Goal: Task Accomplishment & Management: Complete application form

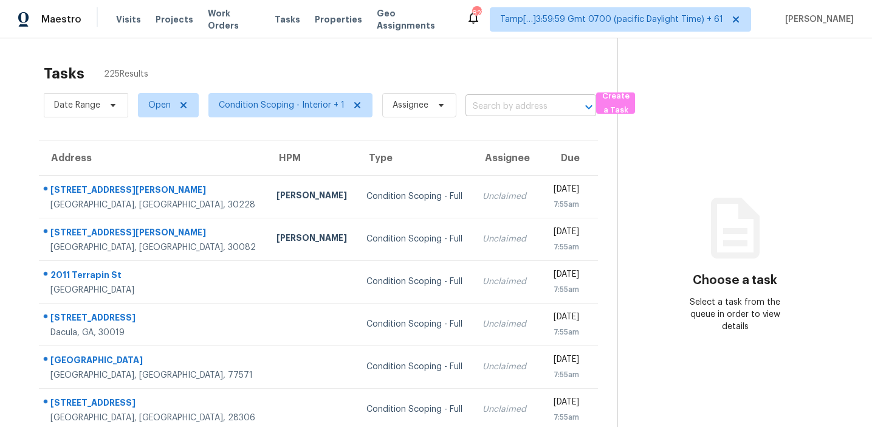
click at [488, 105] on input "text" at bounding box center [514, 106] width 97 height 19
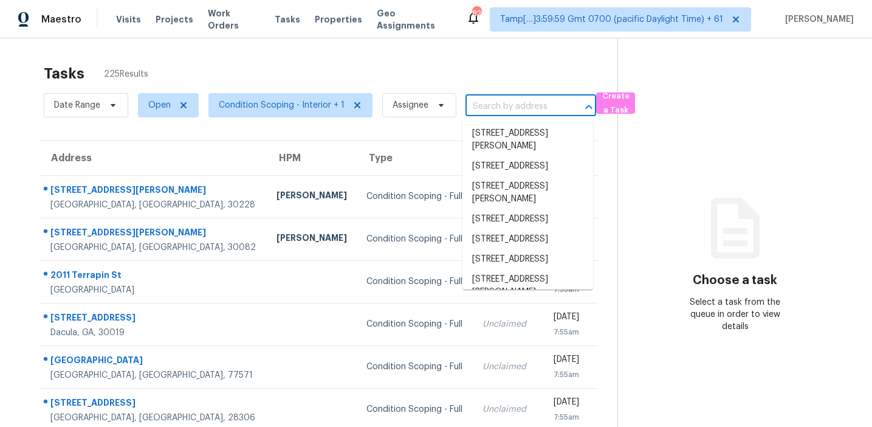
paste input "[STREET_ADDRESS]"
type input "[STREET_ADDRESS]"
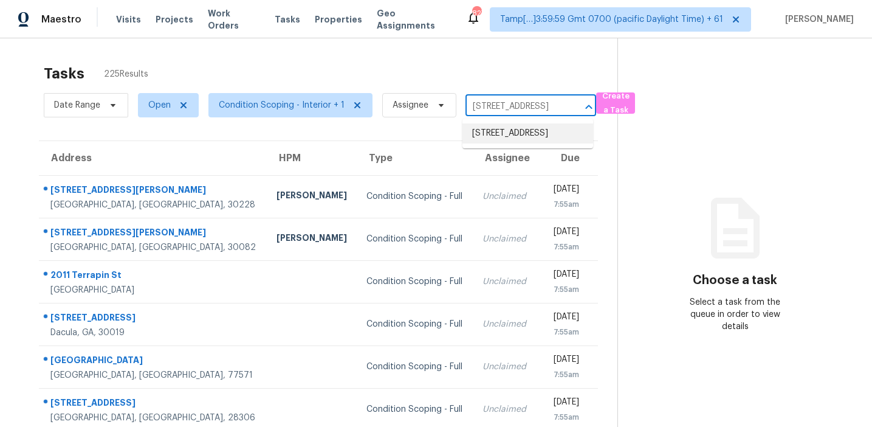
click at [502, 140] on li "[STREET_ADDRESS]" at bounding box center [528, 133] width 131 height 20
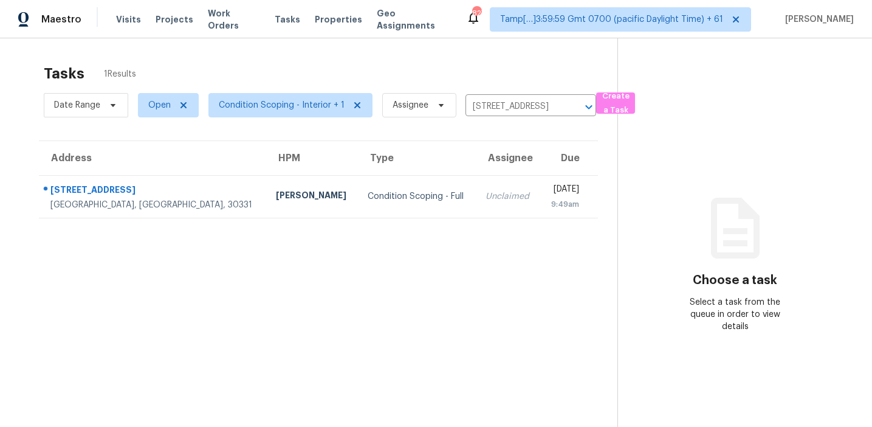
click at [486, 202] on div "Unclaimed" at bounding box center [508, 196] width 45 height 12
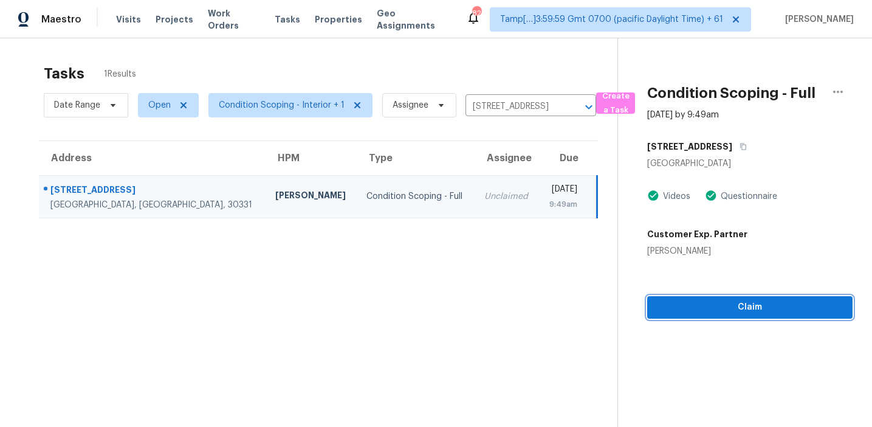
click at [694, 312] on span "Claim" at bounding box center [750, 307] width 186 height 15
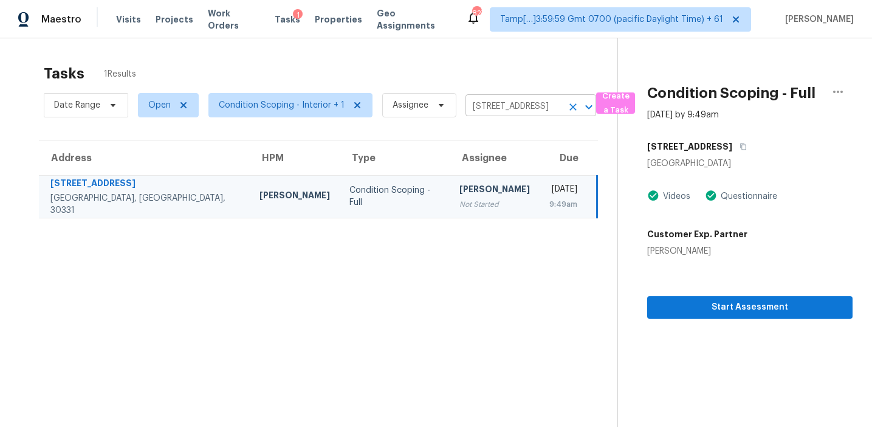
click at [529, 109] on input "[STREET_ADDRESS]" at bounding box center [514, 106] width 97 height 19
paste input "[STREET_ADDRESS]"
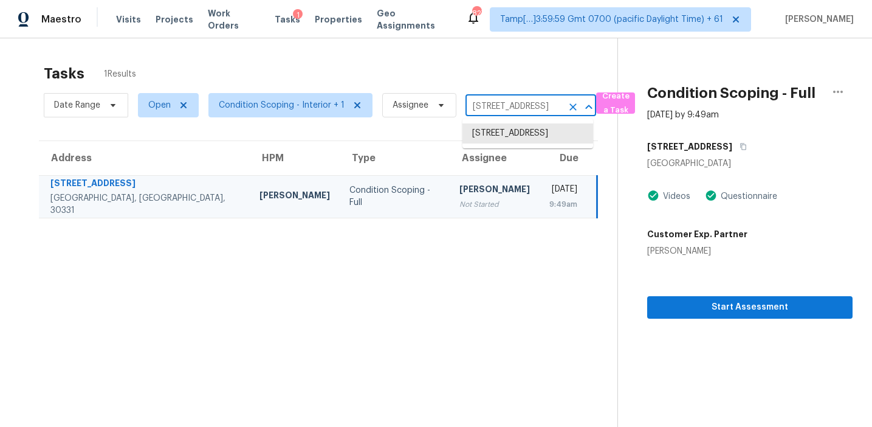
click at [503, 111] on input "[STREET_ADDRESS]" at bounding box center [514, 106] width 97 height 19
paste input "[STREET_ADDRESS][PERSON_NAME]"
type input "[STREET_ADDRESS][PERSON_NAME]"
click at [513, 150] on li "[STREET_ADDRESS][PERSON_NAME]" at bounding box center [528, 139] width 131 height 33
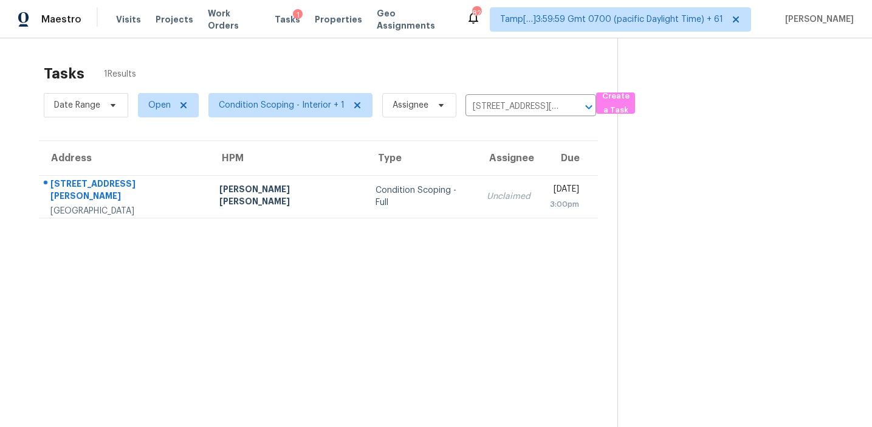
click at [540, 187] on td "[DATE] 3:00pm" at bounding box center [569, 196] width 58 height 43
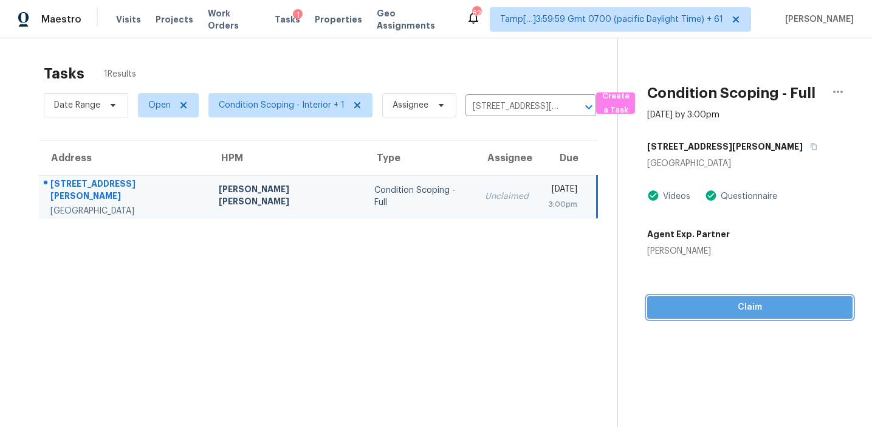
click at [684, 308] on span "Claim" at bounding box center [750, 307] width 186 height 15
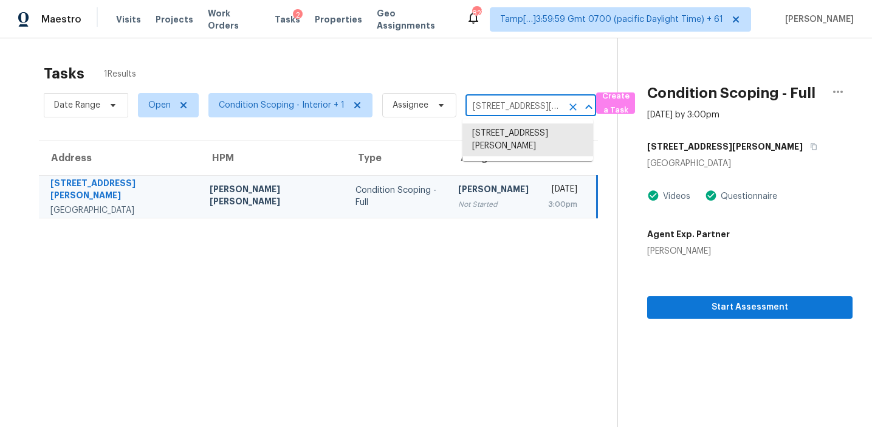
click at [492, 108] on input "[STREET_ADDRESS][PERSON_NAME]" at bounding box center [514, 106] width 97 height 19
paste input "[STREET_ADDRESS][PERSON_NAME]"
click at [502, 108] on input "[STREET_ADDRESS][PERSON_NAME]" at bounding box center [514, 106] width 97 height 19
paste input "[STREET_ADDRESS]"
click at [514, 105] on input "[STREET_ADDRESS][PERSON_NAME]" at bounding box center [514, 106] width 97 height 19
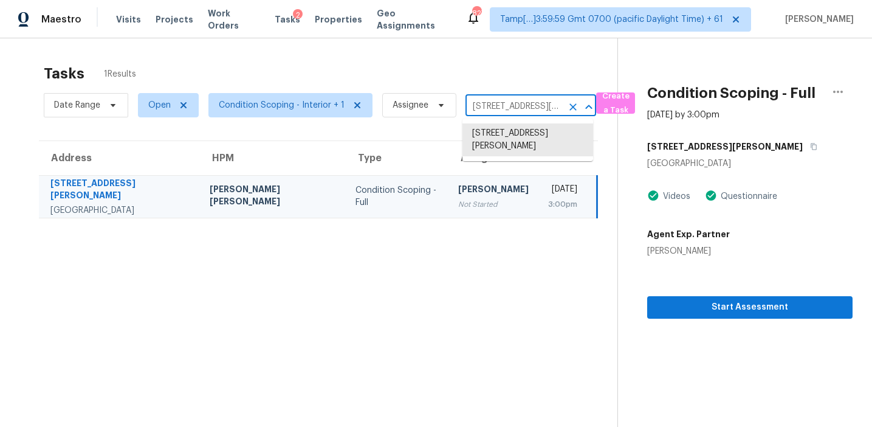
paste input "[STREET_ADDRESS][PERSON_NAME]"
click at [491, 109] on input "6624 Stark Ct, Riverdale, GA 30274" at bounding box center [514, 106] width 97 height 19
paste input "204 Bayberry Ct West Columbia, SC, 29170"
type input "204 Bayberry Ct West Columbia, SC, 29170"
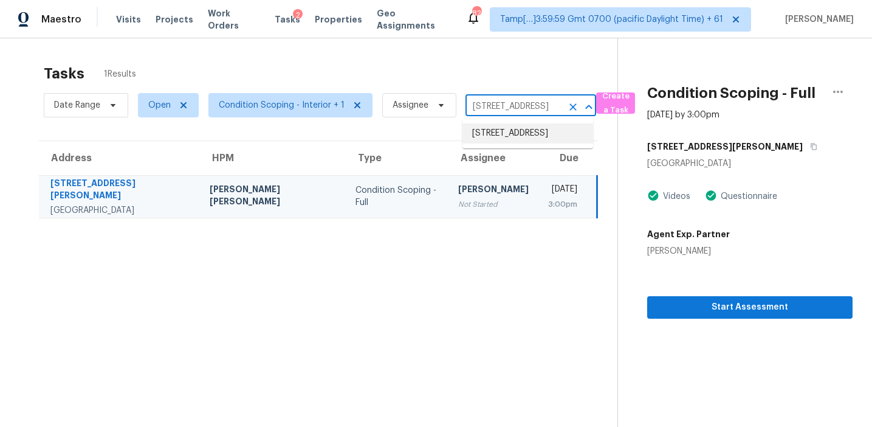
click at [504, 137] on li "204 Bayberry Ct, West Columbia, SC 29170" at bounding box center [528, 133] width 131 height 20
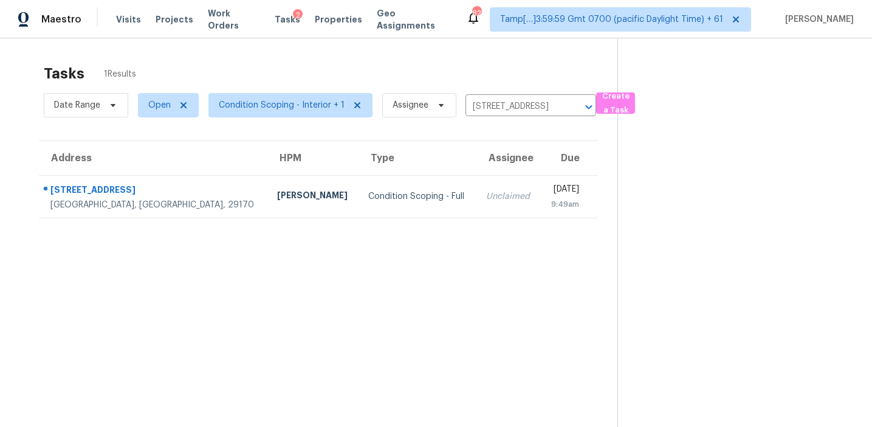
click at [550, 198] on div "9:49am" at bounding box center [564, 204] width 29 height 12
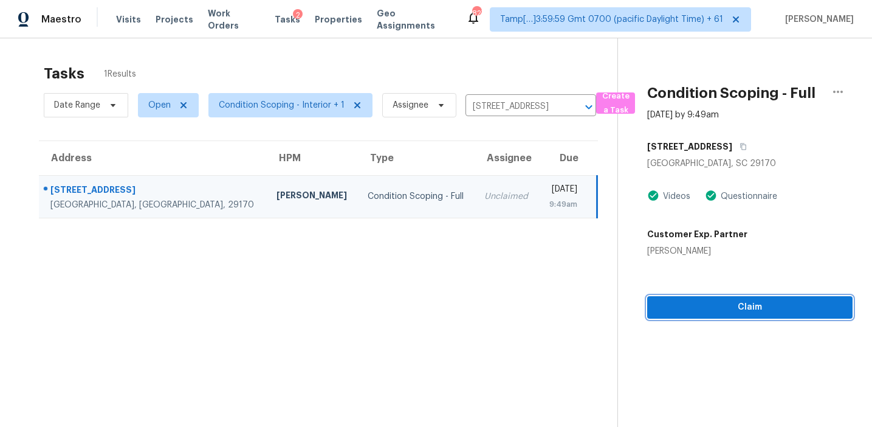
click at [666, 308] on span "Claim" at bounding box center [750, 307] width 186 height 15
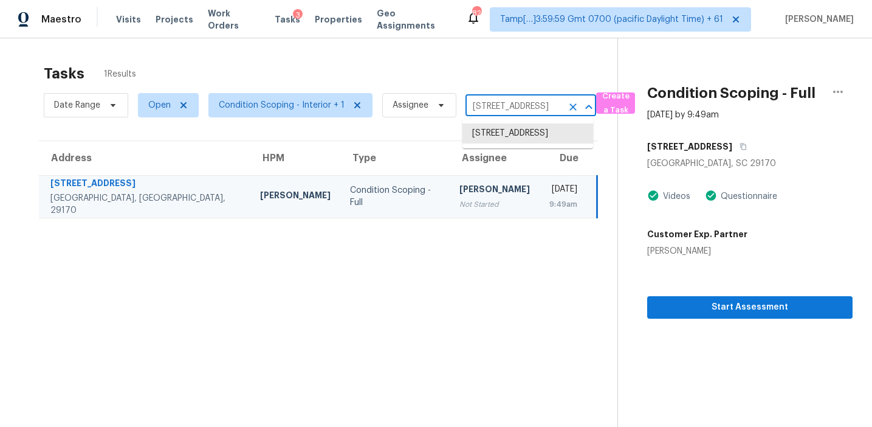
click at [510, 108] on input "204 Bayberry Ct, West Columbia, SC 29170" at bounding box center [514, 106] width 97 height 19
paste input "400 Clear Creek Dr Mansfield, TX, 76063"
click at [501, 105] on input "204 Bayberry Ct, West Columbia, SC 29170" at bounding box center [514, 106] width 97 height 19
paste input "3824 Linkcrest Dr W Aledo, TX, 76008"
type input "3824 Linkcrest Dr W Aledo, TX, 76008"
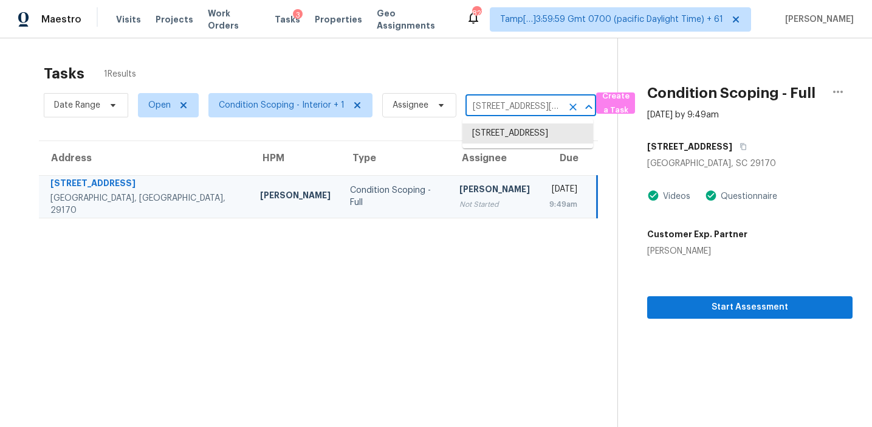
scroll to position [0, 61]
click at [511, 136] on li "3824 Linkcrest Dr W, Aledo, TX 76008" at bounding box center [528, 133] width 131 height 20
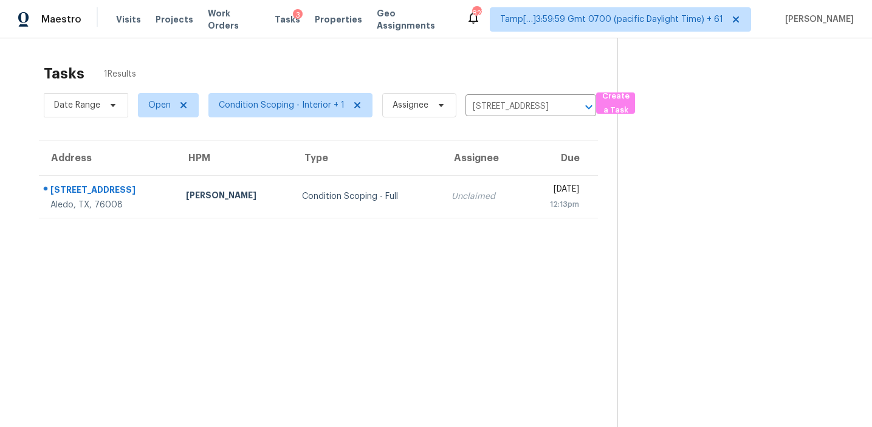
click at [523, 195] on td "Tue, Aug 19th 2025 12:13pm" at bounding box center [560, 196] width 75 height 43
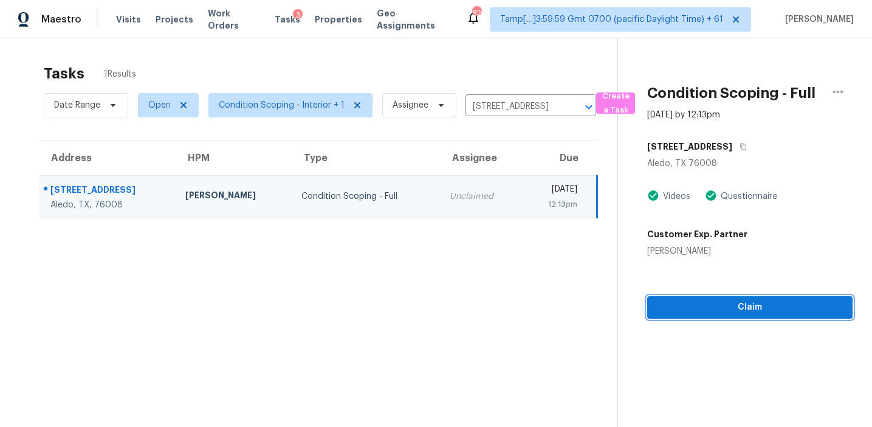
click at [732, 314] on span "Claim" at bounding box center [750, 307] width 186 height 15
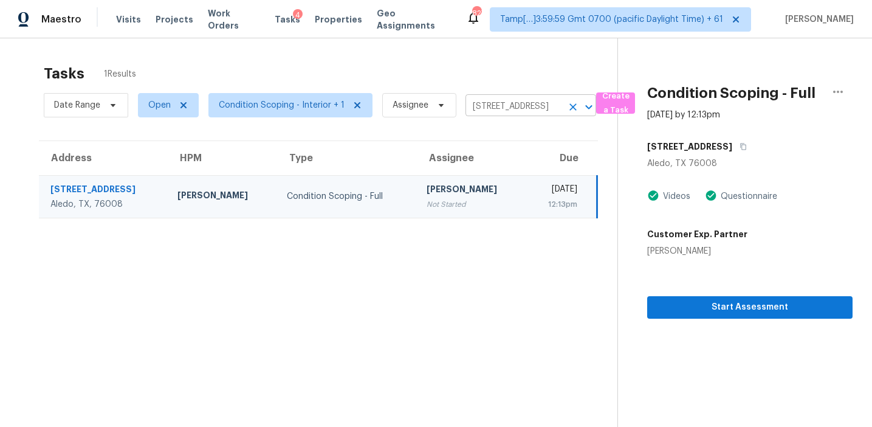
click at [518, 106] on input "3824 Linkcrest Dr W, Aledo, TX 76008" at bounding box center [514, 106] width 97 height 19
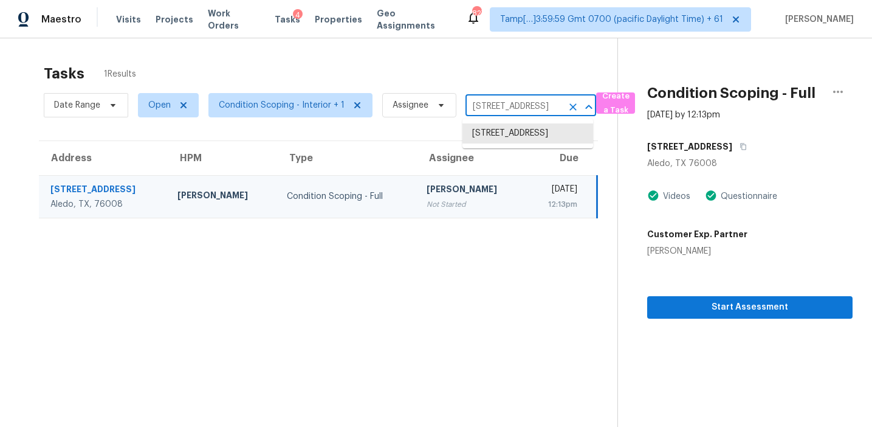
paste input "632 Escavada St SW Albuquerque, NM, 87105"
type input "632 Escavada St SW Albuquerque, NM, 87105"
click at [528, 142] on li "632 Escavada St SW, Albuquerque, NM 87105" at bounding box center [528, 139] width 131 height 33
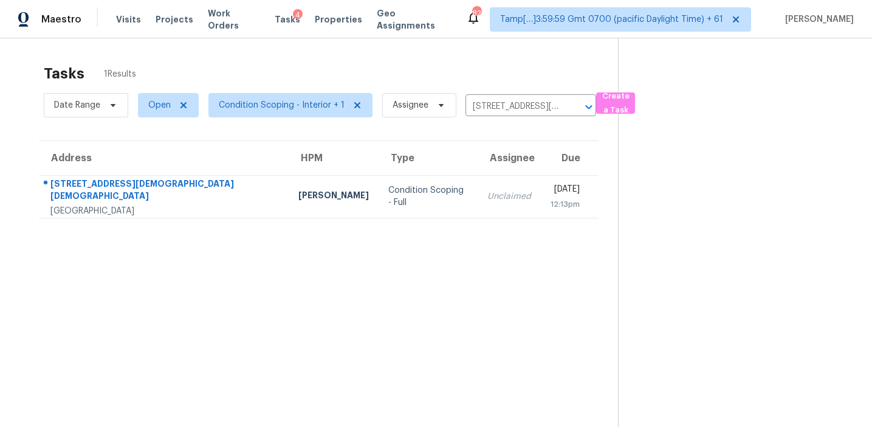
click at [551, 204] on div "12:13pm" at bounding box center [565, 204] width 29 height 12
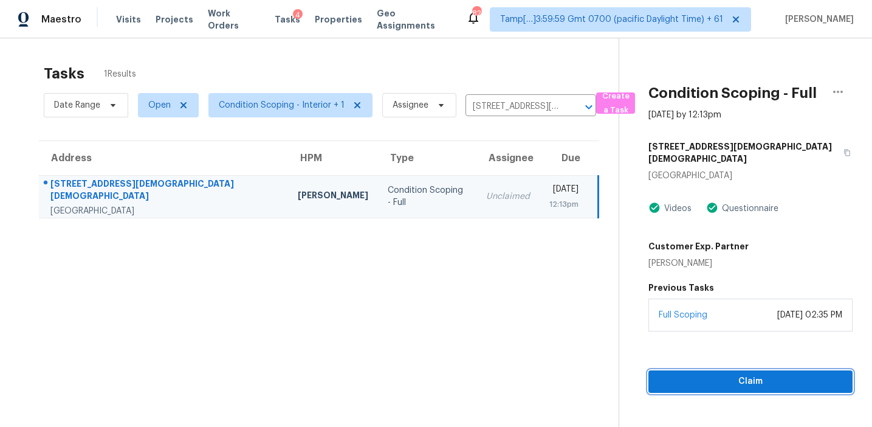
click at [689, 374] on span "Claim" at bounding box center [750, 381] width 185 height 15
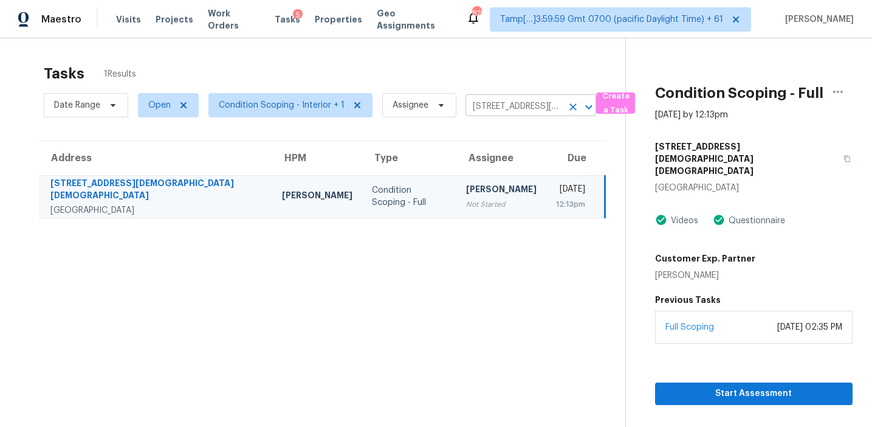
click at [499, 109] on input "632 Escavada St SW, Albuquerque, NM 87105" at bounding box center [514, 106] width 97 height 19
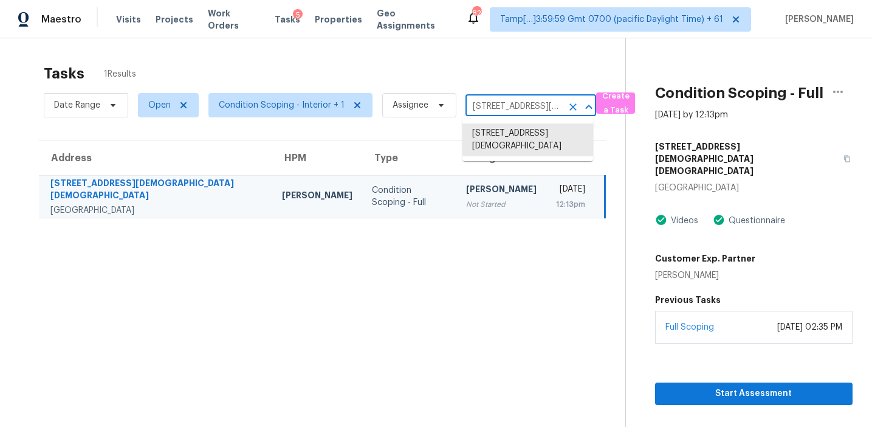
paste input "1461 Lark Ln Concord, CA, 94521"
click at [490, 105] on input "632 Escavada St SW, Albuquerque, NM 87105" at bounding box center [514, 106] width 97 height 19
paste input "2709 Montvale Rd Maryville, TN, 37803"
type input "2709 Montvale Rd Maryville, TN, 37803"
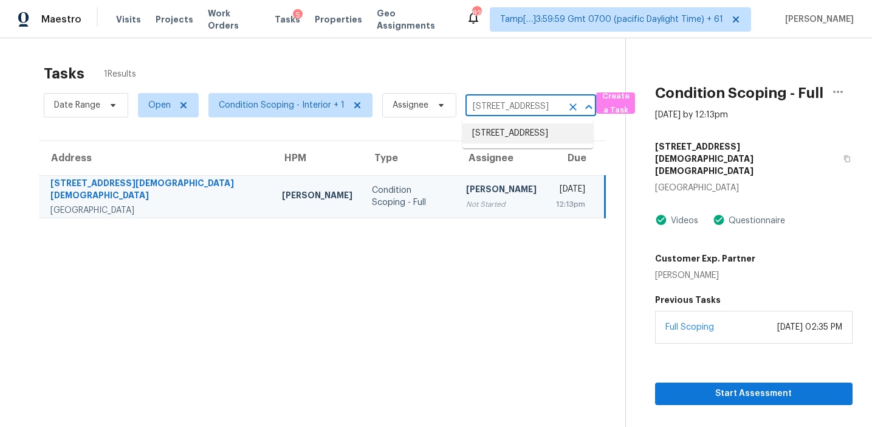
click at [499, 143] on li "2709 Montvale Rd, Maryville, TN 37803" at bounding box center [528, 133] width 131 height 20
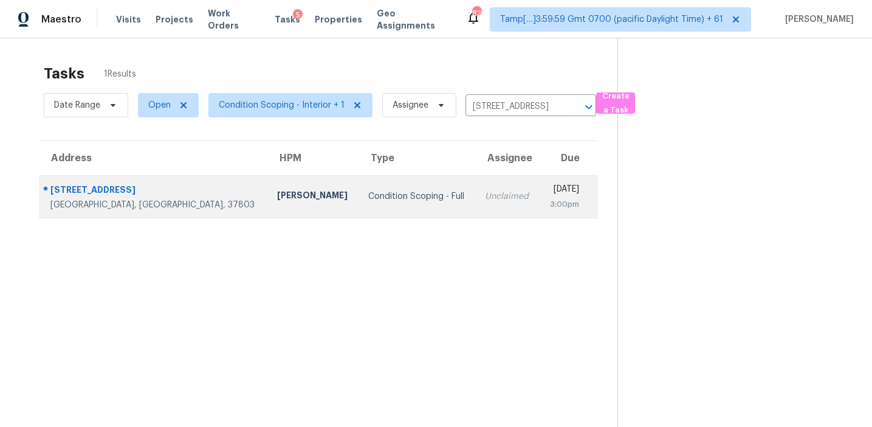
click at [475, 207] on td "Unclaimed" at bounding box center [507, 196] width 64 height 43
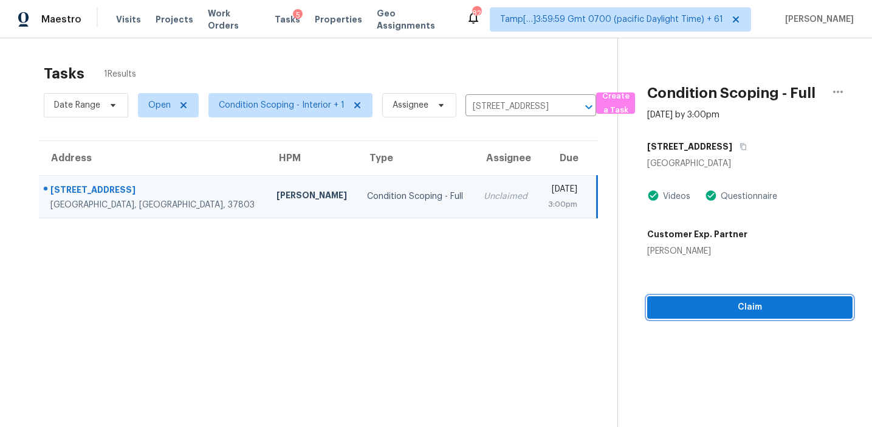
click at [678, 303] on span "Claim" at bounding box center [750, 307] width 186 height 15
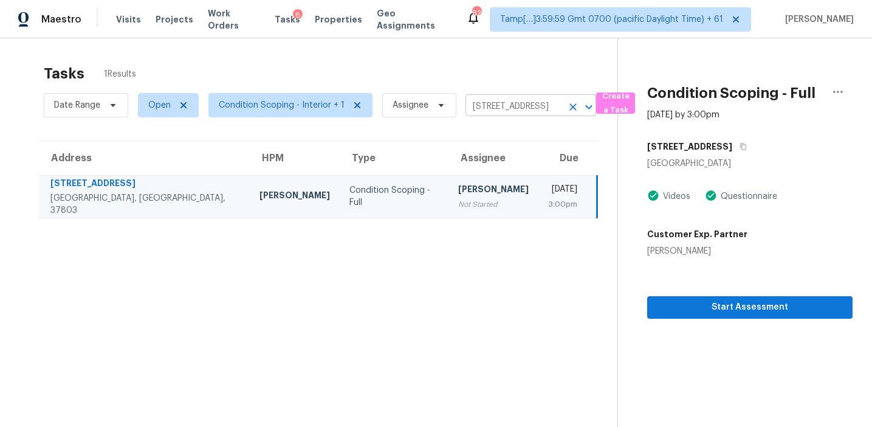
click at [483, 103] on input "2709 Montvale Rd, Maryville, TN 37803" at bounding box center [514, 106] width 97 height 19
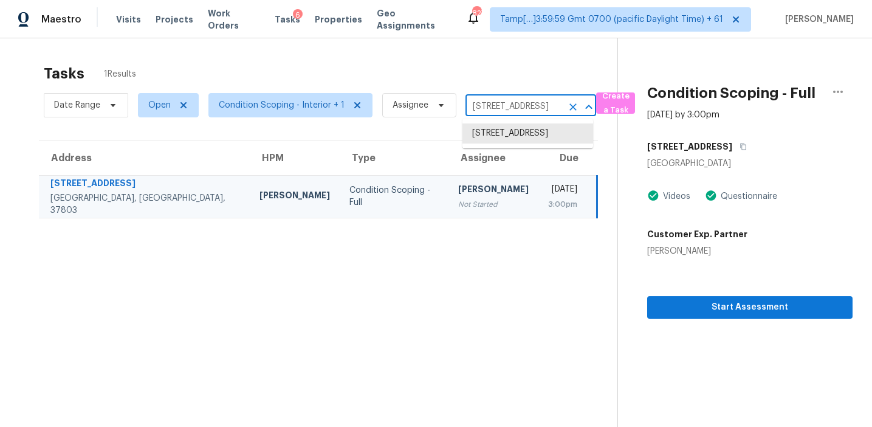
paste input "1201 Willow St Richmond, VA, 23222"
click at [491, 105] on input "2709 Montvale Rd, Maryville, TN 37803" at bounding box center [514, 106] width 97 height 19
paste input "128 Calabria Springs Cv Sanford, FL, 32771"
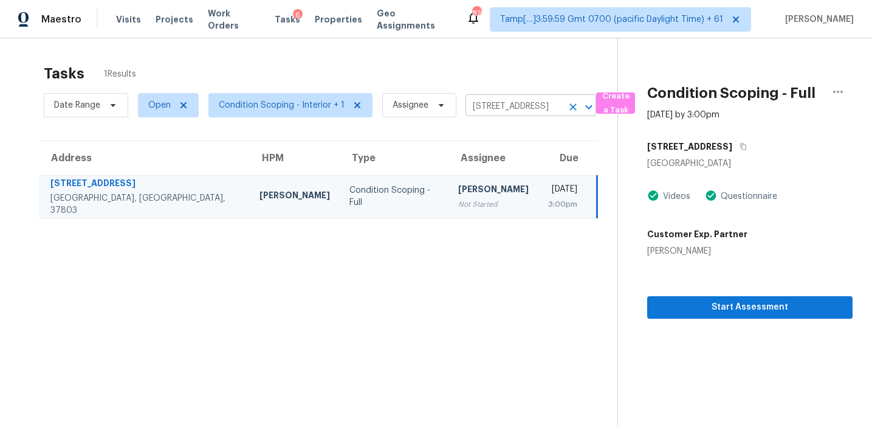
click at [509, 109] on input "2709 Montvale Rd, Maryville, TN 37803" at bounding box center [514, 106] width 97 height 19
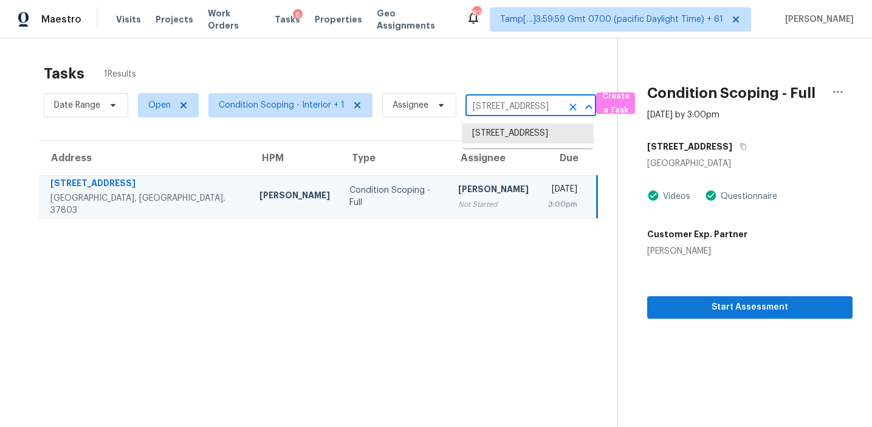
paste input "1434 Atlantis Dr Apopka, FL, 327"
type input "1434 Atlantis Dr Apopka, FL, 32703"
click at [512, 136] on li "1434 Atlantis Dr, Apopka, FL 32703" at bounding box center [528, 133] width 131 height 20
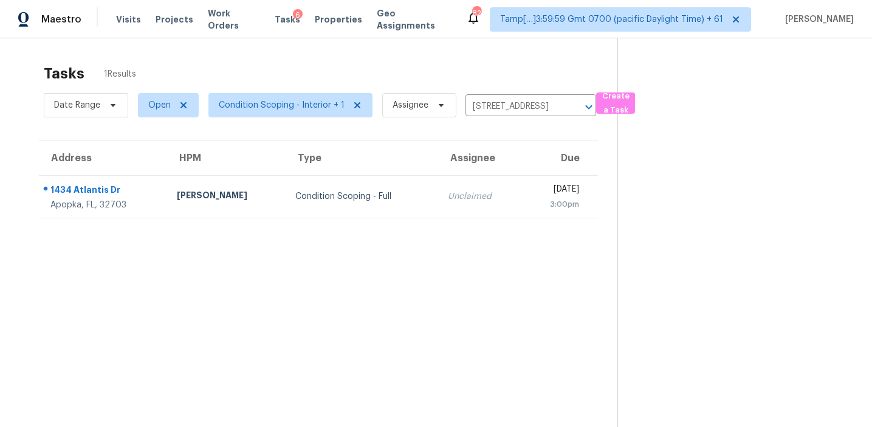
click at [531, 185] on div "[DATE]" at bounding box center [554, 190] width 47 height 15
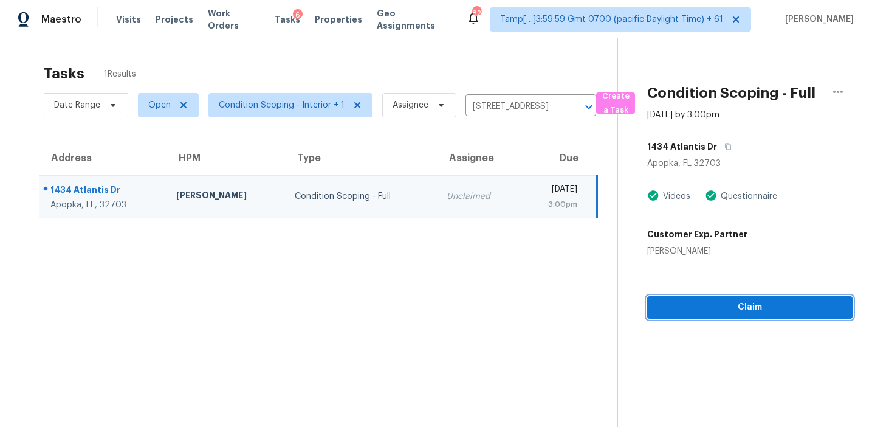
click at [709, 310] on span "Claim" at bounding box center [750, 307] width 186 height 15
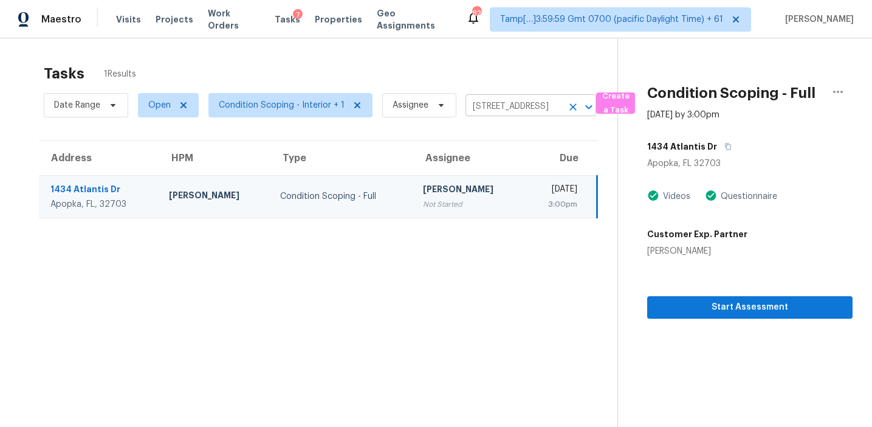
click at [503, 112] on input "1434 Atlantis Dr, Apopka, FL 32703" at bounding box center [514, 106] width 97 height 19
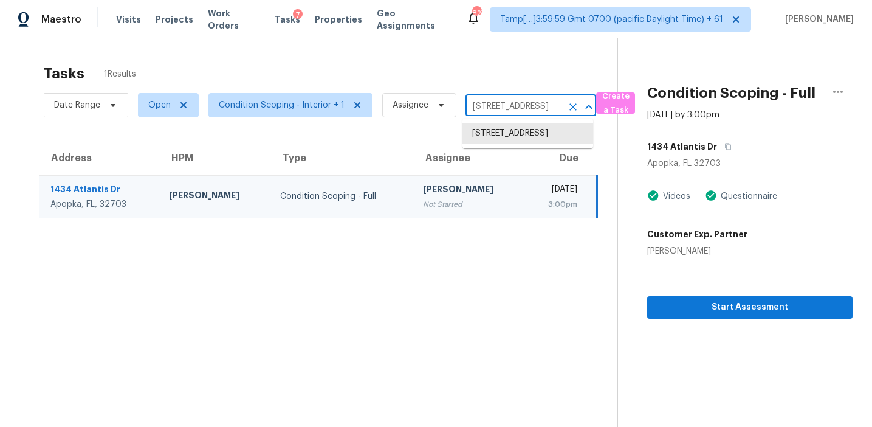
paste input "472 N Causeway New Smyrna Beach, FL, 32169"
click at [500, 105] on input "1434 Atlantis Dr, Apopka, FL 32703" at bounding box center [514, 106] width 97 height 19
paste input "807 Palisades Cir Saint Charles, MO, 63301"
type input "807 Palisades Cir Saint Charles, MO, 63301"
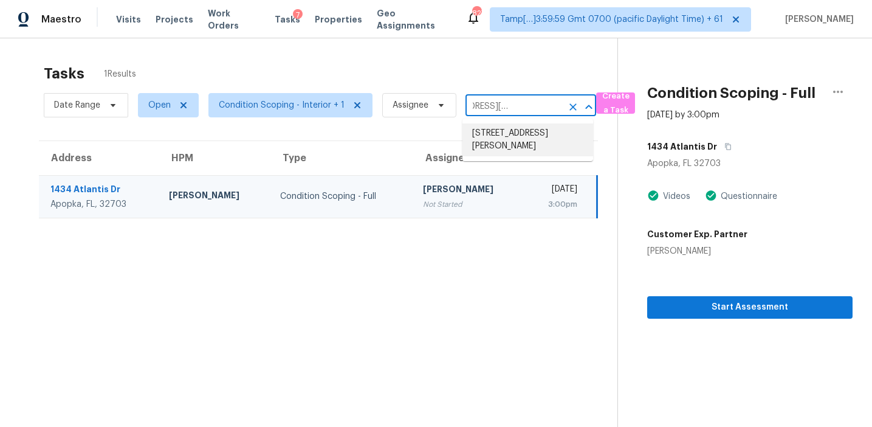
click at [518, 129] on li "807 Palisades Cir, Saint Charles, MO 63301" at bounding box center [528, 139] width 131 height 33
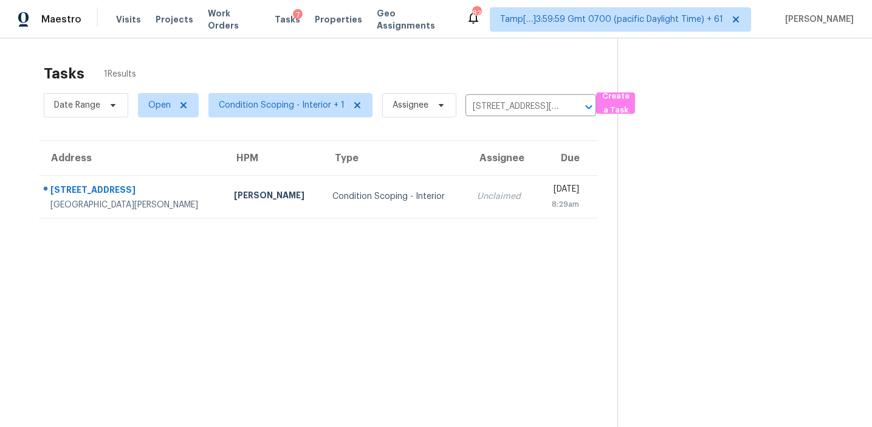
click at [463, 218] on section "Tasks 1 Results Date Range Open Condition Scoping - Interior + 1 Assignee 807 P…" at bounding box center [318, 261] width 598 height 407
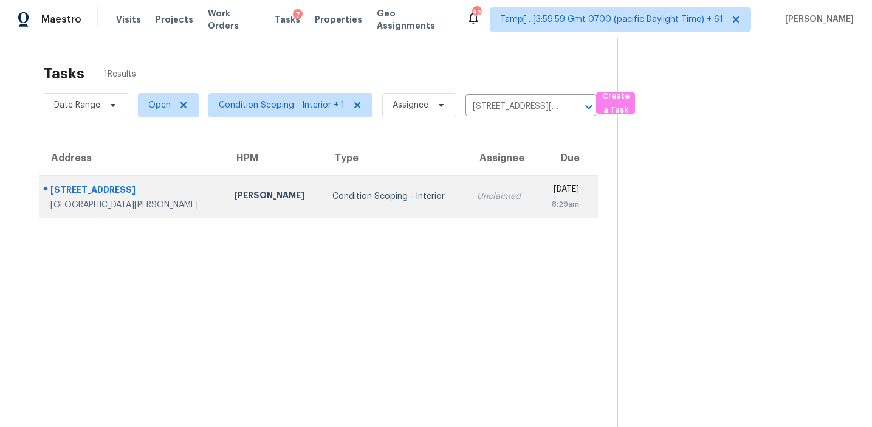
click at [477, 202] on div "Unclaimed" at bounding box center [502, 196] width 50 height 12
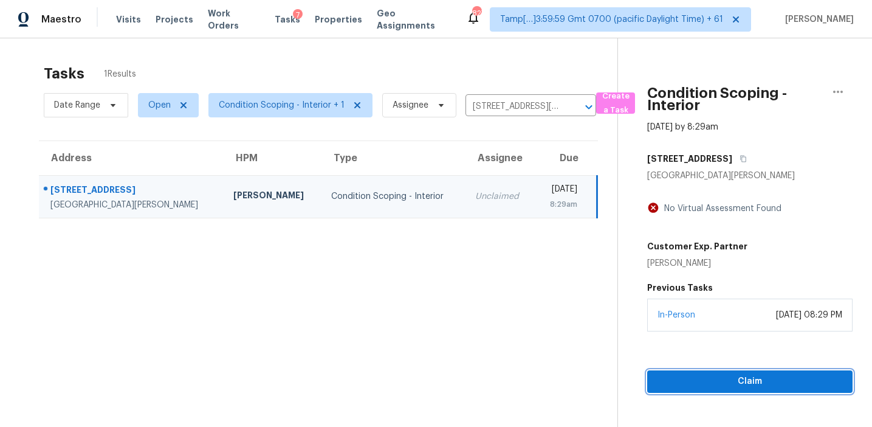
click at [694, 376] on span "Claim" at bounding box center [750, 381] width 186 height 15
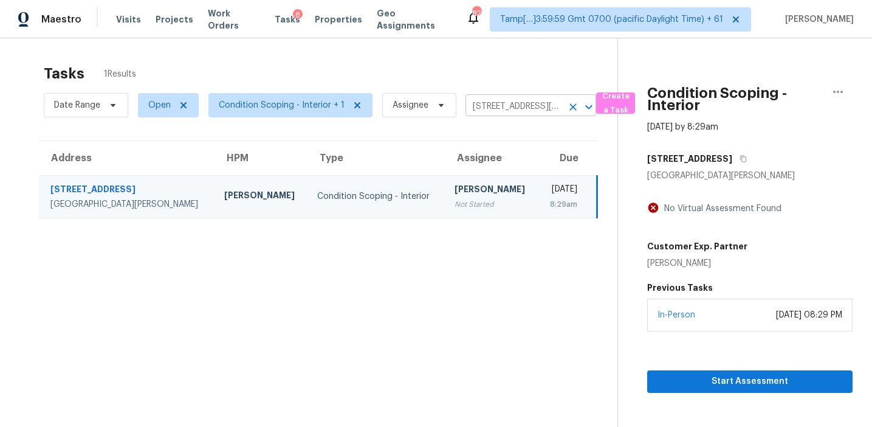
click at [507, 107] on input "807 Palisades Cir, Saint Charles, MO 63301" at bounding box center [514, 106] width 97 height 19
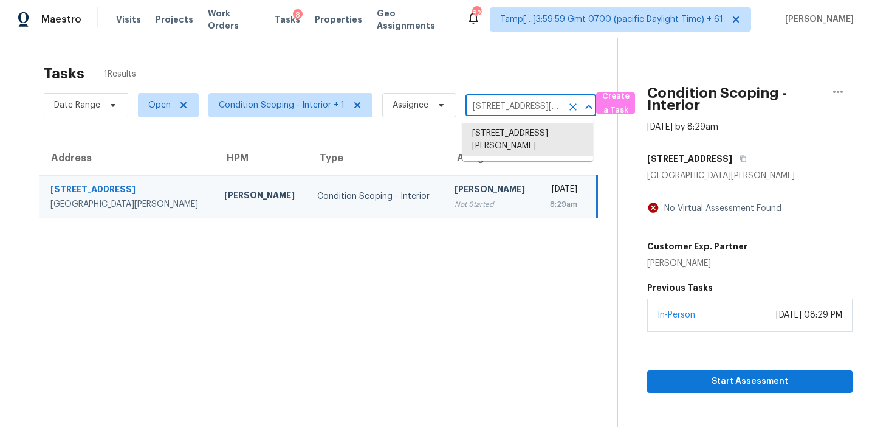
paste input "4525 Wood Thrush Dr Cleveland, OH, 44134"
type input "4525 Wood Thrush Dr Cleveland, OH, 44134"
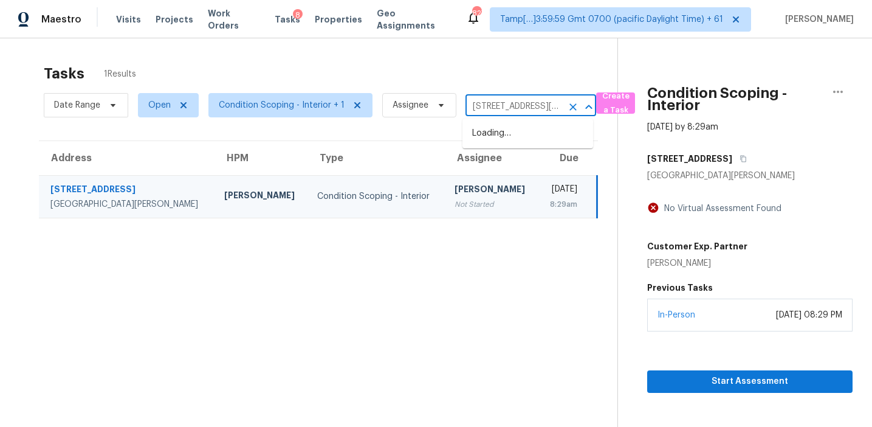
scroll to position [0, 85]
click at [520, 132] on li "4525 Wood Thrush Dr, Cleveland, OH 44134" at bounding box center [528, 139] width 131 height 33
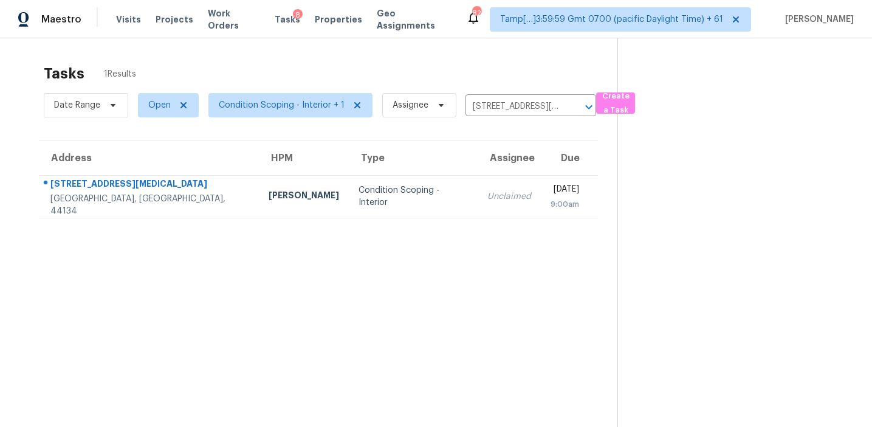
click at [541, 201] on td "Tue, Aug 19th 2025 9:00am" at bounding box center [569, 196] width 57 height 43
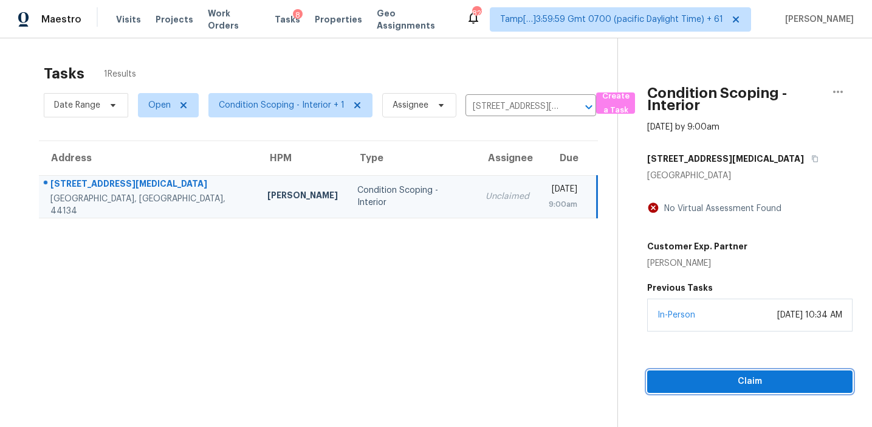
click at [664, 377] on span "Claim" at bounding box center [750, 381] width 186 height 15
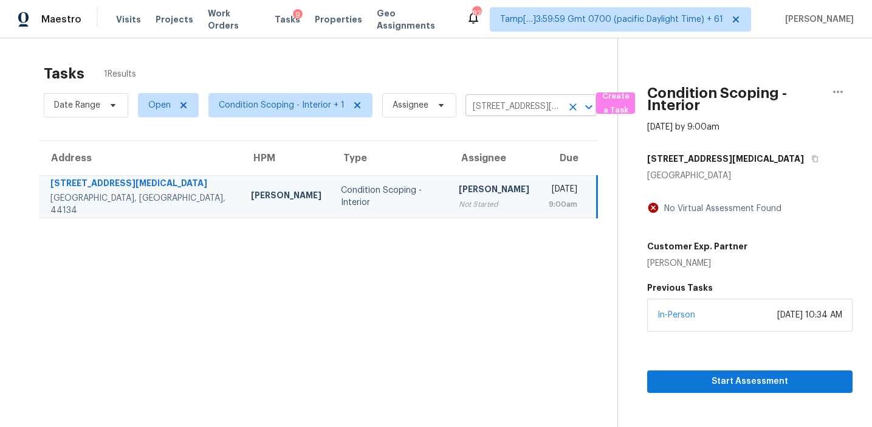
click at [495, 103] on input "4525 Wood Thrush Dr, Cleveland, OH 44134" at bounding box center [514, 106] width 97 height 19
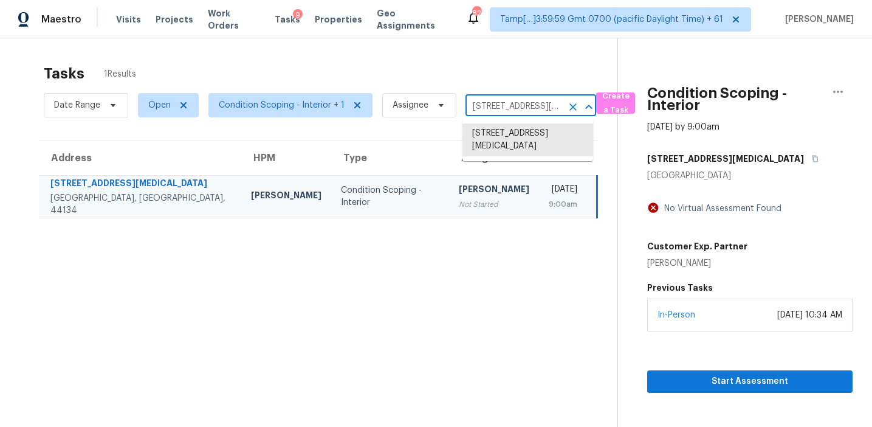
paste input "2122 Dragon Trl New Braunfels, TX, 78130"
type input "2122 Dragon Trl New Braunfels, TX, 78130"
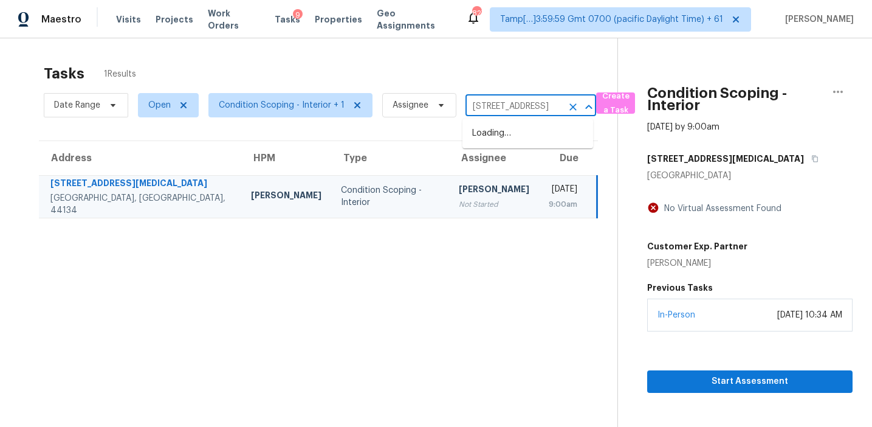
scroll to position [0, 74]
click at [505, 140] on li "2122 Dragon Trl, New Braunfels, TX 78130" at bounding box center [528, 133] width 131 height 20
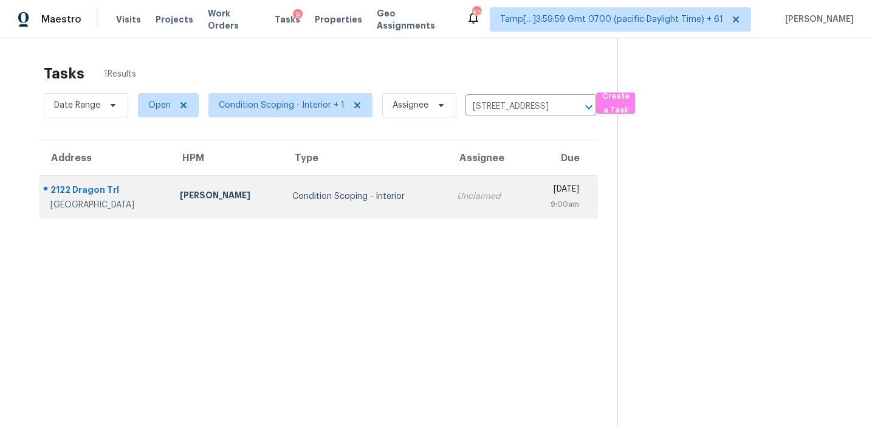
click at [474, 206] on td "Unclaimed" at bounding box center [486, 196] width 79 height 43
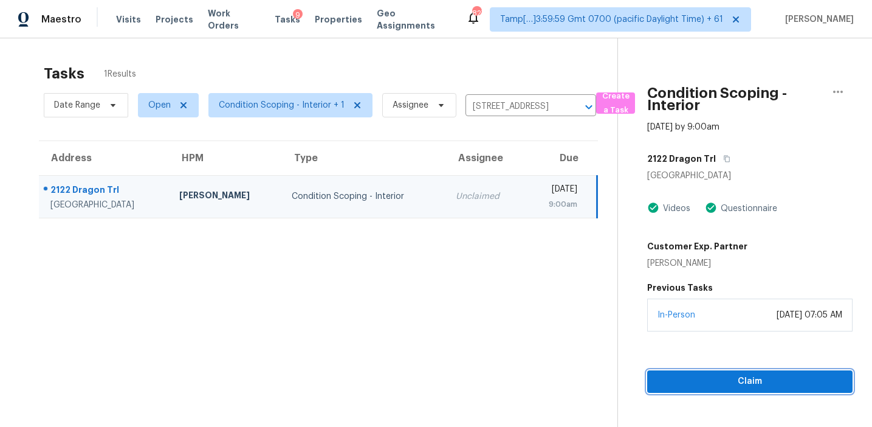
click at [697, 374] on span "Claim" at bounding box center [750, 381] width 186 height 15
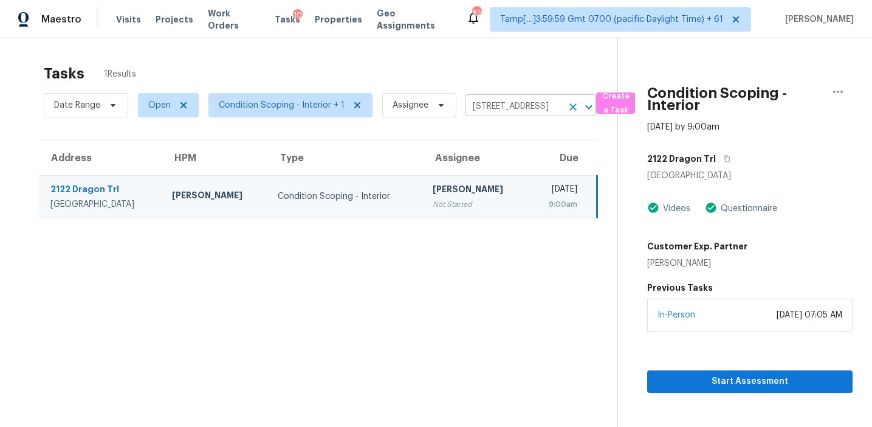
click at [518, 103] on input "2122 Dragon Trl, New Braunfels, TX 78130" at bounding box center [514, 106] width 97 height 19
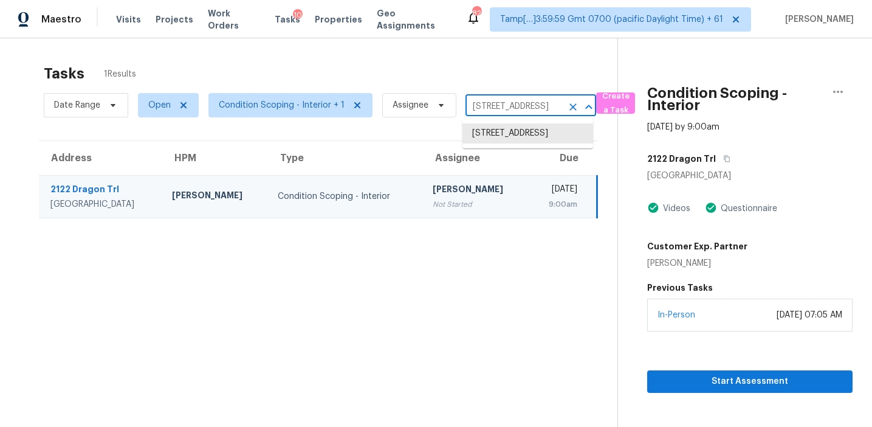
paste input "13354 State Road Jj De Soto, MO, 6302"
type input "13354 State Road Jj De Soto, MO, 63020"
click at [525, 143] on li "13354 State Road Jj, De Soto, MO 63020" at bounding box center [528, 139] width 131 height 33
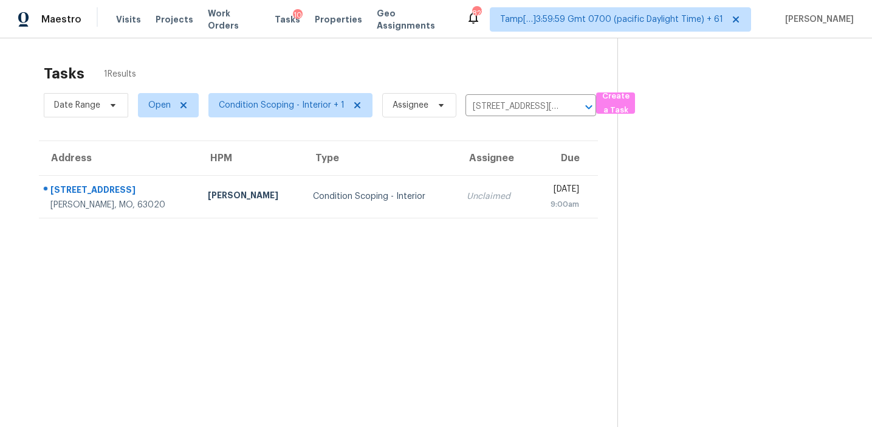
click at [477, 210] on td "Unclaimed" at bounding box center [494, 196] width 74 height 43
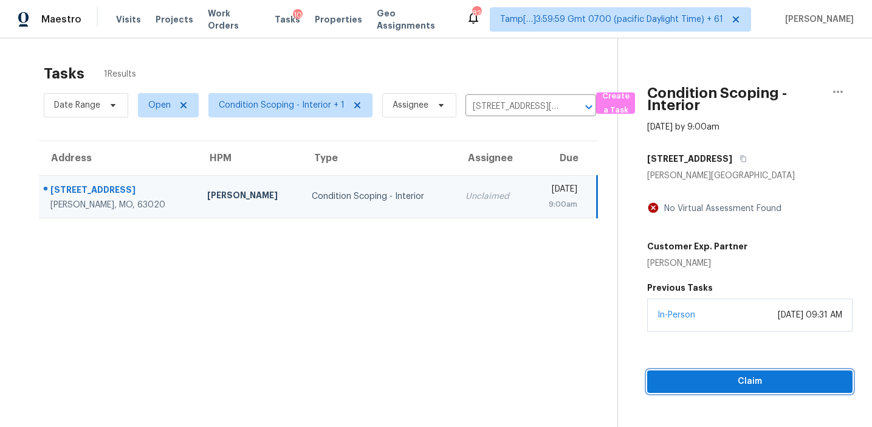
click at [683, 378] on span "Claim" at bounding box center [750, 381] width 186 height 15
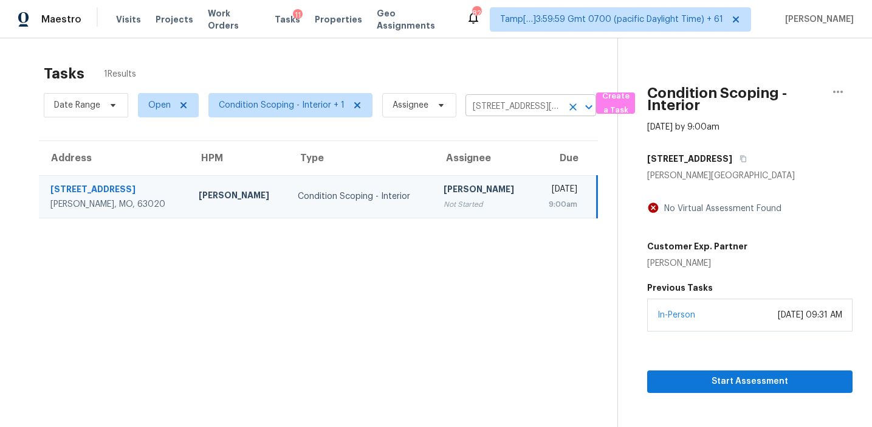
click at [486, 109] on input "13354 State Road Jj, De Soto, MO 63020" at bounding box center [514, 106] width 97 height 19
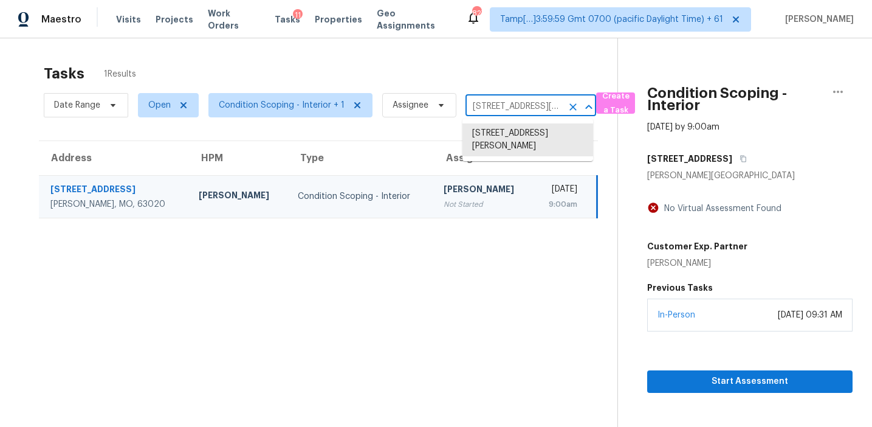
paste input "558 Dorsey Cir SW Lilburn, GA, 30047"
type input "558 Dorsey Cir SW Lilburn, GA, 30047"
click at [501, 136] on li "558 Dorsey Cir SW, Lilburn, GA 30047" at bounding box center [528, 139] width 131 height 33
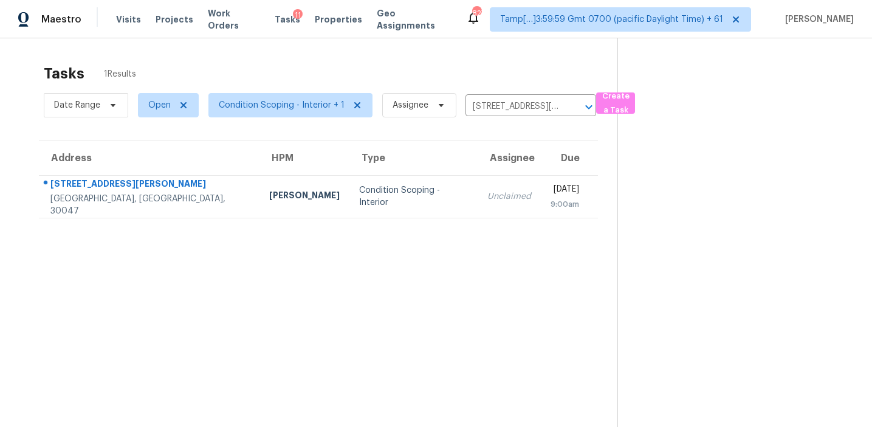
click at [541, 199] on td "Tue, Aug 19th 2025 9:00am" at bounding box center [569, 196] width 57 height 43
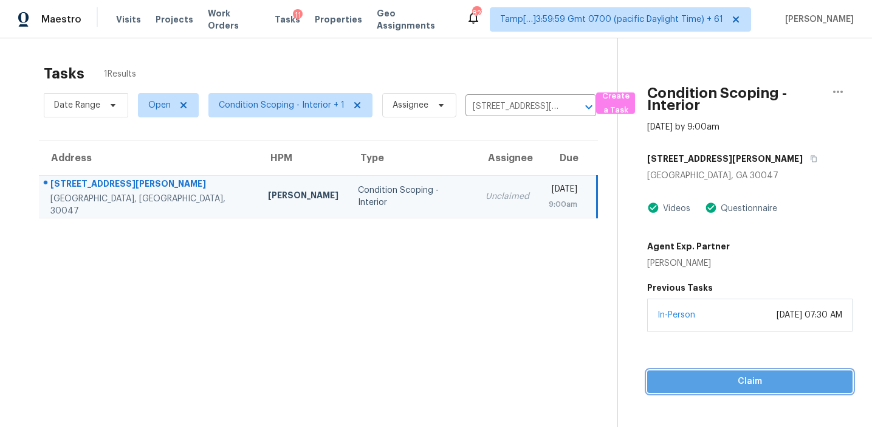
click at [683, 380] on span "Claim" at bounding box center [750, 381] width 186 height 15
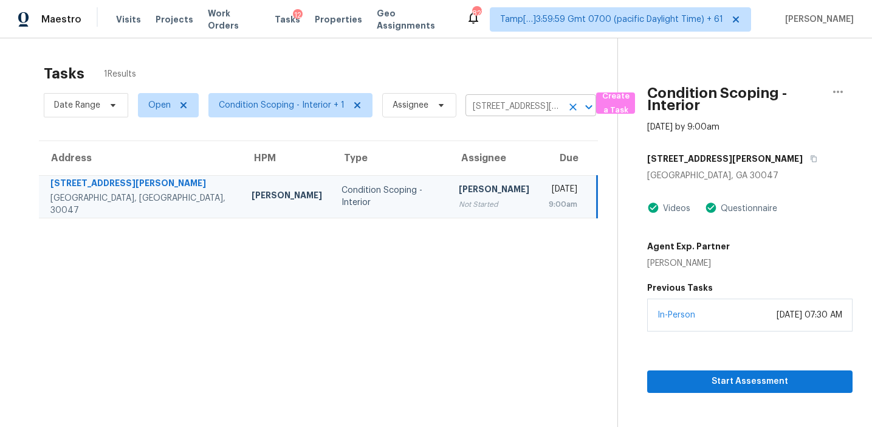
click at [513, 108] on input "558 Dorsey Cir SW, Lilburn, GA 30047" at bounding box center [514, 106] width 97 height 19
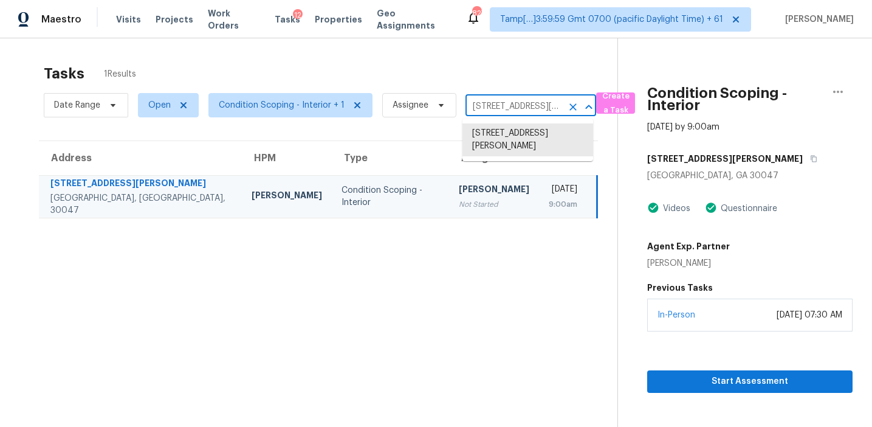
paste input "25368 Herring Creek Dr Chantilly, VA, 20152"
type input "25368 Herring Creek Dr Chantilly, VA, 20152"
click at [517, 134] on li "25368 Herring Creek Dr, Chantilly, VA 20152" at bounding box center [528, 146] width 131 height 46
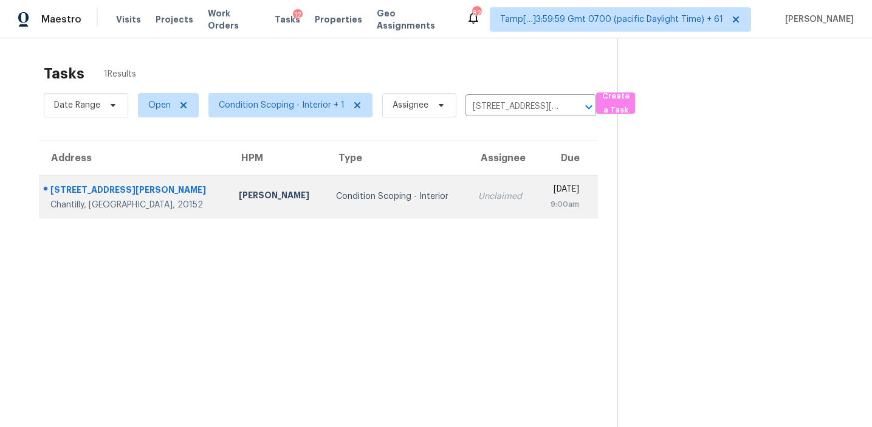
click at [546, 197] on div "[DATE]" at bounding box center [562, 190] width 33 height 15
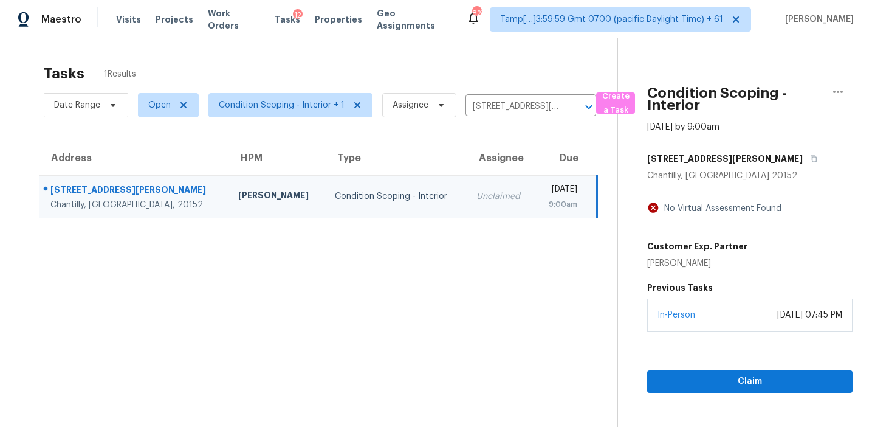
click at [681, 369] on div "Claim" at bounding box center [749, 361] width 205 height 61
click at [667, 384] on span "Claim" at bounding box center [750, 381] width 186 height 15
click at [501, 106] on input "25368 Herring Creek Dr, Chantilly, VA 20152" at bounding box center [514, 106] width 97 height 19
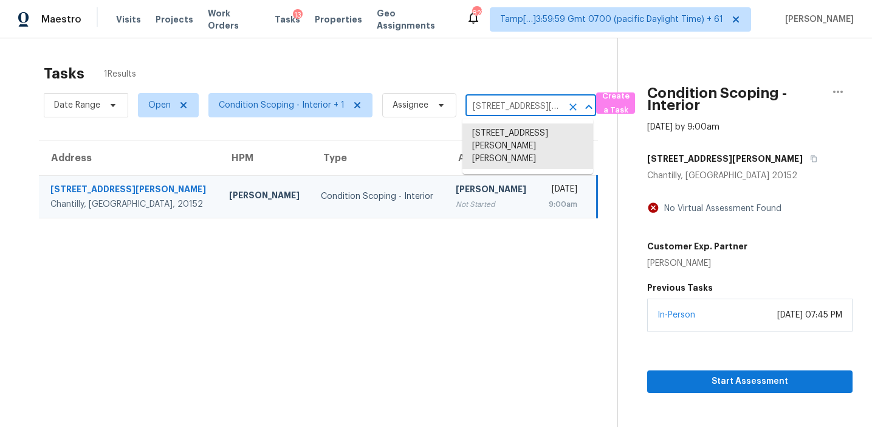
paste input "11011 SE Franklin St Portland, OR, 97266"
type input "11011 SE Franklin St Portland, OR, 97266"
click at [511, 149] on li "11011 SE Franklin St, Portland, OR 97266" at bounding box center [528, 139] width 131 height 33
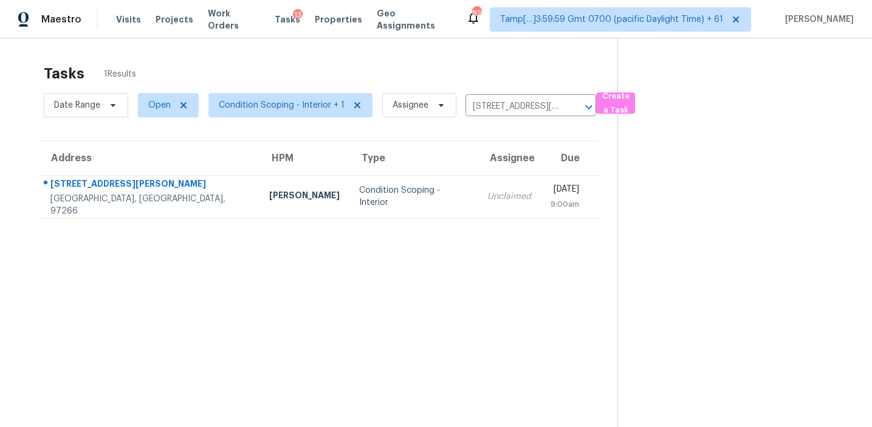
click at [478, 209] on td "Unclaimed" at bounding box center [509, 196] width 63 height 43
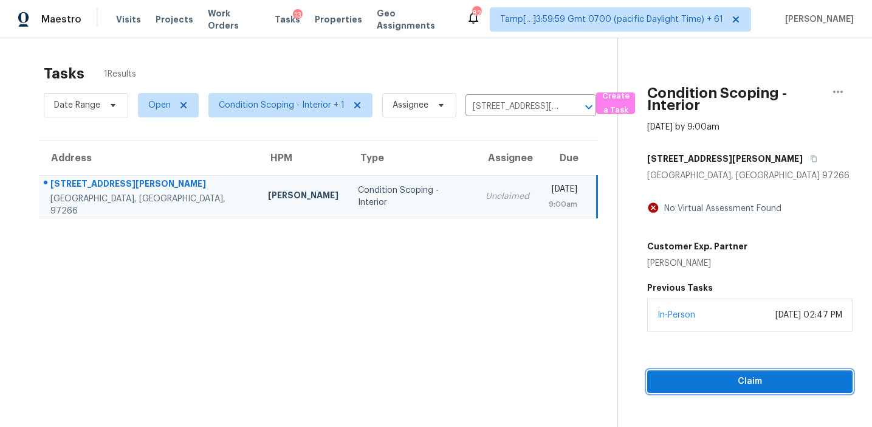
click at [704, 377] on span "Claim" at bounding box center [750, 381] width 186 height 15
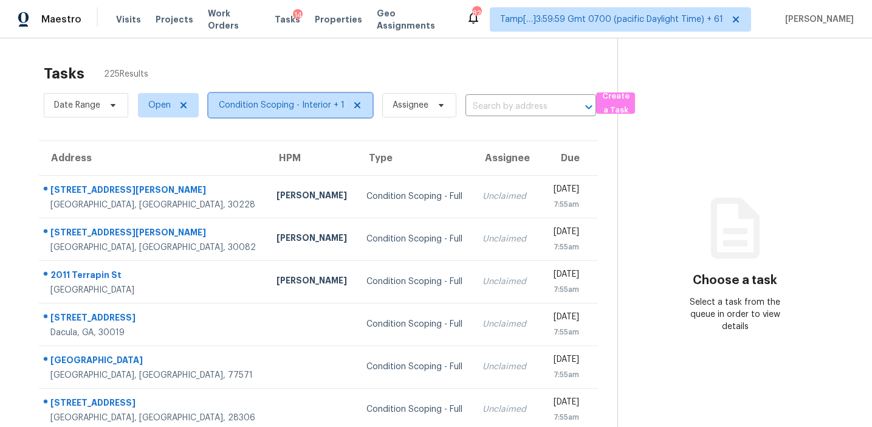
click at [322, 102] on span "Condition Scoping - Interior + 1" at bounding box center [282, 105] width 126 height 12
click at [318, 80] on div "Tasks 225 Results" at bounding box center [331, 74] width 574 height 32
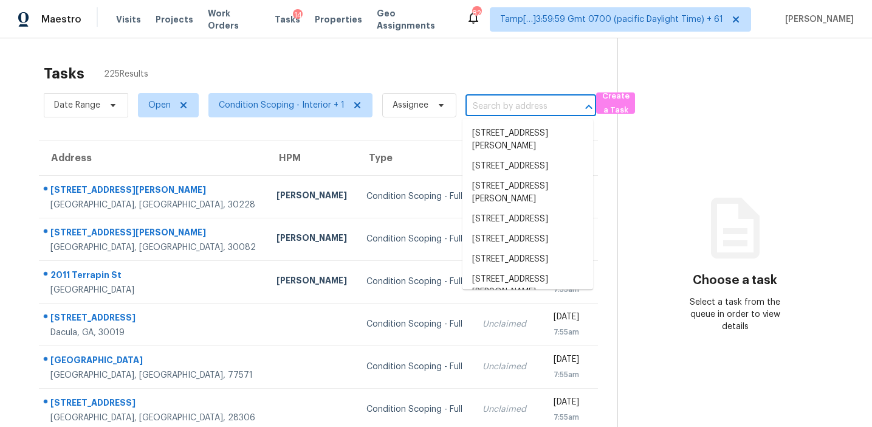
click at [512, 100] on input "text" at bounding box center [514, 106] width 97 height 19
paste input "10681 Misty Meadows Dr Hampton, GA, 30228"
type input "10681 Misty Meadows Dr Hampton, GA, 30228"
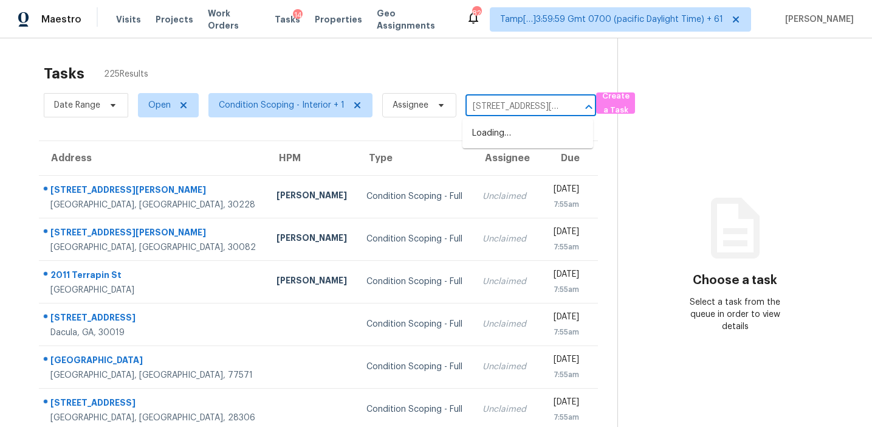
scroll to position [0, 94]
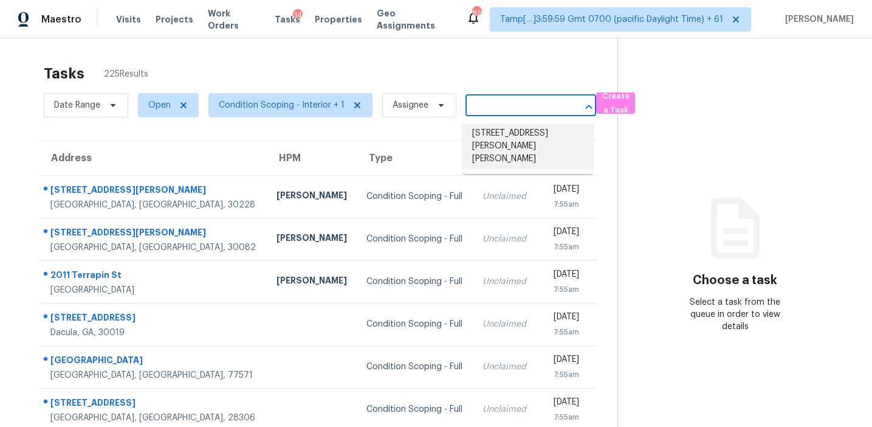
click at [518, 136] on li "10681 Misty Meadows Dr, Hampton, GA 30228" at bounding box center [528, 146] width 131 height 46
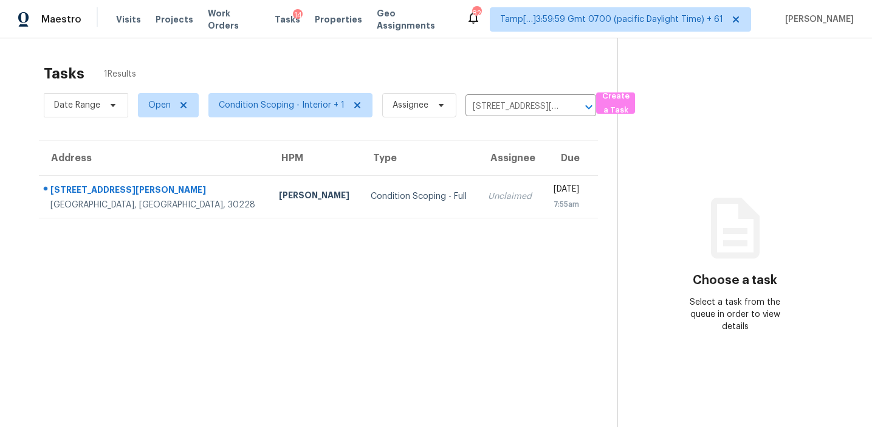
click at [543, 201] on td "Tue, Aug 19th 2025 7:55am" at bounding box center [570, 196] width 55 height 43
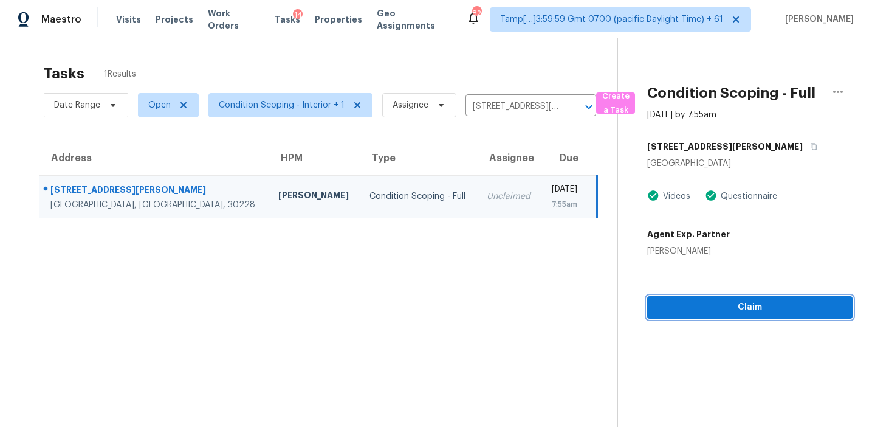
click at [703, 301] on span "Claim" at bounding box center [750, 307] width 186 height 15
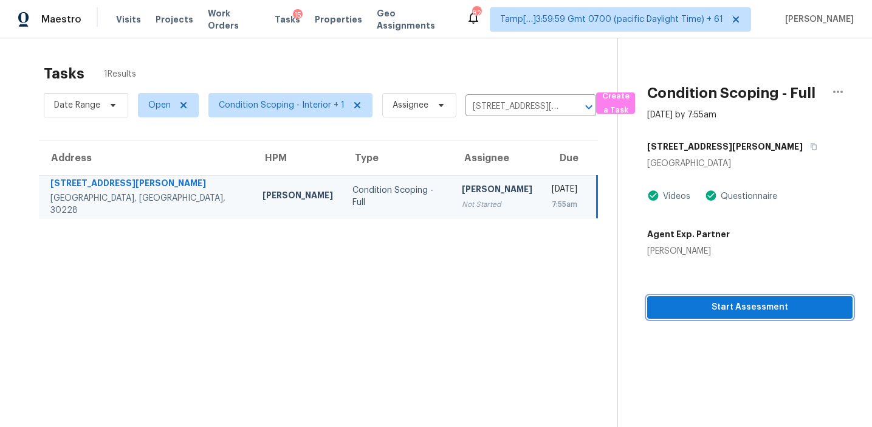
click at [783, 308] on span "Start Assessment" at bounding box center [750, 307] width 186 height 15
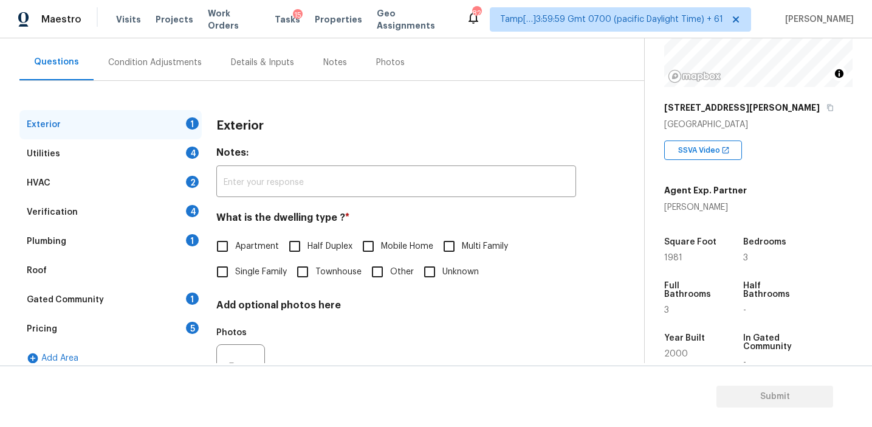
scroll to position [110, 0]
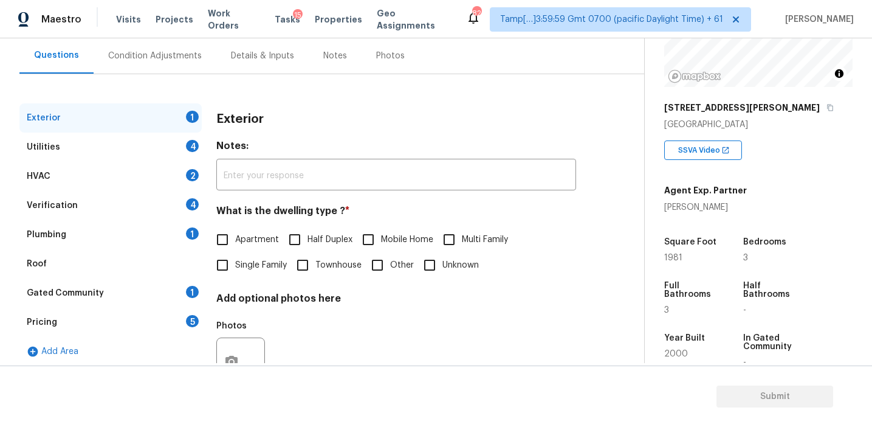
click at [171, 324] on div "Pricing 5" at bounding box center [110, 322] width 182 height 29
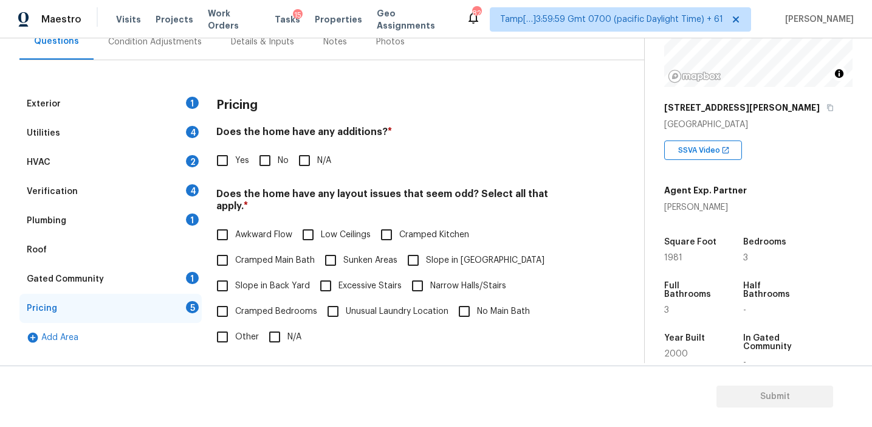
scroll to position [146, 0]
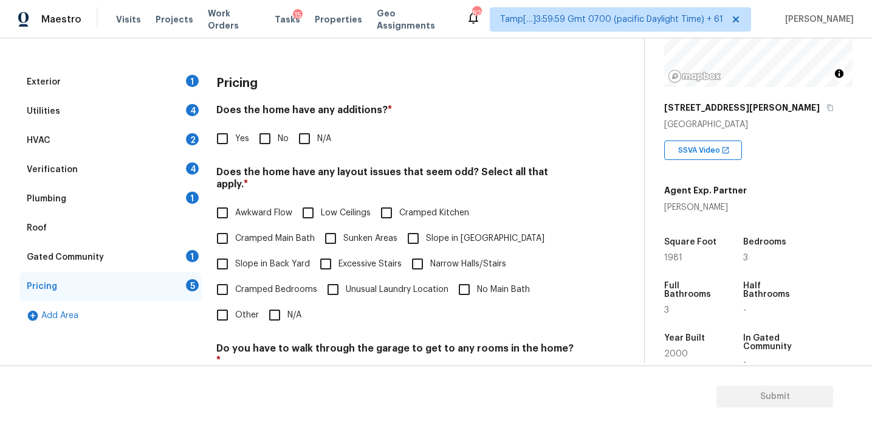
click at [224, 303] on input "Other" at bounding box center [223, 315] width 26 height 26
checkbox input "true"
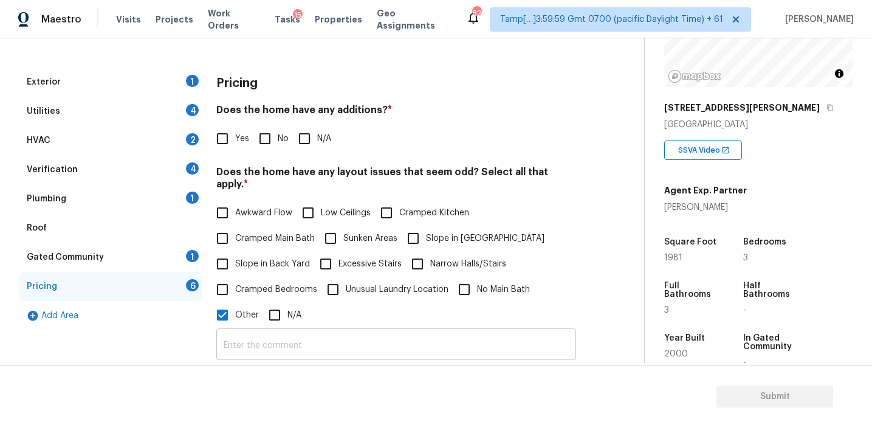
click at [260, 340] on input "text" at bounding box center [396, 345] width 360 height 29
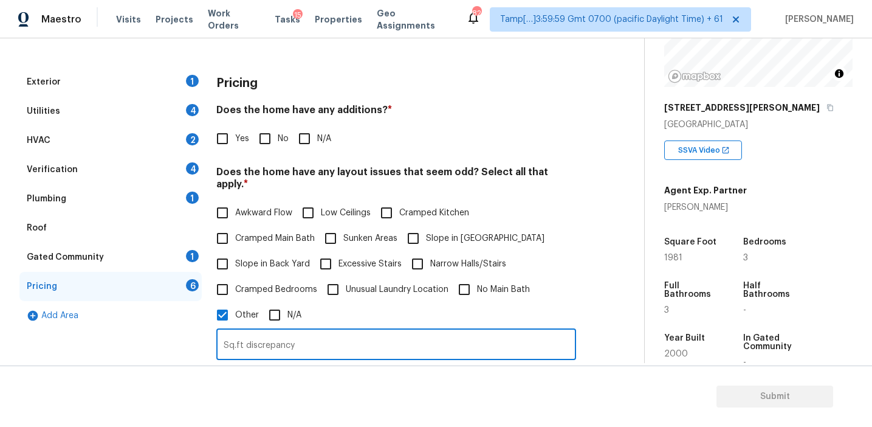
type input "Sq.ft discrepancy"
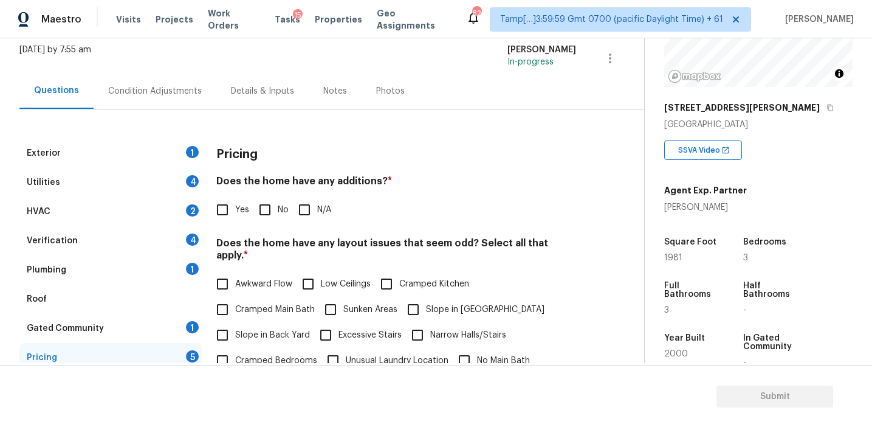
scroll to position [111, 0]
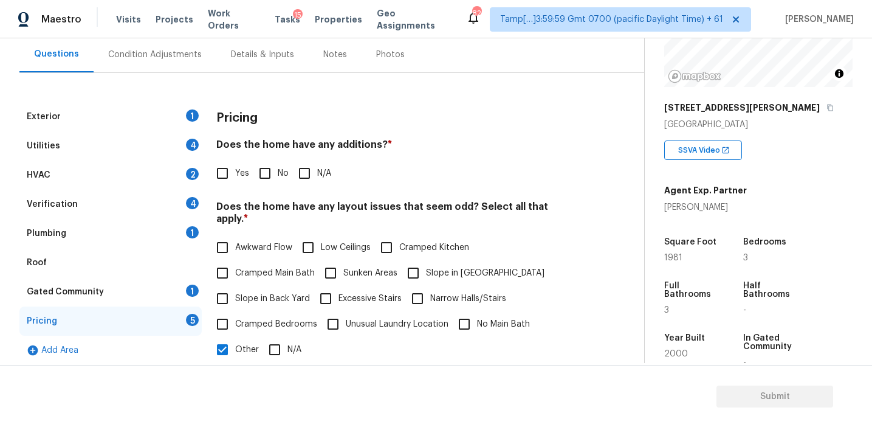
click at [359, 119] on div "Pricing" at bounding box center [396, 118] width 360 height 32
click at [270, 115] on div "Pricing" at bounding box center [396, 118] width 360 height 32
click at [178, 58] on div "Condition Adjustments" at bounding box center [155, 55] width 94 height 12
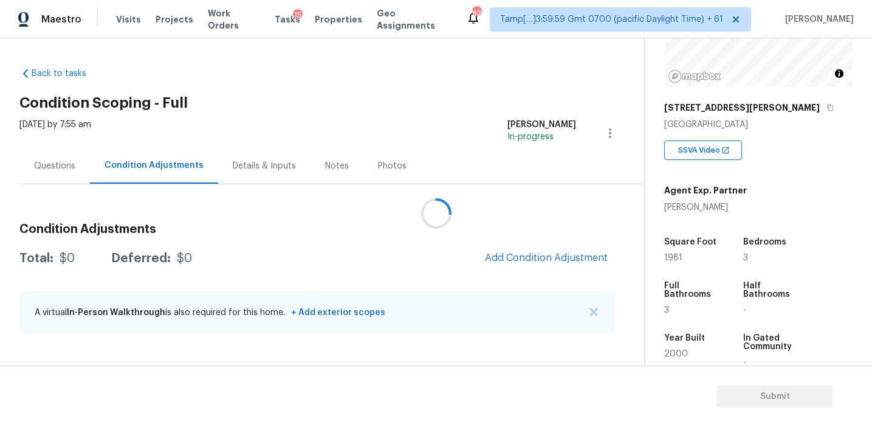
click at [531, 260] on div at bounding box center [436, 213] width 872 height 427
click at [619, 277] on div at bounding box center [436, 213] width 872 height 427
click at [511, 255] on div at bounding box center [436, 213] width 872 height 427
click at [432, 236] on div at bounding box center [436, 213] width 872 height 427
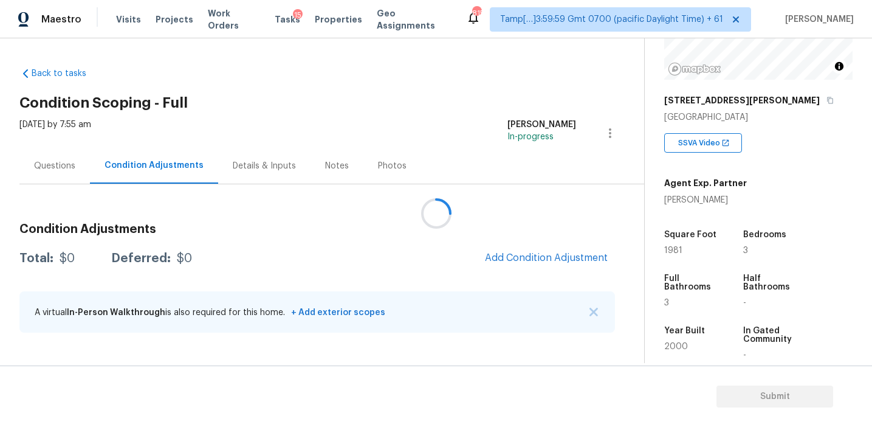
click at [356, 234] on div at bounding box center [436, 213] width 872 height 427
click at [574, 255] on div at bounding box center [436, 213] width 872 height 427
click at [302, 229] on h3 "Condition Adjustments" at bounding box center [317, 229] width 596 height 12
click at [487, 258] on span "Add Condition Adjustment" at bounding box center [546, 257] width 123 height 11
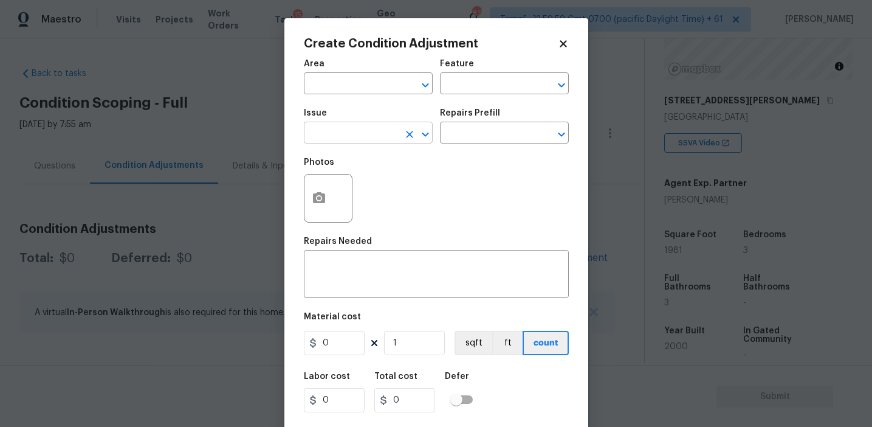
click at [348, 134] on input "text" at bounding box center [351, 134] width 95 height 19
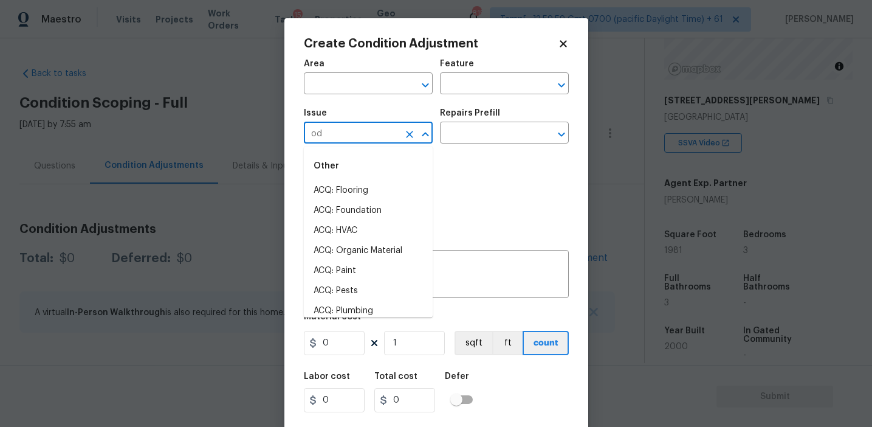
type input "odo"
click at [358, 232] on li "Other Odor" at bounding box center [368, 231] width 129 height 20
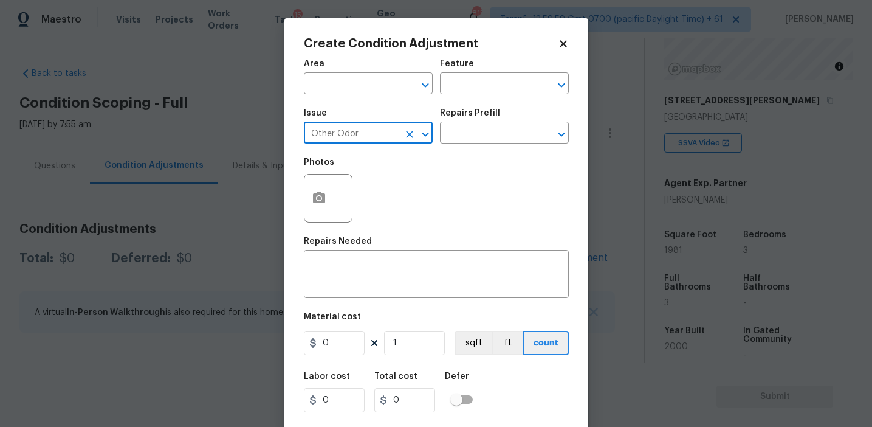
type input "Other Odor"
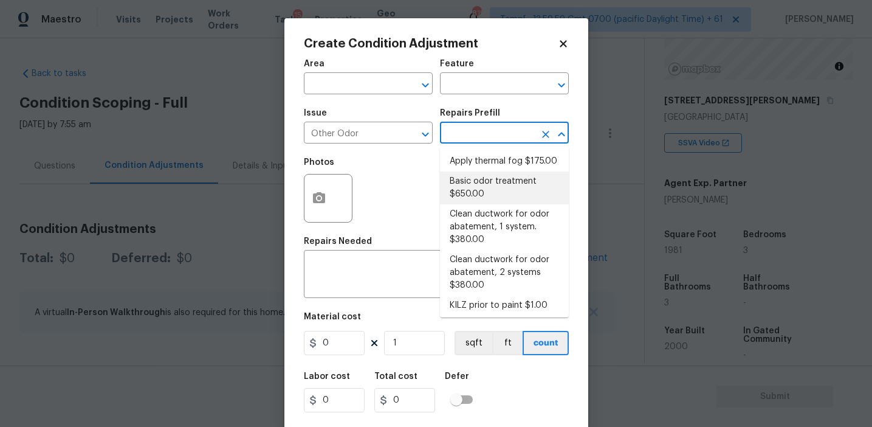
click at [489, 184] on li "Basic odor treatment $650.00" at bounding box center [504, 187] width 129 height 33
type textarea "OD Odor Protocol: Heavy Odor present. Remediate home odor. Including but not li…"
type input "650"
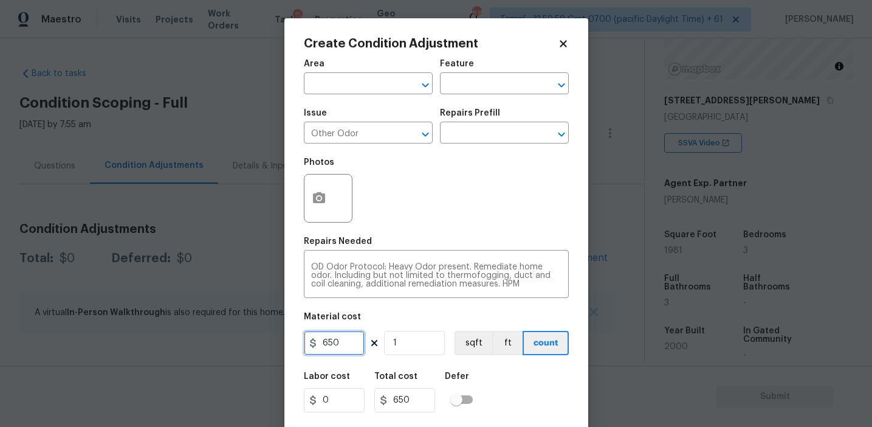
click at [343, 343] on input "650" at bounding box center [334, 343] width 61 height 24
type input "575"
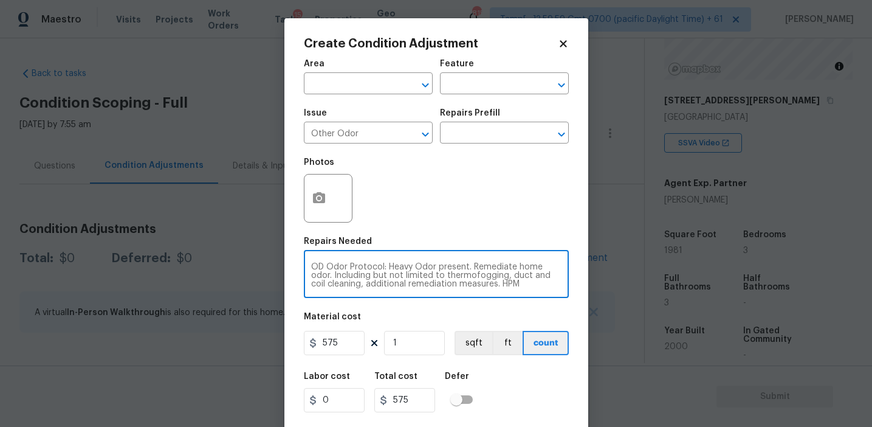
click at [391, 269] on textarea "OD Odor Protocol: Heavy Odor present. Remediate home odor. Including but not li…" at bounding box center [436, 276] width 250 height 26
click at [401, 269] on textarea "OD Odor Protocol: Heavy Odor present. Remediate home odor. Including but not li…" at bounding box center [436, 276] width 250 height 26
click at [452, 277] on textarea "OD Odor Protocol: Odor present. Remediate home odor. Including but not limited …" at bounding box center [436, 276] width 250 height 26
type textarea "OD Odor Protocol: Odor present. Remediate home odor. Including but not limited …"
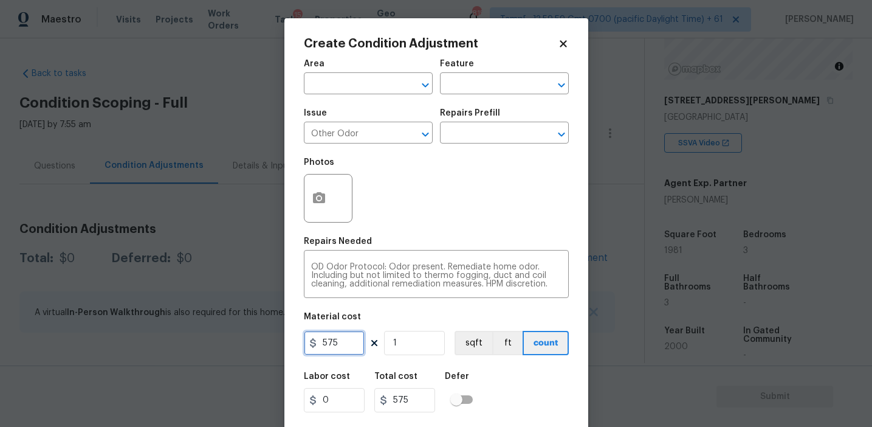
scroll to position [27, 0]
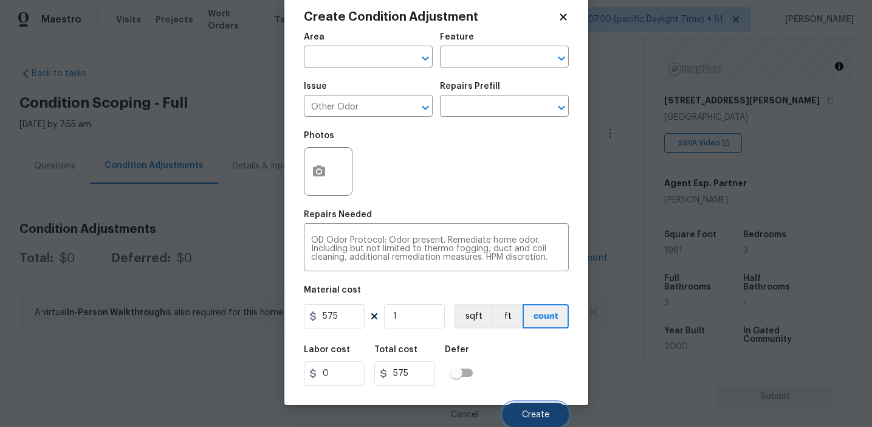
click at [524, 414] on span "Create" at bounding box center [535, 414] width 27 height 9
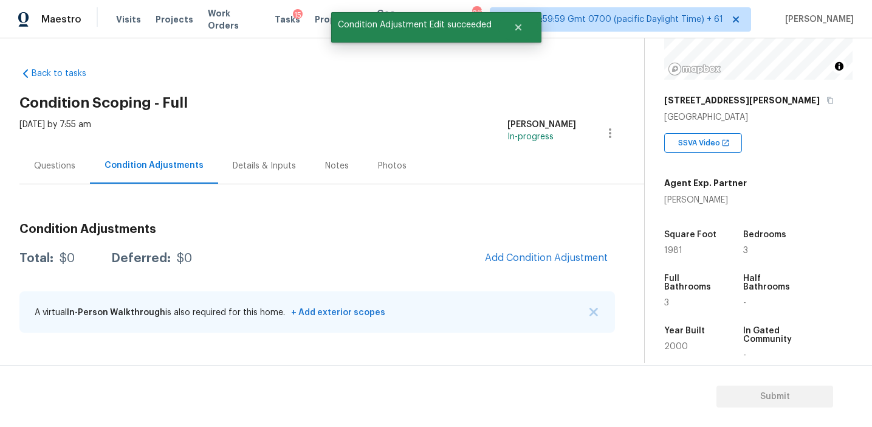
scroll to position [0, 0]
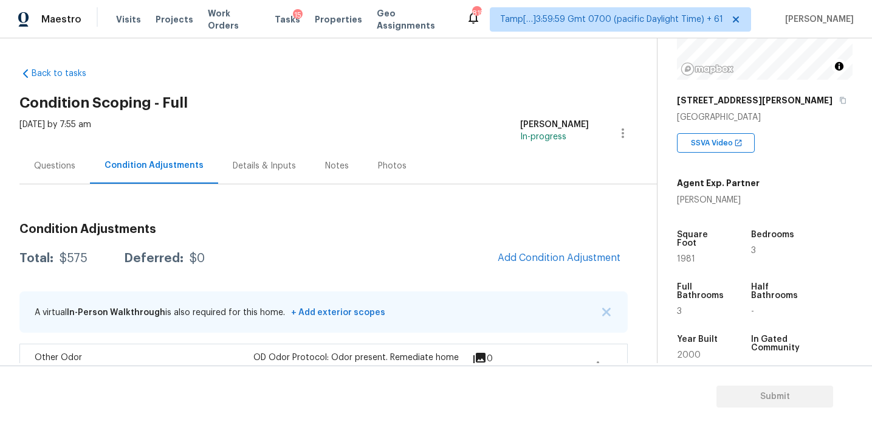
click at [370, 267] on div "Total: $575 Deferred: $0 Add Condition Adjustment" at bounding box center [323, 258] width 608 height 27
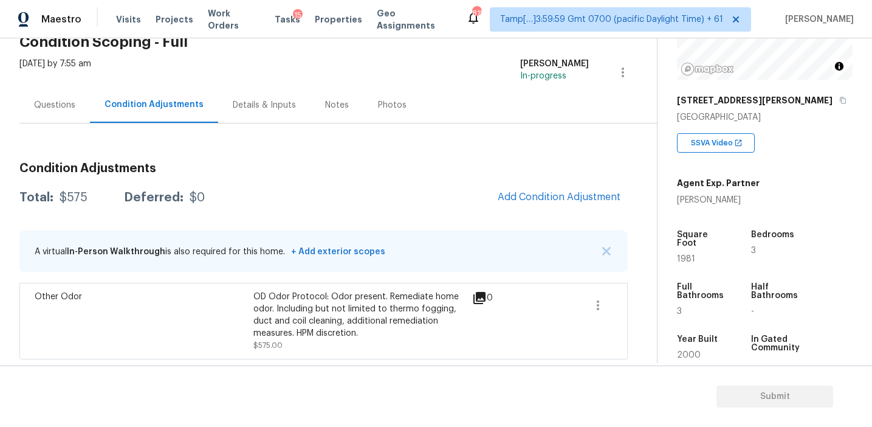
scroll to position [61, 0]
click at [604, 303] on icon "button" at bounding box center [598, 305] width 15 height 15
click at [635, 298] on div "Edit" at bounding box center [667, 303] width 95 height 12
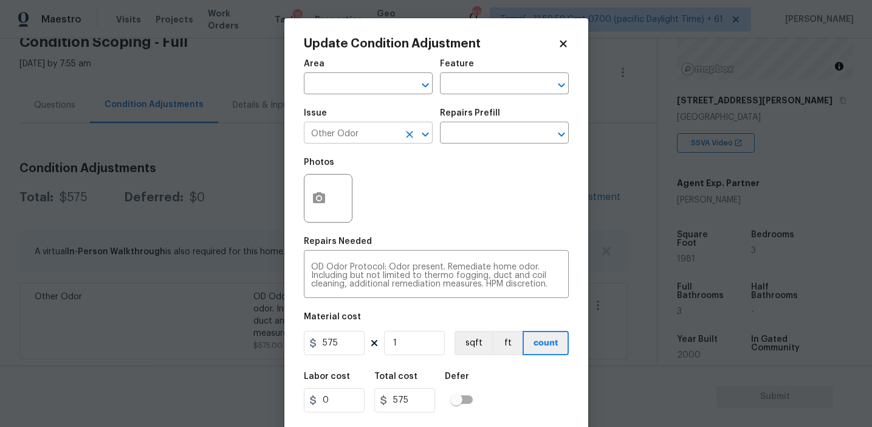
click at [407, 128] on icon "Clear" at bounding box center [410, 134] width 12 height 12
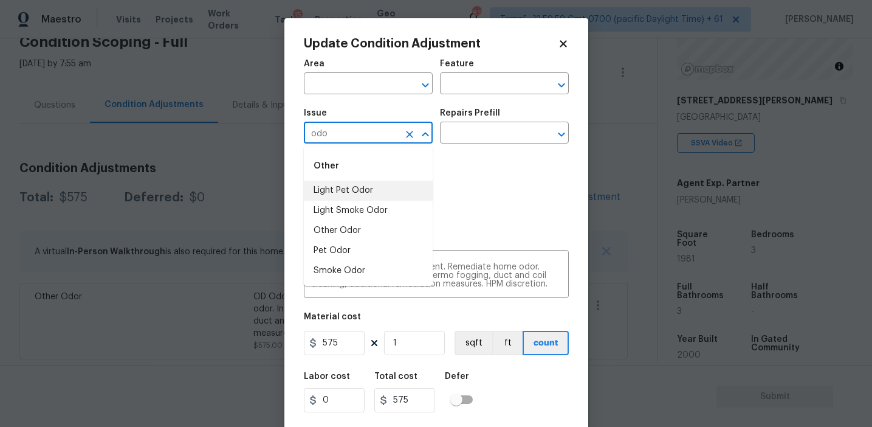
click at [364, 185] on li "Light Pet Odor" at bounding box center [368, 191] width 129 height 20
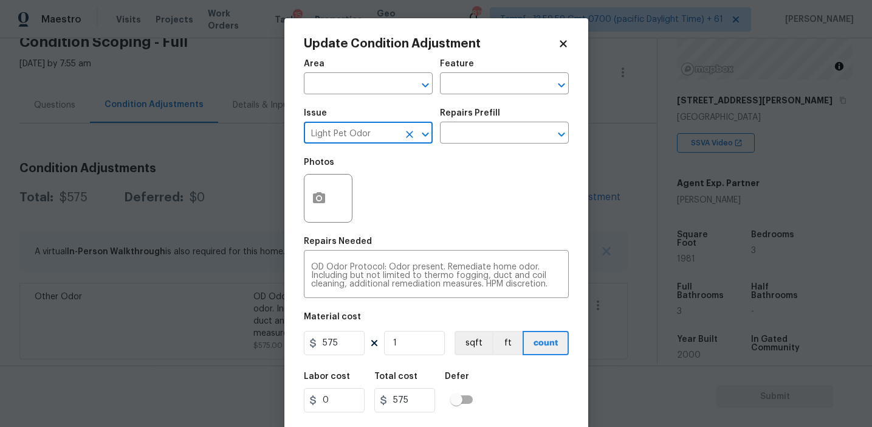
type input "Light Pet Odor"
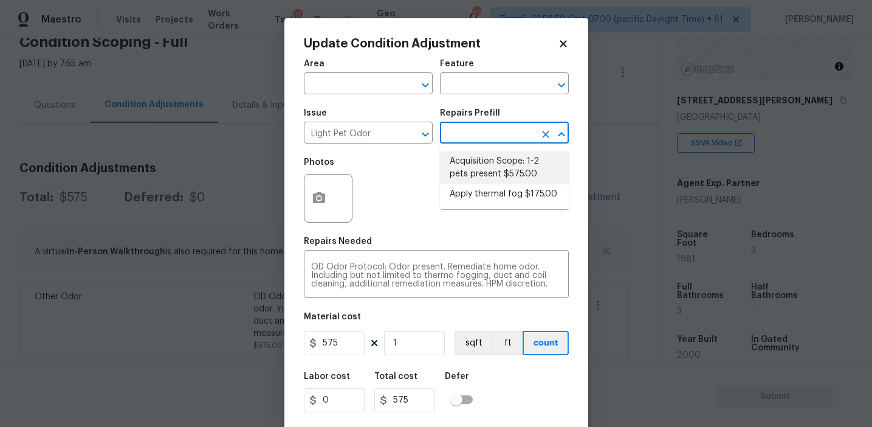
click at [487, 164] on li "Acquisition Scope: 1-2 pets present $575.00" at bounding box center [504, 167] width 129 height 33
type textarea "Acquisition Scope: 1-2 pets present"
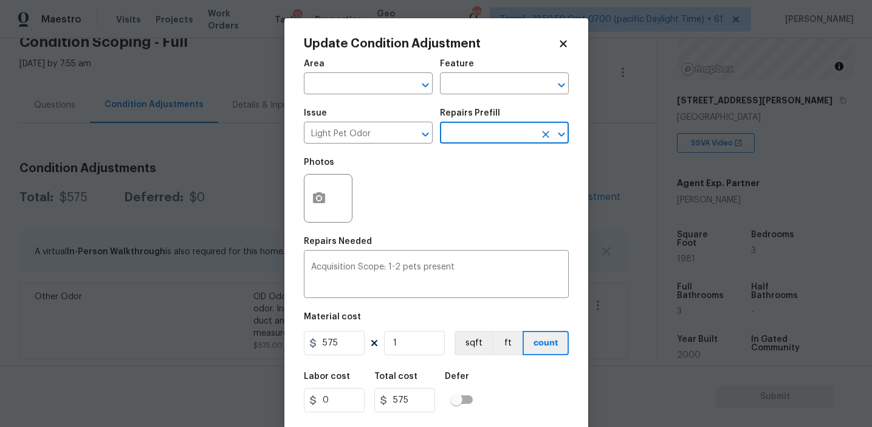
scroll to position [27, 0]
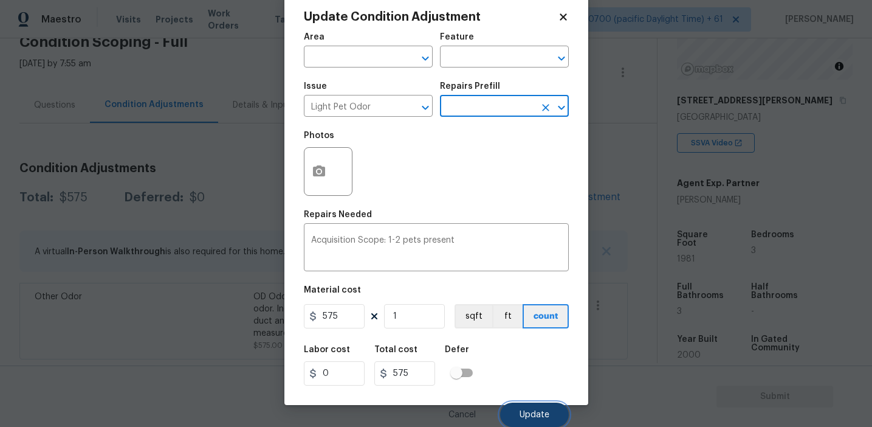
click at [517, 413] on button "Update" at bounding box center [534, 414] width 69 height 24
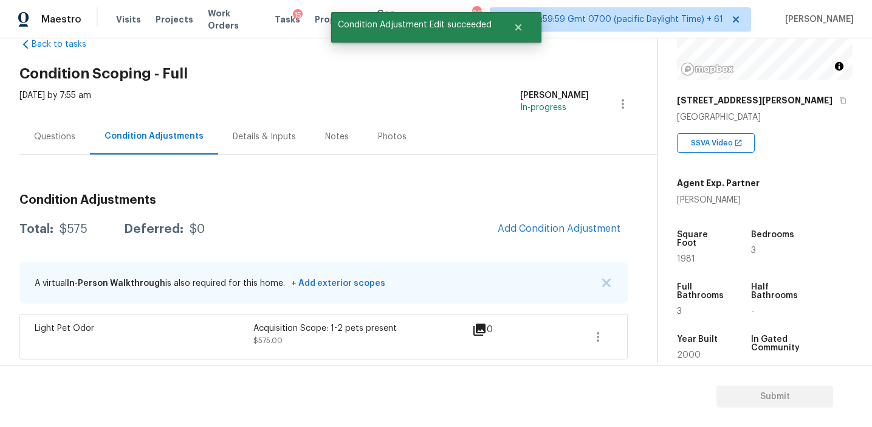
scroll to position [0, 0]
click at [542, 232] on span "Add Condition Adjustment" at bounding box center [559, 228] width 123 height 11
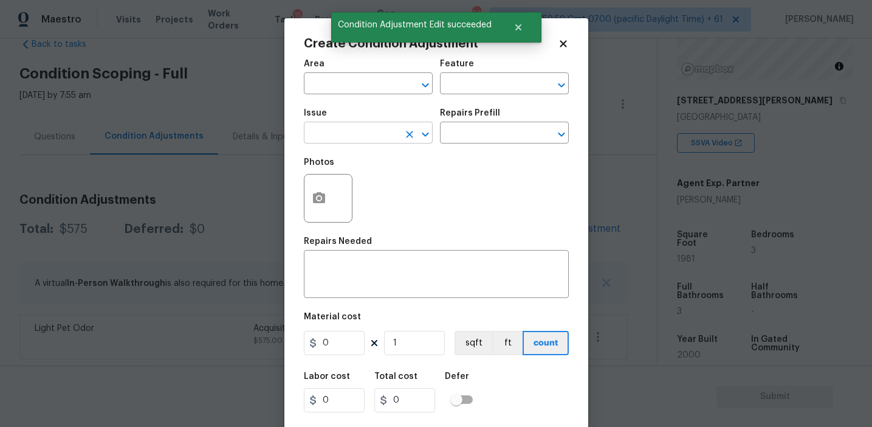
click at [342, 136] on input "text" at bounding box center [351, 134] width 95 height 19
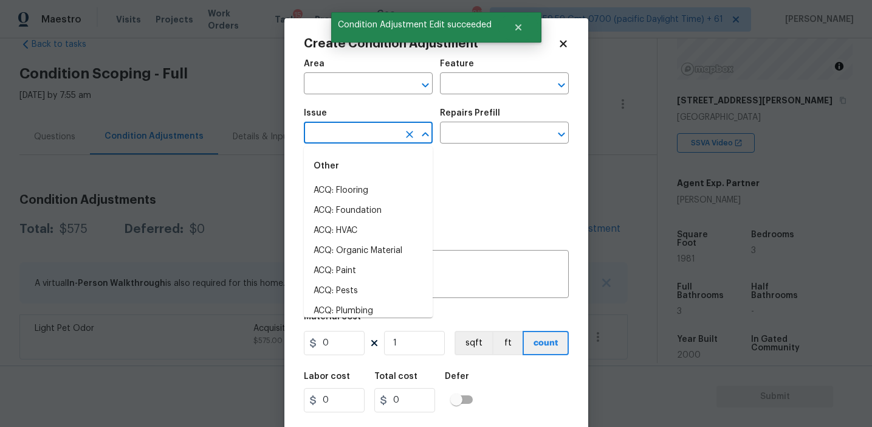
type input "r"
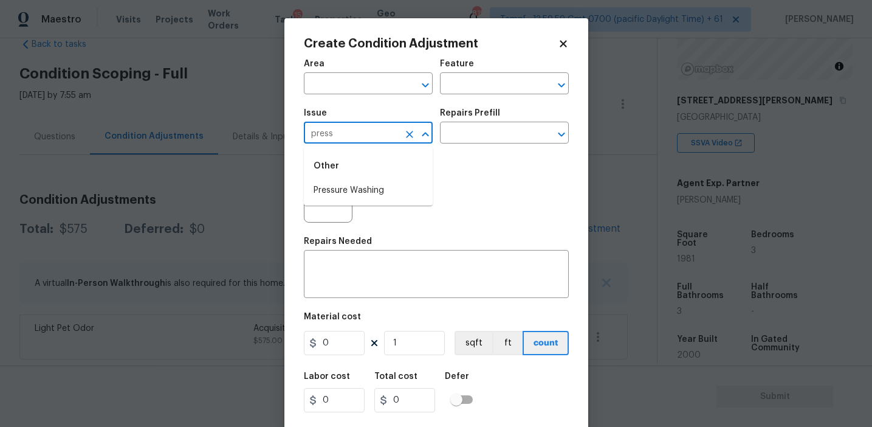
click at [388, 193] on li "Pressure Washing" at bounding box center [368, 191] width 129 height 20
type input "Pressure Washing"
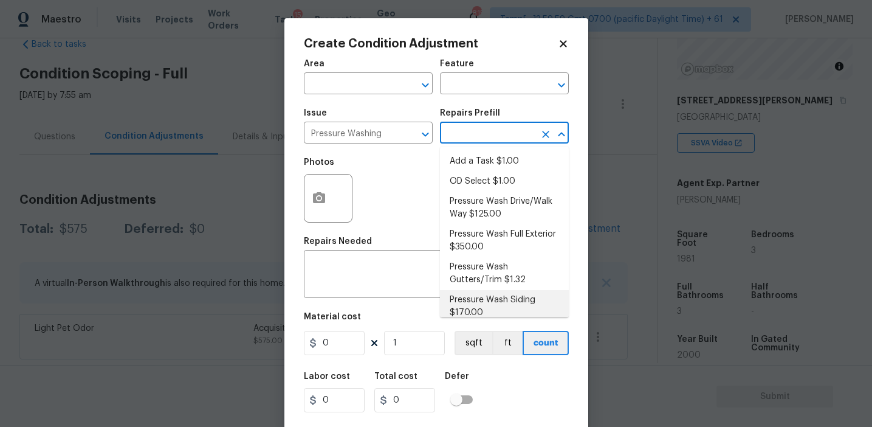
scroll to position [10, 0]
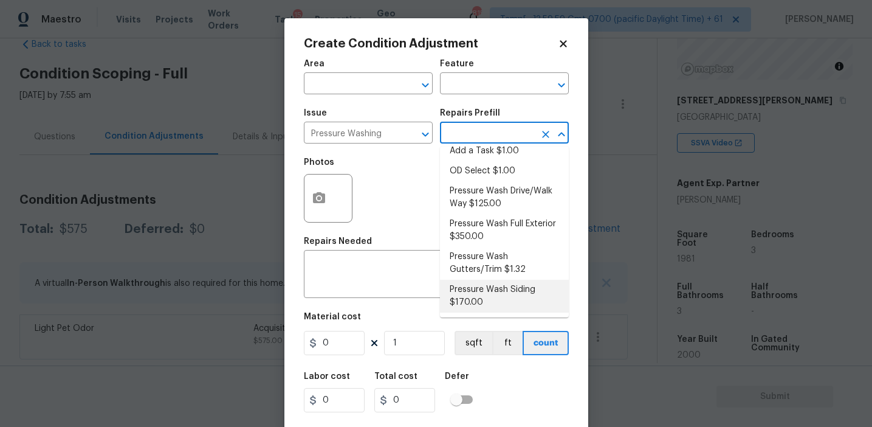
click at [463, 298] on li "Pressure Wash Siding $170.00" at bounding box center [504, 296] width 129 height 33
type input "Siding"
type textarea "Protect areas as needed for pressure washing. Pressure wash the siding on the h…"
type input "170"
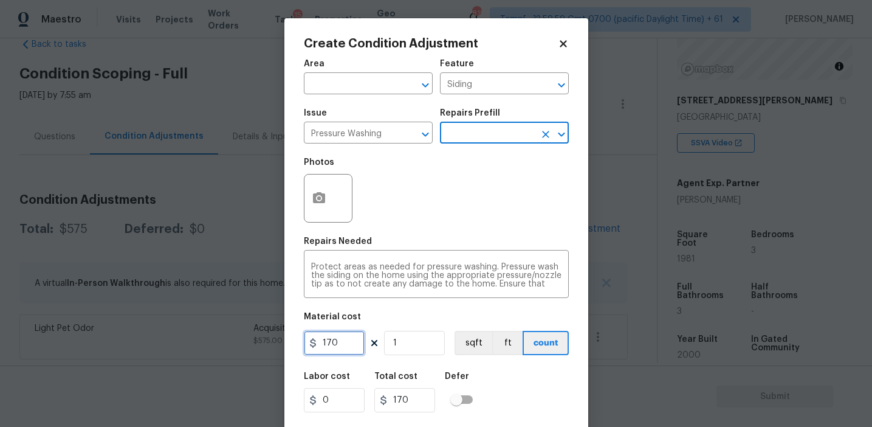
click at [337, 345] on input "170" at bounding box center [334, 343] width 61 height 24
type input "200"
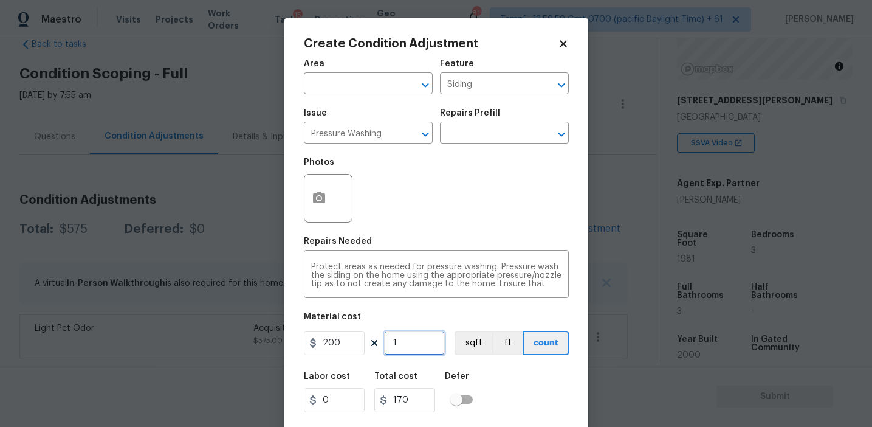
type input "200"
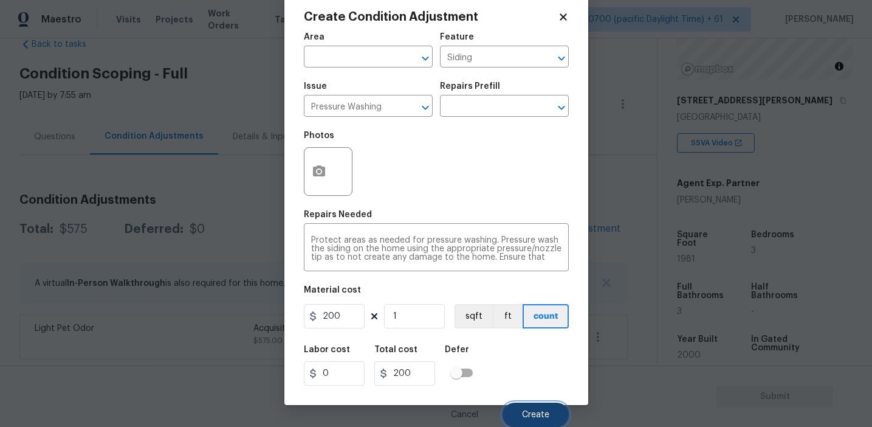
click at [522, 408] on button "Create" at bounding box center [536, 414] width 66 height 24
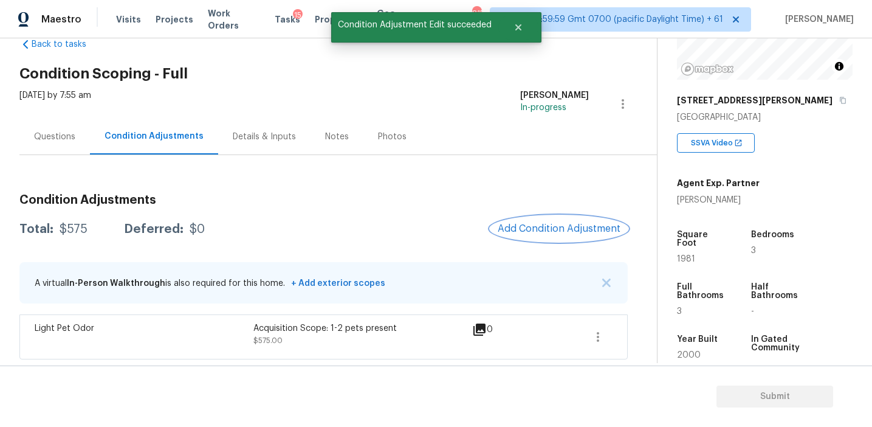
scroll to position [0, 0]
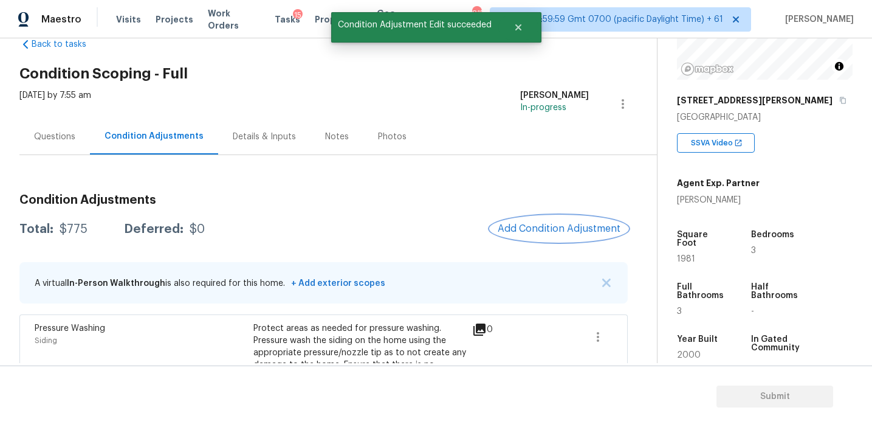
click at [539, 227] on span "Add Condition Adjustment" at bounding box center [559, 228] width 123 height 11
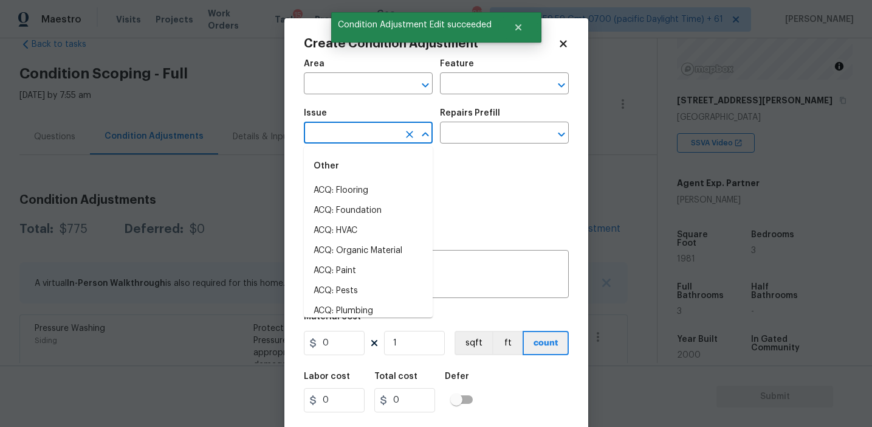
click at [334, 132] on input "text" at bounding box center [351, 134] width 95 height 19
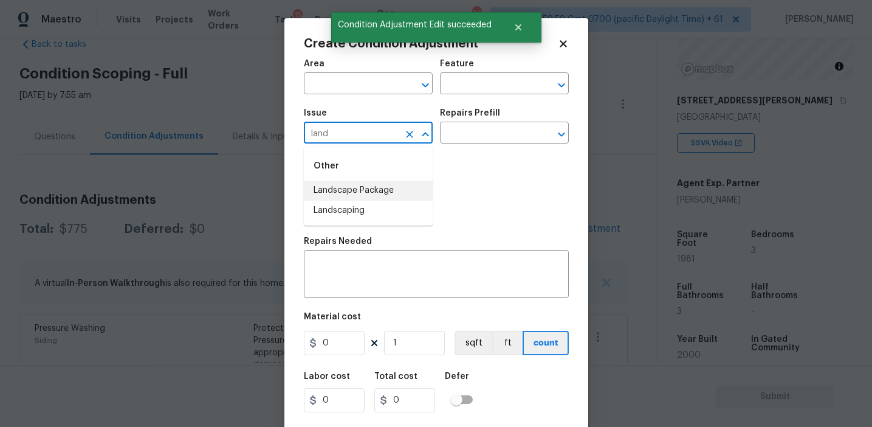
click at [359, 194] on li "Landscape Package" at bounding box center [368, 191] width 129 height 20
type input "Landscape Package"
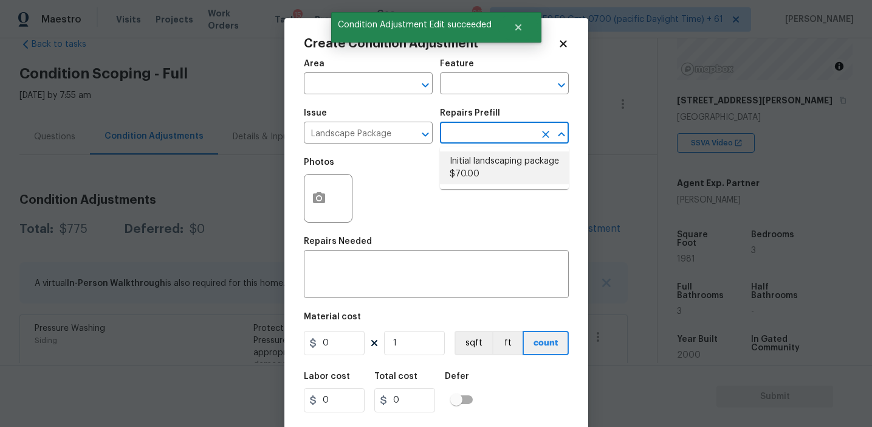
click at [480, 173] on li "Initial landscaping package $70.00" at bounding box center [504, 167] width 129 height 33
type input "Home Readiness Packages"
type textarea "Mowing of grass up to 6" in height. Mow, edge along driveways & sidewalks, trim…"
type input "70"
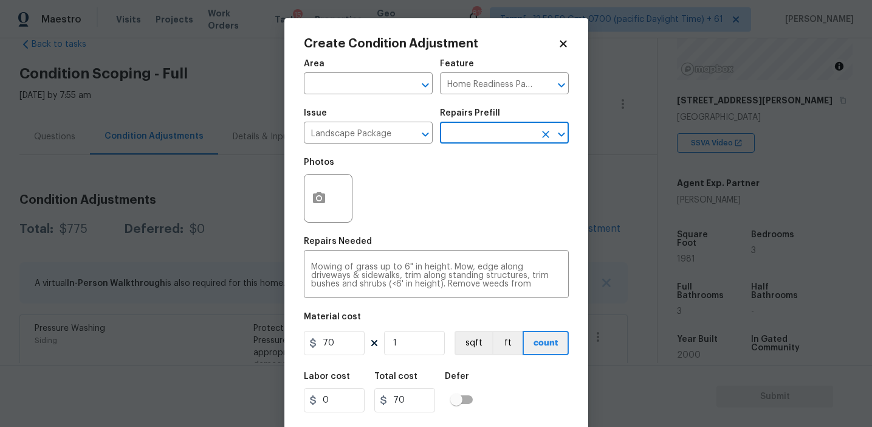
click at [336, 356] on figure "Material cost 70 1 sqft ft count" at bounding box center [436, 334] width 265 height 45
click at [342, 336] on input "70" at bounding box center [334, 343] width 61 height 24
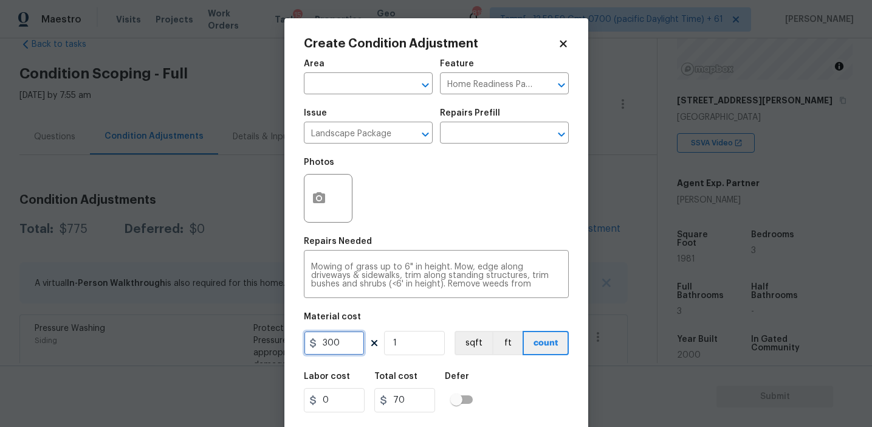
type input "300"
click at [317, 185] on button "button" at bounding box center [319, 197] width 29 height 47
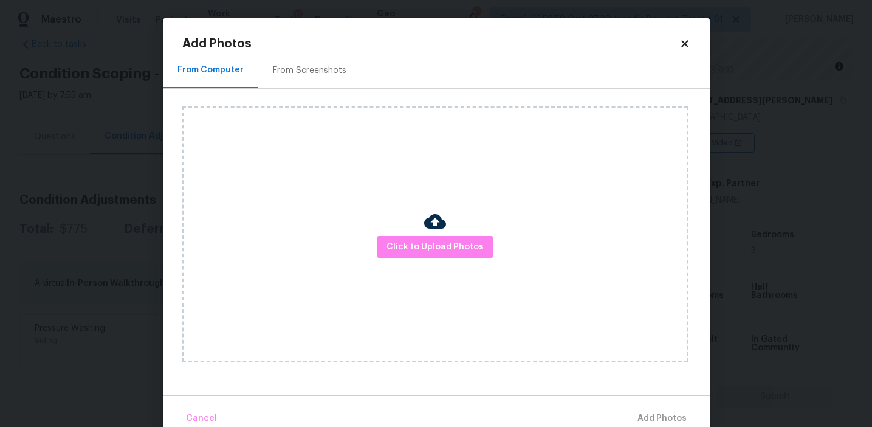
click at [323, 85] on div "From Screenshots" at bounding box center [309, 70] width 103 height 36
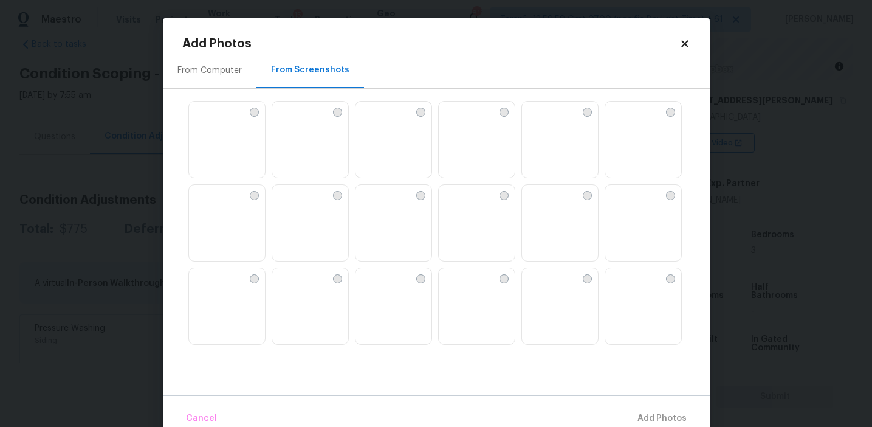
click at [243, 311] on img at bounding box center [227, 306] width 76 height 77
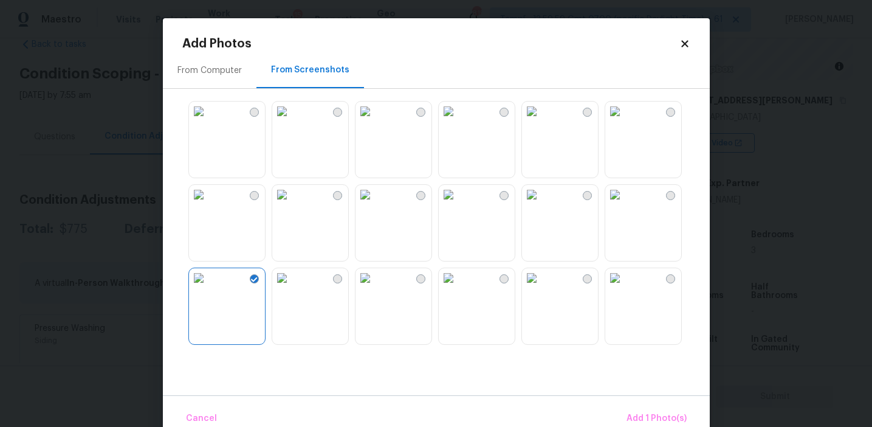
click at [444, 204] on img at bounding box center [448, 194] width 19 height 19
click at [625, 288] on img at bounding box center [614, 277] width 19 height 19
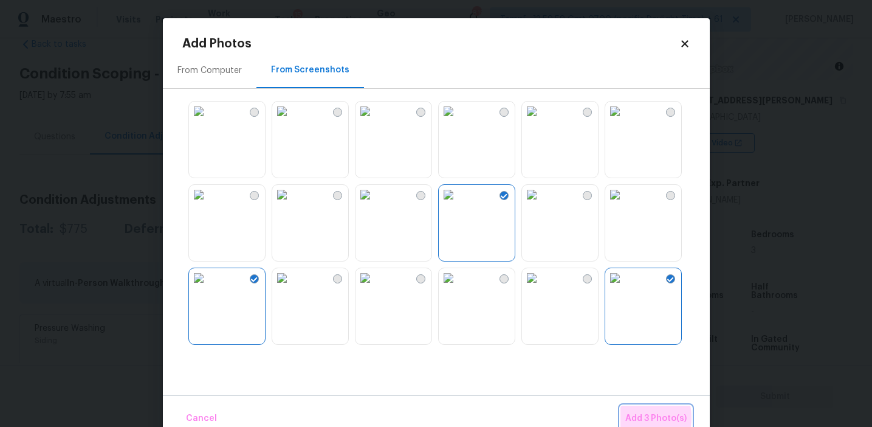
click at [632, 418] on span "Add 3 Photo(s)" at bounding box center [655, 418] width 61 height 15
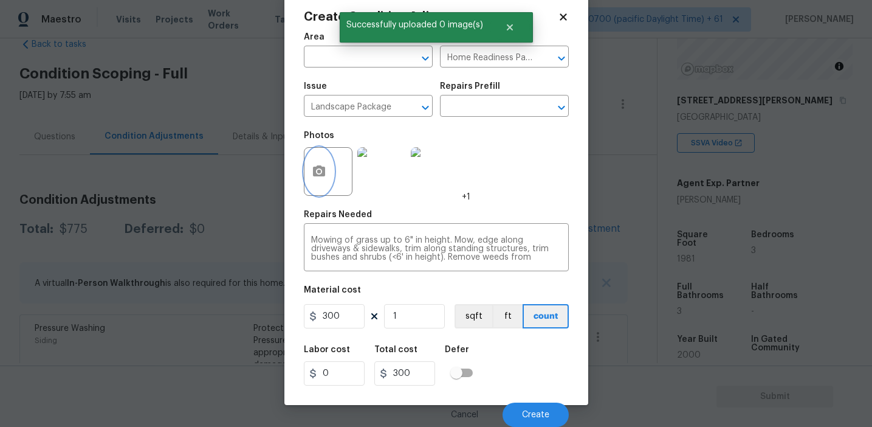
scroll to position [27, 0]
click at [530, 414] on span "Create" at bounding box center [535, 414] width 27 height 9
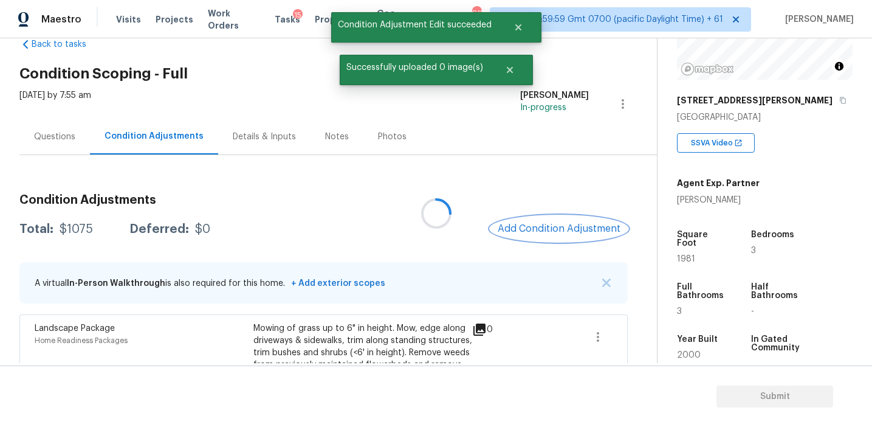
scroll to position [0, 0]
click at [528, 228] on span "Add Condition Adjustment" at bounding box center [559, 228] width 123 height 11
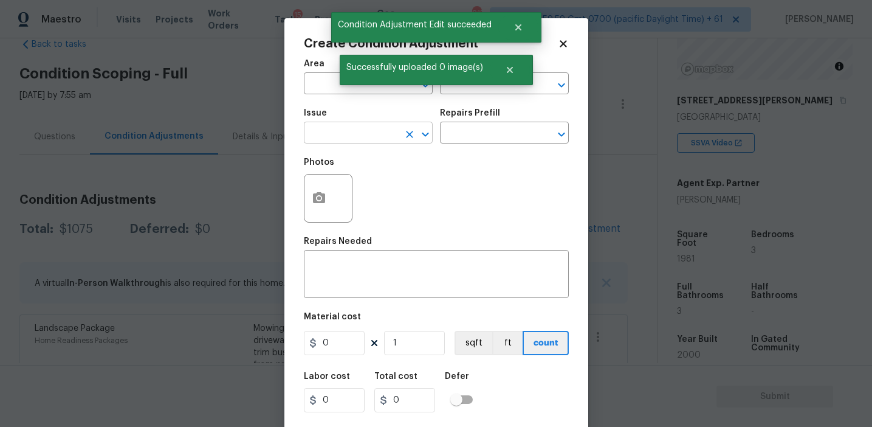
click at [356, 132] on input "text" at bounding box center [351, 134] width 95 height 19
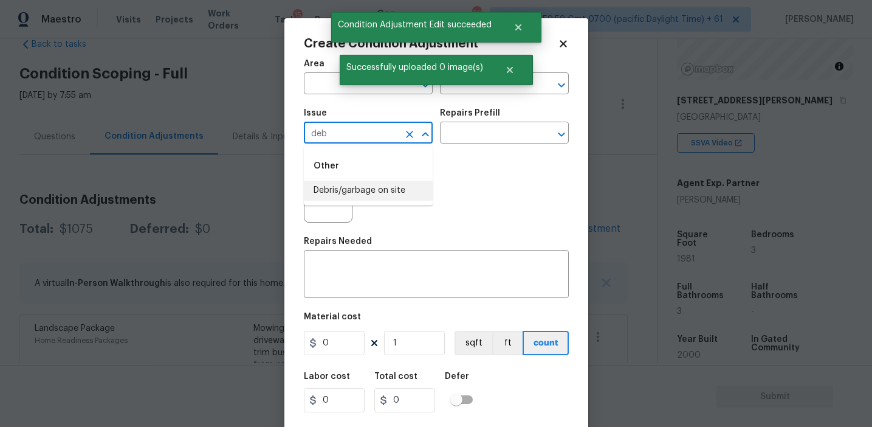
click at [371, 187] on li "Debris/garbage on site" at bounding box center [368, 191] width 129 height 20
type input "Debris/garbage on site"
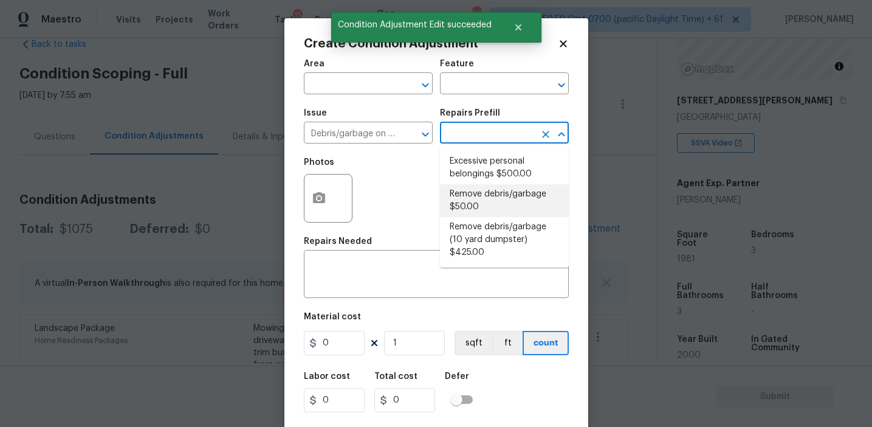
click at [481, 200] on li "Remove debris/garbage $50.00" at bounding box center [504, 200] width 129 height 33
type textarea "Remove, haul off, and properly dispose of any debris left by seller to offsite …"
type input "50"
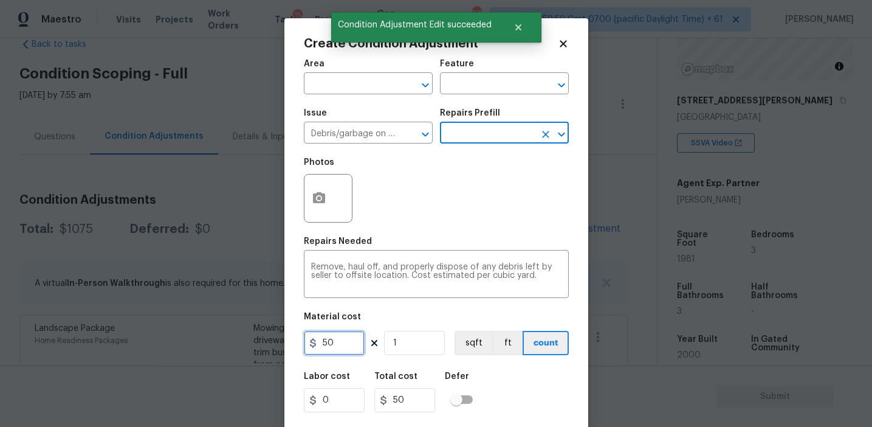
click at [319, 345] on input "50" at bounding box center [334, 343] width 61 height 24
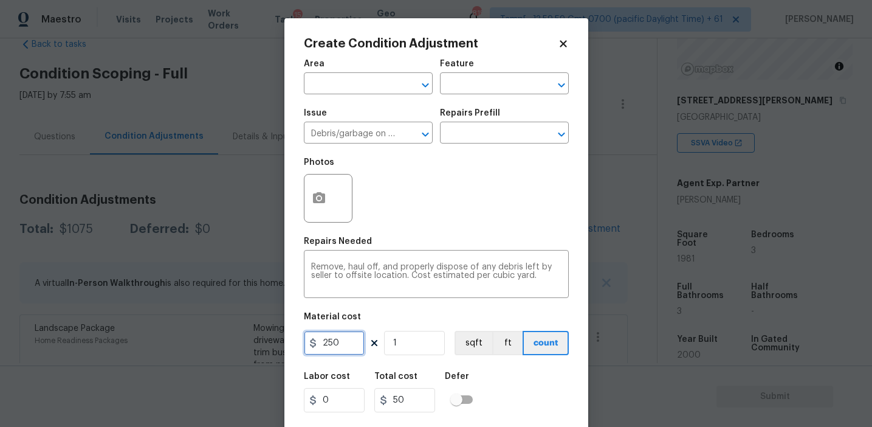
type input "250"
click at [317, 198] on circle "button" at bounding box center [319, 198] width 4 height 4
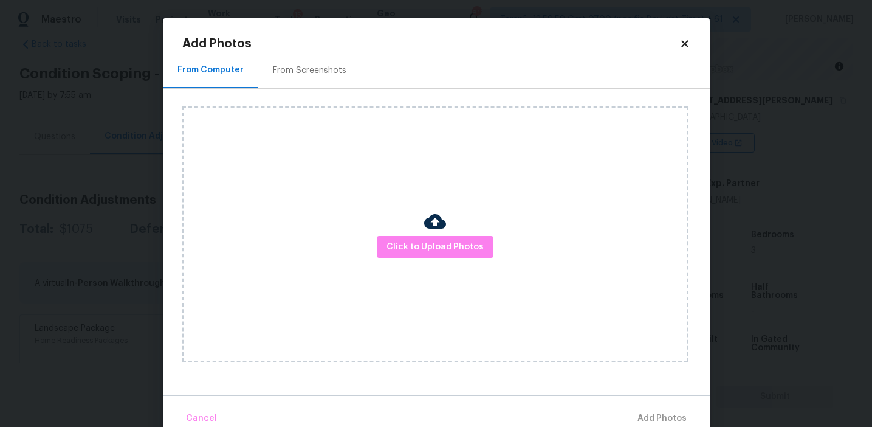
click at [340, 75] on div "From Screenshots" at bounding box center [310, 70] width 74 height 12
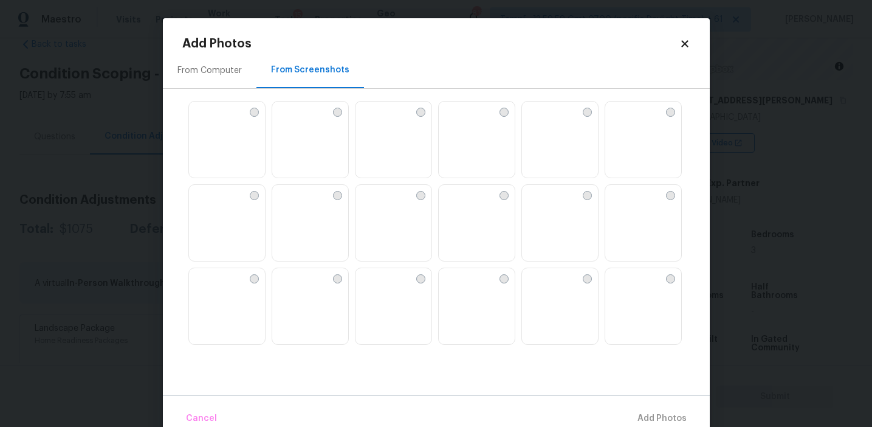
click at [288, 163] on img at bounding box center [310, 140] width 76 height 77
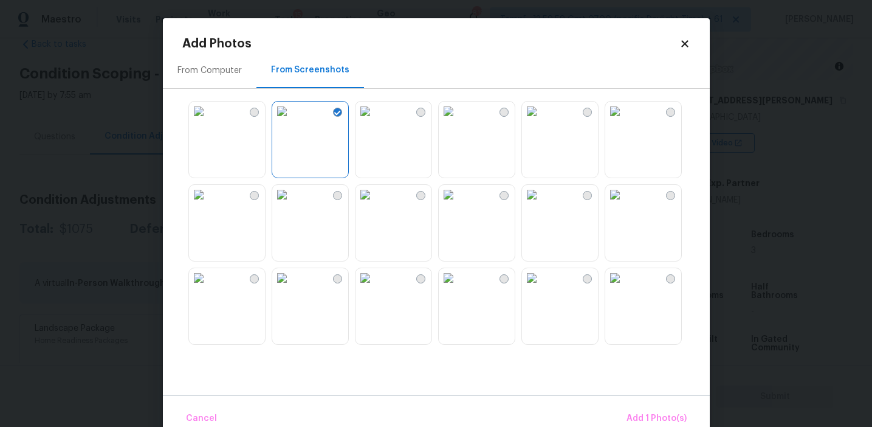
click at [542, 204] on img at bounding box center [531, 194] width 19 height 19
click at [647, 416] on span "Add 2 Photo(s)" at bounding box center [656, 418] width 62 height 15
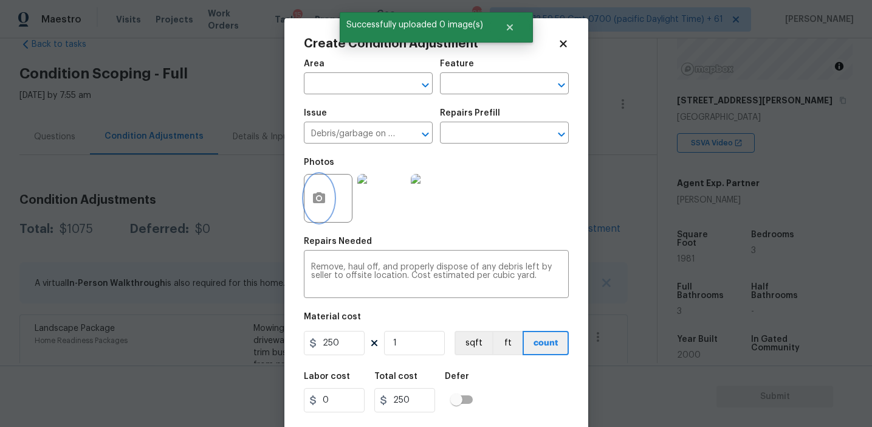
scroll to position [27, 0]
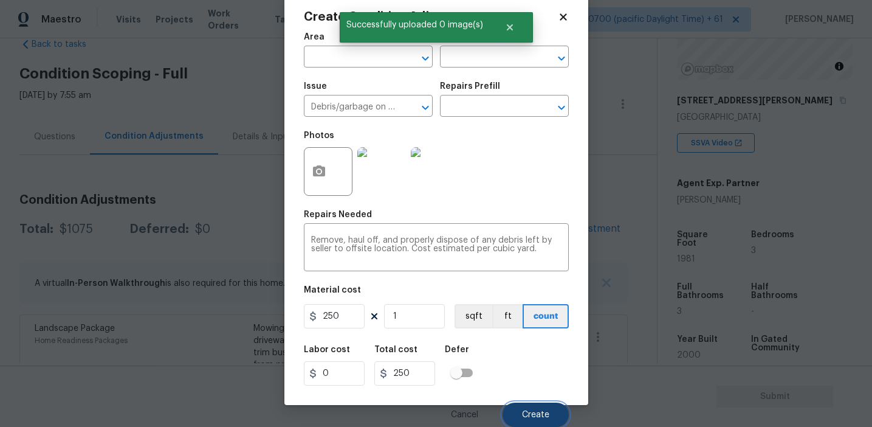
click at [535, 413] on span "Create" at bounding box center [535, 414] width 27 height 9
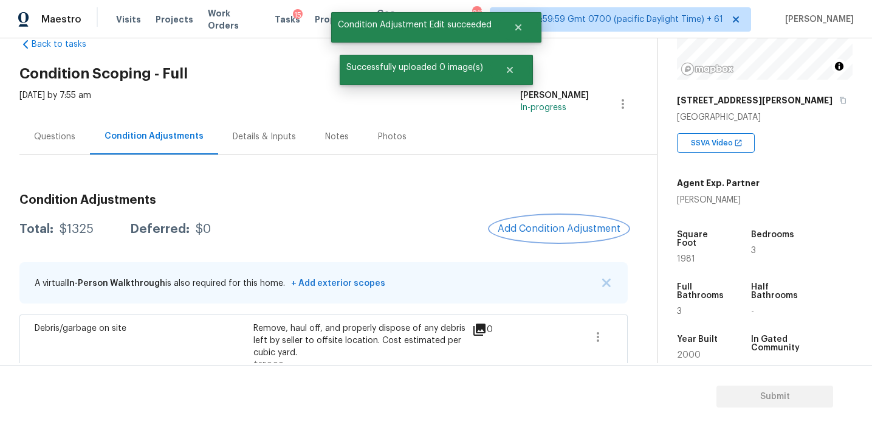
scroll to position [0, 0]
click at [555, 235] on button "Add Condition Adjustment" at bounding box center [559, 229] width 137 height 26
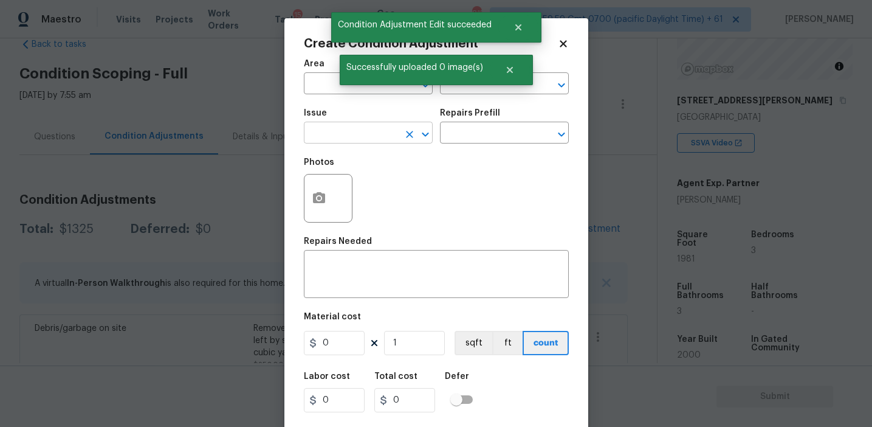
click at [364, 134] on input "text" at bounding box center [351, 134] width 95 height 19
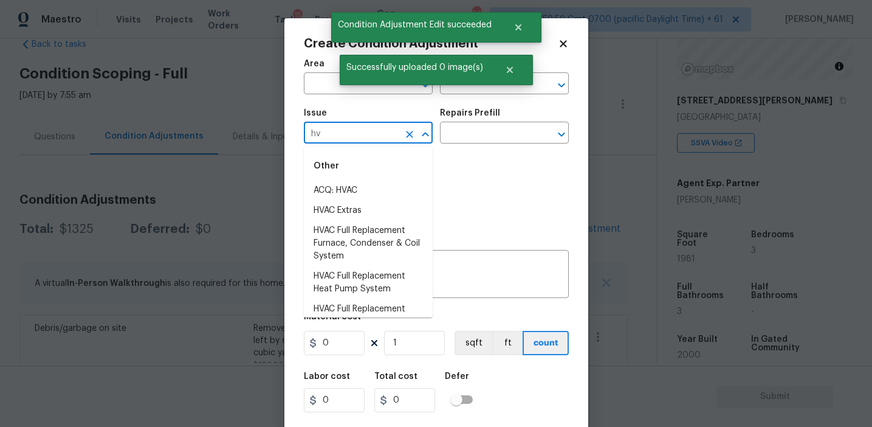
click at [379, 183] on li "ACQ: HVAC" at bounding box center [368, 191] width 129 height 20
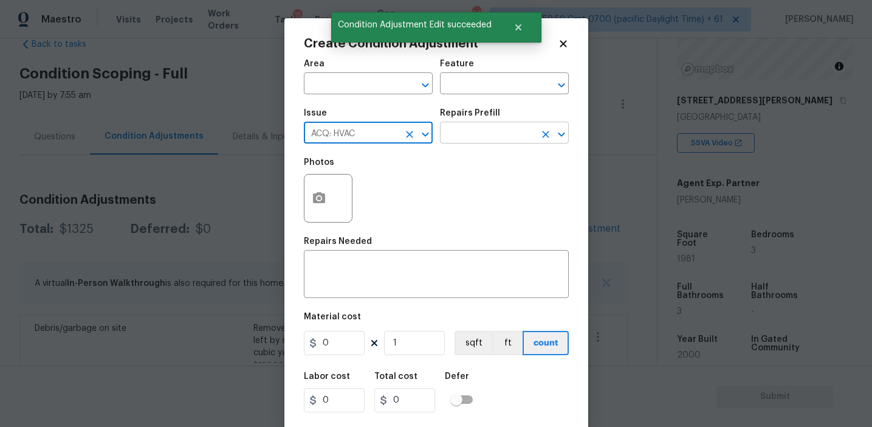
type input "ACQ: HVAC"
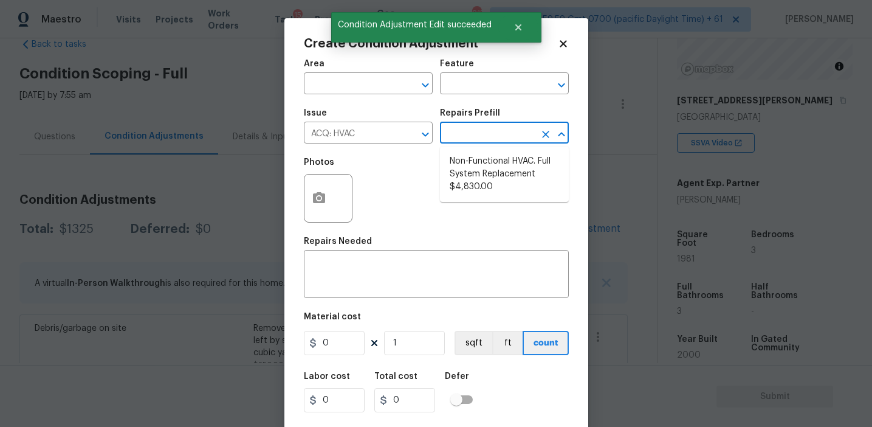
click at [472, 136] on input "text" at bounding box center [487, 134] width 95 height 19
click at [477, 176] on li "Non-Functional HVAC. Full System Replacement $4,830.00" at bounding box center [504, 174] width 129 height 46
type input "Acquisition"
type textarea "Acquisition Scope: Full System Replacement"
type input "4830"
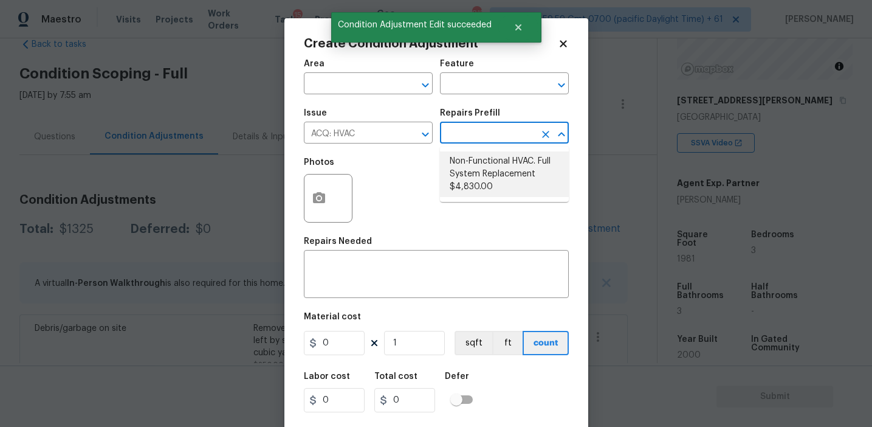
type input "4830"
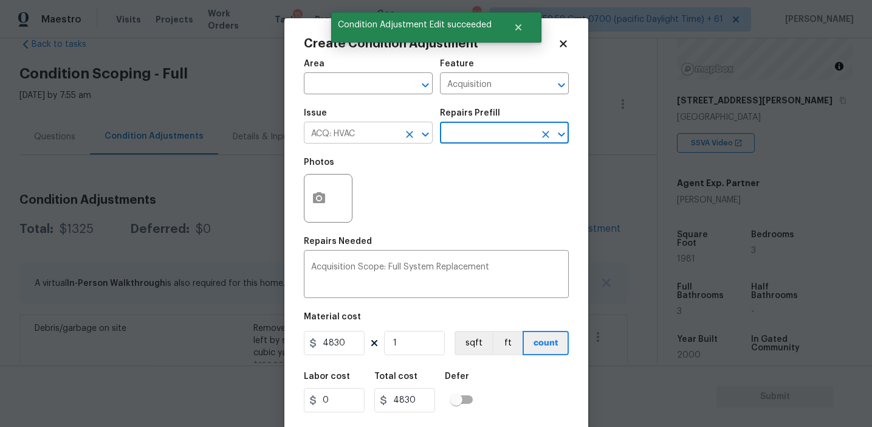
click at [407, 129] on icon "Clear" at bounding box center [410, 134] width 12 height 12
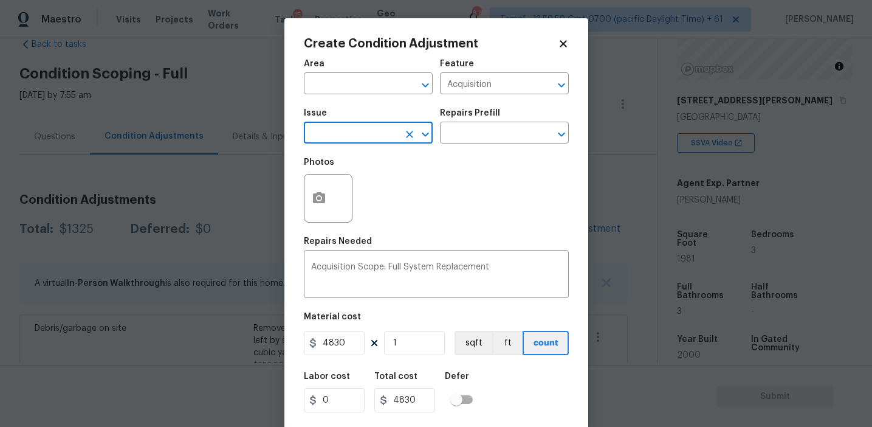
click at [377, 129] on input "text" at bounding box center [351, 134] width 95 height 19
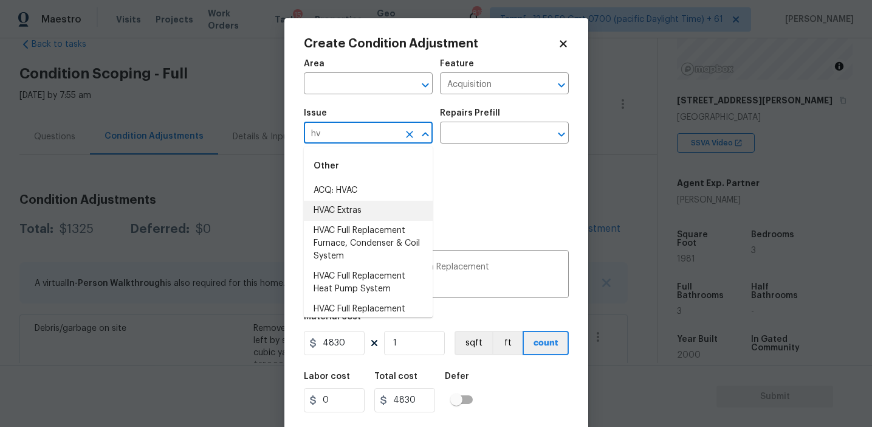
click at [396, 207] on li "HVAC Extras" at bounding box center [368, 211] width 129 height 20
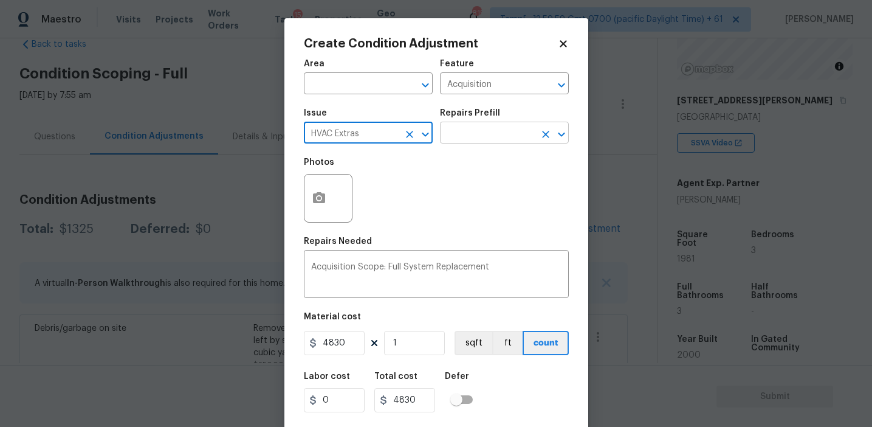
type input "HVAC Extras"
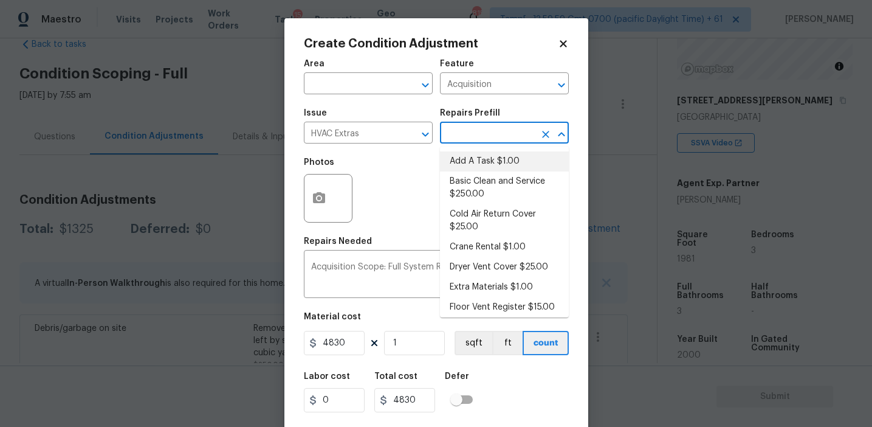
click at [450, 139] on input "text" at bounding box center [487, 134] width 95 height 19
click at [481, 190] on li "Basic Clean and Service $250.00" at bounding box center [504, 187] width 129 height 33
type input "HVAC"
type textarea "General Service HVAC system including: cleaning condenser and evaporator coils,…"
type input "250"
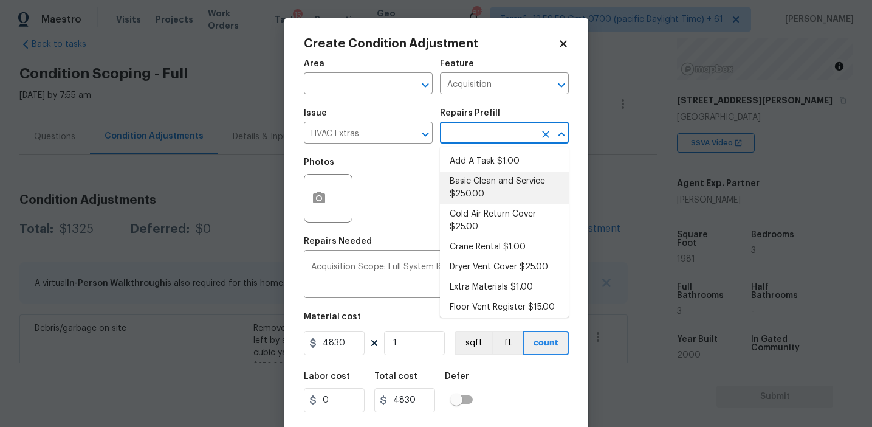
type input "250"
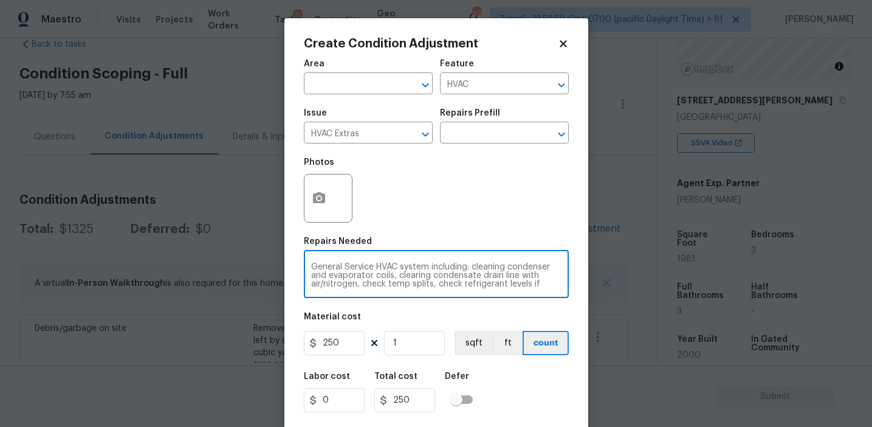
scroll to position [34, 0]
click at [462, 190] on div "Photos" at bounding box center [436, 190] width 265 height 79
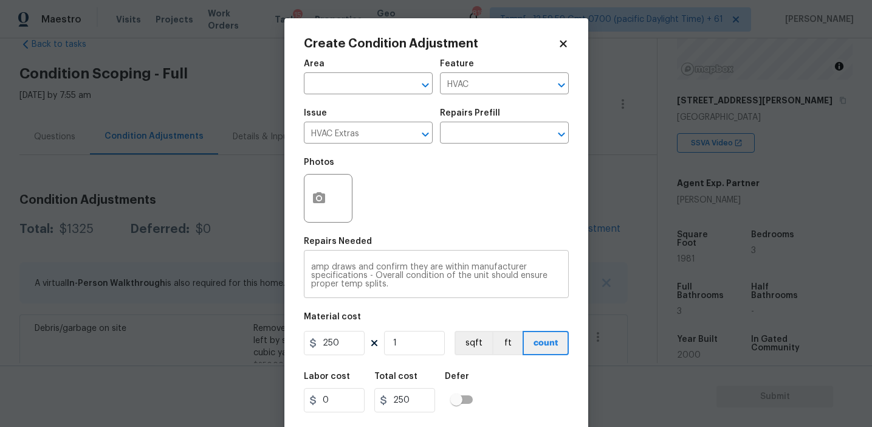
scroll to position [0, 0]
click at [468, 218] on div "Photos" at bounding box center [436, 190] width 265 height 79
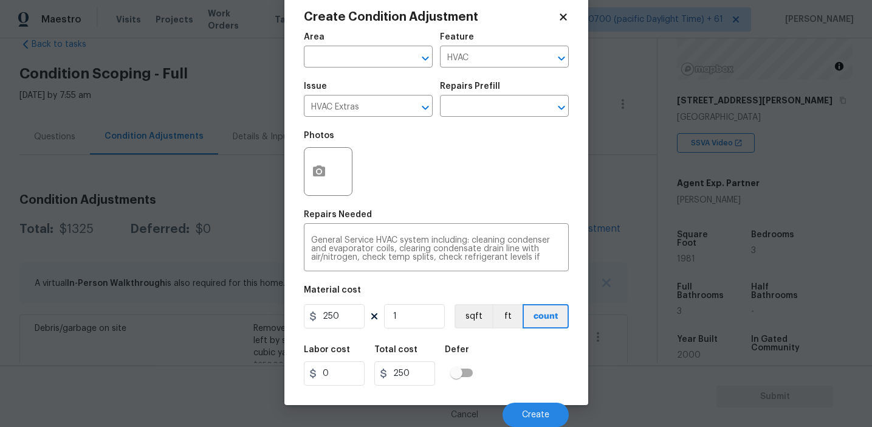
click at [511, 366] on div "Labor cost 0 Total cost 250 Defer" at bounding box center [436, 365] width 265 height 55
click at [326, 184] on button "button" at bounding box center [319, 171] width 29 height 47
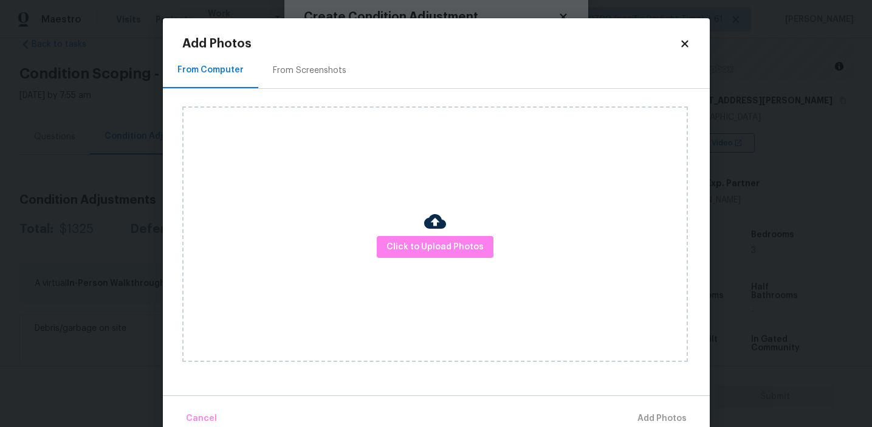
click at [351, 63] on div "From Screenshots" at bounding box center [309, 70] width 103 height 36
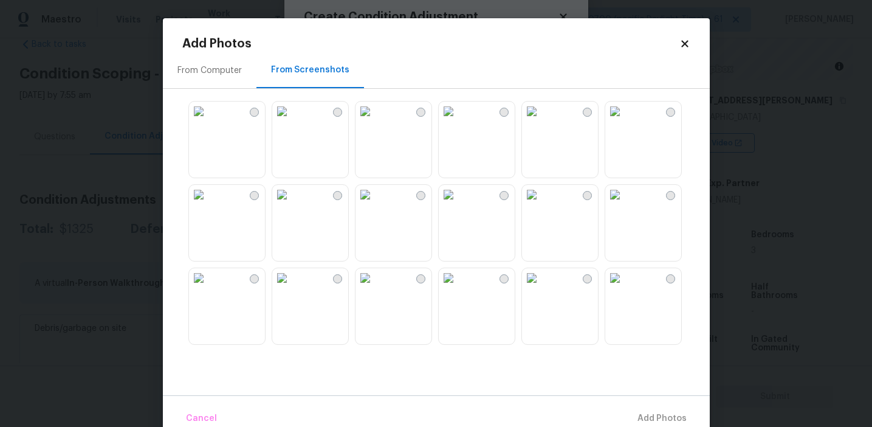
click at [625, 204] on img at bounding box center [614, 194] width 19 height 19
click at [638, 410] on button "Add 1 Photo(s)" at bounding box center [657, 418] width 70 height 26
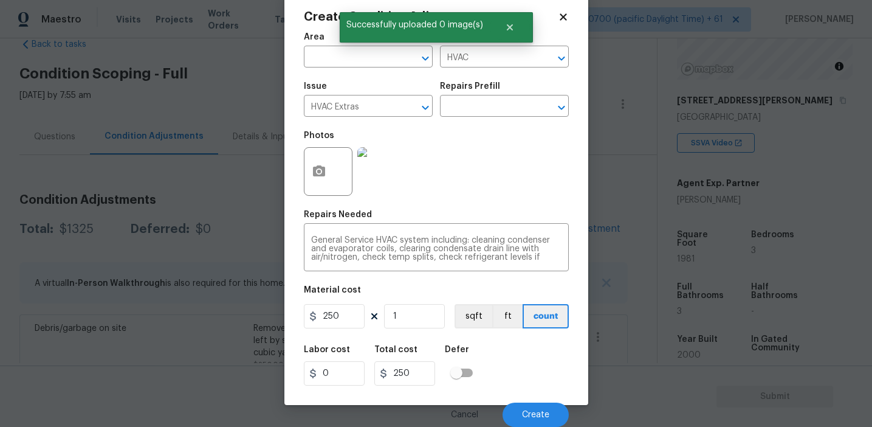
click at [380, 177] on img at bounding box center [381, 171] width 49 height 49
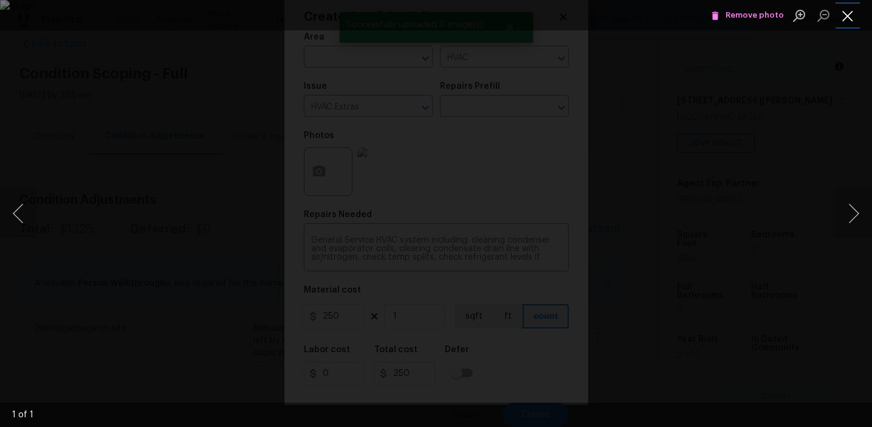
click at [849, 18] on button "Close lightbox" at bounding box center [848, 15] width 24 height 21
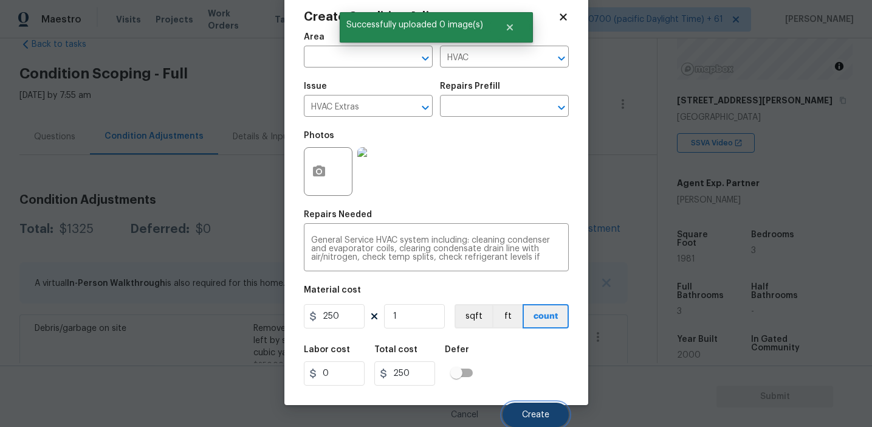
click at [529, 413] on span "Create" at bounding box center [535, 414] width 27 height 9
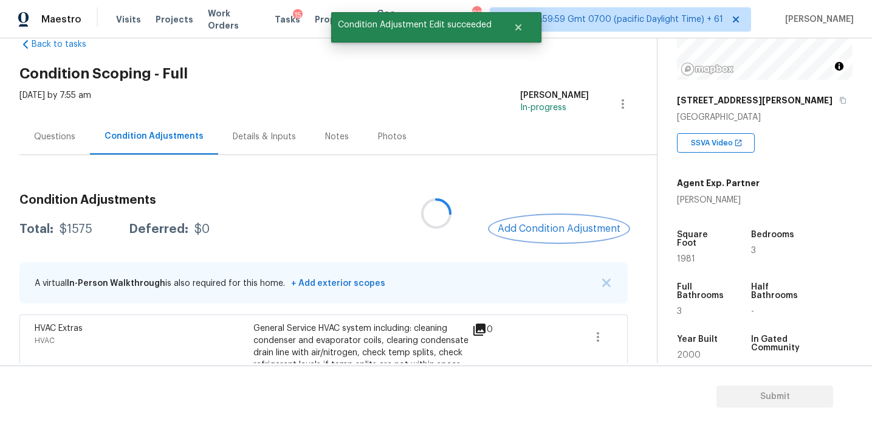
scroll to position [0, 0]
click at [396, 222] on div "Total: $1575 Deferred: $0 Add Condition Adjustment" at bounding box center [323, 229] width 608 height 27
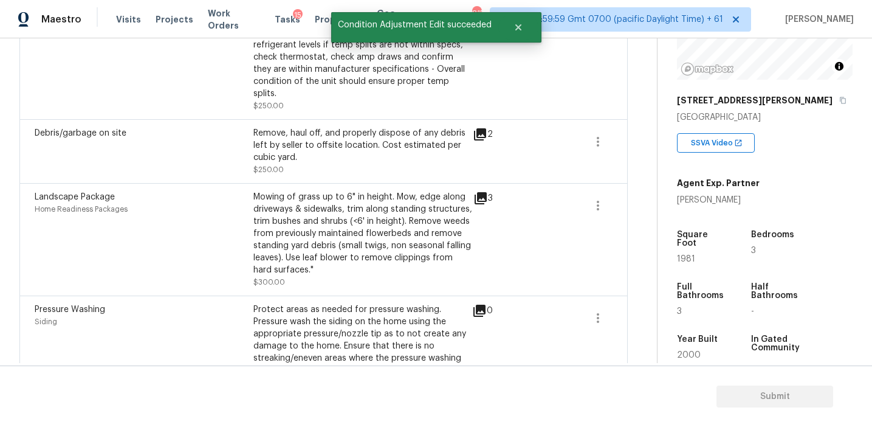
scroll to position [432, 0]
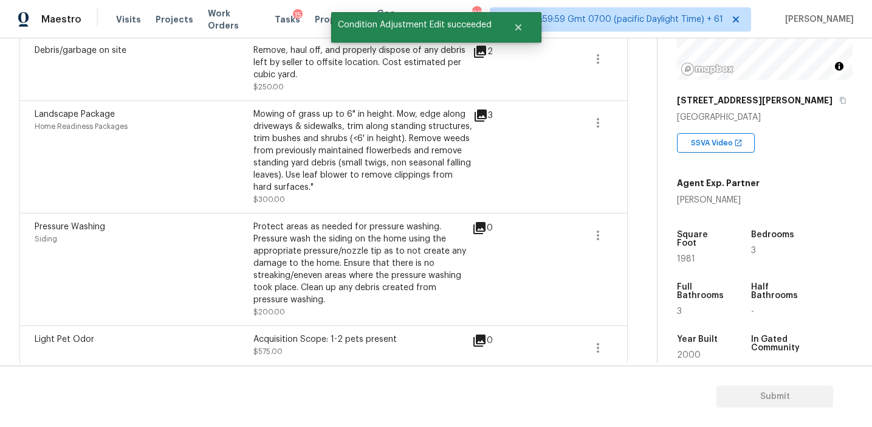
click at [391, 177] on div "Mowing of grass up to 6" in height. Mow, edge along driveways & sidewalks, trim…" at bounding box center [362, 150] width 219 height 85
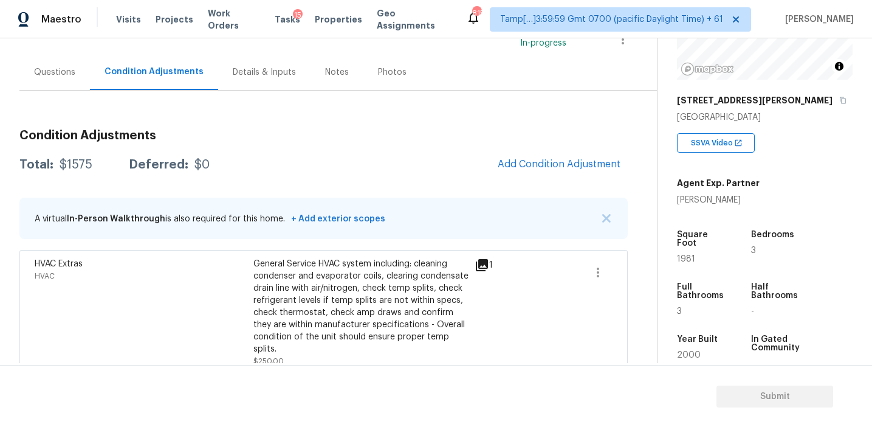
scroll to position [96, 0]
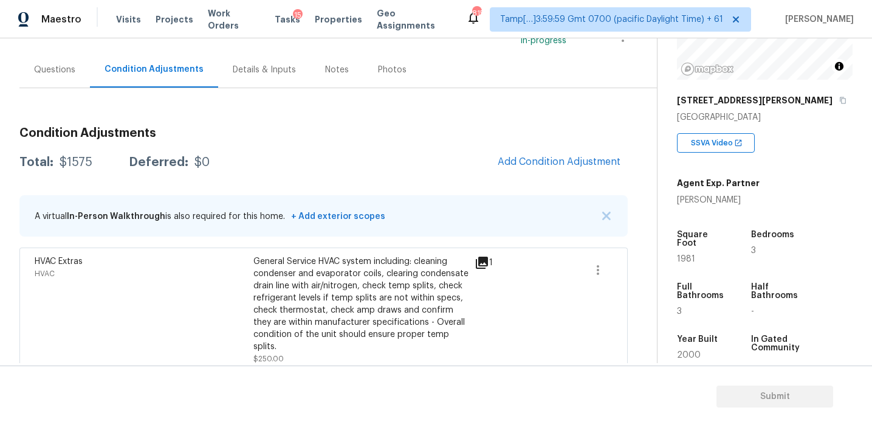
click at [388, 125] on div "Condition Adjustments Total: $1575 Deferred: $0 Add Condition Adjustment A virt…" at bounding box center [323, 411] width 608 height 588
click at [513, 160] on span "Add Condition Adjustment" at bounding box center [559, 161] width 123 height 11
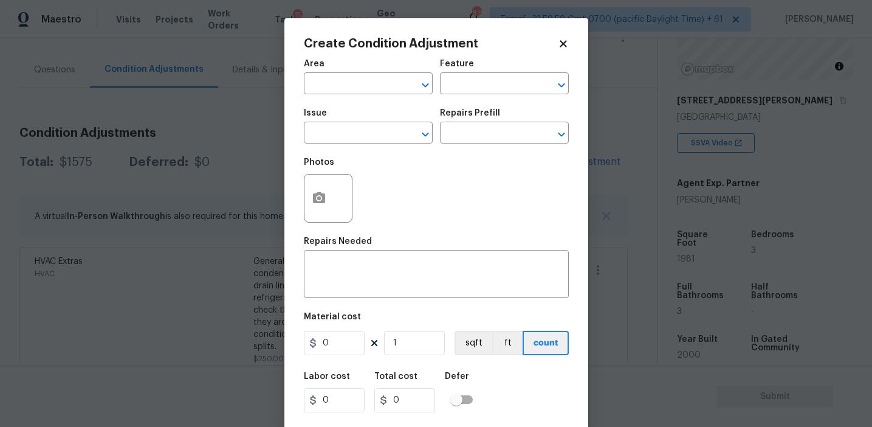
click at [77, 76] on body "Maestro Visits Projects Work Orders Tasks 15 Properties Geo Assignments 815 Tam…" at bounding box center [436, 213] width 872 height 427
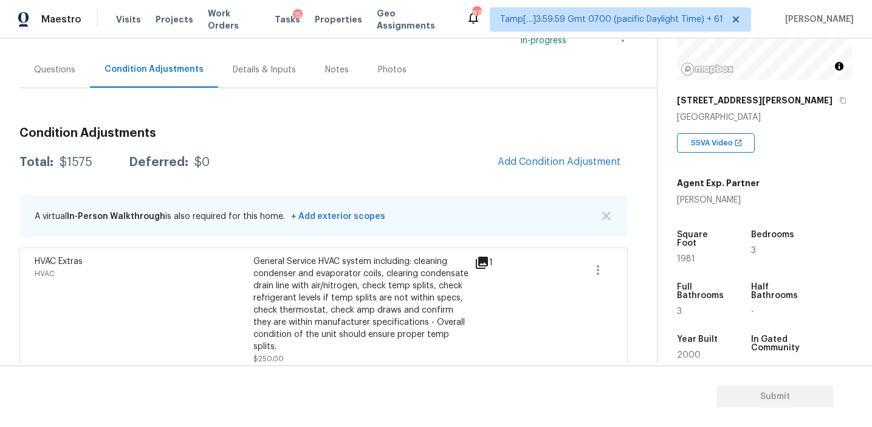
click at [69, 73] on div "Questions" at bounding box center [54, 70] width 41 height 12
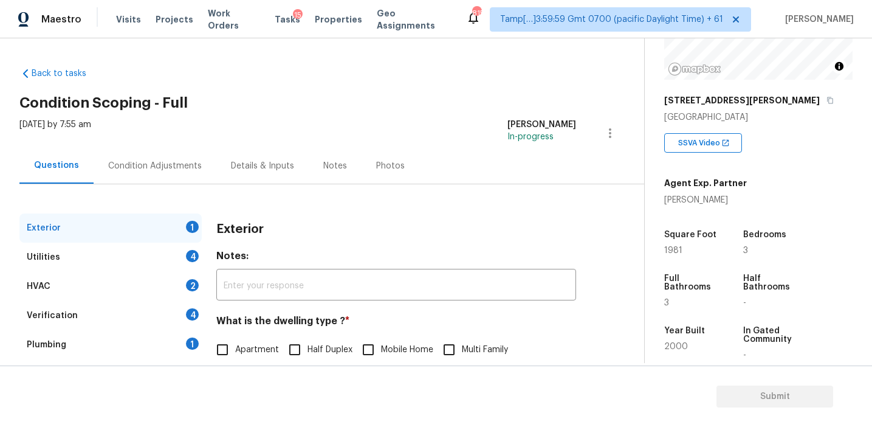
scroll to position [106, 0]
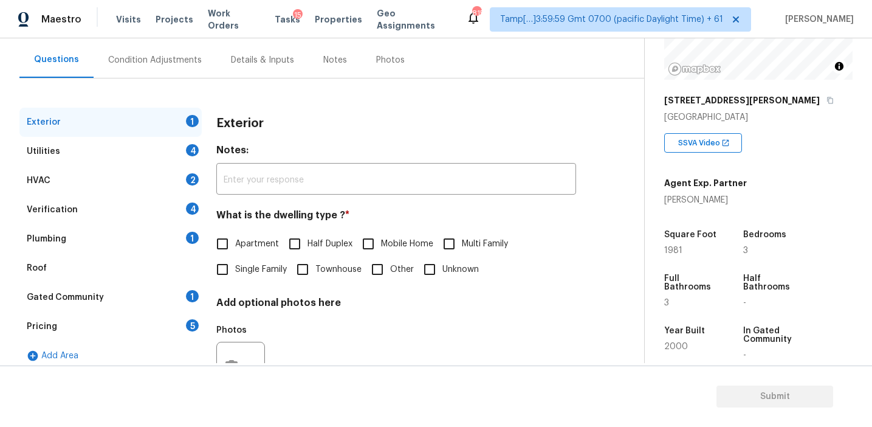
click at [147, 327] on div "Pricing 5" at bounding box center [110, 326] width 182 height 29
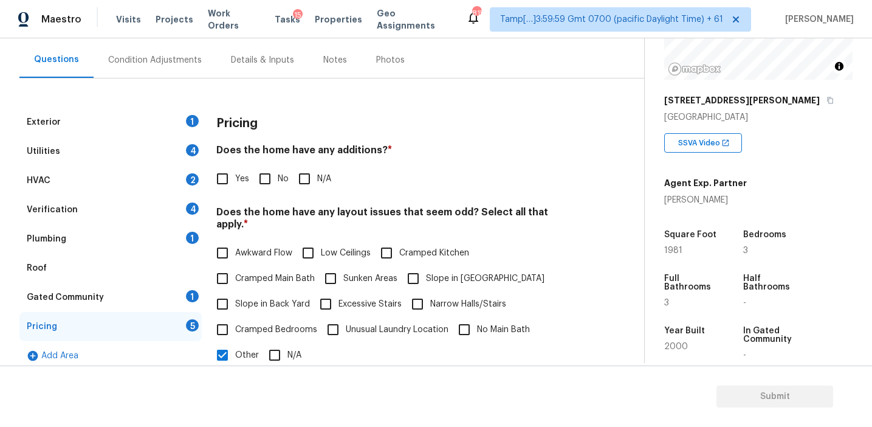
click at [223, 180] on input "Yes" at bounding box center [223, 179] width 26 height 26
checkbox input "true"
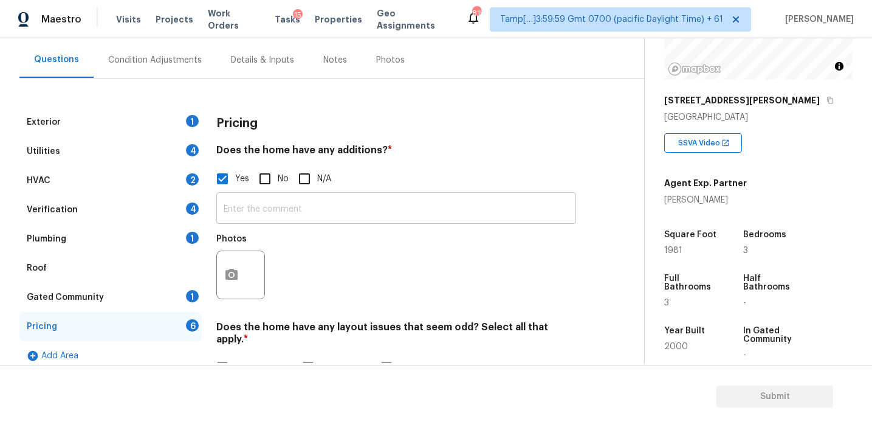
click at [246, 202] on input "text" at bounding box center [396, 209] width 360 height 29
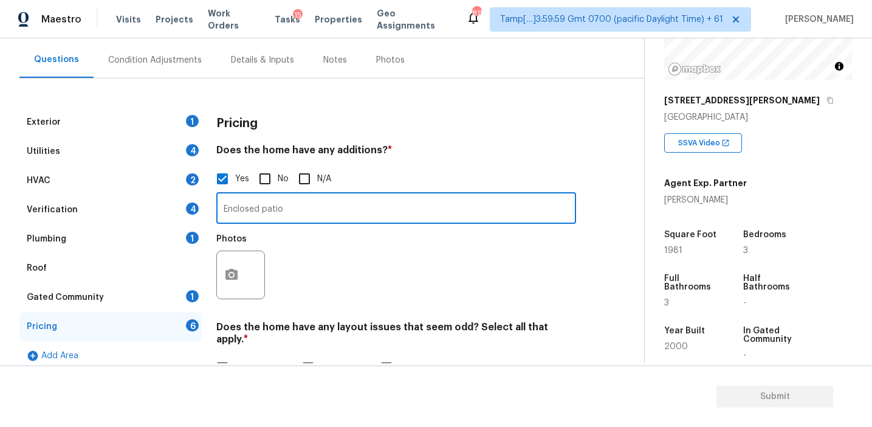
type input "Enclosed patio"
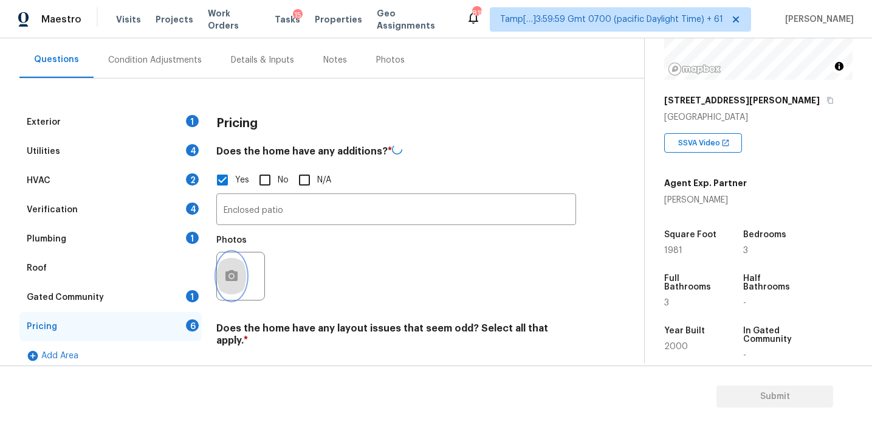
click at [238, 291] on button "button" at bounding box center [231, 275] width 29 height 47
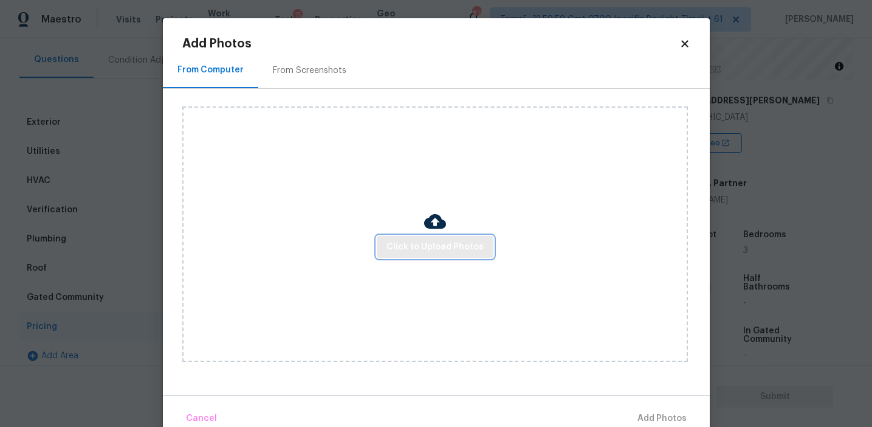
click at [401, 247] on span "Click to Upload Photos" at bounding box center [435, 246] width 97 height 15
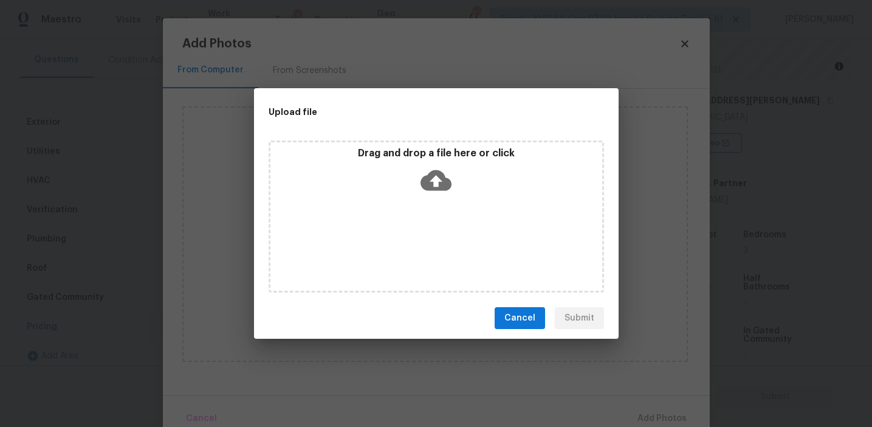
click at [400, 163] on div "Drag and drop a file here or click" at bounding box center [436, 173] width 332 height 52
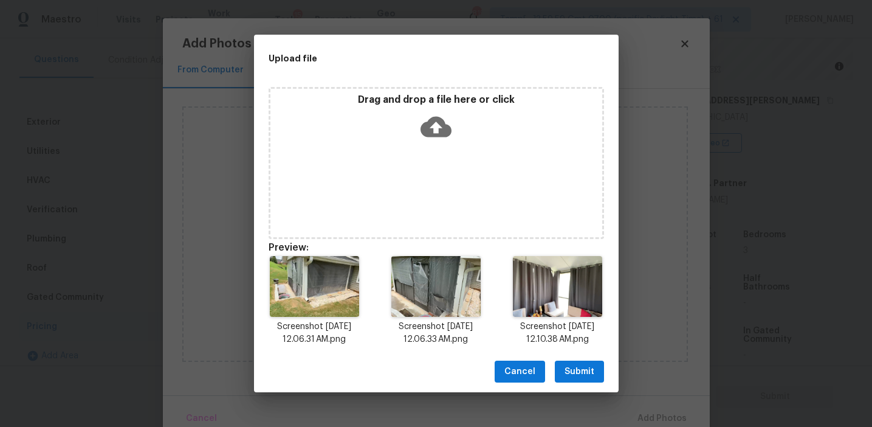
click at [582, 370] on span "Submit" at bounding box center [580, 371] width 30 height 15
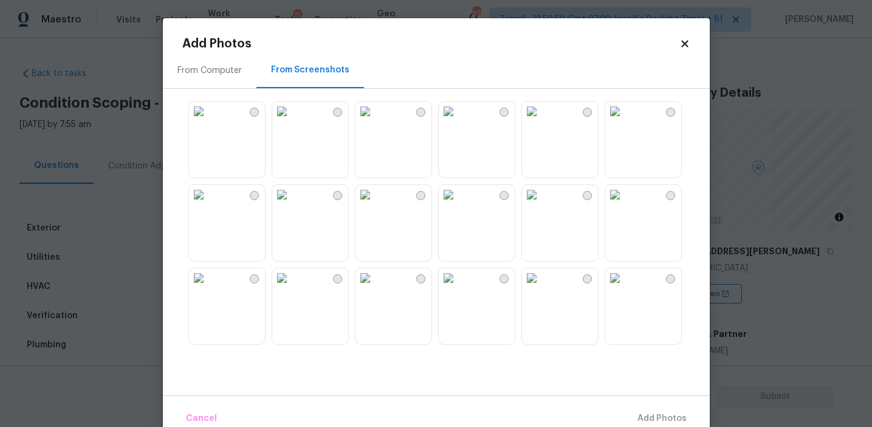
scroll to position [151, 0]
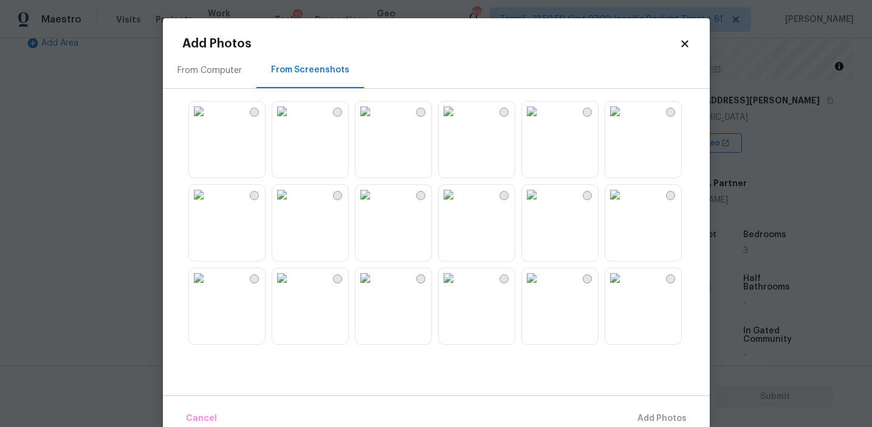
click at [458, 204] on img at bounding box center [448, 194] width 19 height 19
click at [635, 413] on span "Add 1 Photo(s)" at bounding box center [657, 418] width 60 height 15
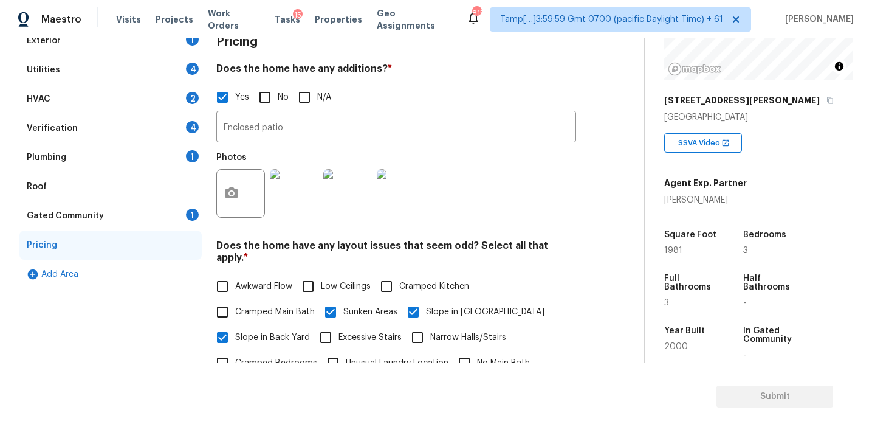
click at [159, 210] on div "Gated Community 1" at bounding box center [110, 215] width 182 height 29
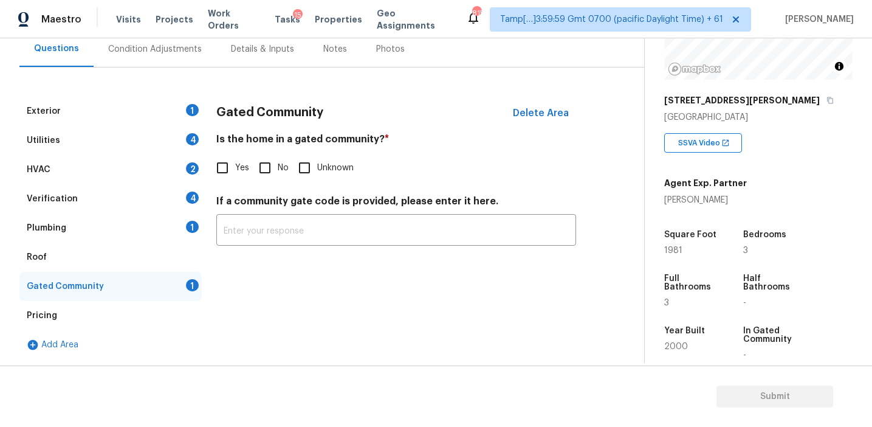
click at [262, 168] on input "No" at bounding box center [265, 168] width 26 height 26
checkbox input "true"
click at [131, 223] on div "Plumbing 1" at bounding box center [110, 227] width 182 height 29
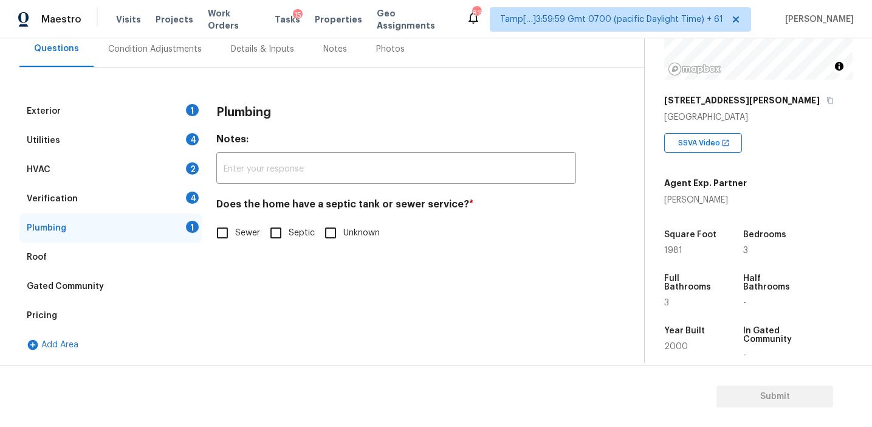
click at [237, 232] on span "Sewer" at bounding box center [247, 233] width 25 height 13
click at [235, 232] on input "Sewer" at bounding box center [223, 233] width 26 height 26
checkbox input "true"
click at [156, 193] on div "Verification 4" at bounding box center [110, 198] width 182 height 29
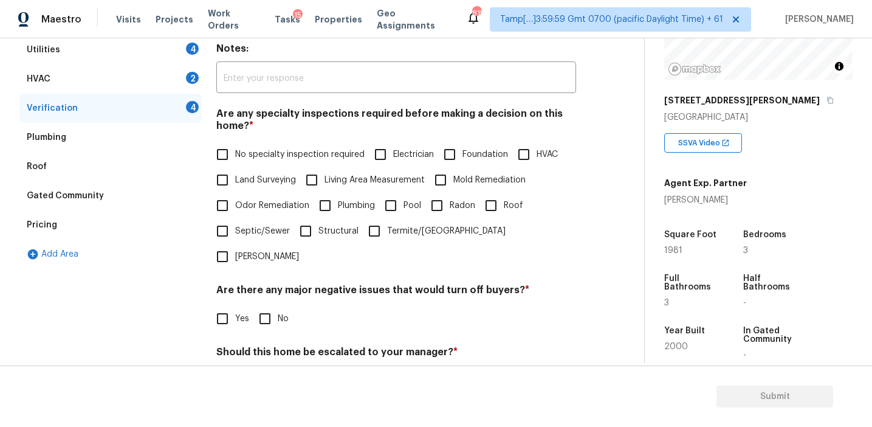
scroll to position [303, 0]
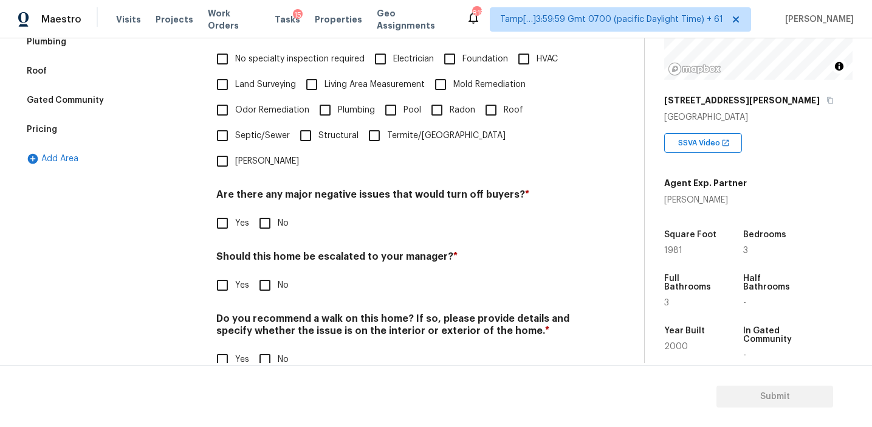
click at [265, 210] on input "No" at bounding box center [265, 223] width 26 height 26
checkbox input "true"
click at [258, 272] on input "No" at bounding box center [265, 285] width 26 height 26
checkbox input "true"
click at [262, 346] on input "No" at bounding box center [265, 359] width 26 height 26
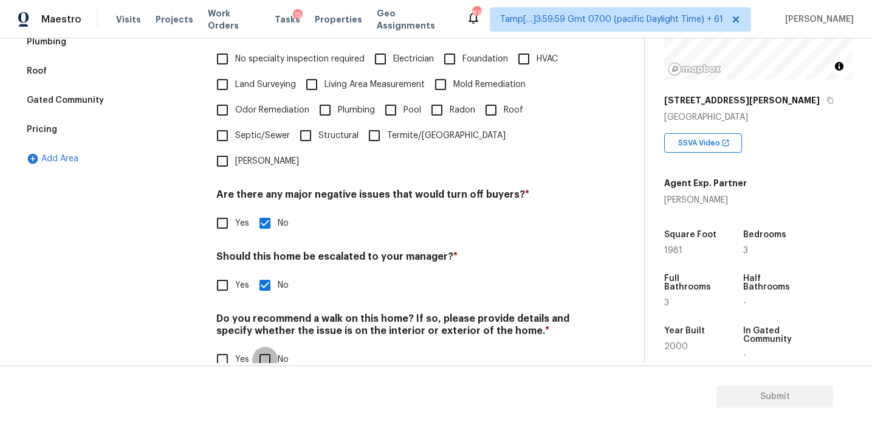
checkbox input "true"
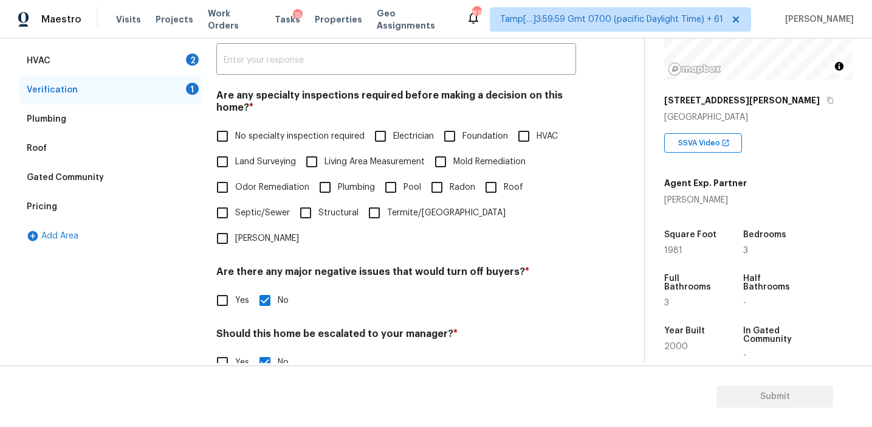
click at [252, 130] on span "No specialty inspection required" at bounding box center [299, 136] width 129 height 13
click at [235, 129] on input "No specialty inspection required" at bounding box center [223, 136] width 26 height 26
checkbox input "true"
click at [157, 63] on div "HVAC 2" at bounding box center [110, 60] width 182 height 29
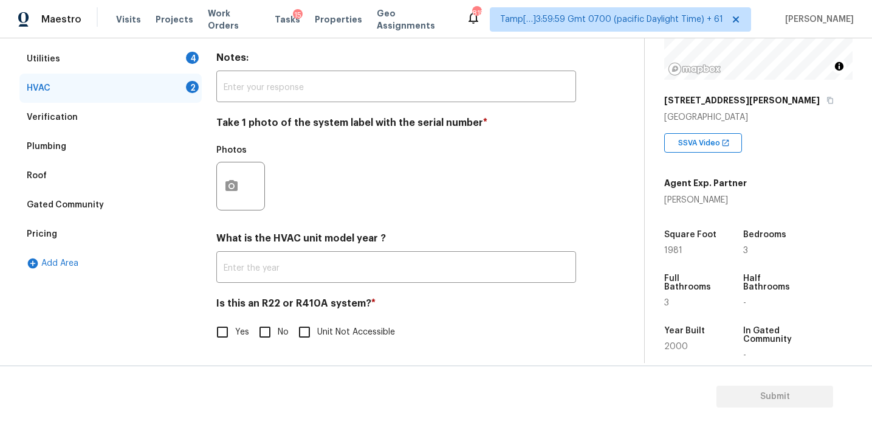
click at [266, 336] on input "No" at bounding box center [265, 332] width 26 height 26
checkbox input "true"
click at [236, 187] on icon "button" at bounding box center [232, 184] width 12 height 11
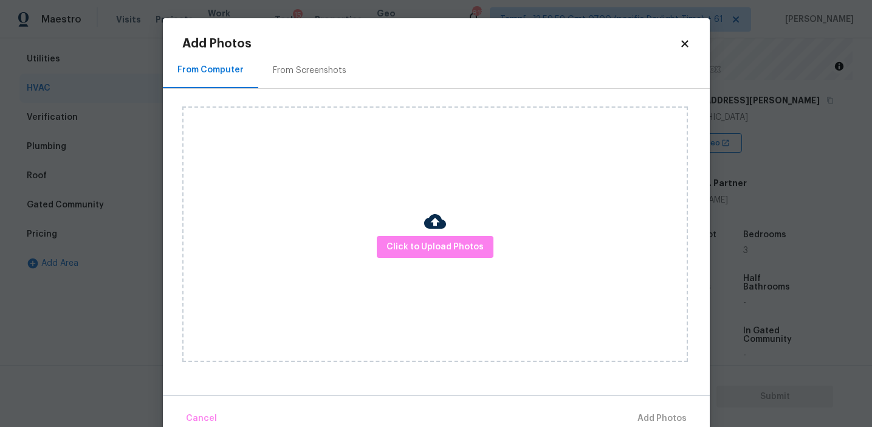
click at [310, 81] on div "From Screenshots" at bounding box center [309, 70] width 103 height 36
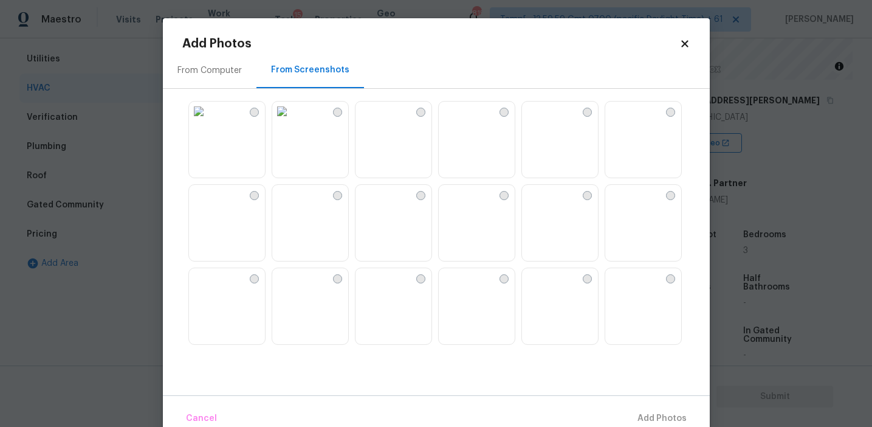
click at [645, 241] on img at bounding box center [643, 223] width 76 height 77
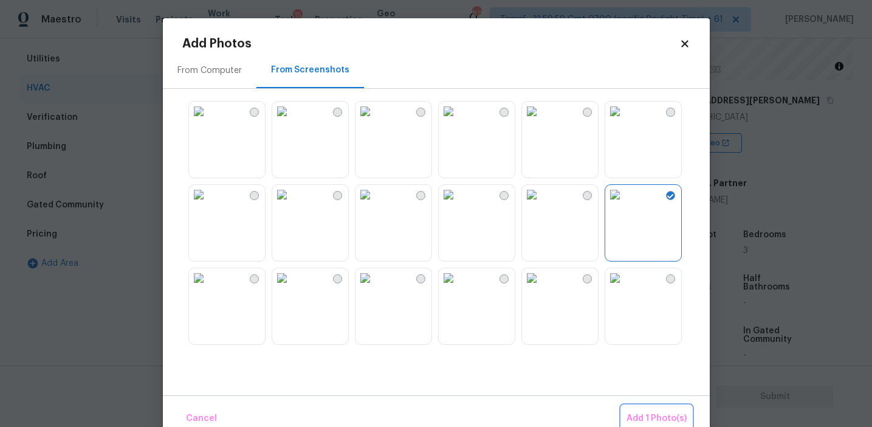
click at [649, 413] on span "Add 1 Photo(s)" at bounding box center [657, 418] width 60 height 15
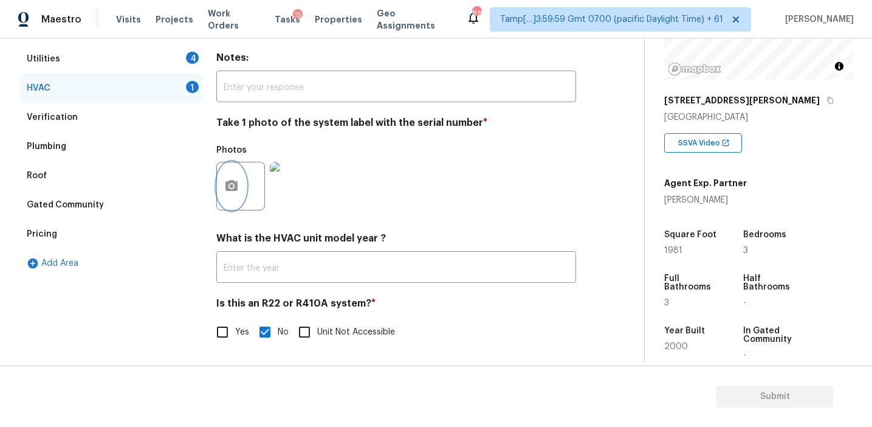
scroll to position [122, 0]
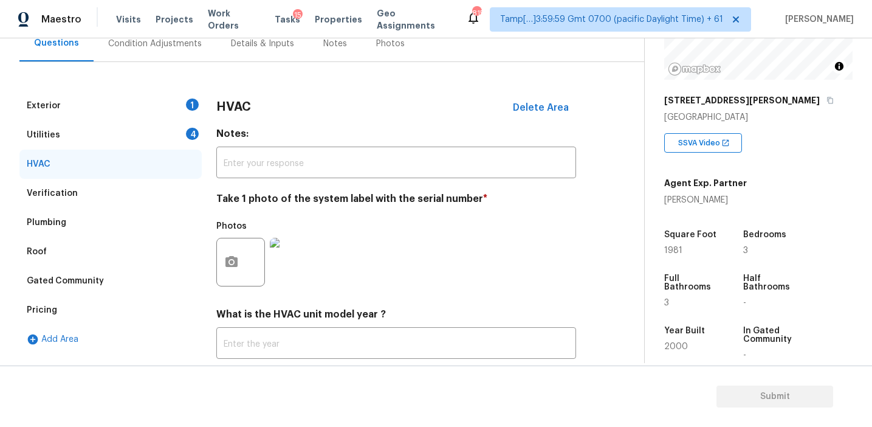
click at [170, 136] on div "Utilities 4" at bounding box center [110, 134] width 182 height 29
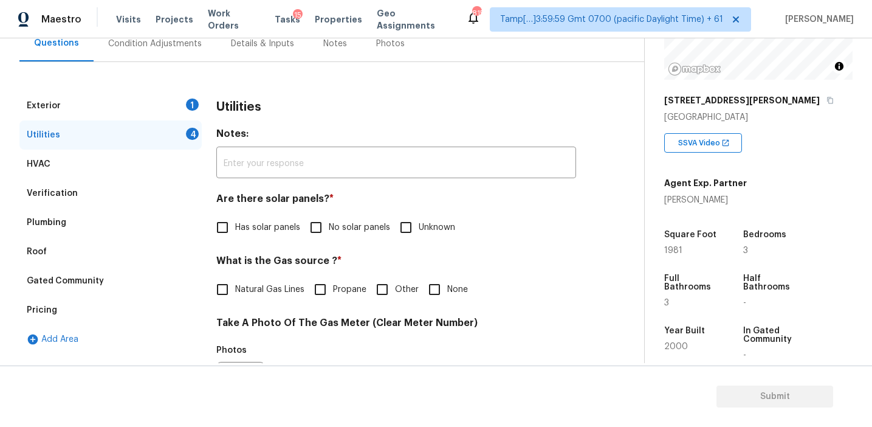
click at [322, 219] on input "No solar panels" at bounding box center [316, 228] width 26 height 26
checkbox input "true"
click at [258, 288] on span "Natural Gas Lines" at bounding box center [269, 289] width 69 height 13
click at [235, 288] on input "Natural Gas Lines" at bounding box center [223, 290] width 26 height 26
checkbox input "true"
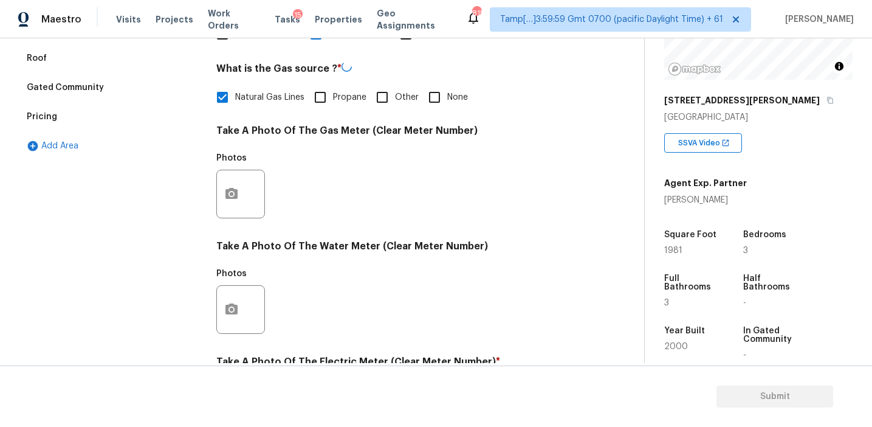
scroll to position [481, 0]
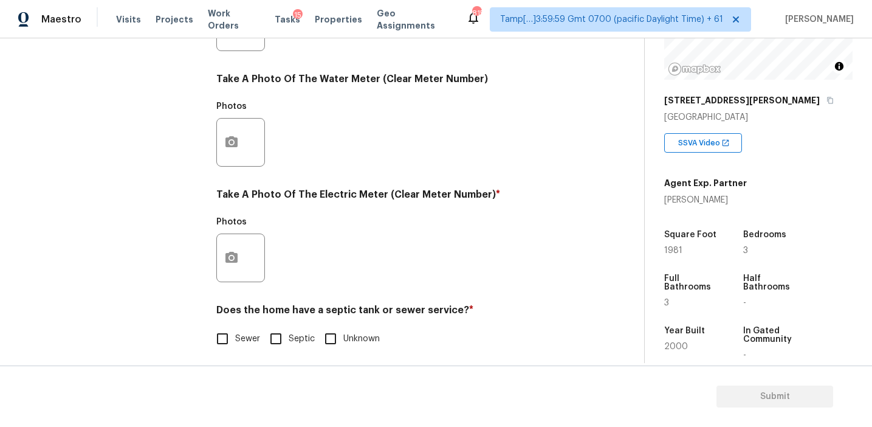
click at [225, 342] on input "Sewer" at bounding box center [223, 339] width 26 height 26
checkbox input "true"
click at [230, 261] on icon "button" at bounding box center [232, 257] width 12 height 11
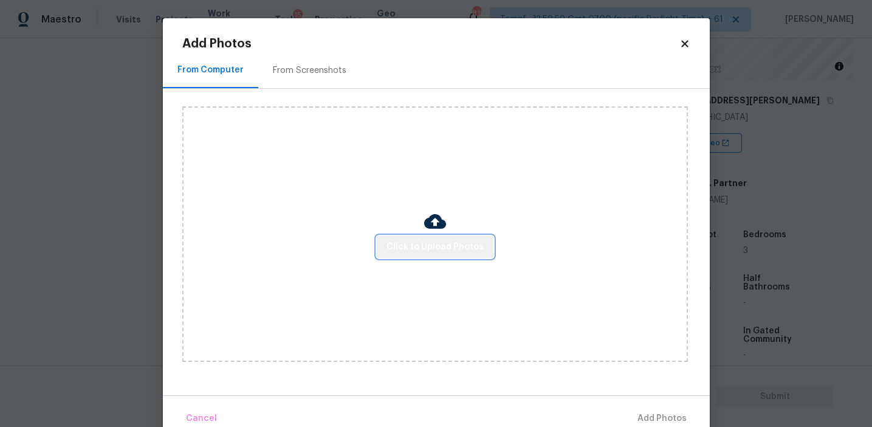
click at [466, 252] on span "Click to Upload Photos" at bounding box center [435, 246] width 97 height 15
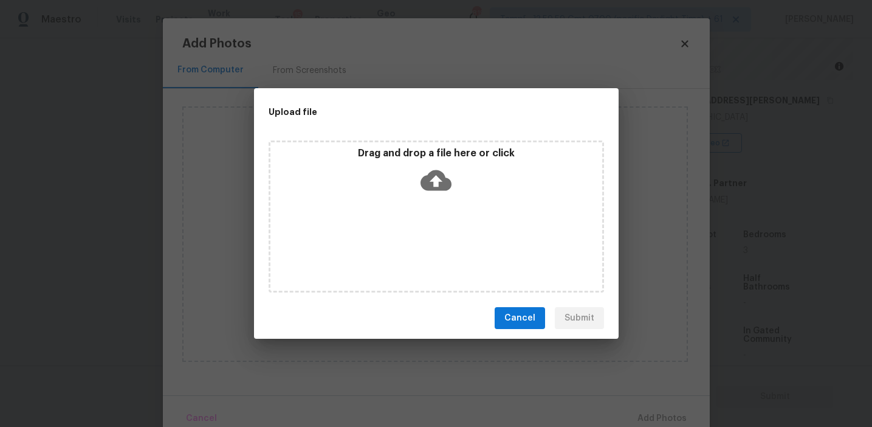
click at [446, 185] on icon at bounding box center [436, 180] width 31 height 21
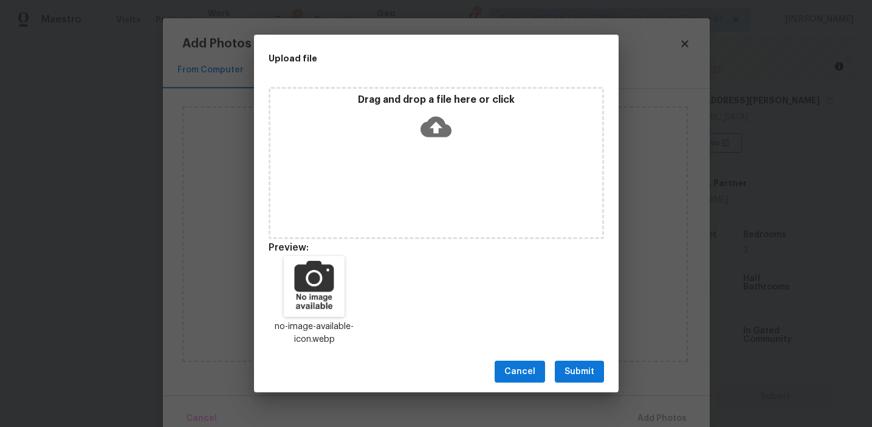
click at [590, 369] on span "Submit" at bounding box center [580, 371] width 30 height 15
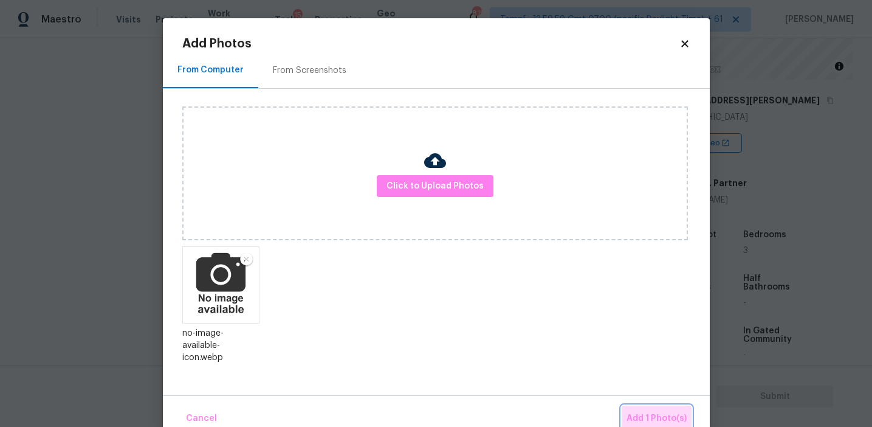
click at [653, 410] on button "Add 1 Photo(s)" at bounding box center [657, 418] width 70 height 26
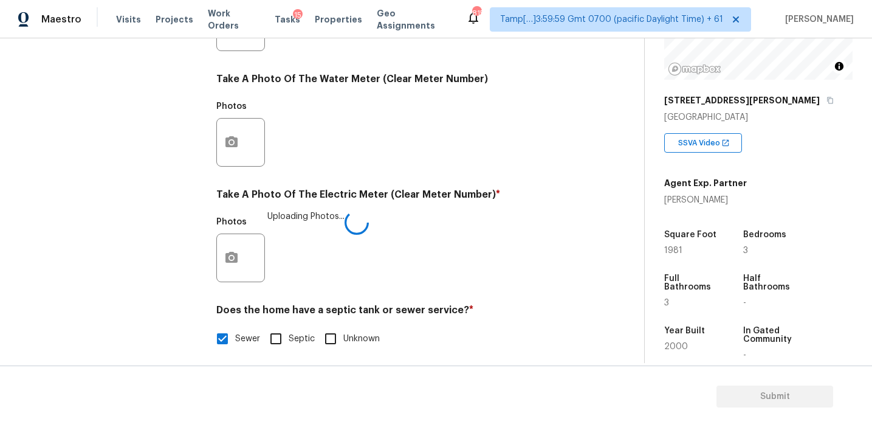
click at [416, 247] on div "Photos Uploading Photos..." at bounding box center [396, 249] width 360 height 79
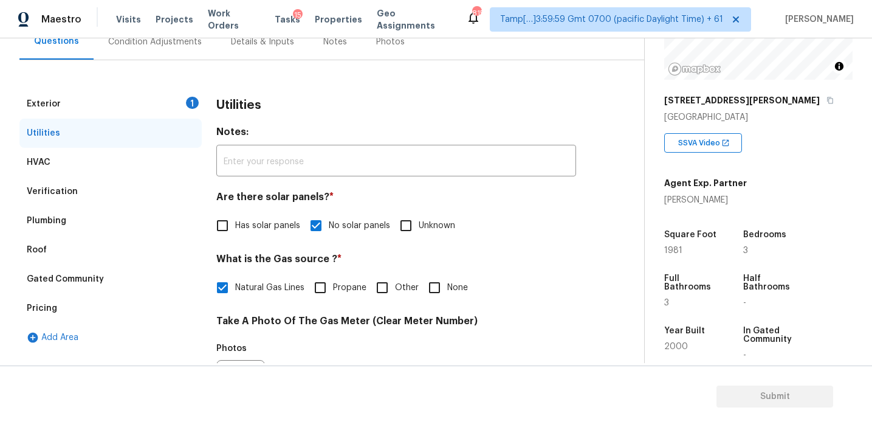
scroll to position [102, 0]
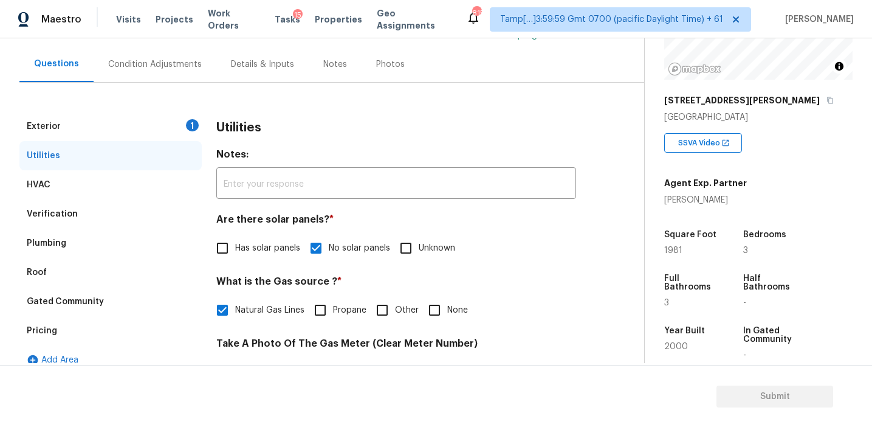
click at [150, 131] on div "Exterior 1" at bounding box center [110, 126] width 182 height 29
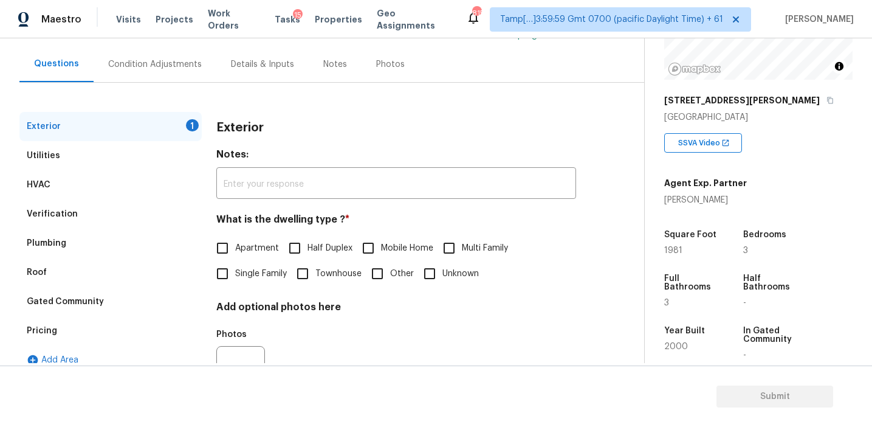
click at [241, 274] on span "Single Family" at bounding box center [261, 273] width 52 height 13
click at [235, 274] on input "Single Family" at bounding box center [223, 274] width 26 height 26
checkbox input "true"
click at [173, 58] on div "Condition Adjustments" at bounding box center [155, 64] width 94 height 12
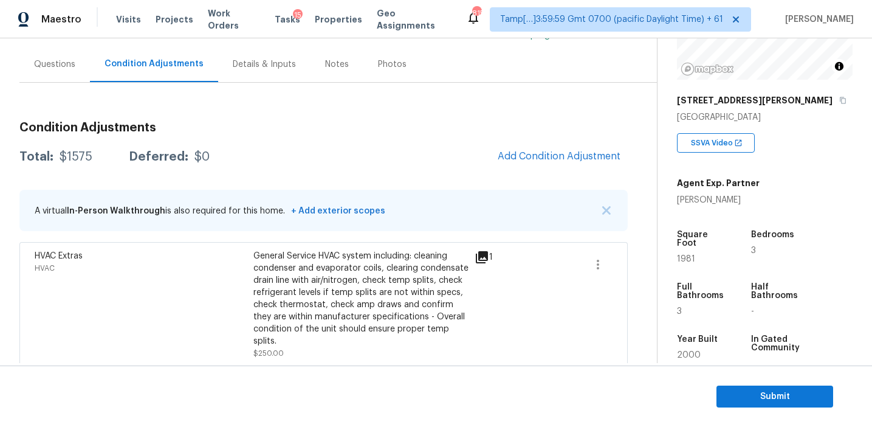
click at [336, 164] on div "Total: $1575 Deferred: $0 Add Condition Adjustment" at bounding box center [323, 156] width 608 height 27
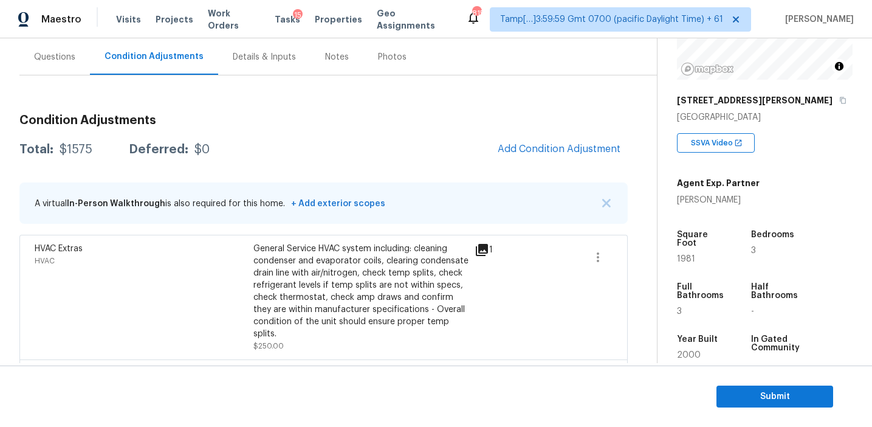
scroll to position [108, 0]
click at [546, 135] on div "Condition Adjustments Total: $1575 Deferred: $0 Add Condition Adjustment A virt…" at bounding box center [323, 400] width 608 height 588
click at [540, 148] on span "Add Condition Adjustment" at bounding box center [559, 150] width 123 height 11
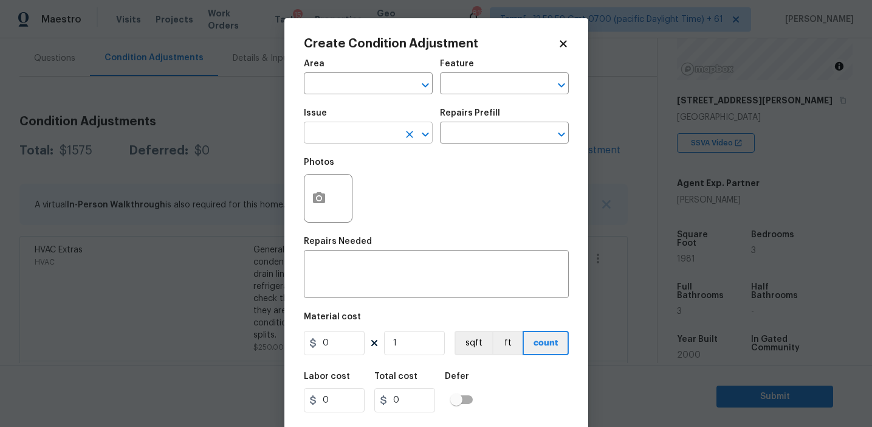
click at [360, 139] on input "text" at bounding box center [351, 134] width 95 height 19
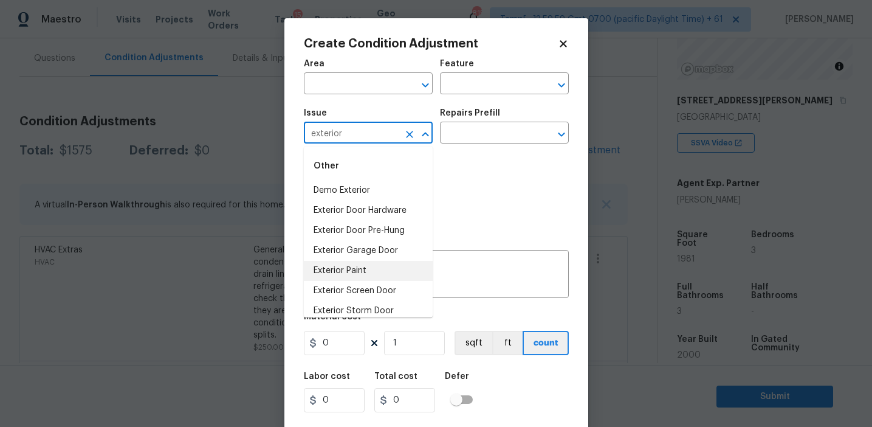
scroll to position [29, 0]
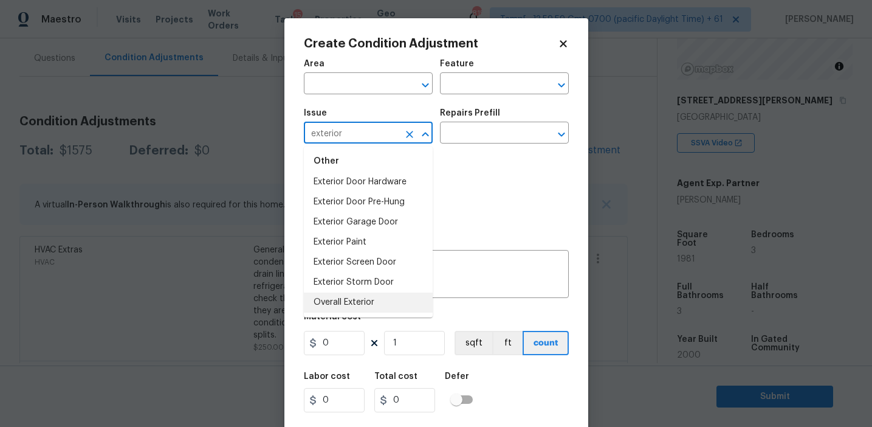
click at [362, 300] on li "Overall Exterior" at bounding box center [368, 302] width 129 height 20
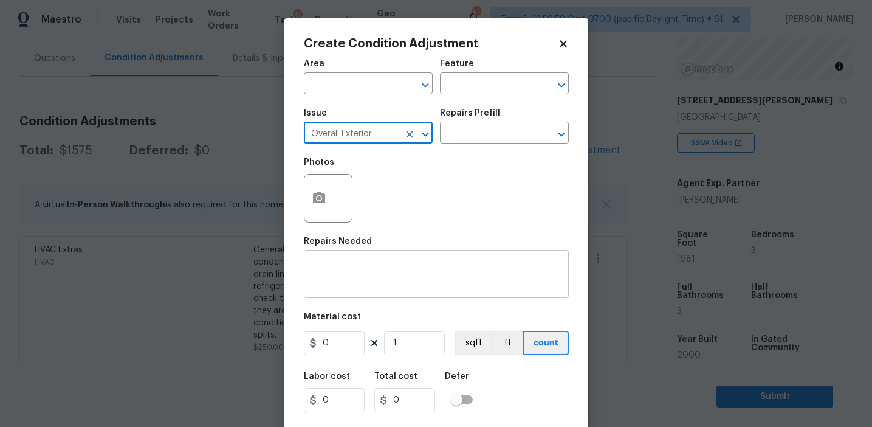
type input "Overall Exterior"
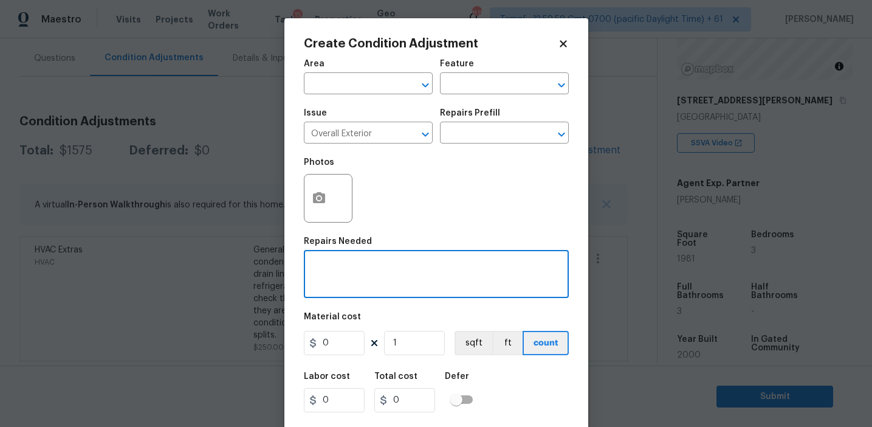
click at [375, 280] on textarea at bounding box center [436, 276] width 250 height 26
paste textarea "Overall exterior repairs (siding, stucco, fencing, decking, soffit, eaves, trim…"
click at [512, 264] on textarea "Overall exterior repairs (siding, stucco, fencing, decking, soffit, eaves, trim…" at bounding box center [436, 276] width 250 height 26
type textarea "Overall exterior repairs (siding, stucco, patio, soffit, eaves, trims, fascia, …"
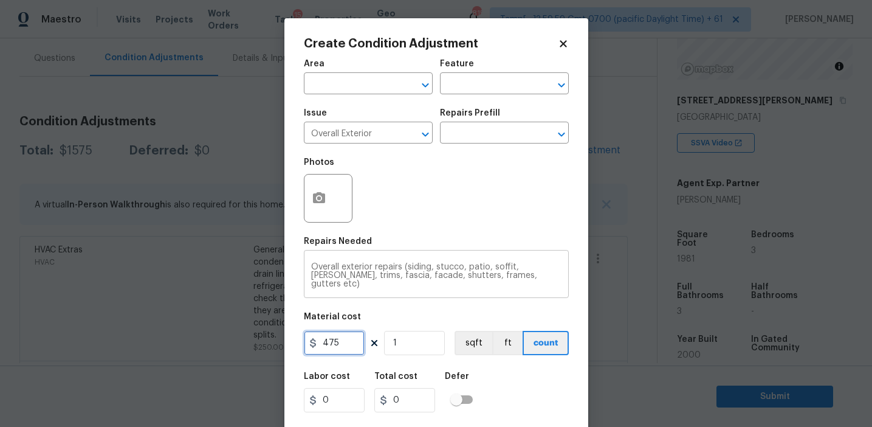
type input "475"
click at [471, 78] on input "text" at bounding box center [487, 84] width 95 height 19
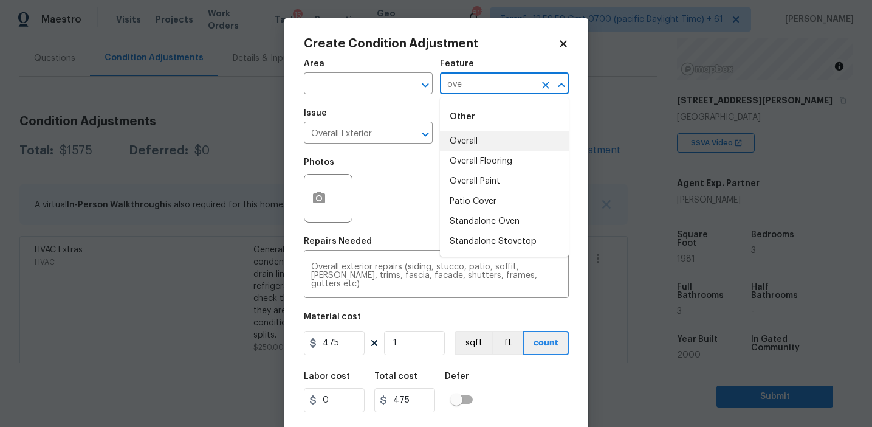
click at [489, 136] on li "Overall" at bounding box center [504, 141] width 129 height 20
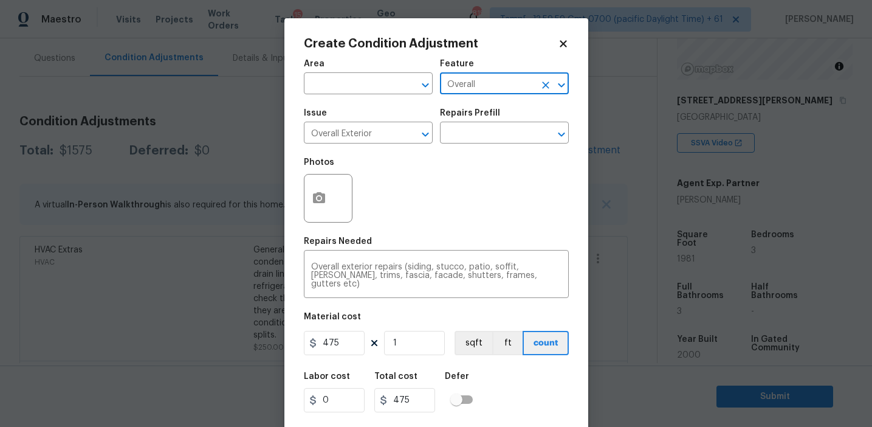
type input "Overall"
click at [436, 181] on div "Photos" at bounding box center [436, 190] width 265 height 79
click at [323, 191] on icon "button" at bounding box center [319, 198] width 15 height 15
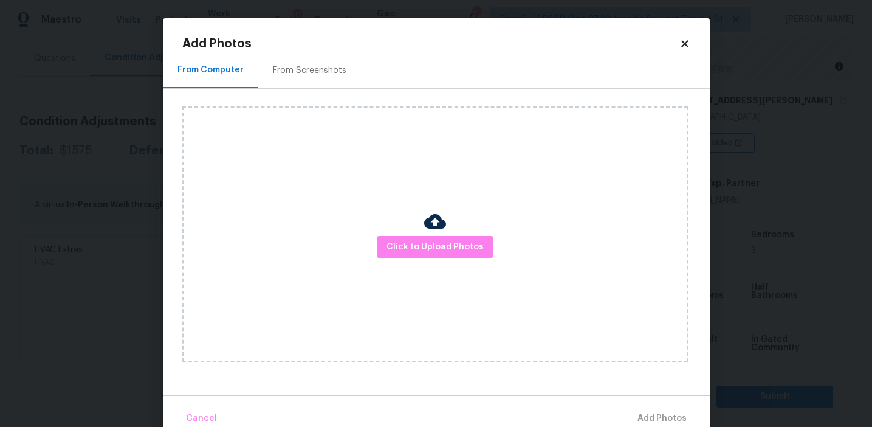
click at [322, 65] on div "From Screenshots" at bounding box center [310, 70] width 74 height 12
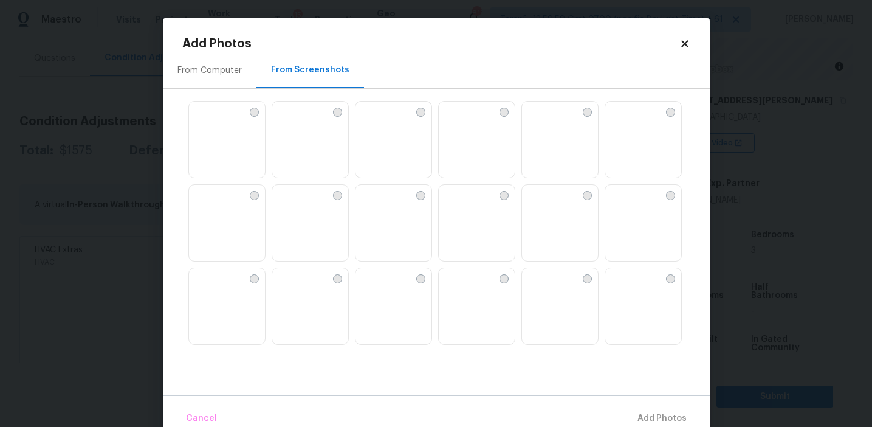
click at [208, 121] on img at bounding box center [198, 111] width 19 height 19
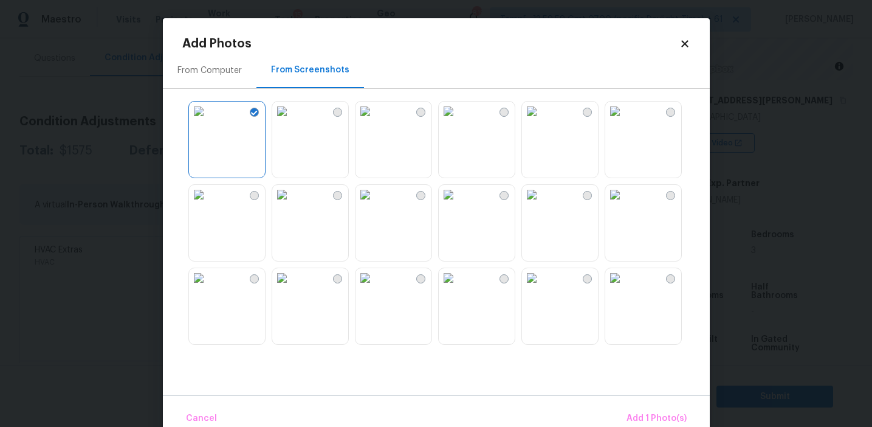
click at [292, 121] on img at bounding box center [281, 111] width 19 height 19
click at [625, 204] on img at bounding box center [614, 194] width 19 height 19
click at [542, 204] on img at bounding box center [531, 194] width 19 height 19
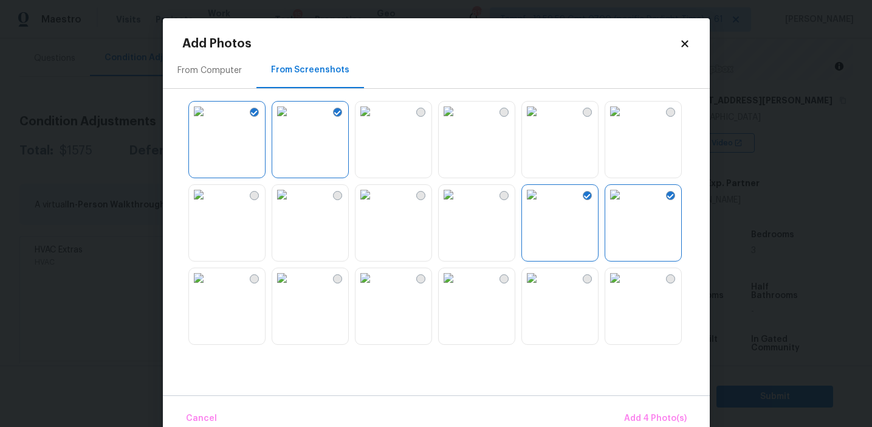
click at [356, 288] on img at bounding box center [365, 277] width 19 height 19
click at [292, 288] on img at bounding box center [281, 277] width 19 height 19
click at [375, 288] on img at bounding box center [365, 277] width 19 height 19
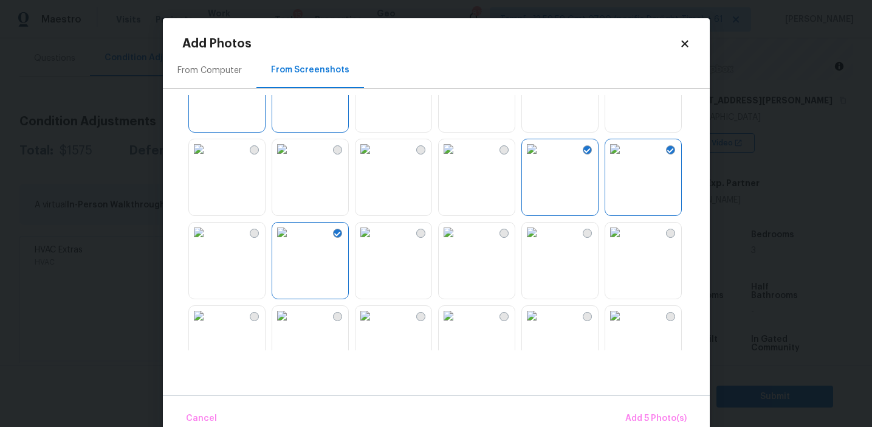
scroll to position [86, 0]
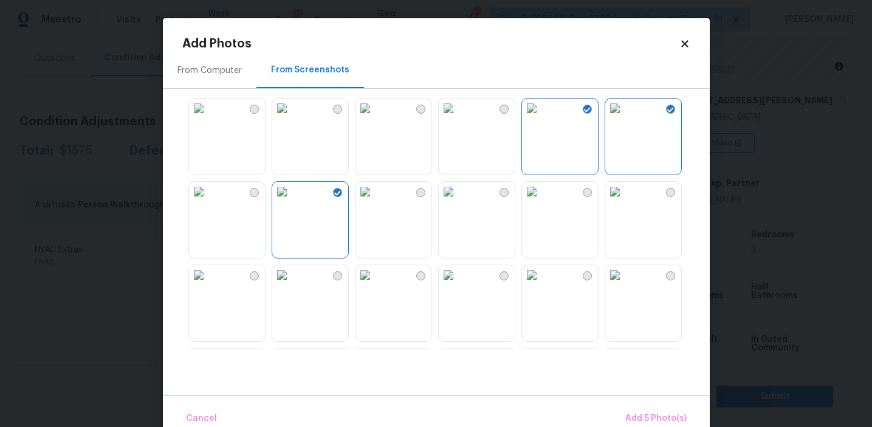
click at [625, 198] on img at bounding box center [614, 191] width 19 height 19
click at [458, 284] on img at bounding box center [448, 274] width 19 height 19
click at [542, 284] on img at bounding box center [531, 274] width 19 height 19
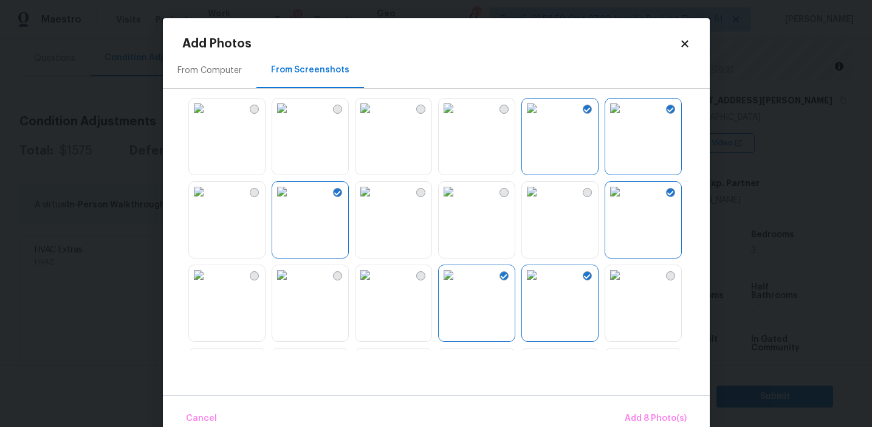
click at [208, 201] on img at bounding box center [198, 191] width 19 height 19
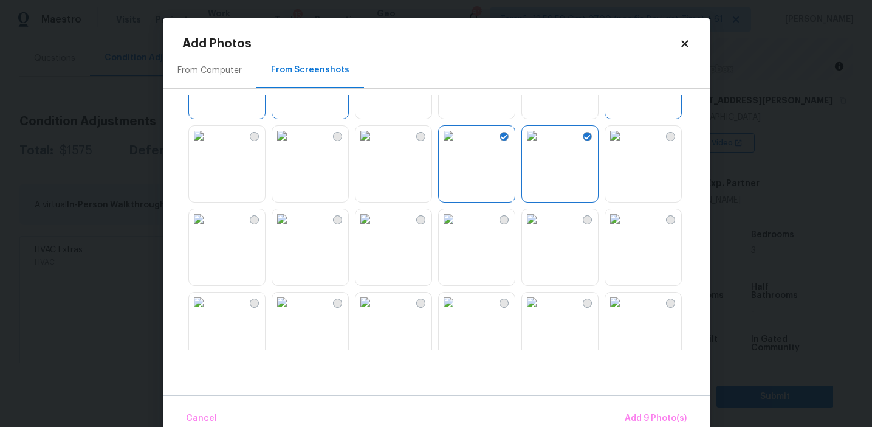
scroll to position [342, 0]
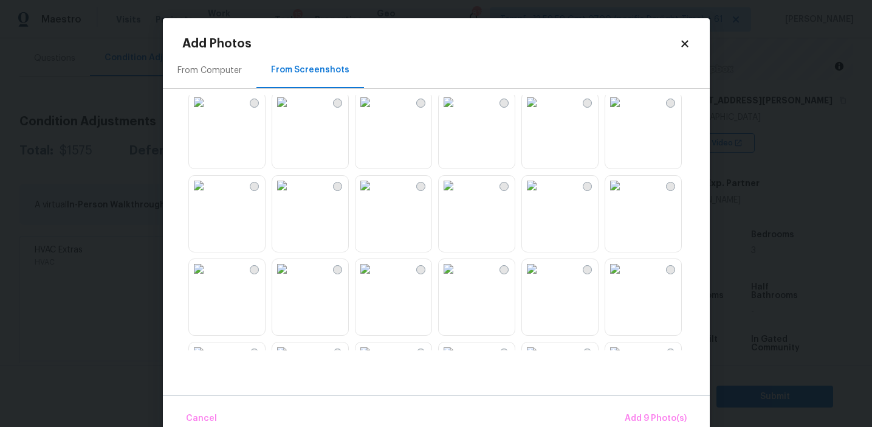
click at [542, 195] on img at bounding box center [531, 185] width 19 height 19
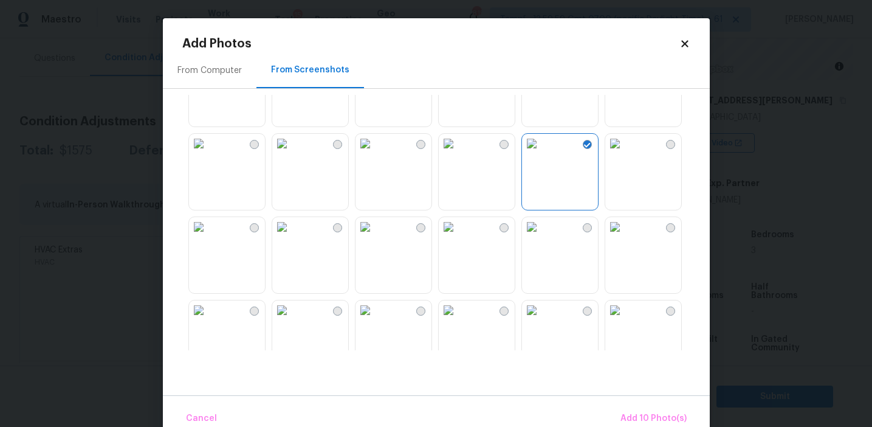
scroll to position [424, 0]
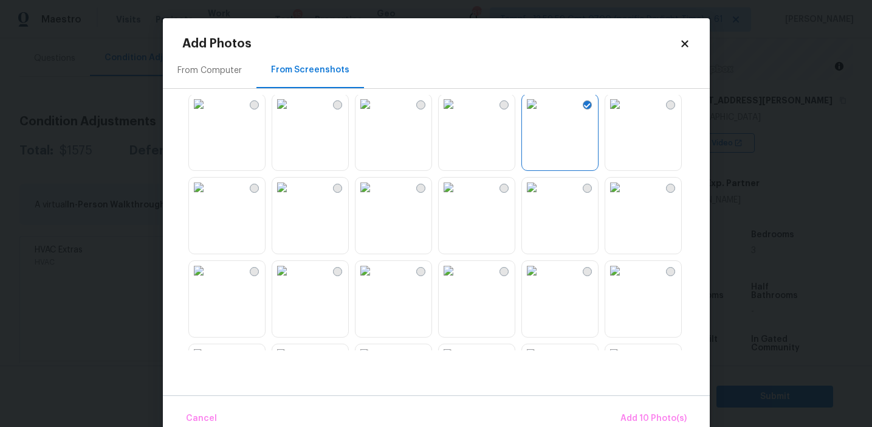
click at [625, 197] on img at bounding box center [614, 186] width 19 height 19
click at [615, 280] on img at bounding box center [614, 270] width 19 height 19
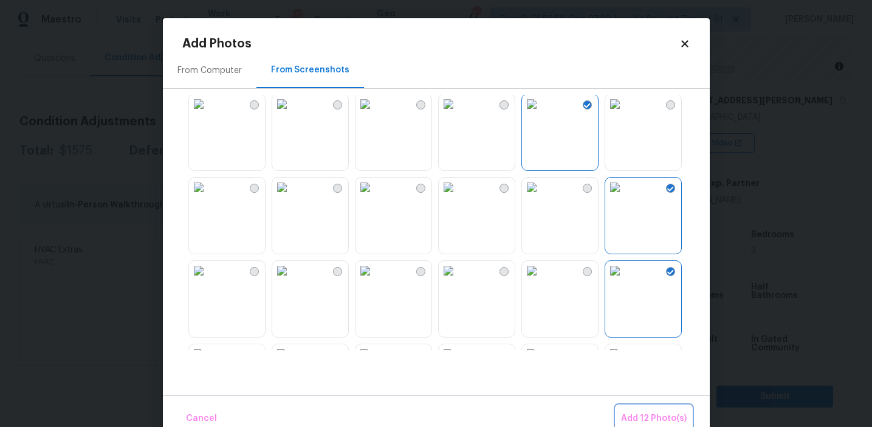
click at [649, 409] on button "Add 12 Photo(s)" at bounding box center [653, 418] width 75 height 26
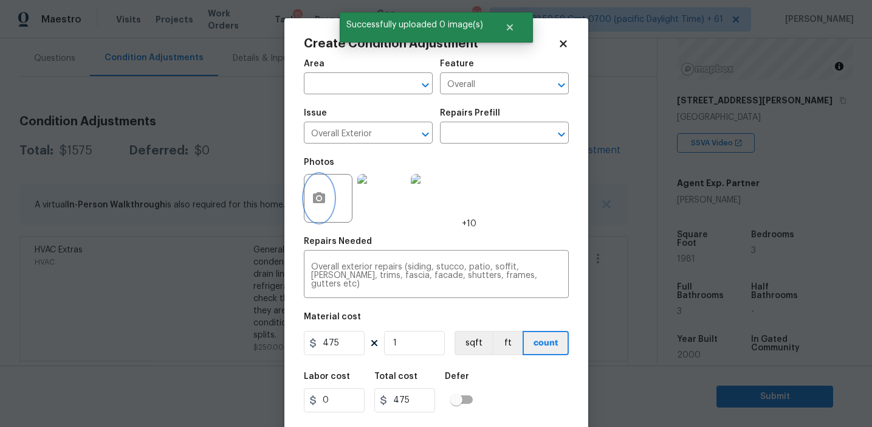
scroll to position [27, 0]
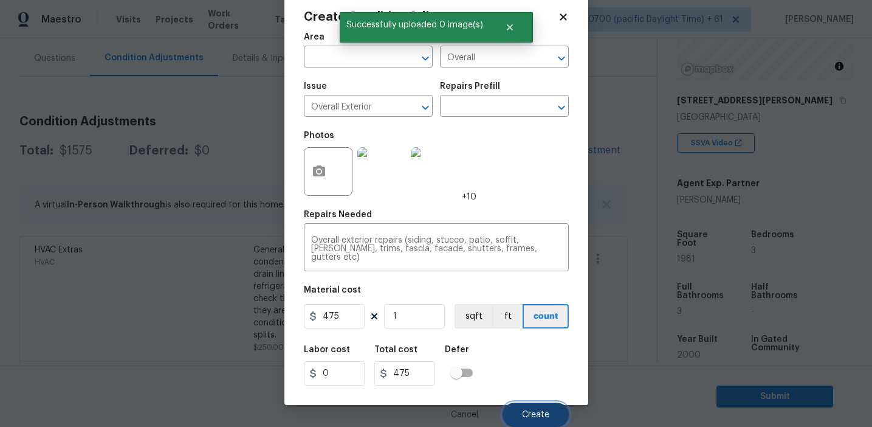
click at [546, 405] on button "Create" at bounding box center [536, 414] width 66 height 24
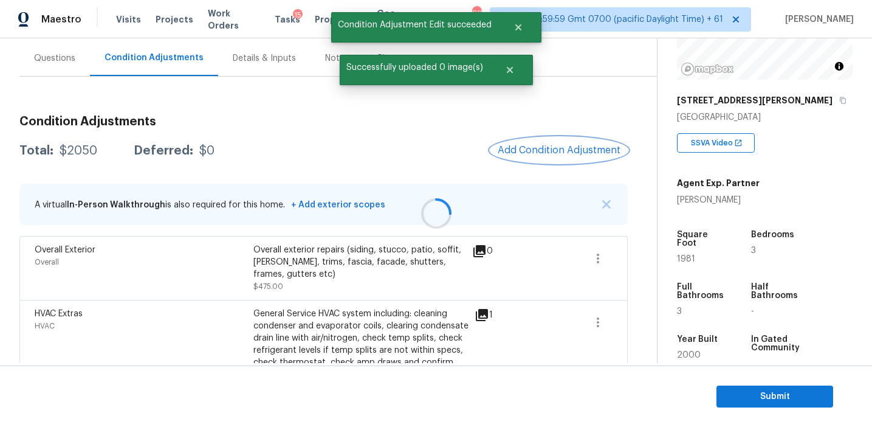
scroll to position [0, 0]
click at [72, 61] on div "Questions" at bounding box center [54, 58] width 41 height 12
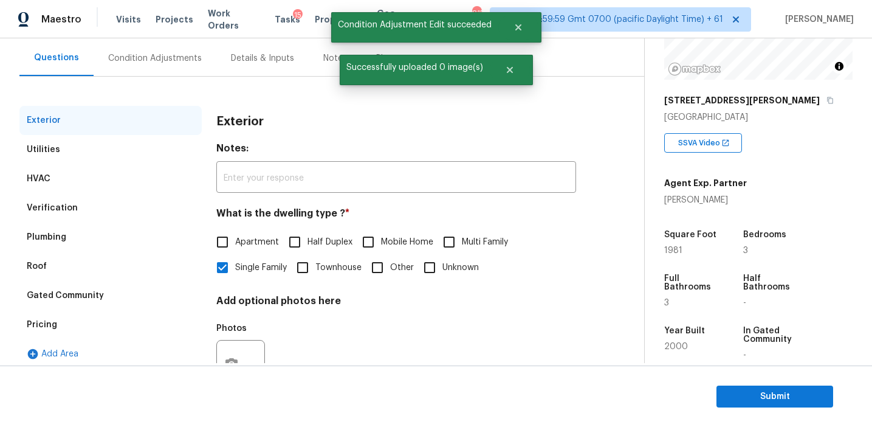
click at [98, 176] on div "HVAC" at bounding box center [110, 178] width 182 height 29
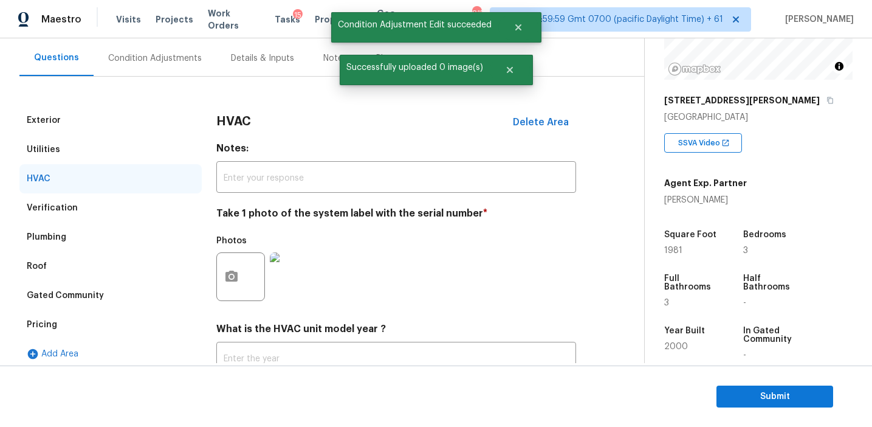
click at [253, 282] on div at bounding box center [240, 276] width 49 height 49
click at [225, 274] on icon "button" at bounding box center [231, 276] width 15 height 15
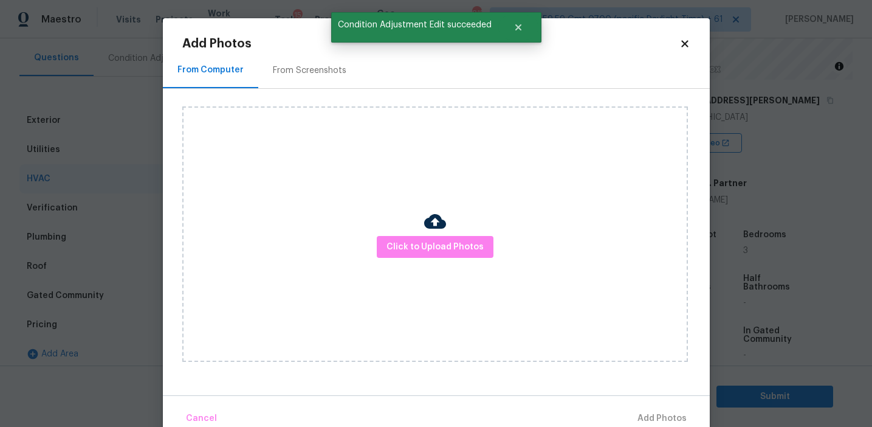
click at [294, 70] on div "From Screenshots" at bounding box center [310, 70] width 74 height 12
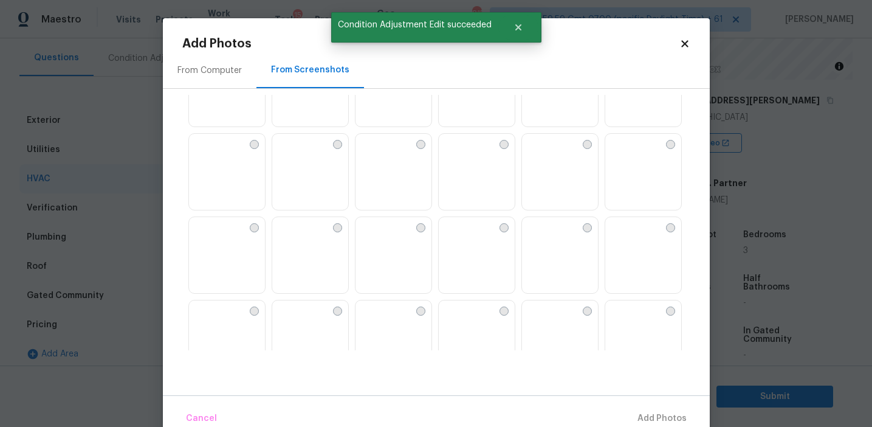
scroll to position [359, 0]
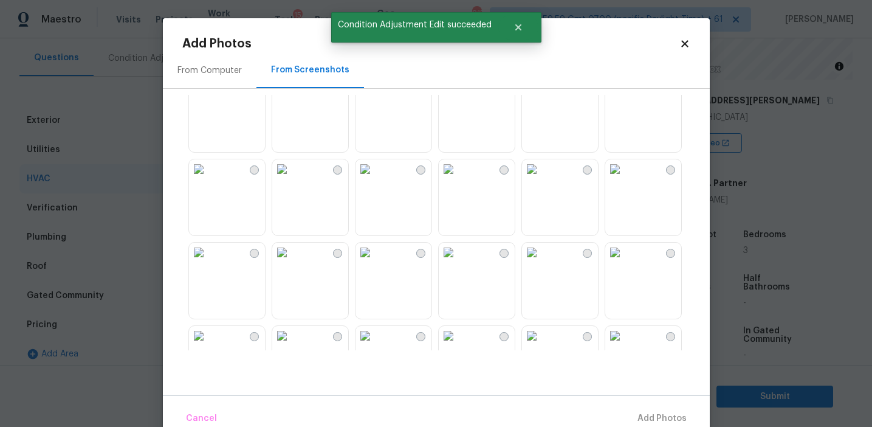
click at [208, 179] on img at bounding box center [198, 168] width 19 height 19
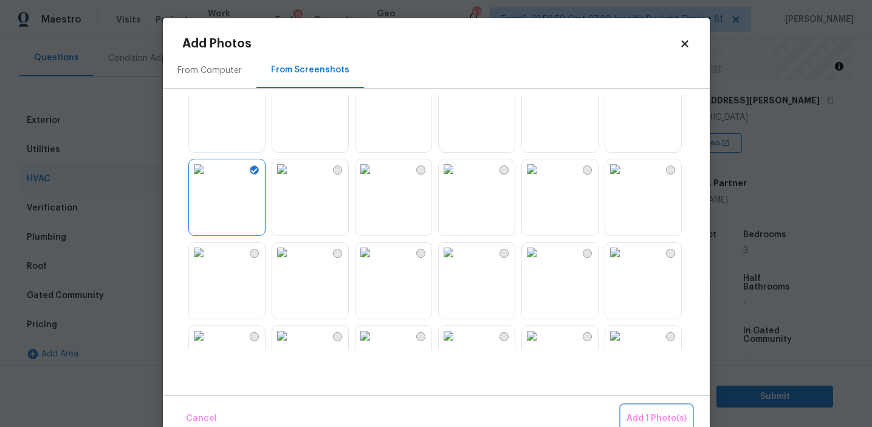
click at [646, 414] on span "Add 1 Photo(s)" at bounding box center [657, 418] width 60 height 15
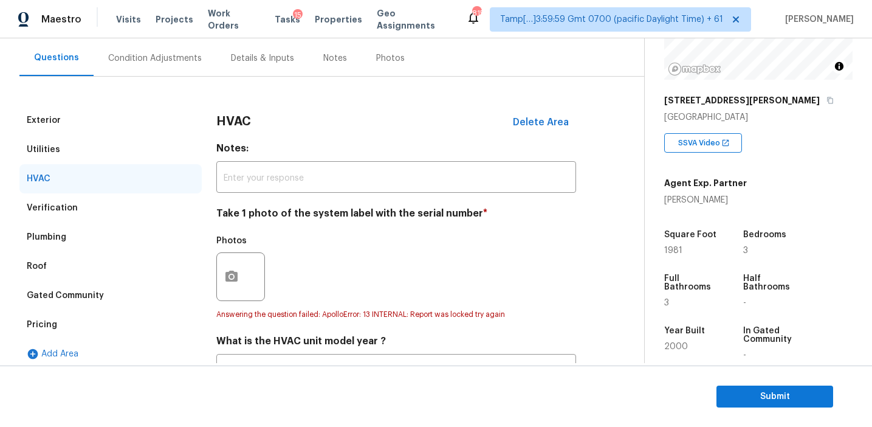
click at [174, 64] on div "Condition Adjustments" at bounding box center [155, 58] width 123 height 36
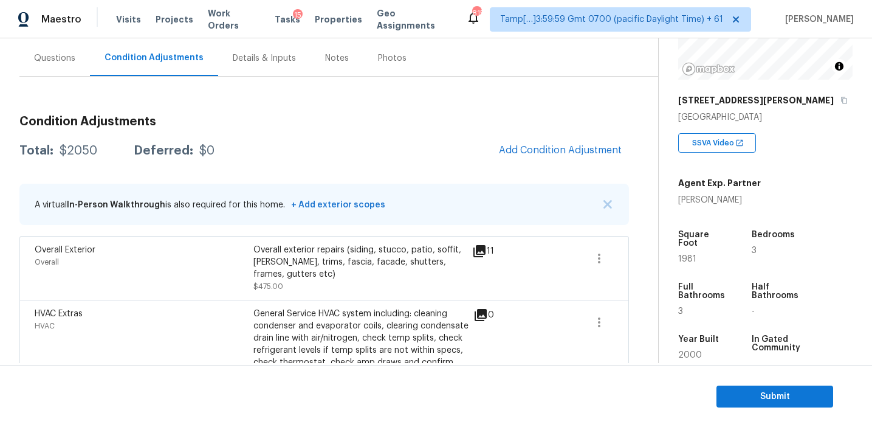
click at [416, 142] on div "Total: $2050 Deferred: $0 Add Condition Adjustment" at bounding box center [324, 150] width 610 height 27
click at [529, 153] on span "Add Condition Adjustment" at bounding box center [560, 150] width 123 height 11
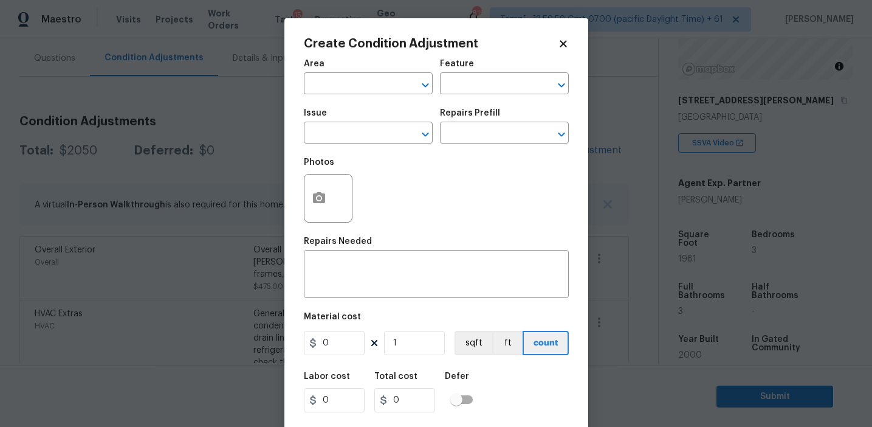
click at [402, 208] on div "Photos" at bounding box center [436, 190] width 265 height 79
click at [317, 203] on icon "button" at bounding box center [319, 197] width 12 height 11
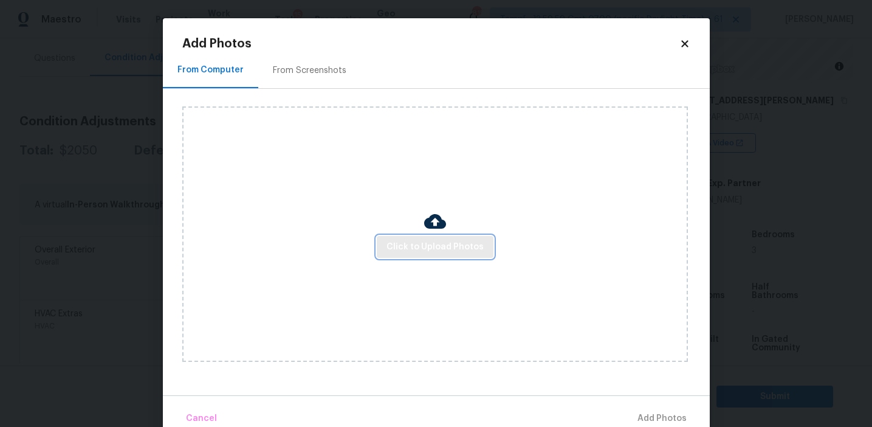
click at [420, 239] on span "Click to Upload Photos" at bounding box center [435, 246] width 97 height 15
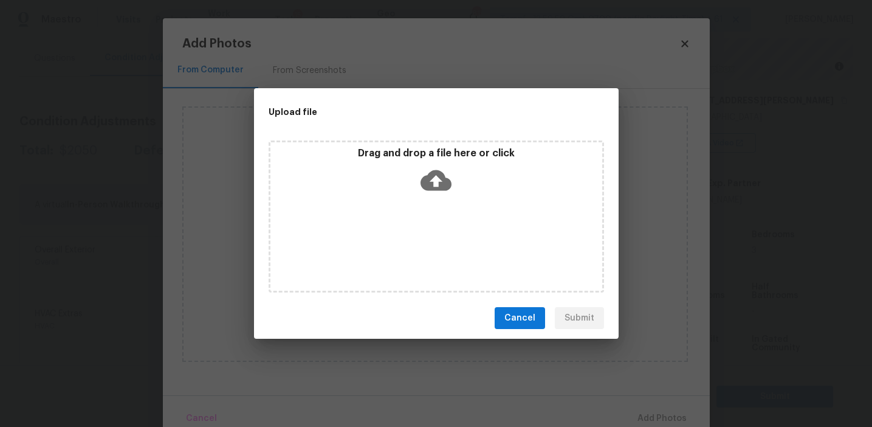
click at [420, 157] on p "Drag and drop a file here or click" at bounding box center [436, 153] width 332 height 13
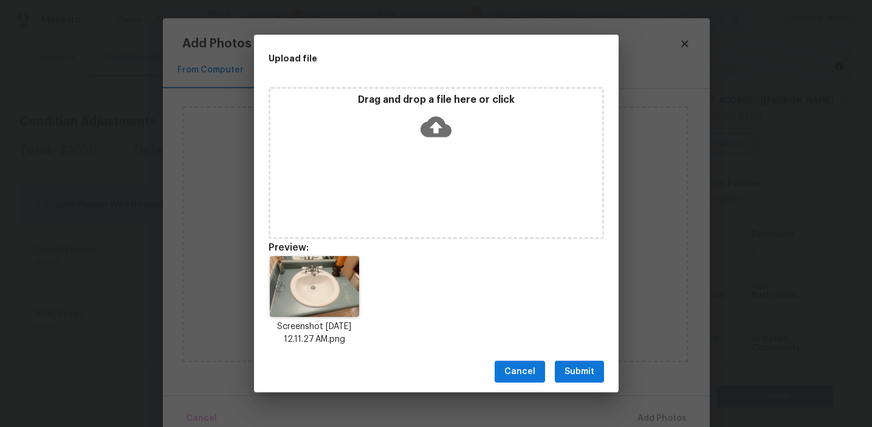
click at [580, 361] on button "Submit" at bounding box center [579, 371] width 49 height 22
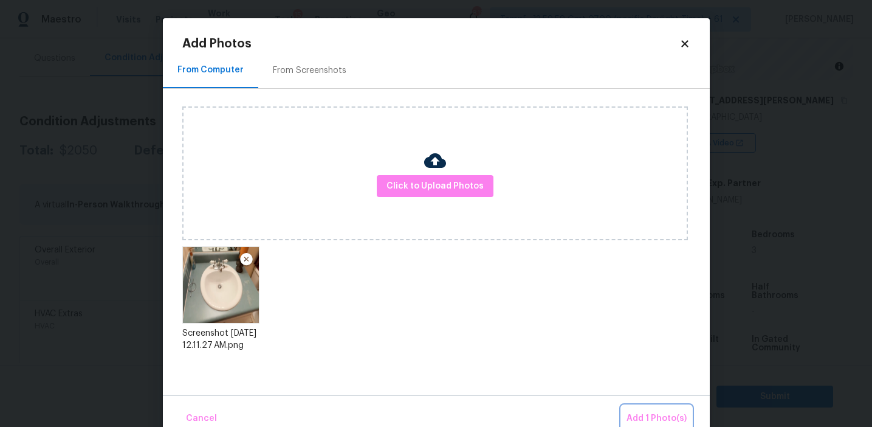
click at [636, 416] on span "Add 1 Photo(s)" at bounding box center [657, 418] width 60 height 15
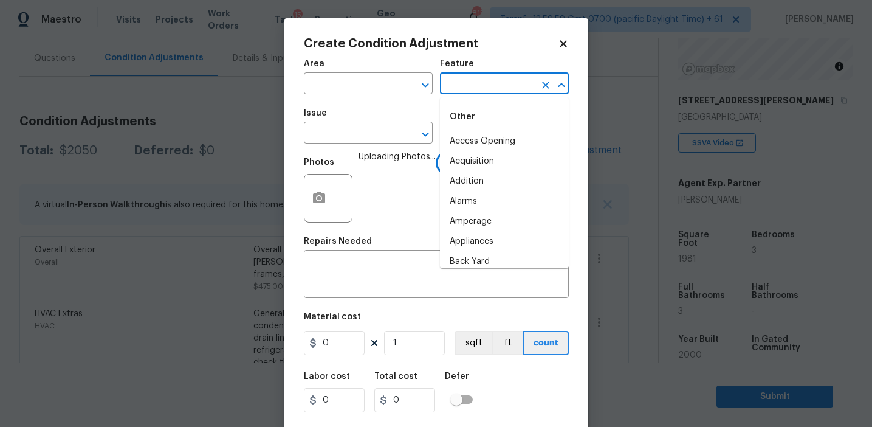
click at [457, 86] on input "text" at bounding box center [487, 84] width 95 height 19
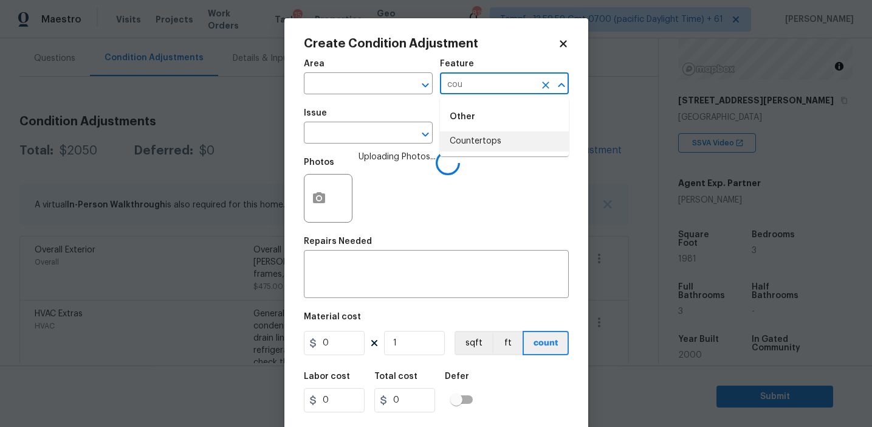
click at [473, 153] on ul "Other Countertops" at bounding box center [504, 126] width 129 height 59
click at [470, 141] on li "Countertops" at bounding box center [504, 141] width 129 height 20
click at [464, 86] on input "Countertops" at bounding box center [487, 84] width 95 height 19
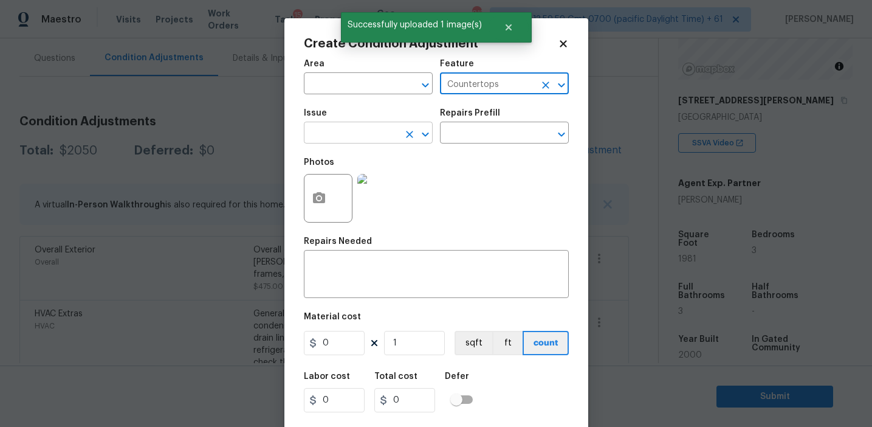
type input "Countertops"
click at [374, 134] on input "text" at bounding box center [351, 134] width 95 height 19
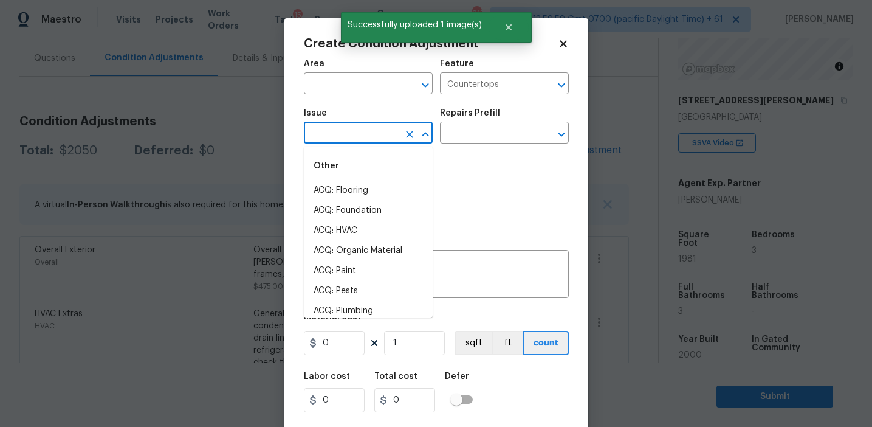
paste input "Countertops"
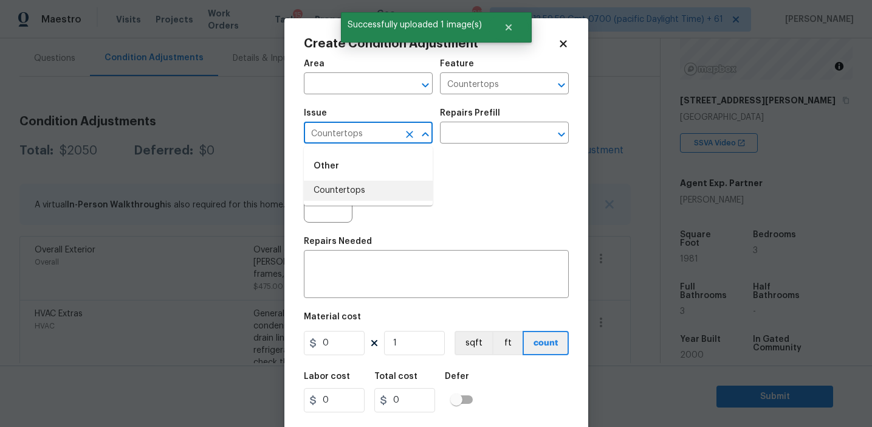
click at [365, 188] on li "Countertops" at bounding box center [368, 191] width 129 height 20
type input "Countertops"
click at [366, 276] on textarea at bounding box center [436, 276] width 250 height 26
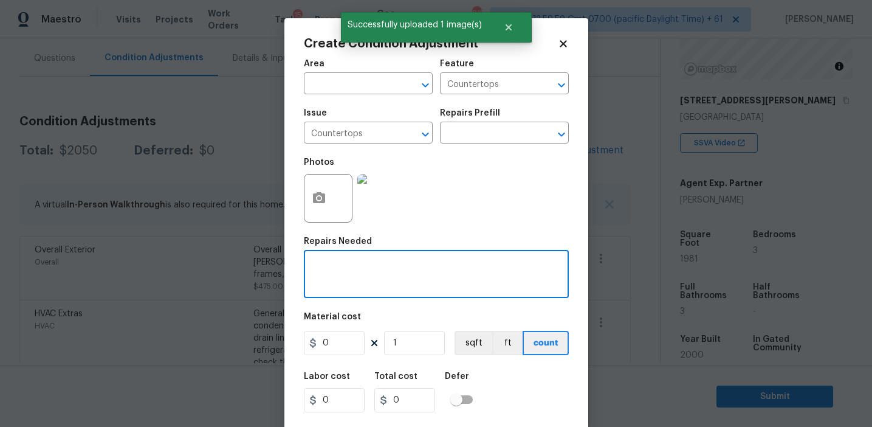
paste textarea "Countertops"
type textarea "Countertops refinish"
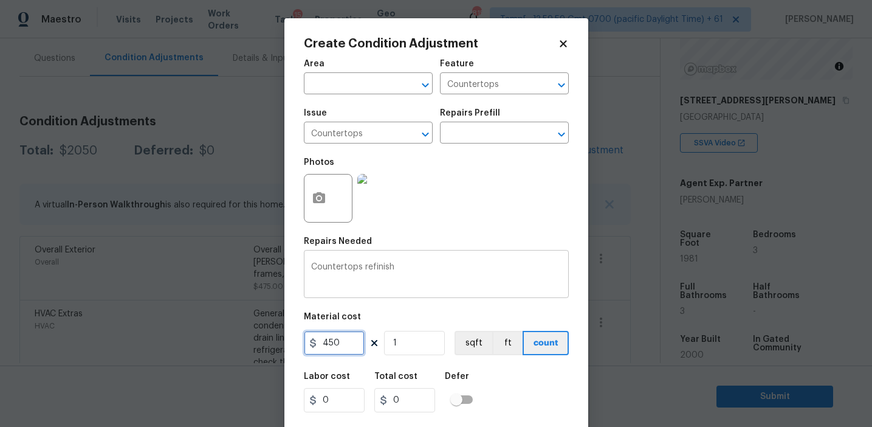
type input "450"
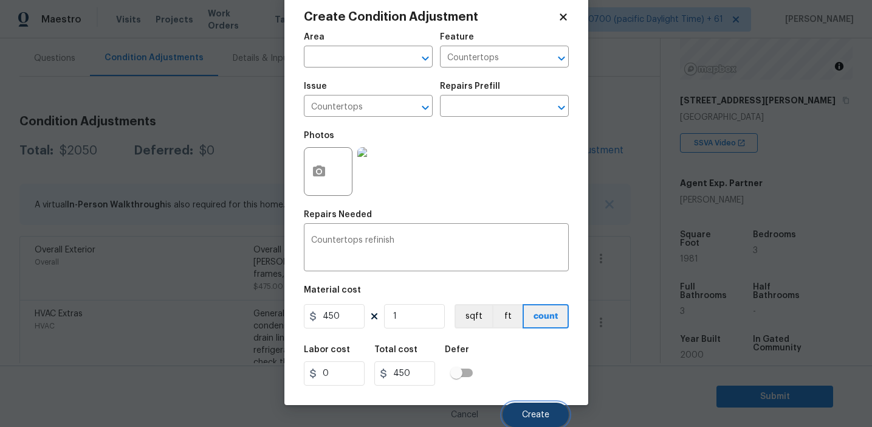
click at [515, 415] on button "Create" at bounding box center [536, 414] width 66 height 24
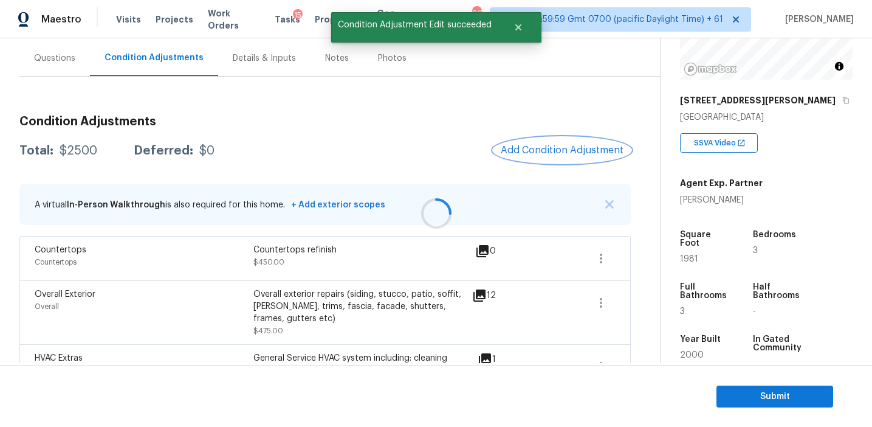
scroll to position [0, 0]
click at [527, 154] on span "Add Condition Adjustment" at bounding box center [562, 150] width 123 height 11
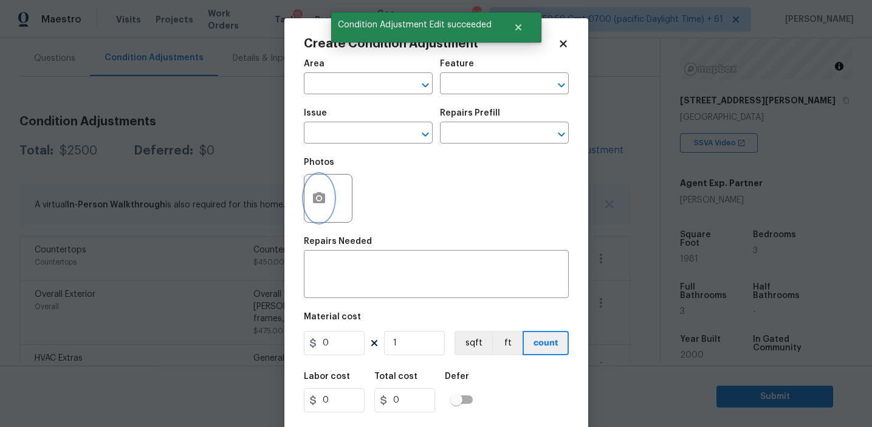
click at [324, 211] on button "button" at bounding box center [319, 197] width 29 height 47
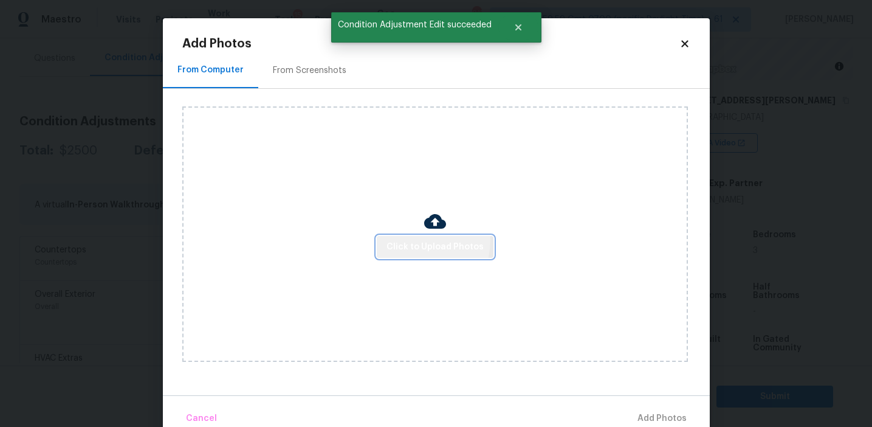
click at [408, 240] on span "Click to Upload Photos" at bounding box center [435, 246] width 97 height 15
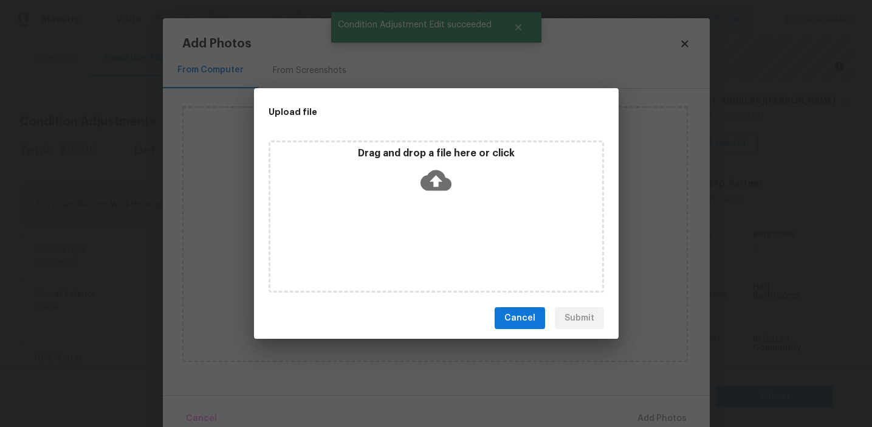
click at [415, 167] on div "Drag and drop a file here or click" at bounding box center [436, 173] width 332 height 52
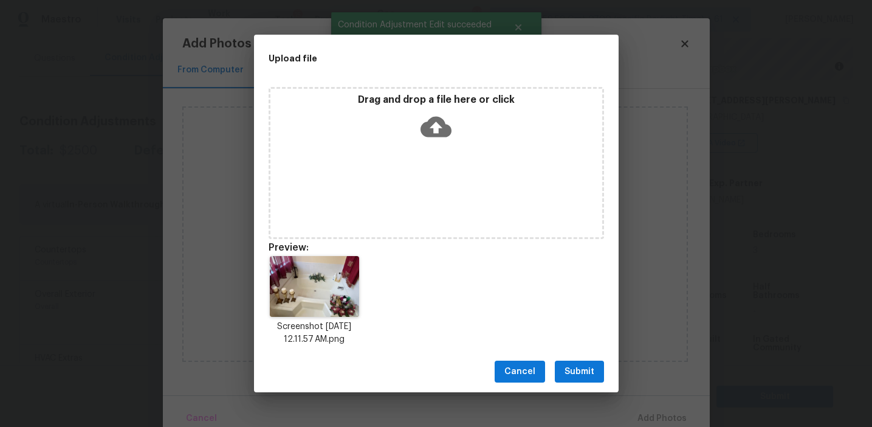
click at [595, 365] on button "Submit" at bounding box center [579, 371] width 49 height 22
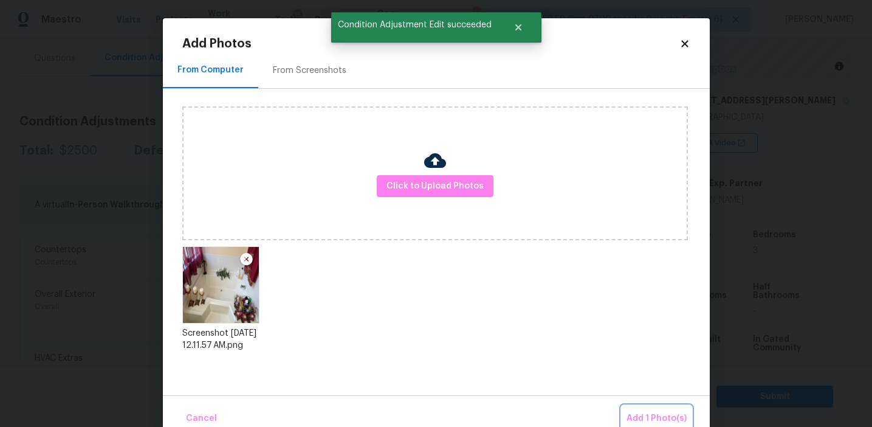
click at [646, 411] on span "Add 1 Photo(s)" at bounding box center [657, 418] width 60 height 15
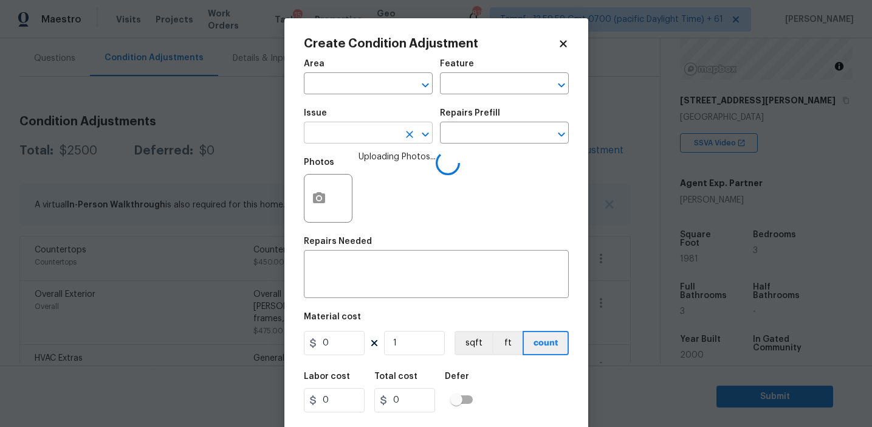
click at [367, 141] on input "text" at bounding box center [351, 134] width 95 height 19
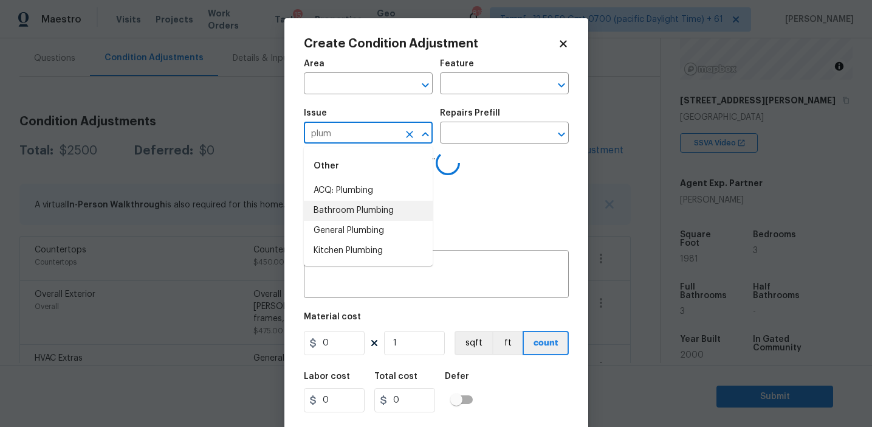
click at [380, 212] on li "Bathroom Plumbing" at bounding box center [368, 211] width 129 height 20
type input "Bathroom Plumbing"
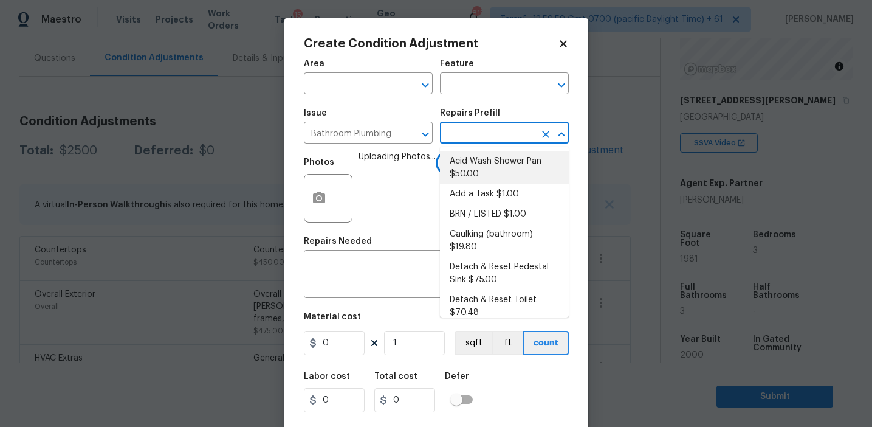
click at [478, 165] on li "Acid Wash Shower Pan $50.00" at bounding box center [504, 167] width 129 height 33
type input "Plumbing"
type textarea "Prep and acid wash/deep clean the shower pan."
type input "50"
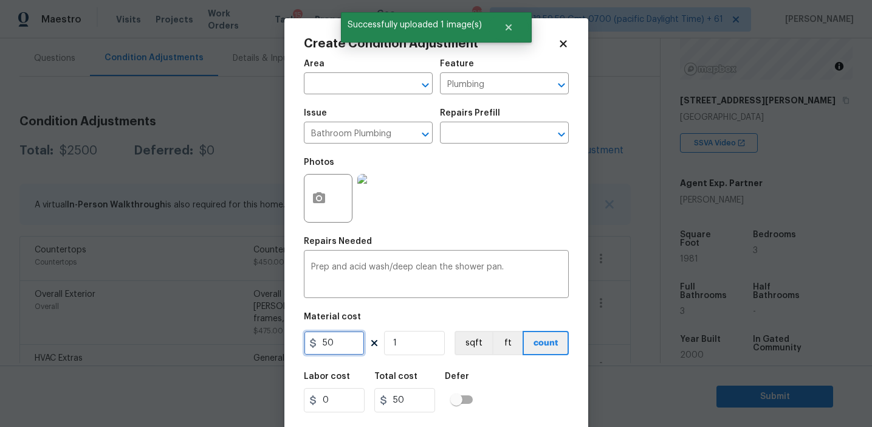
click at [336, 343] on input "50" at bounding box center [334, 343] width 61 height 24
type input "100"
type input "3"
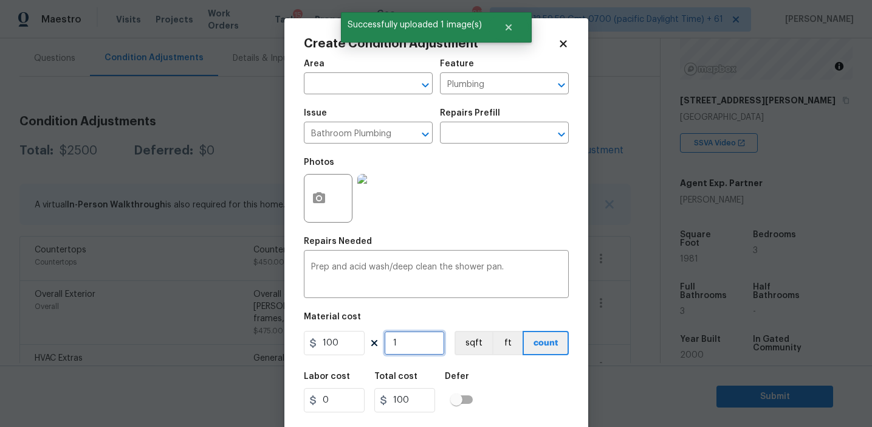
type input "300"
type input "3"
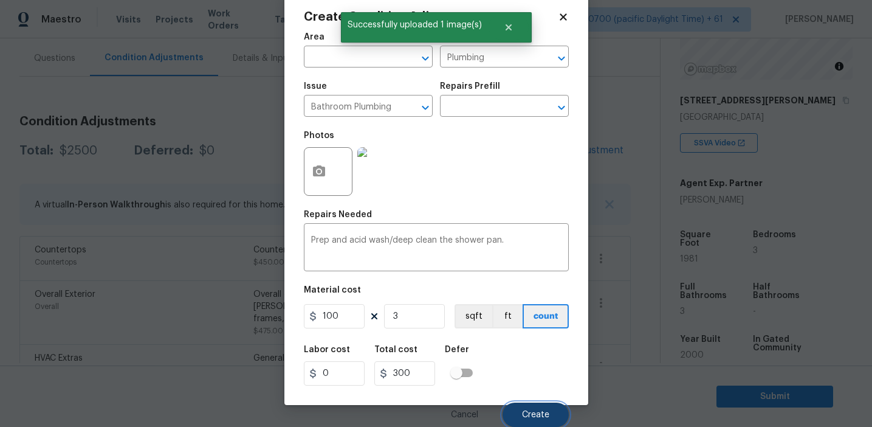
click at [520, 409] on button "Create" at bounding box center [536, 414] width 66 height 24
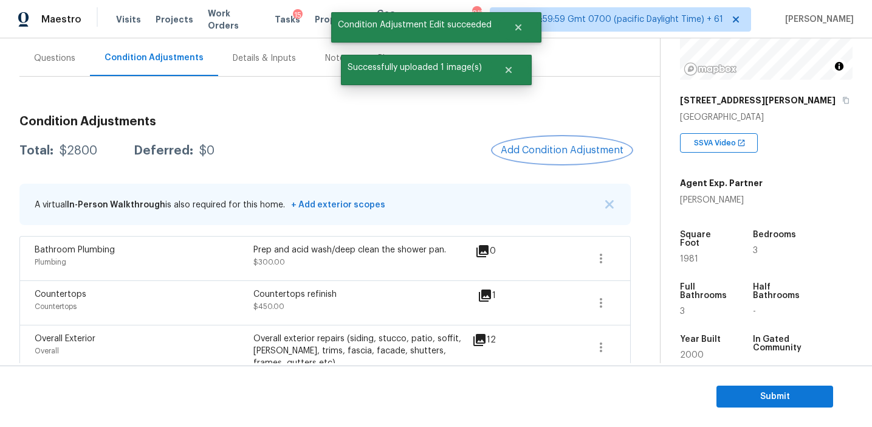
scroll to position [0, 0]
click at [558, 150] on span "Add Condition Adjustment" at bounding box center [562, 150] width 123 height 11
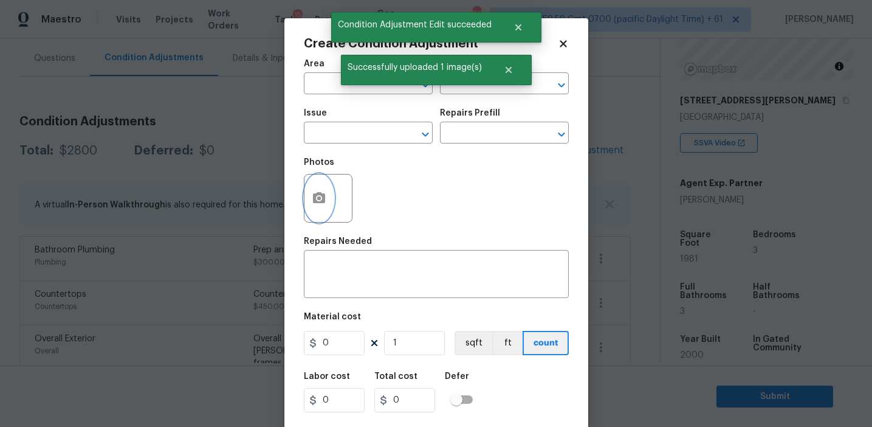
click at [311, 208] on button "button" at bounding box center [319, 197] width 29 height 47
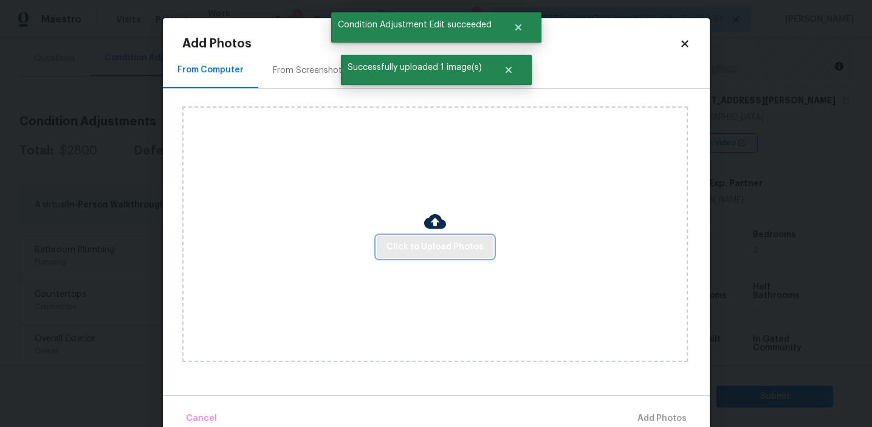
click at [402, 244] on span "Click to Upload Photos" at bounding box center [435, 246] width 97 height 15
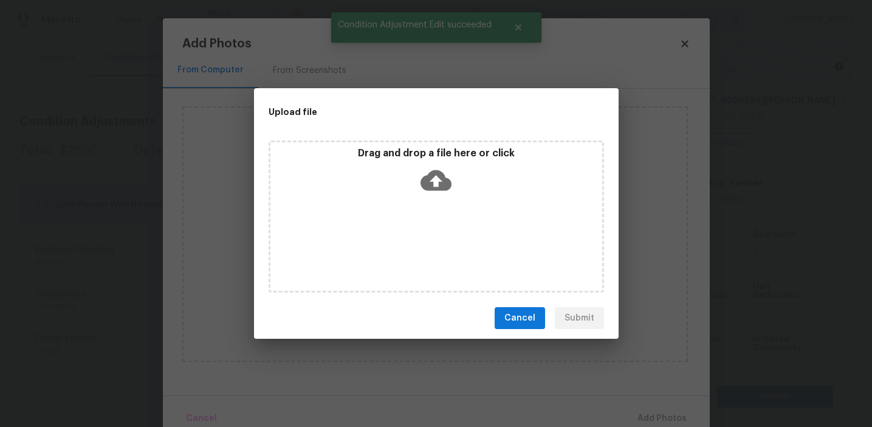
click at [404, 178] on div "Drag and drop a file here or click" at bounding box center [436, 173] width 332 height 52
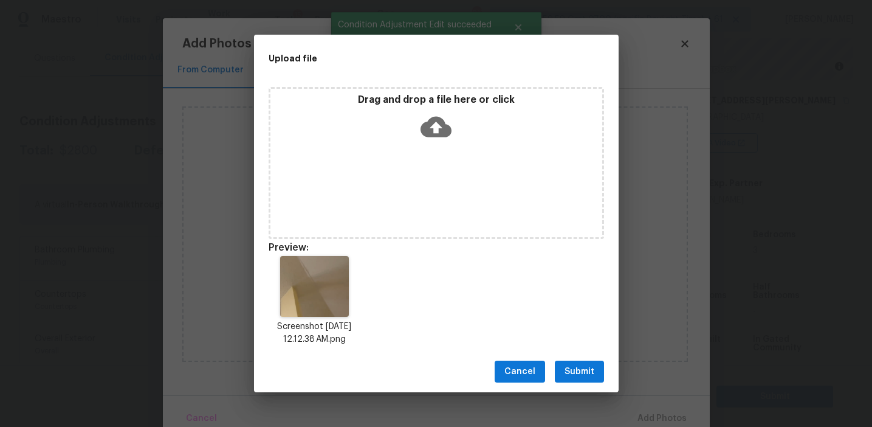
click at [579, 372] on span "Submit" at bounding box center [580, 371] width 30 height 15
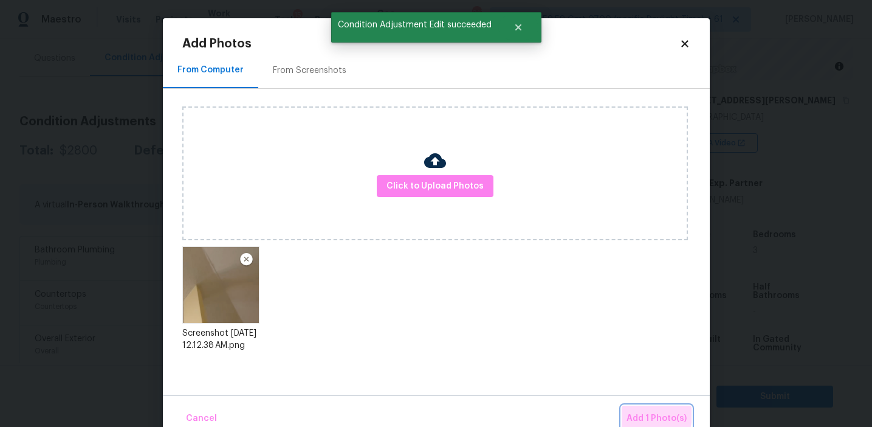
click at [633, 413] on span "Add 1 Photo(s)" at bounding box center [657, 418] width 60 height 15
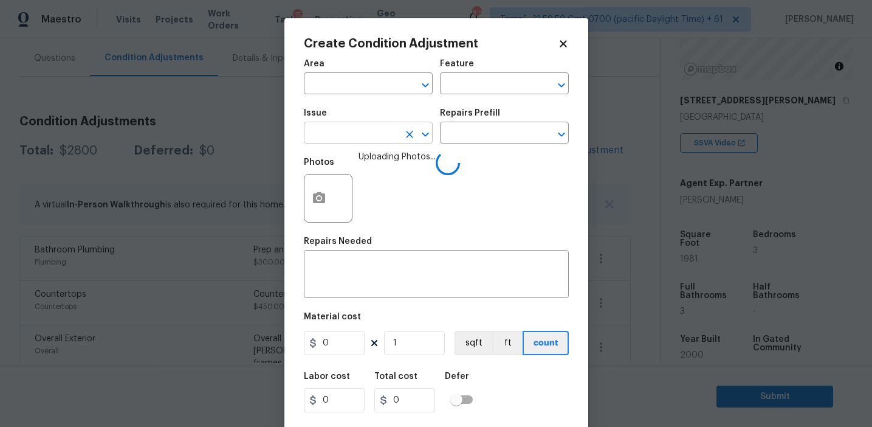
click at [351, 133] on input "text" at bounding box center [351, 134] width 95 height 19
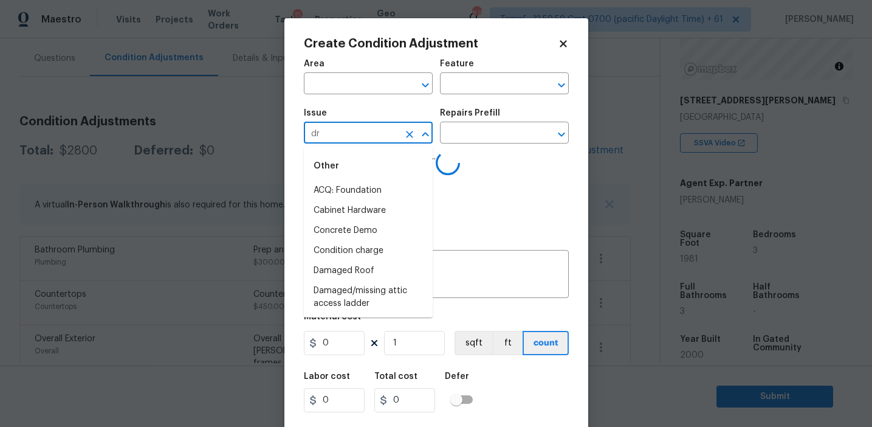
type input "dry"
click at [373, 198] on li "ACQ: Flooring" at bounding box center [368, 191] width 129 height 20
type input "ACQ: Flooring"
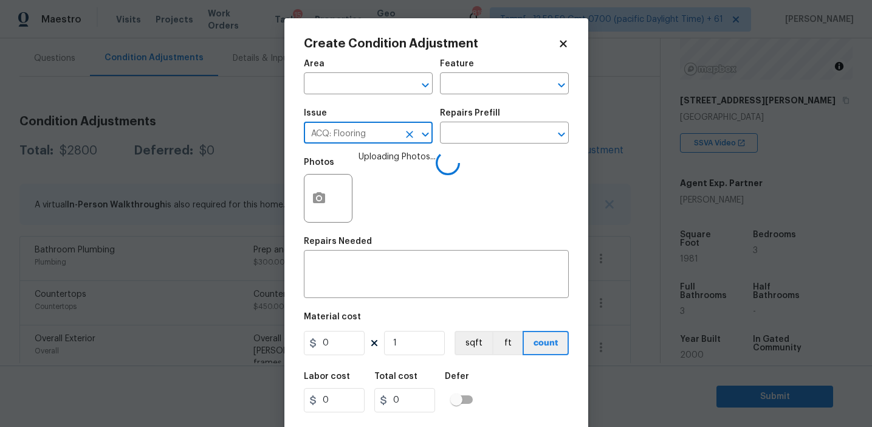
click at [414, 136] on icon "Clear" at bounding box center [410, 134] width 12 height 12
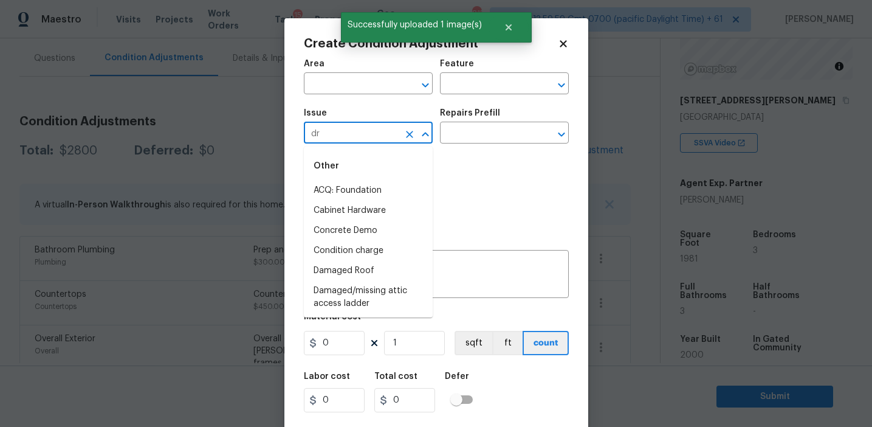
type input "dry"
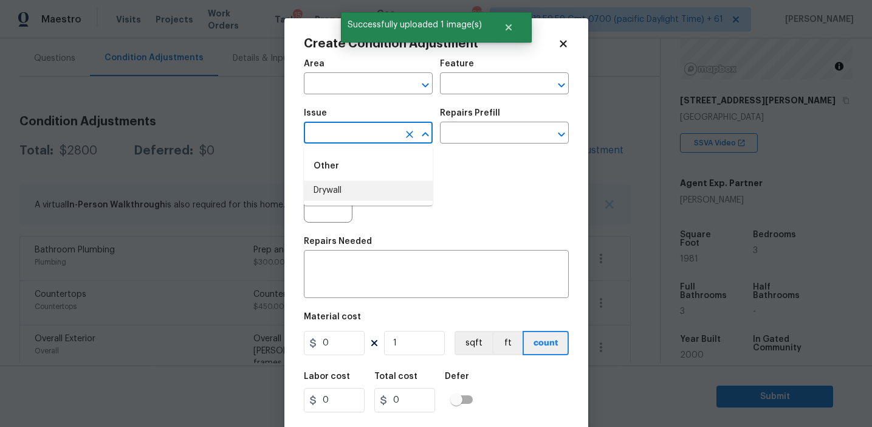
click at [391, 184] on li "Drywall" at bounding box center [368, 191] width 129 height 20
type input "ACQ: Flooring"
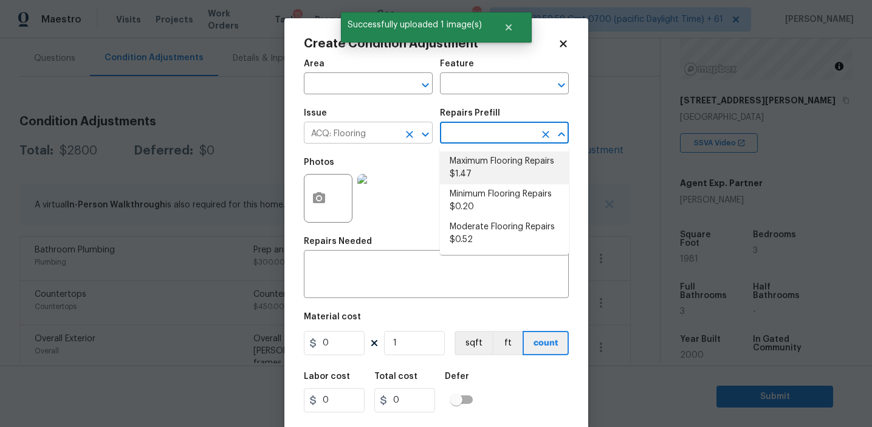
click at [410, 135] on icon "Clear" at bounding box center [409, 134] width 7 height 7
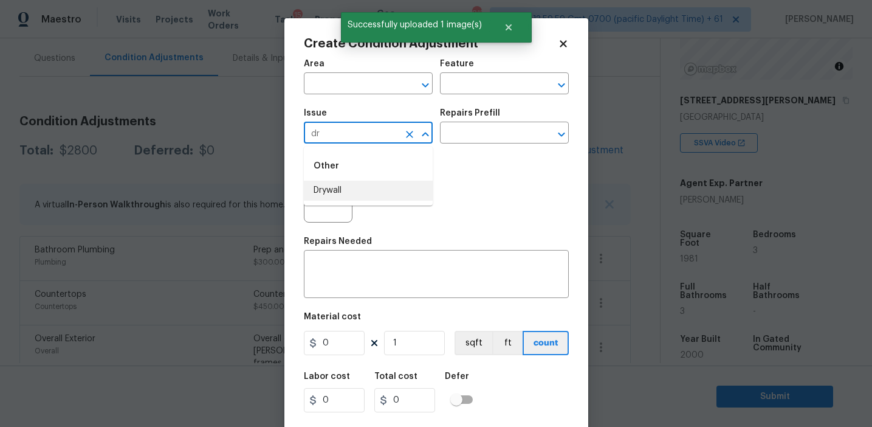
click at [398, 190] on li "Drywall" at bounding box center [368, 191] width 129 height 20
type input "Drywall"
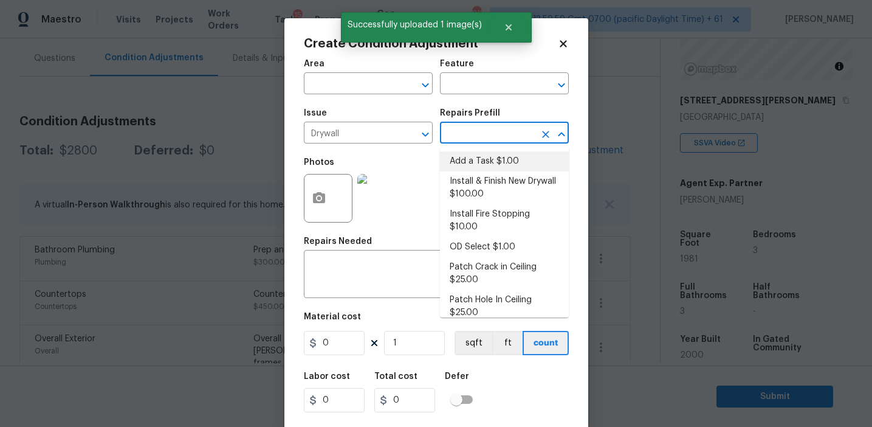
click at [515, 164] on li "Add a Task $1.00" at bounding box center [504, 161] width 129 height 20
type input "Walls and Ceiling"
type textarea "HPM to detail"
type input "1"
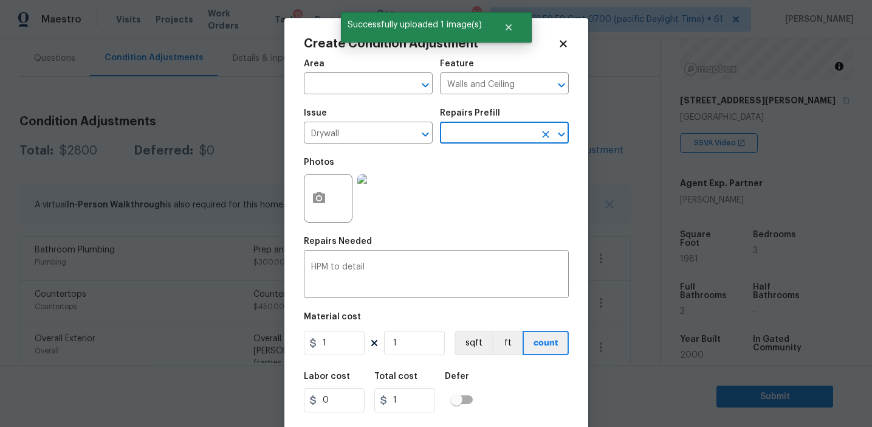
click at [494, 137] on input "text" at bounding box center [487, 134] width 95 height 19
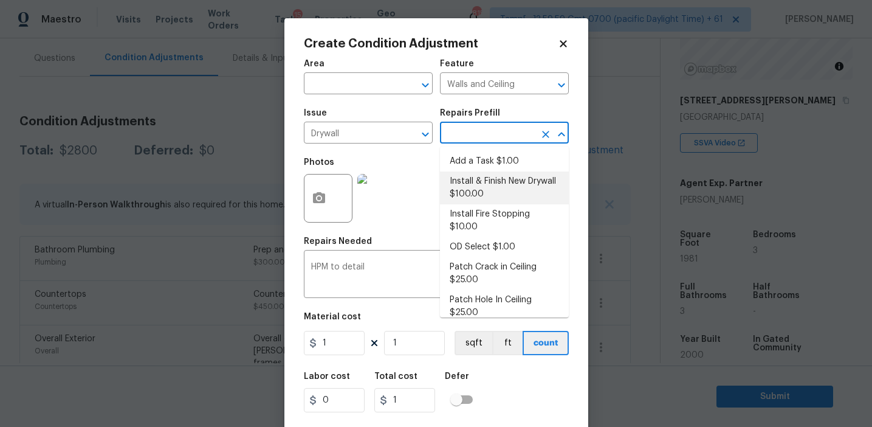
click at [493, 181] on li "Install & Finish New Drywall $100.00" at bounding box center [504, 187] width 129 height 33
type textarea "Remove the existing damaged drywall and replace with new. Ensure that the new d…"
type input "100"
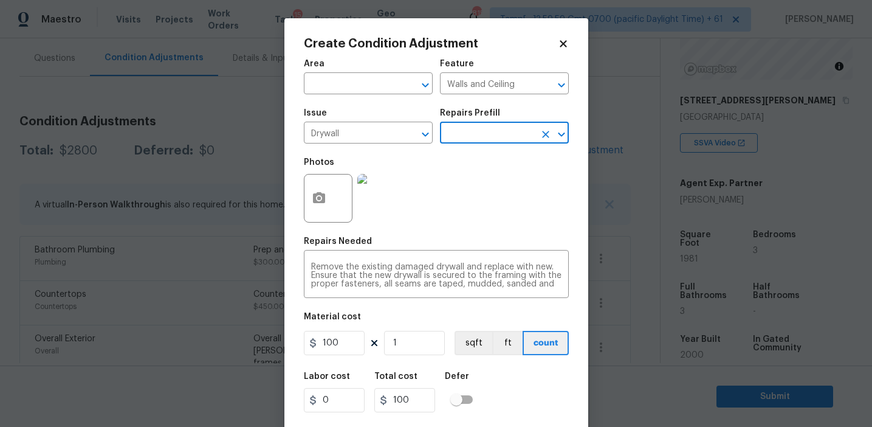
scroll to position [27, 0]
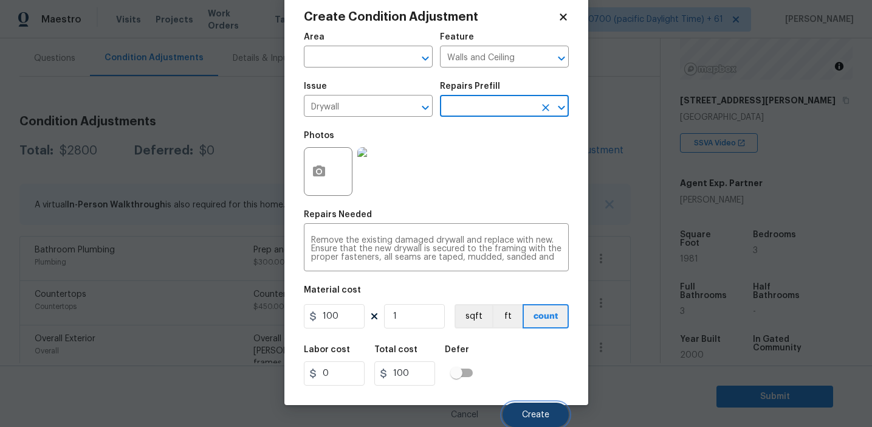
click at [526, 411] on span "Create" at bounding box center [535, 414] width 27 height 9
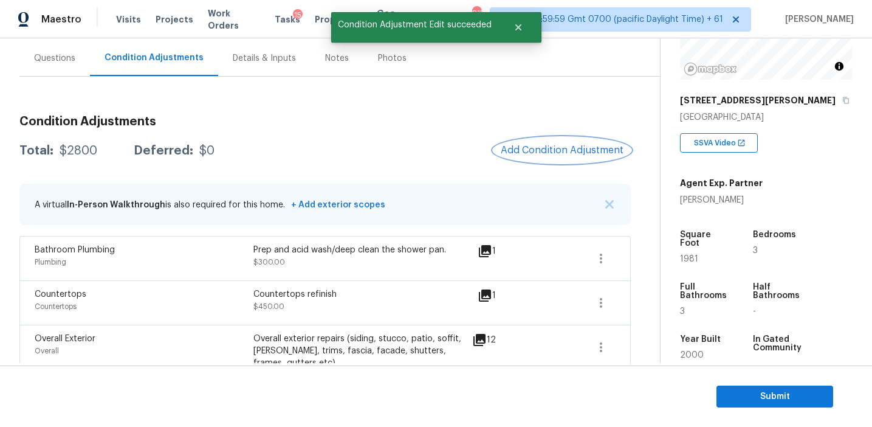
scroll to position [0, 0]
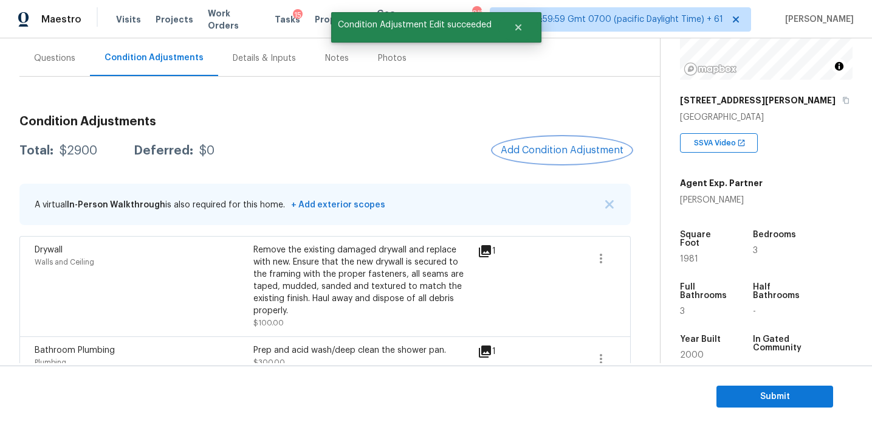
click at [524, 160] on button "Add Condition Adjustment" at bounding box center [562, 150] width 137 height 26
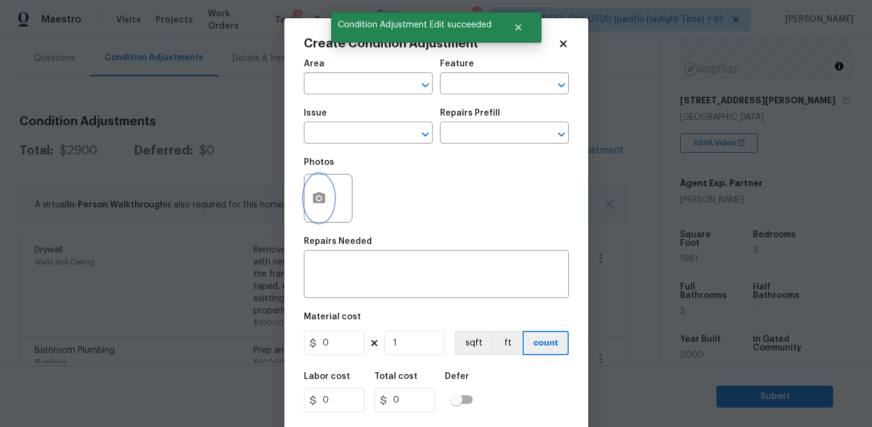
click at [322, 207] on button "button" at bounding box center [319, 197] width 29 height 47
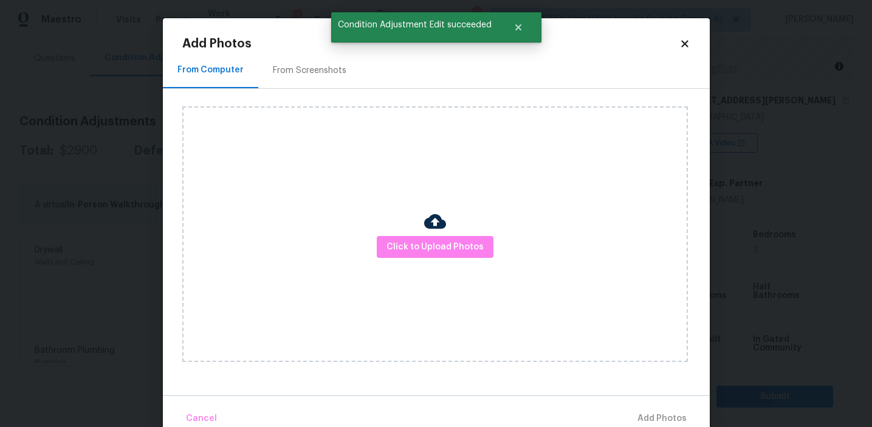
click at [337, 74] on div "From Screenshots" at bounding box center [310, 70] width 74 height 12
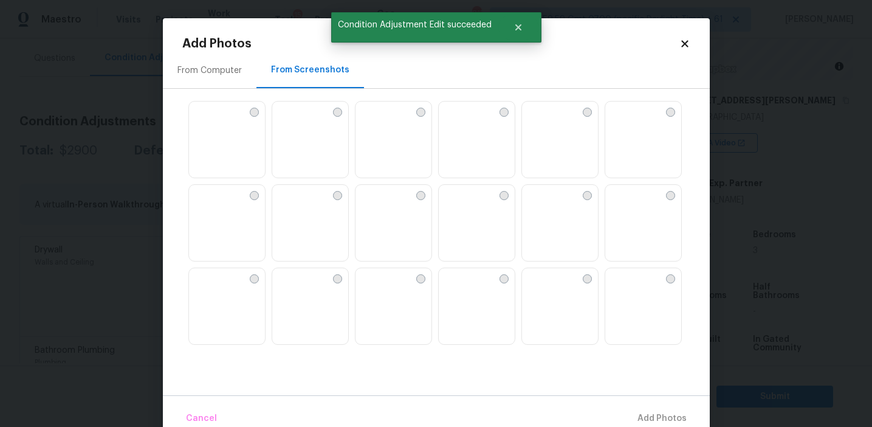
click at [478, 129] on img at bounding box center [477, 140] width 76 height 77
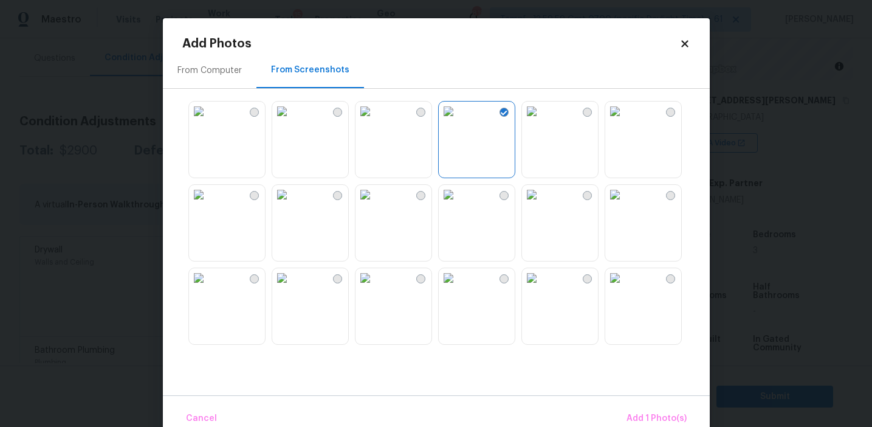
click at [542, 121] on img at bounding box center [531, 111] width 19 height 19
click at [542, 288] on img at bounding box center [531, 277] width 19 height 19
click at [375, 288] on img at bounding box center [365, 277] width 19 height 19
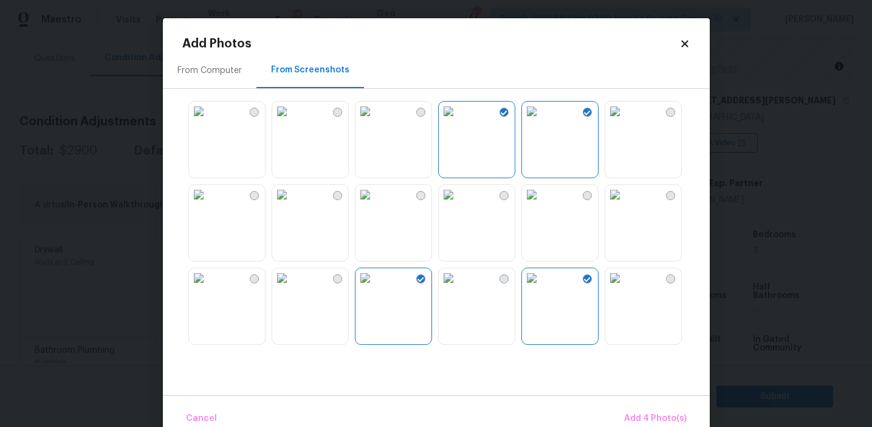
click at [458, 288] on img at bounding box center [448, 277] width 19 height 19
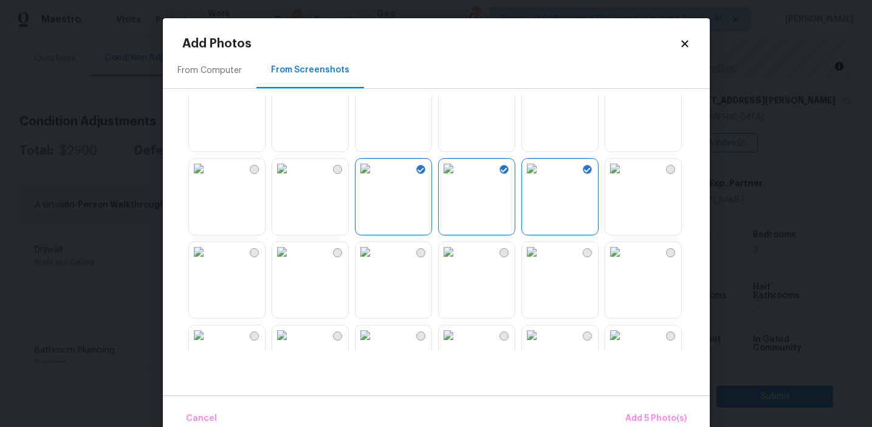
scroll to position [164, 0]
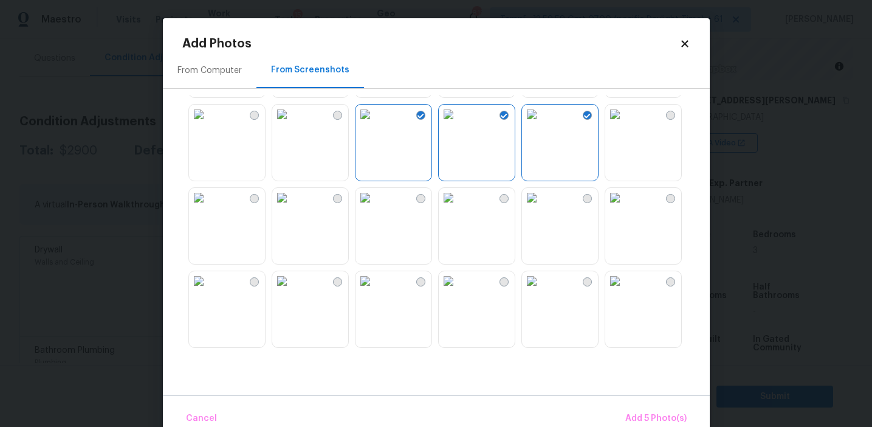
click at [625, 291] on img at bounding box center [614, 280] width 19 height 19
click at [621, 408] on div "Cancel Add 6 Photo(s)" at bounding box center [436, 413] width 547 height 36
click at [630, 421] on span "Add 6 Photo(s)" at bounding box center [656, 418] width 62 height 15
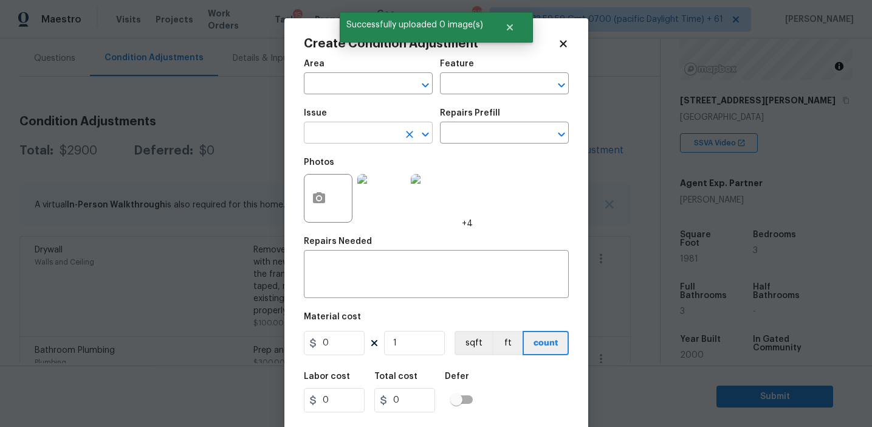
click at [352, 135] on input "text" at bounding box center [351, 134] width 95 height 19
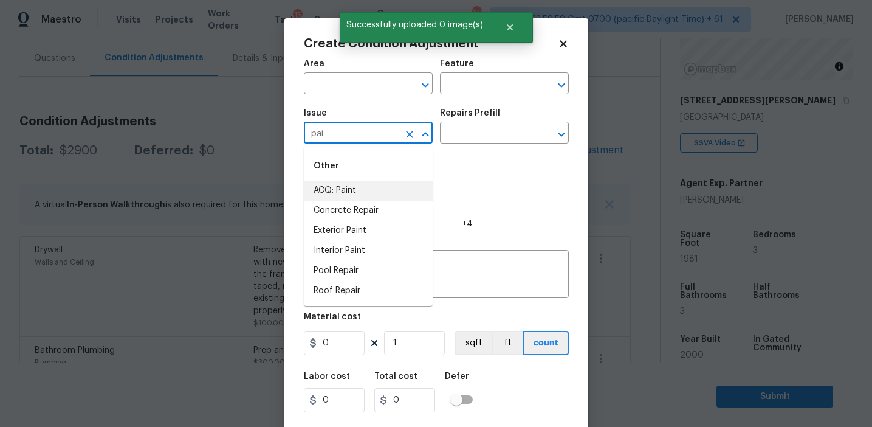
click at [365, 184] on li "ACQ: Paint" at bounding box center [368, 191] width 129 height 20
type input "ACQ: Paint"
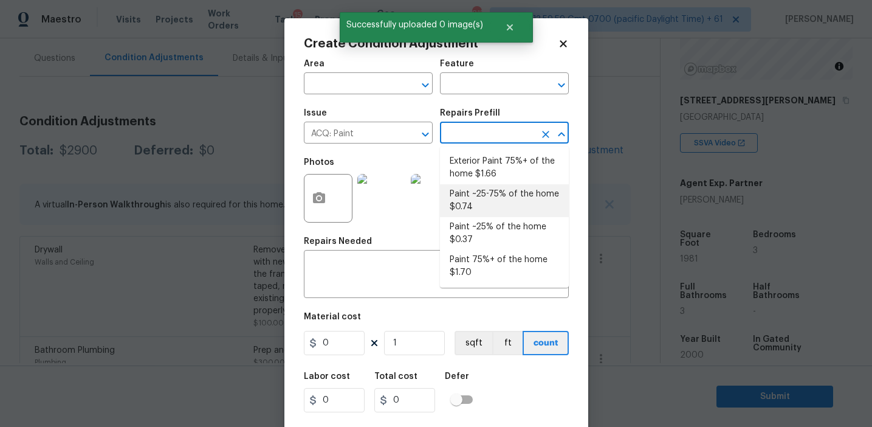
click at [490, 197] on li "Paint ~25-75% of the home $0.74" at bounding box center [504, 200] width 129 height 33
type input "Acquisition"
type textarea "Acquisition Scope: ~25 - 75% of the home needs interior paint"
type input "0.74"
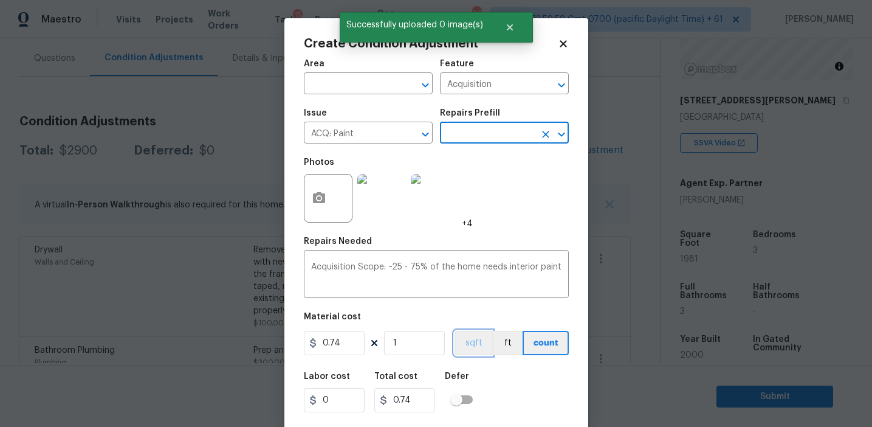
click at [473, 342] on button "sqft" at bounding box center [474, 343] width 38 height 24
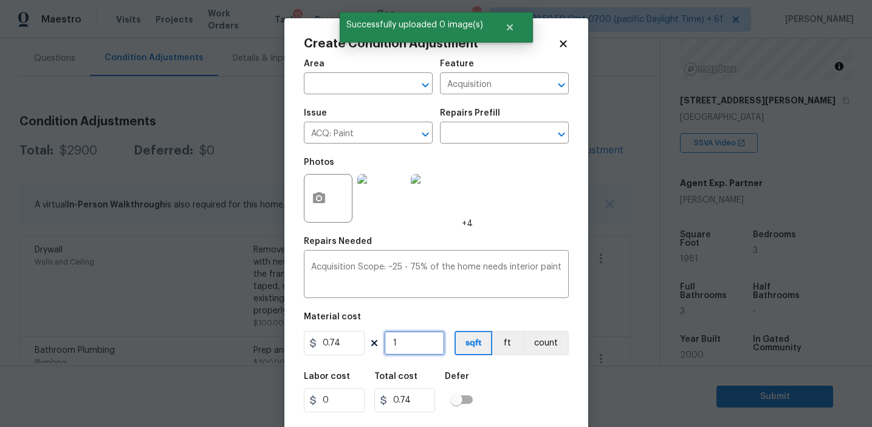
click at [429, 342] on input "1" at bounding box center [414, 343] width 61 height 24
type input "19"
type input "14.06"
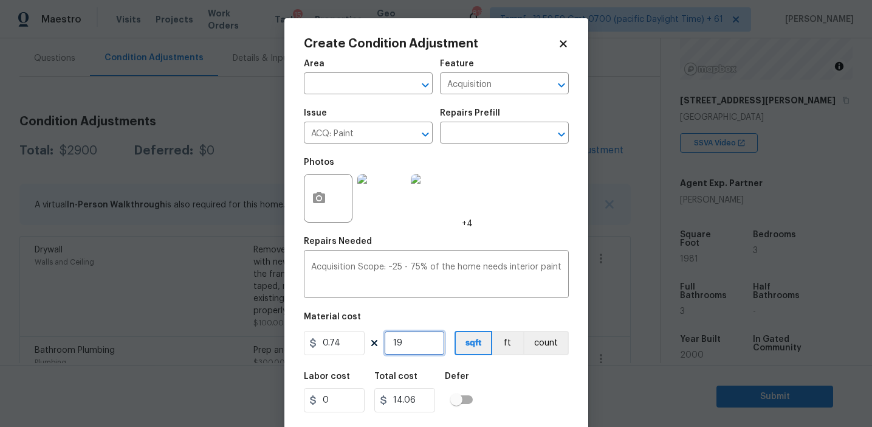
type input "198"
type input "146.52"
type input "1981"
type input "1465.94"
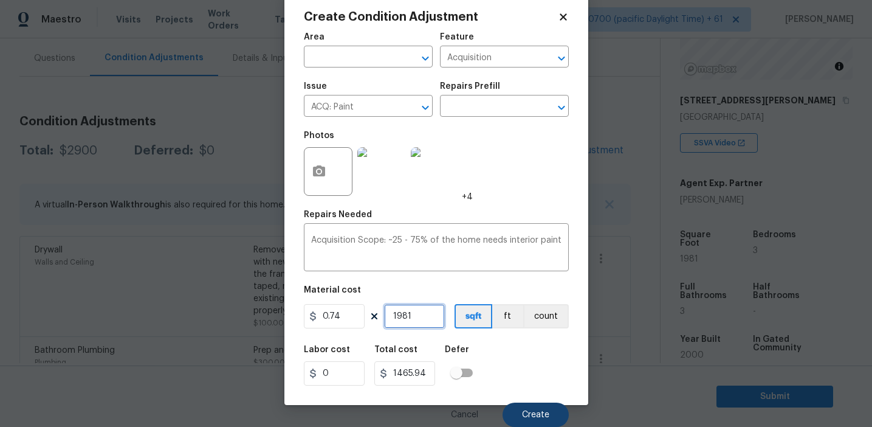
type input "1981"
click at [529, 412] on span "Create" at bounding box center [535, 414] width 27 height 9
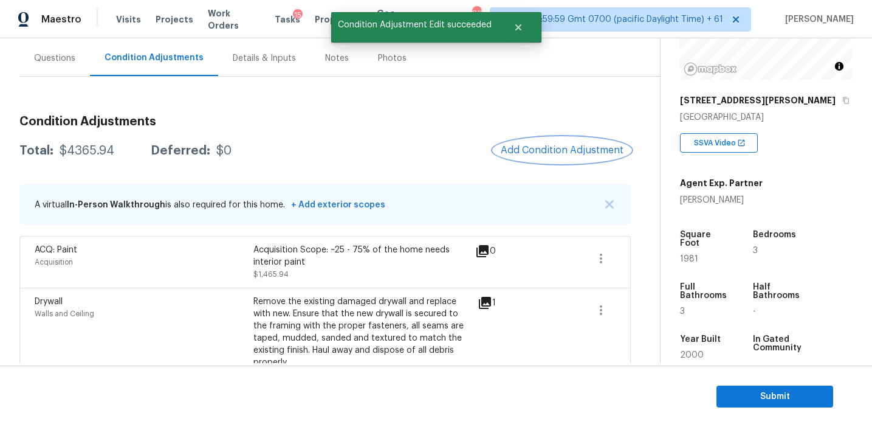
scroll to position [0, 0]
click at [525, 156] on button "Add Condition Adjustment" at bounding box center [562, 150] width 137 height 26
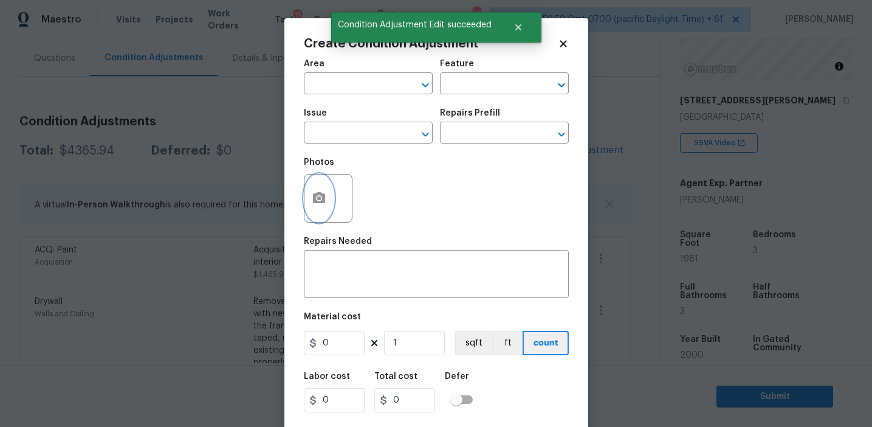
click at [313, 204] on icon "button" at bounding box center [319, 198] width 15 height 15
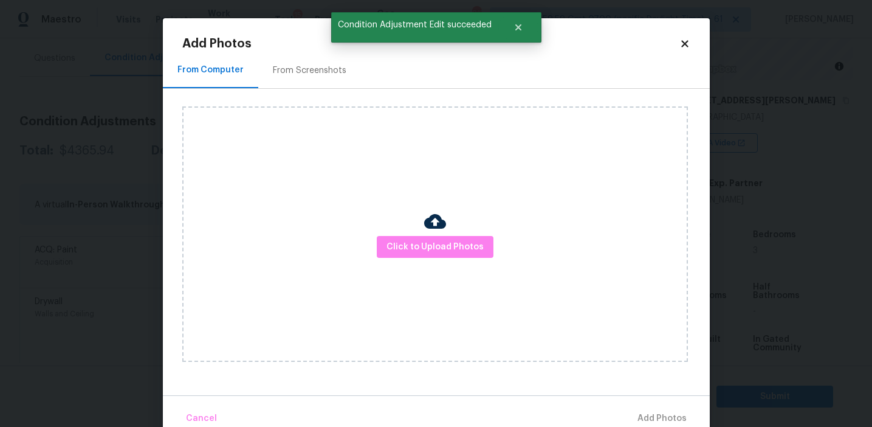
click at [318, 63] on div "From Screenshots" at bounding box center [309, 70] width 103 height 36
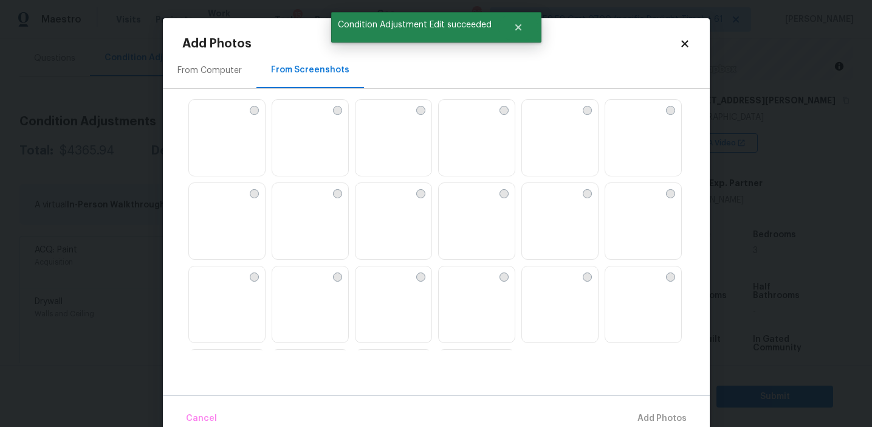
scroll to position [1161, 0]
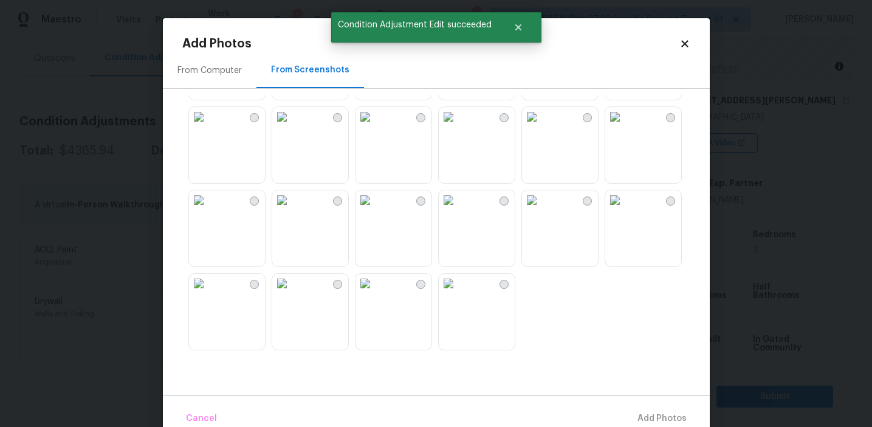
click at [375, 210] on img at bounding box center [365, 199] width 19 height 19
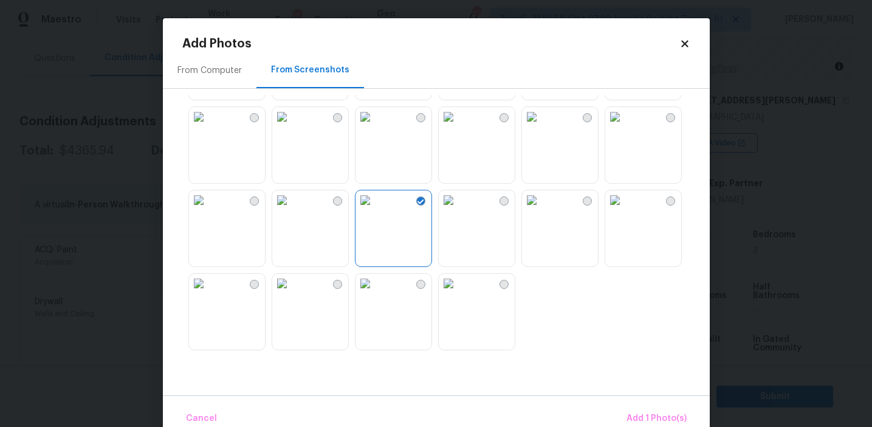
click at [542, 210] on img at bounding box center [531, 199] width 19 height 19
click at [458, 293] on img at bounding box center [448, 283] width 19 height 19
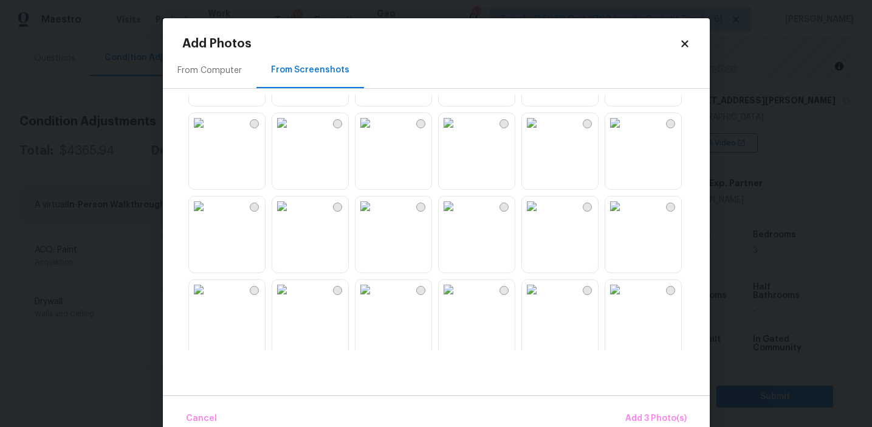
scroll to position [963, 0]
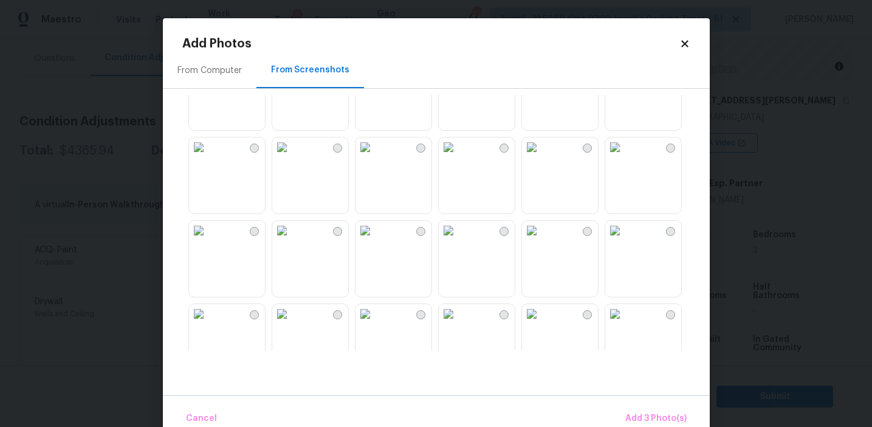
click at [625, 240] on img at bounding box center [614, 230] width 19 height 19
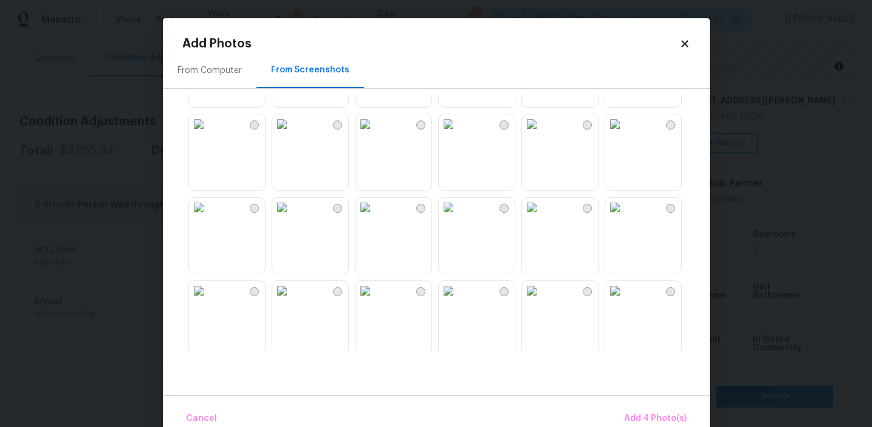
scroll to position [569, 0]
click at [526, 135] on img at bounding box center [531, 124] width 19 height 19
click at [653, 411] on span "Add 5 Photo(s)" at bounding box center [655, 418] width 61 height 15
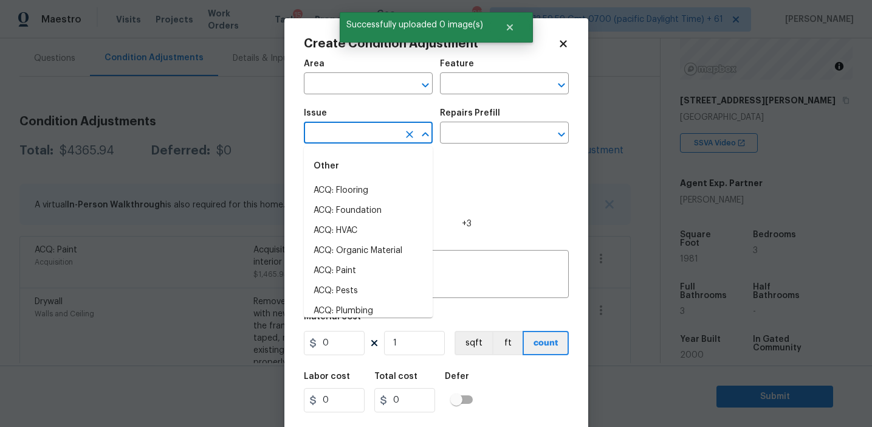
click at [361, 125] on input "text" at bounding box center [351, 134] width 95 height 19
click at [367, 189] on li "ACQ: Flooring" at bounding box center [368, 191] width 129 height 20
type input "ACQ: Flooring"
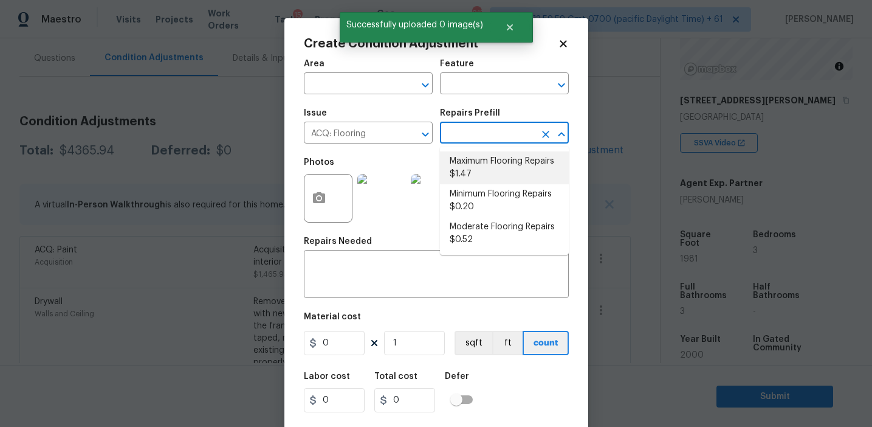
click at [493, 173] on li "Maximum Flooring Repairs $1.47" at bounding box center [504, 167] width 129 height 33
type input "Acquisition"
type textarea "Acquisition Scope: Maximum flooring repairs"
type input "1.47"
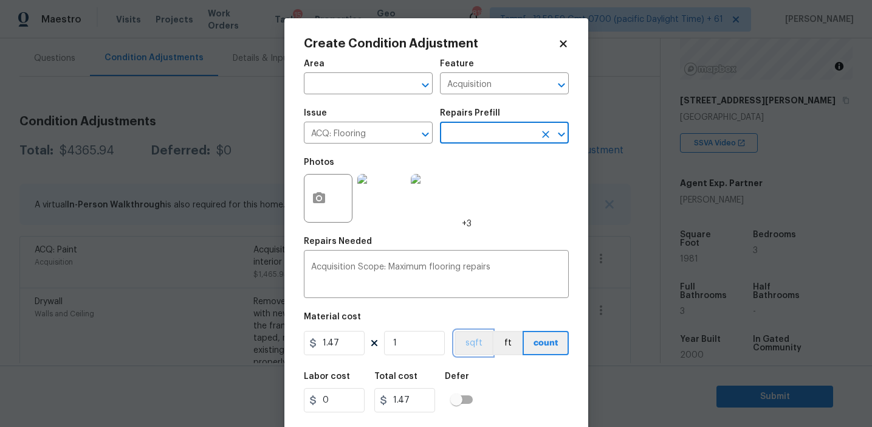
click at [467, 345] on button "sqft" at bounding box center [474, 343] width 38 height 24
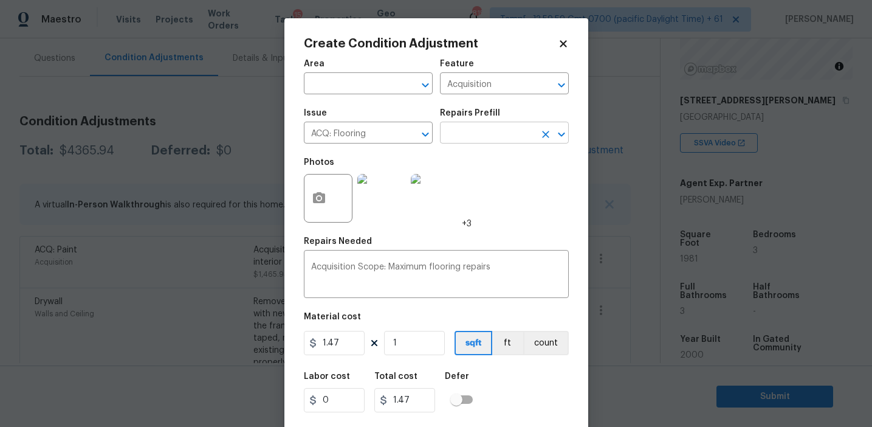
click at [497, 130] on input "text" at bounding box center [487, 134] width 95 height 19
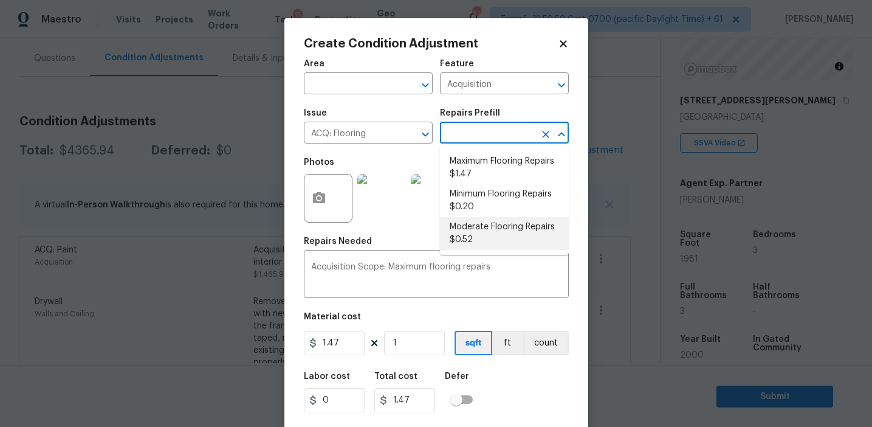
click at [466, 239] on li "Moderate Flooring Repairs $0.52" at bounding box center [504, 233] width 129 height 33
type textarea "Acquisition Scope: Moderate flooring repairs"
type input "0.52"
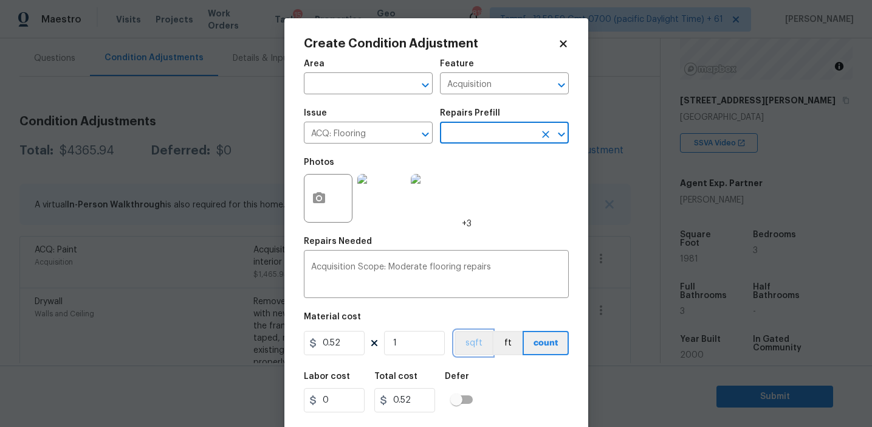
click at [466, 347] on button "sqft" at bounding box center [474, 343] width 38 height 24
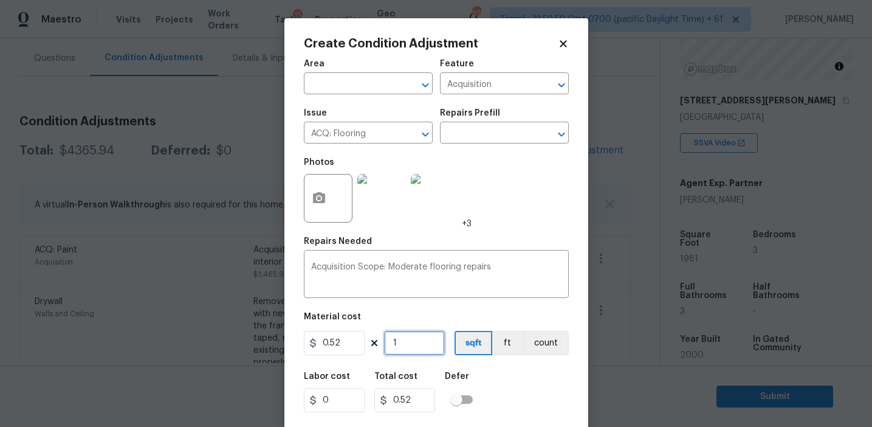
click at [415, 340] on input "1" at bounding box center [414, 343] width 61 height 24
type input "0"
paste input "1981"
type input "1981"
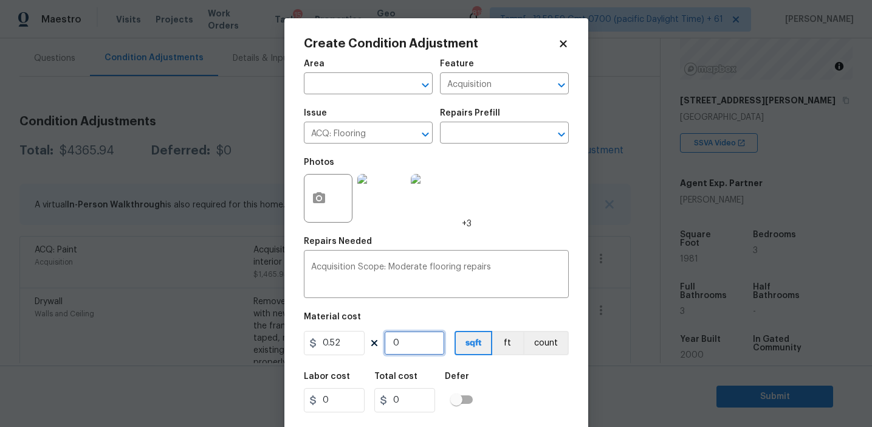
type input "1030.12"
type input "1981"
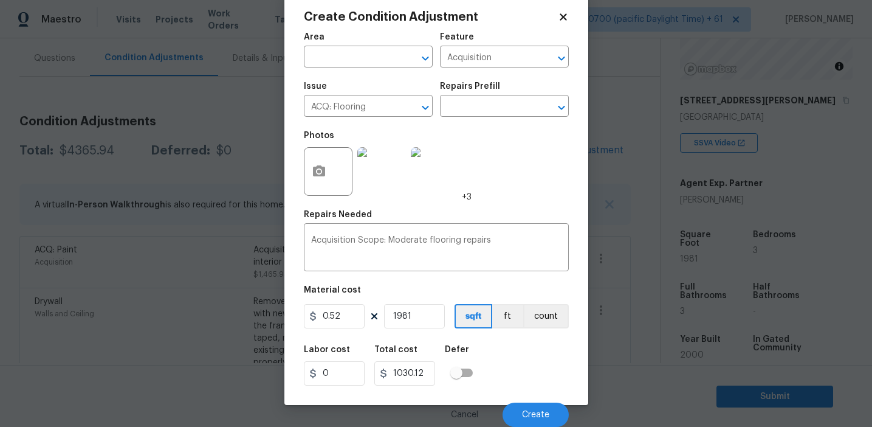
click at [528, 391] on div "Labor cost 0 Total cost 1030.12 Defer" at bounding box center [436, 365] width 265 height 55
click at [535, 402] on button "Create" at bounding box center [536, 414] width 66 height 24
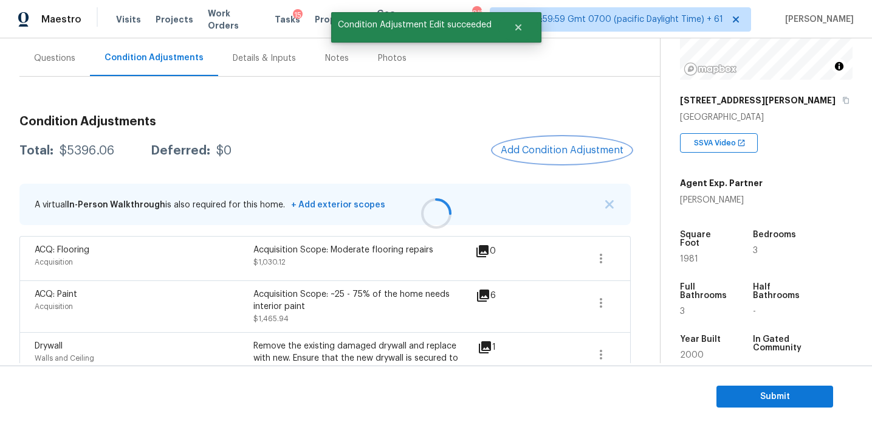
scroll to position [0, 0]
click at [520, 150] on span "Add Condition Adjustment" at bounding box center [562, 150] width 123 height 11
click at [228, 160] on body "Maestro Visits Projects Work Orders Tasks 15 Properties Geo Assignments 815 Tam…" at bounding box center [436, 213] width 872 height 427
click at [177, 147] on div "Deferred:" at bounding box center [181, 151] width 60 height 12
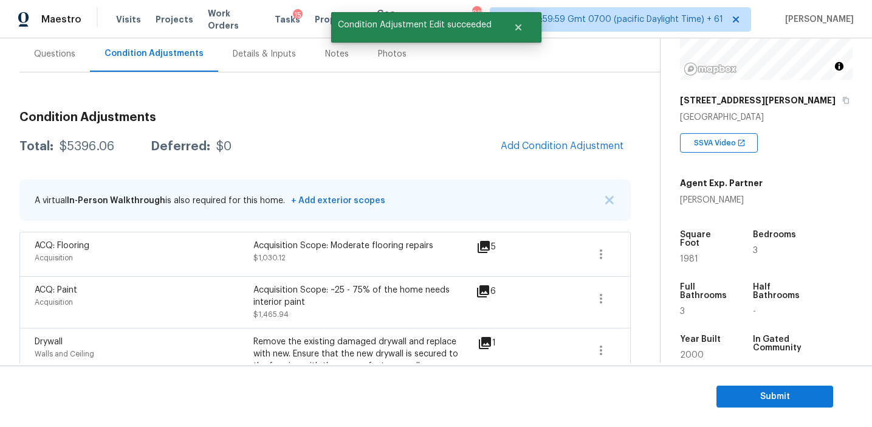
scroll to position [111, 0]
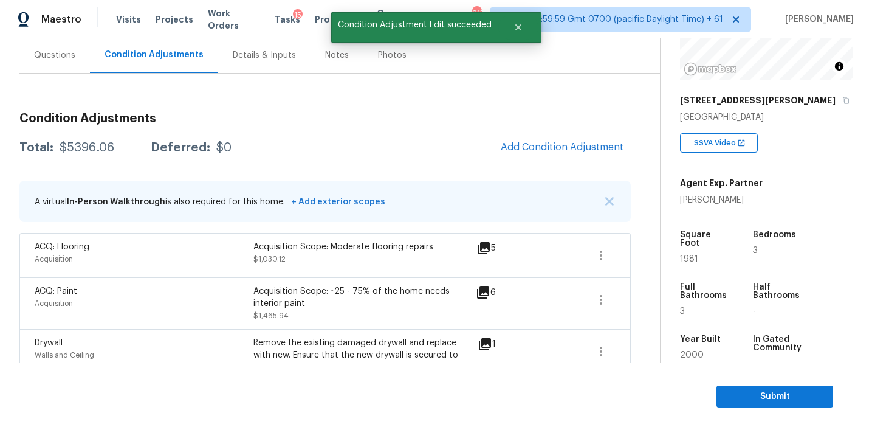
click at [320, 144] on div "Total: $5396.06 Deferred: $0 Add Condition Adjustment" at bounding box center [324, 147] width 611 height 27
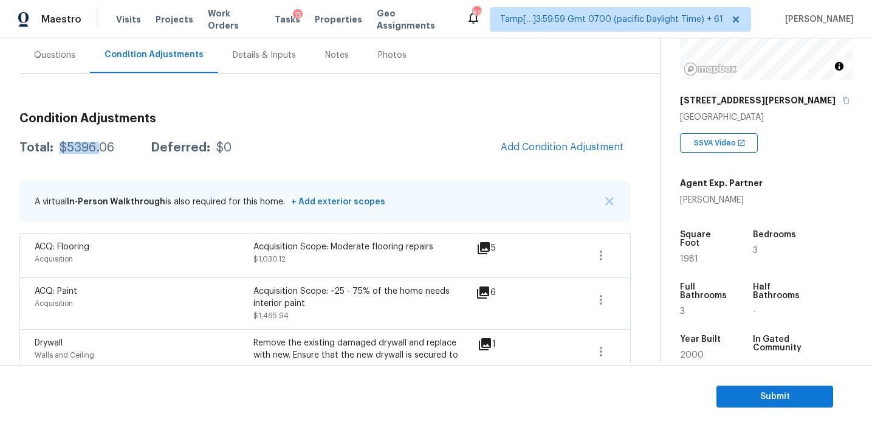
click at [96, 142] on div "$5396.06" at bounding box center [87, 148] width 55 height 12
click at [108, 148] on div "$5396.06" at bounding box center [87, 148] width 55 height 12
copy div "5396.06"
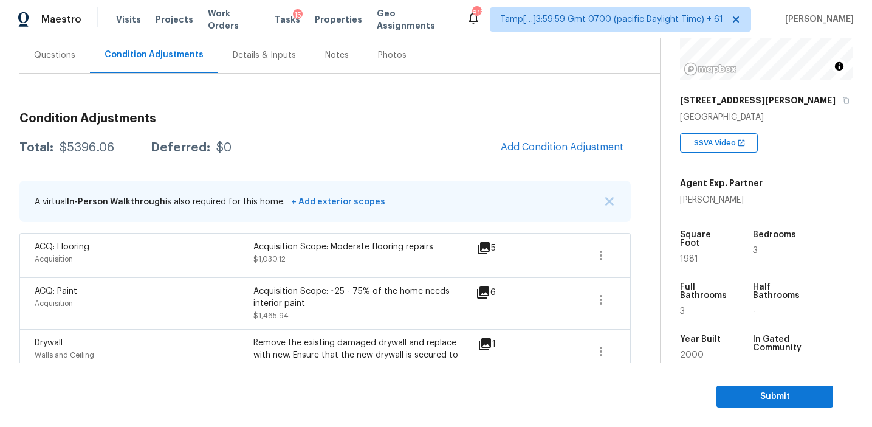
click at [211, 154] on div "Total: $5396.06 Deferred: $0 Add Condition Adjustment" at bounding box center [324, 147] width 611 height 27
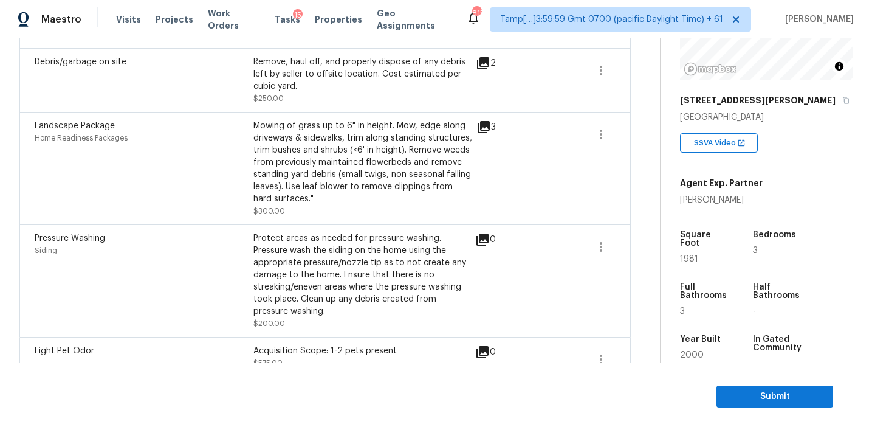
click at [253, 161] on div "Landscape Package Home Readiness Packages" at bounding box center [144, 168] width 219 height 97
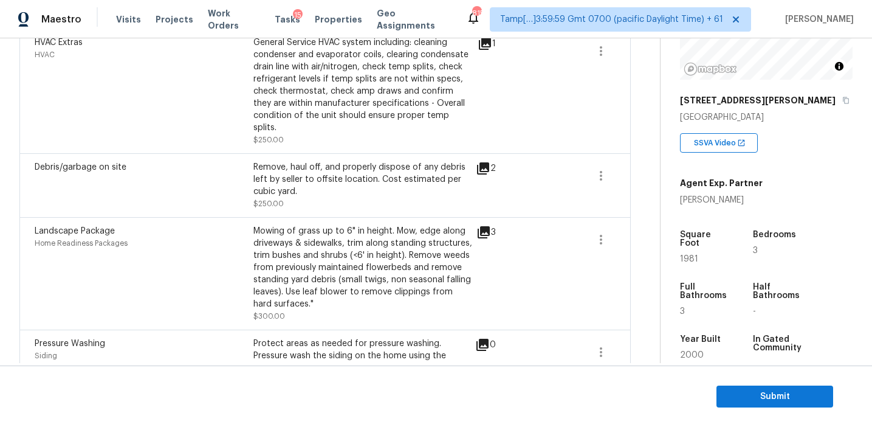
click at [170, 237] on div "Home Readiness Packages" at bounding box center [144, 243] width 219 height 12
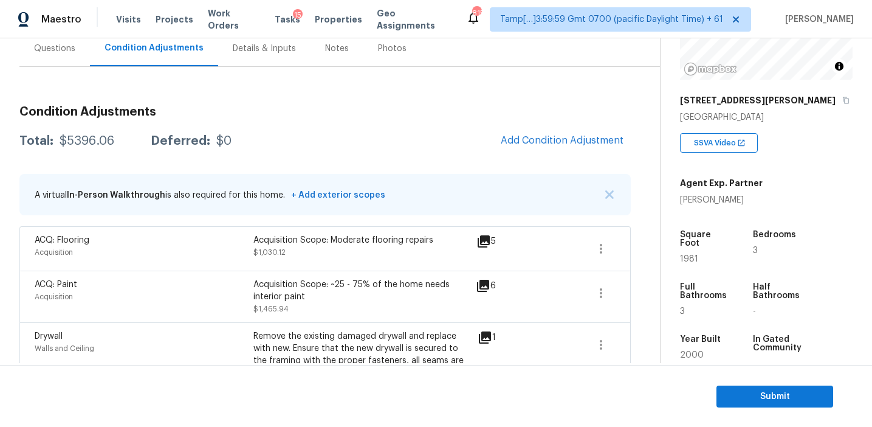
click at [61, 59] on div "Questions" at bounding box center [54, 48] width 71 height 36
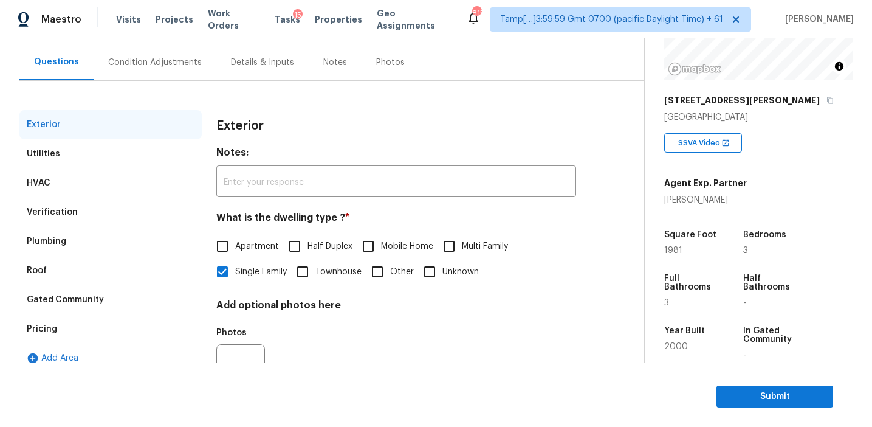
scroll to position [105, 0]
click at [100, 339] on div "Pricing" at bounding box center [110, 327] width 182 height 29
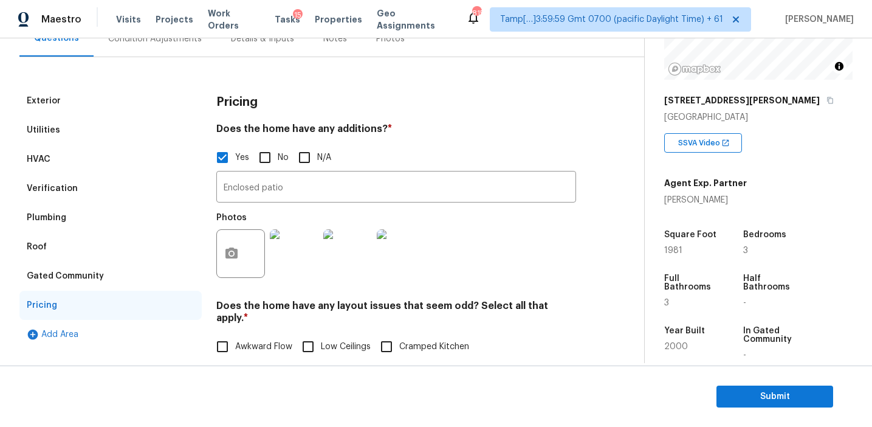
click at [119, 281] on div "Gated Community" at bounding box center [110, 275] width 182 height 29
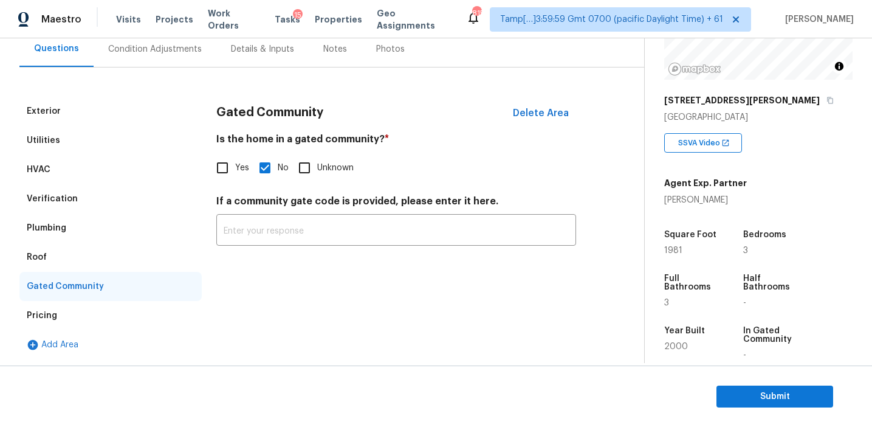
click at [80, 257] on div "Roof" at bounding box center [110, 257] width 182 height 29
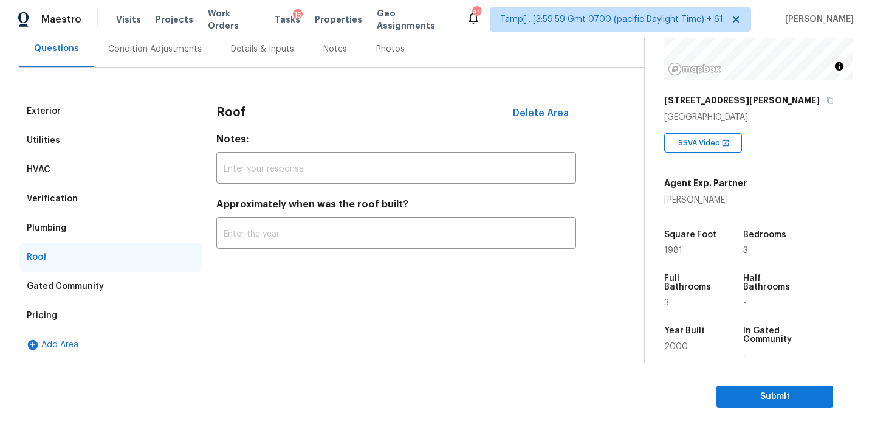
click at [85, 208] on div "Verification" at bounding box center [110, 198] width 182 height 29
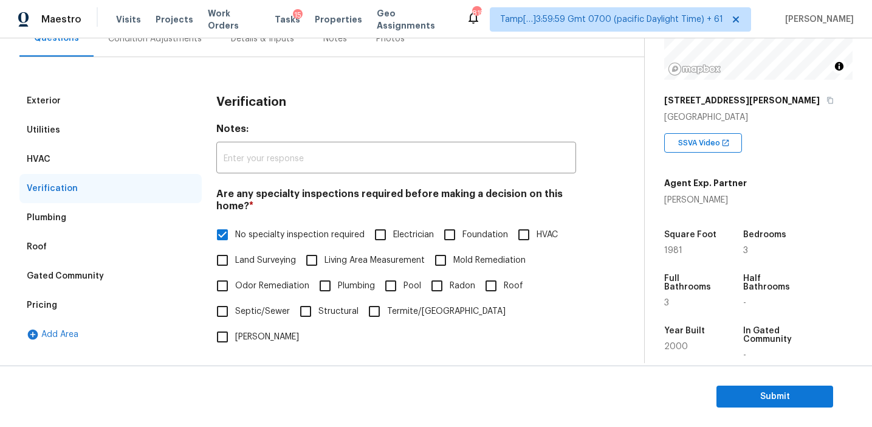
click at [86, 220] on div "Plumbing" at bounding box center [110, 217] width 182 height 29
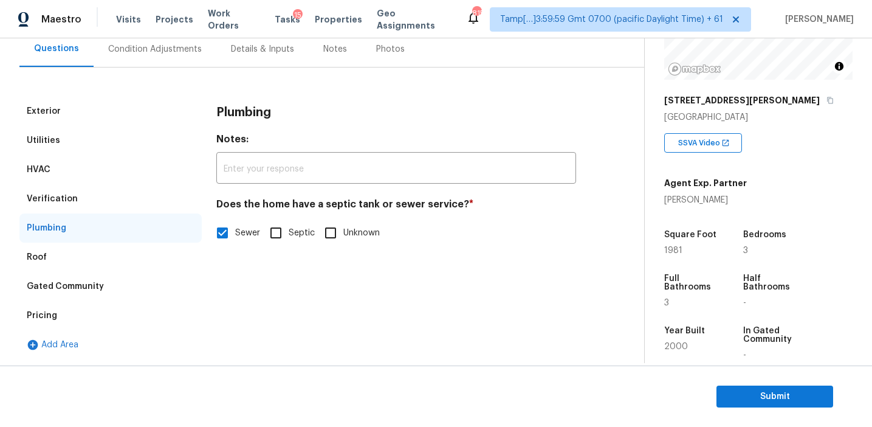
click at [89, 192] on div "Verification" at bounding box center [110, 198] width 182 height 29
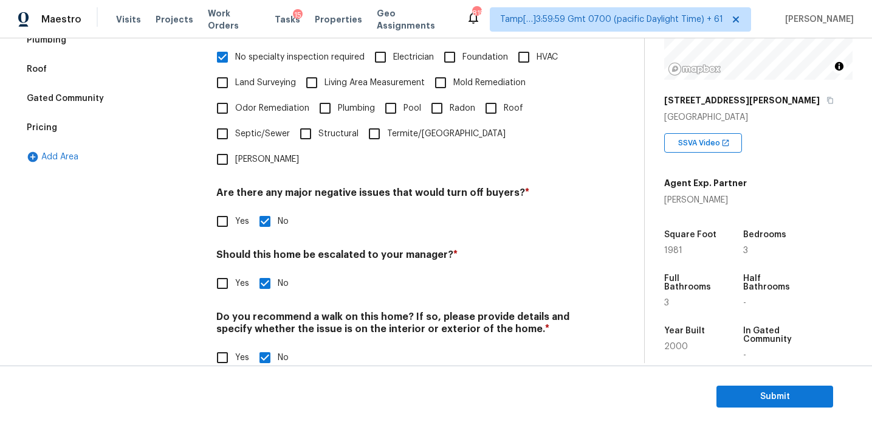
scroll to position [143, 0]
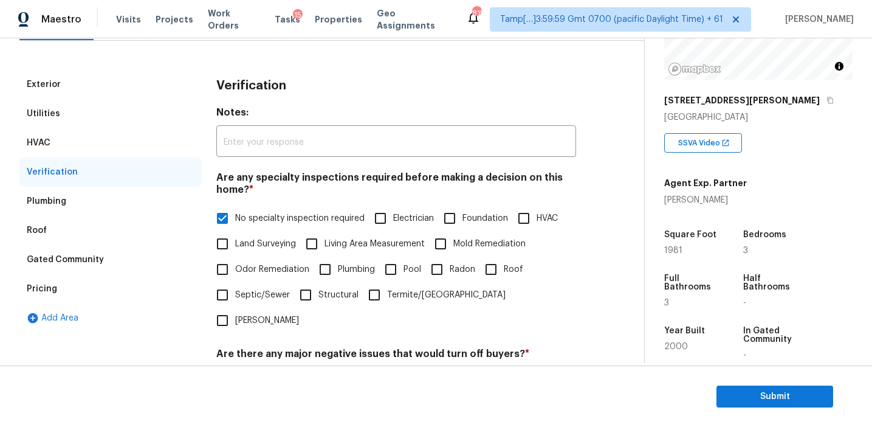
click at [127, 131] on div "HVAC" at bounding box center [110, 142] width 182 height 29
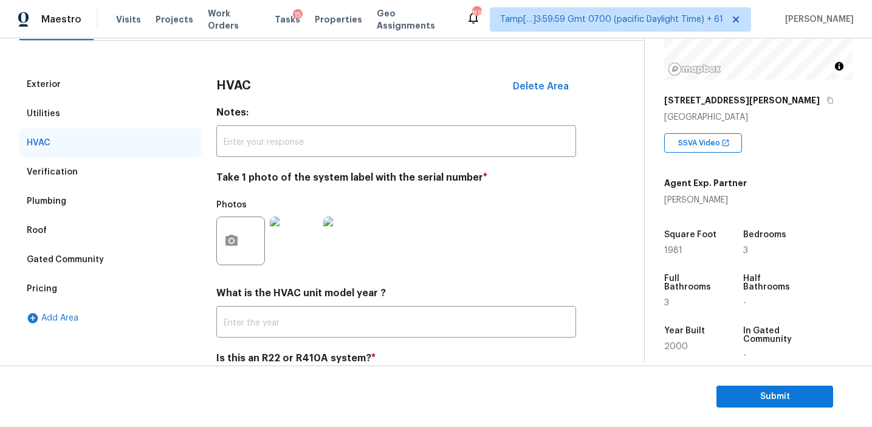
click at [125, 109] on div "Utilities" at bounding box center [110, 113] width 182 height 29
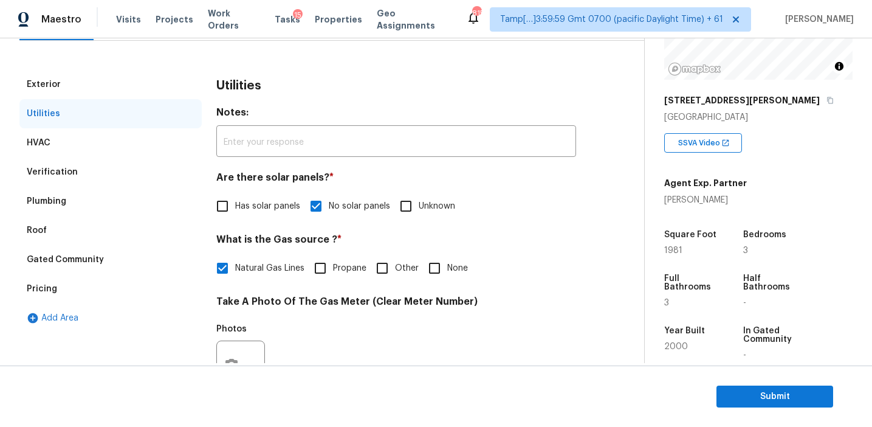
click at [126, 141] on div "HVAC" at bounding box center [110, 142] width 182 height 29
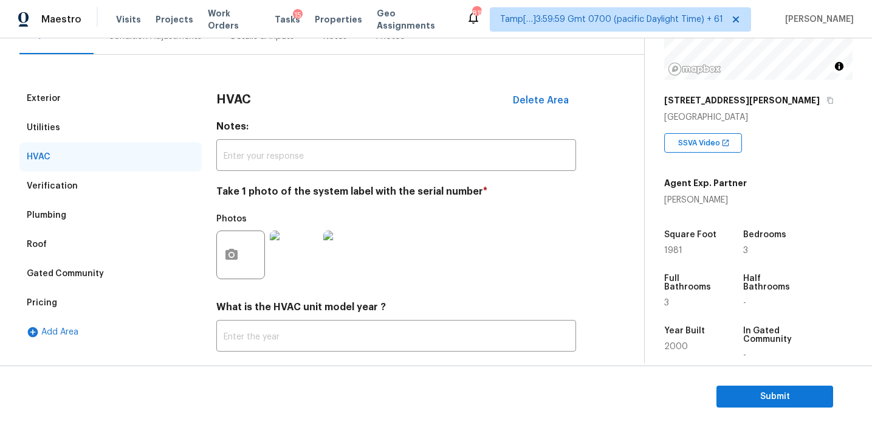
scroll to position [120, 0]
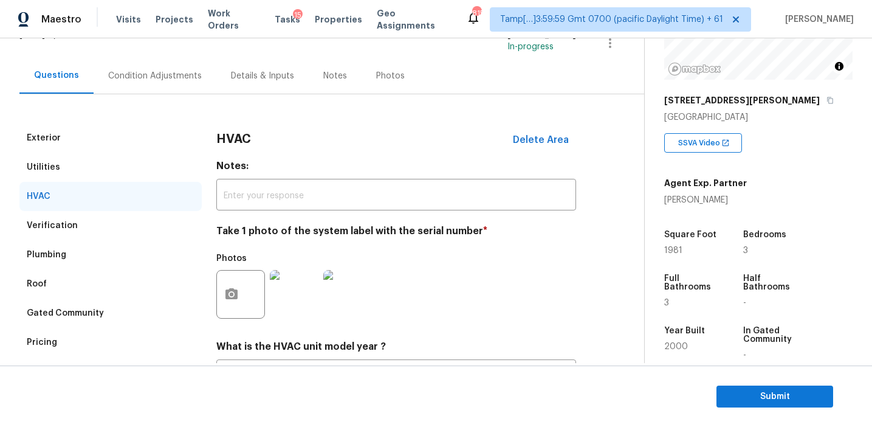
click at [157, 174] on div "Utilities" at bounding box center [110, 167] width 182 height 29
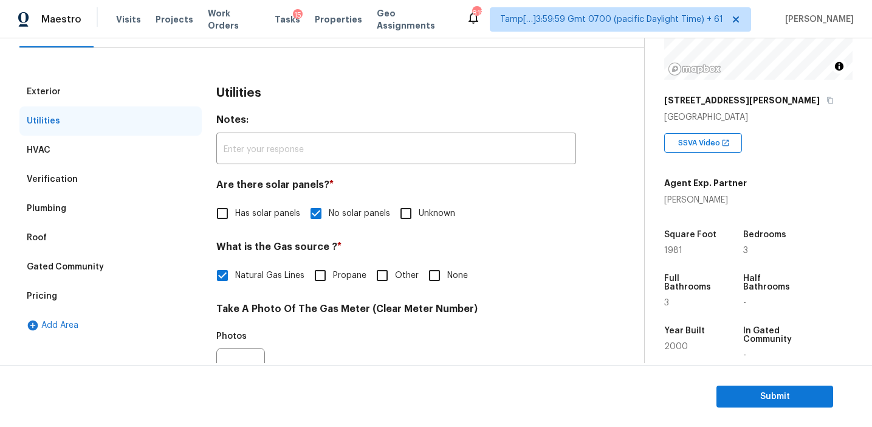
click at [157, 95] on div "Exterior" at bounding box center [110, 91] width 182 height 29
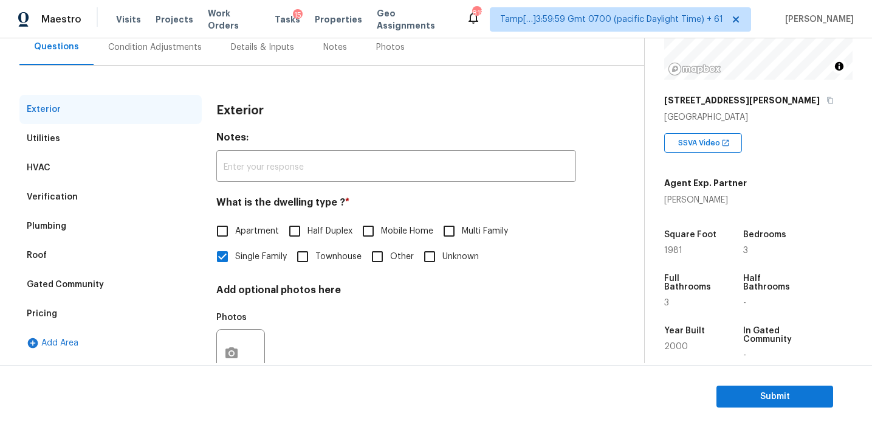
click at [189, 47] on div "Condition Adjustments" at bounding box center [155, 47] width 94 height 12
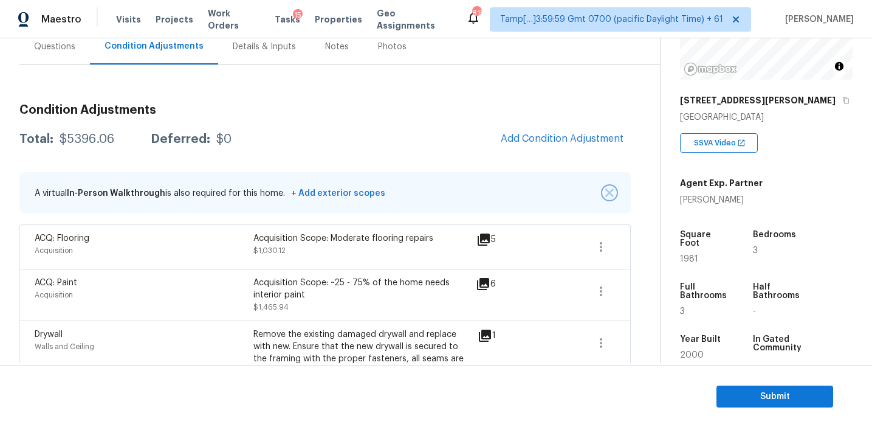
click at [609, 193] on img "button" at bounding box center [609, 192] width 9 height 9
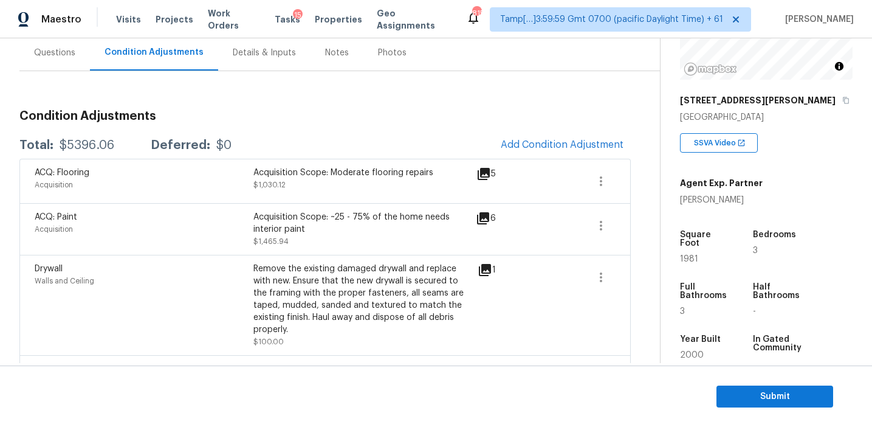
scroll to position [114, 0]
click at [373, 114] on h3 "Condition Adjustments" at bounding box center [324, 115] width 611 height 12
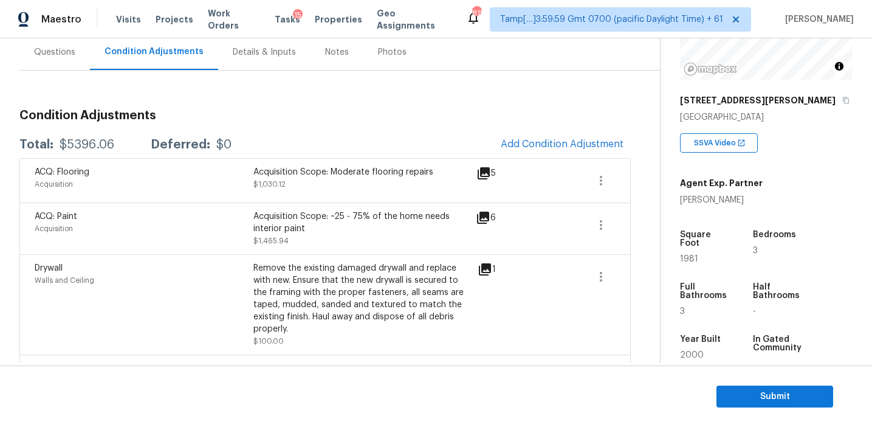
click at [401, 134] on div "Total: $5396.06 Deferred: $0 Add Condition Adjustment" at bounding box center [324, 144] width 611 height 27
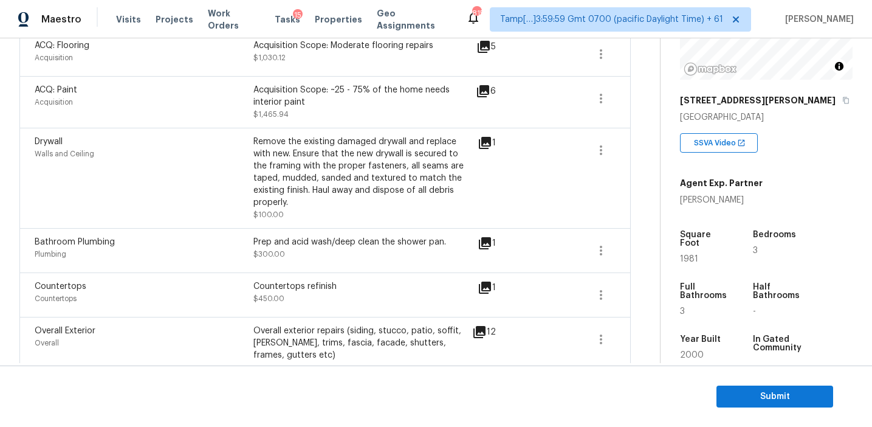
scroll to position [235, 0]
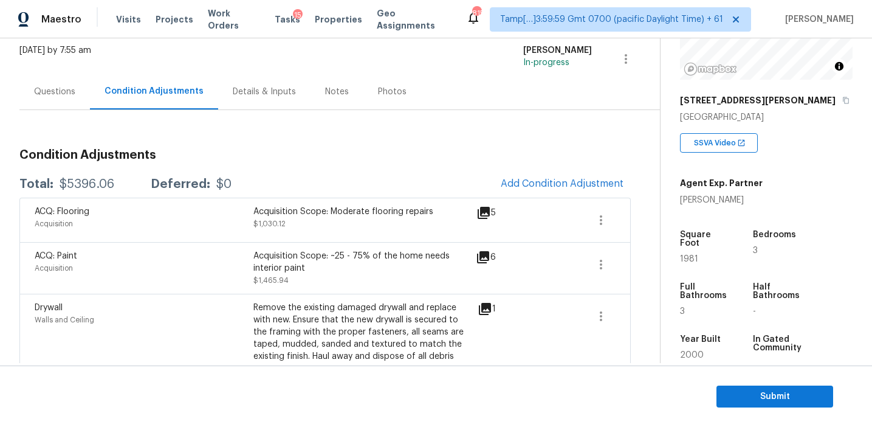
click at [319, 157] on h3 "Condition Adjustments" at bounding box center [324, 155] width 611 height 12
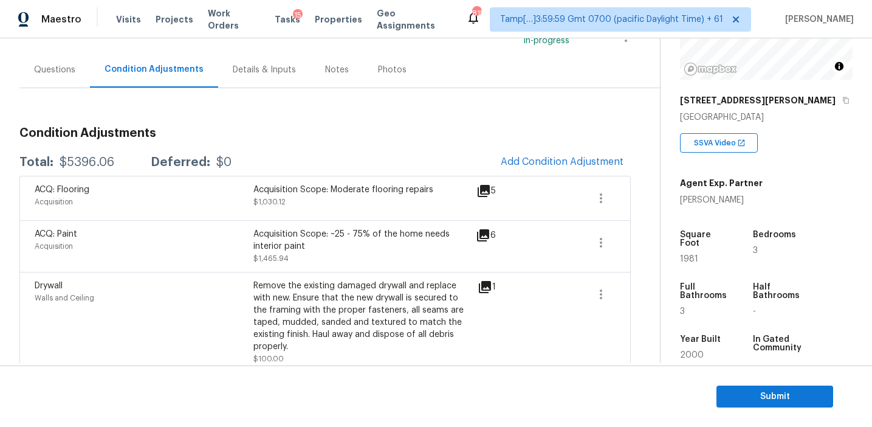
scroll to position [97, 0]
click at [319, 157] on div "Total: $5396.06 Deferred: $0 Add Condition Adjustment" at bounding box center [324, 161] width 611 height 27
click at [735, 385] on button "Submit" at bounding box center [775, 396] width 117 height 22
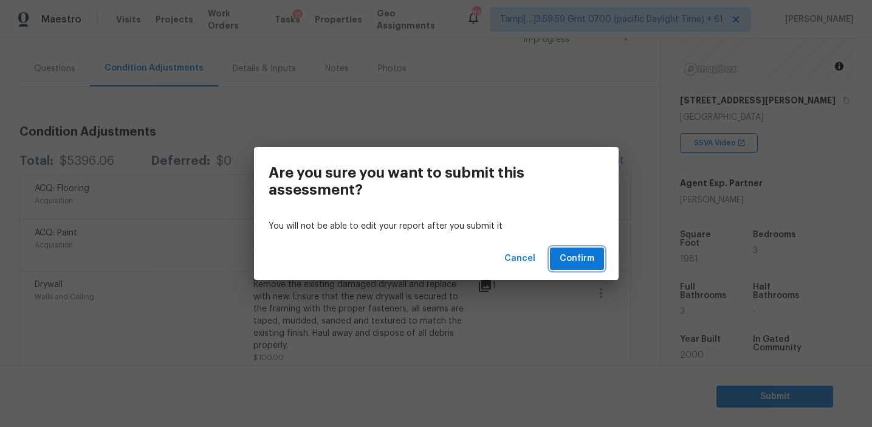
click at [572, 261] on span "Confirm" at bounding box center [577, 258] width 35 height 15
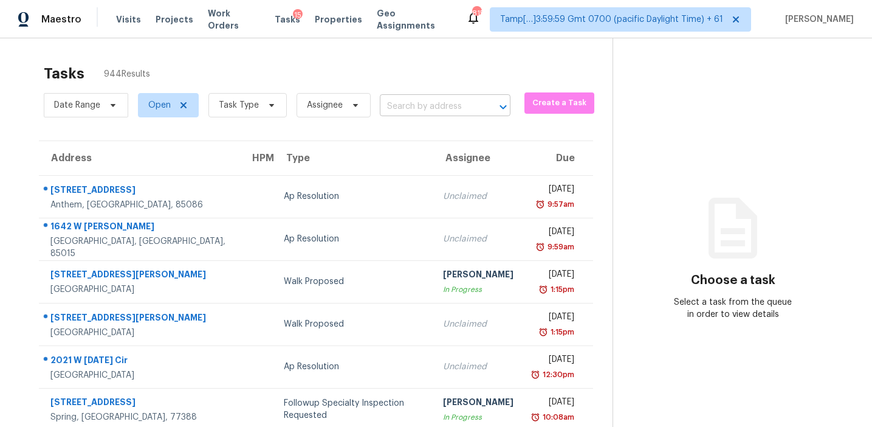
click at [434, 98] on input "text" at bounding box center [428, 106] width 97 height 19
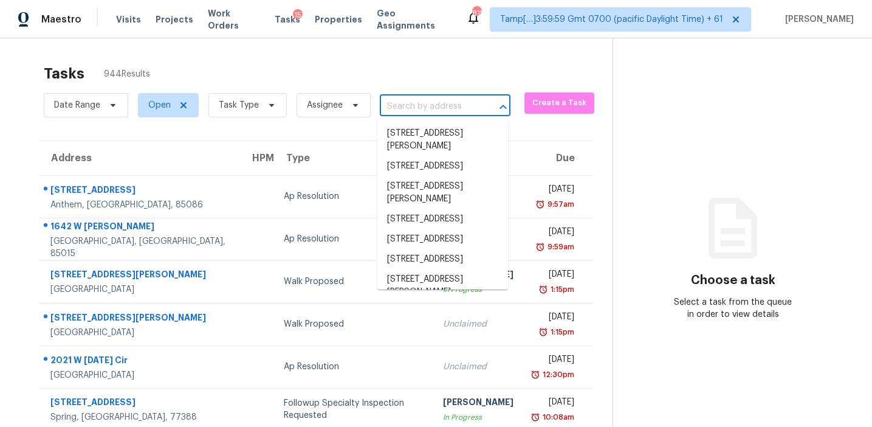
paste input "2615 Senegal Way SW Atlanta, GA, 30331"
type input "2615 Senegal Way SW Atlanta, GA, 30331"
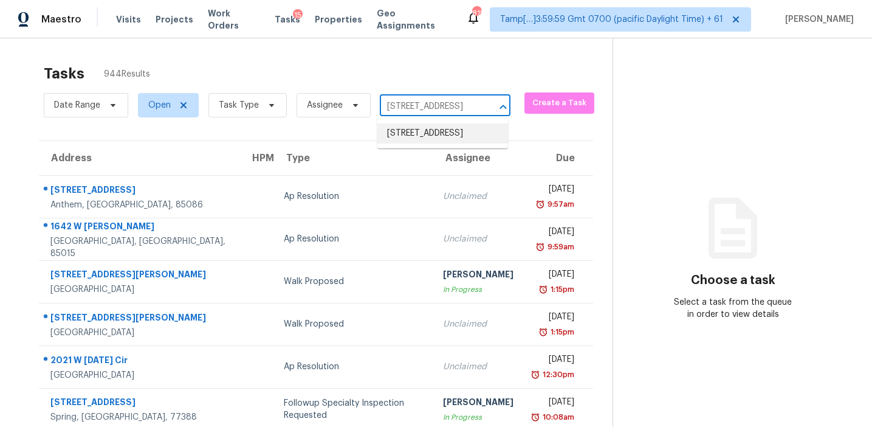
click at [439, 130] on li "2615 Senegal Way SW, Atlanta, GA 30331" at bounding box center [442, 133] width 131 height 20
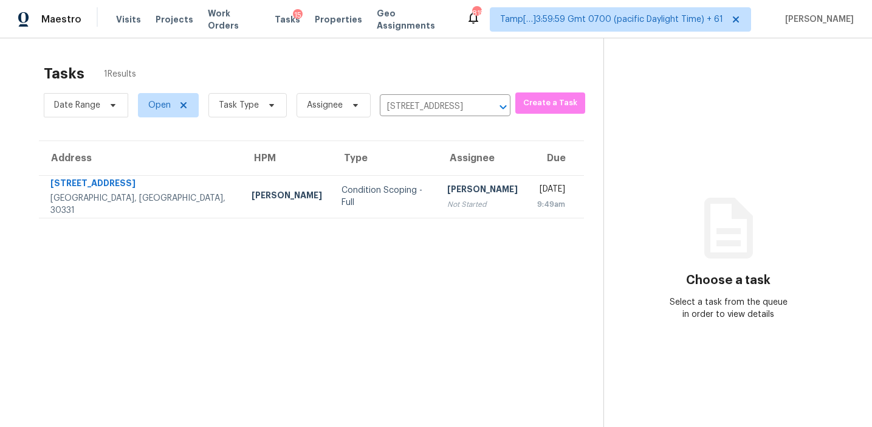
click at [447, 193] on div "[PERSON_NAME]" at bounding box center [482, 190] width 71 height 15
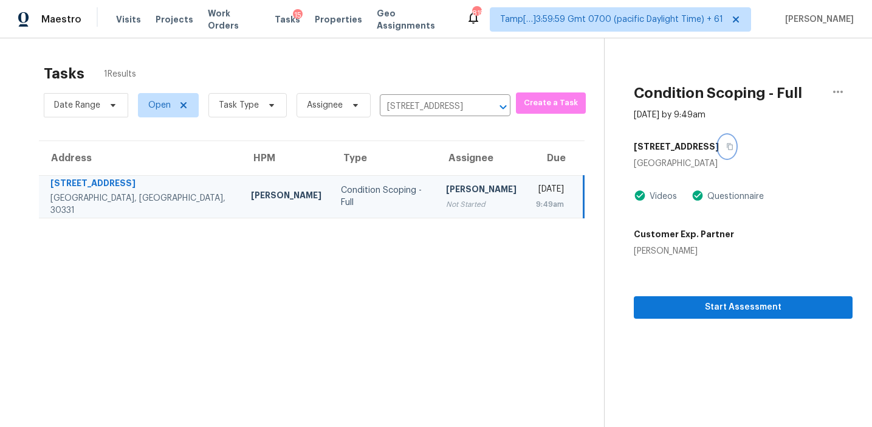
click at [722, 142] on button "button" at bounding box center [727, 147] width 16 height 22
click at [681, 274] on div "Start Assessment" at bounding box center [743, 287] width 219 height 61
click at [673, 303] on span "Start Assessment" at bounding box center [743, 307] width 199 height 15
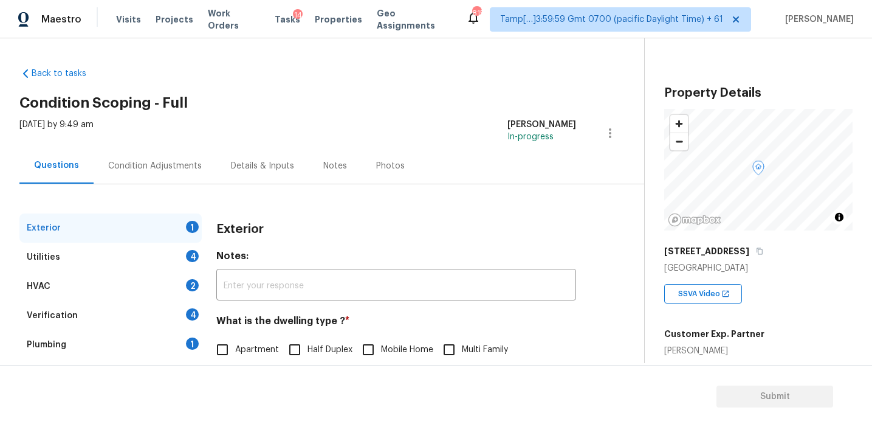
click at [730, 265] on div "Atlanta, GA 30331" at bounding box center [758, 268] width 188 height 12
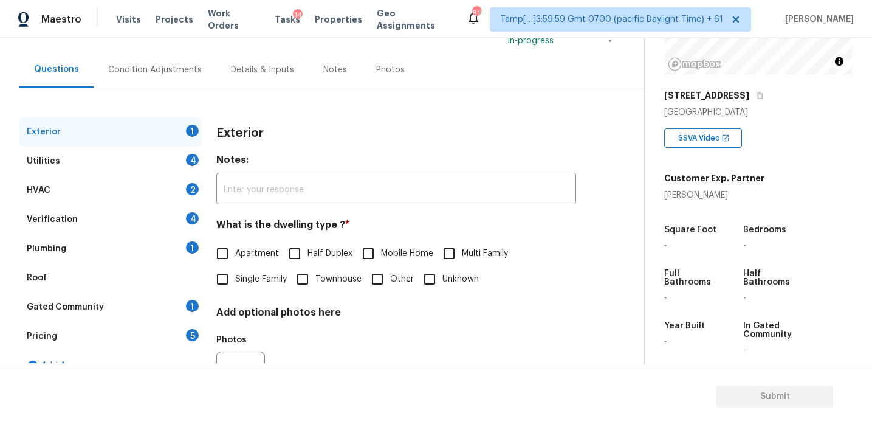
scroll to position [106, 0]
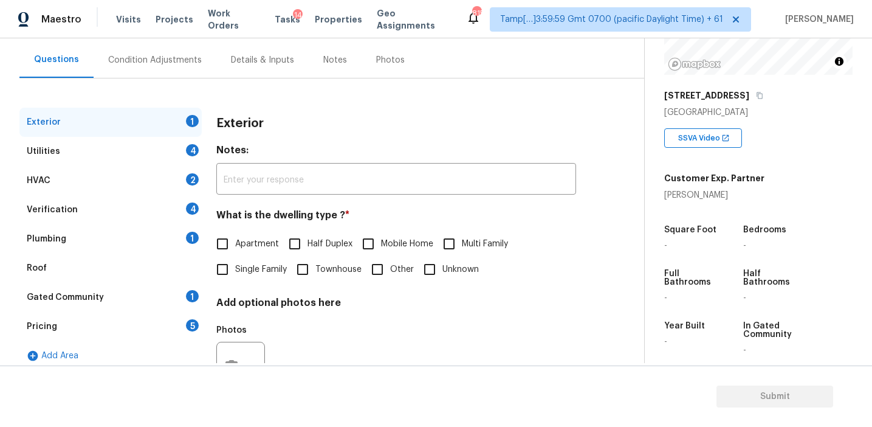
click at [174, 301] on div "Gated Community 1" at bounding box center [110, 297] width 182 height 29
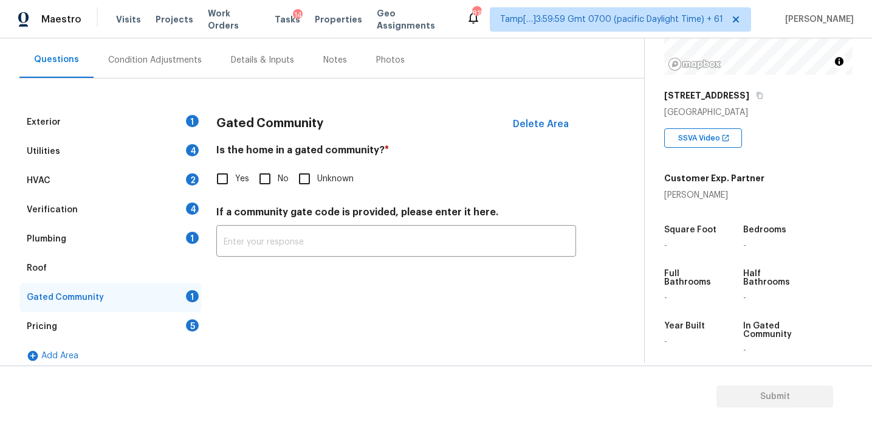
click at [235, 171] on label "Yes" at bounding box center [230, 179] width 40 height 26
click at [235, 171] on input "Yes" at bounding box center [223, 179] width 26 height 26
checkbox input "true"
click at [169, 317] on div "Pricing 5" at bounding box center [110, 326] width 182 height 29
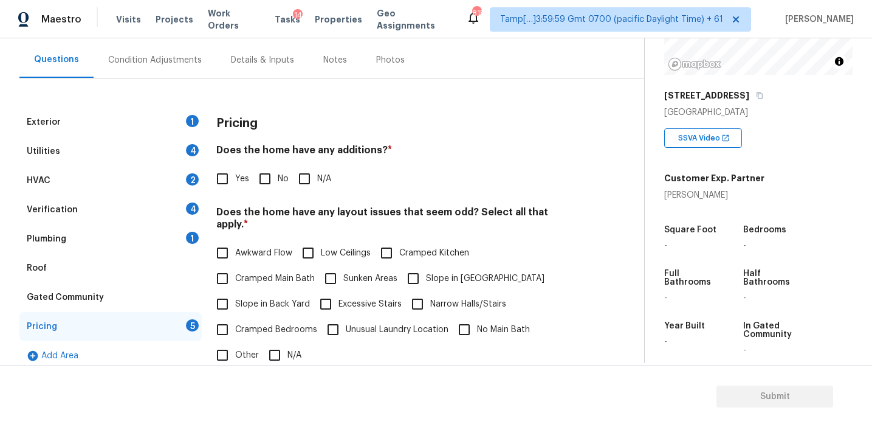
click at [228, 117] on h3 "Pricing" at bounding box center [236, 123] width 41 height 12
click at [241, 123] on h3 "Pricing" at bounding box center [236, 123] width 41 height 12
click at [262, 183] on input "No" at bounding box center [265, 179] width 26 height 26
checkbox input "true"
click at [434, 272] on span "Slope in [GEOGRAPHIC_DATA]" at bounding box center [485, 278] width 119 height 13
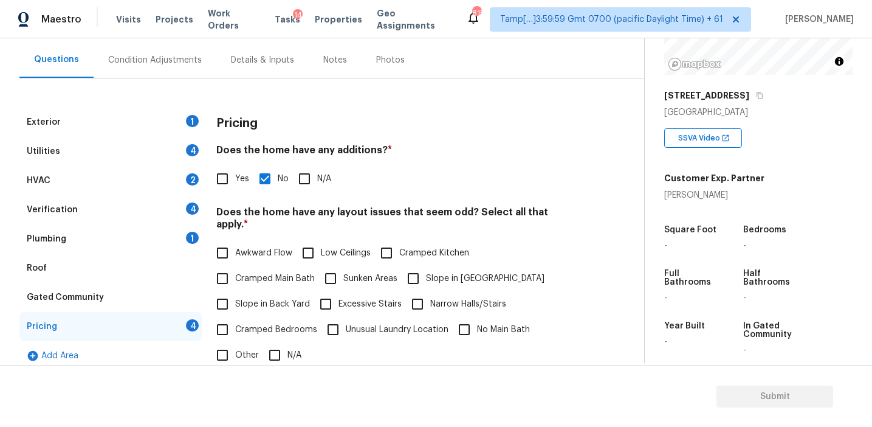
click at [426, 270] on input "Slope in [GEOGRAPHIC_DATA]" at bounding box center [414, 279] width 26 height 26
checkbox input "true"
click at [280, 300] on label "Slope in Back Yard" at bounding box center [260, 304] width 100 height 26
click at [235, 300] on input "Slope in Back Yard" at bounding box center [223, 304] width 26 height 26
checkbox input "true"
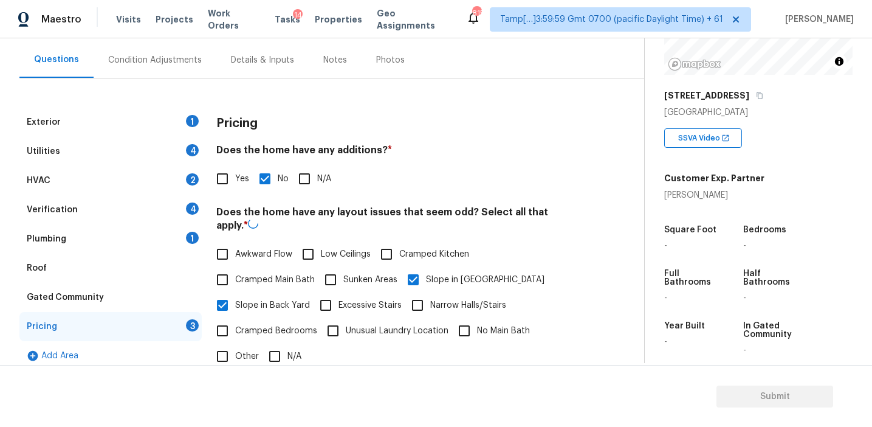
scroll to position [242, 0]
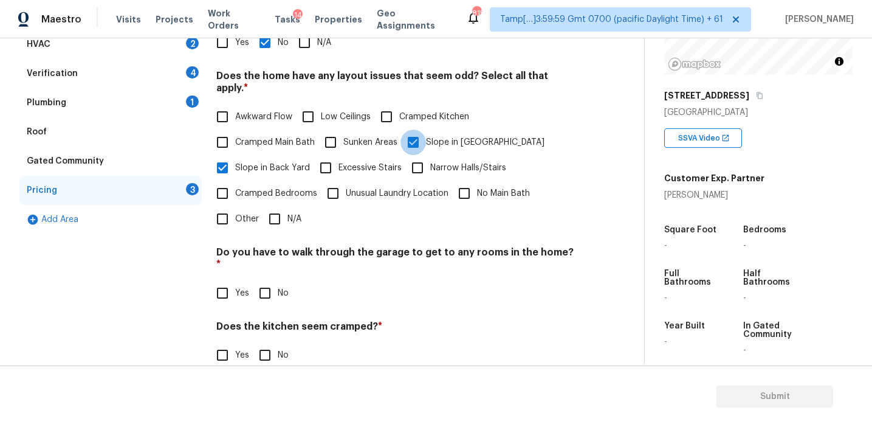
click at [415, 130] on input "Slope in [GEOGRAPHIC_DATA]" at bounding box center [414, 142] width 26 height 26
checkbox input "false"
click at [264, 282] on div "Pricing Does the home have any additions? * Yes No N/A Does the home have any l…" at bounding box center [396, 207] width 360 height 473
click at [263, 280] on input "No" at bounding box center [265, 293] width 26 height 26
checkbox input "true"
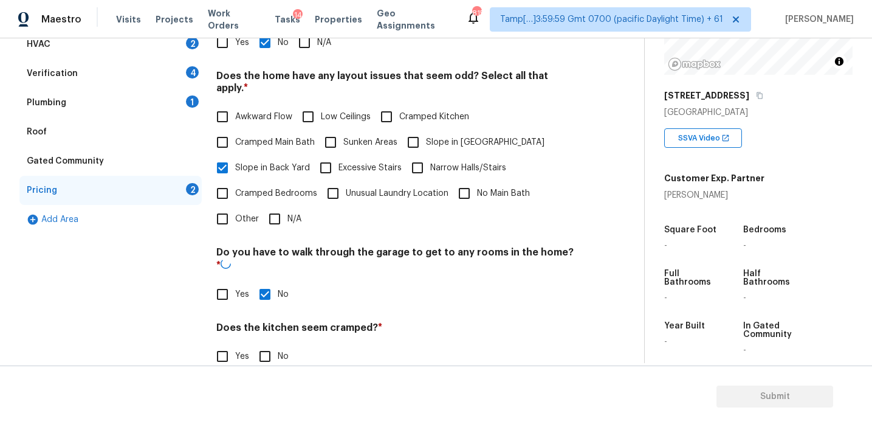
click at [264, 343] on input "No" at bounding box center [265, 356] width 26 height 26
checkbox input "true"
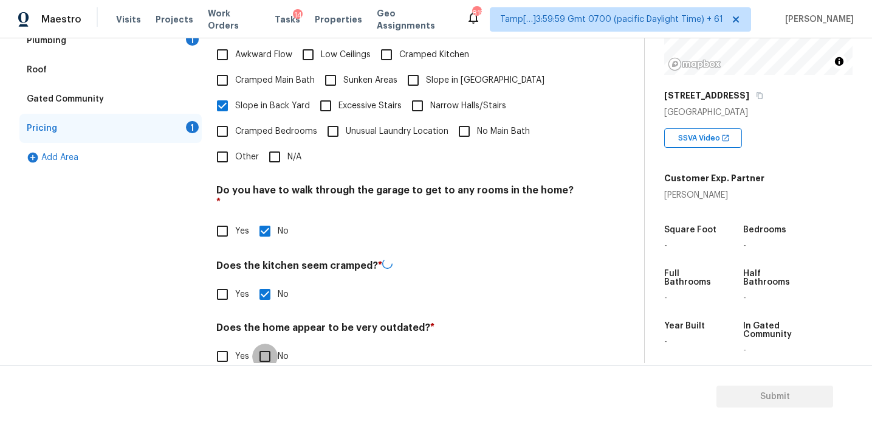
click at [262, 343] on input "No" at bounding box center [265, 356] width 26 height 26
checkbox input "true"
click at [176, 43] on div "Plumbing 1" at bounding box center [110, 41] width 182 height 29
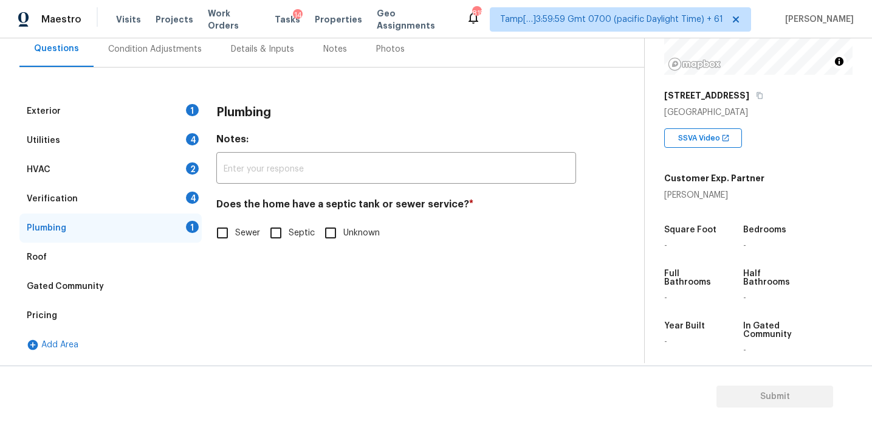
click at [216, 235] on input "Sewer" at bounding box center [223, 233] width 26 height 26
checkbox input "true"
click at [167, 206] on div "Verification 4" at bounding box center [110, 198] width 182 height 29
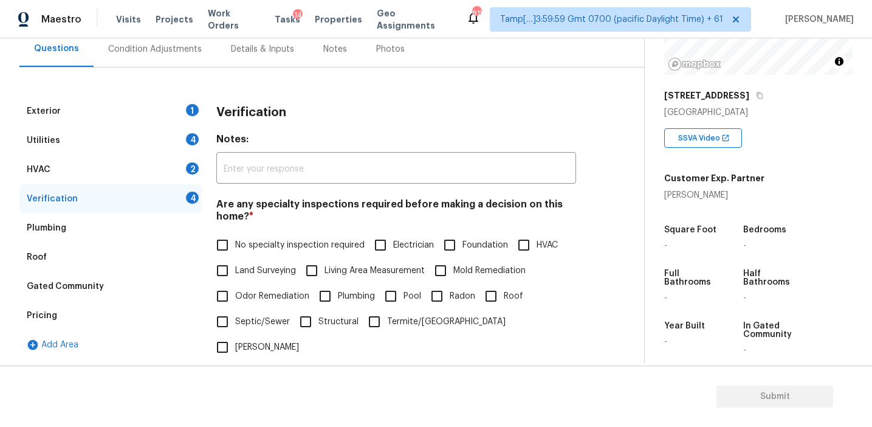
scroll to position [292, 0]
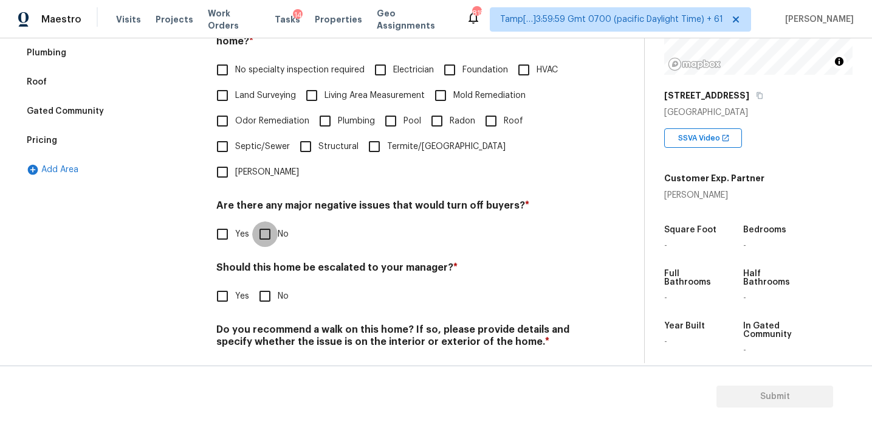
click at [264, 221] on input "No" at bounding box center [265, 234] width 26 height 26
checkbox input "true"
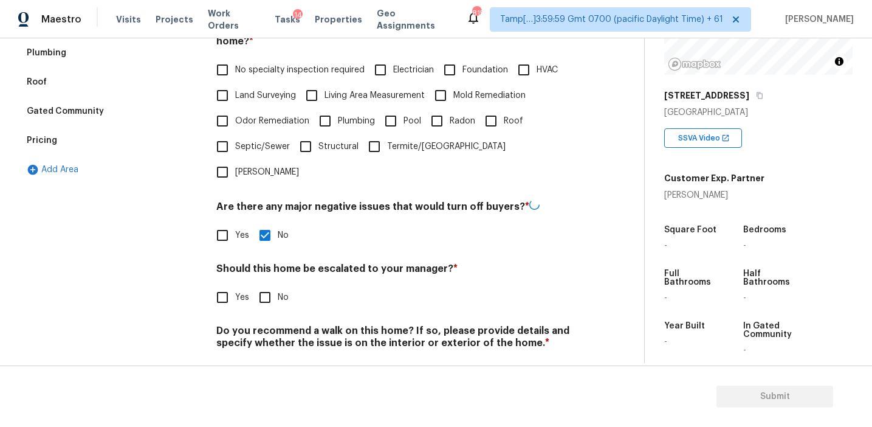
click at [267, 284] on input "No" at bounding box center [265, 297] width 26 height 26
checkbox input "true"
click at [267, 359] on input "No" at bounding box center [265, 372] width 26 height 26
checkbox input "true"
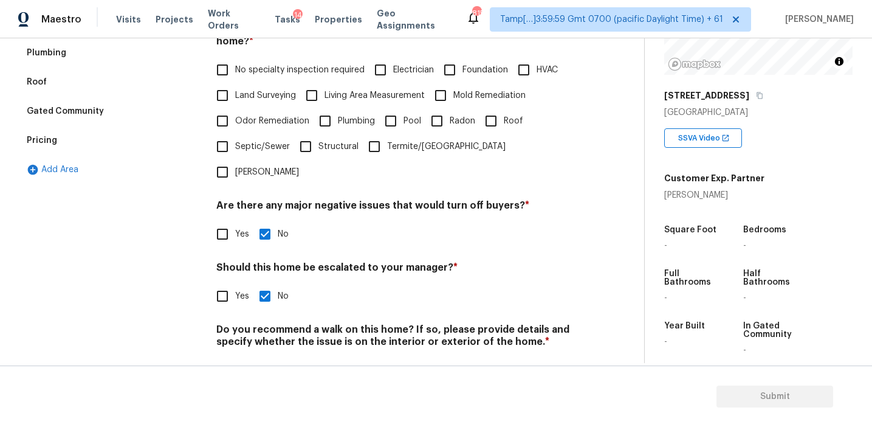
click at [485, 123] on input "Roof" at bounding box center [491, 121] width 26 height 26
checkbox input "true"
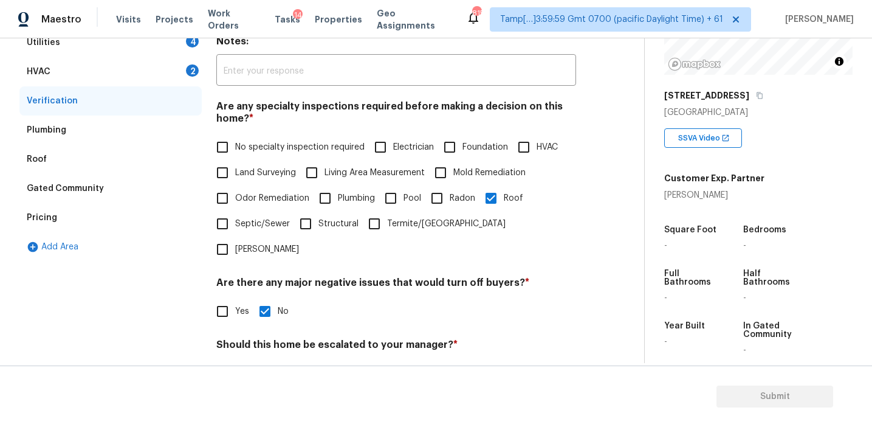
click at [138, 78] on div "HVAC 2" at bounding box center [110, 71] width 182 height 29
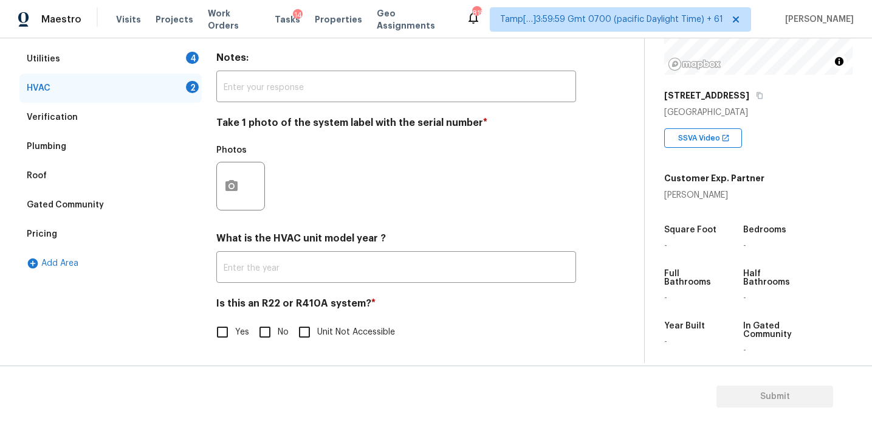
scroll to position [199, 0]
click at [262, 323] on input "No" at bounding box center [265, 332] width 26 height 26
checkbox input "true"
click at [246, 179] on div at bounding box center [240, 186] width 49 height 49
click at [226, 190] on icon "button" at bounding box center [232, 185] width 12 height 11
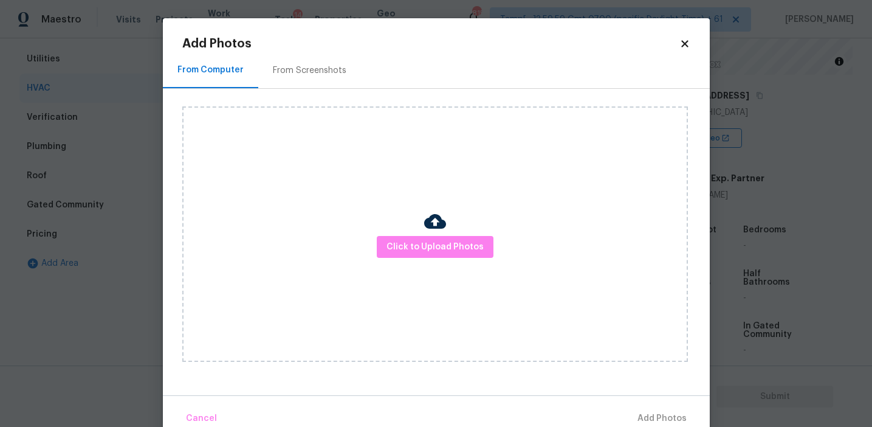
click at [292, 58] on div "From Screenshots" at bounding box center [309, 70] width 103 height 36
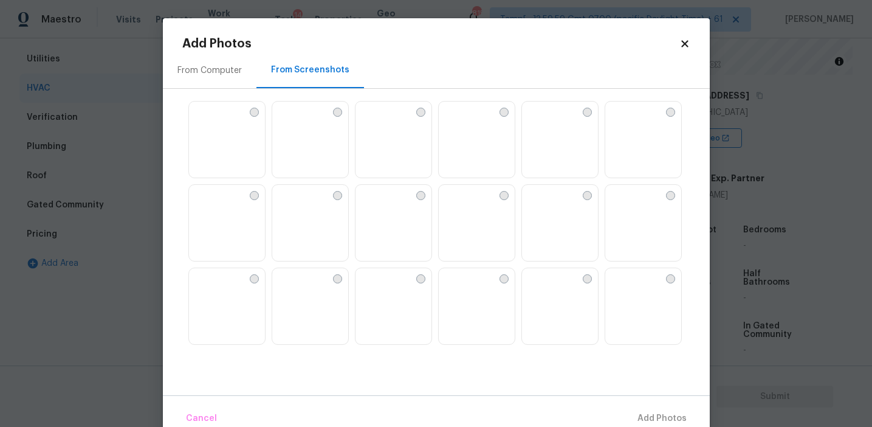
click at [394, 221] on img at bounding box center [394, 223] width 76 height 77
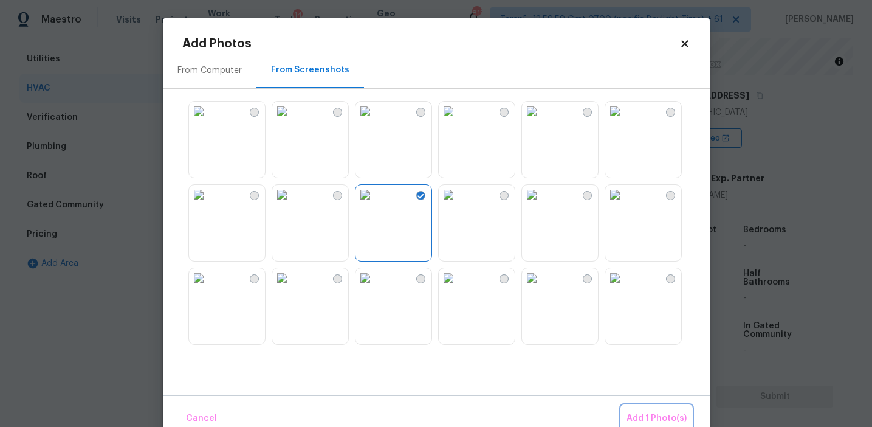
click at [630, 412] on span "Add 1 Photo(s)" at bounding box center [657, 418] width 60 height 15
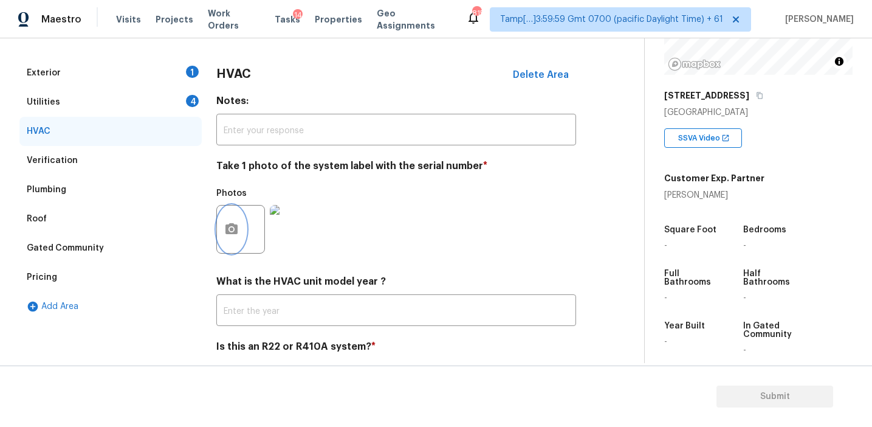
scroll to position [108, 0]
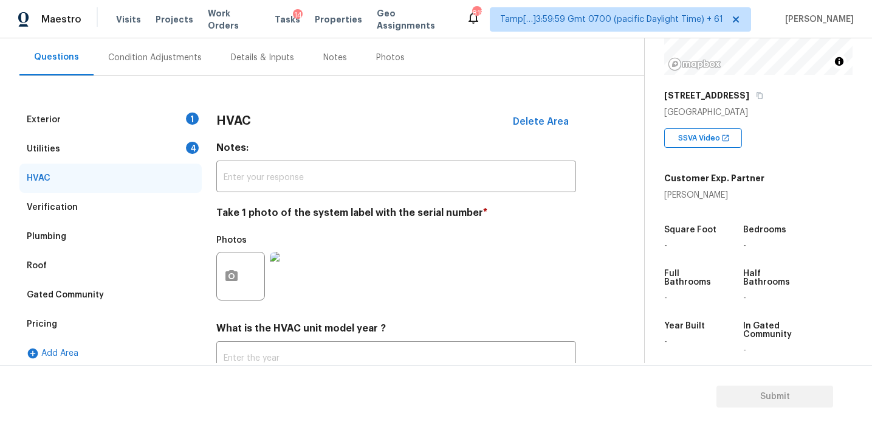
click at [174, 145] on div "Utilities 4" at bounding box center [110, 148] width 182 height 29
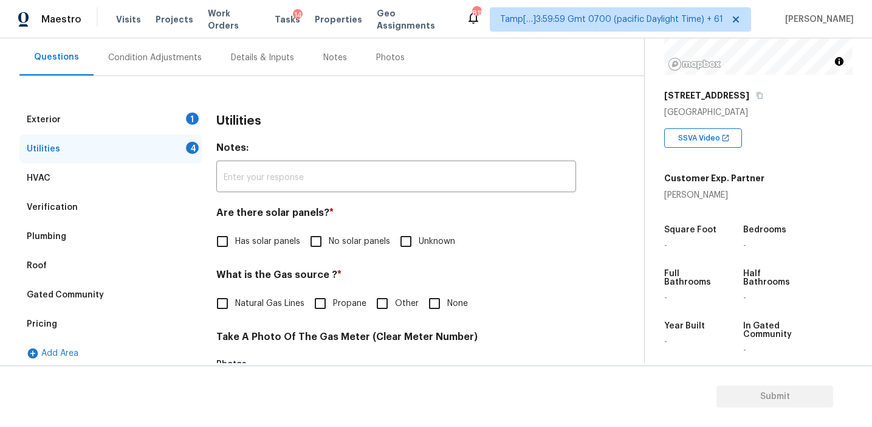
click at [333, 234] on label "No solar panels" at bounding box center [346, 242] width 87 height 26
click at [329, 234] on input "No solar panels" at bounding box center [316, 242] width 26 height 26
checkbox input "true"
click at [430, 296] on input "None" at bounding box center [435, 305] width 26 height 26
checkbox input "true"
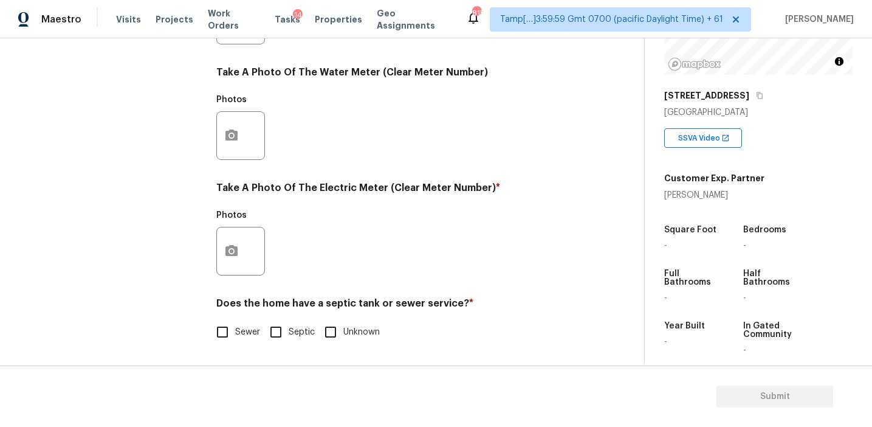
scroll to position [488, 0]
click at [240, 337] on span "Sewer" at bounding box center [247, 332] width 25 height 13
click at [235, 337] on input "Sewer" at bounding box center [223, 332] width 26 height 26
checkbox input "true"
click at [238, 252] on icon "button" at bounding box center [231, 251] width 15 height 15
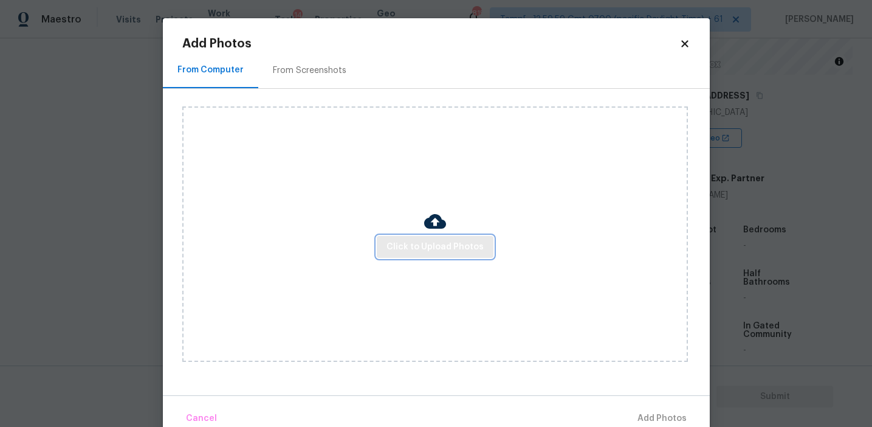
click at [425, 239] on span "Click to Upload Photos" at bounding box center [435, 246] width 97 height 15
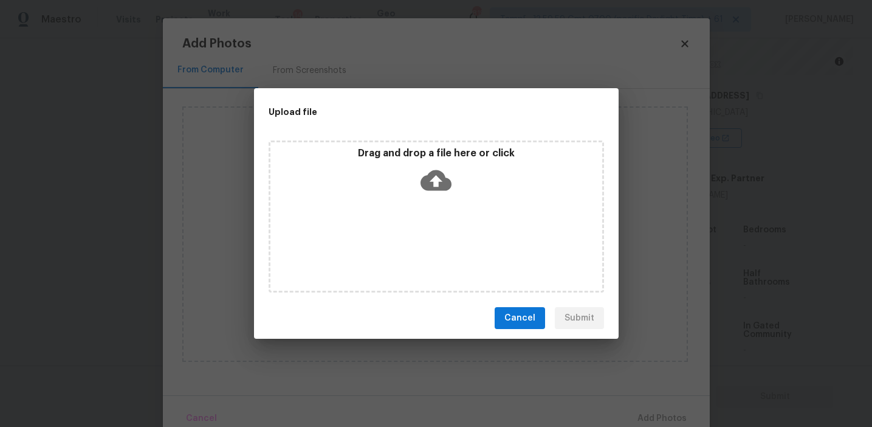
click at [417, 151] on p "Drag and drop a file here or click" at bounding box center [436, 153] width 332 height 13
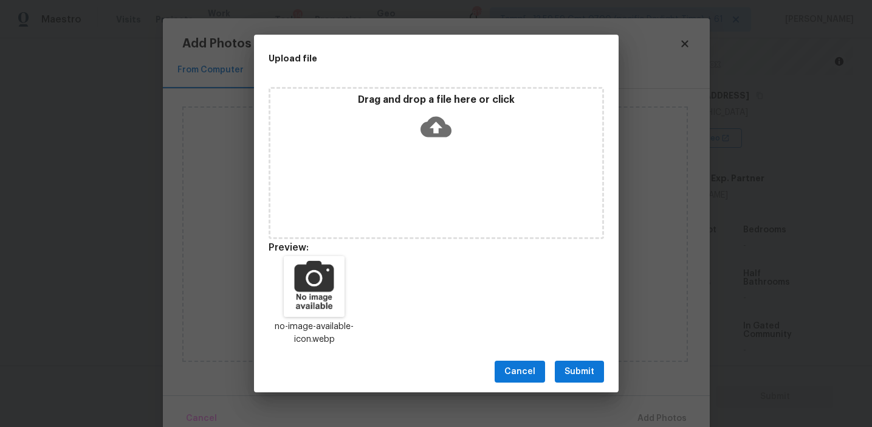
click at [584, 374] on span "Submit" at bounding box center [580, 371] width 30 height 15
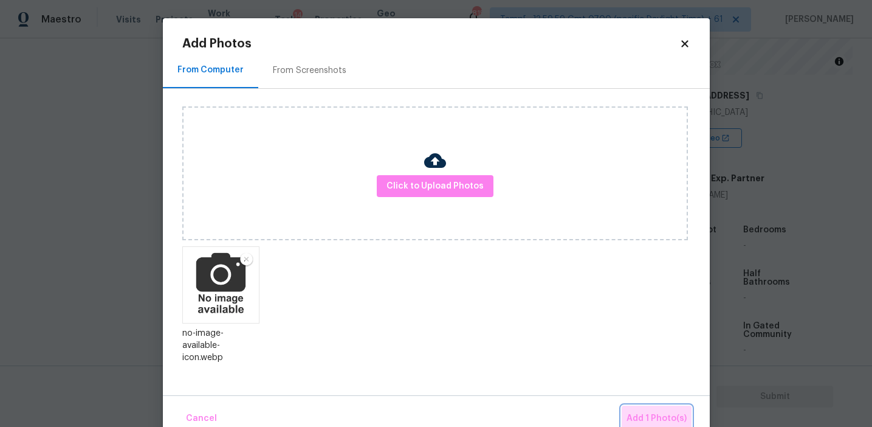
click at [649, 409] on button "Add 1 Photo(s)" at bounding box center [657, 418] width 70 height 26
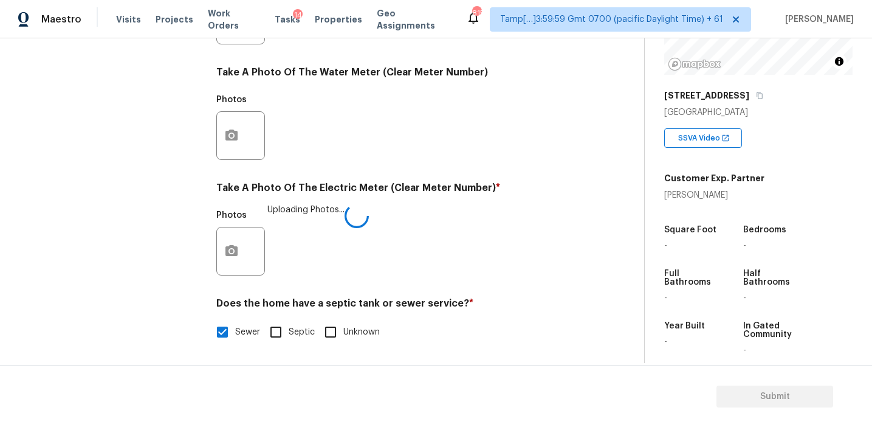
click at [298, 174] on div "Utilities Notes: ​ Are there solar panels? * Has solar panels No solar panels U…" at bounding box center [396, 42] width 360 height 634
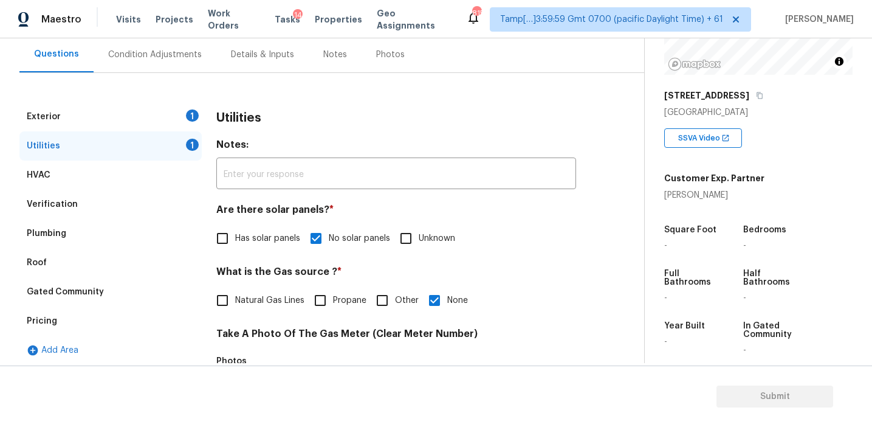
scroll to position [109, 0]
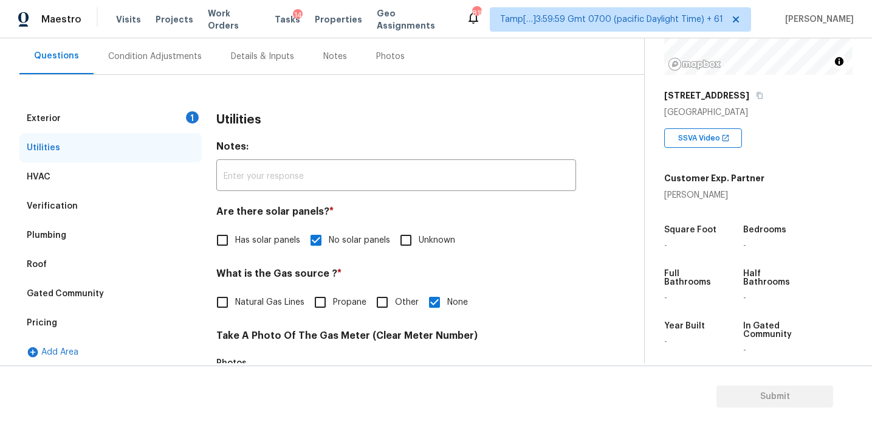
click at [184, 115] on div "Exterior 1" at bounding box center [110, 118] width 182 height 29
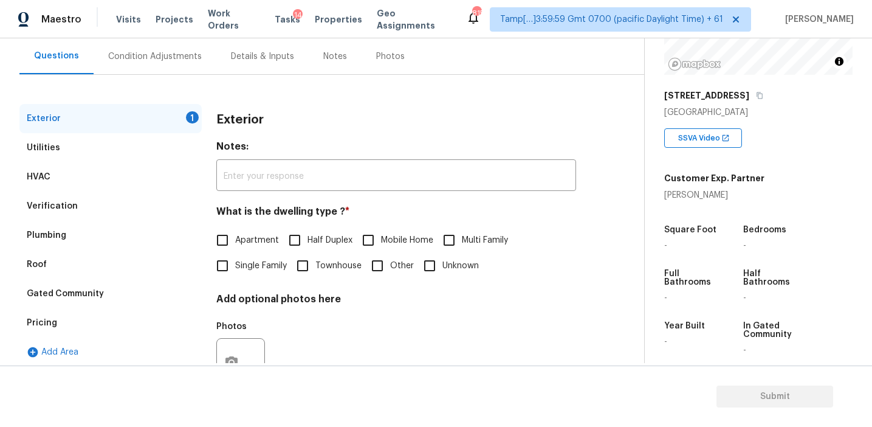
click at [324, 275] on label "Townhouse" at bounding box center [326, 266] width 72 height 26
click at [315, 275] on input "Townhouse" at bounding box center [303, 266] width 26 height 26
checkbox input "true"
click at [167, 55] on div "Condition Adjustments" at bounding box center [155, 56] width 94 height 12
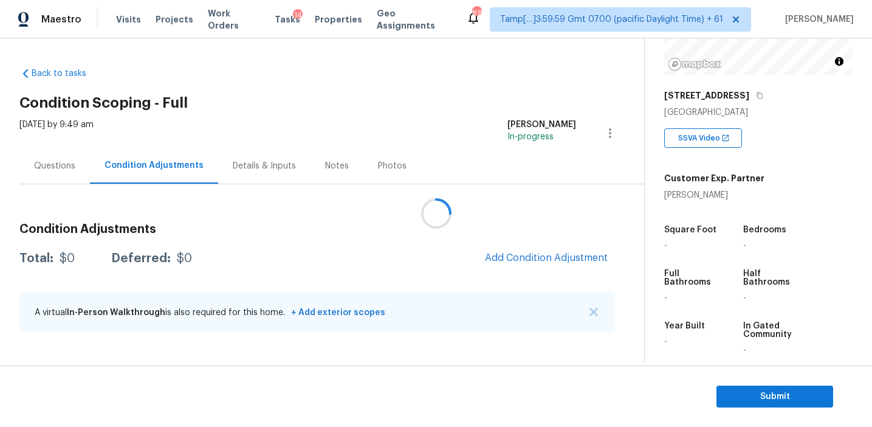
click at [504, 252] on div at bounding box center [436, 213] width 872 height 427
click at [504, 252] on span "Add Condition Adjustment" at bounding box center [546, 257] width 123 height 11
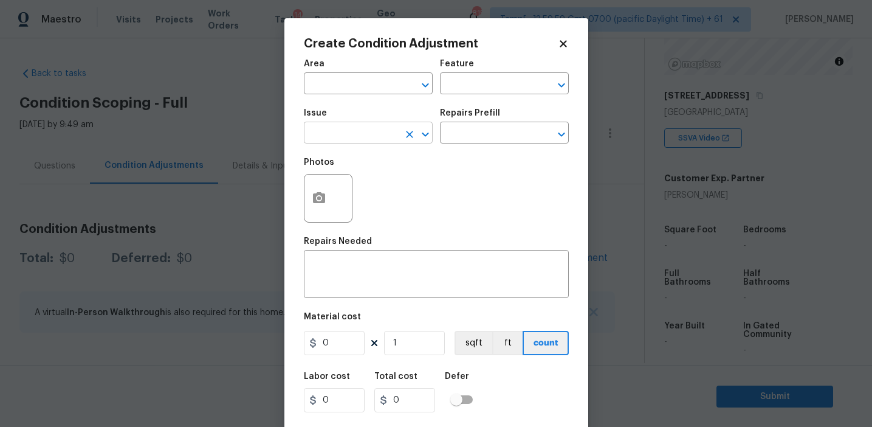
click at [354, 136] on input "text" at bounding box center [351, 134] width 95 height 19
click at [508, 184] on div "Photos" at bounding box center [436, 190] width 265 height 79
click at [357, 156] on div "Photos" at bounding box center [436, 190] width 265 height 79
click at [356, 139] on input "text" at bounding box center [351, 134] width 95 height 19
click at [464, 222] on div "Photos" at bounding box center [436, 190] width 265 height 79
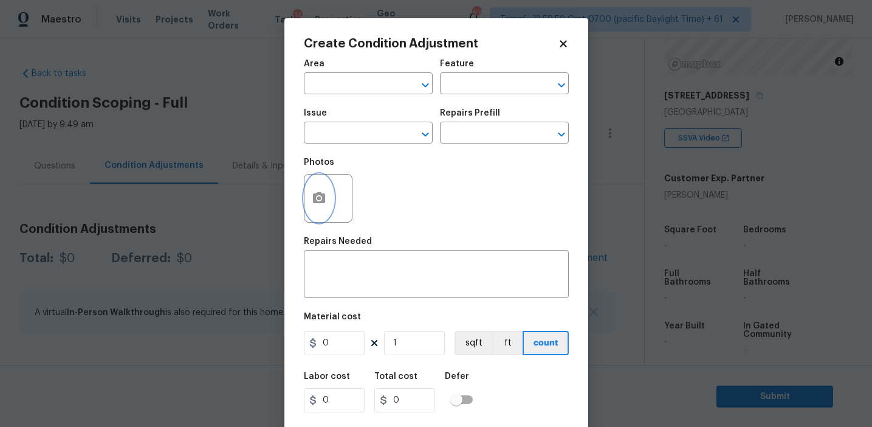
click at [329, 201] on button "button" at bounding box center [319, 197] width 29 height 47
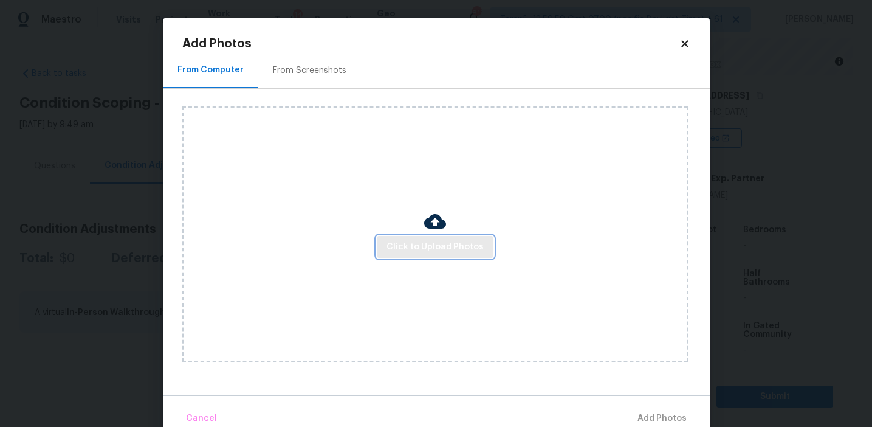
click at [441, 242] on span "Click to Upload Photos" at bounding box center [435, 246] width 97 height 15
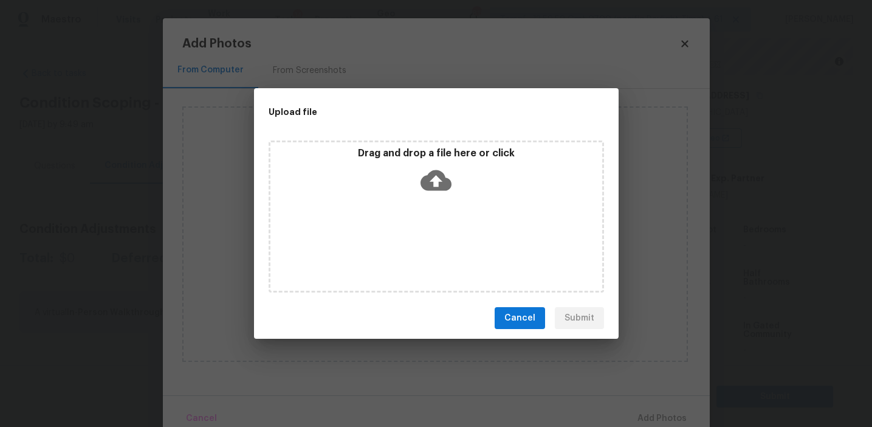
click at [439, 184] on icon at bounding box center [436, 180] width 31 height 21
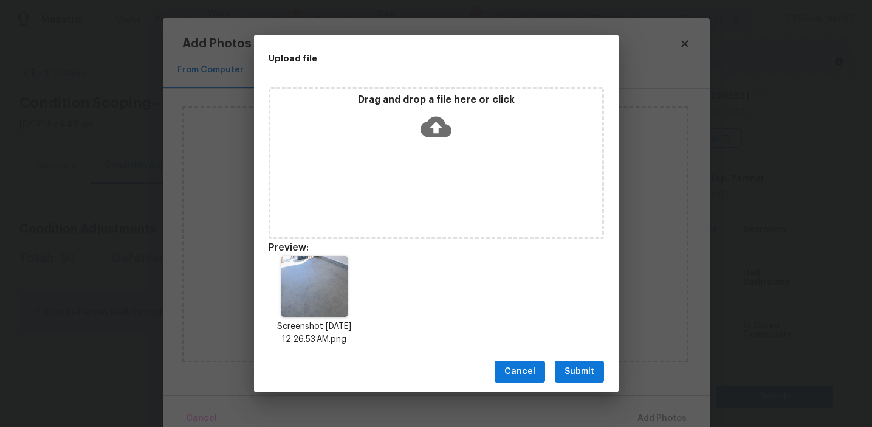
click at [589, 370] on span "Submit" at bounding box center [580, 371] width 30 height 15
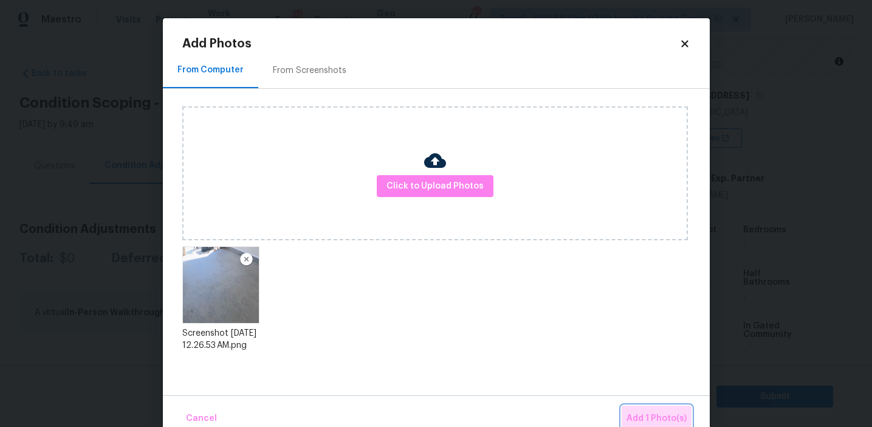
click at [646, 415] on span "Add 1 Photo(s)" at bounding box center [657, 418] width 60 height 15
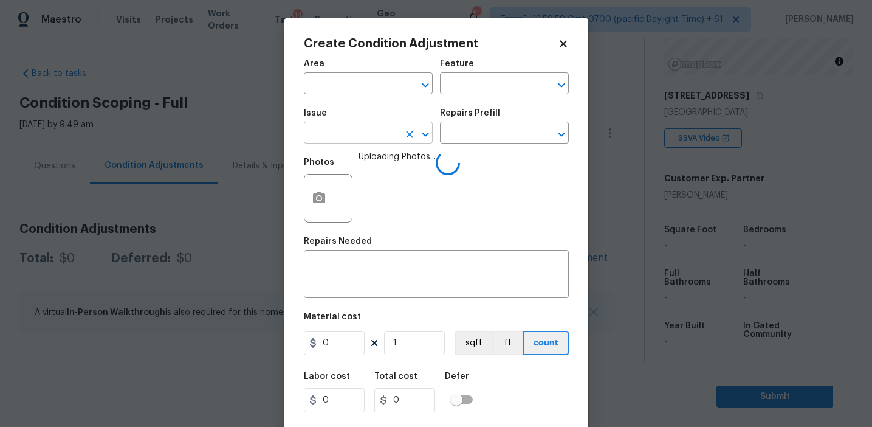
click at [329, 136] on input "text" at bounding box center [351, 134] width 95 height 19
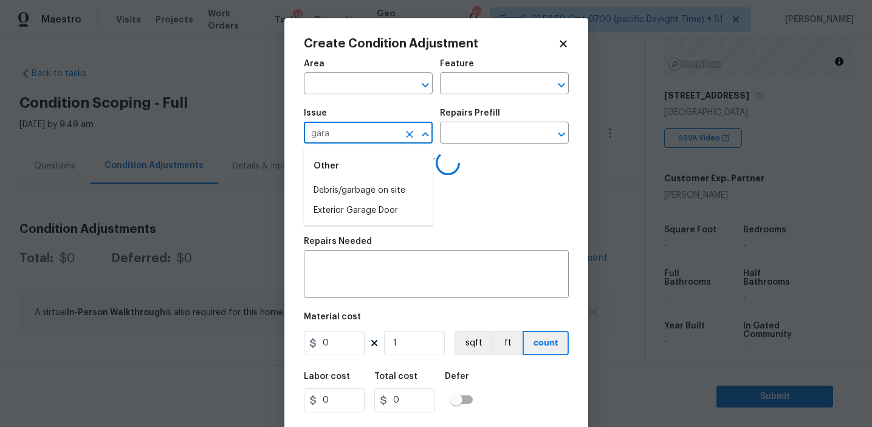
type input "garag"
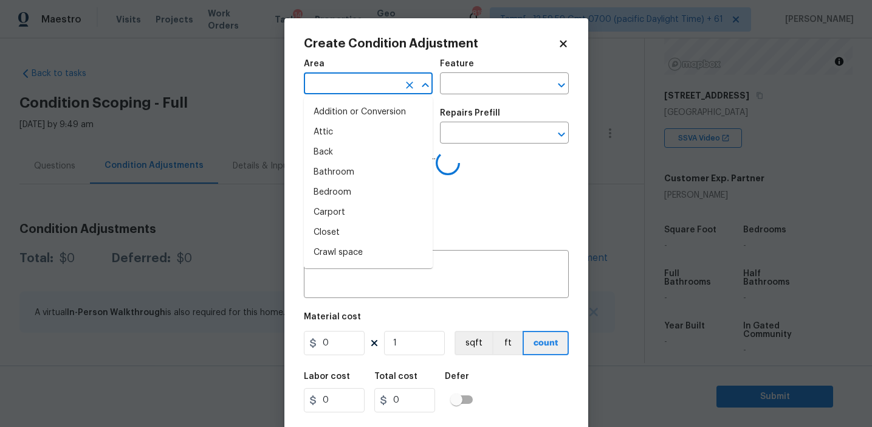
click at [369, 88] on input "text" at bounding box center [351, 84] width 95 height 19
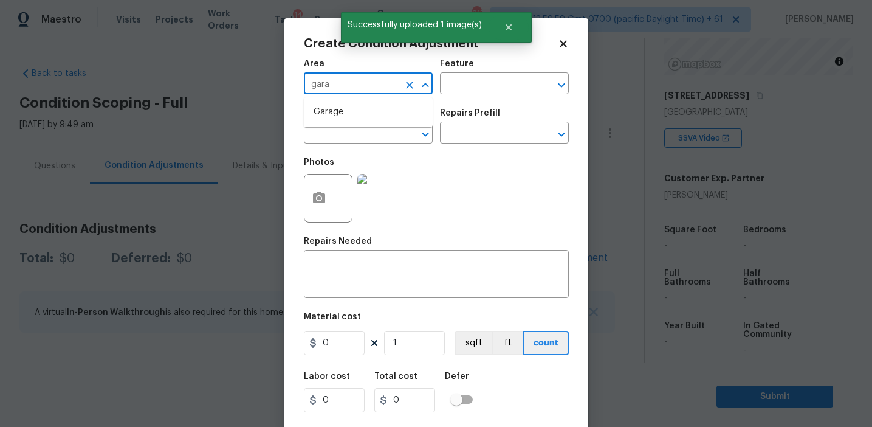
type input "garag"
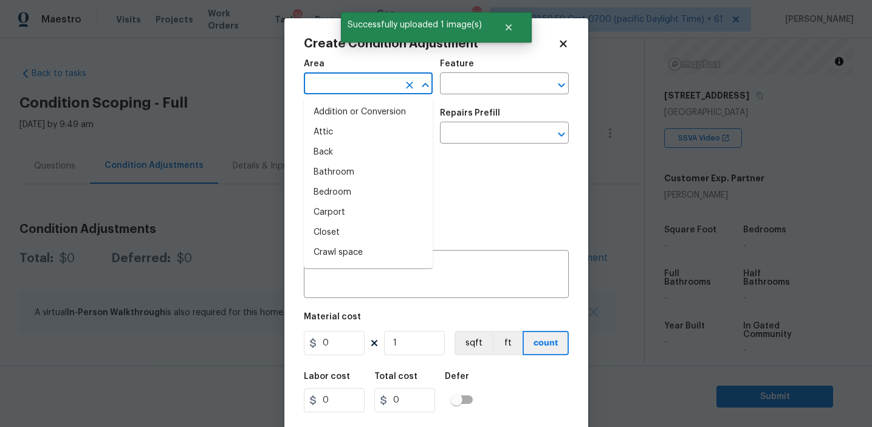
click at [380, 117] on li "Addition or Conversion" at bounding box center [368, 112] width 129 height 20
type input "Addition or Conversion"
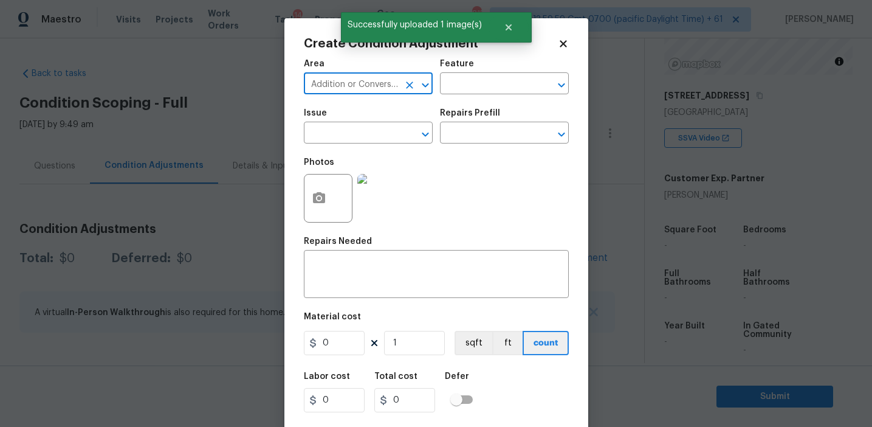
click at [412, 85] on icon "Clear" at bounding box center [410, 85] width 12 height 12
click at [413, 113] on li "Garage" at bounding box center [368, 112] width 129 height 20
type input "Garage"
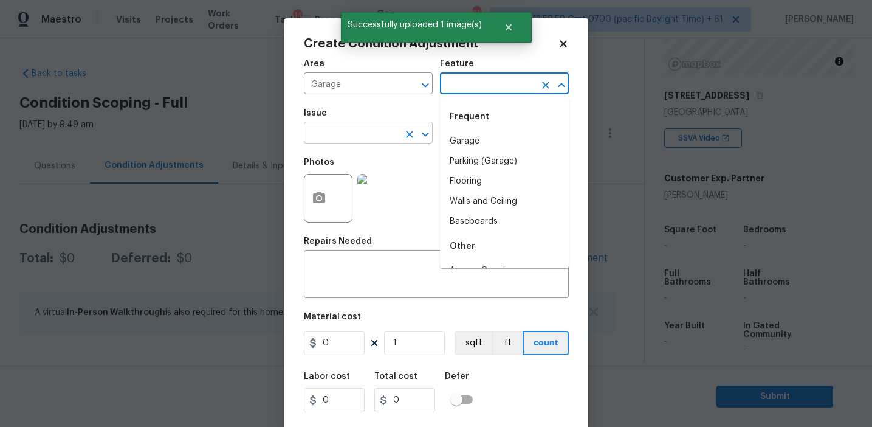
click at [367, 137] on input "text" at bounding box center [351, 134] width 95 height 19
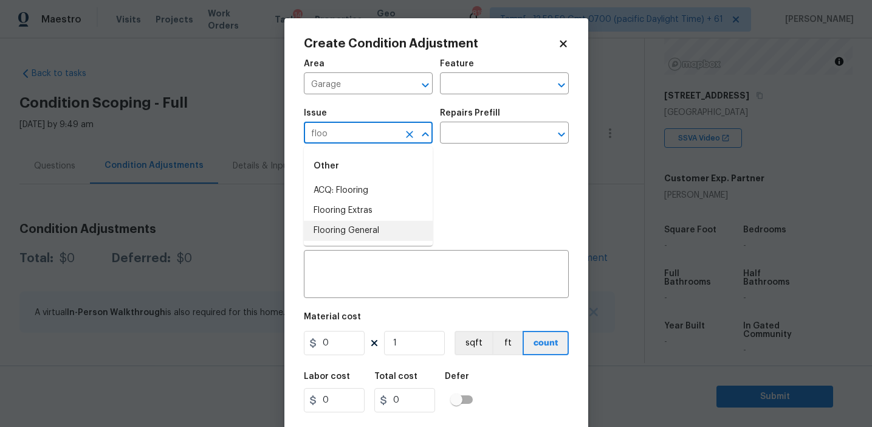
click at [376, 229] on li "Flooring General" at bounding box center [368, 231] width 129 height 20
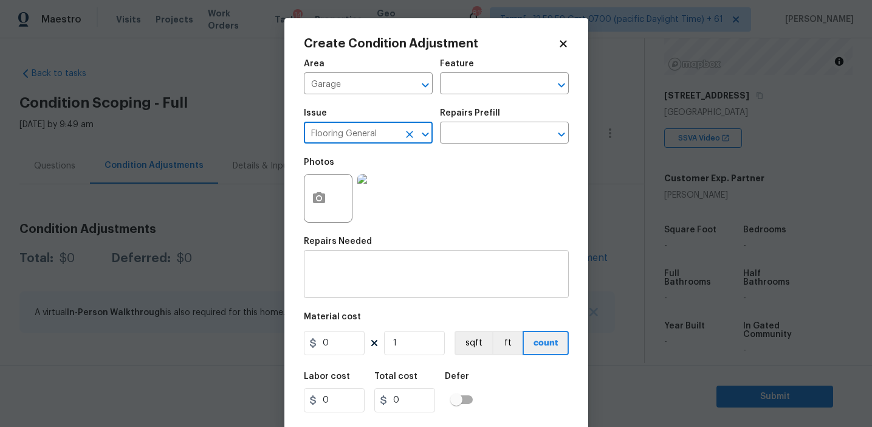
type input "Flooring General"
click at [402, 274] on textarea at bounding box center [436, 276] width 250 height 26
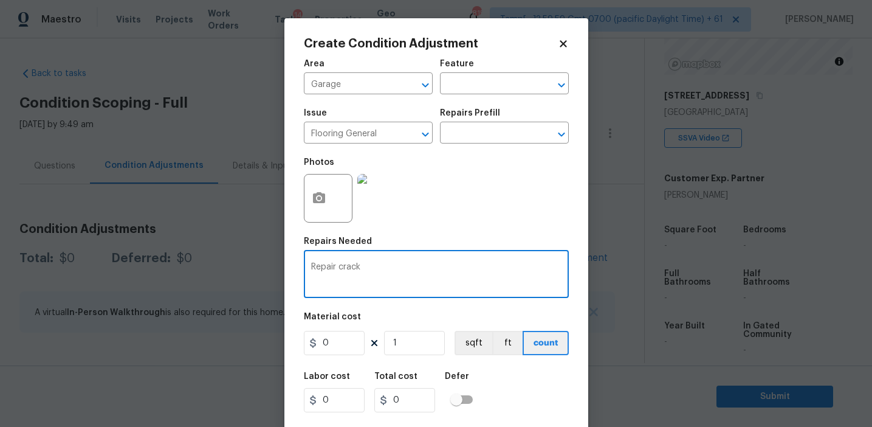
type textarea "Repair crack"
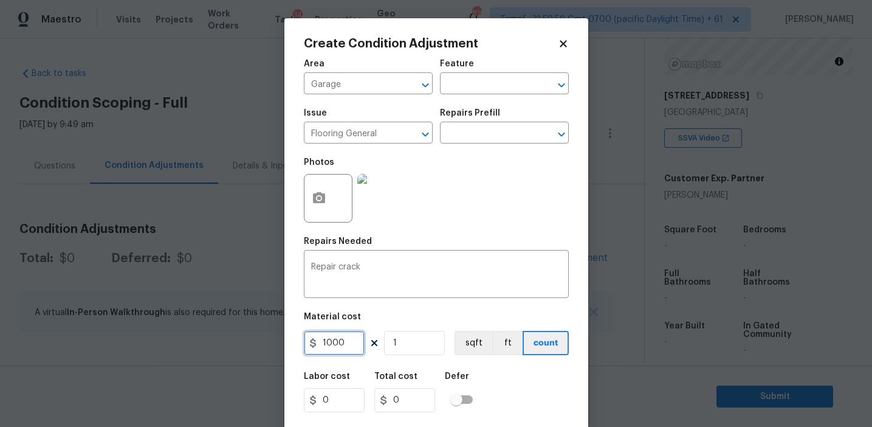
type input "1000"
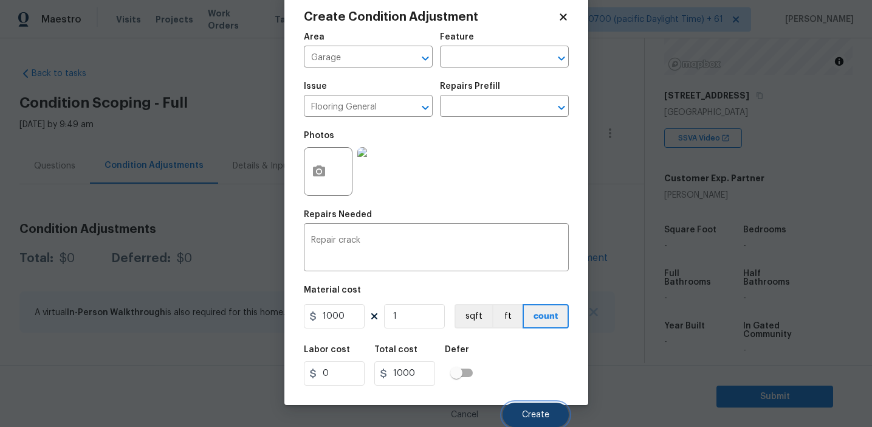
click at [525, 411] on span "Create" at bounding box center [535, 414] width 27 height 9
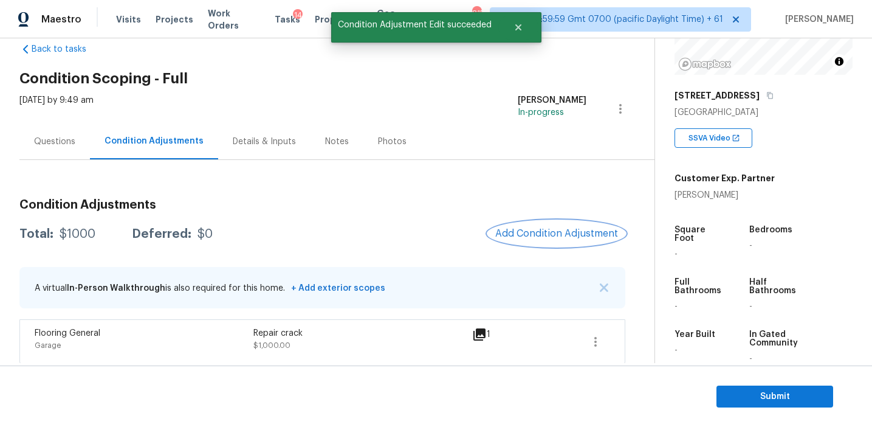
scroll to position [29, 0]
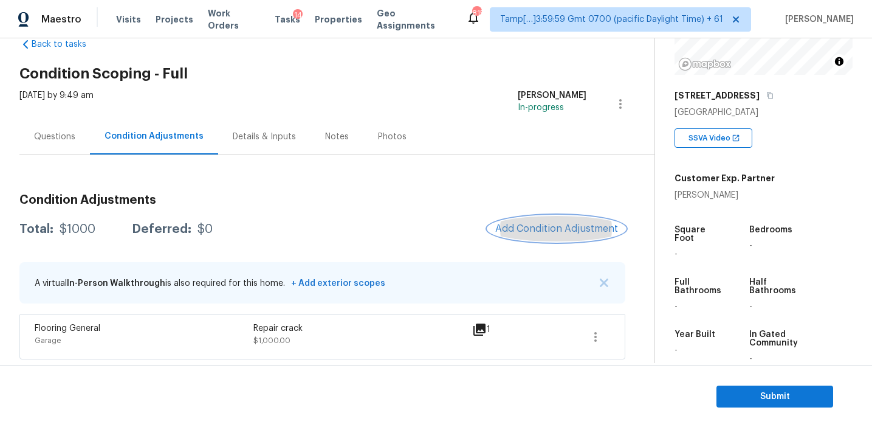
click at [549, 234] on span "Add Condition Adjustment" at bounding box center [556, 228] width 123 height 11
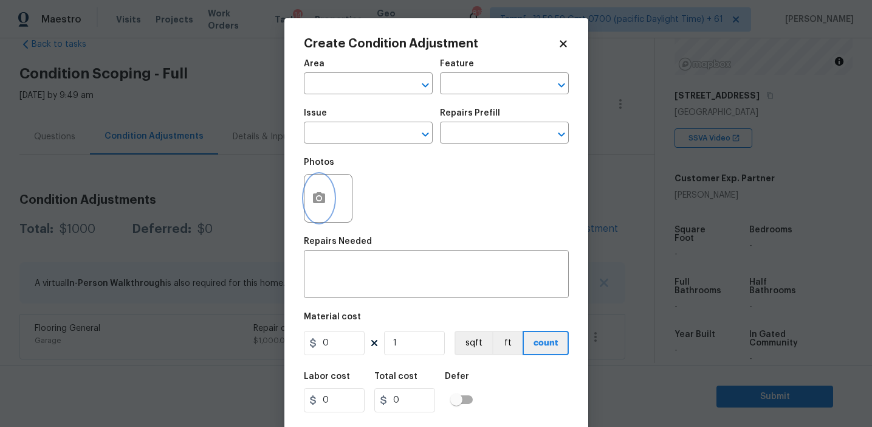
click at [315, 213] on button "button" at bounding box center [319, 197] width 29 height 47
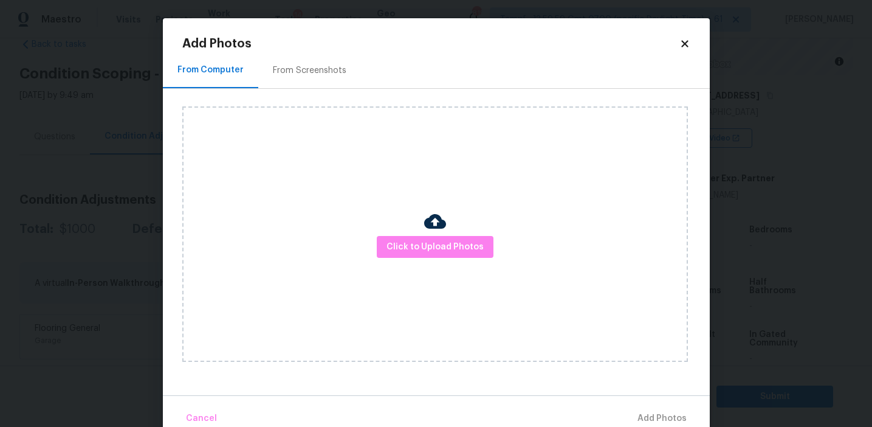
click at [320, 75] on div "From Screenshots" at bounding box center [310, 70] width 74 height 12
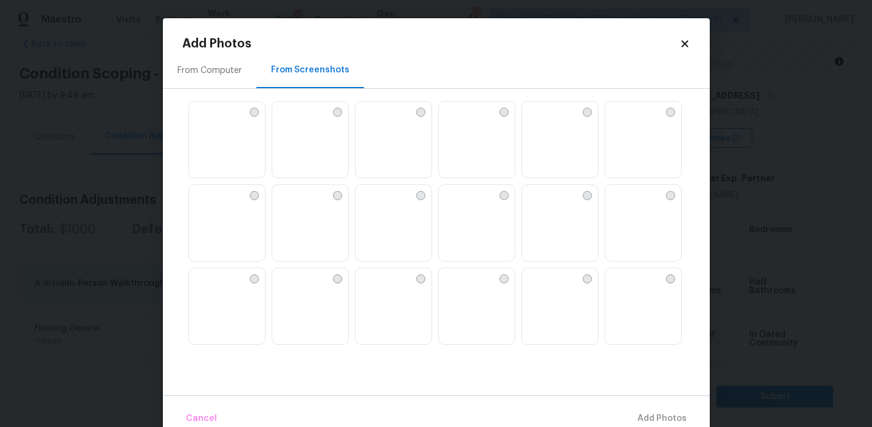
click at [208, 121] on img at bounding box center [198, 111] width 19 height 19
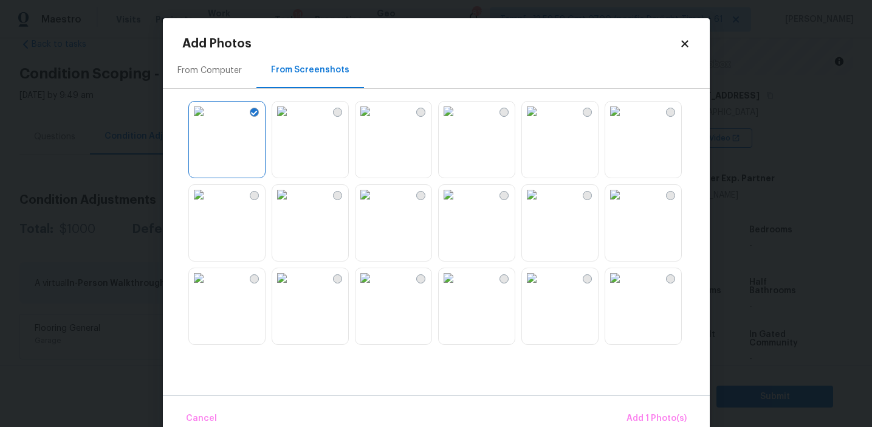
click at [292, 121] on img at bounding box center [281, 111] width 19 height 19
click at [375, 121] on img at bounding box center [365, 111] width 19 height 19
click at [526, 121] on img at bounding box center [531, 111] width 19 height 19
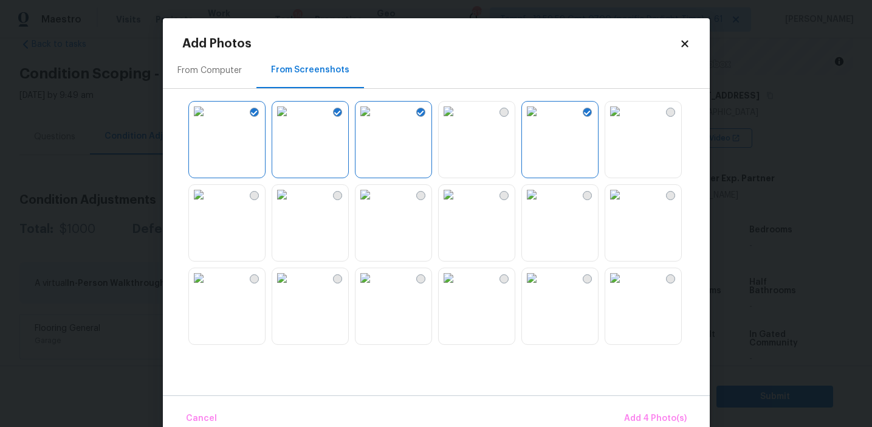
click at [625, 121] on img at bounding box center [614, 111] width 19 height 19
click at [542, 288] on img at bounding box center [531, 277] width 19 height 19
click at [375, 288] on img at bounding box center [365, 277] width 19 height 19
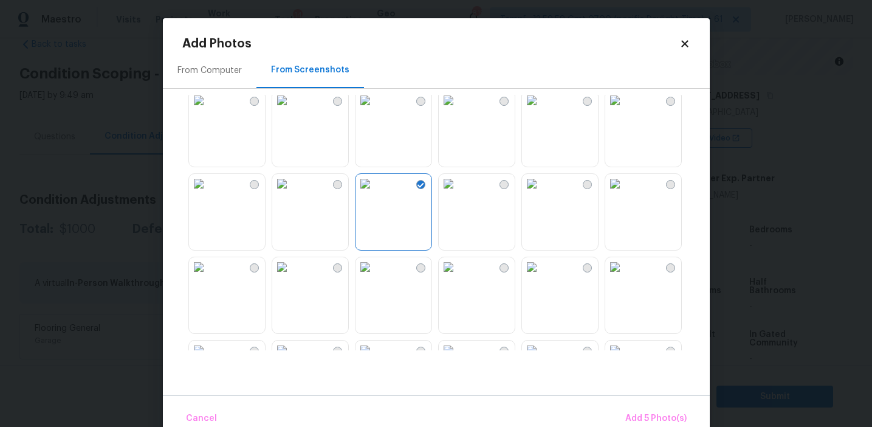
scroll to position [206, 0]
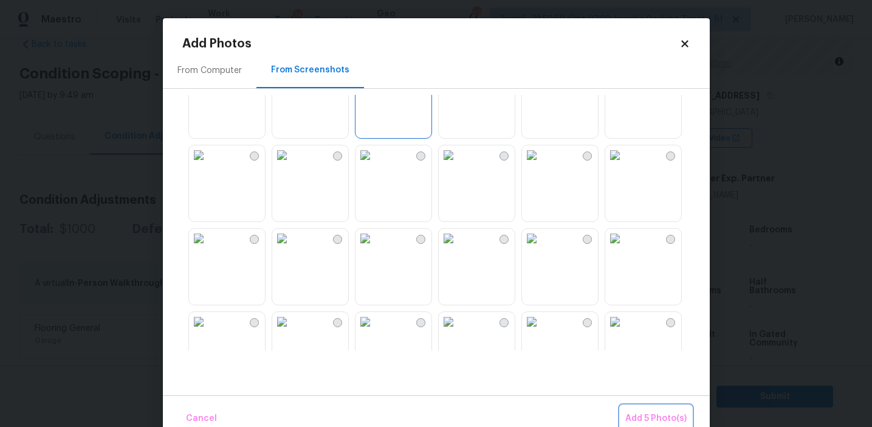
click at [656, 418] on span "Add 5 Photo(s)" at bounding box center [655, 418] width 61 height 15
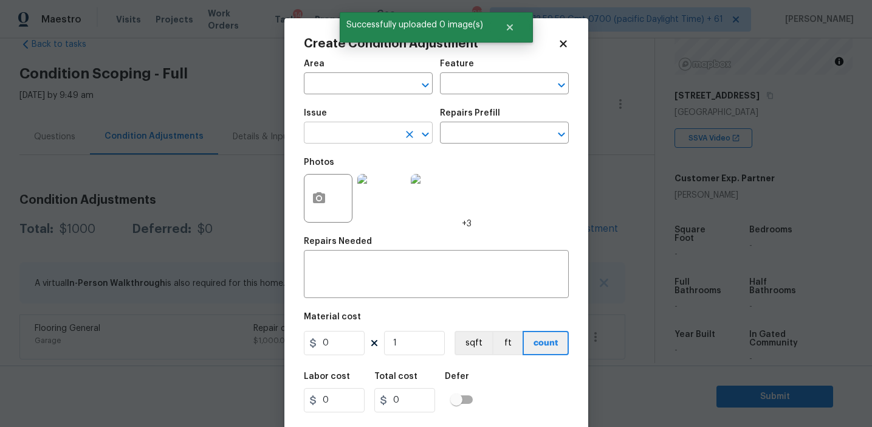
click at [358, 130] on input "text" at bounding box center [351, 134] width 95 height 19
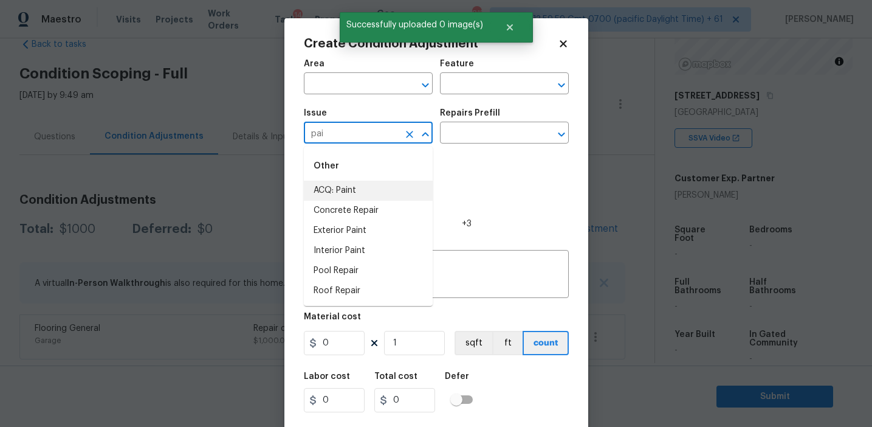
click at [370, 200] on li "ACQ: Paint" at bounding box center [368, 191] width 129 height 20
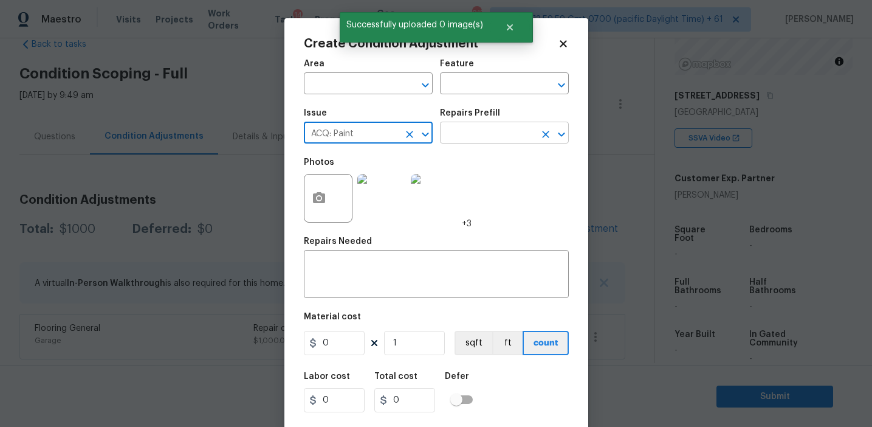
type input "ACQ: Paint"
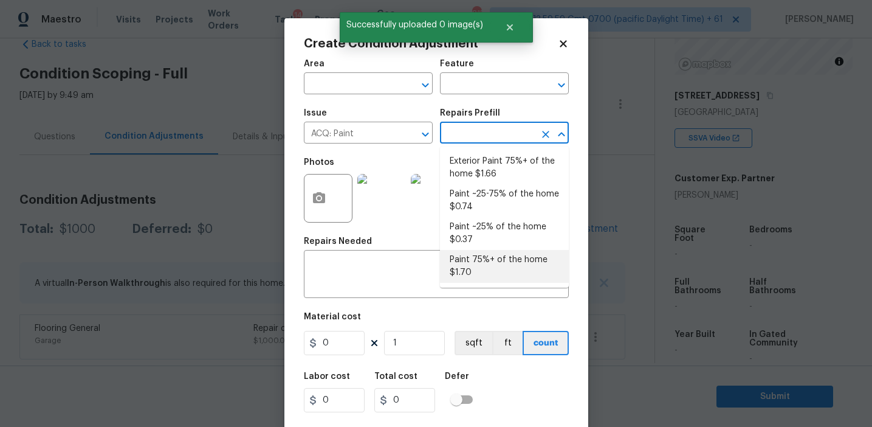
click at [467, 277] on li "Paint 75%+ of the home $1.70" at bounding box center [504, 266] width 129 height 33
type input "Acquisition"
type textarea "Acquisition Scope: 75%+ of the home will likely require interior paint"
type input "1.7"
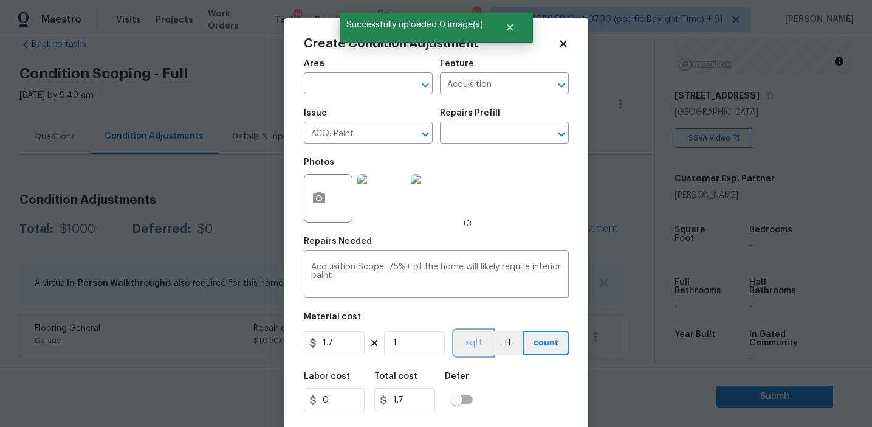
click at [475, 342] on button "sqft" at bounding box center [474, 343] width 38 height 24
click at [423, 345] on input "1" at bounding box center [414, 343] width 61 height 24
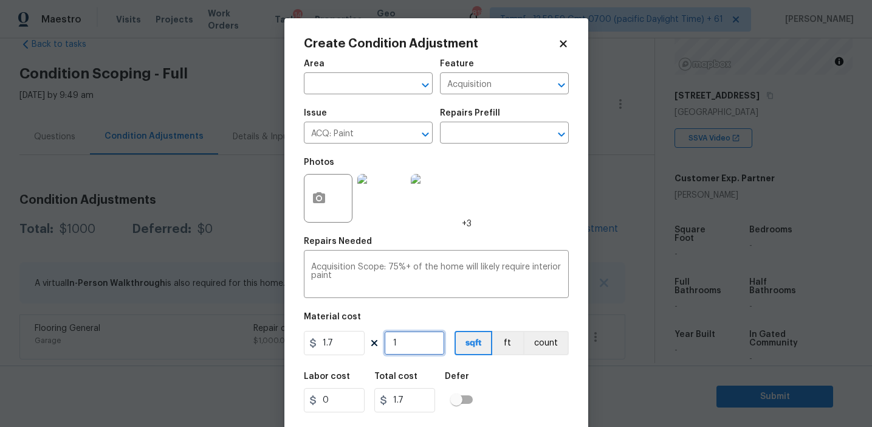
type input "14"
type input "23.8"
type input "142"
type input "241.4"
type input "1421"
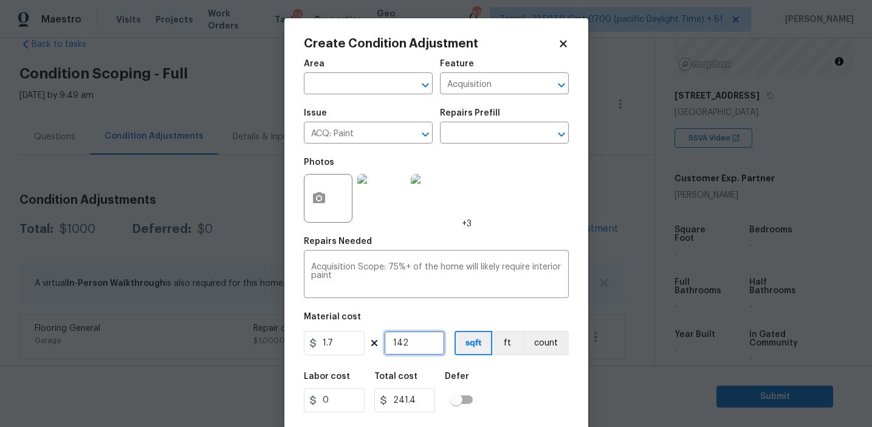
type input "2415.7"
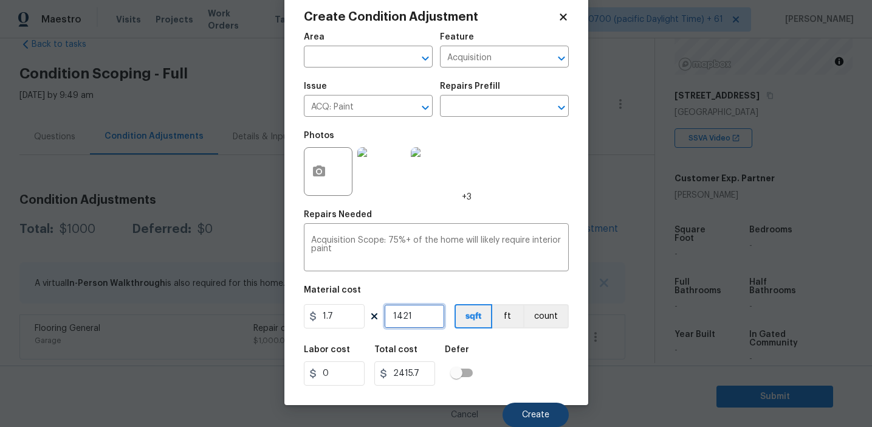
type input "1421"
click at [518, 404] on button "Create" at bounding box center [536, 414] width 66 height 24
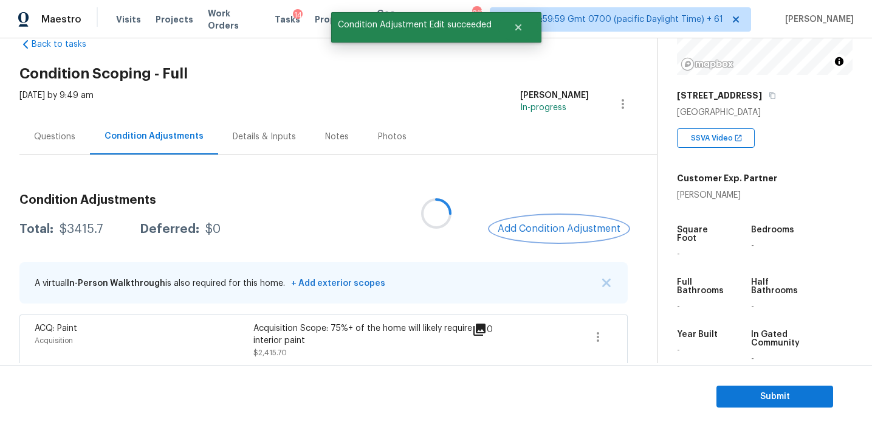
scroll to position [0, 0]
click at [541, 226] on span "Add Condition Adjustment" at bounding box center [558, 228] width 123 height 11
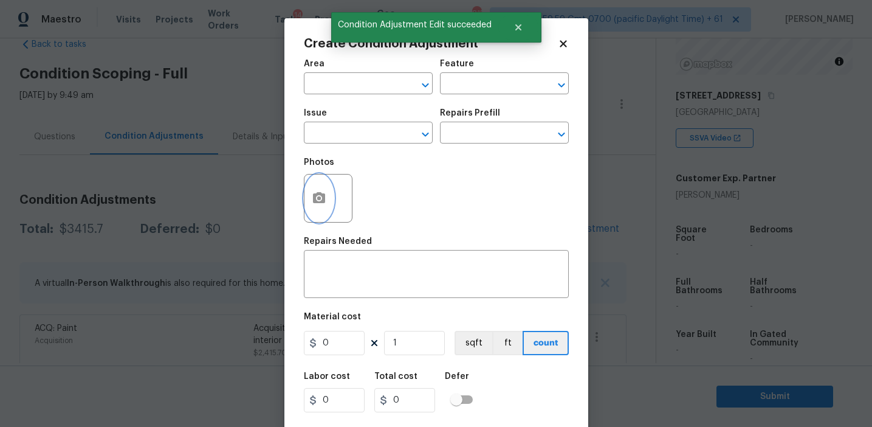
click at [316, 208] on button "button" at bounding box center [319, 197] width 29 height 47
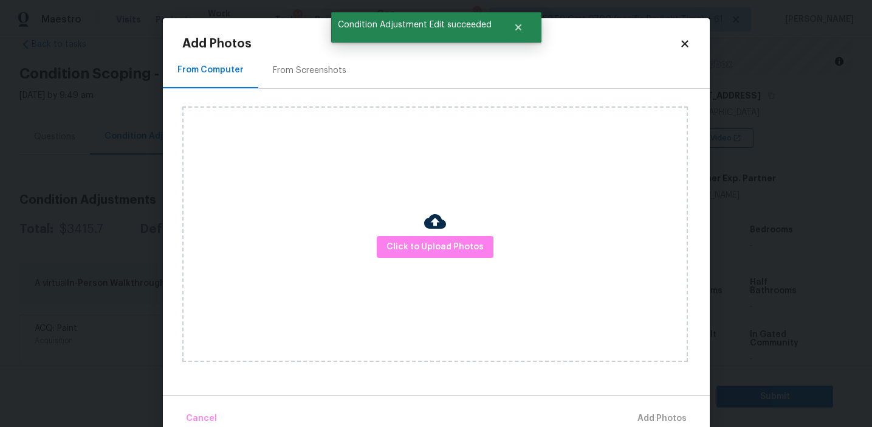
click at [337, 67] on div "From Screenshots" at bounding box center [310, 70] width 74 height 12
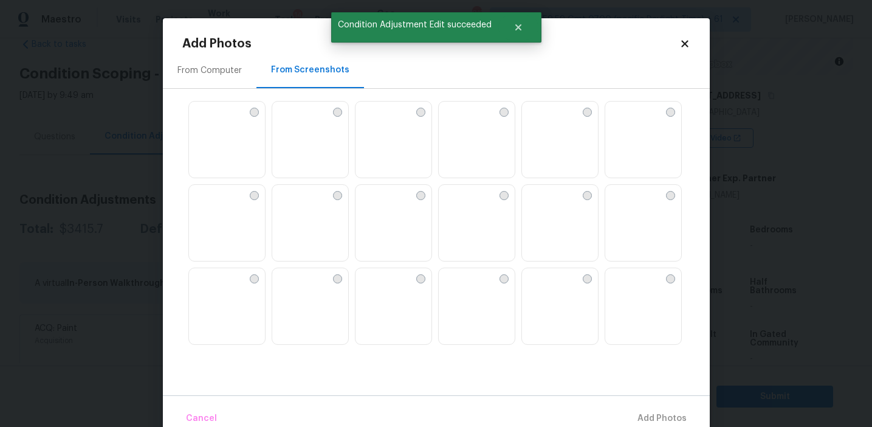
scroll to position [911, 0]
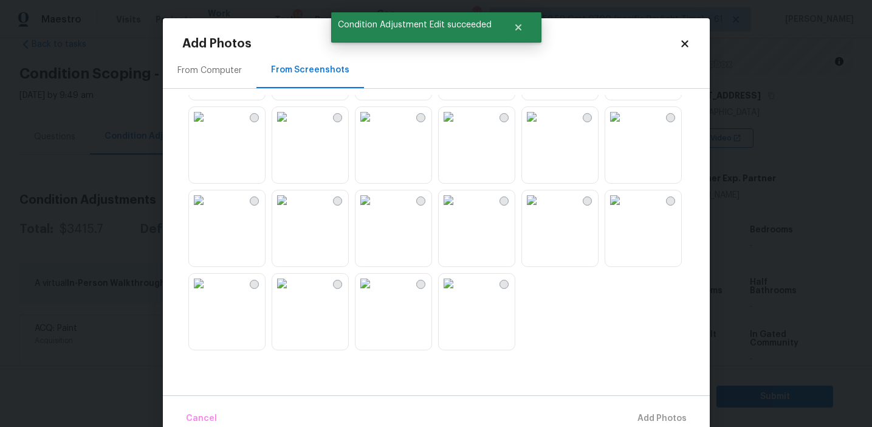
click at [458, 293] on img at bounding box center [448, 283] width 19 height 19
click at [625, 210] on img at bounding box center [614, 199] width 19 height 19
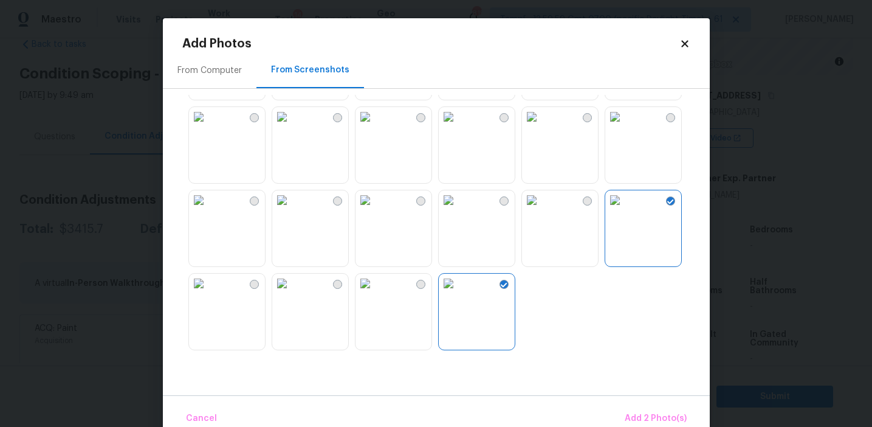
click at [625, 126] on img at bounding box center [614, 116] width 19 height 19
click at [542, 126] on img at bounding box center [531, 116] width 19 height 19
click at [208, 126] on img at bounding box center [198, 116] width 19 height 19
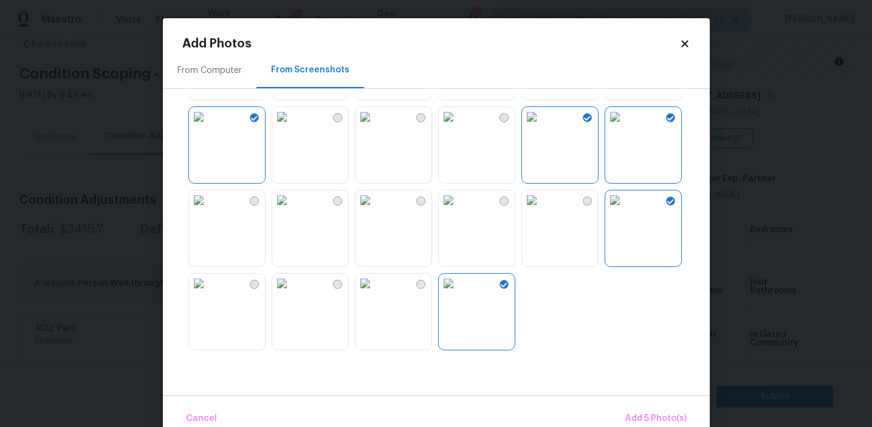
click at [292, 293] on img at bounding box center [281, 283] width 19 height 19
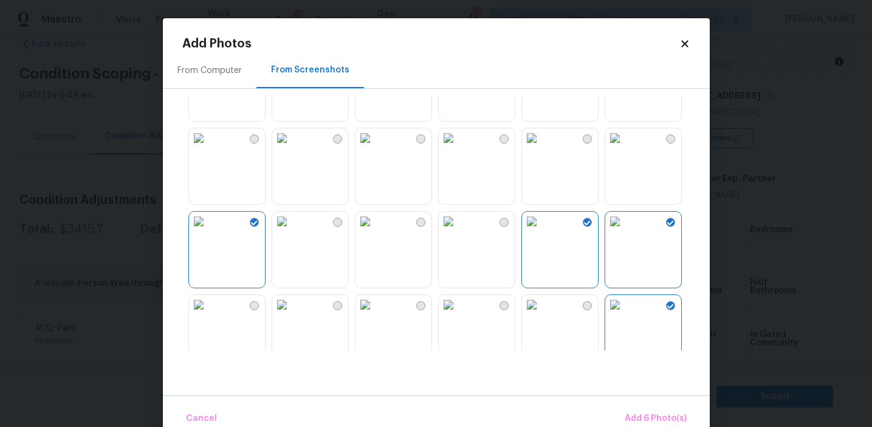
scroll to position [695, 0]
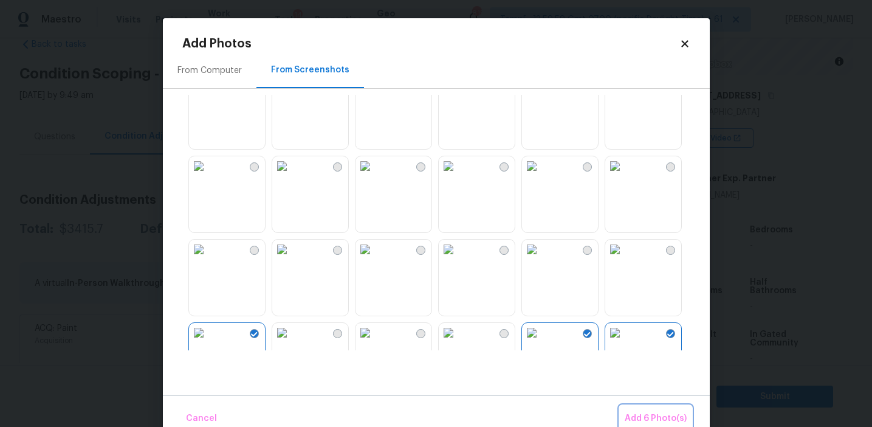
click at [641, 415] on span "Add 6 Photo(s)" at bounding box center [656, 418] width 62 height 15
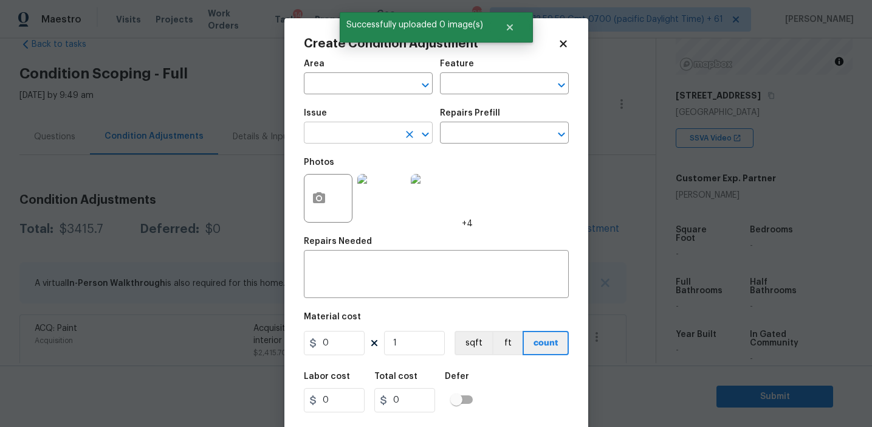
click at [360, 135] on input "text" at bounding box center [351, 134] width 95 height 19
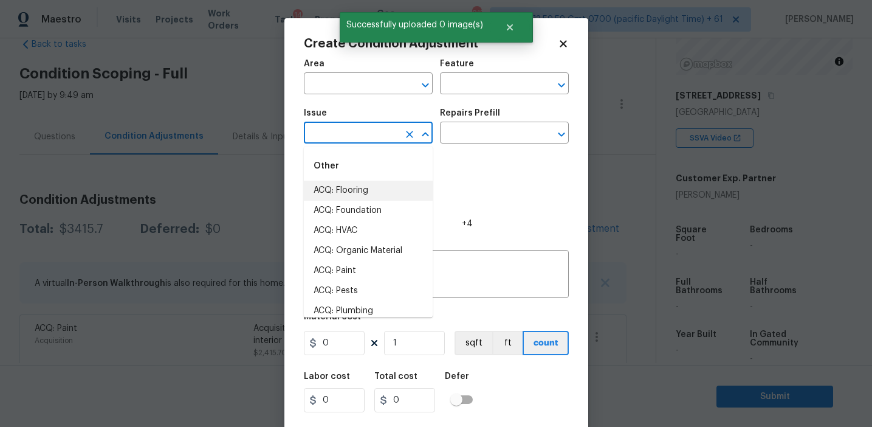
click at [360, 193] on li "ACQ: Flooring" at bounding box center [368, 191] width 129 height 20
type input "ACQ: Flooring"
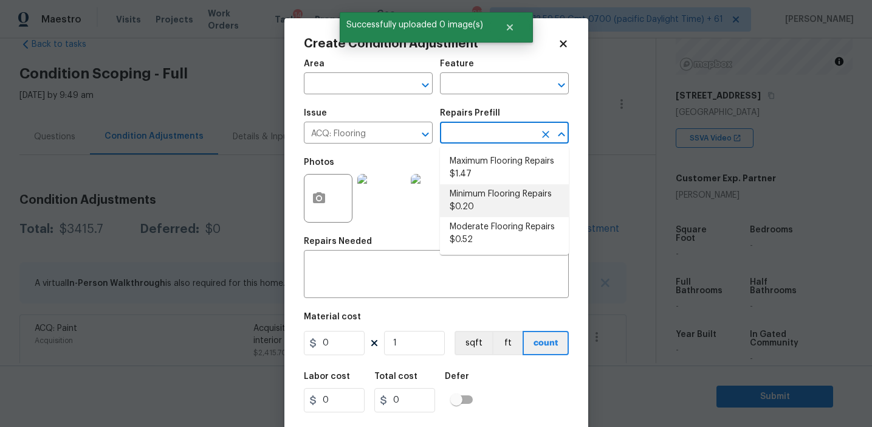
click at [473, 243] on li "Moderate Flooring Repairs $0.52" at bounding box center [504, 233] width 129 height 33
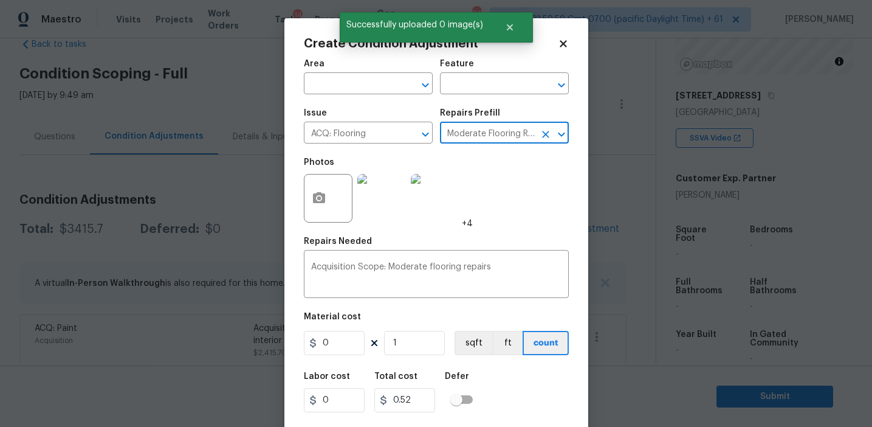
type input "Acquisition"
type textarea "Acquisition Scope: Moderate flooring repairs"
type input "0.52"
click at [473, 349] on button "sqft" at bounding box center [474, 343] width 38 height 24
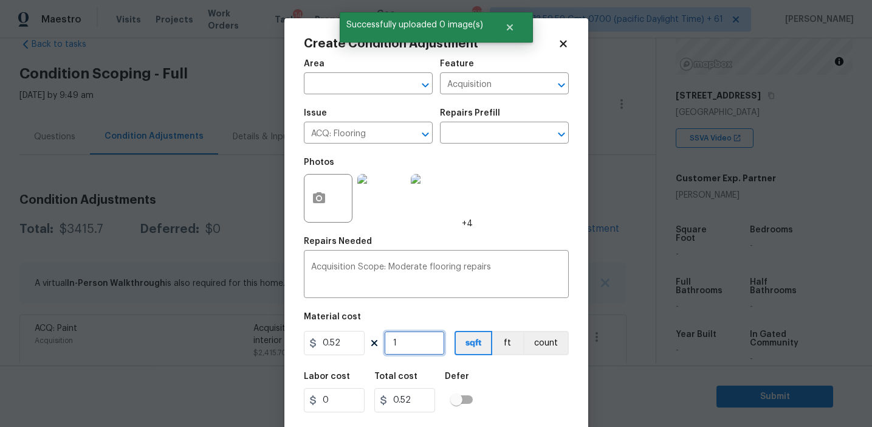
click at [429, 342] on input "1" at bounding box center [414, 343] width 61 height 24
type input "0"
paste input "1421"
type input "1421"
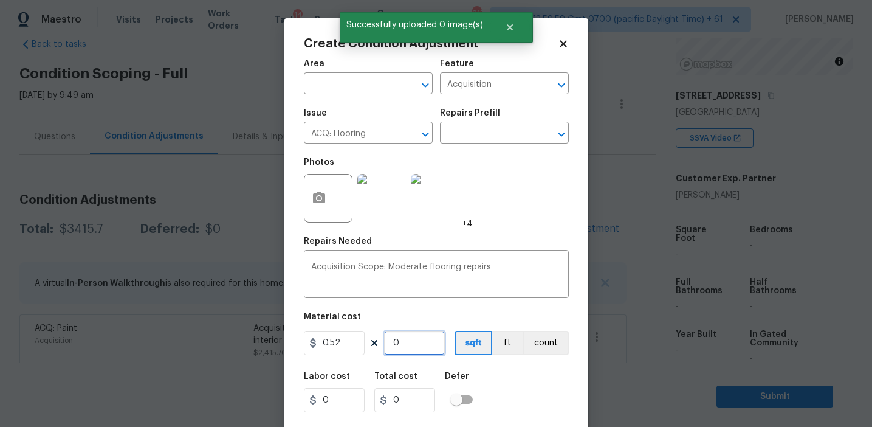
type input "738.92"
type input "1421"
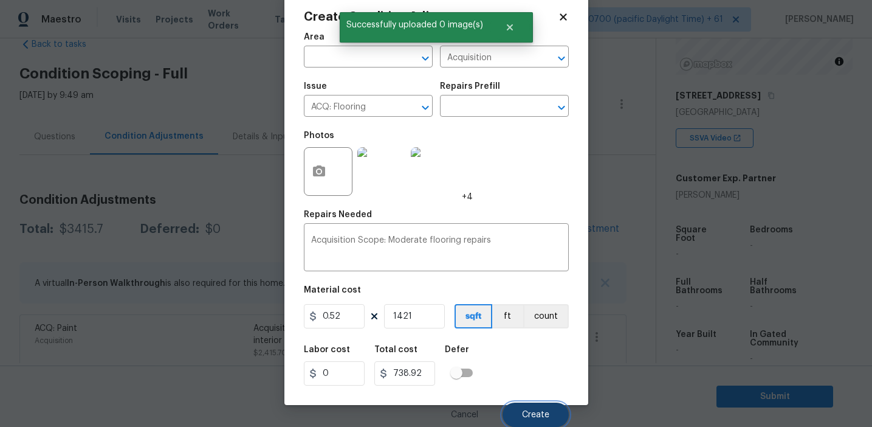
click at [522, 411] on span "Create" at bounding box center [535, 414] width 27 height 9
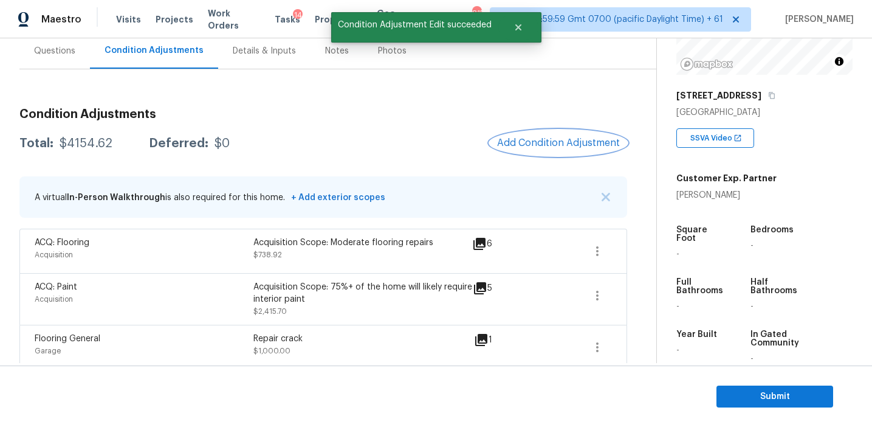
scroll to position [113, 0]
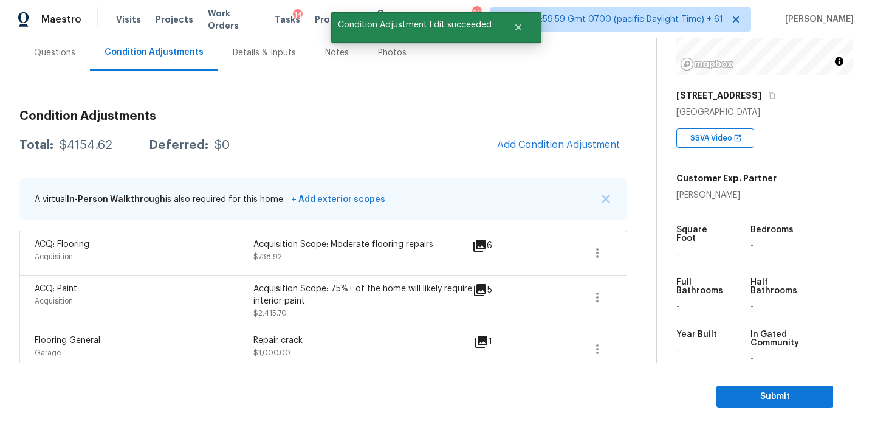
click at [95, 144] on div "$4154.62" at bounding box center [86, 145] width 53 height 12
copy div "4154.62"
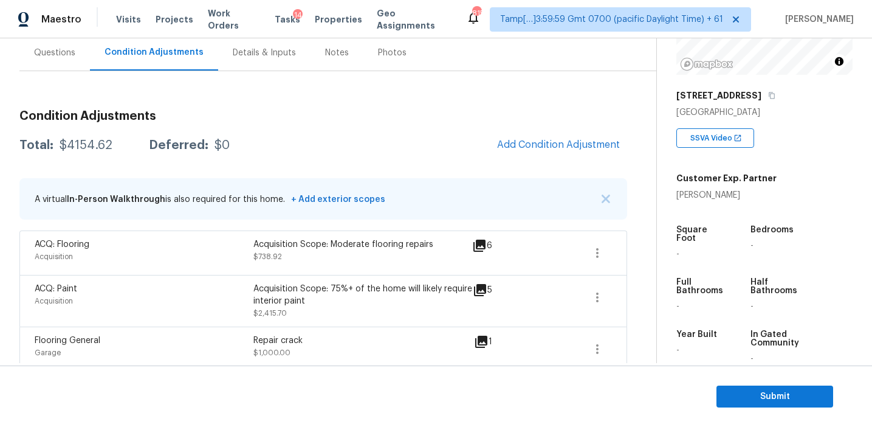
click at [208, 123] on div "Condition Adjustments Total: $4154.62 Deferred: $0 Add Condition Adjustment A v…" at bounding box center [323, 235] width 608 height 271
click at [267, 160] on div "Condition Adjustments Total: $4154.62 Deferred: $0 Add Condition Adjustment A v…" at bounding box center [323, 235] width 608 height 271
click at [52, 55] on div "Questions" at bounding box center [54, 53] width 41 height 12
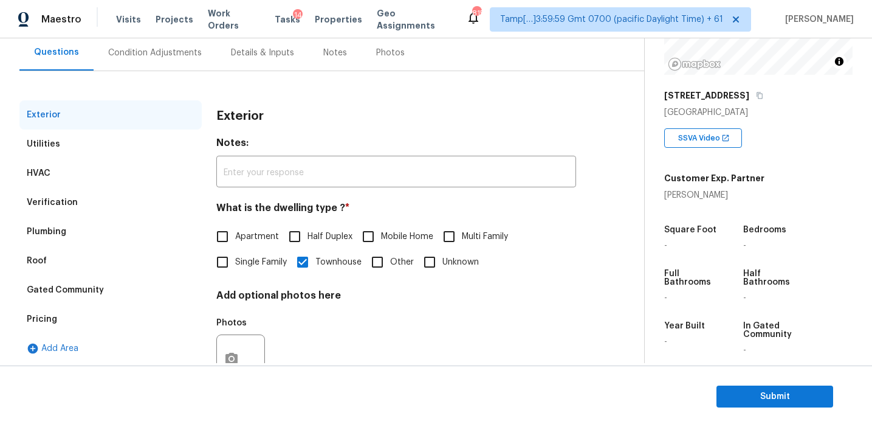
scroll to position [112, 0]
click at [148, 204] on div "Verification" at bounding box center [110, 202] width 182 height 29
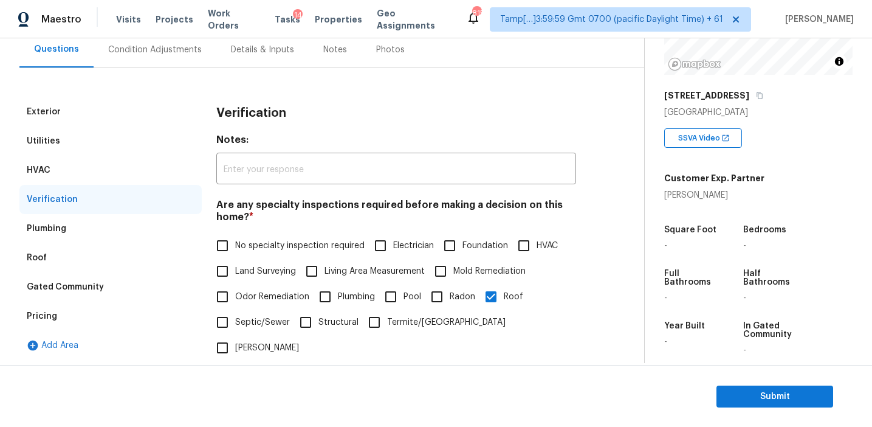
scroll to position [123, 0]
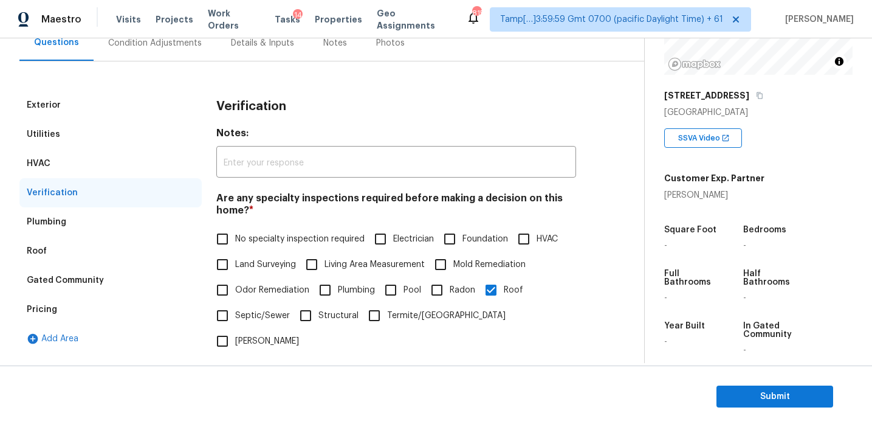
click at [119, 311] on div "Pricing" at bounding box center [110, 309] width 182 height 29
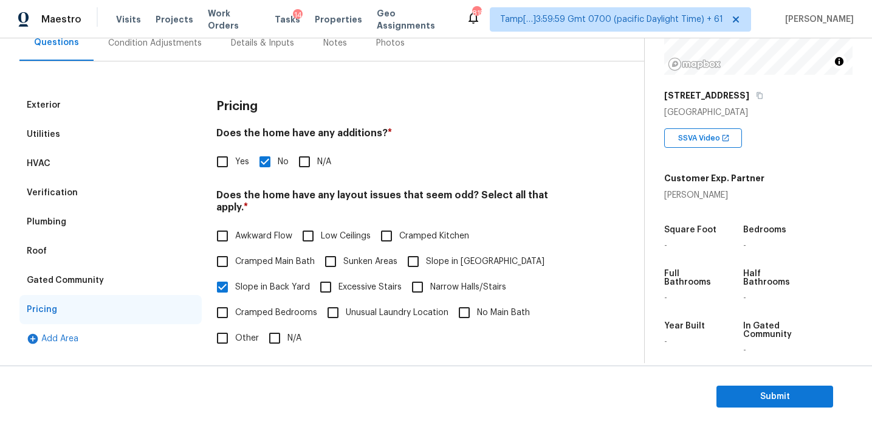
scroll to position [112, 0]
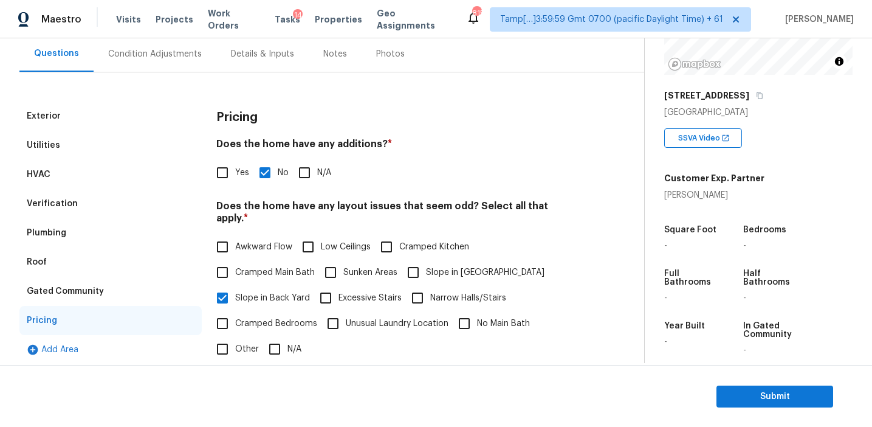
click at [164, 48] on div "Condition Adjustments" at bounding box center [155, 54] width 94 height 12
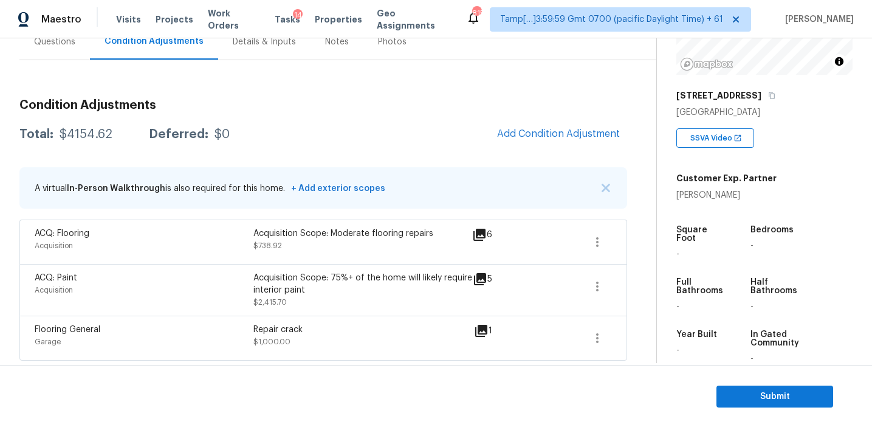
scroll to position [125, 0]
click at [482, 336] on icon at bounding box center [481, 329] width 15 height 15
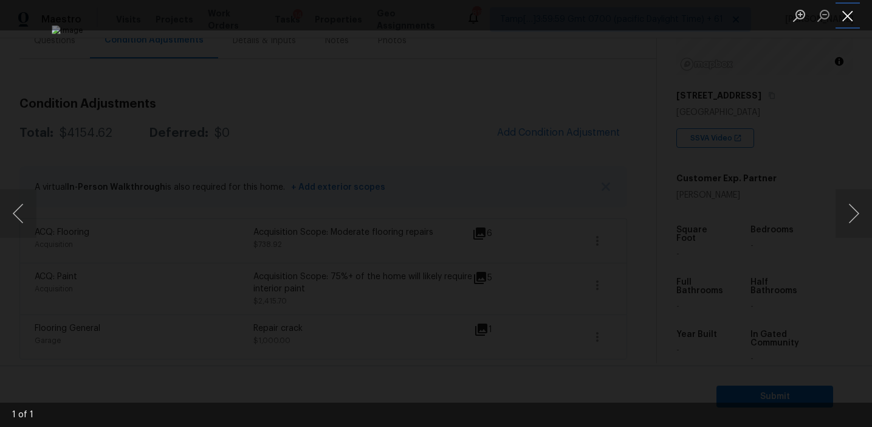
click at [847, 18] on button "Close lightbox" at bounding box center [848, 15] width 24 height 21
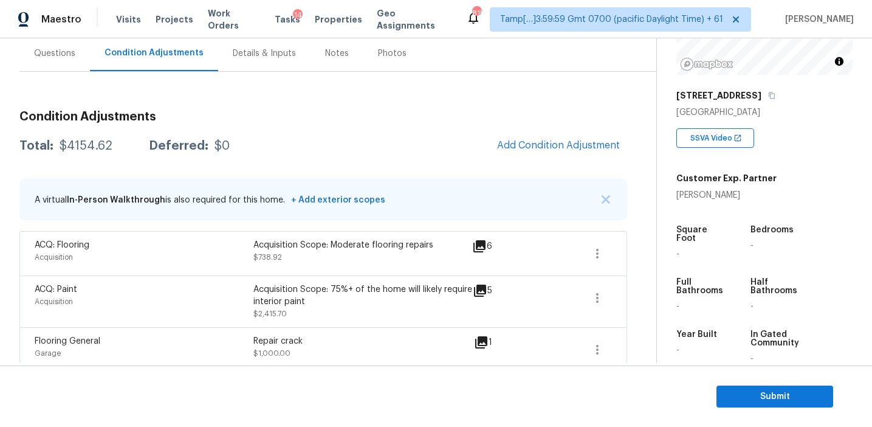
click at [58, 59] on div "Questions" at bounding box center [54, 53] width 71 height 36
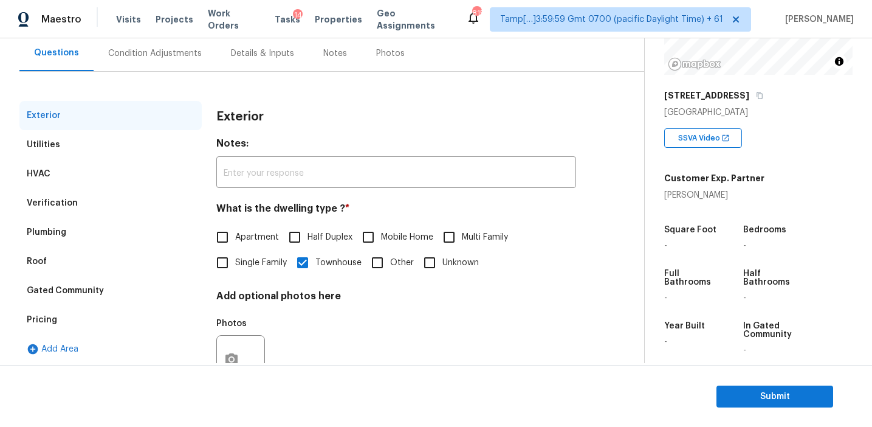
scroll to position [112, 0]
click at [69, 326] on div "Pricing" at bounding box center [110, 320] width 182 height 29
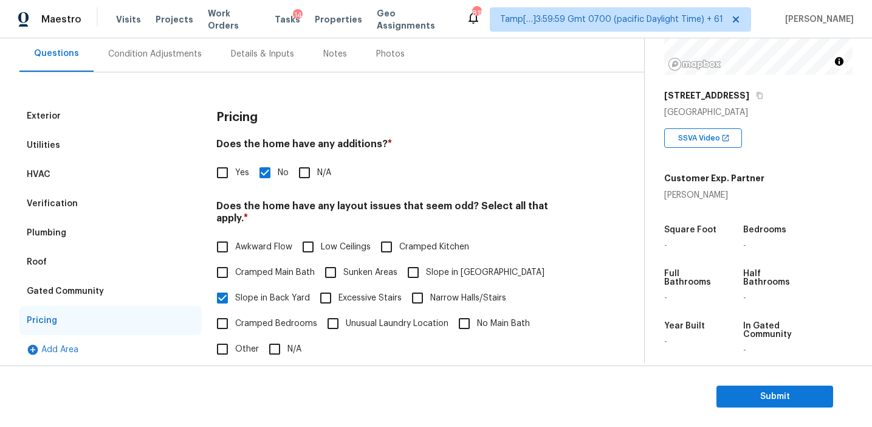
click at [152, 292] on div "Gated Community" at bounding box center [110, 291] width 182 height 29
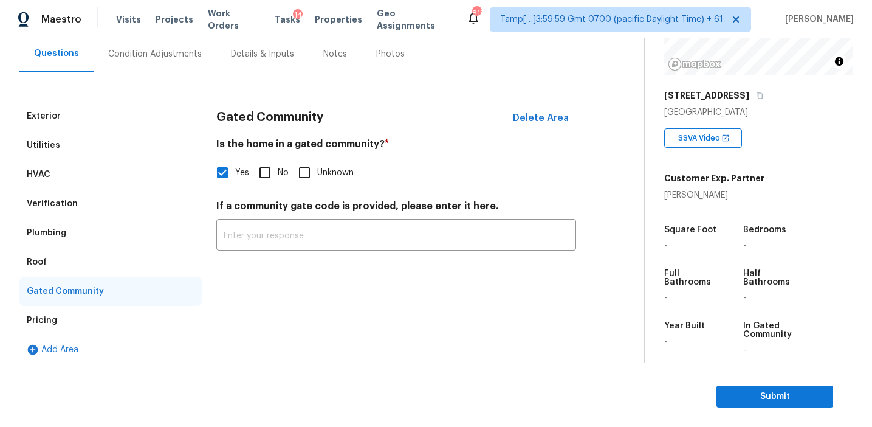
scroll to position [117, 0]
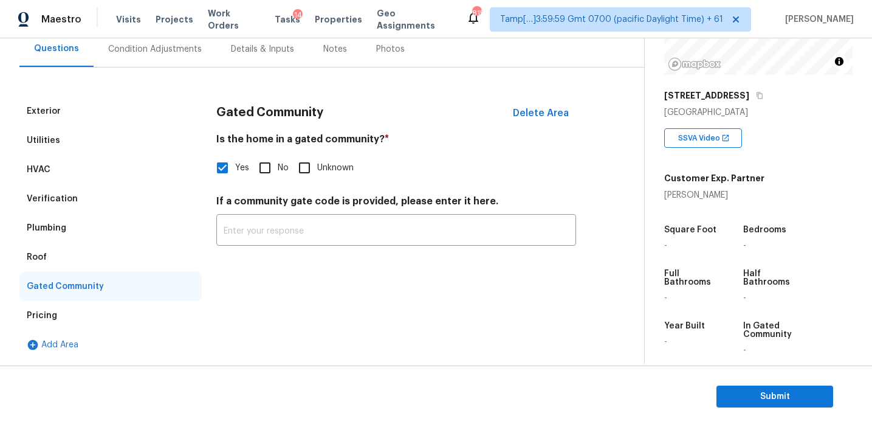
click at [131, 304] on div "Pricing" at bounding box center [110, 315] width 182 height 29
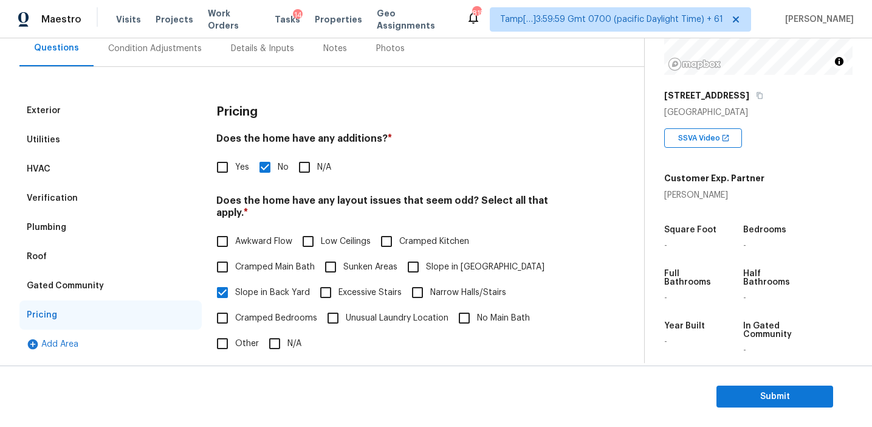
click at [117, 288] on div "Gated Community" at bounding box center [110, 285] width 182 height 29
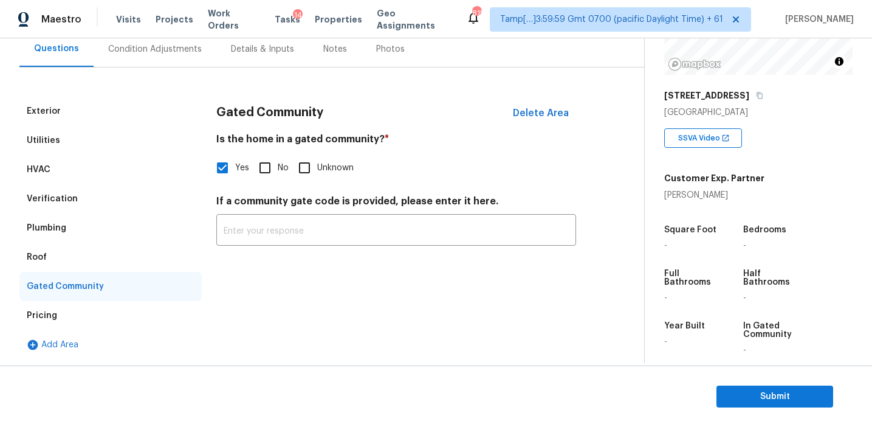
click at [66, 255] on div "Roof" at bounding box center [110, 257] width 182 height 29
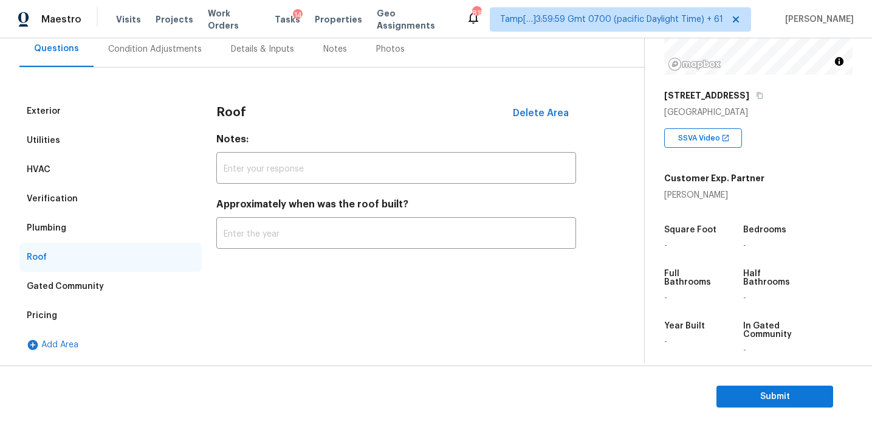
click at [86, 222] on div "Plumbing" at bounding box center [110, 227] width 182 height 29
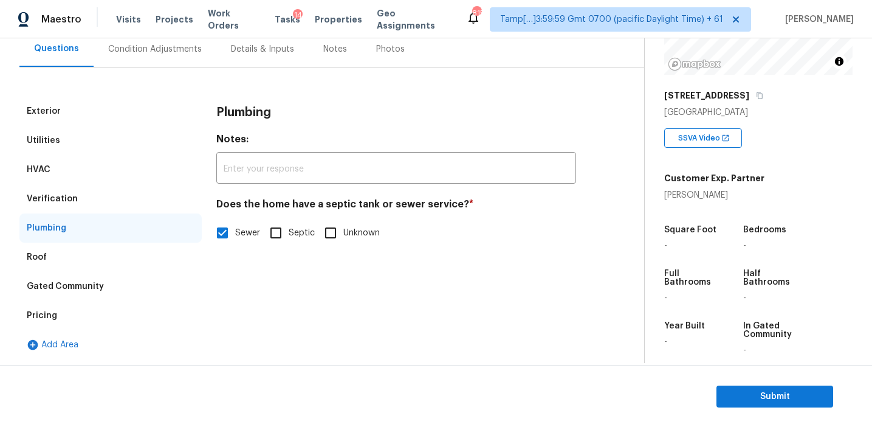
click at [117, 204] on div "Verification" at bounding box center [110, 198] width 182 height 29
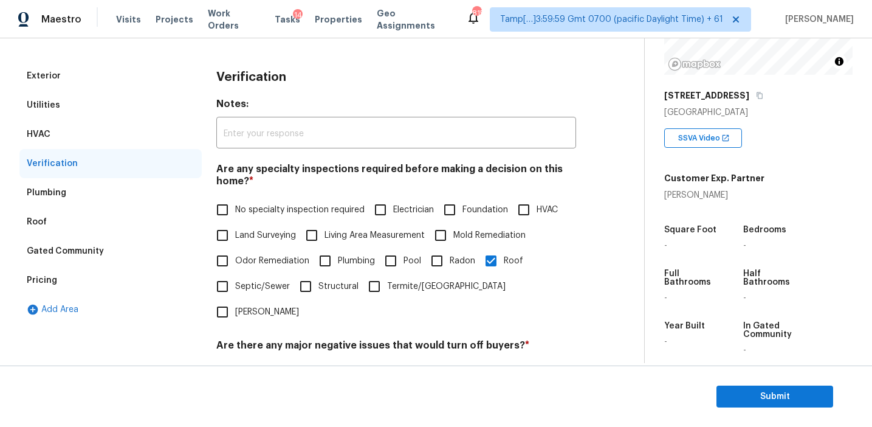
scroll to position [100, 0]
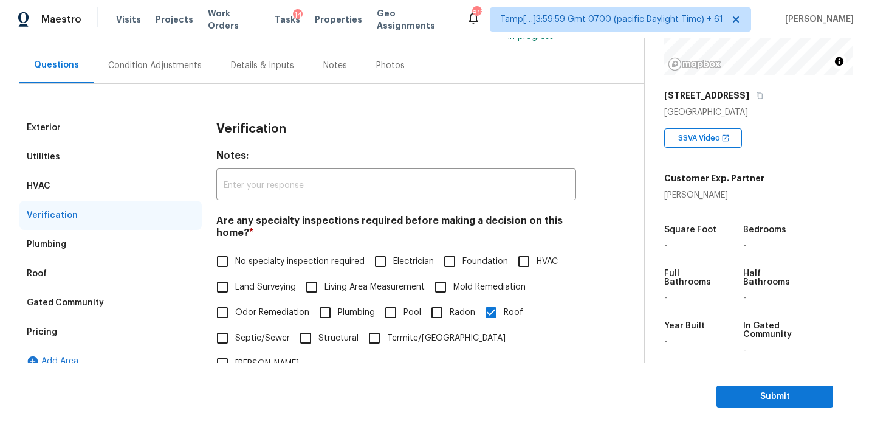
click at [126, 199] on div "HVAC" at bounding box center [110, 185] width 182 height 29
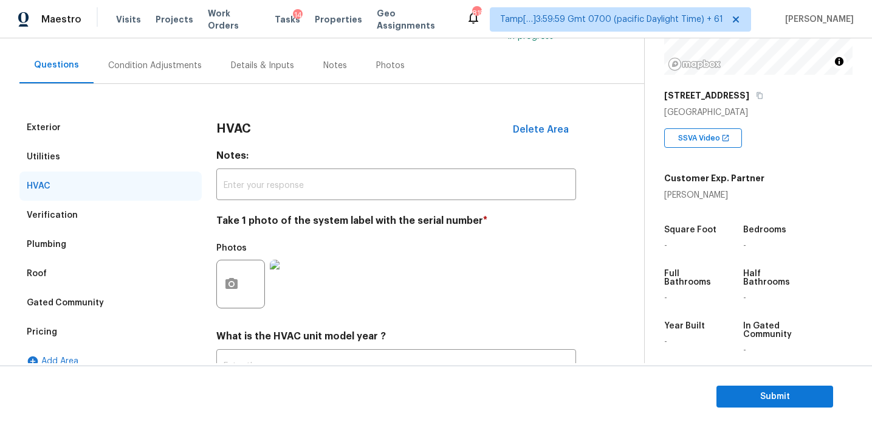
click at [136, 163] on div "Utilities" at bounding box center [110, 156] width 182 height 29
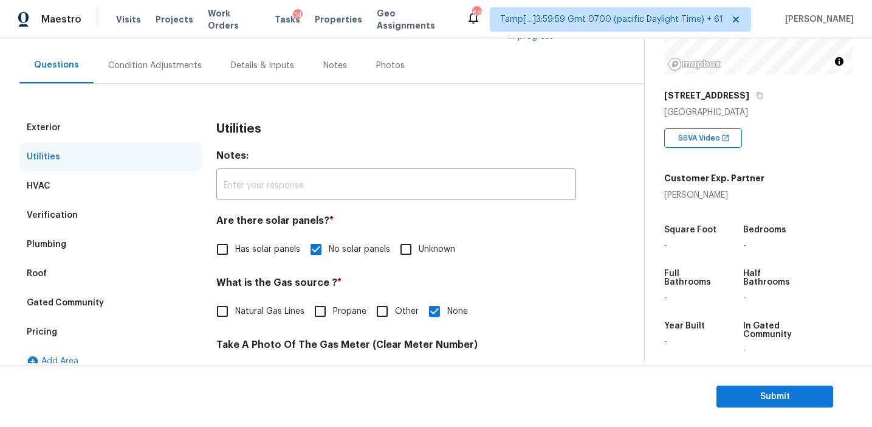
click at [142, 115] on div "Exterior" at bounding box center [110, 127] width 182 height 29
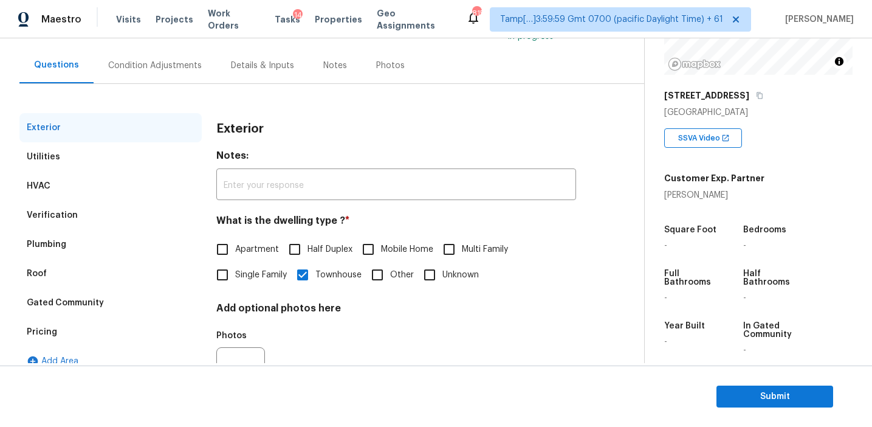
click at [178, 78] on div "Condition Adjustments" at bounding box center [155, 65] width 123 height 36
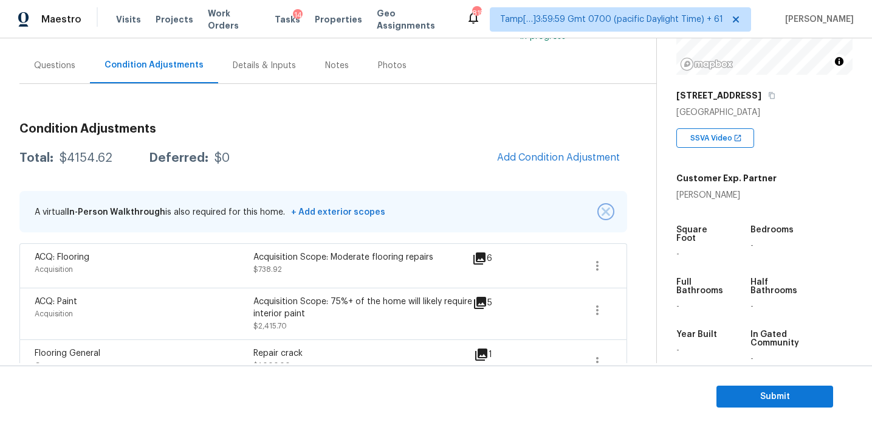
click at [610, 212] on button "button" at bounding box center [606, 211] width 12 height 12
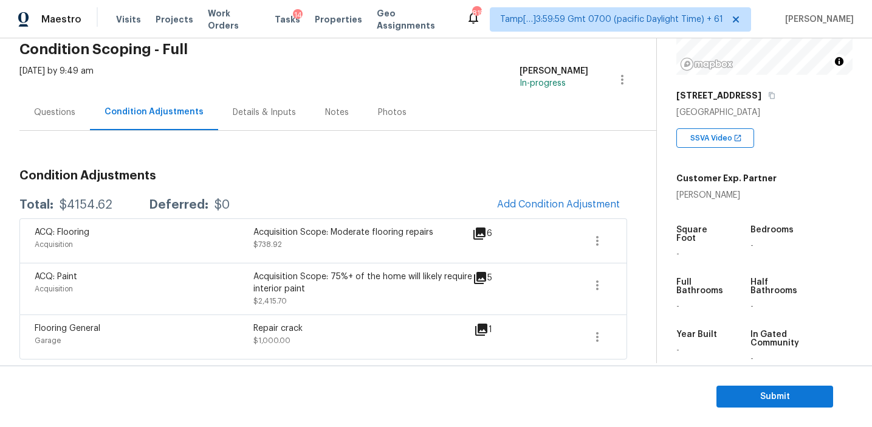
scroll to position [53, 0]
click at [249, 176] on h3 "Condition Adjustments" at bounding box center [323, 176] width 608 height 12
click at [336, 211] on div "Total: $4154.62 Deferred: $0 Add Condition Adjustment" at bounding box center [323, 204] width 608 height 27
click at [444, 219] on div "ACQ: Flooring Acquisition Acquisition Scope: Moderate flooring repairs $738.92 6" at bounding box center [323, 240] width 608 height 44
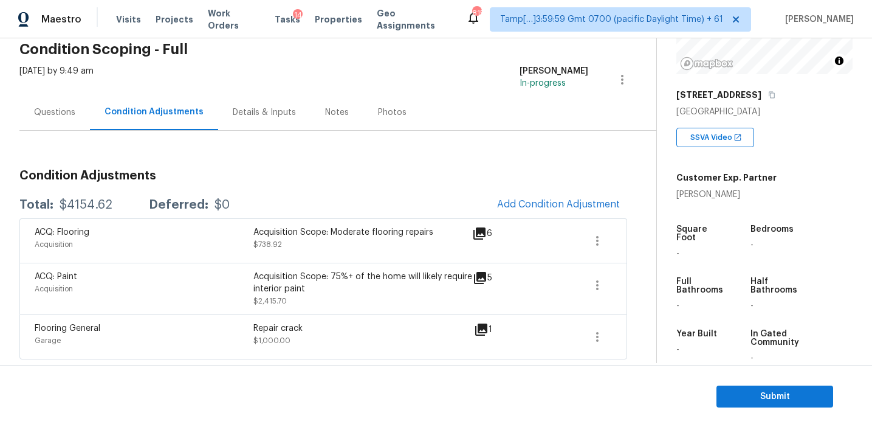
click at [389, 187] on div "Condition Adjustments Total: $4154.62 Deferred: $0 Add Condition Adjustment ACQ…" at bounding box center [323, 259] width 608 height 199
click at [594, 331] on icon "button" at bounding box center [597, 336] width 15 height 15
click at [637, 329] on div "Edit" at bounding box center [666, 334] width 95 height 12
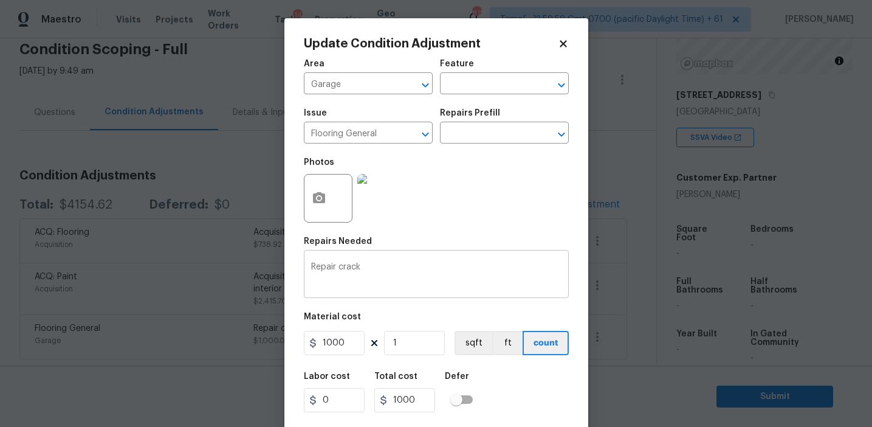
click at [415, 272] on textarea "Repair crack" at bounding box center [436, 276] width 250 height 26
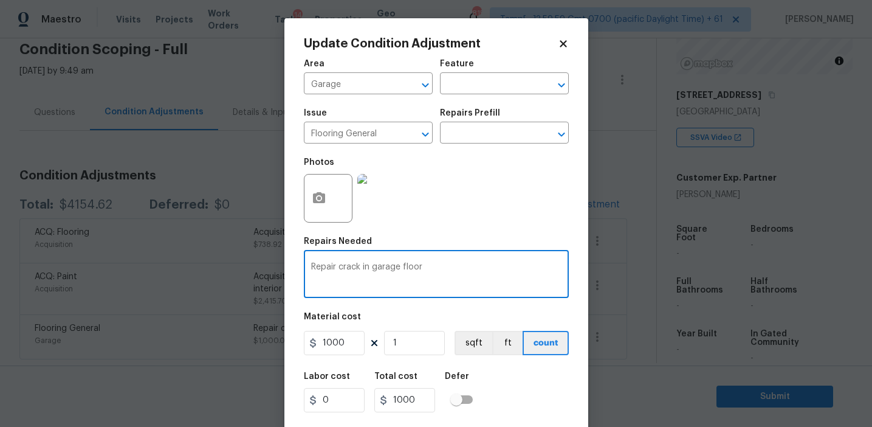
type textarea "Repair crack in garage floor"
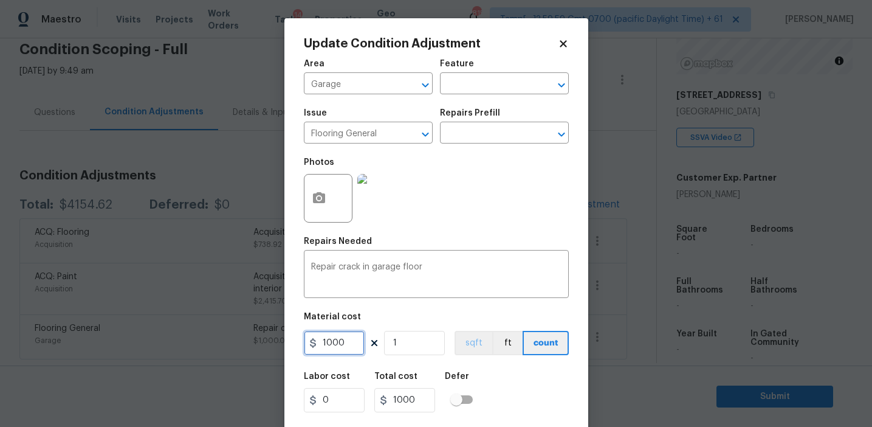
scroll to position [27, 0]
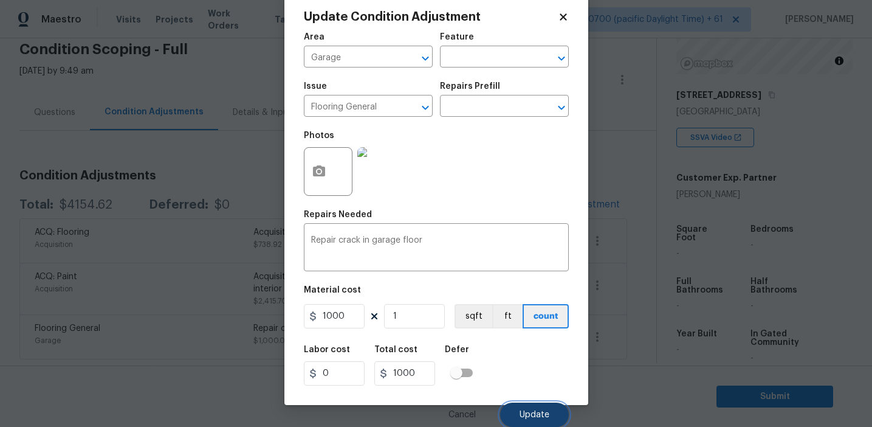
click at [516, 416] on button "Update" at bounding box center [534, 414] width 69 height 24
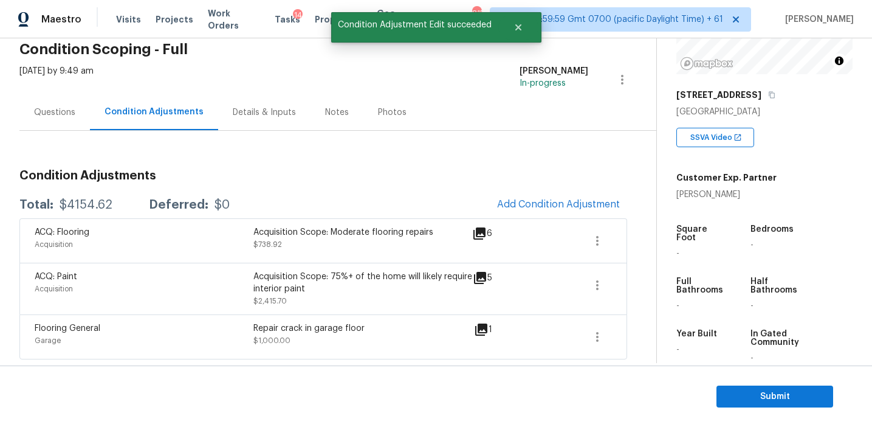
scroll to position [0, 0]
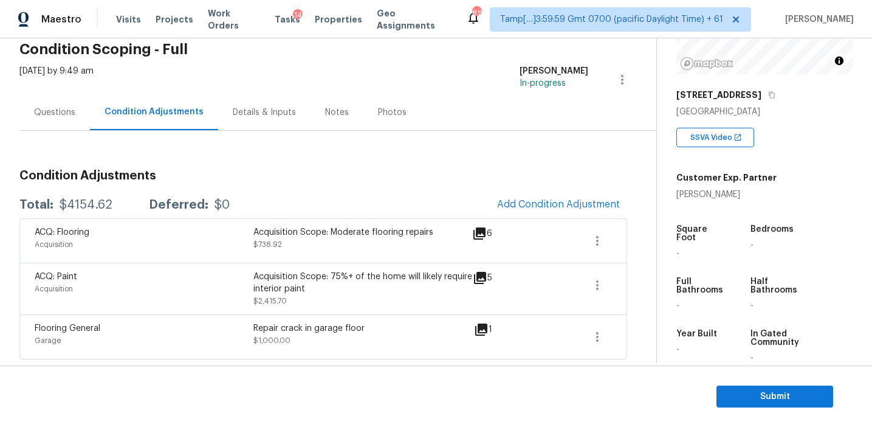
click at [257, 149] on div "Condition Adjustments Total: $4154.62 Deferred: $0 Add Condition Adjustment ACQ…" at bounding box center [323, 245] width 608 height 229
click at [330, 217] on div "Total: $4154.62 Deferred: $0 Add Condition Adjustment" at bounding box center [323, 204] width 608 height 27
click at [321, 185] on div "Condition Adjustments Total: $4154.62 Deferred: $0 Add Condition Adjustment ACQ…" at bounding box center [323, 259] width 608 height 199
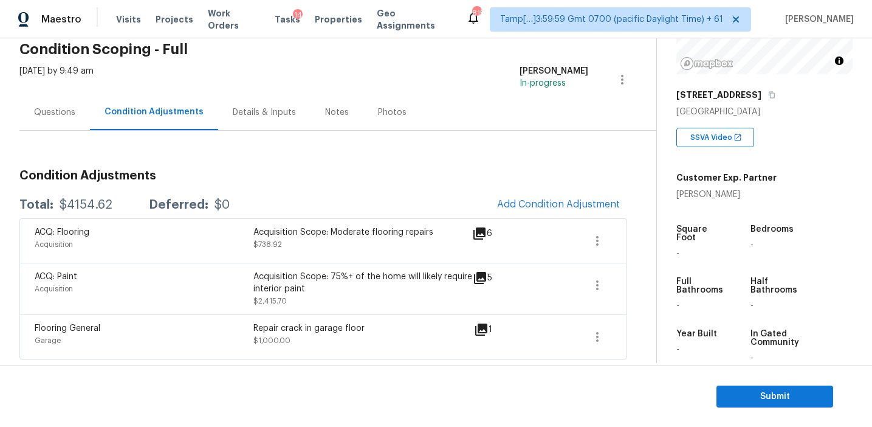
click at [321, 185] on div "Condition Adjustments Total: $4154.62 Deferred: $0 Add Condition Adjustment ACQ…" at bounding box center [323, 259] width 608 height 199
click at [730, 301] on div "Full Bathrooms -" at bounding box center [712, 293] width 71 height 52
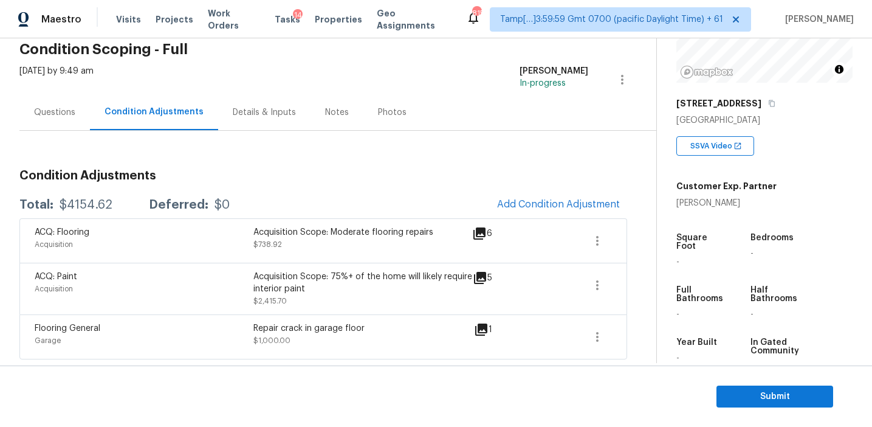
scroll to position [162, 0]
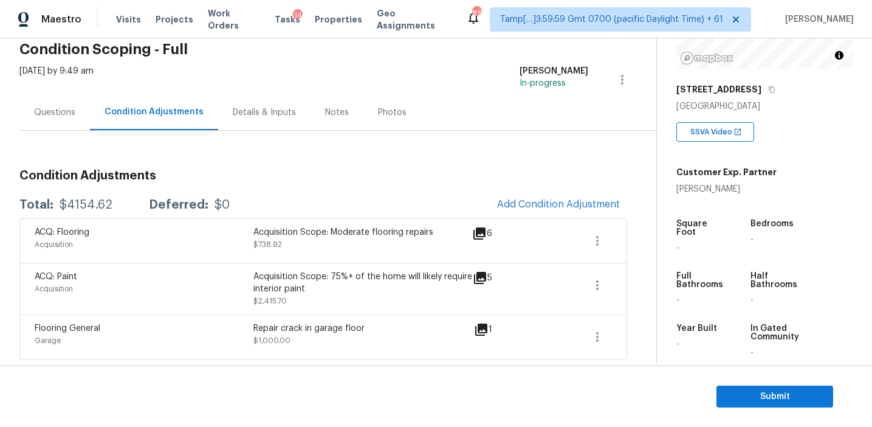
click at [442, 177] on h3 "Condition Adjustments" at bounding box center [323, 176] width 608 height 12
click at [761, 393] on span "Submit" at bounding box center [774, 396] width 97 height 15
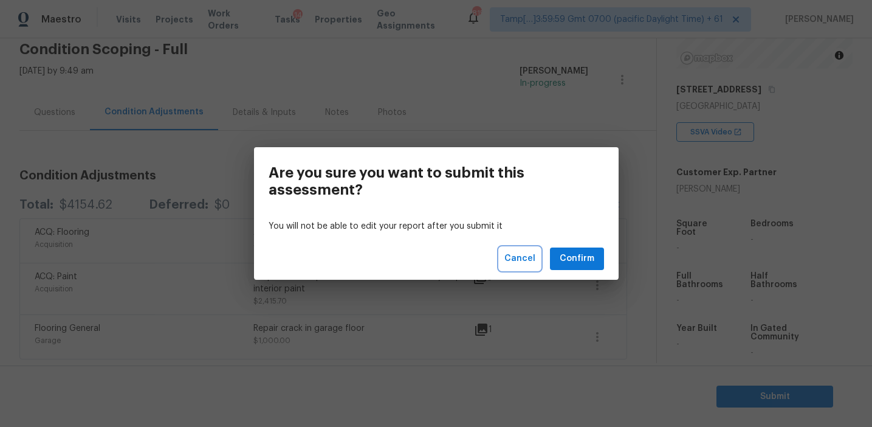
click at [517, 253] on span "Cancel" at bounding box center [519, 258] width 31 height 15
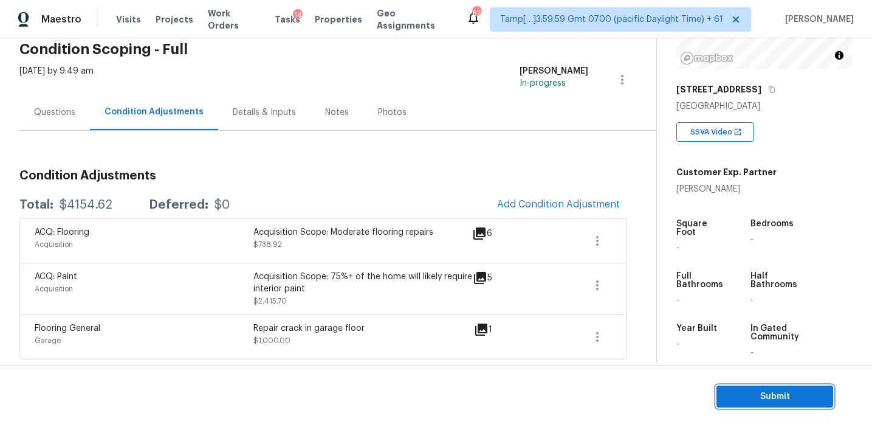
click at [731, 393] on span "Submit" at bounding box center [774, 396] width 97 height 15
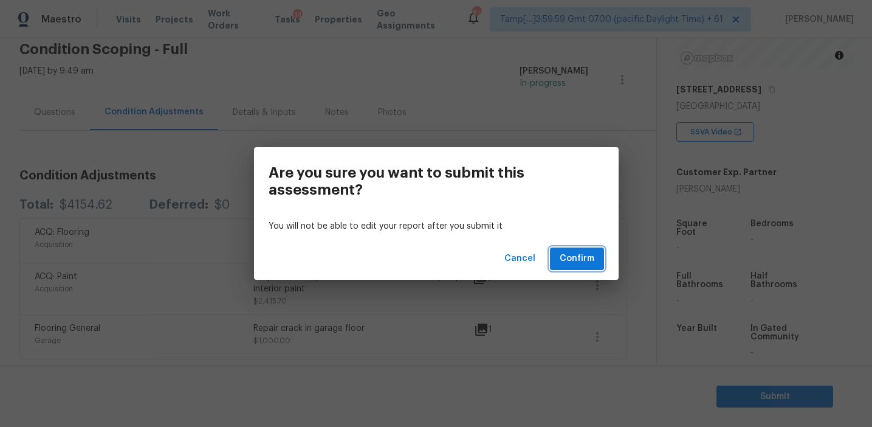
click at [579, 257] on span "Confirm" at bounding box center [577, 258] width 35 height 15
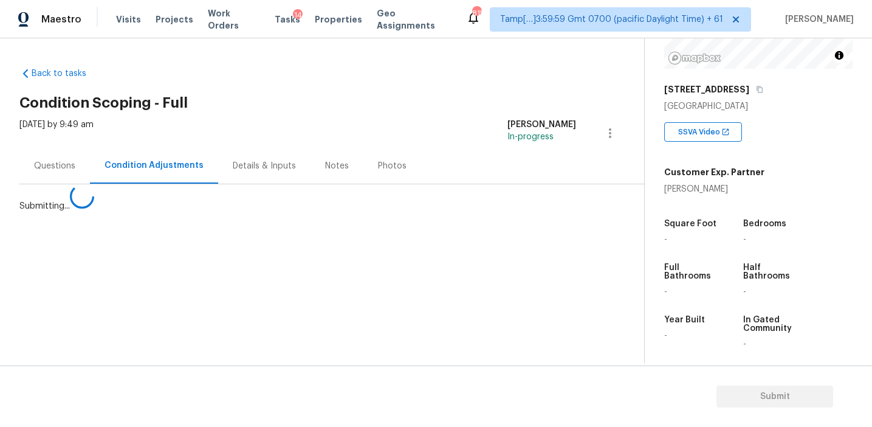
scroll to position [0, 0]
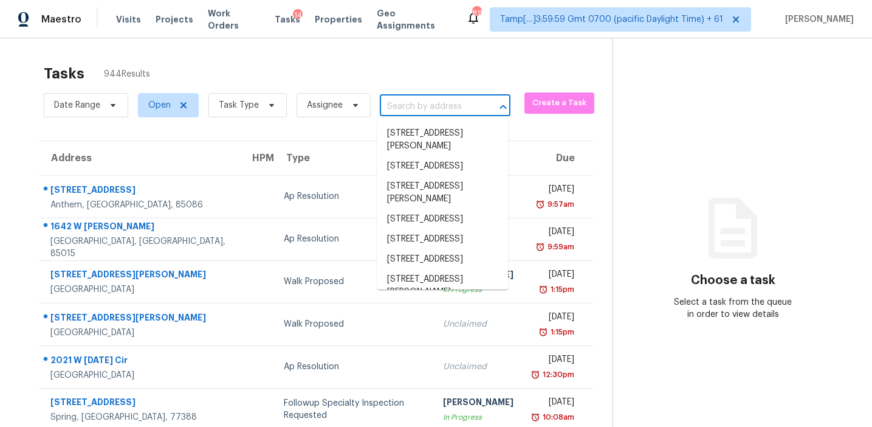
click at [407, 105] on input "text" at bounding box center [428, 106] width 97 height 19
paste input "39 Summit Ridge Dr SE Cartersville, GA, 30120"
type input "39 Summit Ridge Dr SE Cartersville, GA, 30120"
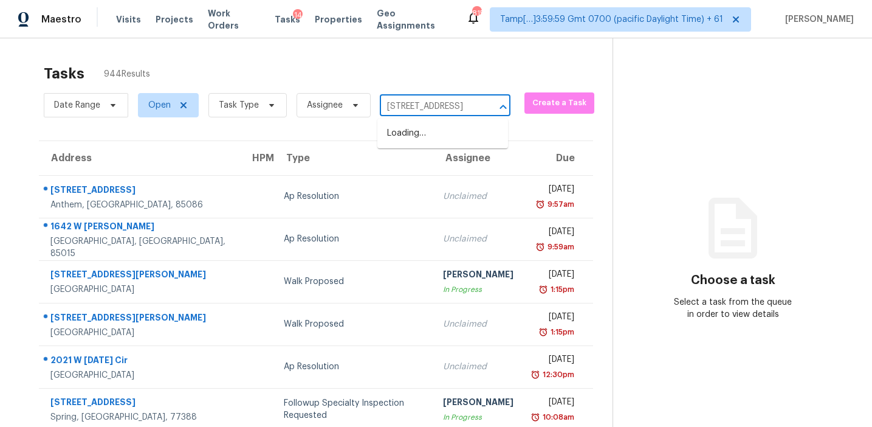
scroll to position [0, 97]
click at [433, 137] on li "39 Summit Ridge Dr SE, Cartersville, GA 30120" at bounding box center [442, 133] width 131 height 20
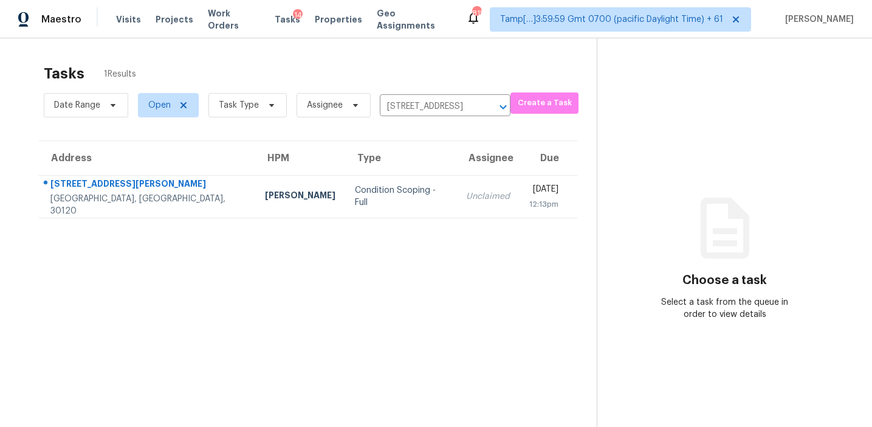
click at [379, 195] on td "Condition Scoping - Full" at bounding box center [400, 196] width 111 height 43
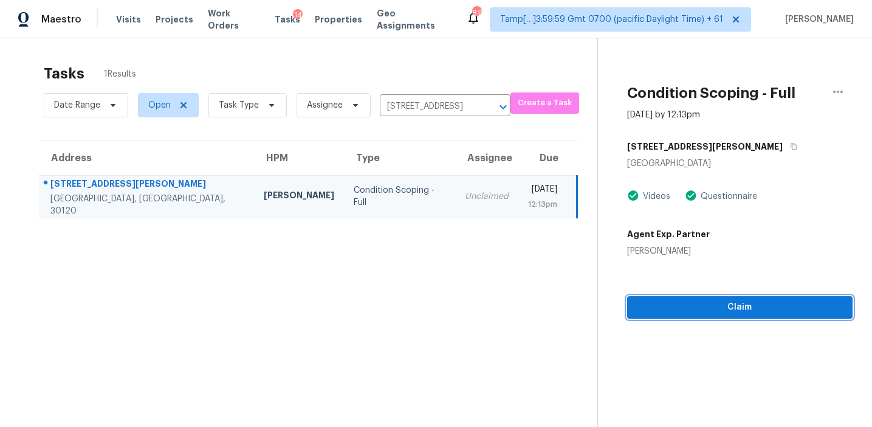
click at [681, 310] on span "Claim" at bounding box center [740, 307] width 206 height 15
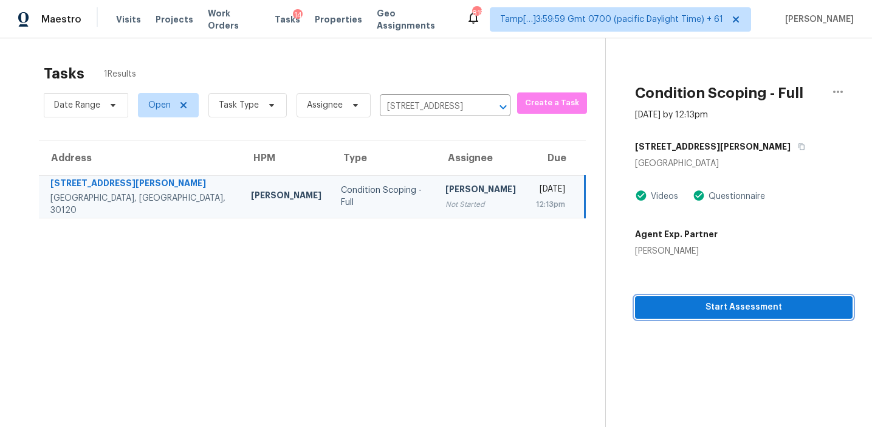
click at [667, 302] on span "Start Assessment" at bounding box center [744, 307] width 199 height 15
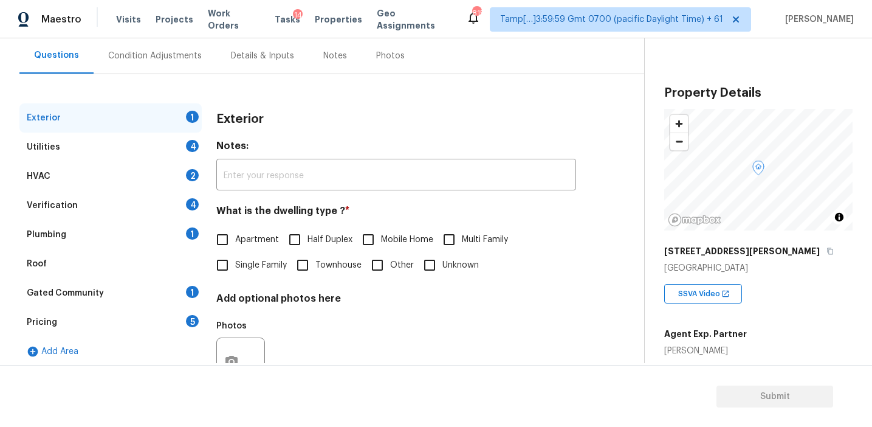
scroll to position [115, 0]
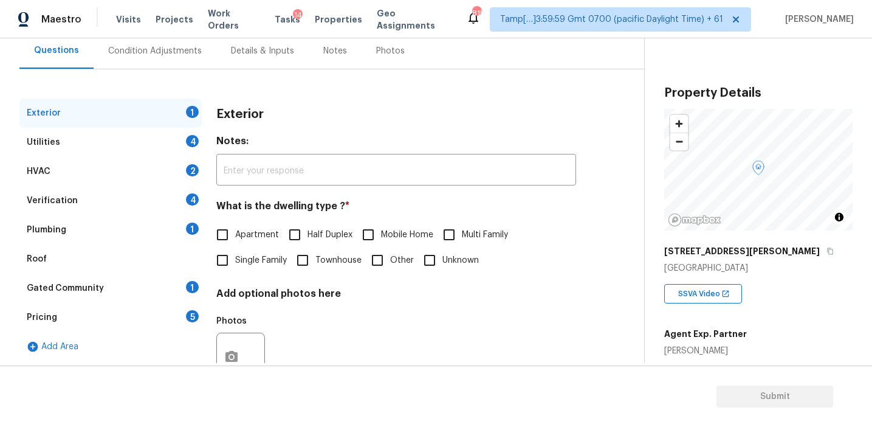
click at [176, 319] on div "Pricing 5" at bounding box center [110, 317] width 182 height 29
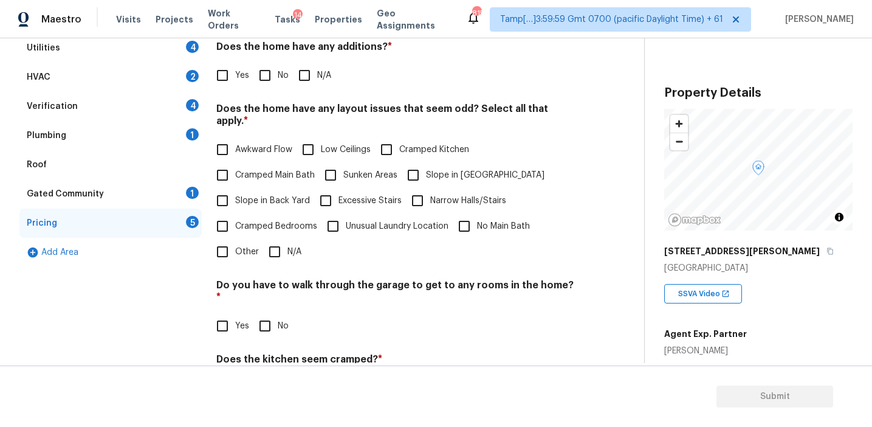
scroll to position [280, 0]
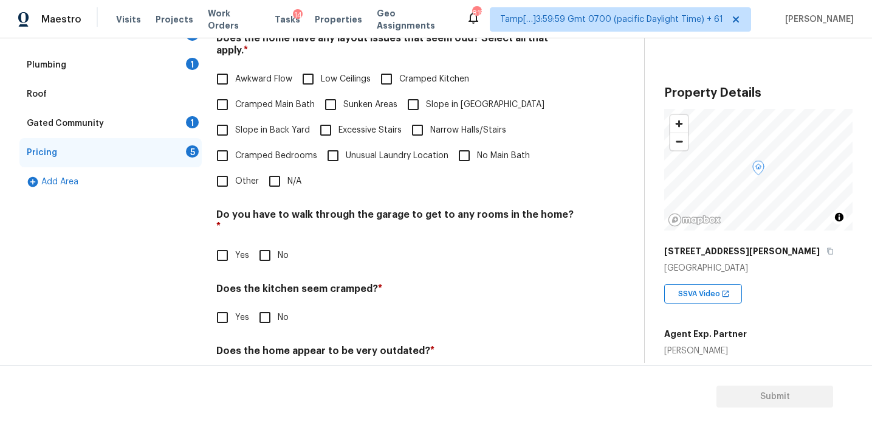
click at [234, 174] on input "Other" at bounding box center [223, 181] width 26 height 26
checkbox input "true"
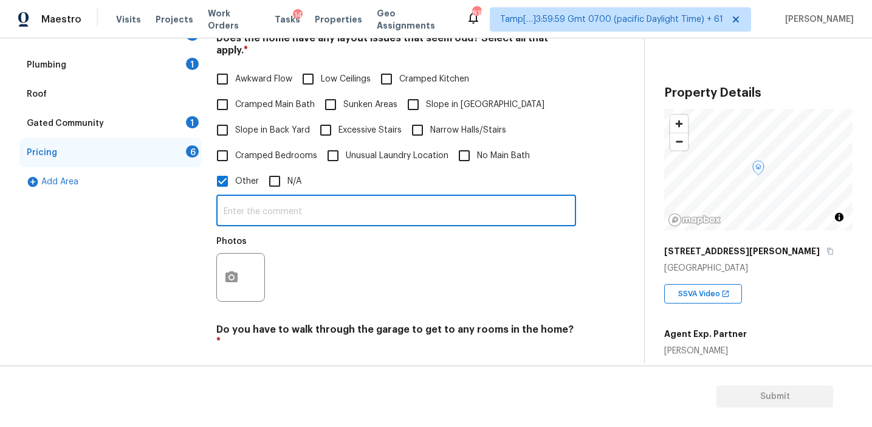
click at [255, 201] on input "text" at bounding box center [396, 212] width 360 height 29
type input "Bathroom count discrepancy"
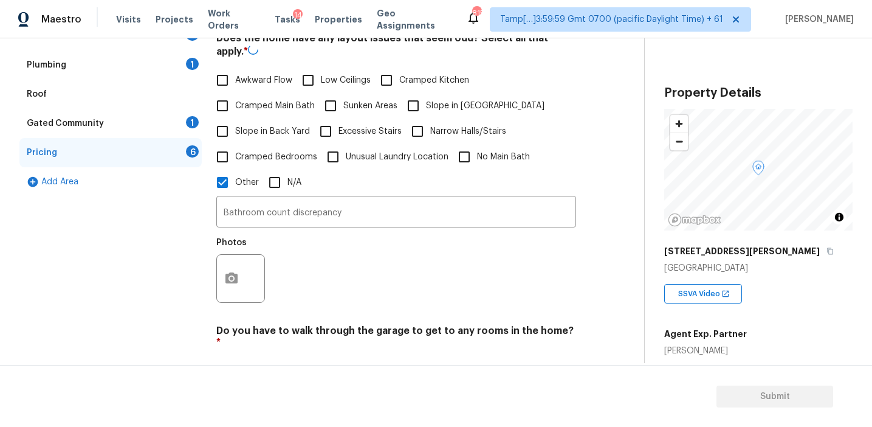
click at [350, 262] on div "Photos" at bounding box center [396, 270] width 360 height 79
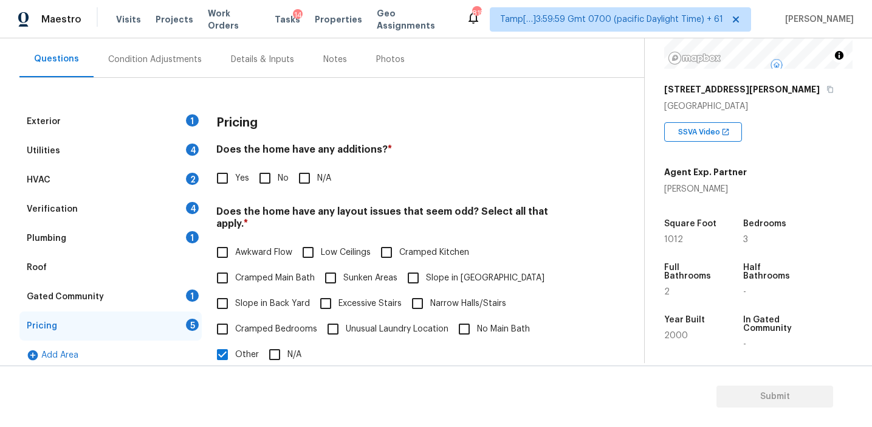
scroll to position [106, 0]
click at [359, 141] on div "Pricing Does the home have any additions? * Yes No N/A Does the home have any l…" at bounding box center [396, 402] width 360 height 588
click at [295, 122] on div "Pricing" at bounding box center [396, 124] width 360 height 32
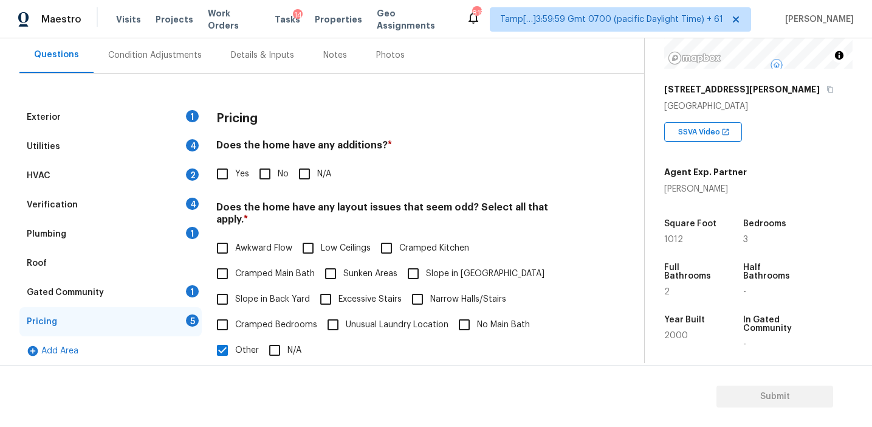
click at [249, 108] on div "Pricing" at bounding box center [396, 119] width 360 height 32
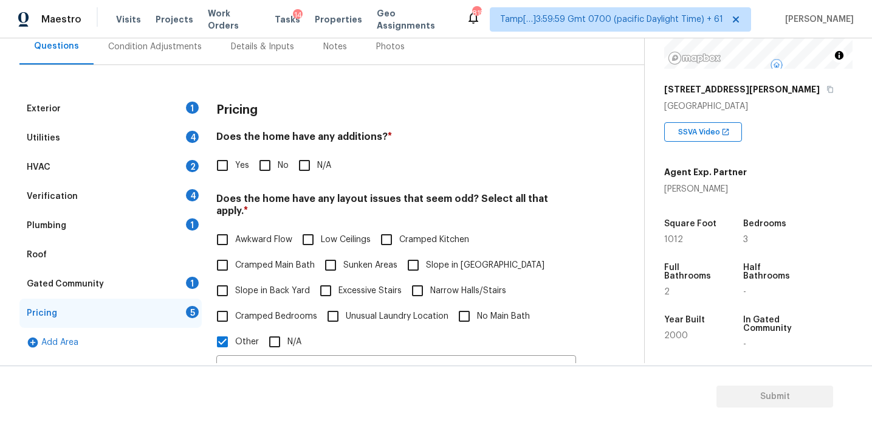
scroll to position [105, 0]
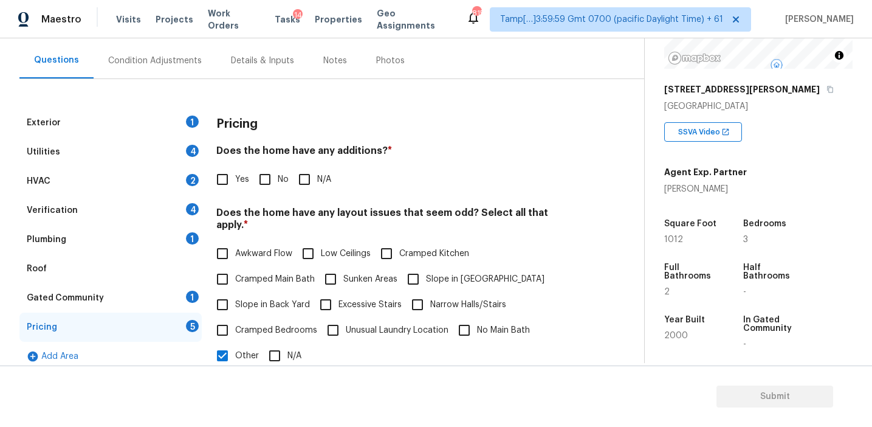
click at [310, 108] on div "Pricing" at bounding box center [396, 124] width 360 height 32
click at [332, 116] on div "Pricing" at bounding box center [396, 124] width 360 height 32
click at [731, 216] on div "Square Foot 1012" at bounding box center [701, 232] width 75 height 44
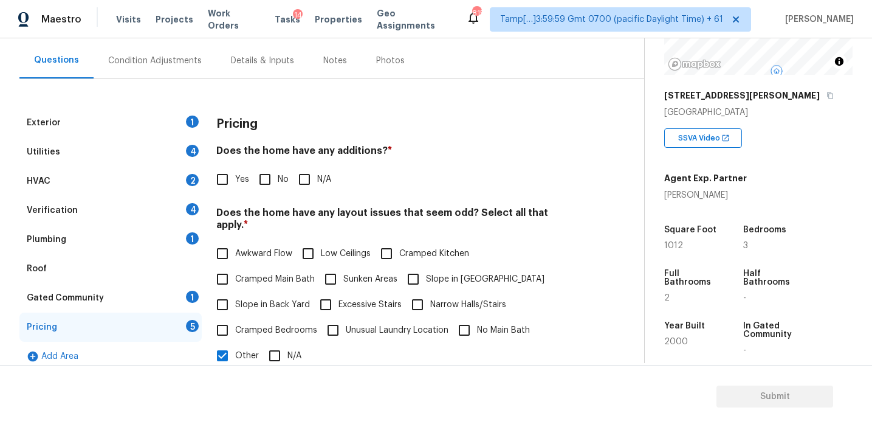
scroll to position [156, 0]
click at [607, 218] on div "Exterior 1 Utilities 4 HVAC 2 Verification 4 Plumbing 1 Roof Gated Community 1 …" at bounding box center [317, 402] width 596 height 588
click at [343, 165] on div "Does the home have any additions? * Yes No N/A" at bounding box center [396, 168] width 360 height 47
click at [253, 123] on h3 "Pricing" at bounding box center [236, 124] width 41 height 12
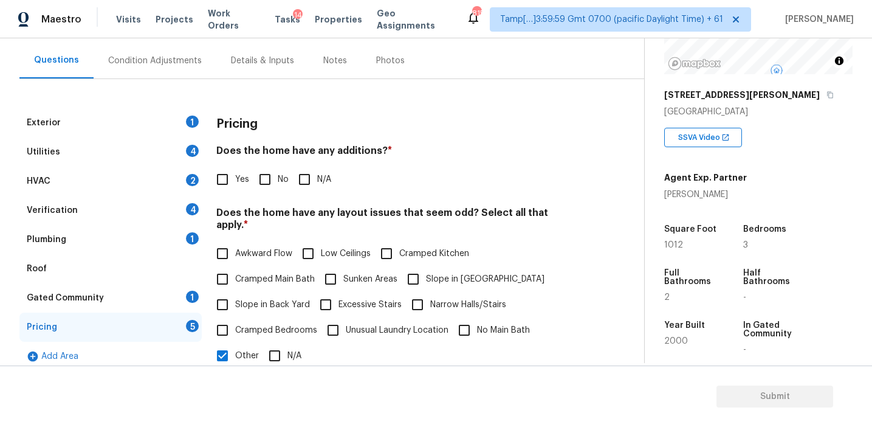
click at [253, 123] on h3 "Pricing" at bounding box center [236, 124] width 41 height 12
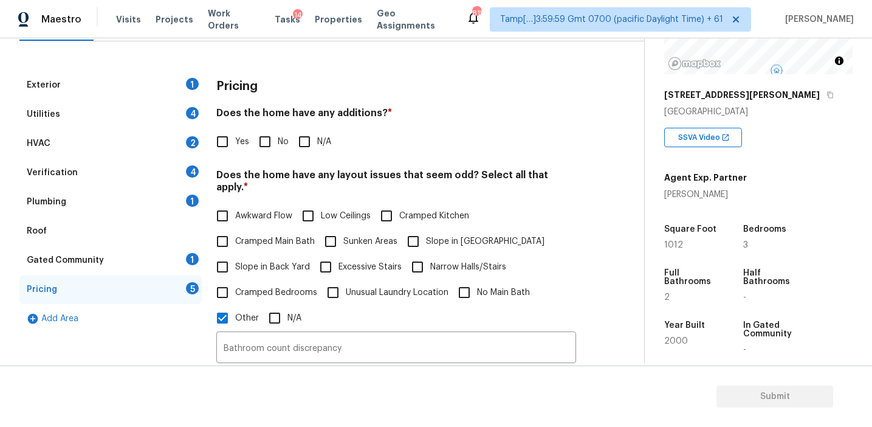
scroll to position [105, 0]
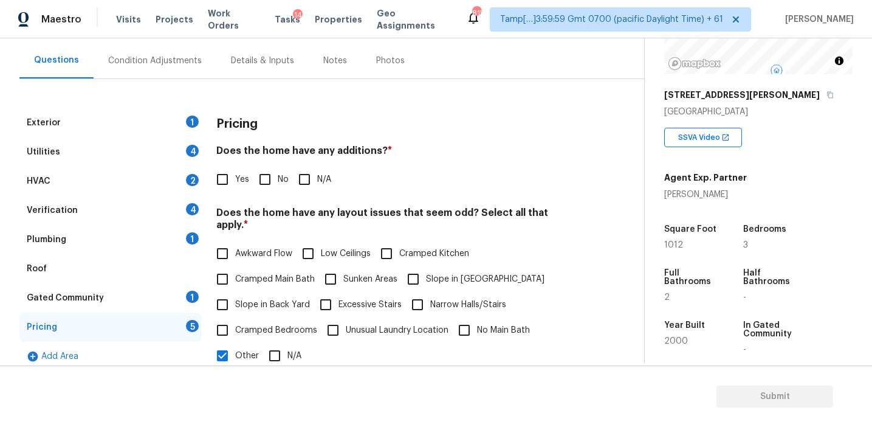
click at [170, 58] on div "Condition Adjustments" at bounding box center [155, 61] width 94 height 12
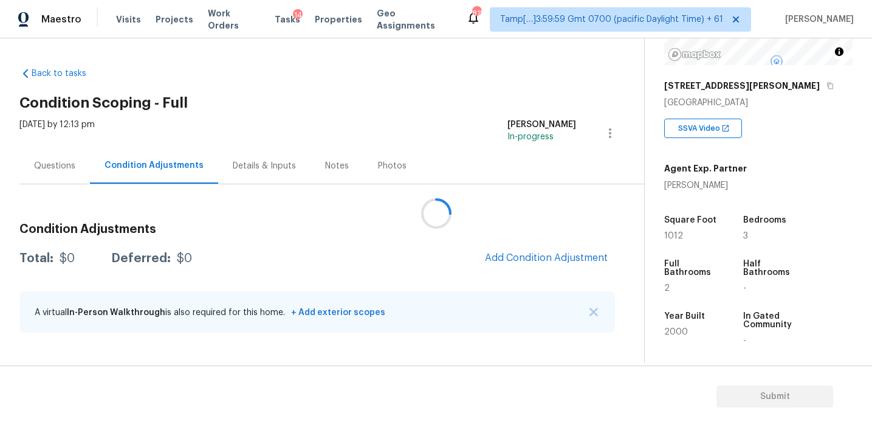
scroll to position [150, 0]
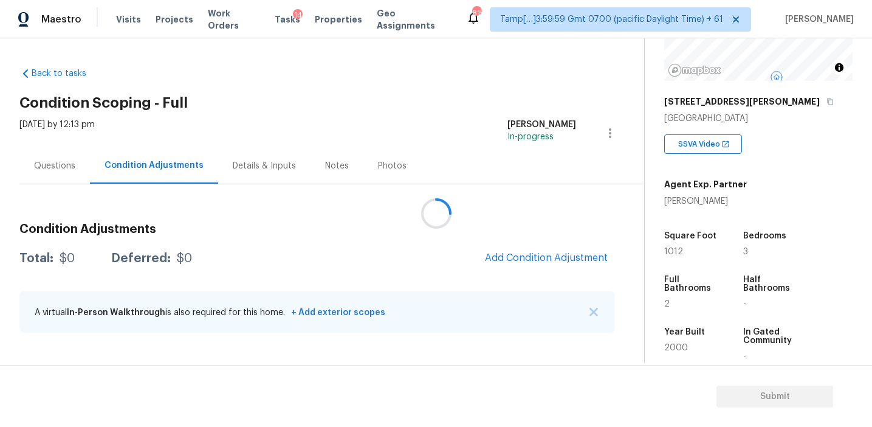
click at [532, 223] on div at bounding box center [436, 213] width 872 height 427
click at [504, 210] on div at bounding box center [436, 213] width 872 height 427
click at [515, 253] on span "Add Condition Adjustment" at bounding box center [546, 257] width 123 height 11
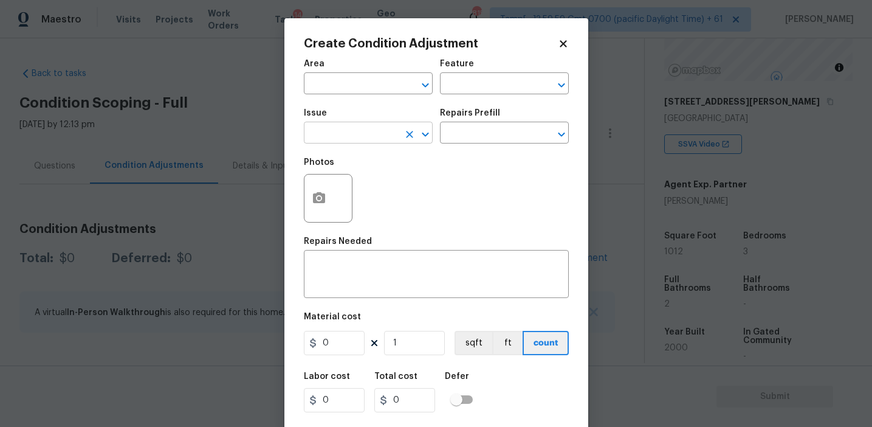
click at [354, 131] on input "text" at bounding box center [351, 134] width 95 height 19
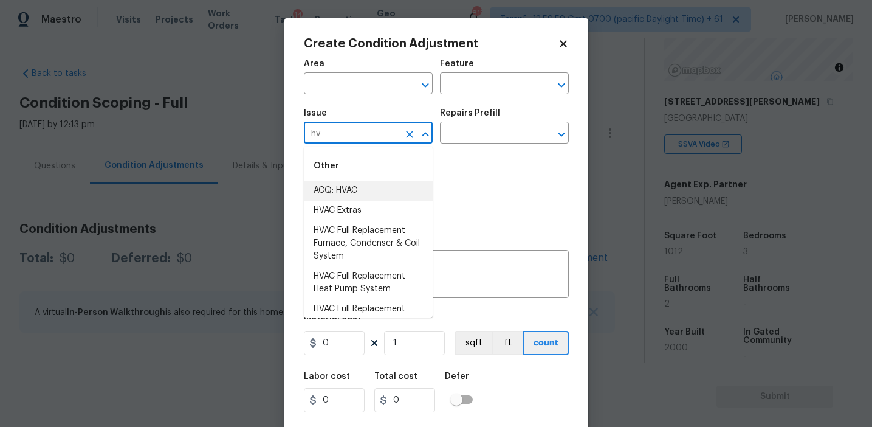
click at [360, 185] on li "ACQ: HVAC" at bounding box center [368, 191] width 129 height 20
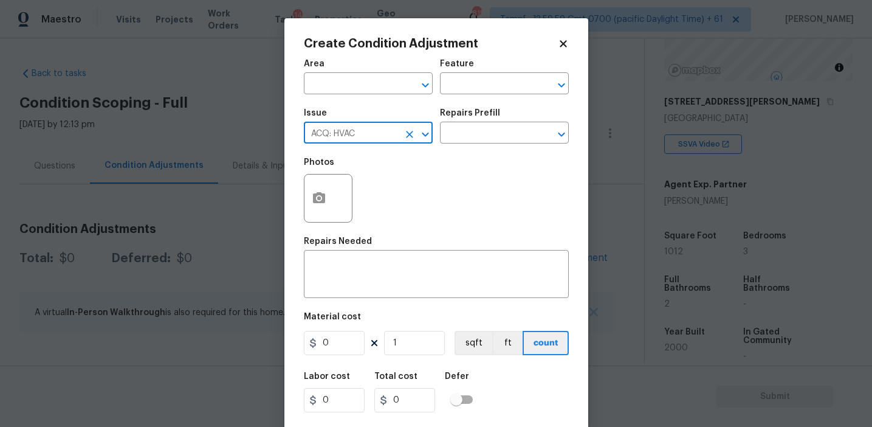
type input "ACQ: HVAC"
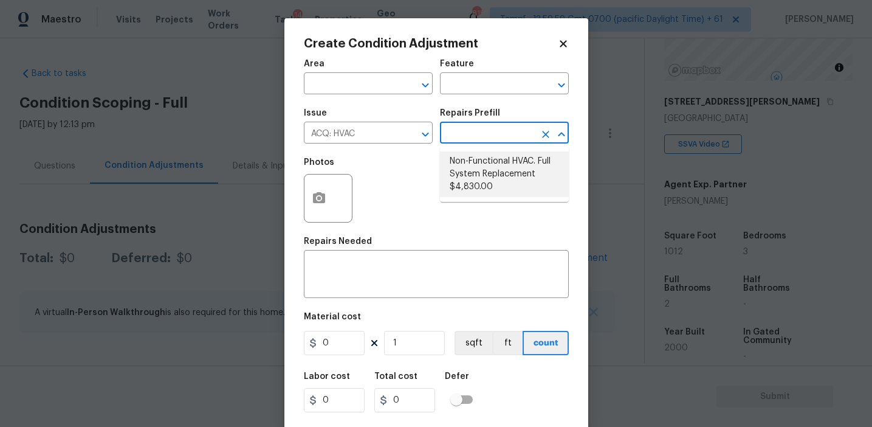
click at [486, 167] on li "Non-Functional HVAC. Full System Replacement $4,830.00" at bounding box center [504, 174] width 129 height 46
type input "Acquisition"
type textarea "Acquisition Scope: Full System Replacement"
type input "4830"
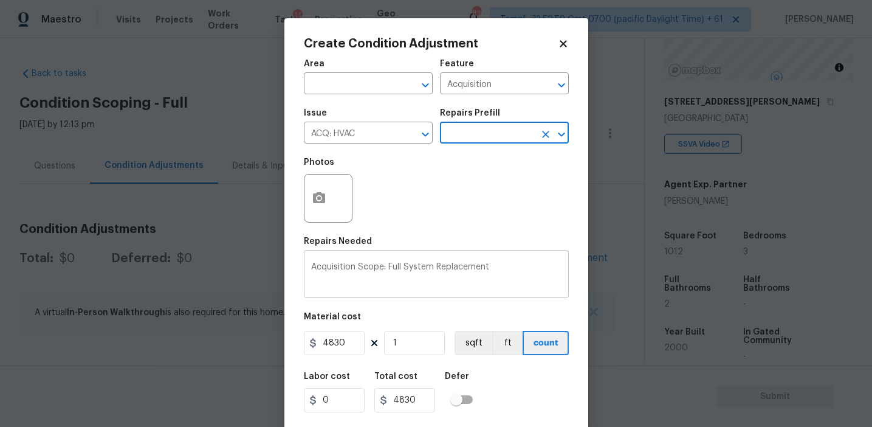
scroll to position [27, 0]
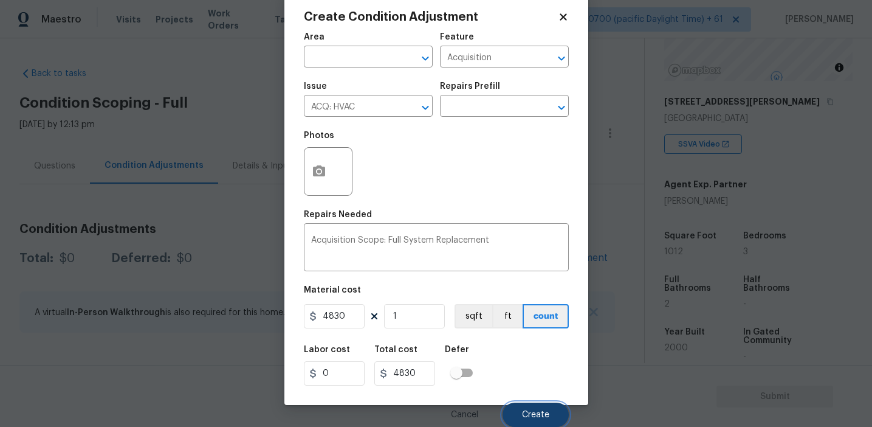
click at [529, 412] on span "Create" at bounding box center [535, 414] width 27 height 9
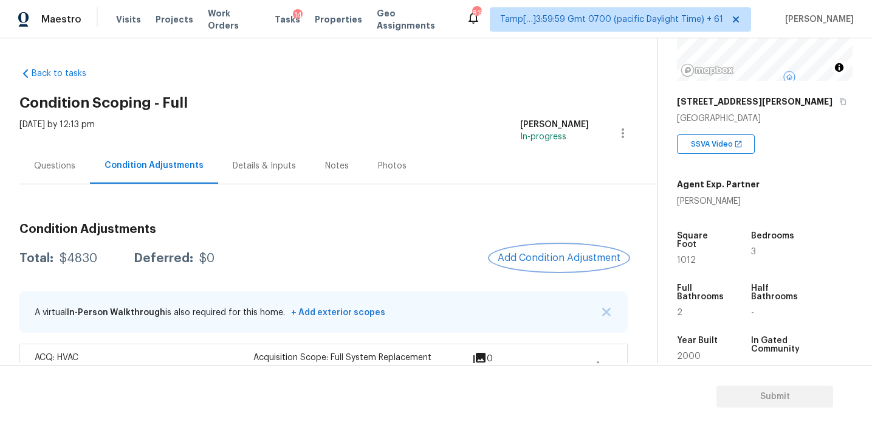
scroll to position [29, 0]
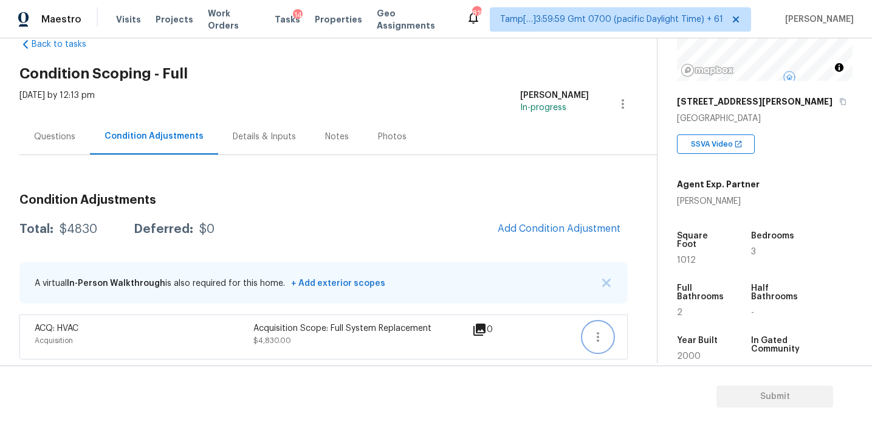
click at [602, 334] on icon "button" at bounding box center [598, 336] width 15 height 15
click at [650, 323] on ul "Edit" at bounding box center [667, 334] width 109 height 24
click at [636, 335] on div "Edit" at bounding box center [667, 334] width 95 height 12
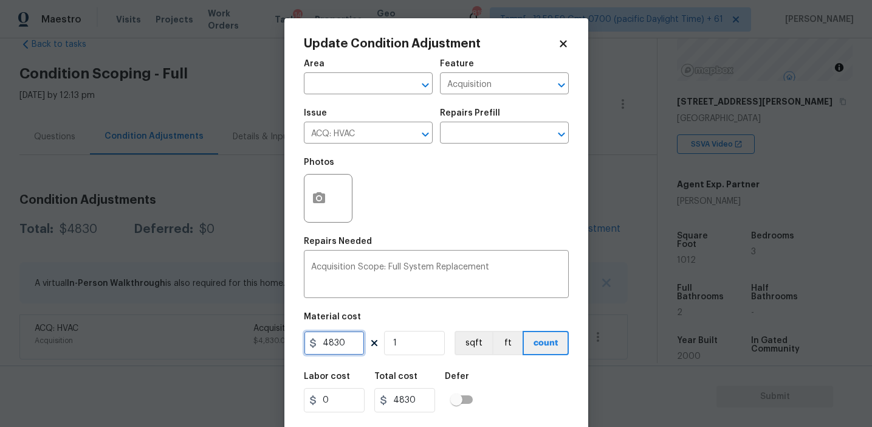
click at [343, 342] on input "4830" at bounding box center [334, 343] width 61 height 24
type input "6500"
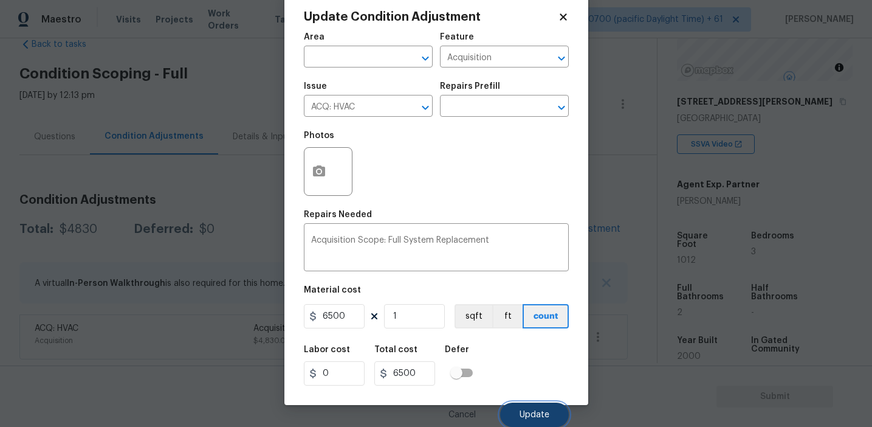
click at [526, 415] on span "Update" at bounding box center [535, 414] width 30 height 9
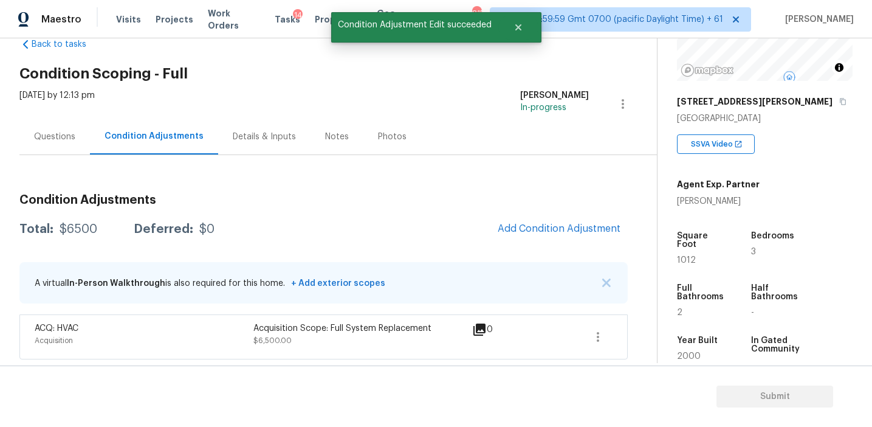
scroll to position [0, 0]
click at [415, 202] on h3 "Condition Adjustments" at bounding box center [323, 200] width 608 height 12
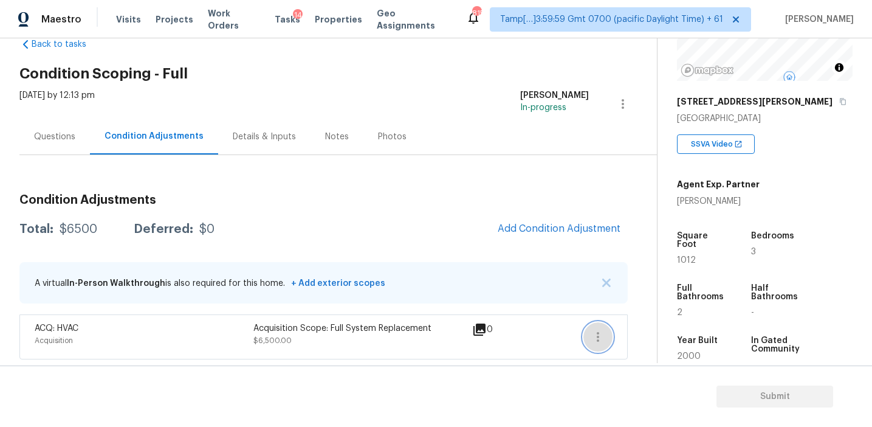
click at [596, 340] on icon "button" at bounding box center [598, 336] width 15 height 15
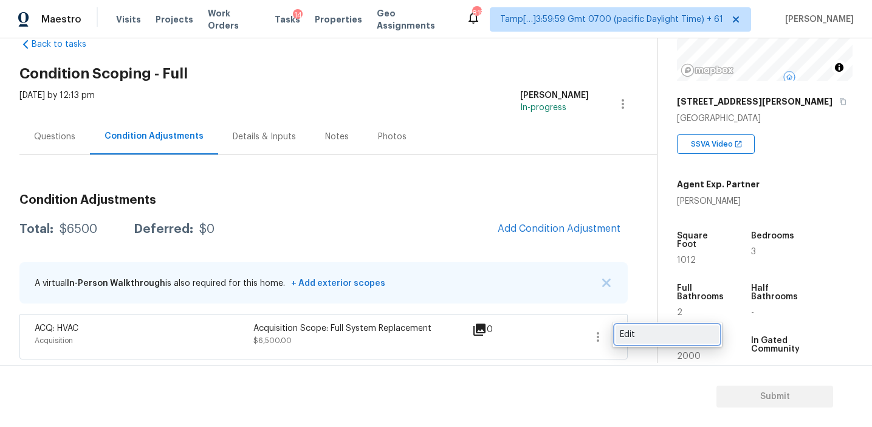
click at [635, 331] on div "Edit" at bounding box center [667, 334] width 95 height 12
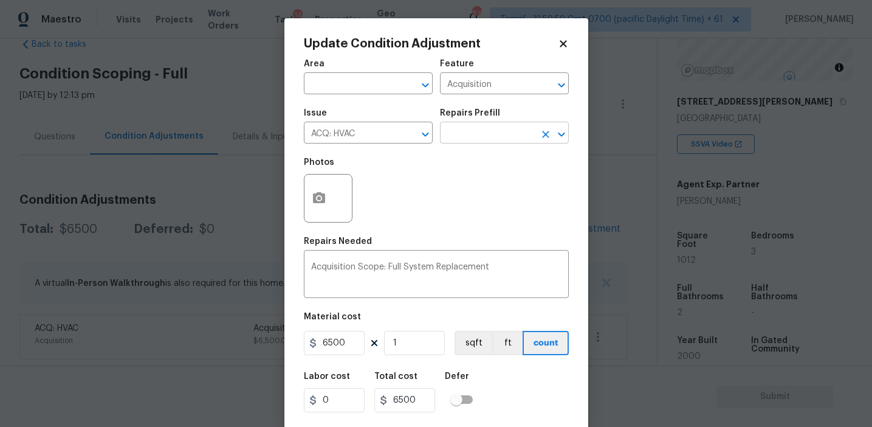
click at [484, 134] on input "text" at bounding box center [487, 134] width 95 height 19
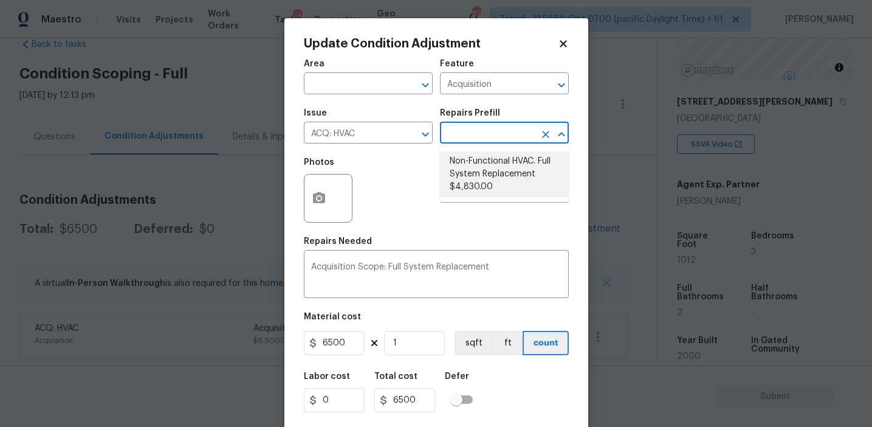
click at [485, 177] on li "Non-Functional HVAC. Full System Replacement $4,830.00" at bounding box center [504, 174] width 129 height 46
type input "4830"
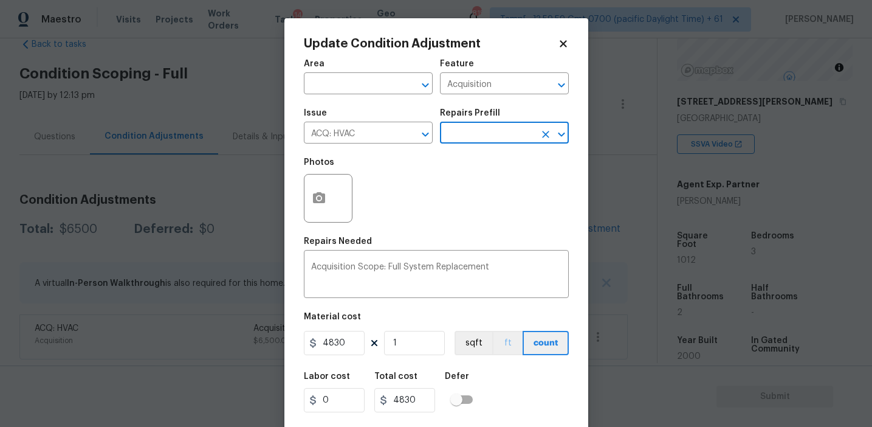
scroll to position [27, 0]
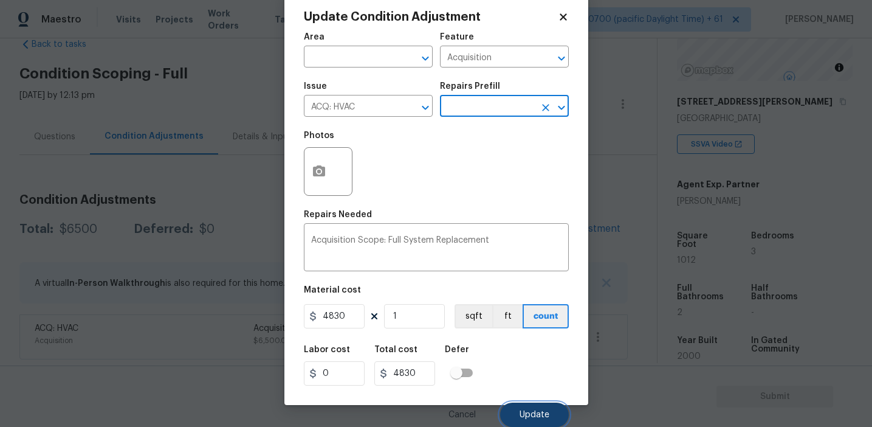
click at [525, 415] on span "Update" at bounding box center [535, 414] width 30 height 9
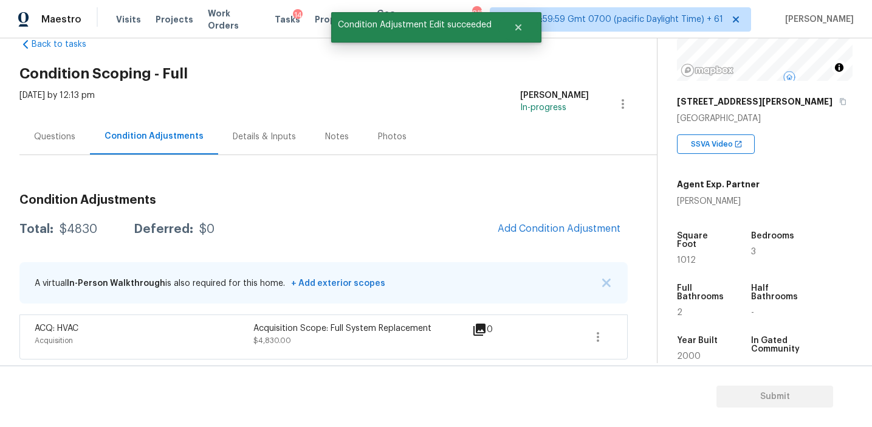
scroll to position [0, 0]
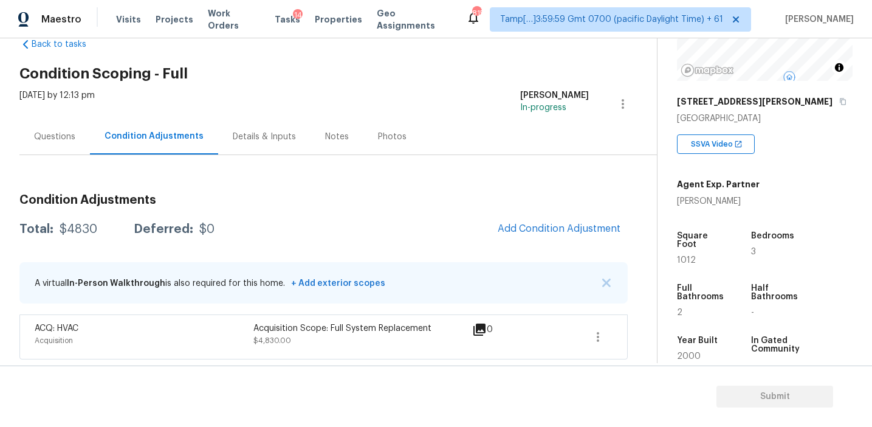
click at [227, 197] on h3 "Condition Adjustments" at bounding box center [323, 200] width 608 height 12
click at [273, 155] on div "Condition Adjustments Total: $4830 Deferred: $0 Add Condition Adjustment A virt…" at bounding box center [323, 257] width 608 height 204
click at [70, 162] on div "Condition Adjustments Total: $4830 Deferred: $0 Add Condition Adjustment A virt…" at bounding box center [323, 257] width 608 height 204
click at [66, 142] on div "Questions" at bounding box center [54, 137] width 71 height 36
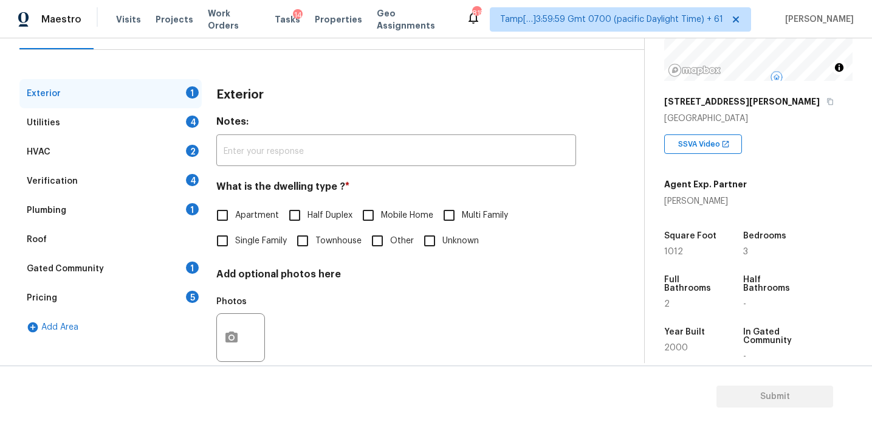
scroll to position [159, 0]
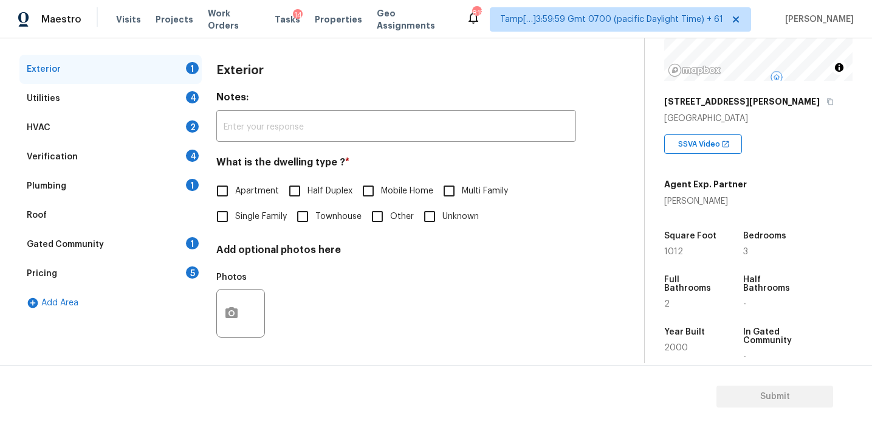
click at [173, 148] on div "Verification 4" at bounding box center [110, 156] width 182 height 29
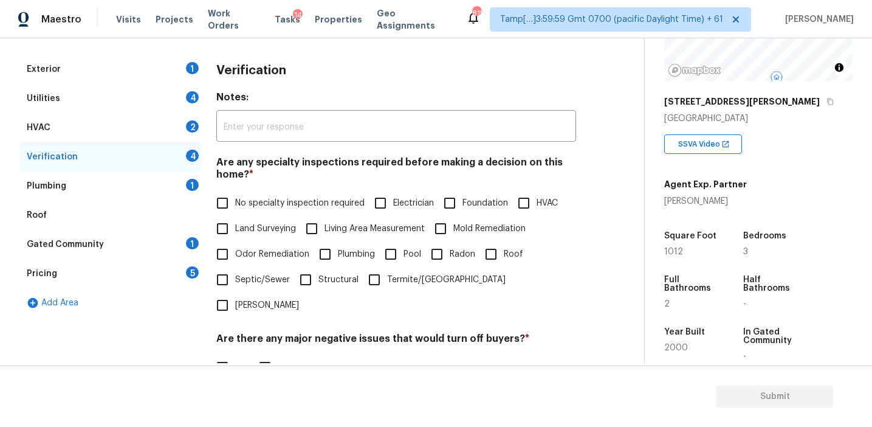
click at [370, 227] on span "Living Area Measurement" at bounding box center [375, 228] width 100 height 13
click at [325, 227] on input "Living Area Measurement" at bounding box center [312, 229] width 26 height 26
checkbox input "true"
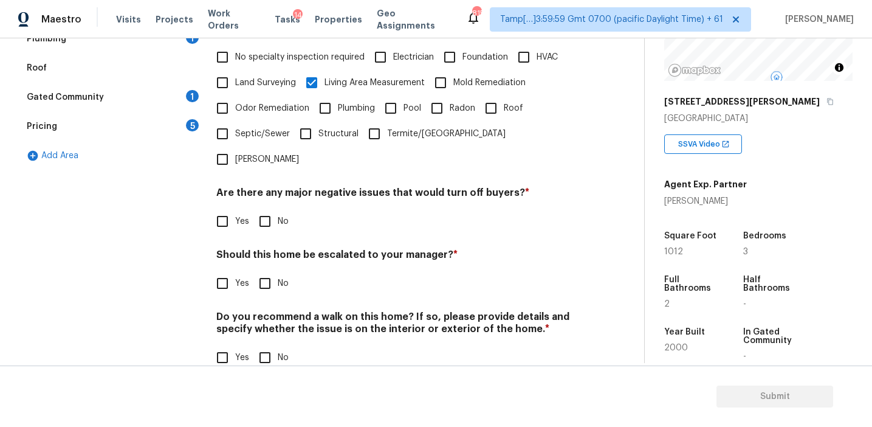
scroll to position [305, 0]
click at [227, 270] on input "Yes" at bounding box center [223, 283] width 26 height 26
checkbox input "true"
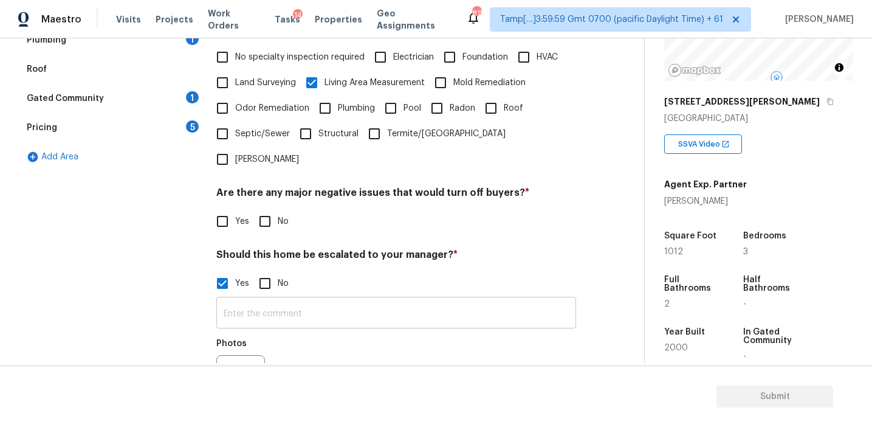
click at [244, 300] on input "text" at bounding box center [396, 314] width 360 height 29
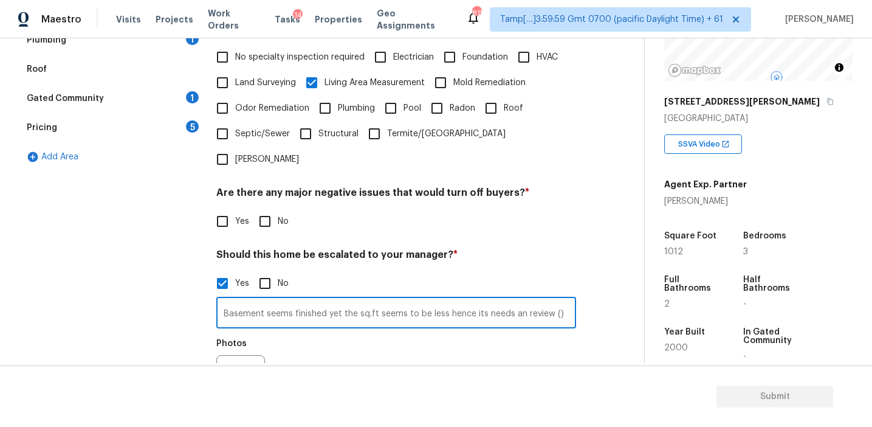
click at [554, 300] on input "Basement seems finished yet the sq.ft seems to be less hence its needs an revie…" at bounding box center [396, 314] width 360 height 29
type input "Basement seems finished yet the sq.ft seems to be less hence its needs an revie…"
click at [553, 300] on input "Basement seems finished yet the sq.ft seems to be less hence its needs an revie…" at bounding box center [396, 314] width 360 height 29
click at [238, 372] on icon "button" at bounding box center [231, 379] width 15 height 15
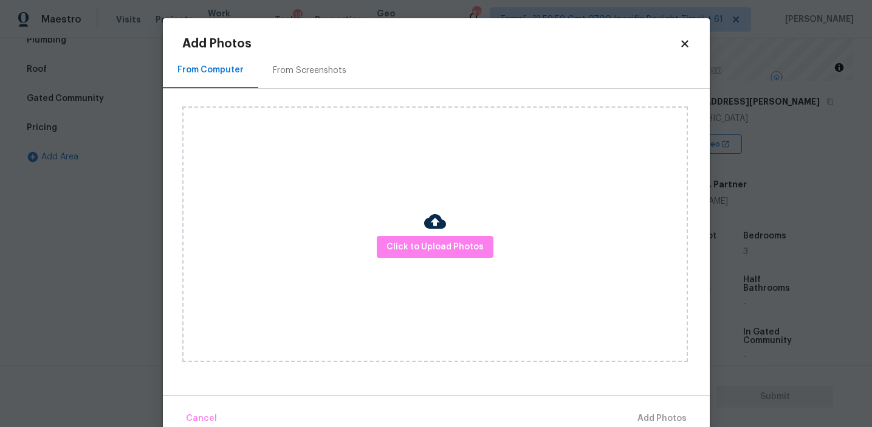
click at [298, 58] on div "From Screenshots" at bounding box center [309, 70] width 103 height 36
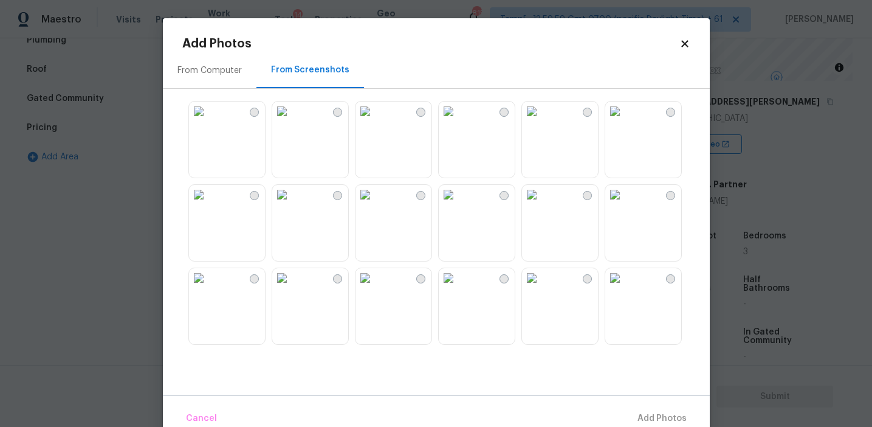
click at [625, 204] on img at bounding box center [614, 194] width 19 height 19
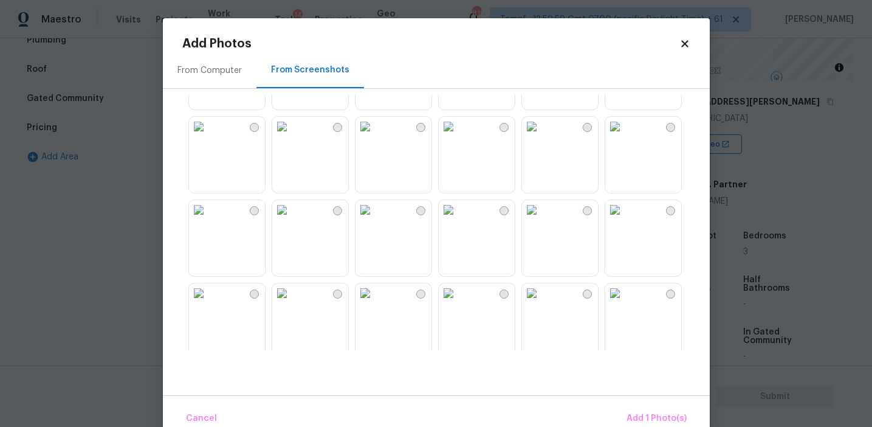
scroll to position [311, 0]
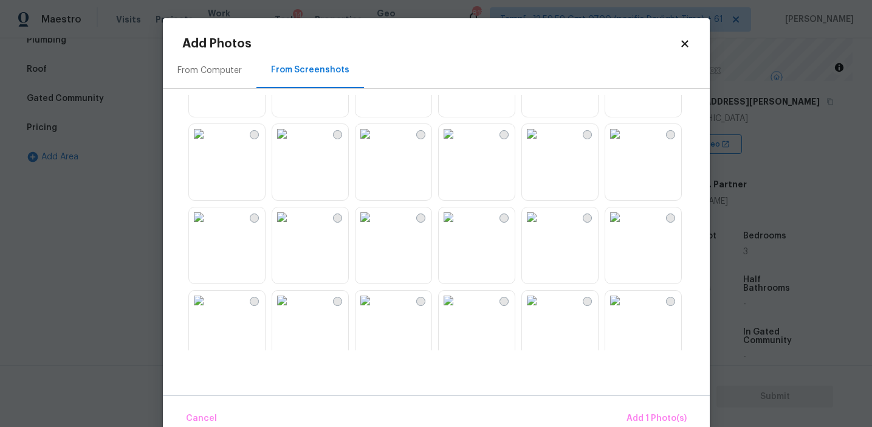
click at [208, 227] on img at bounding box center [198, 216] width 19 height 19
click at [292, 227] on img at bounding box center [281, 216] width 19 height 19
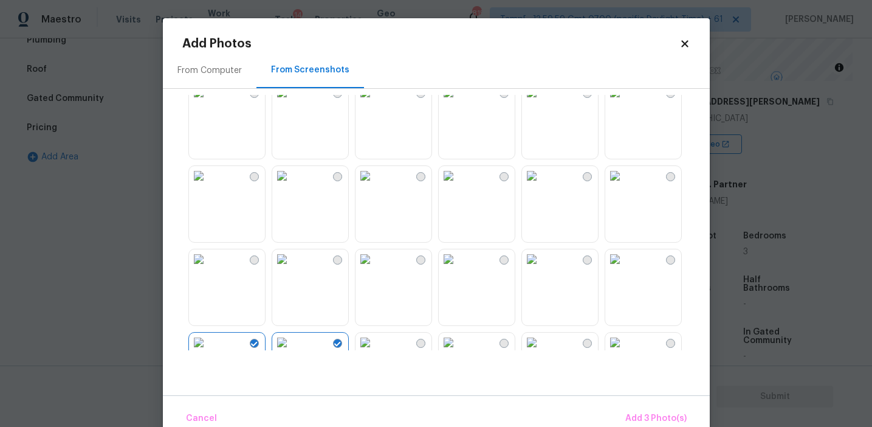
scroll to position [152, 0]
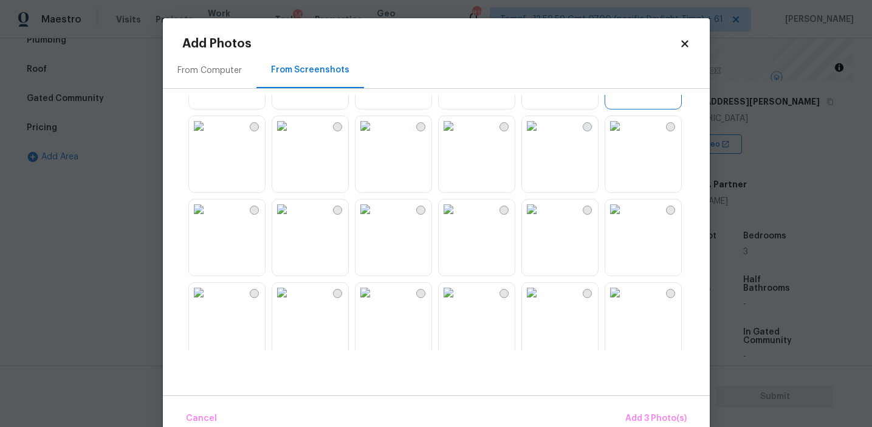
click at [625, 219] on img at bounding box center [614, 208] width 19 height 19
click at [630, 419] on span "Add 4 Photo(s)" at bounding box center [655, 418] width 63 height 15
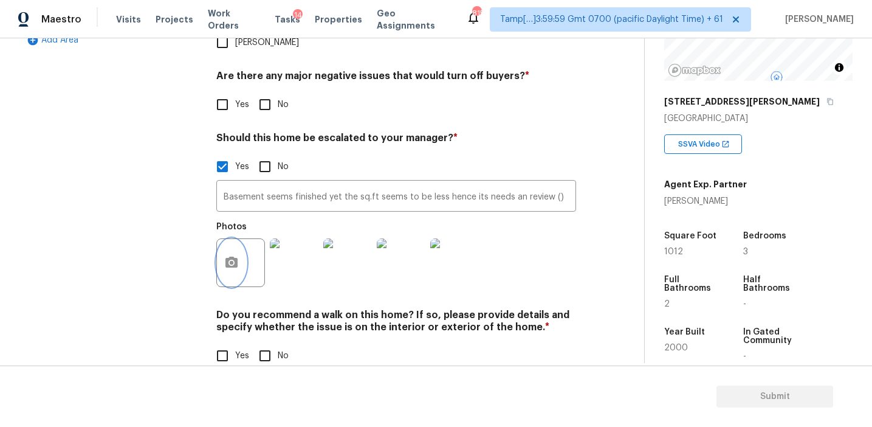
scroll to position [420, 0]
click at [265, 346] on div "Verification Notes: ​ Are any specialty inspections required before making a de…" at bounding box center [396, 88] width 360 height 591
click at [264, 344] on input "No" at bounding box center [265, 357] width 26 height 26
checkbox input "true"
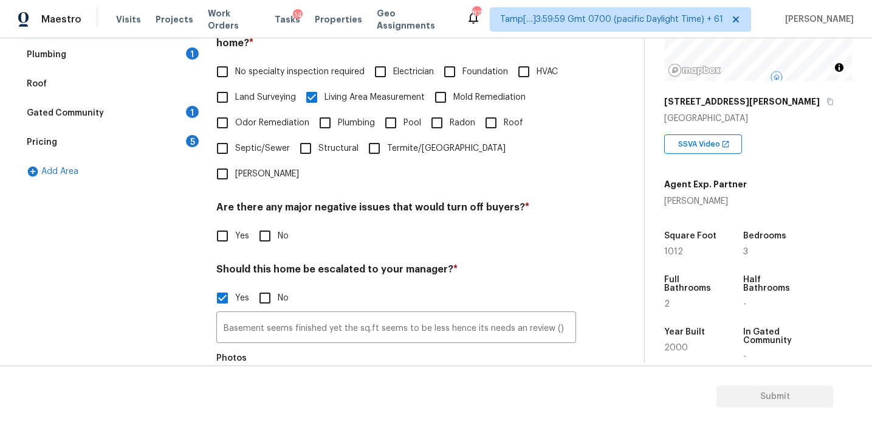
scroll to position [284, 0]
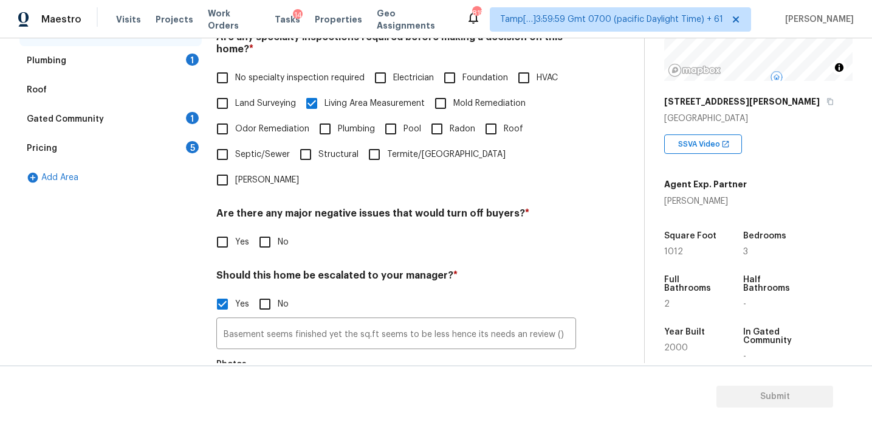
click at [515, 76] on input "HVAC" at bounding box center [524, 78] width 26 height 26
checkbox input "true"
click at [266, 229] on input "No" at bounding box center [265, 242] width 26 height 26
checkbox input "true"
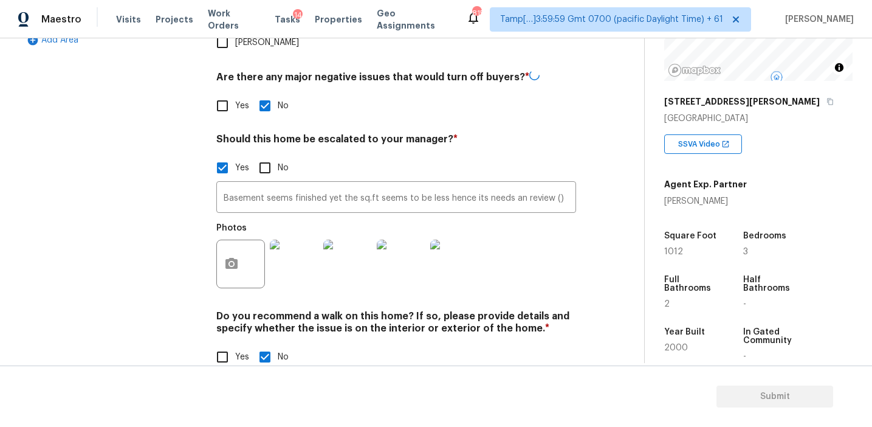
scroll to position [420, 0]
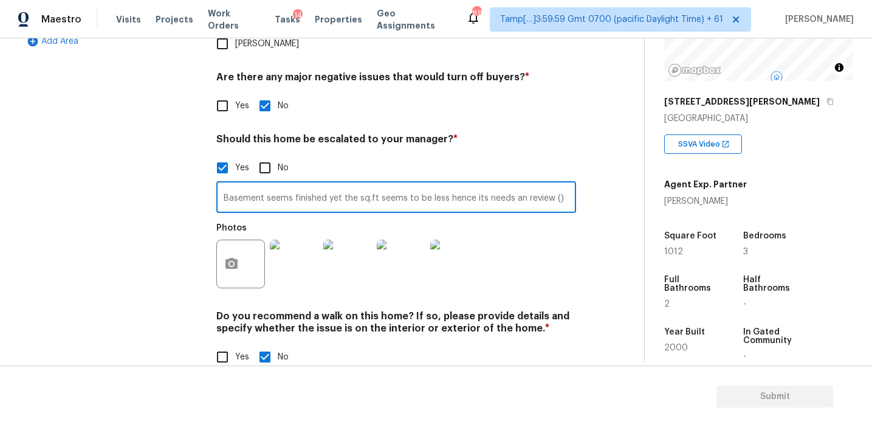
click at [553, 184] on input "Basement seems finished yet the sq.ft seems to be less hence its needs an revie…" at bounding box center [396, 198] width 360 height 29
type input "Basement seems finished yet the sq.ft seems to be less hence its needs an revie…"
click at [582, 219] on div "Exterior 1 Utilities 4 HVAC 2 Verification Plumbing 1 Roof Gated Community 1 Pr…" at bounding box center [317, 88] width 596 height 591
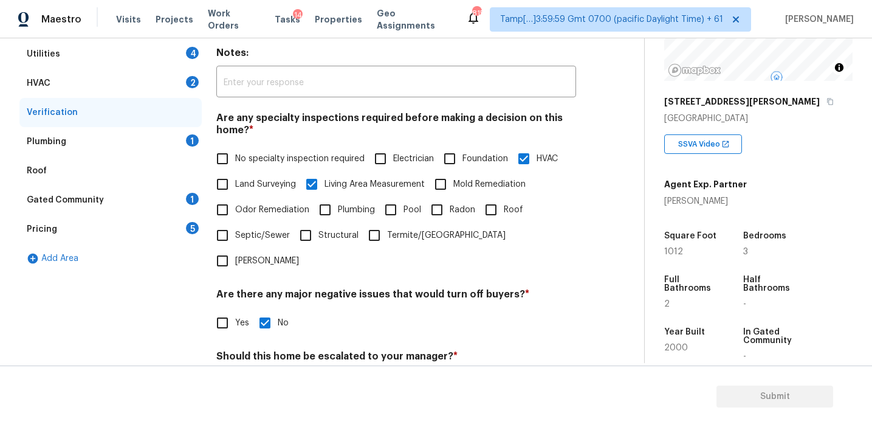
scroll to position [129, 0]
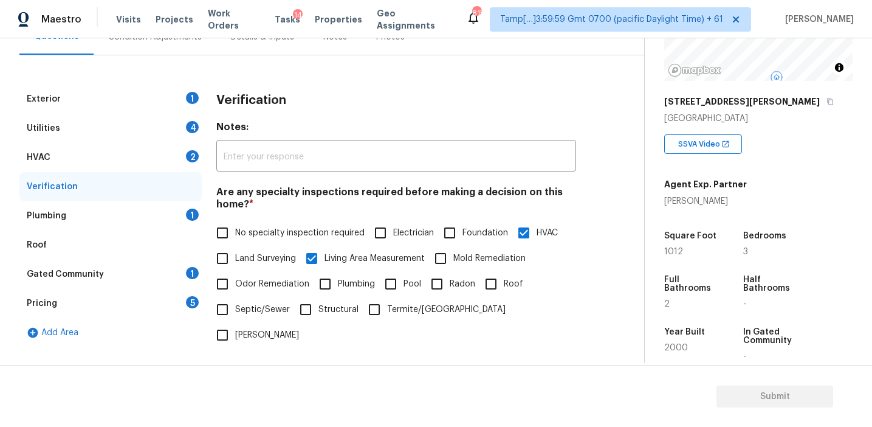
click at [168, 300] on div "Pricing 5" at bounding box center [110, 303] width 182 height 29
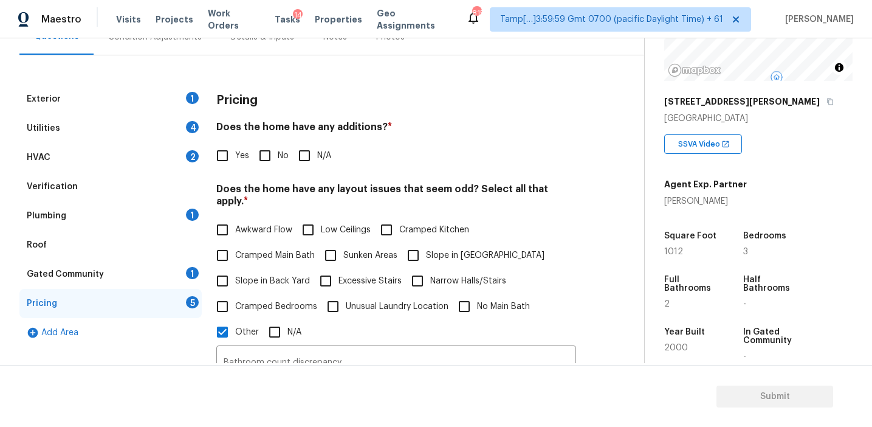
click at [271, 151] on input "No" at bounding box center [265, 156] width 26 height 26
checkbox input "true"
click at [270, 275] on span "Slope in Back Yard" at bounding box center [272, 281] width 75 height 13
click at [235, 268] on input "Slope in Back Yard" at bounding box center [223, 281] width 26 height 26
checkbox input "true"
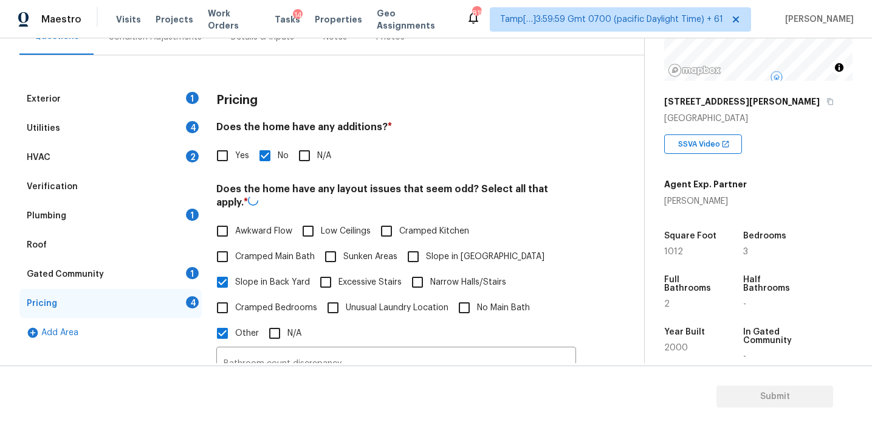
click at [439, 250] on span "Slope in [GEOGRAPHIC_DATA]" at bounding box center [485, 256] width 119 height 13
click at [426, 247] on input "Slope in [GEOGRAPHIC_DATA]" at bounding box center [414, 257] width 26 height 26
checkbox input "true"
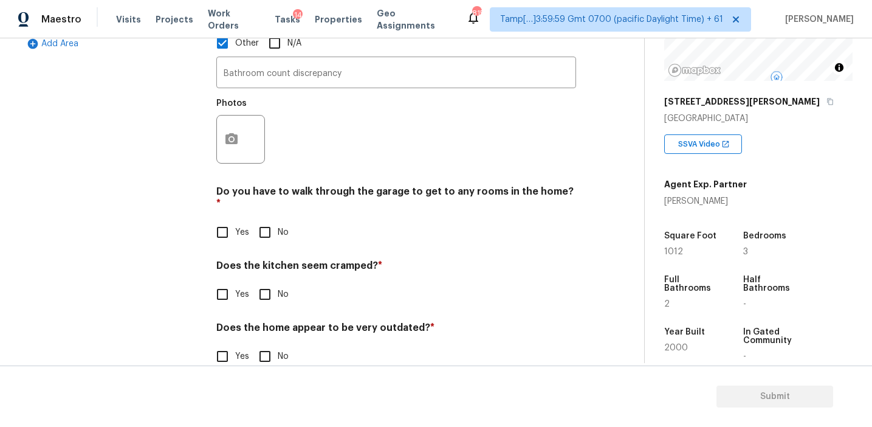
click at [263, 219] on input "No" at bounding box center [265, 232] width 26 height 26
checkbox input "true"
click at [266, 281] on input "No" at bounding box center [265, 294] width 26 height 26
checkbox input "true"
click at [263, 345] on input "No" at bounding box center [265, 358] width 26 height 26
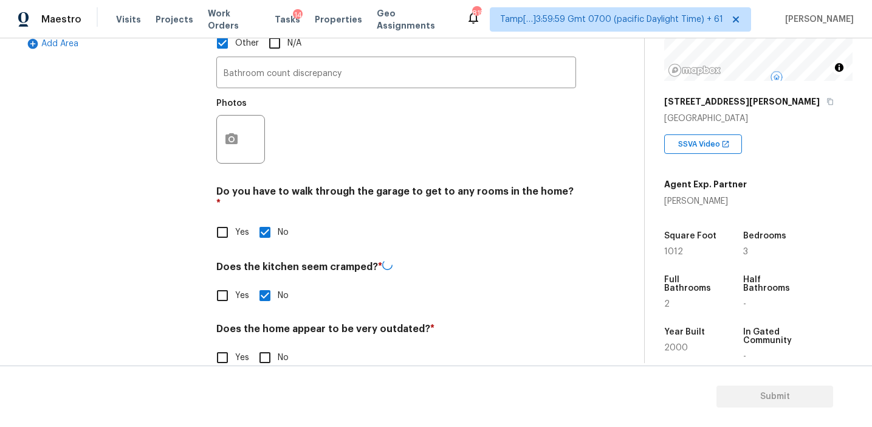
checkbox input "true"
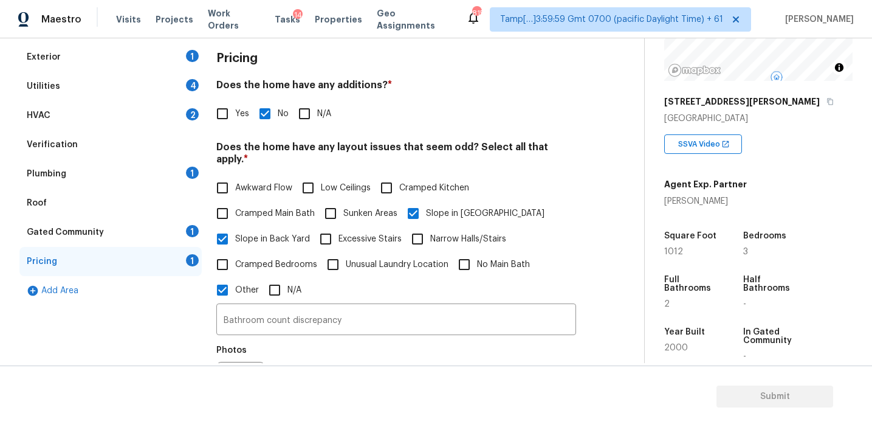
scroll to position [246, 0]
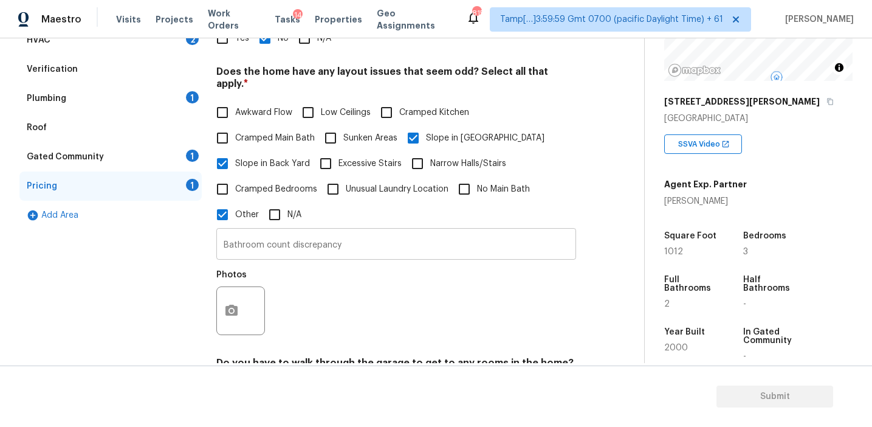
click at [356, 236] on input "Bathroom count discrepancy" at bounding box center [396, 245] width 360 height 29
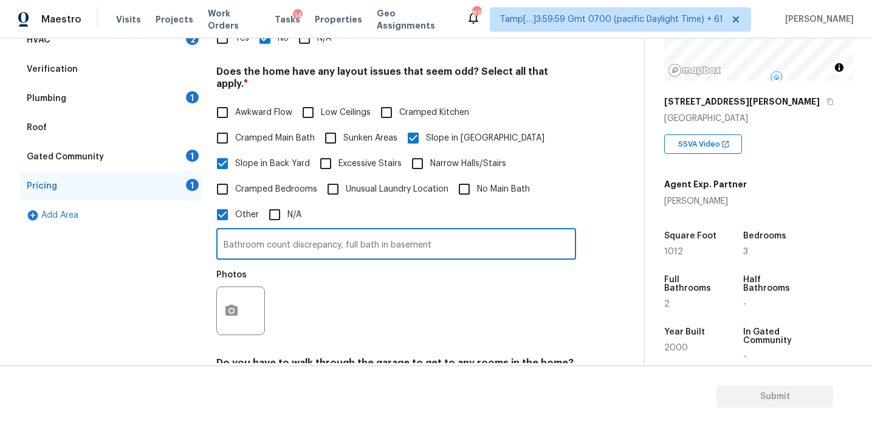
type input "Bathroom count discrepancy, full bath in basement"
click at [238, 303] on button "button" at bounding box center [231, 310] width 29 height 47
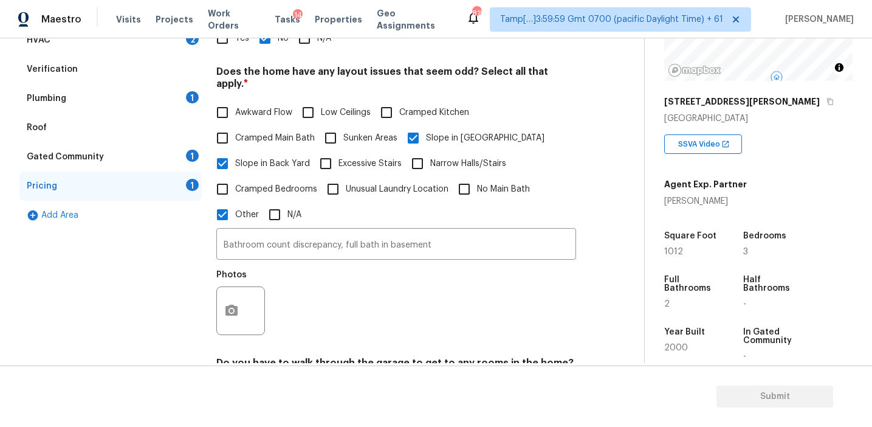
click at [146, 264] on body "Maestro Visits Projects Work Orders Tasks 14 Properties Geo Assignments 815 Tam…" at bounding box center [436, 213] width 872 height 427
click at [260, 106] on span "Awkward Flow" at bounding box center [263, 112] width 57 height 13
click at [235, 100] on input "Awkward Flow" at bounding box center [223, 113] width 26 height 26
checkbox input "true"
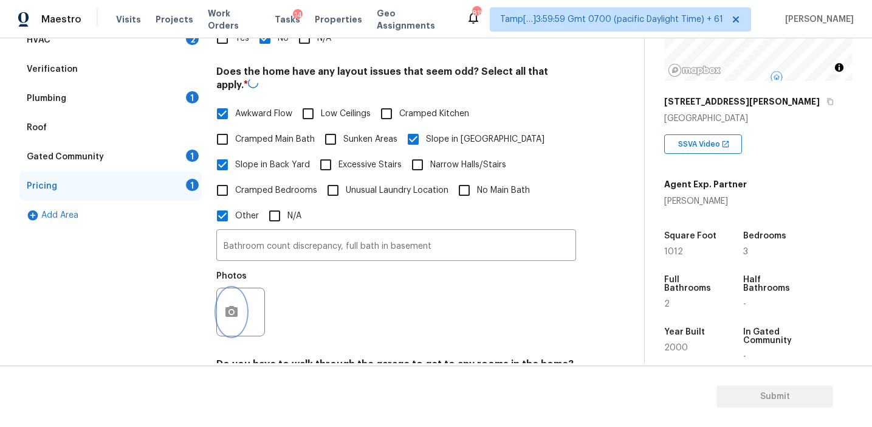
click at [232, 310] on circle "button" at bounding box center [232, 312] width 4 height 4
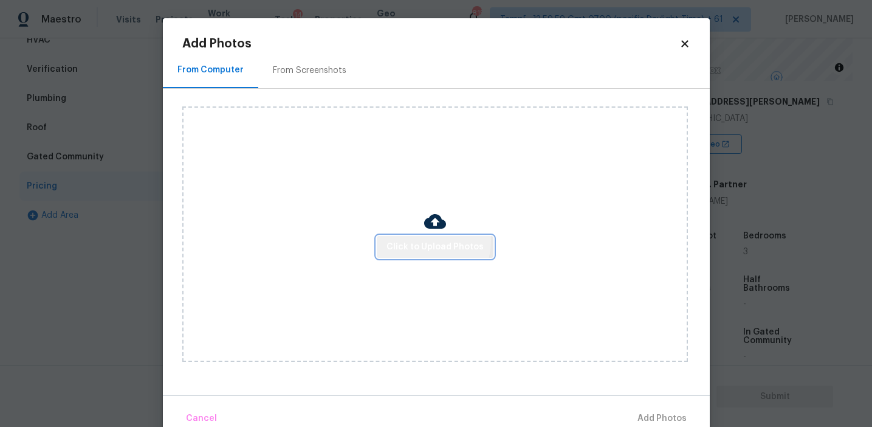
click at [424, 240] on span "Click to Upload Photos" at bounding box center [435, 246] width 97 height 15
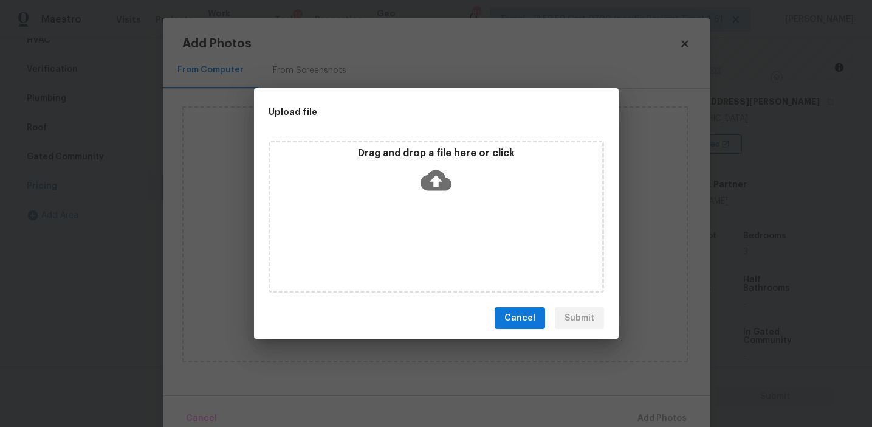
click at [416, 174] on div "Drag and drop a file here or click" at bounding box center [436, 173] width 332 height 52
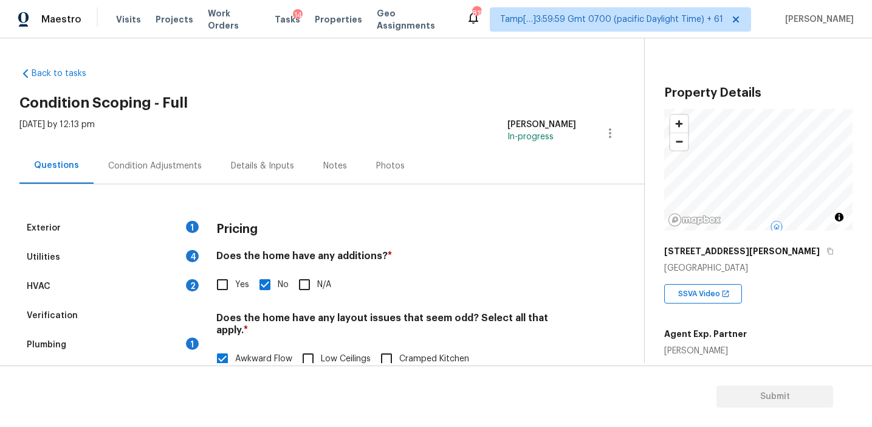
scroll to position [150, 0]
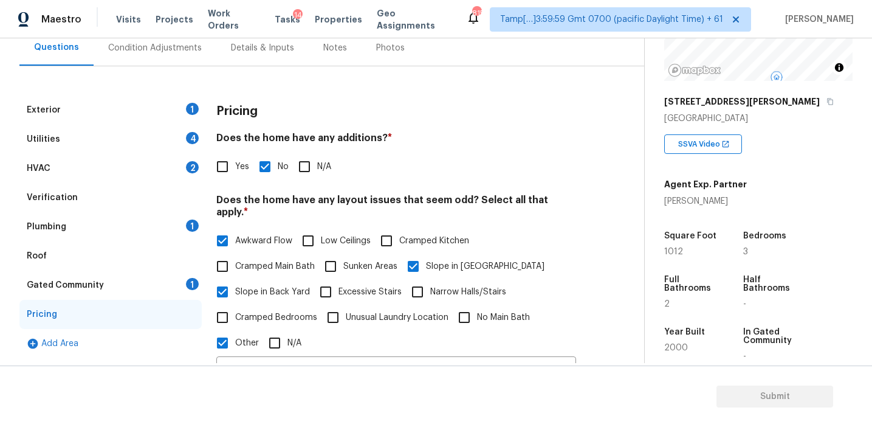
click at [178, 283] on div "Gated Community 1" at bounding box center [110, 284] width 182 height 29
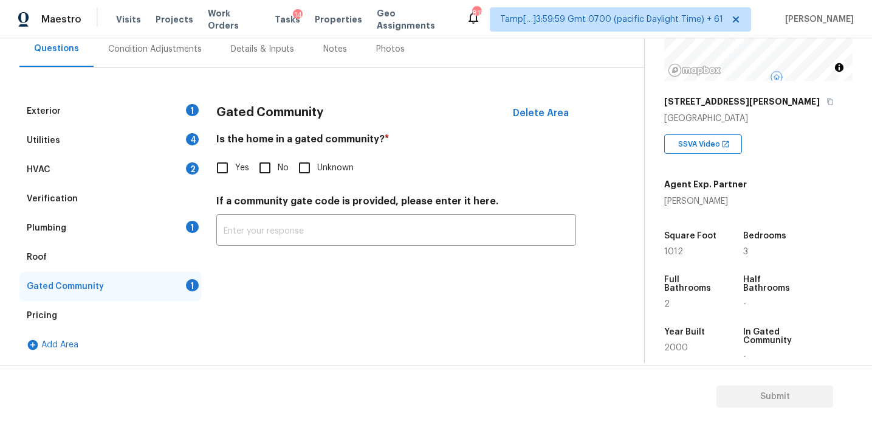
scroll to position [117, 0]
click at [269, 171] on input "No" at bounding box center [265, 168] width 26 height 26
checkbox input "true"
click at [139, 226] on div "Plumbing 1" at bounding box center [110, 227] width 182 height 29
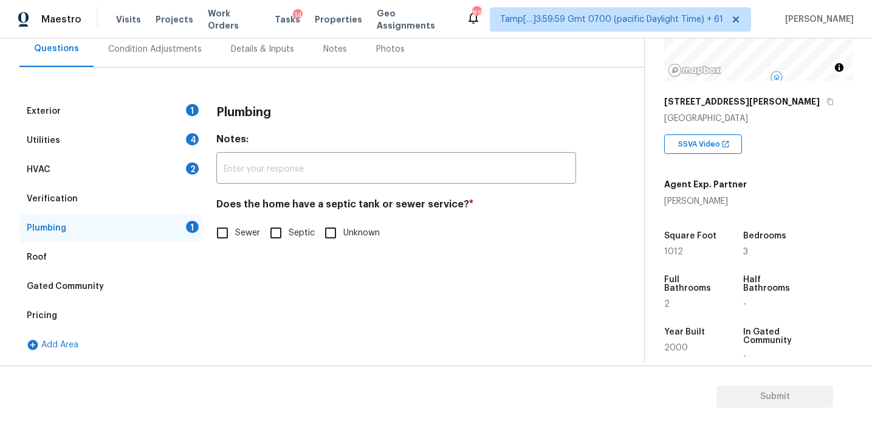
click at [242, 233] on span "Sewer" at bounding box center [247, 233] width 25 height 13
click at [235, 233] on input "Sewer" at bounding box center [223, 233] width 26 height 26
checkbox input "true"
click at [157, 207] on div "Verification" at bounding box center [110, 198] width 182 height 29
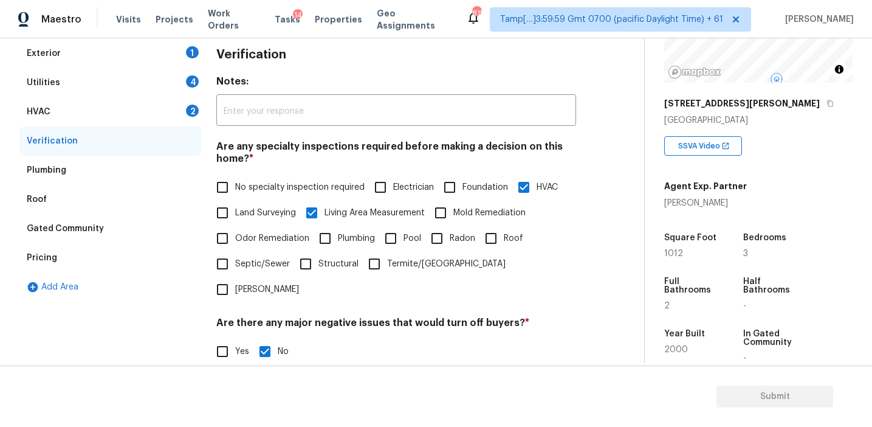
scroll to position [164, 0]
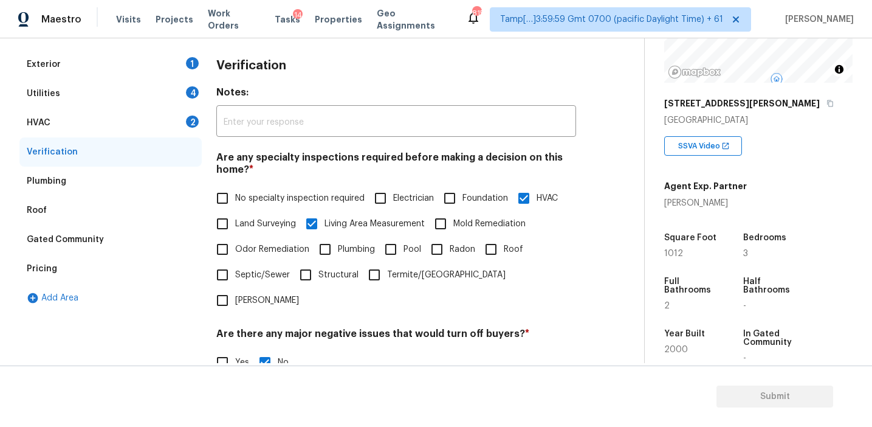
click at [161, 128] on div "HVAC 2" at bounding box center [110, 122] width 182 height 29
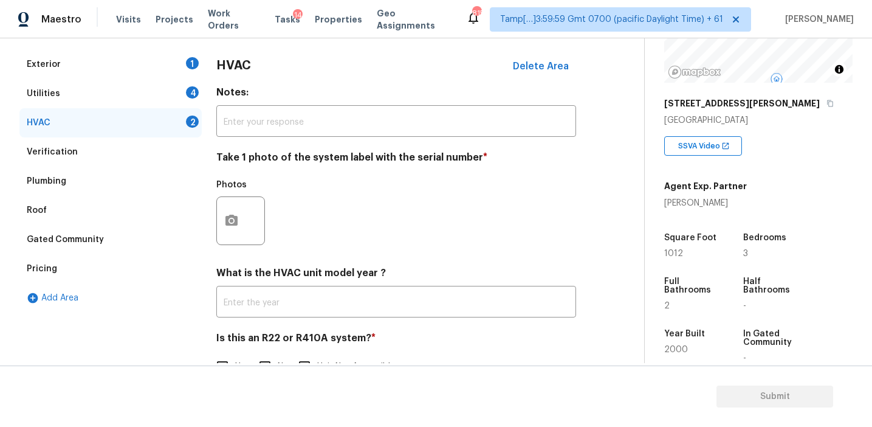
scroll to position [199, 0]
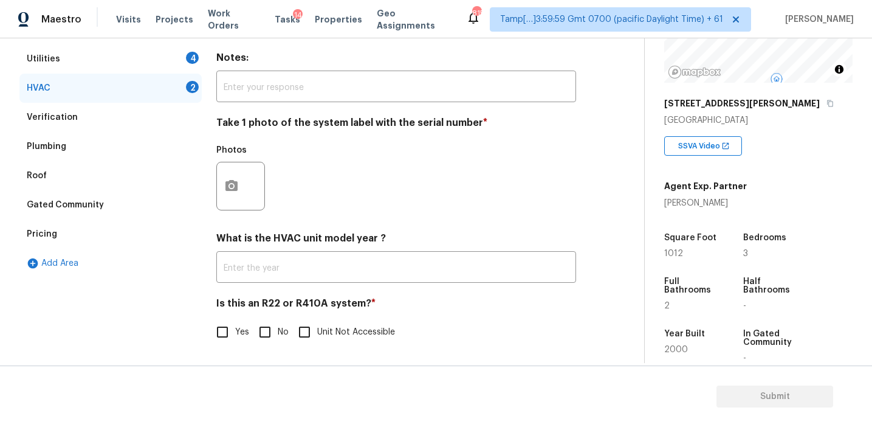
click at [260, 310] on h4 "Is this an R22 or R410A system? *" at bounding box center [396, 305] width 360 height 17
click at [261, 334] on input "No" at bounding box center [265, 332] width 26 height 26
checkbox input "true"
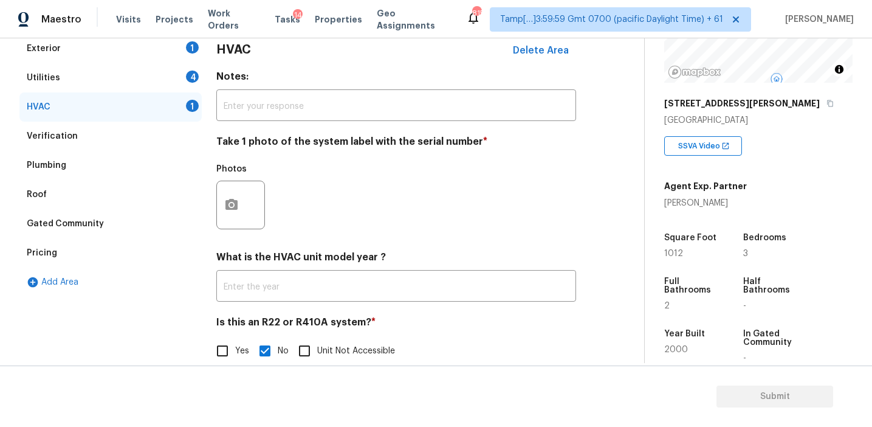
scroll to position [161, 0]
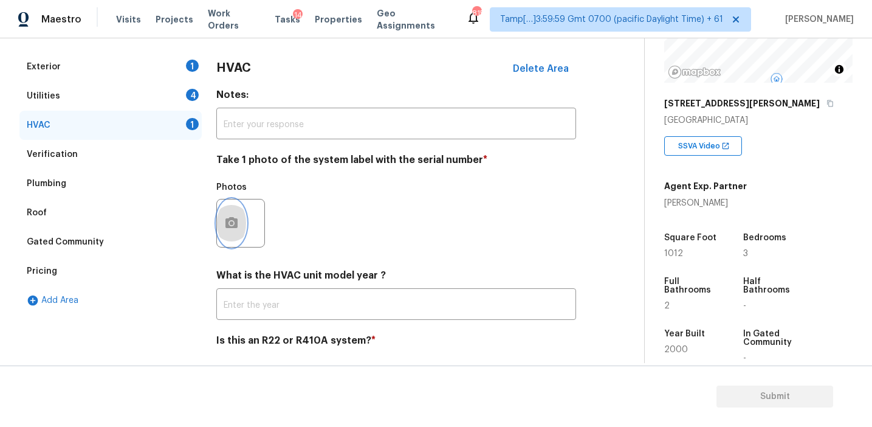
click at [229, 216] on icon "button" at bounding box center [231, 223] width 15 height 15
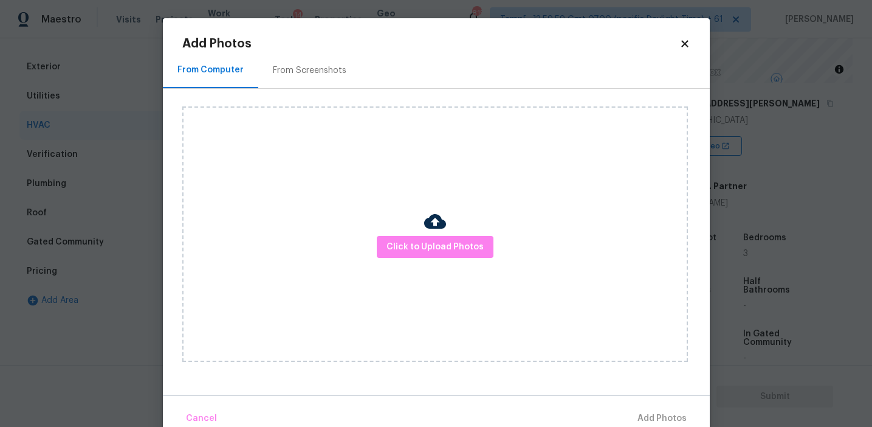
click at [322, 68] on div "From Screenshots" at bounding box center [310, 70] width 74 height 12
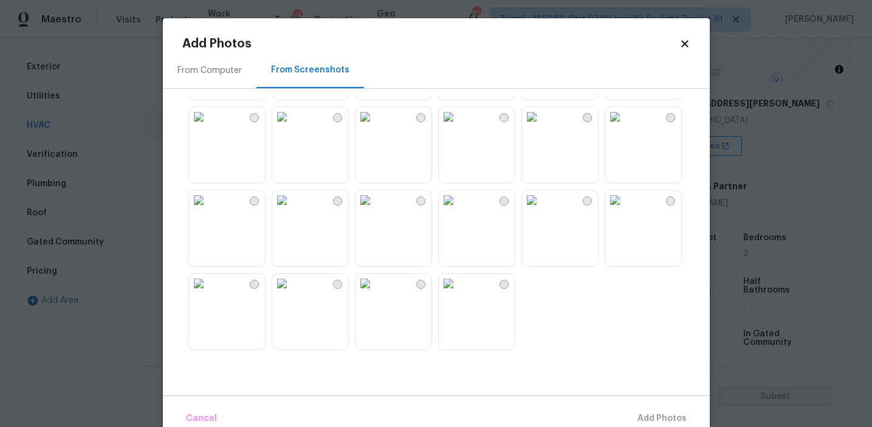
scroll to position [0, 0]
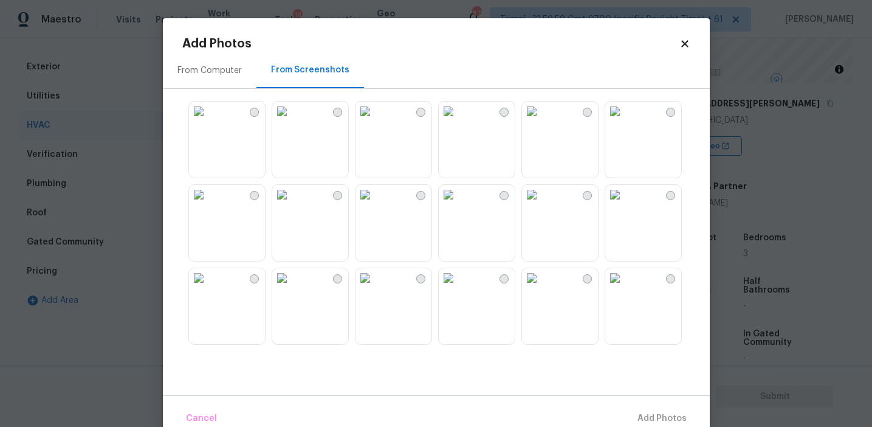
click at [458, 204] on img at bounding box center [448, 194] width 19 height 19
click at [644, 421] on span "Add 1 Photo(s)" at bounding box center [657, 418] width 60 height 15
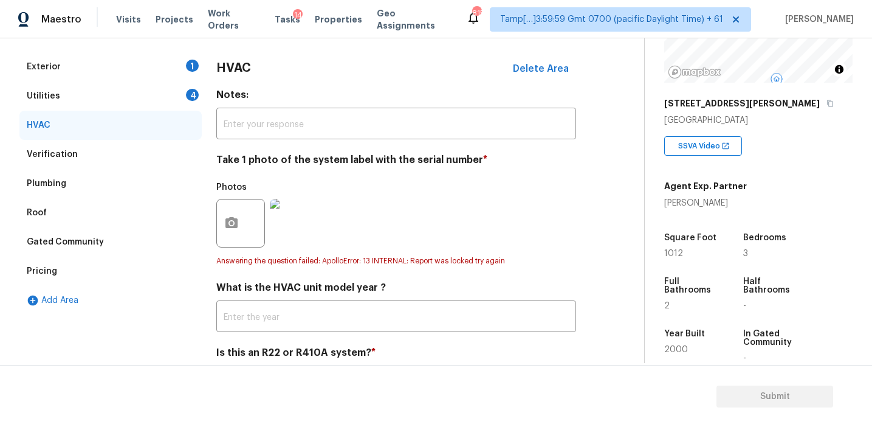
click at [164, 102] on div "Utilities 4" at bounding box center [110, 95] width 182 height 29
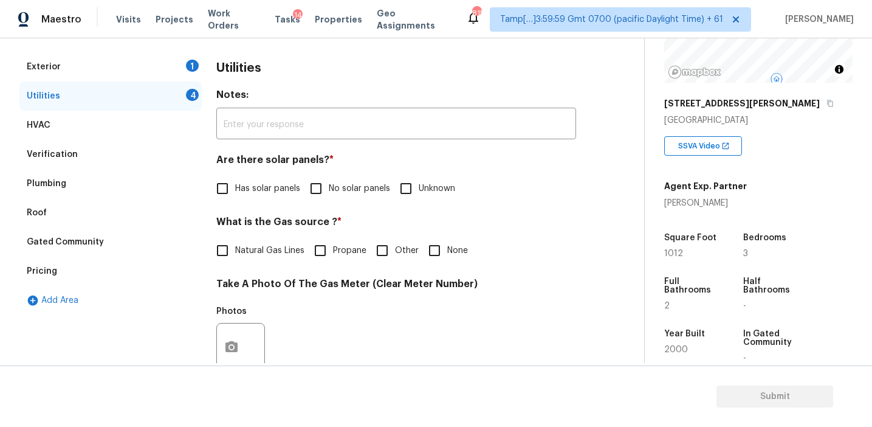
click at [327, 187] on input "No solar panels" at bounding box center [316, 189] width 26 height 26
checkbox input "true"
click at [438, 248] on input "None" at bounding box center [435, 252] width 26 height 26
checkbox input "true"
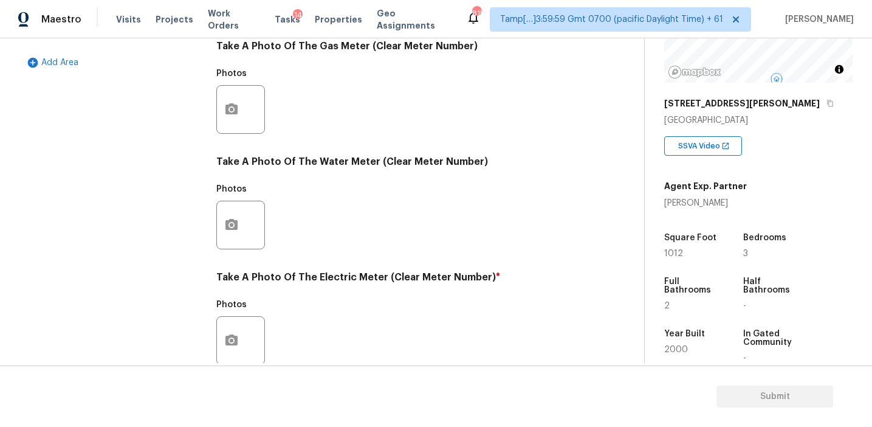
scroll to position [488, 0]
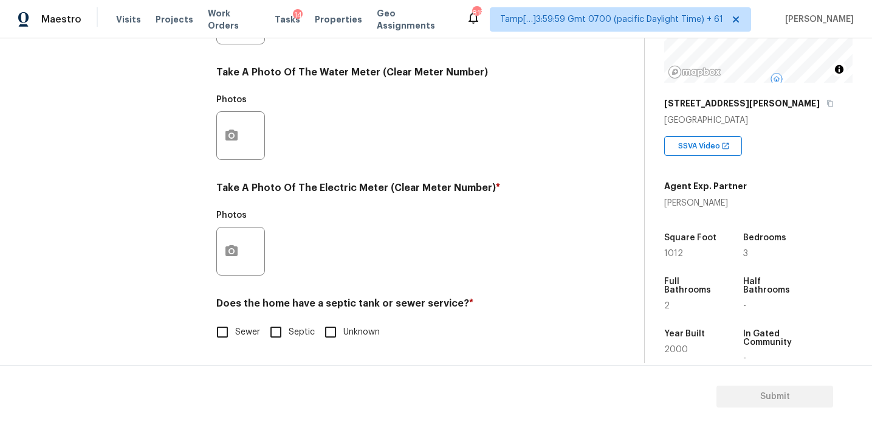
click at [224, 326] on input "Sewer" at bounding box center [223, 332] width 26 height 26
checkbox input "true"
click at [234, 247] on icon "button" at bounding box center [232, 250] width 12 height 11
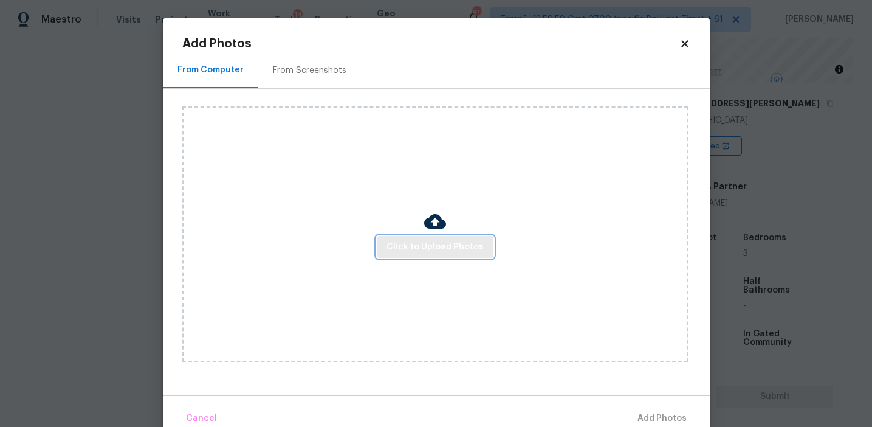
click at [429, 246] on span "Click to Upload Photos" at bounding box center [435, 246] width 97 height 15
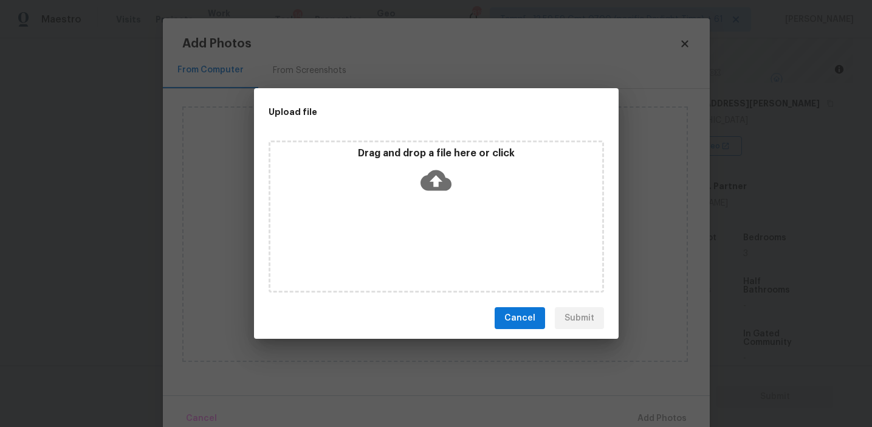
click at [429, 160] on div "Drag and drop a file here or click" at bounding box center [436, 173] width 332 height 52
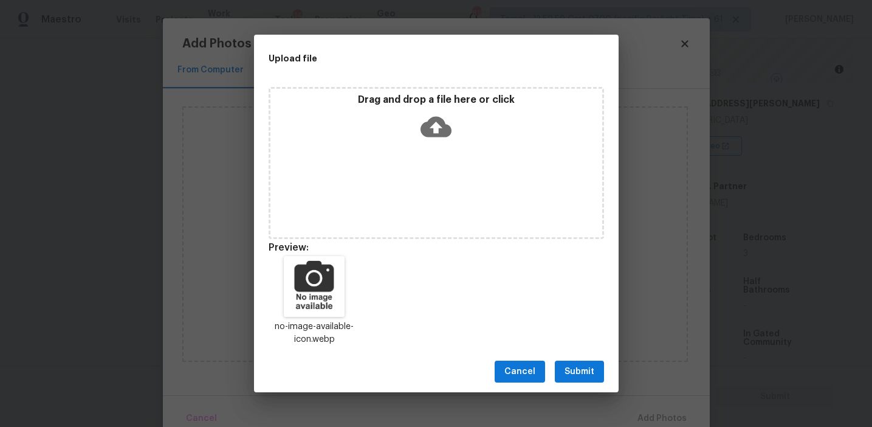
click at [565, 366] on span "Submit" at bounding box center [580, 371] width 30 height 15
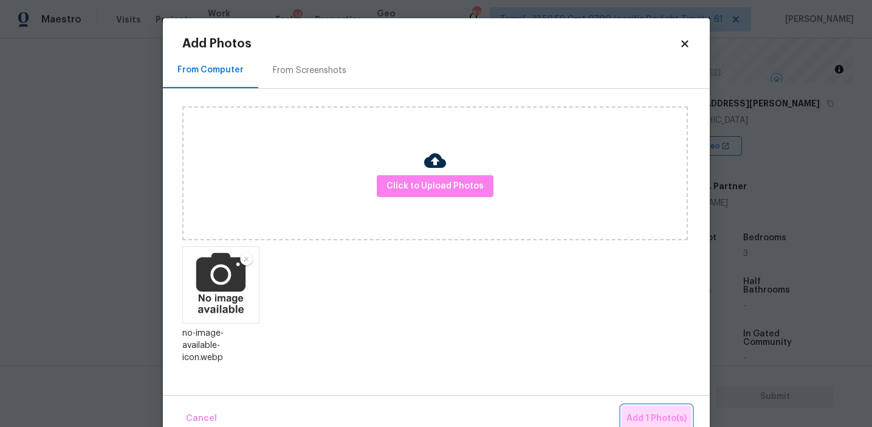
click at [655, 418] on span "Add 1 Photo(s)" at bounding box center [657, 418] width 60 height 15
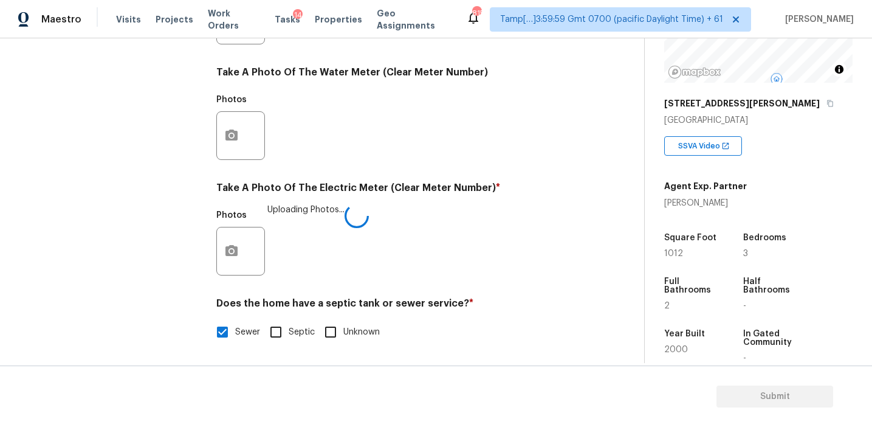
click at [359, 268] on div "Photos Uploading Photos..." at bounding box center [396, 243] width 360 height 79
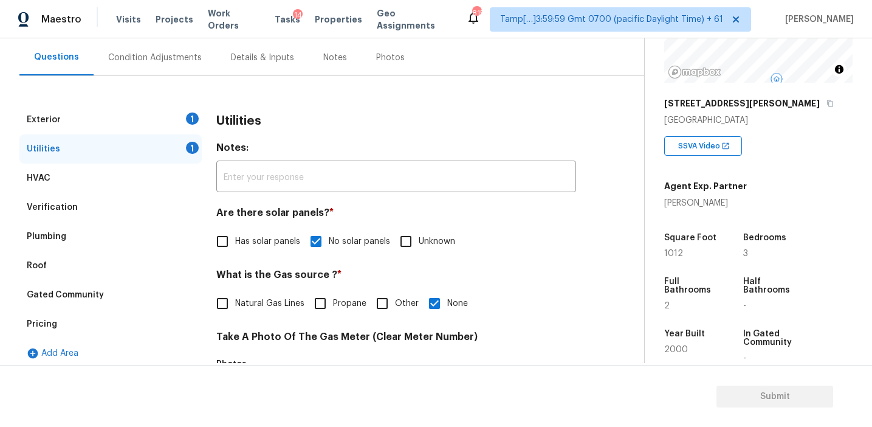
scroll to position [109, 0]
click at [192, 119] on div "1" at bounding box center [192, 118] width 13 height 12
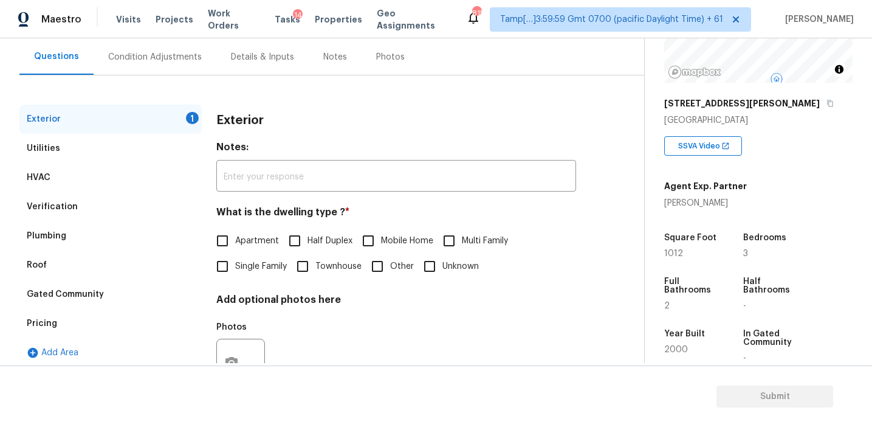
click at [246, 265] on span "Single Family" at bounding box center [261, 266] width 52 height 13
click at [235, 265] on input "Single Family" at bounding box center [223, 266] width 26 height 26
checkbox input "true"
click at [168, 53] on div "Condition Adjustments" at bounding box center [155, 57] width 94 height 12
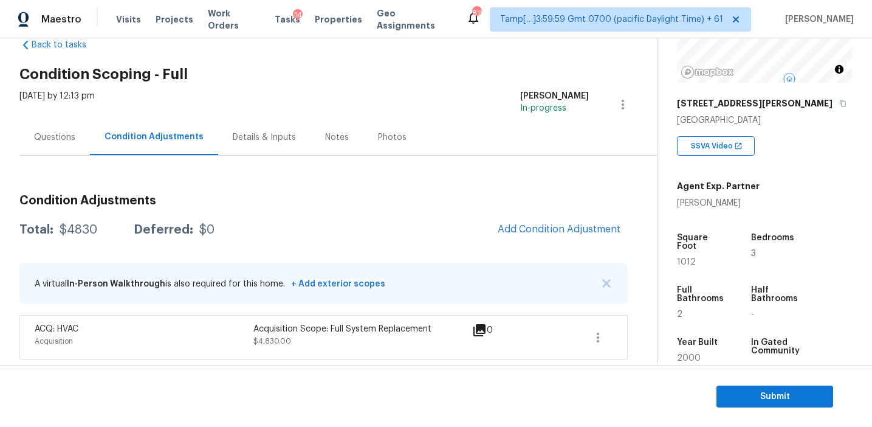
scroll to position [29, 0]
click at [303, 195] on h3 "Condition Adjustments" at bounding box center [323, 200] width 608 height 12
click at [514, 224] on span "Add Condition Adjustment" at bounding box center [559, 228] width 123 height 11
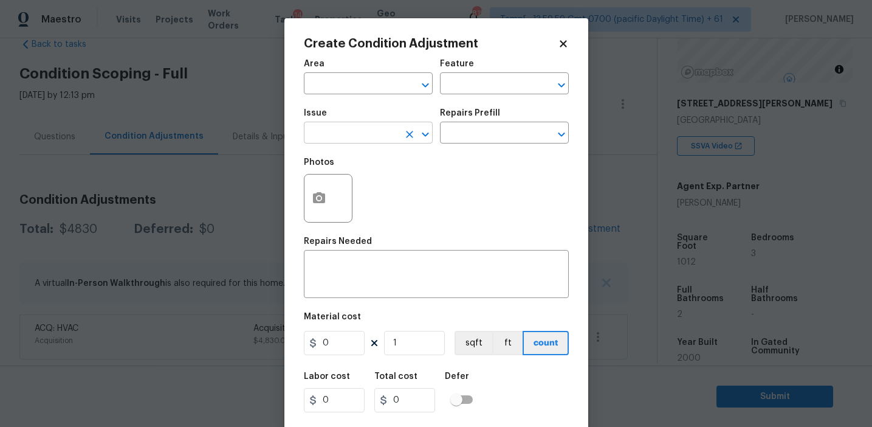
click at [338, 139] on input "text" at bounding box center [351, 134] width 95 height 19
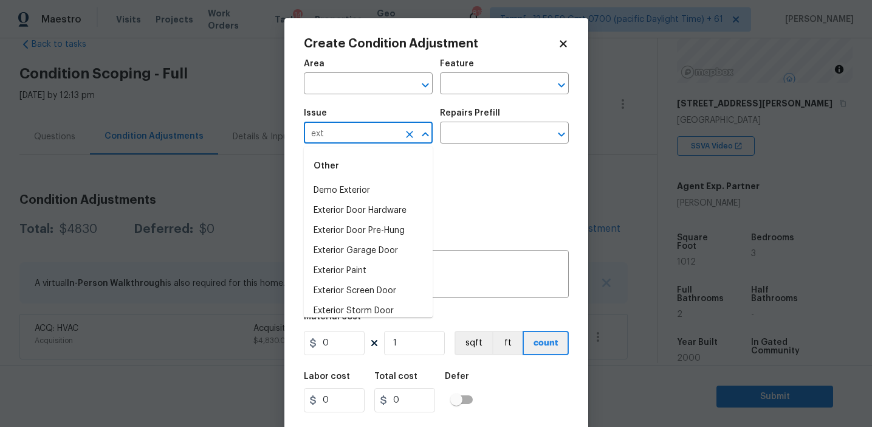
type input "exte"
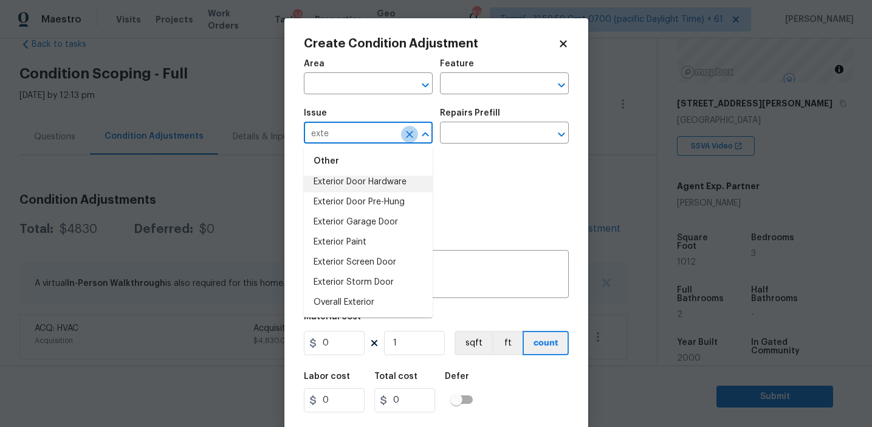
click at [411, 136] on icon "Clear" at bounding box center [409, 134] width 7 height 7
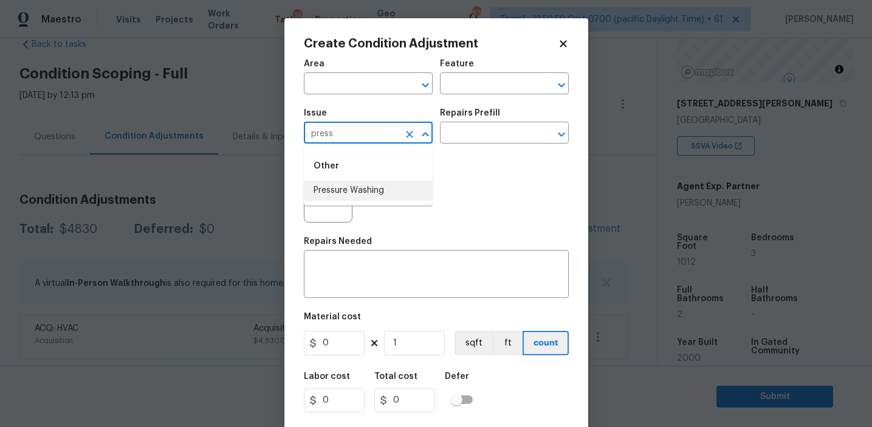
click at [390, 185] on li "Pressure Washing" at bounding box center [368, 191] width 129 height 20
type input "Pressure Washing"
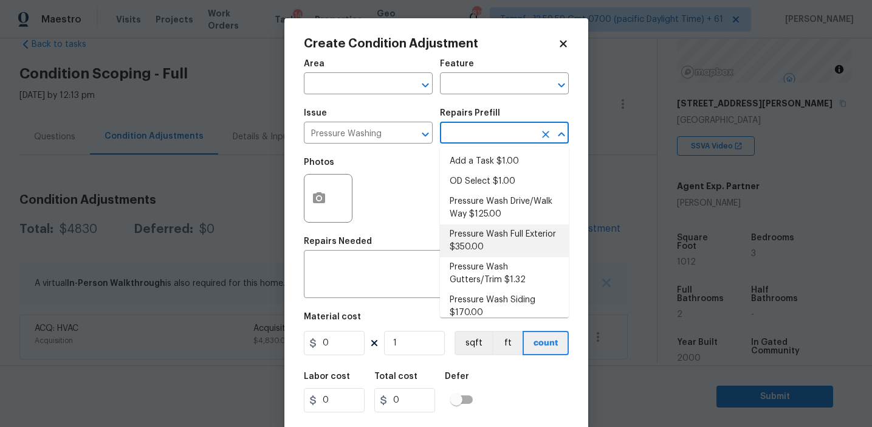
click at [467, 249] on li "Pressure Wash Full Exterior $350.00" at bounding box center [504, 240] width 129 height 33
type input "Siding"
type textarea "Pressure wash the House, Flatwork, Deck and Garage interior."
type input "350"
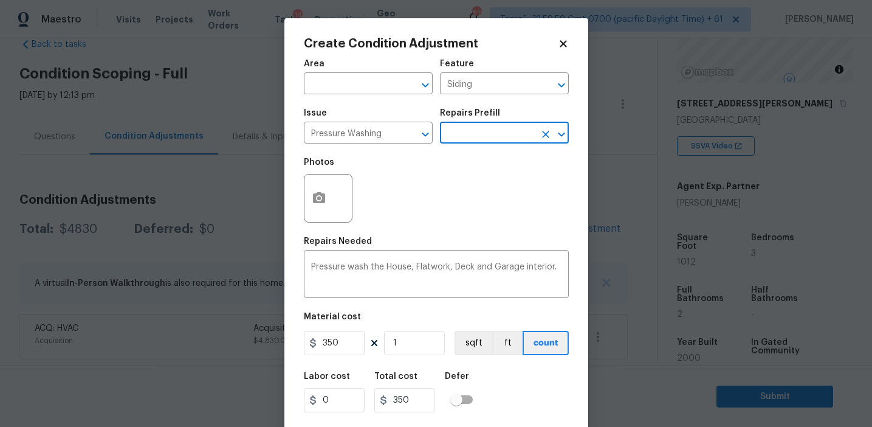
scroll to position [27, 0]
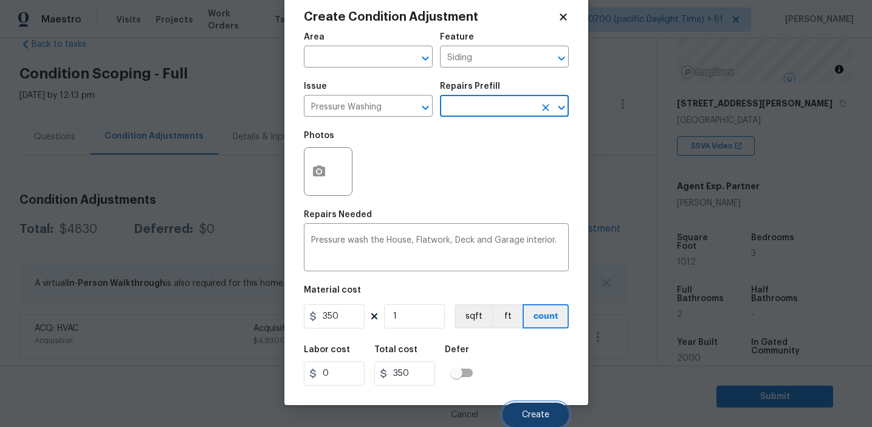
click at [520, 405] on button "Create" at bounding box center [536, 414] width 66 height 24
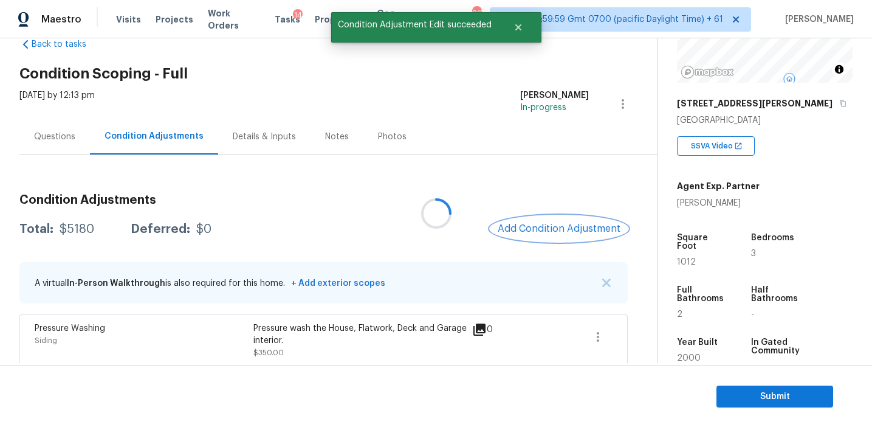
scroll to position [0, 0]
click at [550, 221] on button "Add Condition Adjustment" at bounding box center [559, 229] width 137 height 26
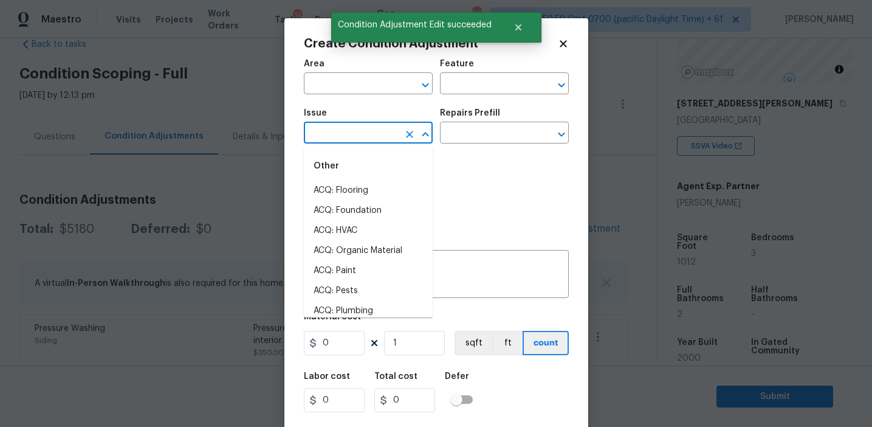
click at [362, 141] on input "text" at bounding box center [351, 134] width 95 height 19
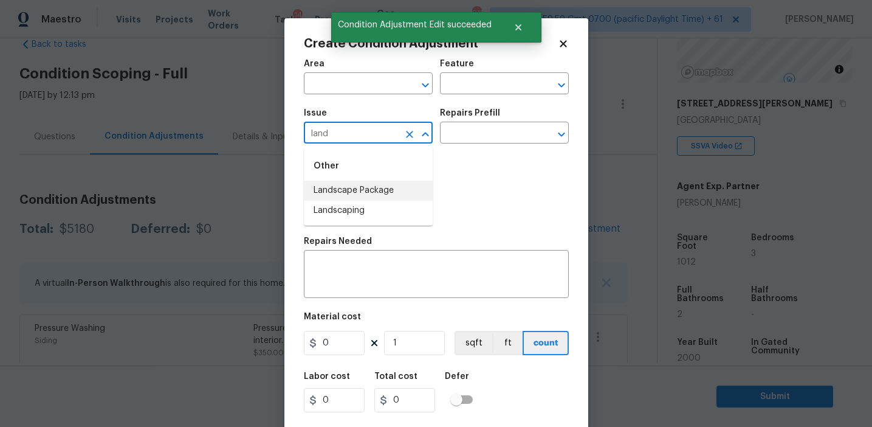
click at [387, 193] on li "Landscape Package" at bounding box center [368, 191] width 129 height 20
type input "Landscape Package"
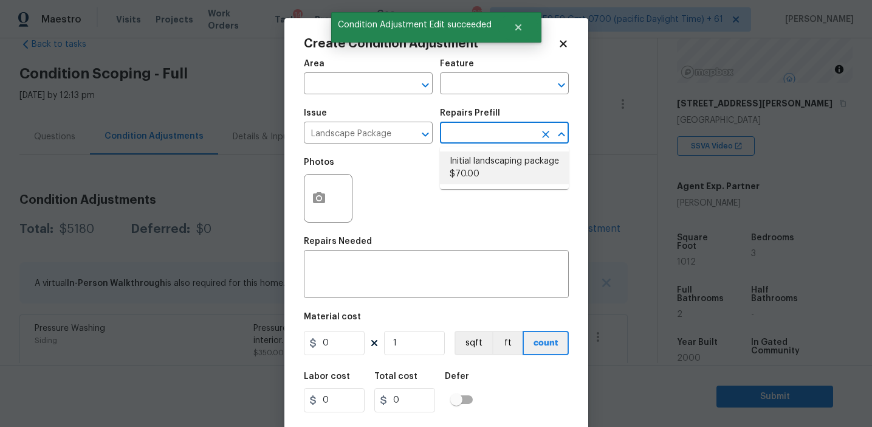
click at [460, 176] on li "Initial landscaping package $70.00" at bounding box center [504, 167] width 129 height 33
type input "Home Readiness Packages"
type textarea "Mowing of grass up to 6" in height. Mow, edge along driveways & sidewalks, trim…"
type input "70"
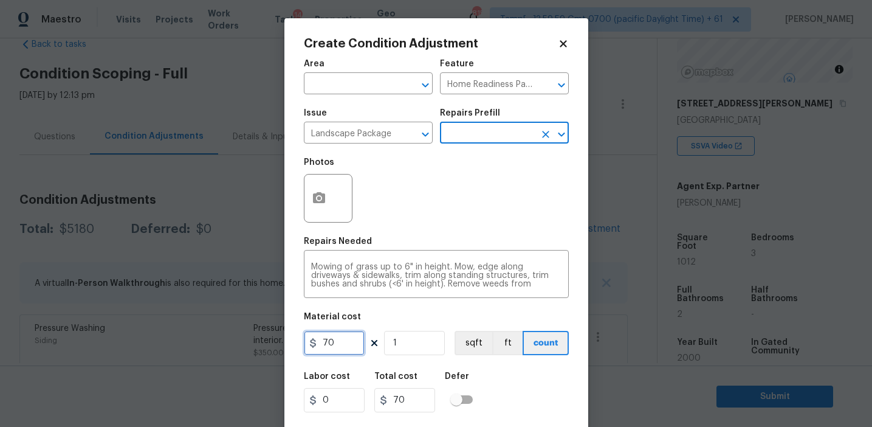
click at [327, 342] on input "70" at bounding box center [334, 343] width 61 height 24
type input "750"
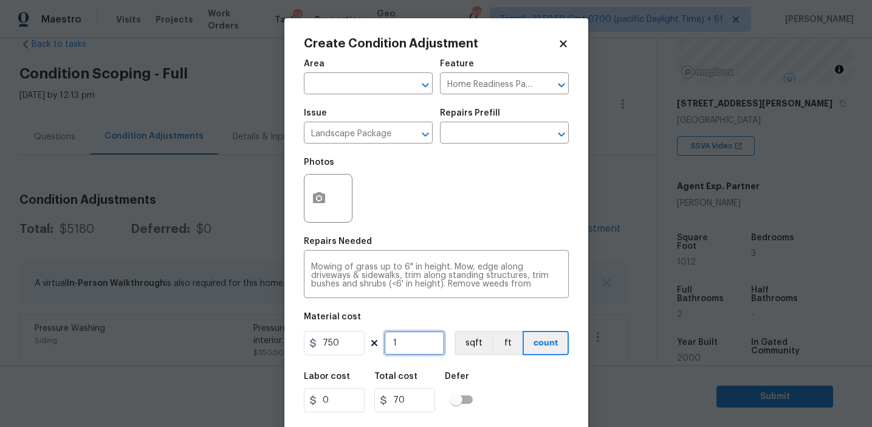
type input "750"
click at [325, 197] on icon "button" at bounding box center [319, 197] width 12 height 11
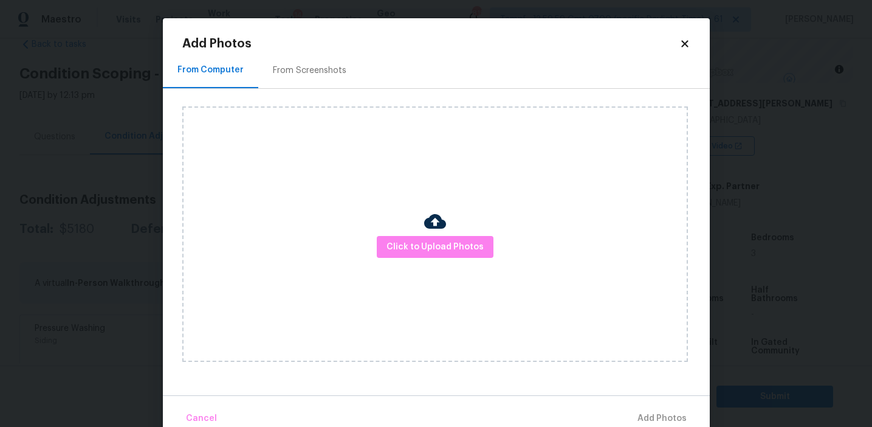
click at [326, 76] on div "From Screenshots" at bounding box center [309, 70] width 103 height 36
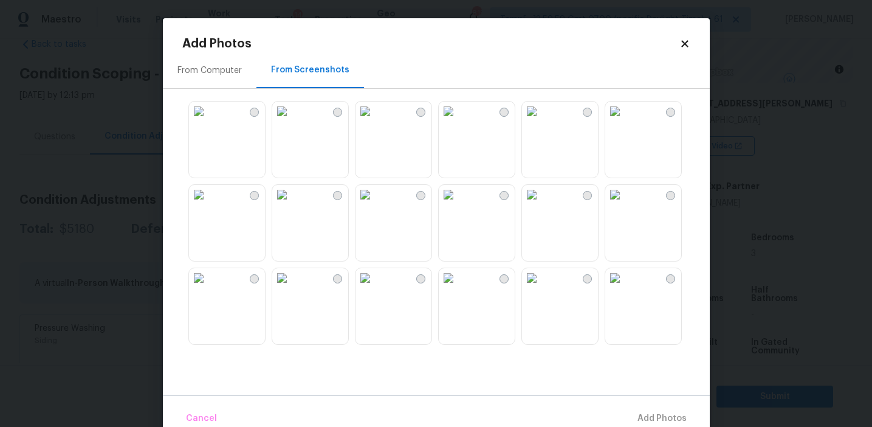
click at [375, 121] on img at bounding box center [365, 111] width 19 height 19
click at [457, 204] on img at bounding box center [448, 194] width 19 height 19
click at [375, 288] on img at bounding box center [365, 277] width 19 height 19
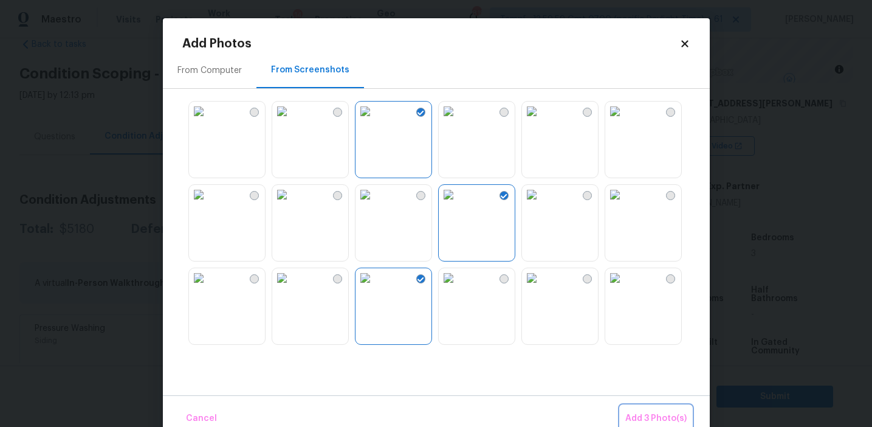
click at [639, 407] on button "Add 3 Photo(s)" at bounding box center [656, 418] width 71 height 26
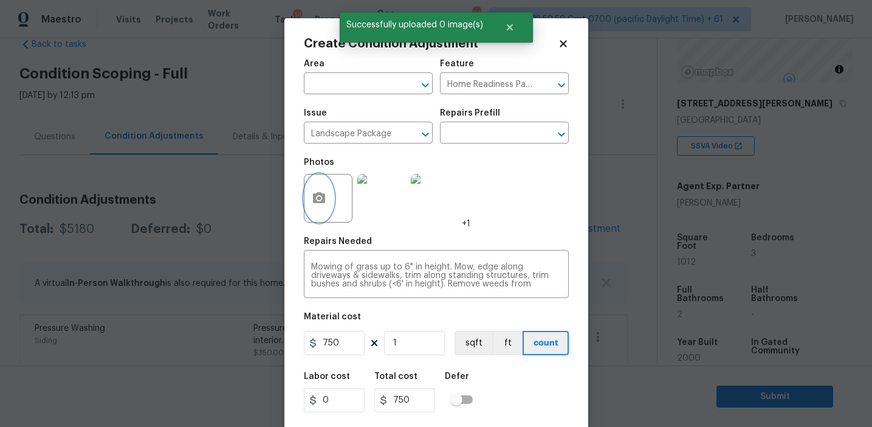
scroll to position [27, 0]
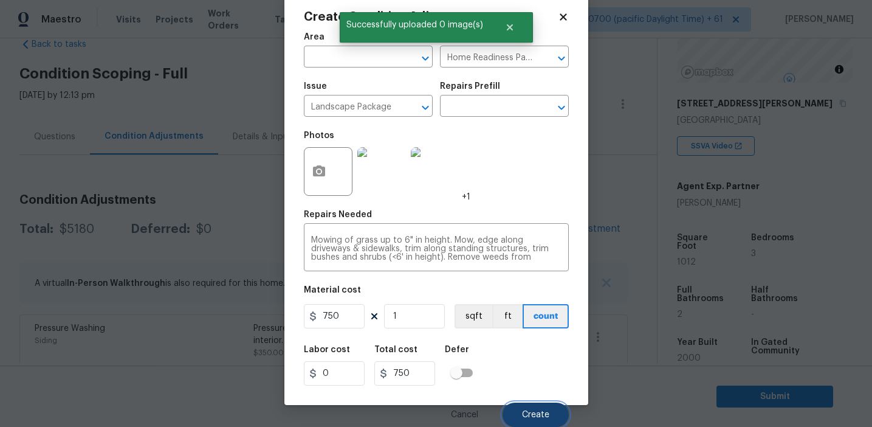
click at [540, 408] on button "Create" at bounding box center [536, 414] width 66 height 24
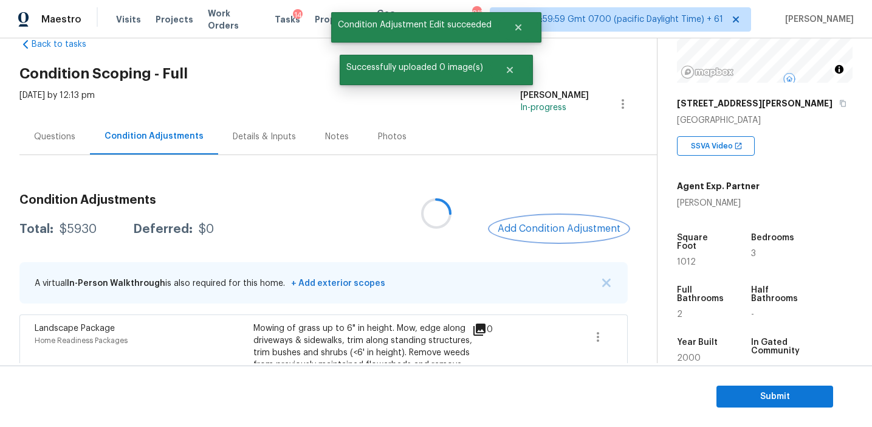
scroll to position [0, 0]
click at [532, 227] on span "Add Condition Adjustment" at bounding box center [559, 228] width 123 height 11
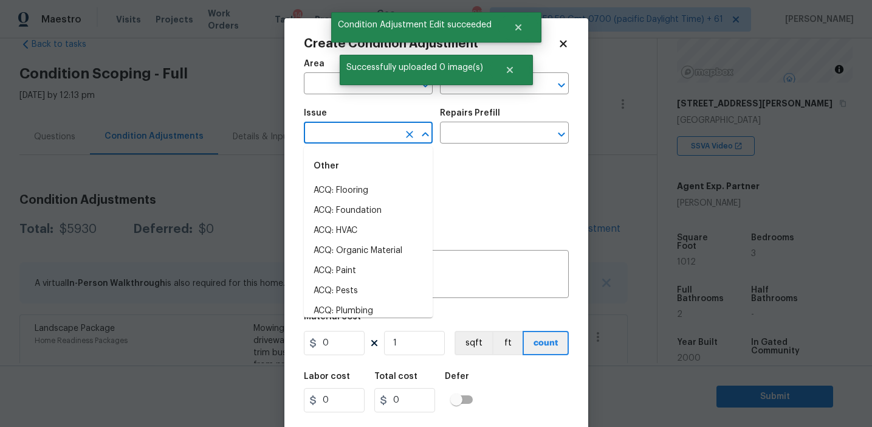
click at [332, 129] on input "text" at bounding box center [351, 134] width 95 height 19
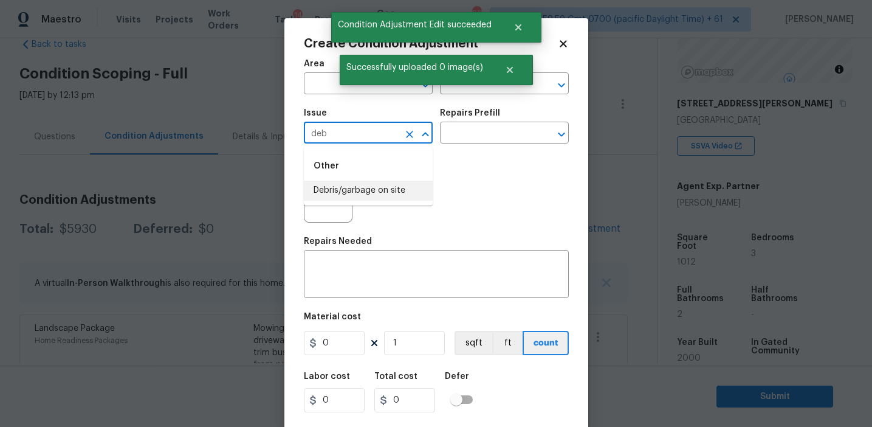
click at [346, 195] on li "Debris/garbage on site" at bounding box center [368, 191] width 129 height 20
type input "Debris/garbage on site"
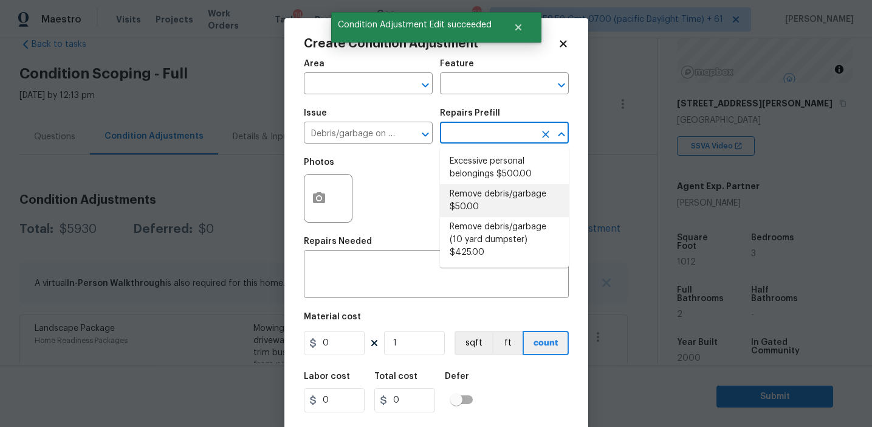
click at [477, 192] on li "Remove debris/garbage $50.00" at bounding box center [504, 200] width 129 height 33
type textarea "Remove, haul off, and properly dispose of any debris left by seller to offsite …"
type input "50"
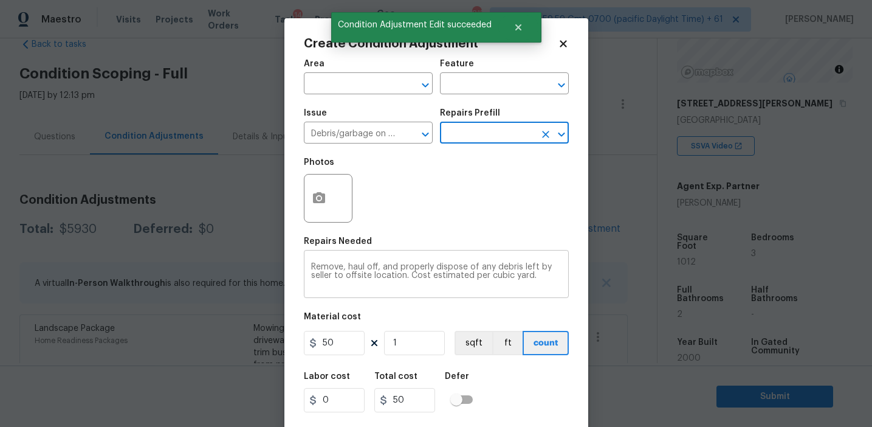
click at [341, 267] on textarea "Remove, haul off, and properly dispose of any debris left by seller to offsite …" at bounding box center [436, 276] width 250 height 26
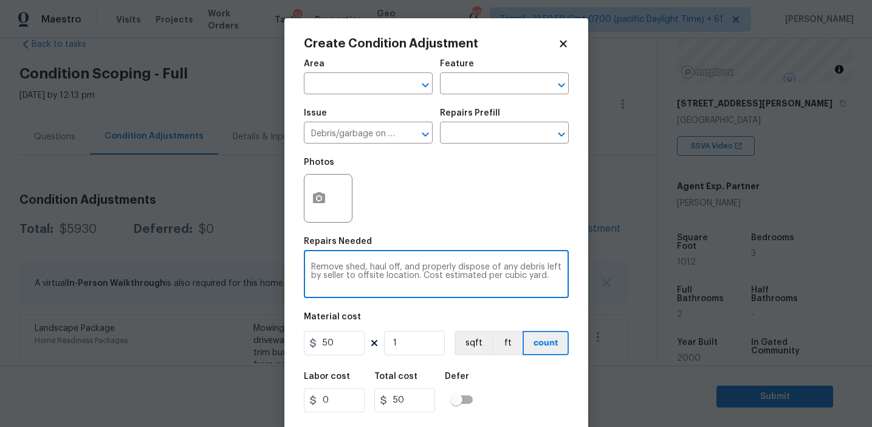
type textarea "Remove shed, haul off, and properly dispose of any debris left by seller to off…"
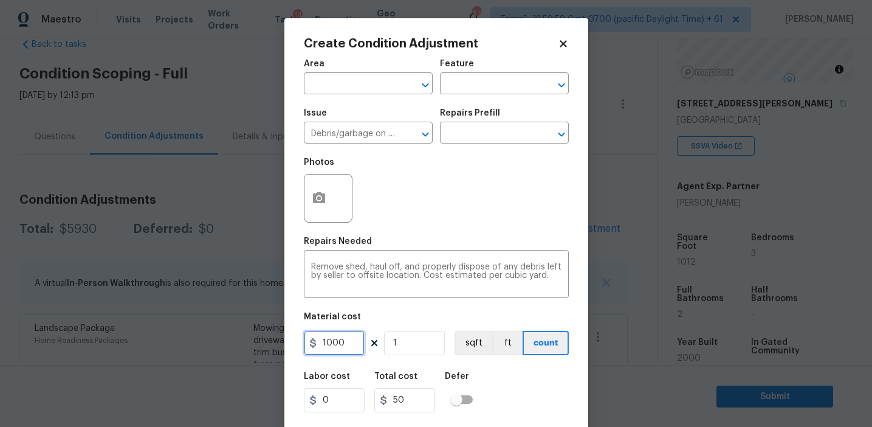
type input "1000"
click at [314, 202] on icon "button" at bounding box center [319, 197] width 12 height 11
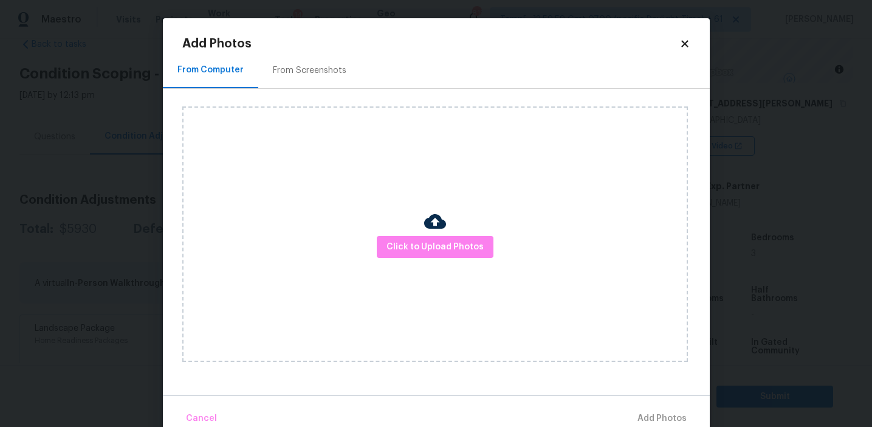
click at [323, 68] on div "From Screenshots" at bounding box center [310, 70] width 74 height 12
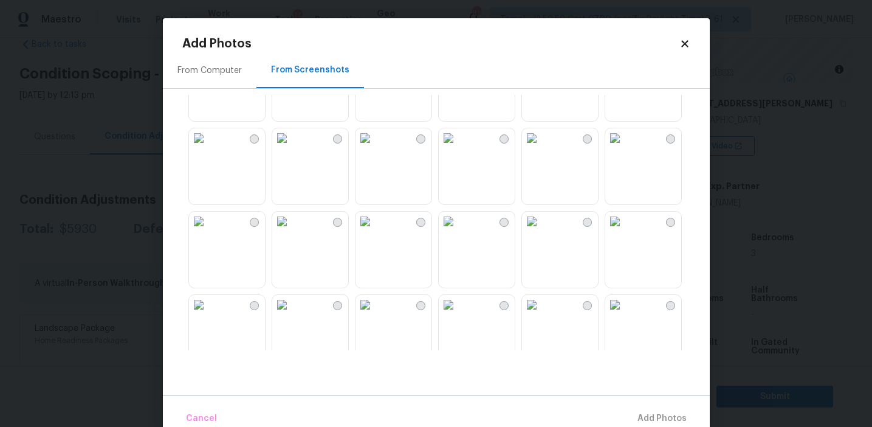
scroll to position [374, 0]
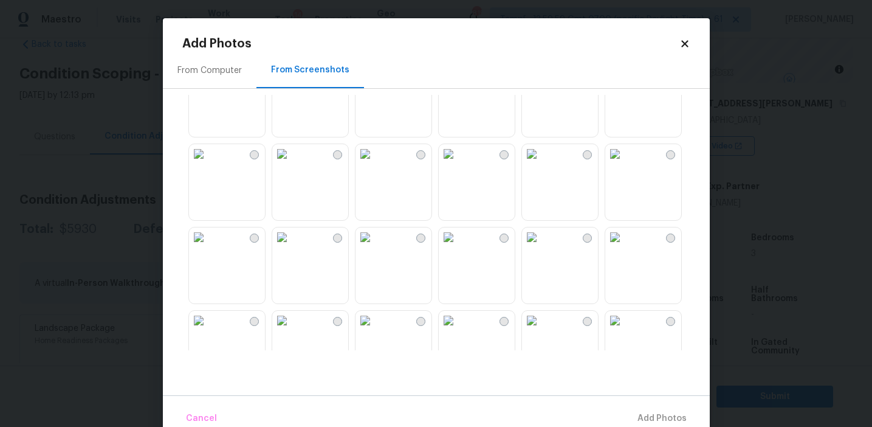
click at [625, 164] on img at bounding box center [614, 153] width 19 height 19
click at [542, 247] on img at bounding box center [531, 236] width 19 height 19
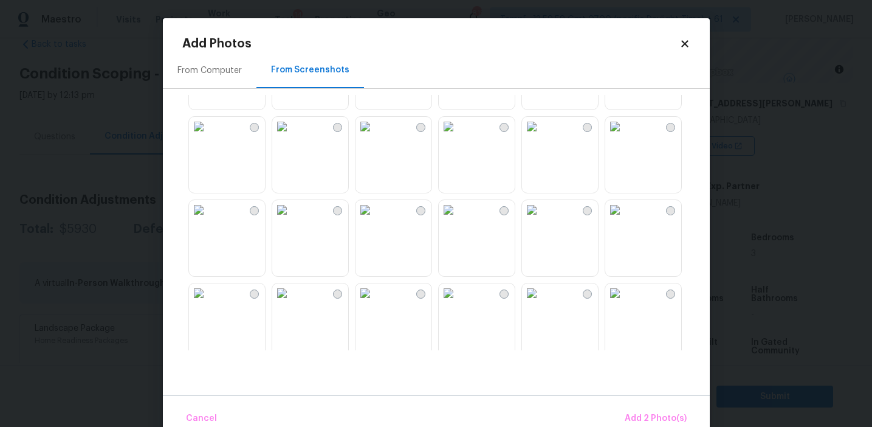
scroll to position [999, 0]
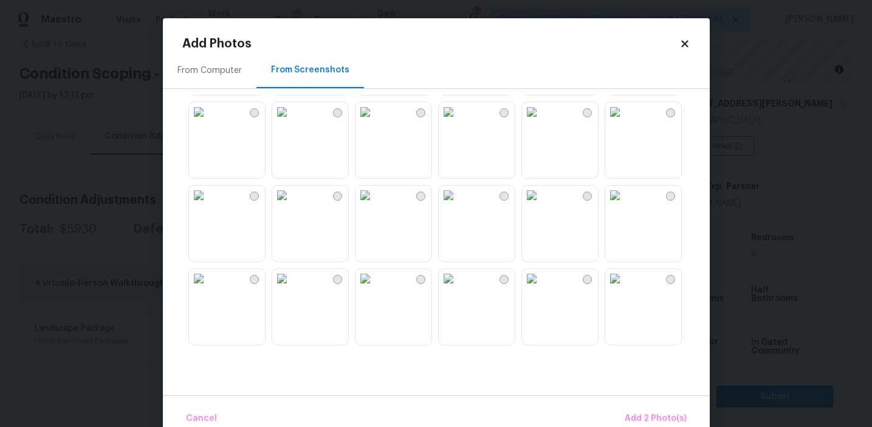
click at [375, 122] on img at bounding box center [365, 111] width 19 height 19
click at [625, 205] on img at bounding box center [614, 194] width 19 height 19
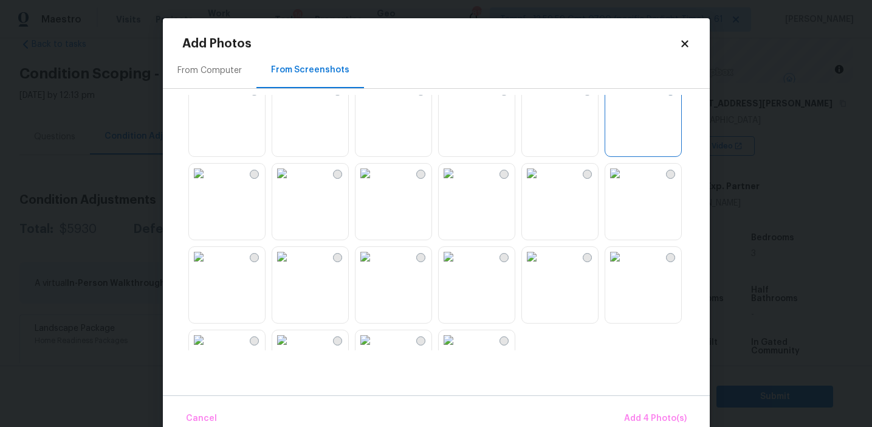
click at [458, 183] on img at bounding box center [448, 173] width 19 height 19
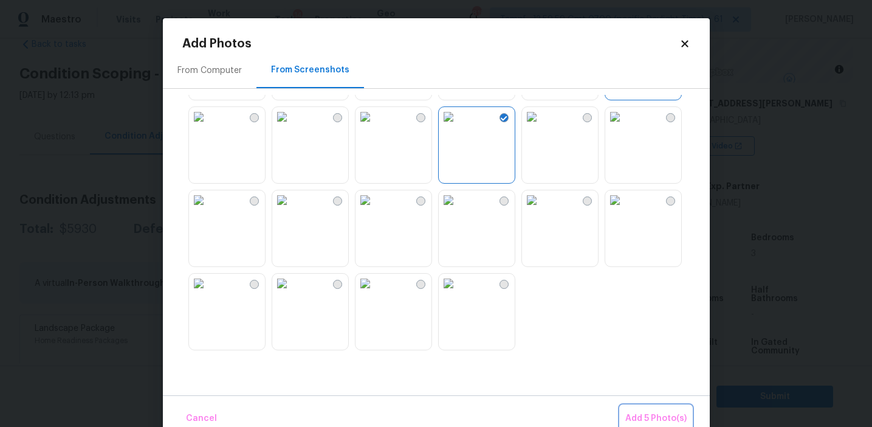
click at [632, 415] on span "Add 5 Photo(s)" at bounding box center [655, 418] width 61 height 15
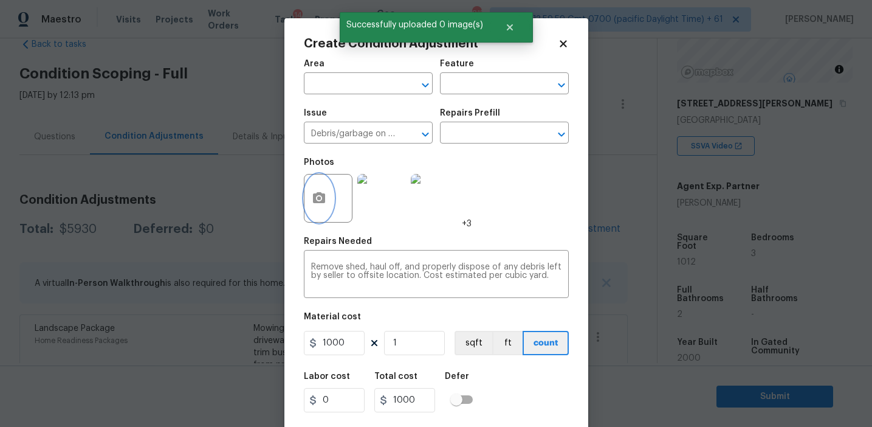
scroll to position [27, 0]
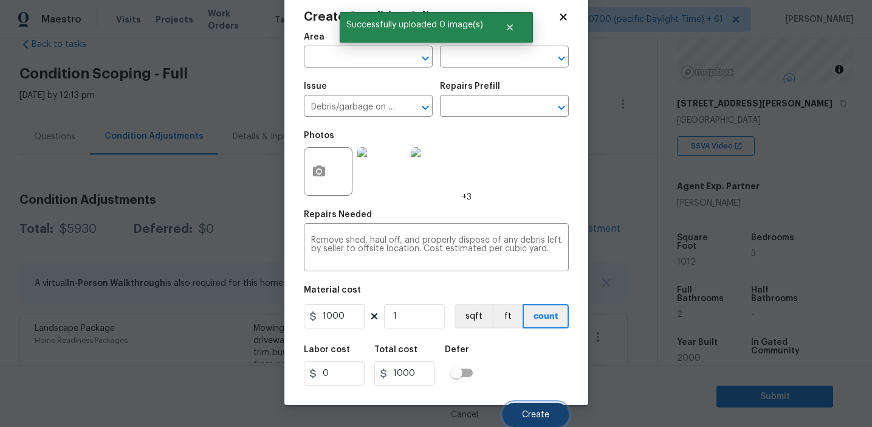
click at [534, 412] on span "Create" at bounding box center [535, 414] width 27 height 9
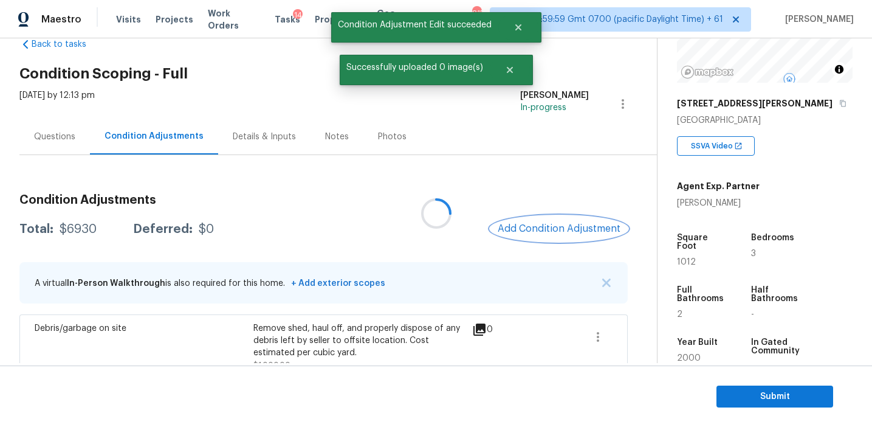
scroll to position [0, 0]
click at [521, 218] on button "Add Condition Adjustment" at bounding box center [559, 229] width 137 height 26
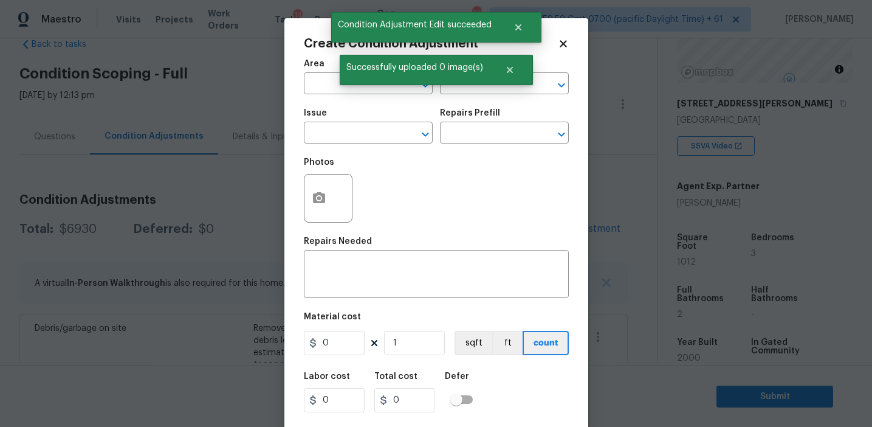
click at [345, 144] on span "Issue ​" at bounding box center [368, 126] width 129 height 49
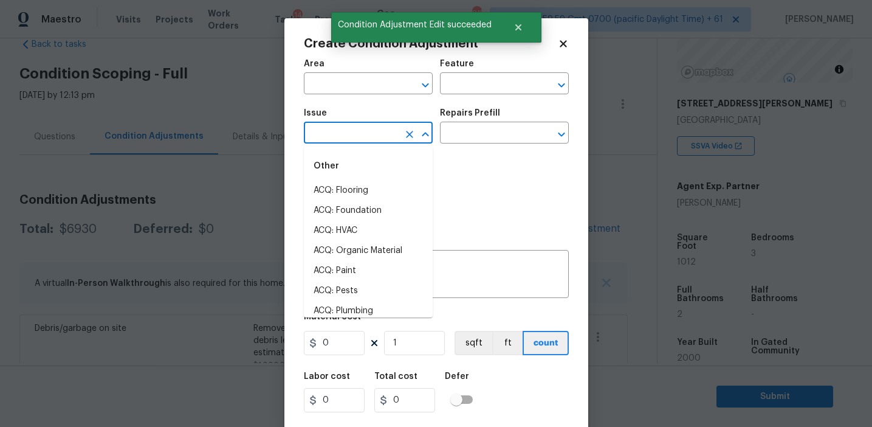
click at [343, 138] on input "text" at bounding box center [351, 134] width 95 height 19
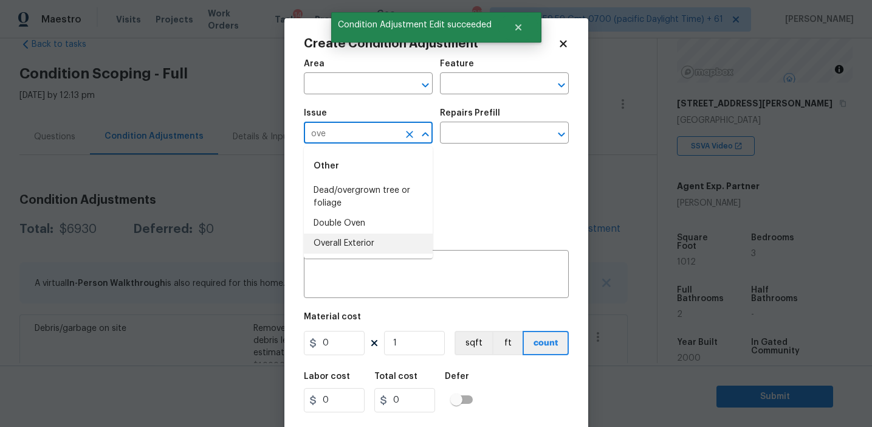
click at [356, 244] on li "Overall Exterior" at bounding box center [368, 243] width 129 height 20
type input "Overall Exterior"
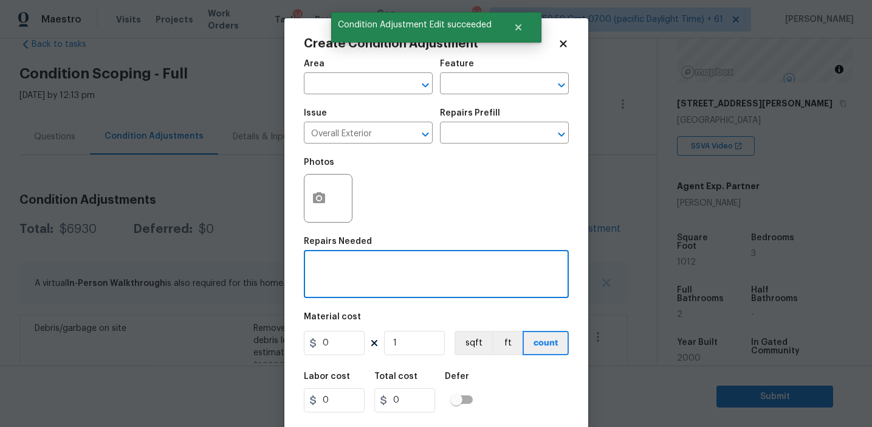
click at [421, 288] on textarea at bounding box center [436, 276] width 250 height 26
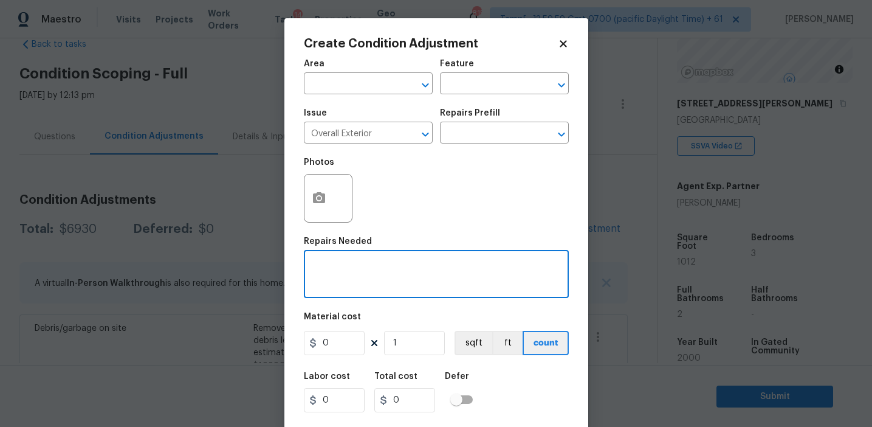
click at [377, 270] on textarea at bounding box center [436, 276] width 250 height 26
paste textarea "Overall exterior repairs (siding, stucco, fencing, decking, soffit, [PERSON_NAM…"
click at [512, 267] on textarea "Overall exterior repairs (siding, stucco, fencing, decking, soffit, [PERSON_NAM…" at bounding box center [436, 276] width 250 height 26
type textarea "Overall exterior repairs (siding, stucco, fencing, soffit, [PERSON_NAME], trims…"
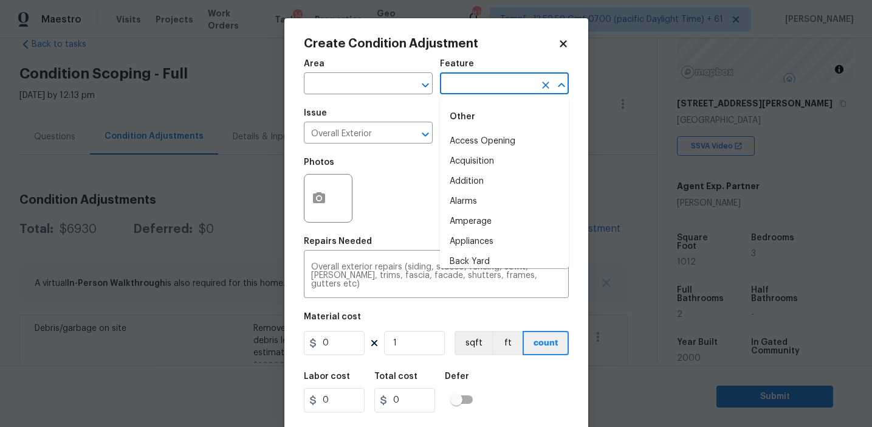
click at [466, 86] on input "text" at bounding box center [487, 84] width 95 height 19
click at [460, 140] on li "Overall" at bounding box center [504, 141] width 129 height 20
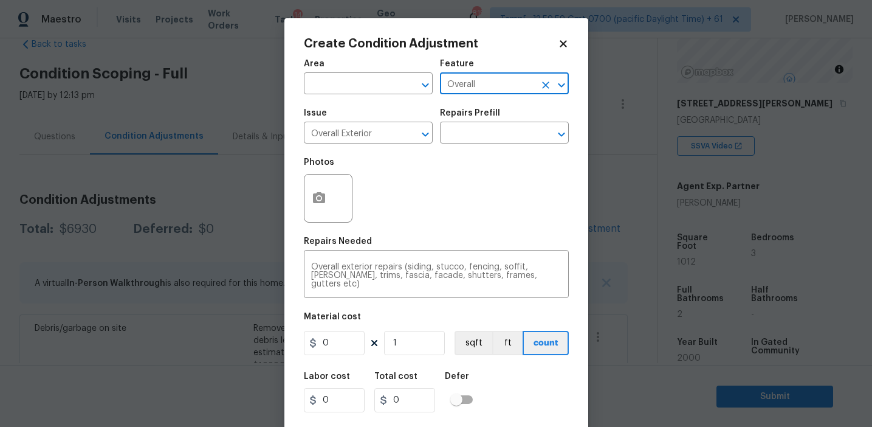
type input "Overall"
click at [340, 338] on input "0" at bounding box center [334, 343] width 61 height 24
type input "2450"
click at [314, 191] on icon "button" at bounding box center [319, 198] width 15 height 15
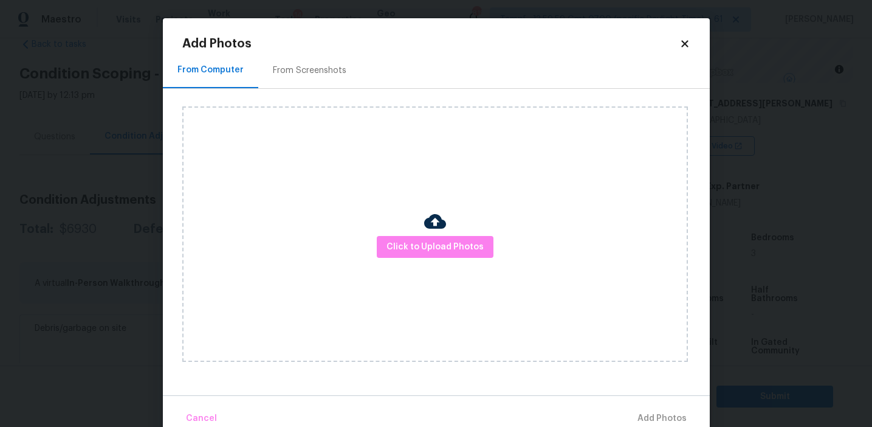
click at [320, 68] on div "From Screenshots" at bounding box center [310, 70] width 74 height 12
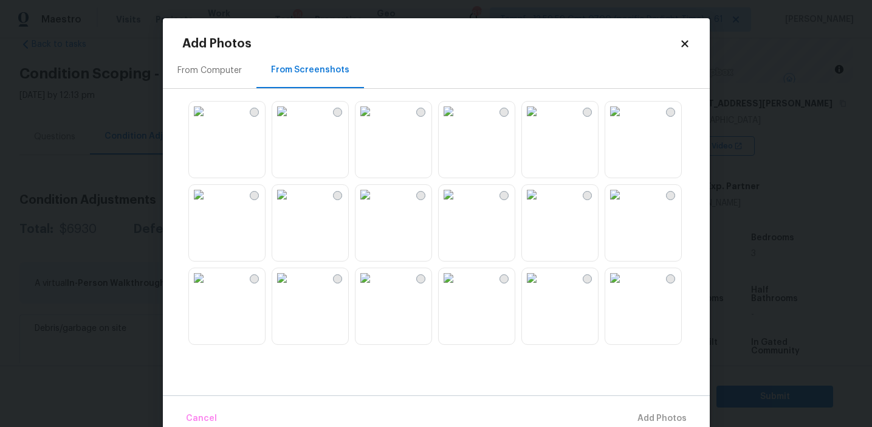
click at [375, 121] on img at bounding box center [365, 111] width 19 height 19
click at [458, 204] on img at bounding box center [448, 194] width 19 height 19
click at [375, 286] on img at bounding box center [365, 277] width 19 height 19
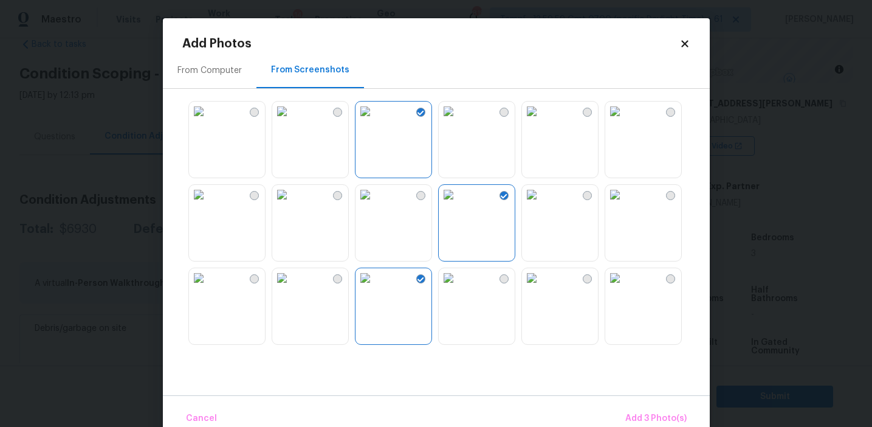
click at [542, 204] on img at bounding box center [531, 194] width 19 height 19
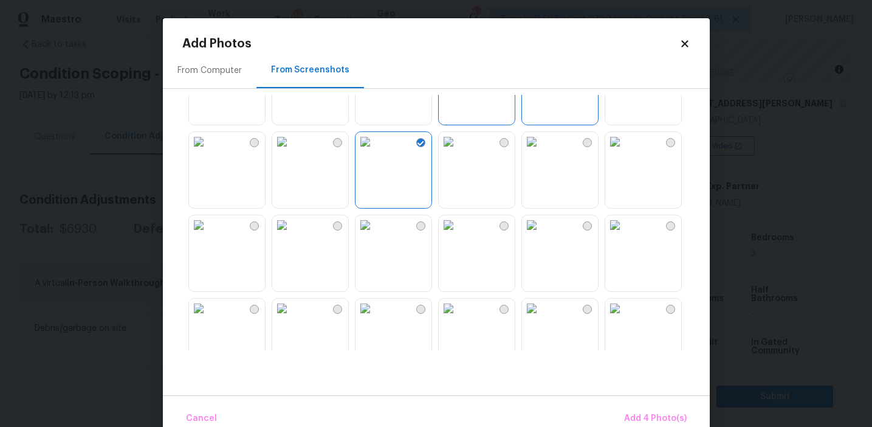
scroll to position [207, 0]
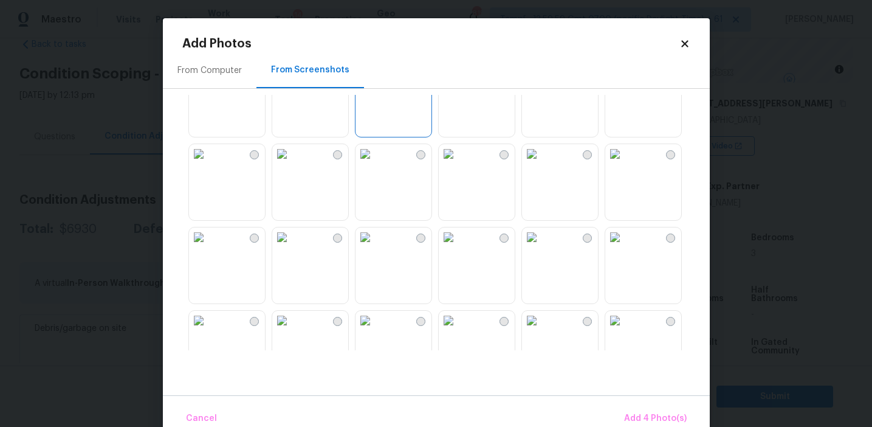
click at [292, 164] on img at bounding box center [281, 153] width 19 height 19
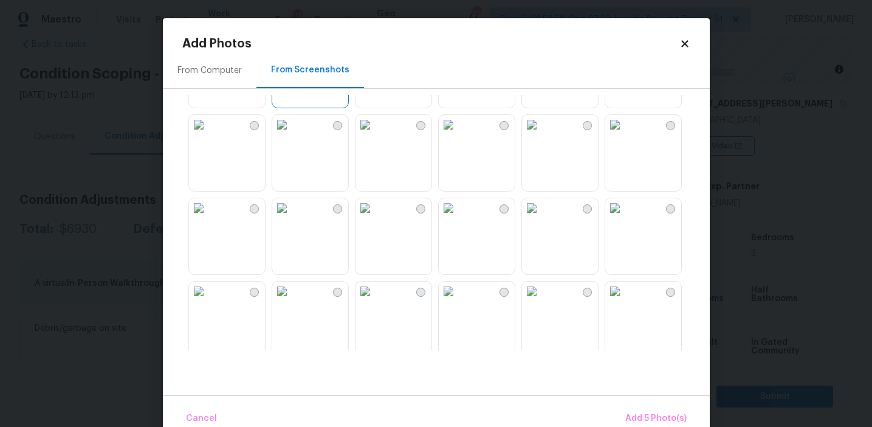
scroll to position [402, 0]
click at [458, 218] on img at bounding box center [448, 208] width 19 height 19
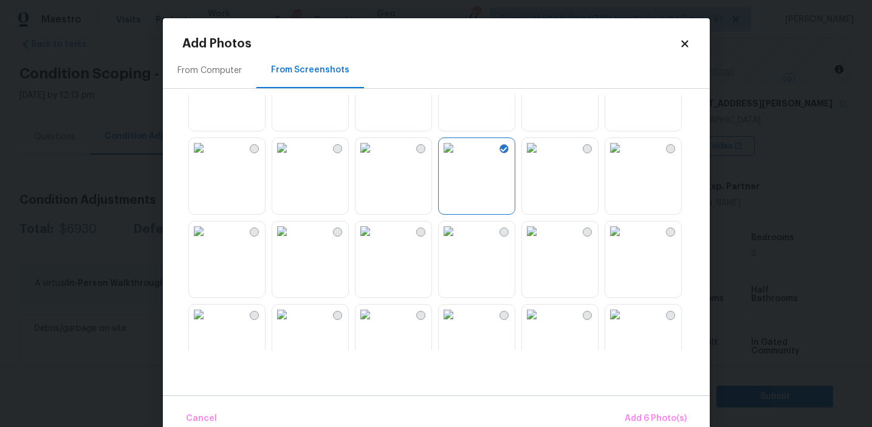
scroll to position [550, 0]
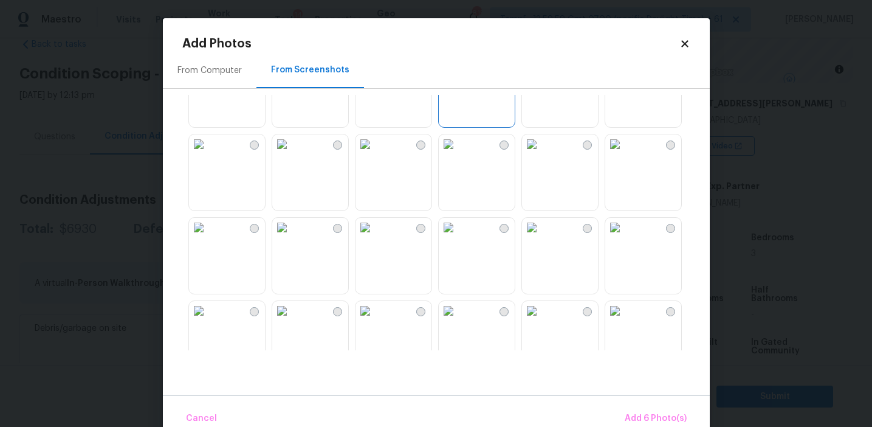
click at [458, 154] on img at bounding box center [448, 143] width 19 height 19
click at [458, 320] on img at bounding box center [448, 310] width 19 height 19
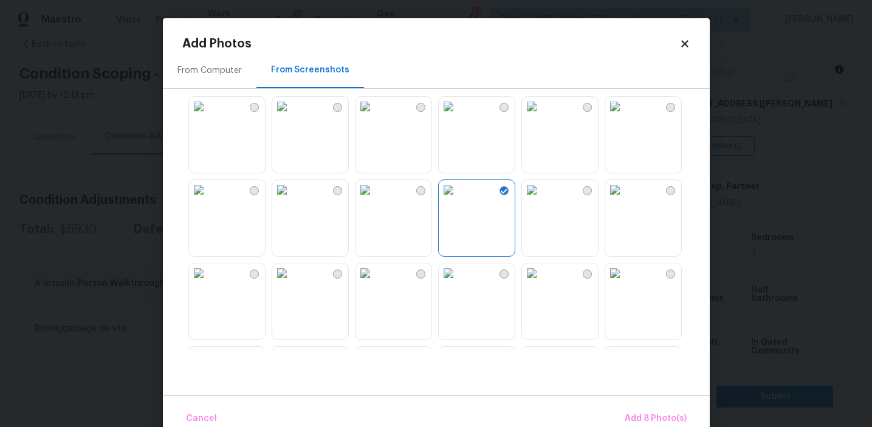
scroll to position [828, 0]
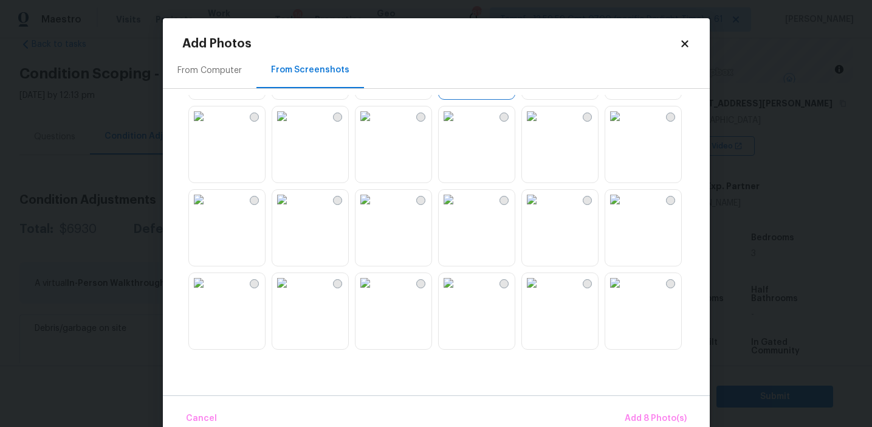
click at [292, 126] on img at bounding box center [281, 115] width 19 height 19
click at [292, 209] on img at bounding box center [281, 199] width 19 height 19
click at [375, 292] on img at bounding box center [365, 282] width 19 height 19
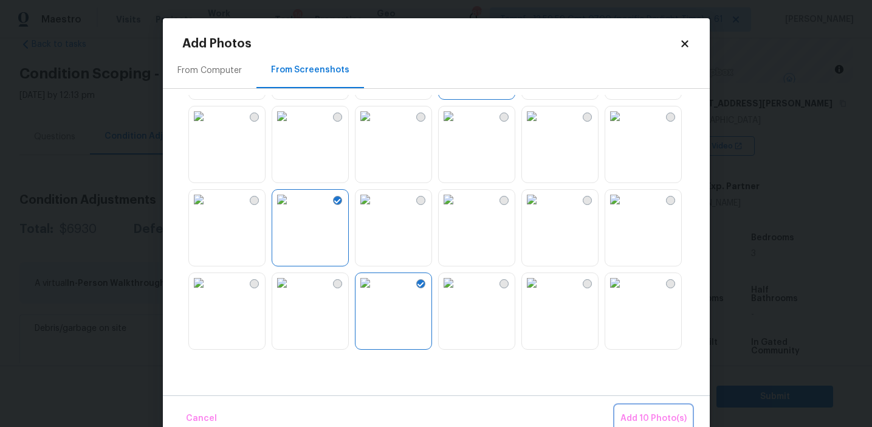
click at [642, 411] on span "Add 10 Photo(s)" at bounding box center [654, 418] width 66 height 15
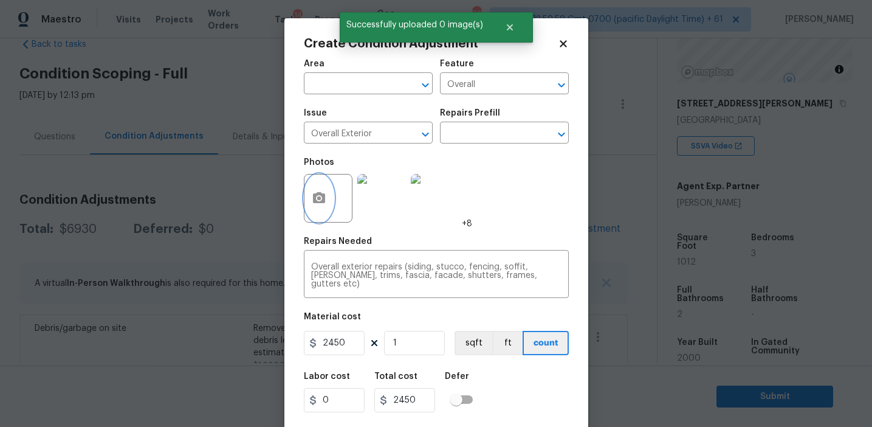
scroll to position [27, 0]
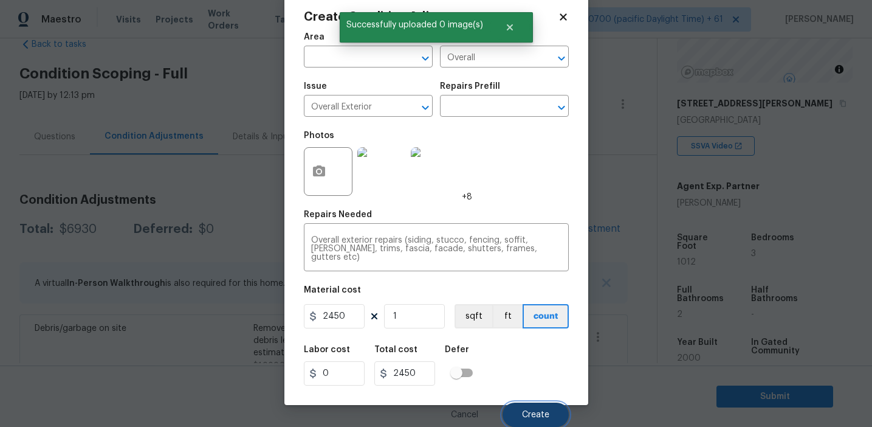
click at [525, 408] on button "Create" at bounding box center [536, 414] width 66 height 24
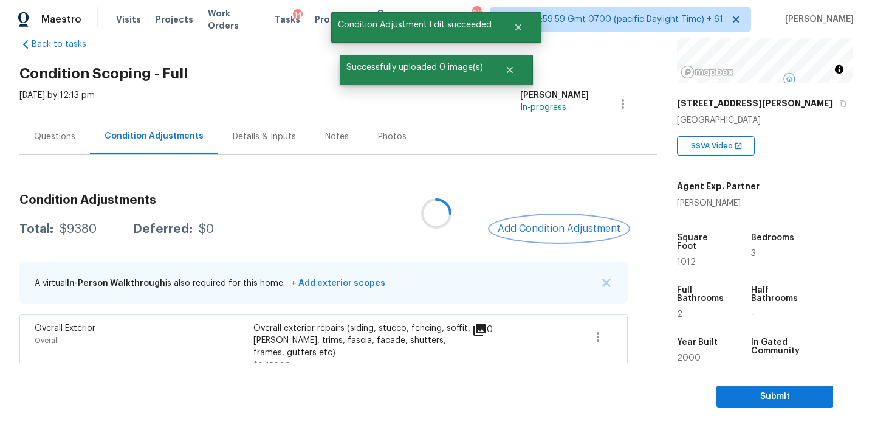
scroll to position [0, 0]
click at [534, 224] on span "Add Condition Adjustment" at bounding box center [559, 228] width 123 height 11
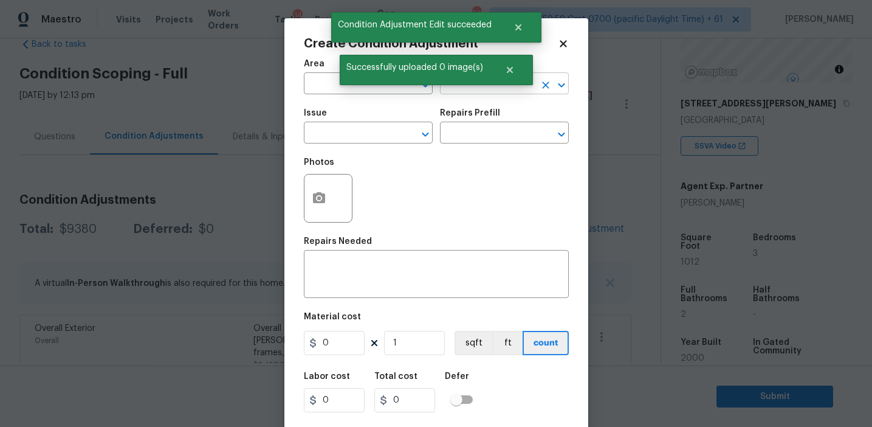
click at [460, 87] on input "text" at bounding box center [487, 84] width 95 height 19
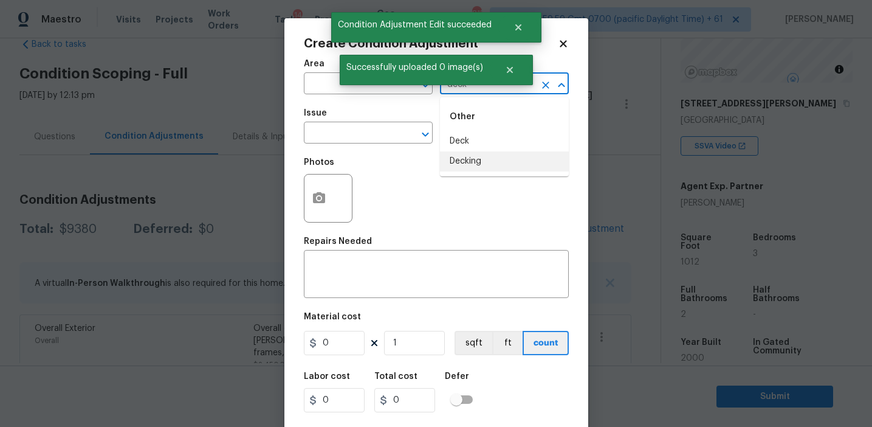
click at [473, 157] on li "Decking" at bounding box center [504, 161] width 129 height 20
click at [466, 86] on input "Decking" at bounding box center [487, 84] width 95 height 19
type input "Decking"
click at [357, 142] on input "text" at bounding box center [351, 134] width 95 height 19
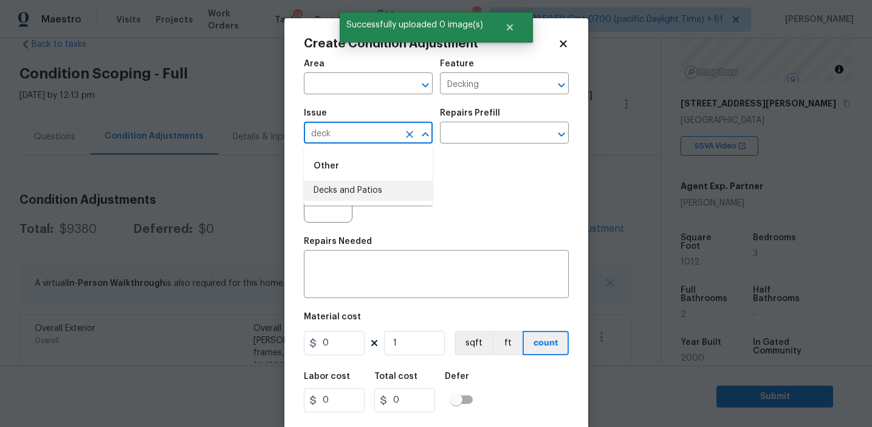
click at [364, 181] on li "Decks and Patios" at bounding box center [368, 191] width 129 height 20
type input "Decks and Patios"
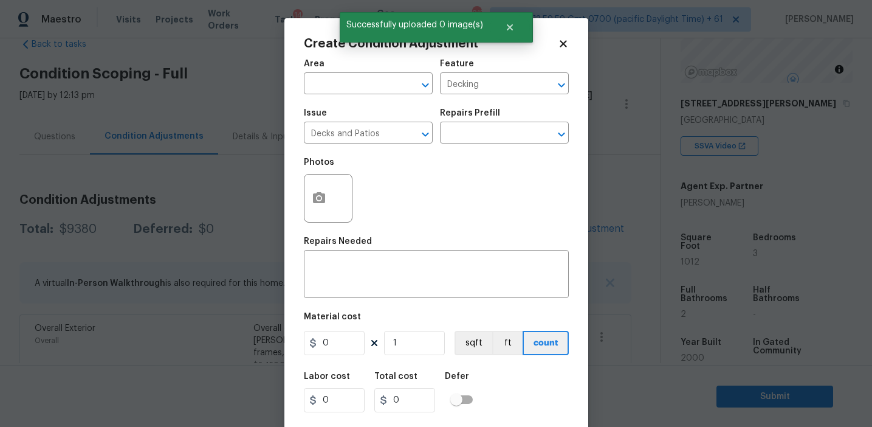
click at [367, 299] on div "Area ​ Feature Decking ​ Issue Decks and Patios ​ Repairs Prefill ​ Photos Repa…" at bounding box center [436, 252] width 265 height 401
click at [363, 274] on textarea at bounding box center [436, 276] width 250 height 26
paste textarea "decking"
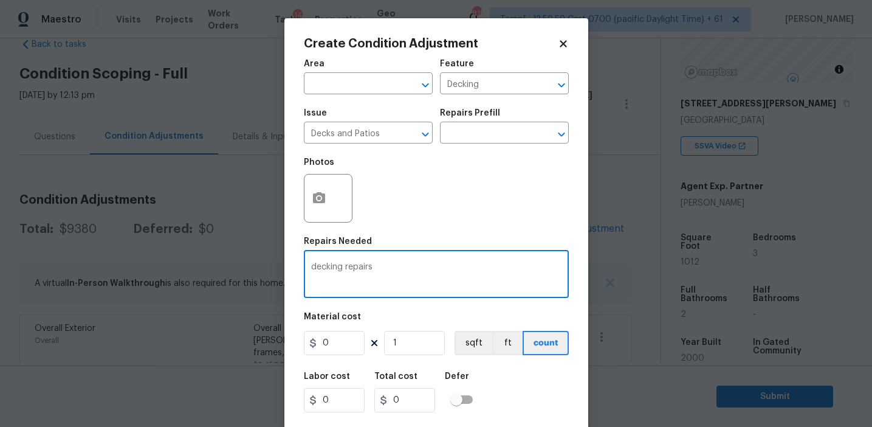
type textarea "decking repairs"
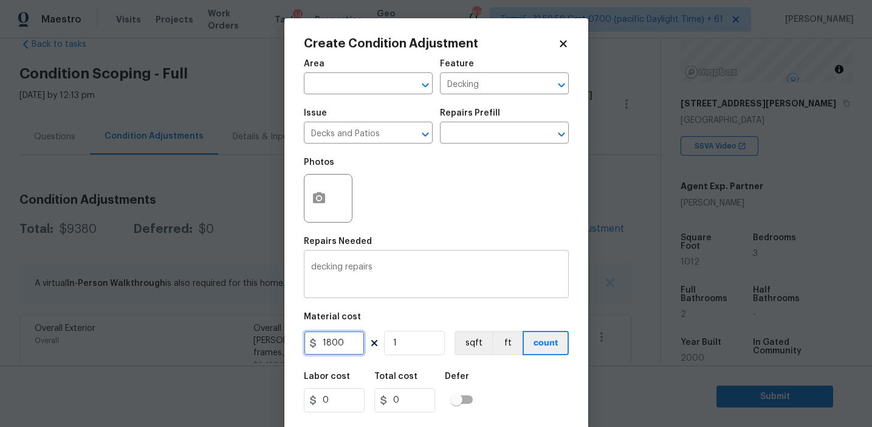
type input "1800"
click at [315, 269] on textarea "decking repairs" at bounding box center [436, 276] width 250 height 26
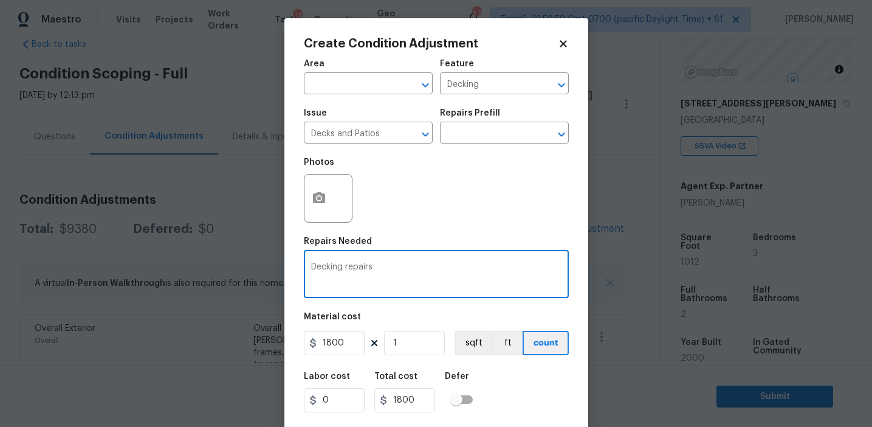
type textarea "Decking repairs"
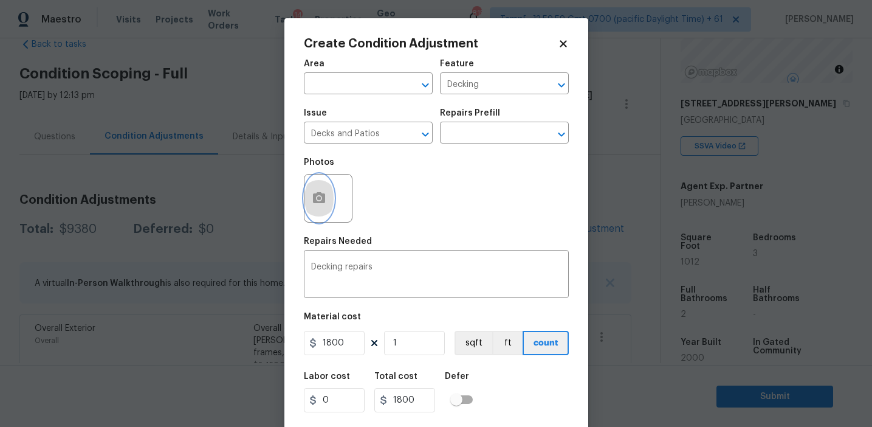
click at [322, 199] on icon "button" at bounding box center [319, 197] width 12 height 11
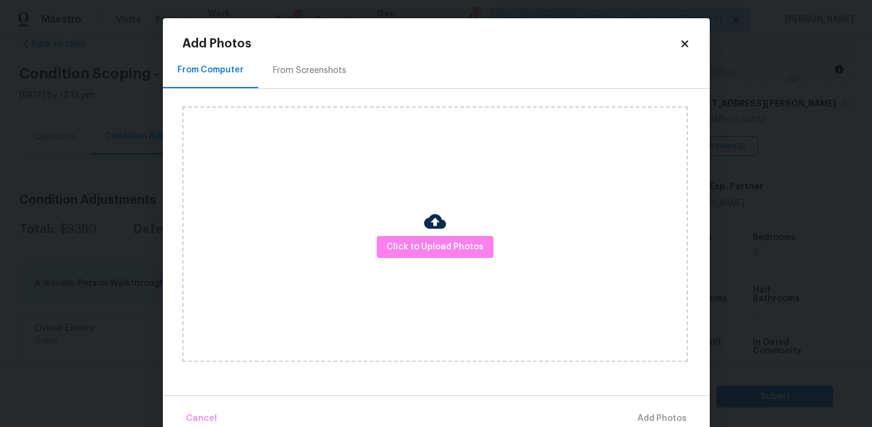
click at [331, 75] on div "From Screenshots" at bounding box center [310, 70] width 74 height 12
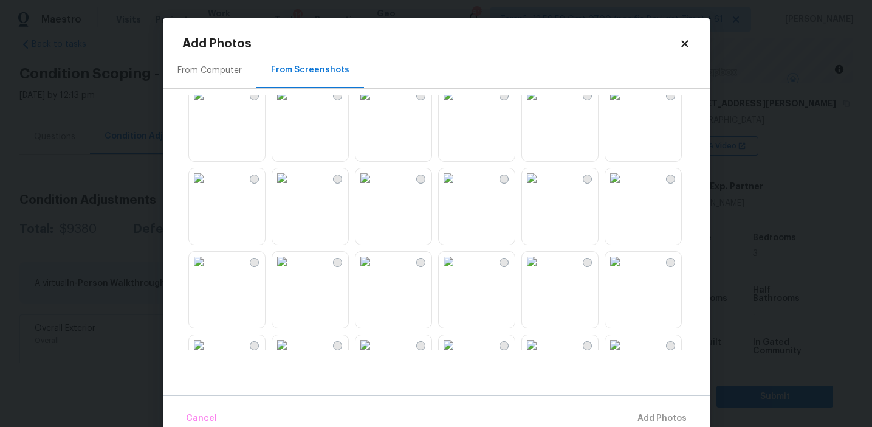
scroll to position [1161, 0]
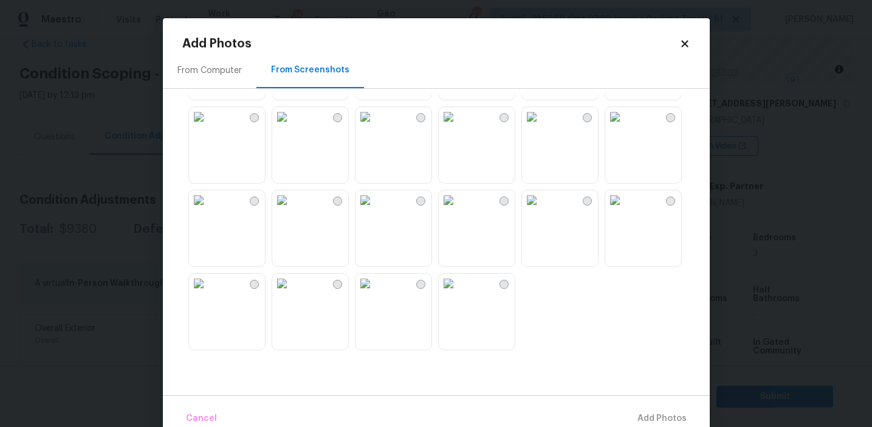
click at [542, 210] on img at bounding box center [531, 199] width 19 height 19
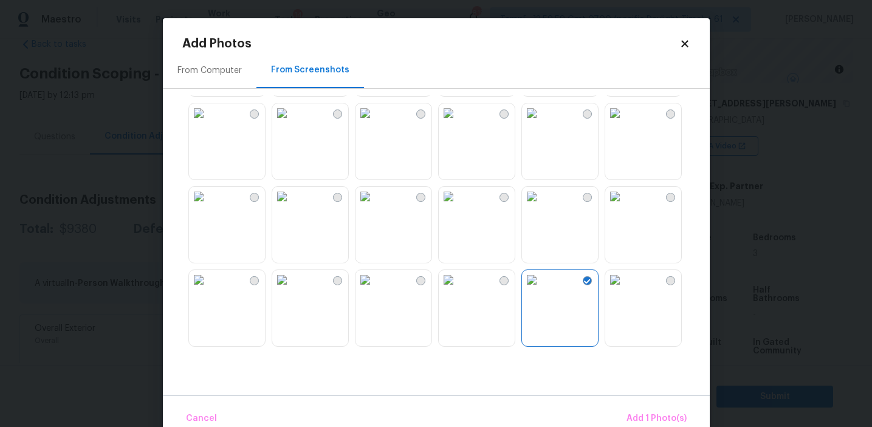
click at [363, 206] on img at bounding box center [365, 196] width 19 height 19
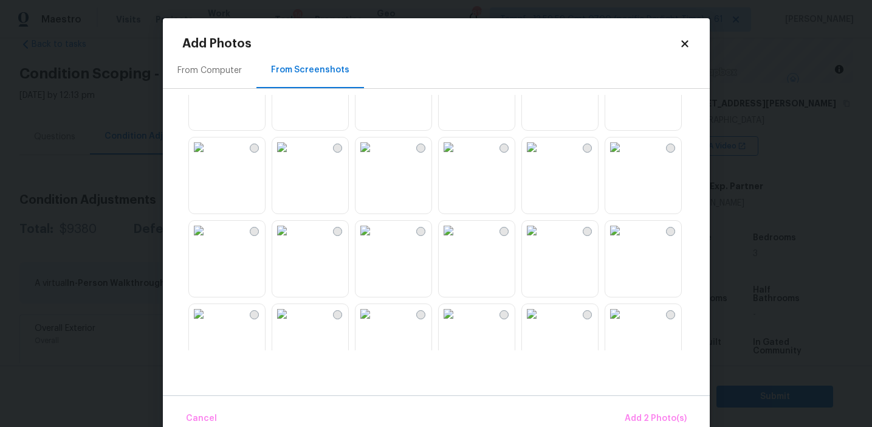
scroll to position [769, 0]
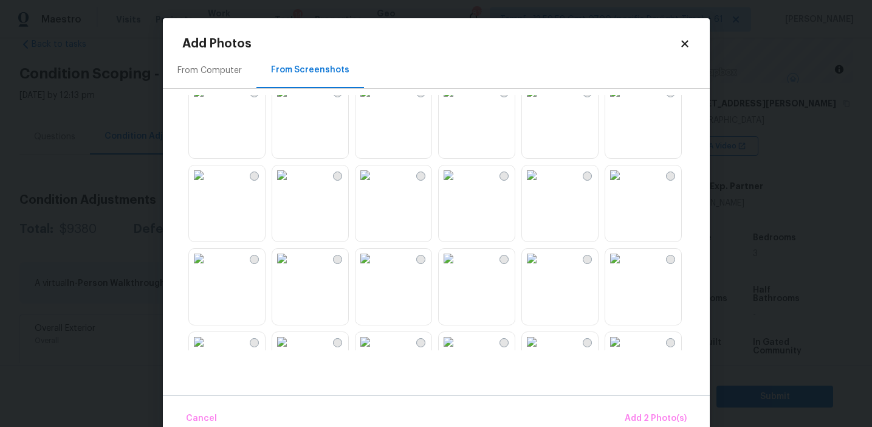
click at [292, 268] on img at bounding box center [281, 258] width 19 height 19
click at [292, 185] on img at bounding box center [281, 174] width 19 height 19
click at [458, 102] on img at bounding box center [448, 91] width 19 height 19
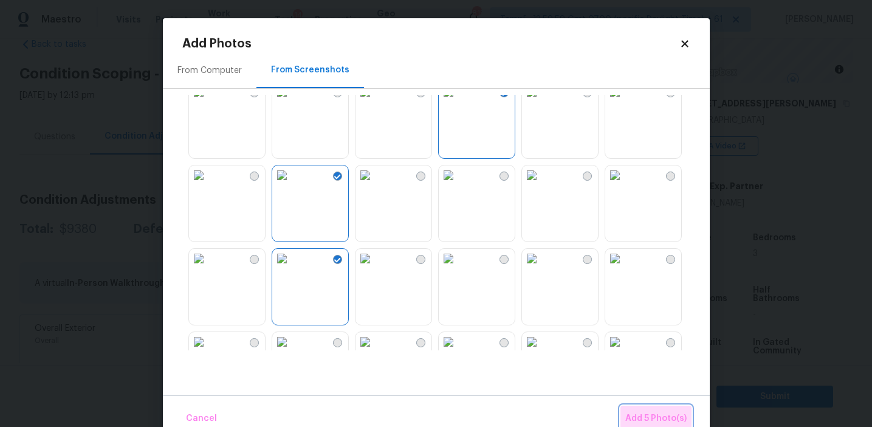
click at [639, 408] on button "Add 5 Photo(s)" at bounding box center [656, 418] width 71 height 26
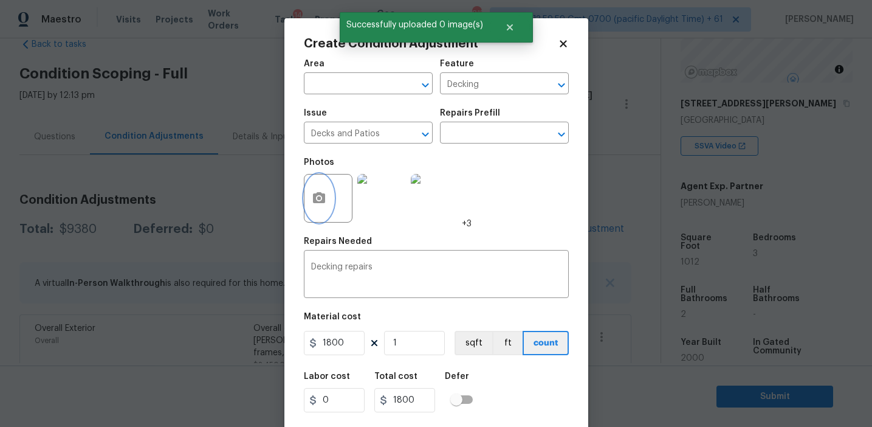
scroll to position [27, 0]
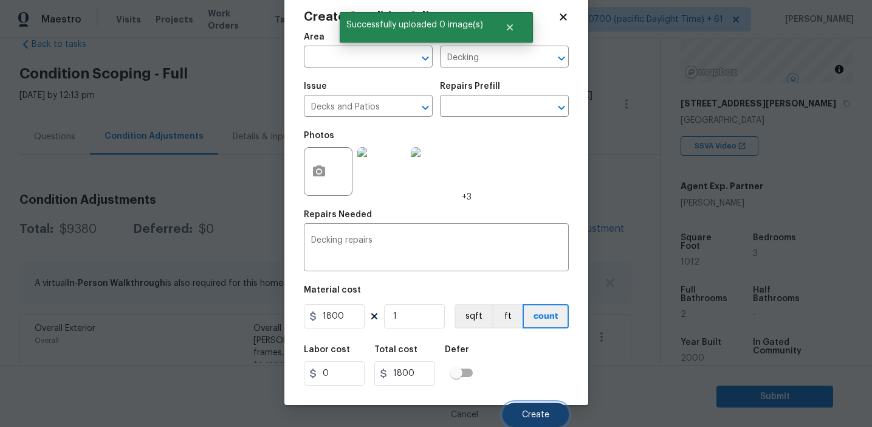
click at [546, 409] on button "Create" at bounding box center [536, 414] width 66 height 24
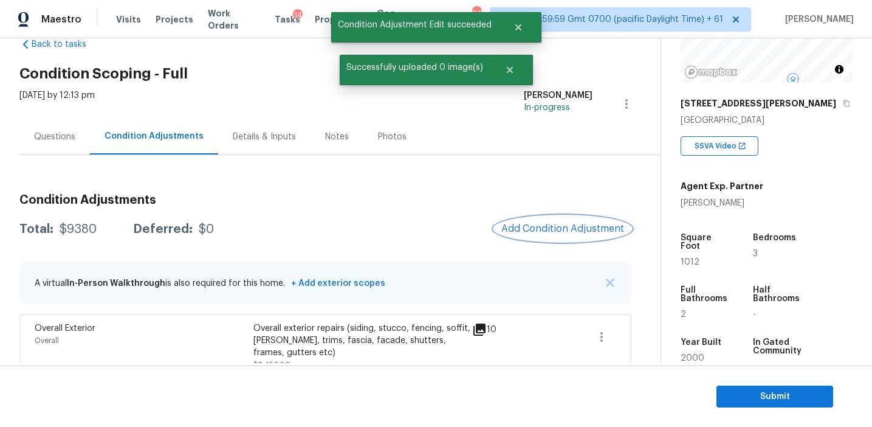
scroll to position [0, 0]
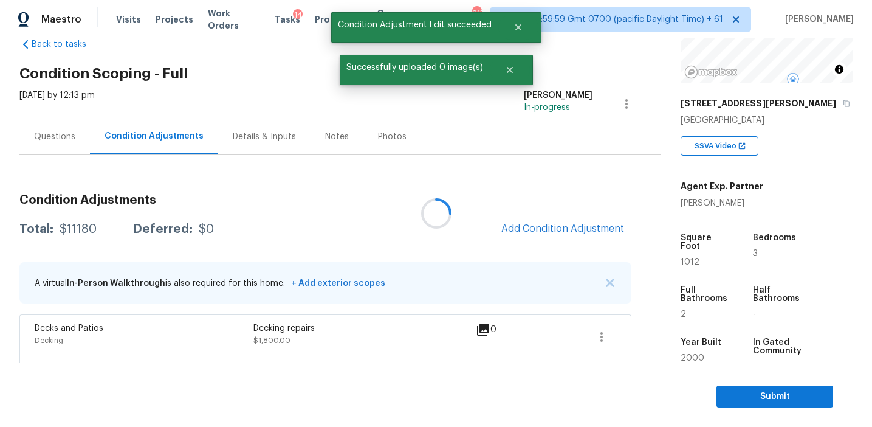
click at [473, 231] on div at bounding box center [436, 213] width 872 height 427
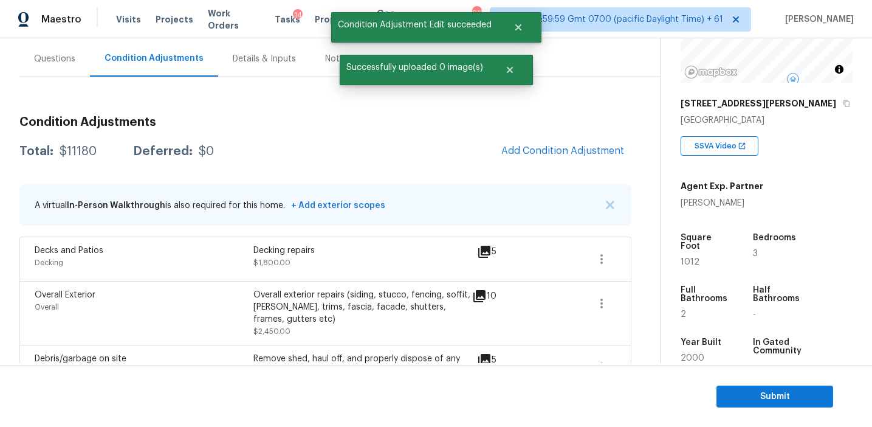
scroll to position [110, 0]
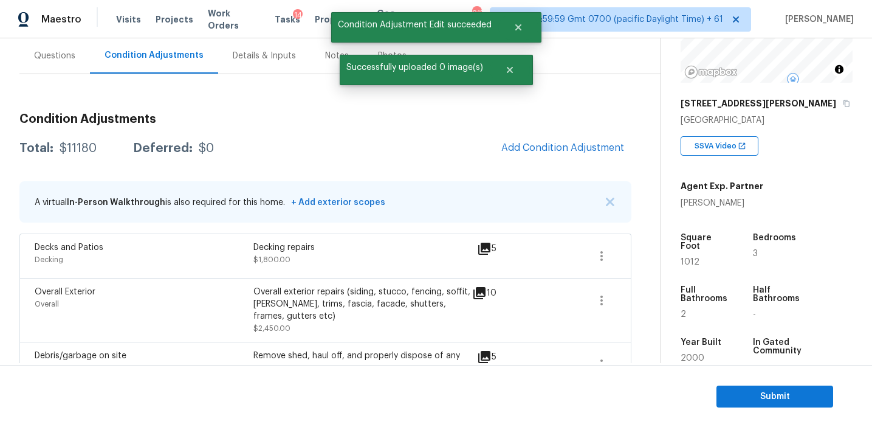
click at [461, 130] on div "Condition Adjustments Total: $11180 Deferred: $0 Add Condition Adjustment A vir…" at bounding box center [325, 358] width 612 height 511
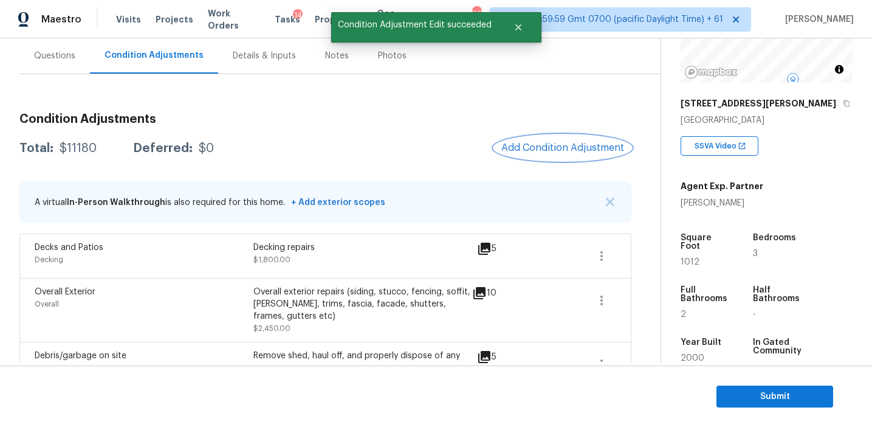
click at [525, 150] on span "Add Condition Adjustment" at bounding box center [562, 147] width 123 height 11
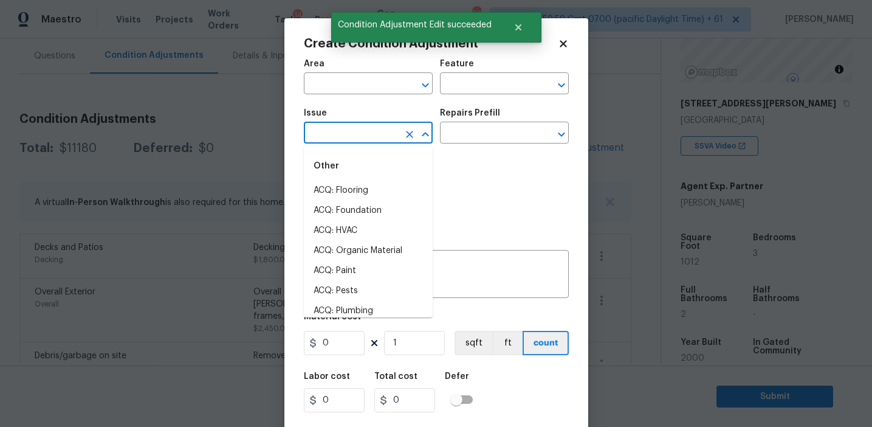
click at [369, 136] on input "text" at bounding box center [351, 134] width 95 height 19
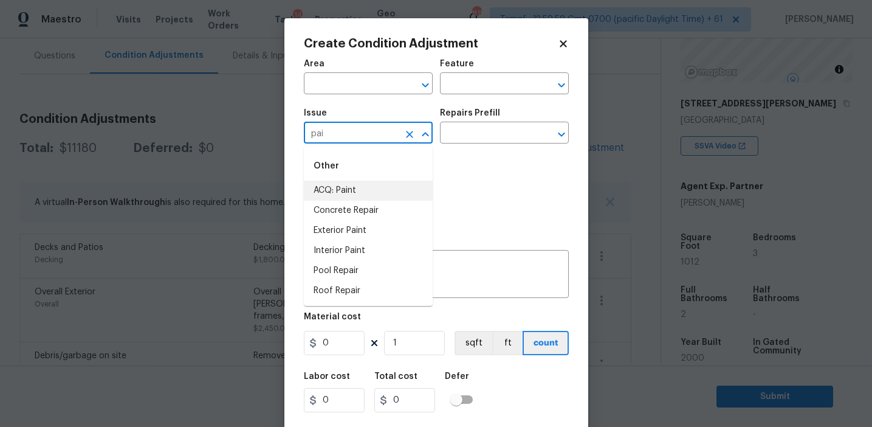
click at [377, 194] on li "ACQ: Paint" at bounding box center [368, 191] width 129 height 20
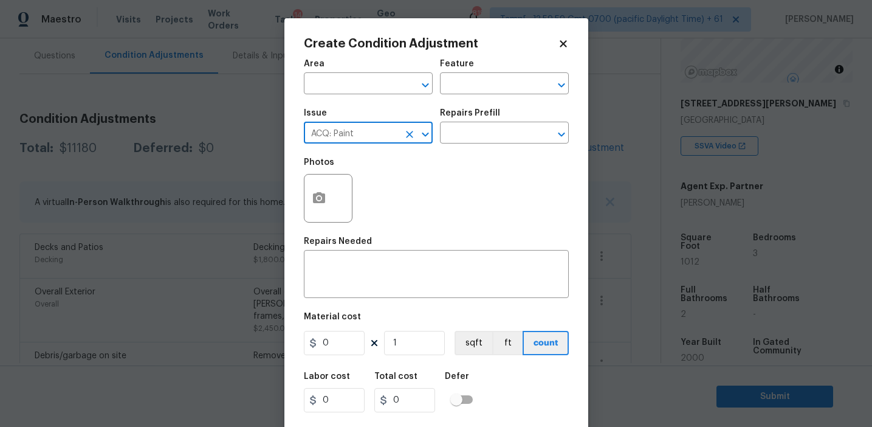
type input "ACQ: Paint"
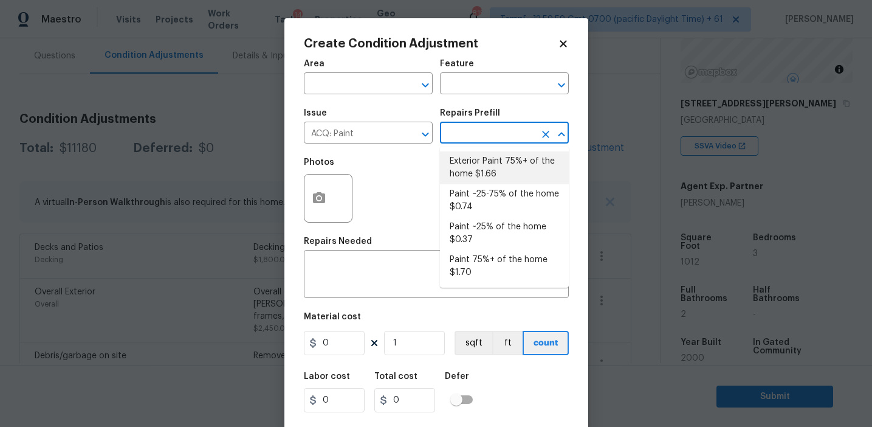
click at [492, 169] on li "Exterior Paint 75%+ of the home $1.66" at bounding box center [504, 167] width 129 height 33
type input "Acquisition"
type textarea "Acquisition Scope: 75%+ of the home exterior will likely require paint"
type input "1.66"
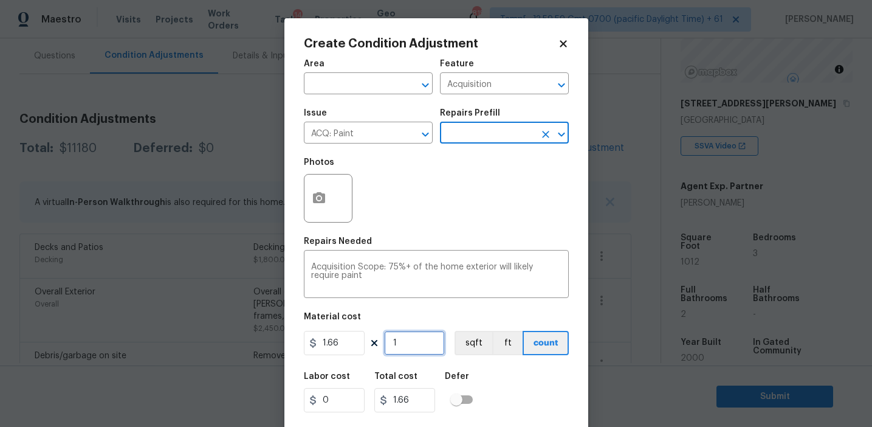
click at [405, 350] on input "1" at bounding box center [414, 343] width 61 height 24
type input "10"
type input "16.6"
type input "101"
type input "167.66"
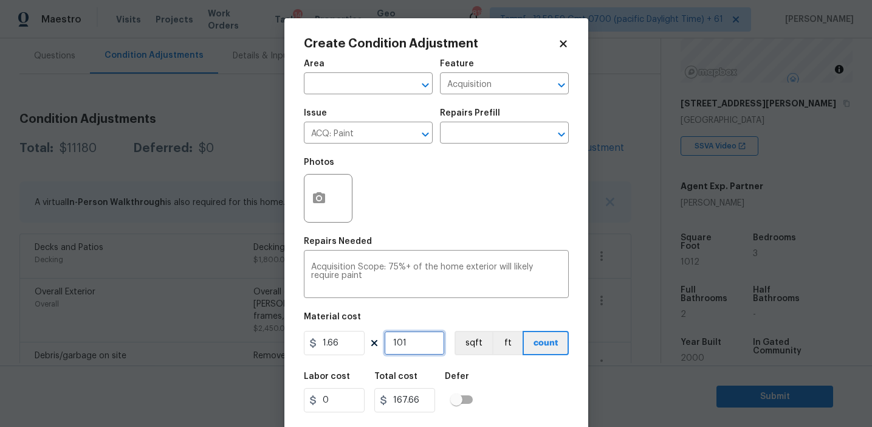
type input "1012"
type input "1679.92"
type input "1012"
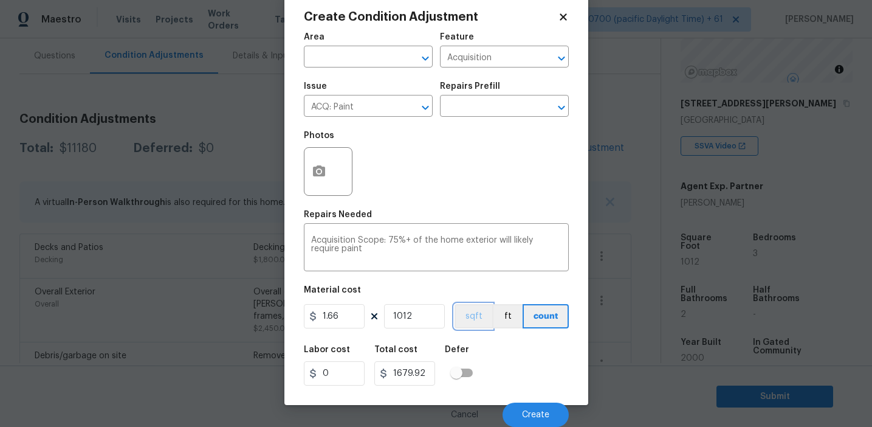
click at [475, 326] on button "sqft" at bounding box center [474, 316] width 38 height 24
click at [320, 171] on circle "button" at bounding box center [319, 172] width 4 height 4
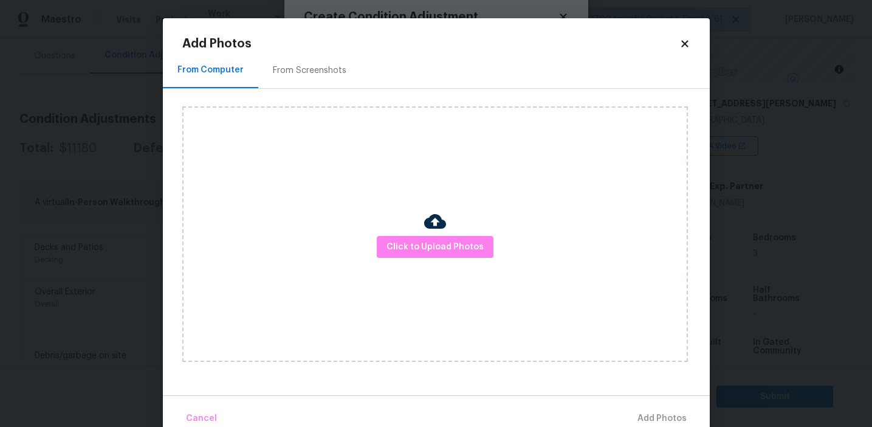
click at [332, 62] on div "From Screenshots" at bounding box center [309, 70] width 103 height 36
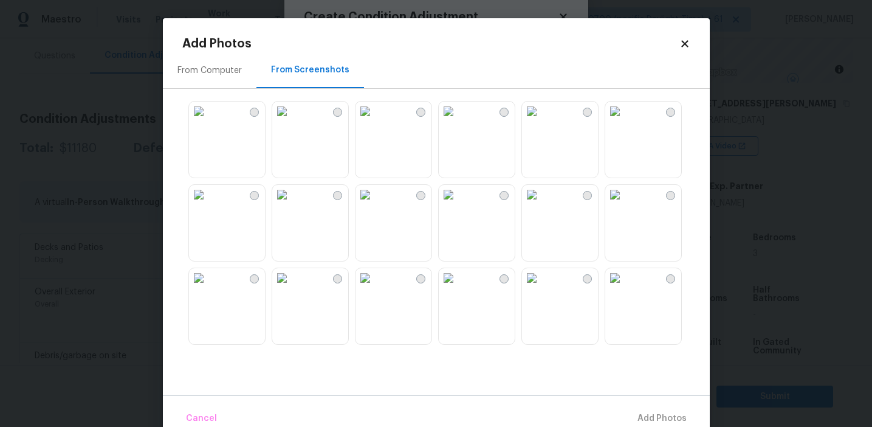
click at [458, 204] on img at bounding box center [448, 194] width 19 height 19
click at [375, 120] on img at bounding box center [365, 111] width 19 height 19
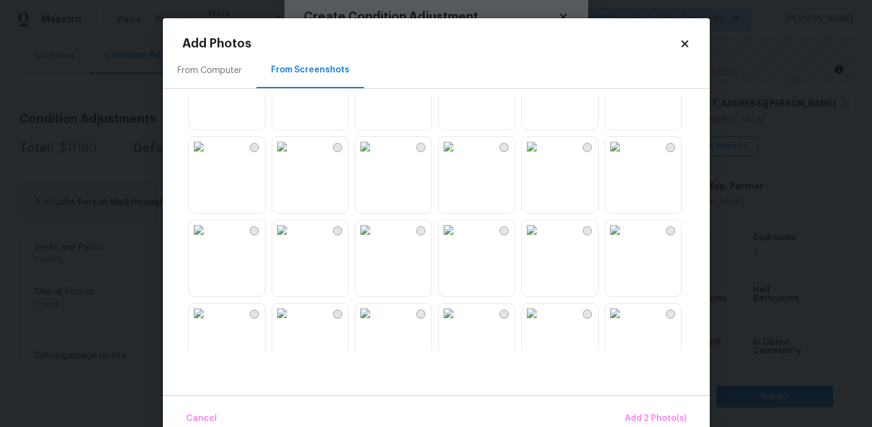
scroll to position [499, 0]
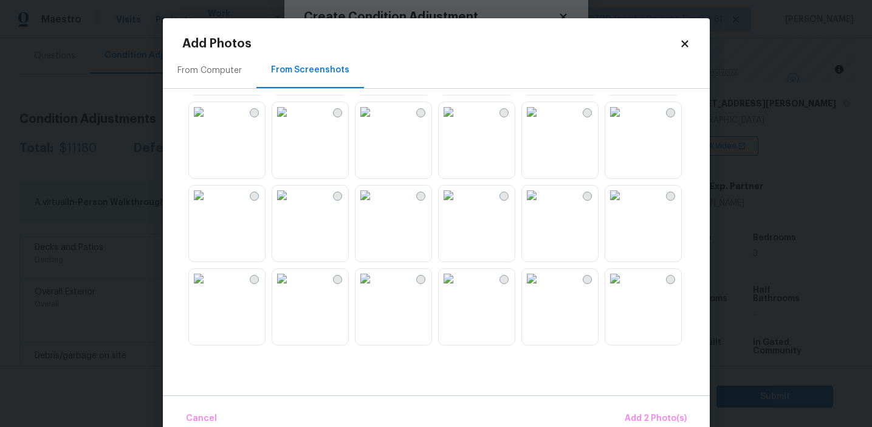
click at [458, 205] on img at bounding box center [448, 194] width 19 height 19
click at [655, 413] on span "Add 3 Photo(s)" at bounding box center [655, 418] width 61 height 15
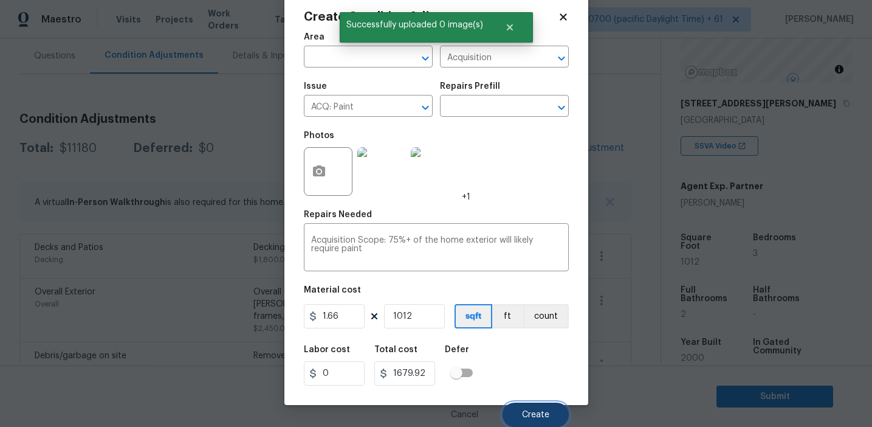
click at [537, 421] on button "Create" at bounding box center [536, 414] width 66 height 24
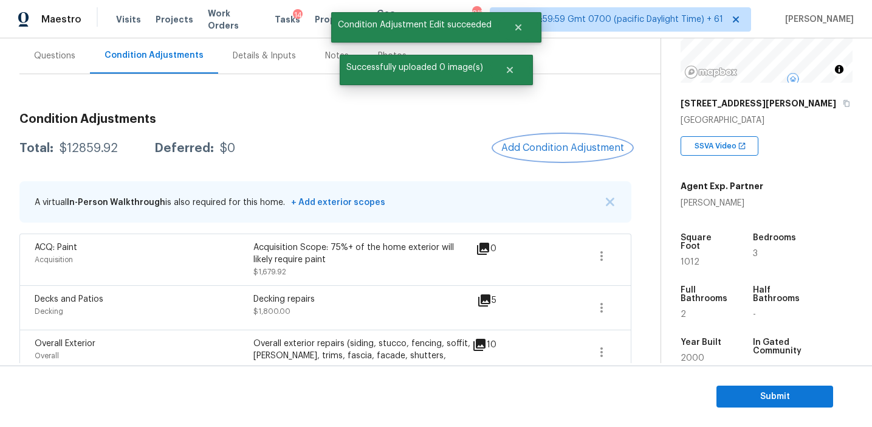
scroll to position [0, 0]
click at [336, 136] on div "Total: $12859.92 Deferred: $0 Add Condition Adjustment" at bounding box center [325, 148] width 612 height 27
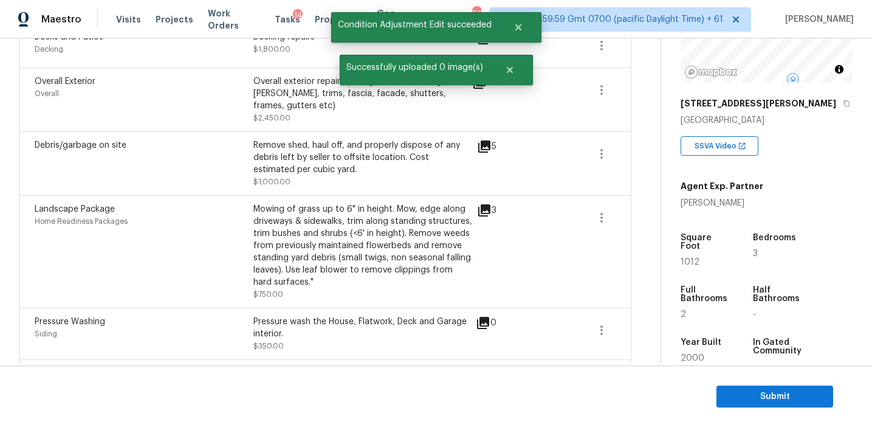
scroll to position [418, 0]
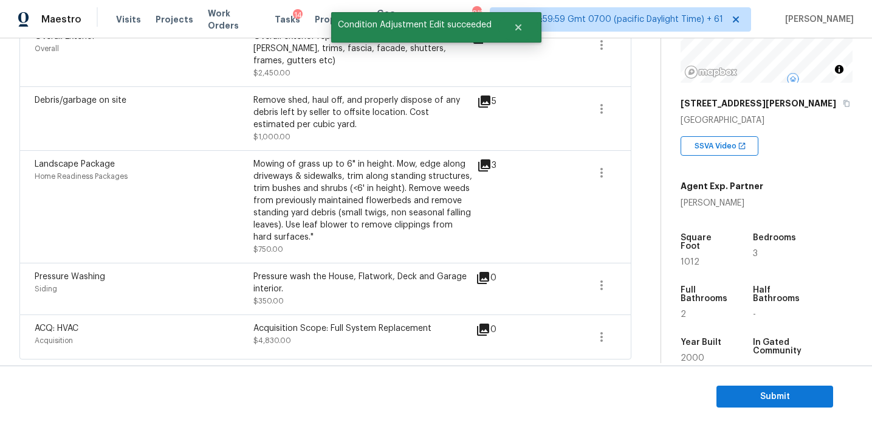
click at [356, 201] on div "Mowing of grass up to 6" in height. Mow, edge along driveways & sidewalks, trim…" at bounding box center [362, 200] width 219 height 85
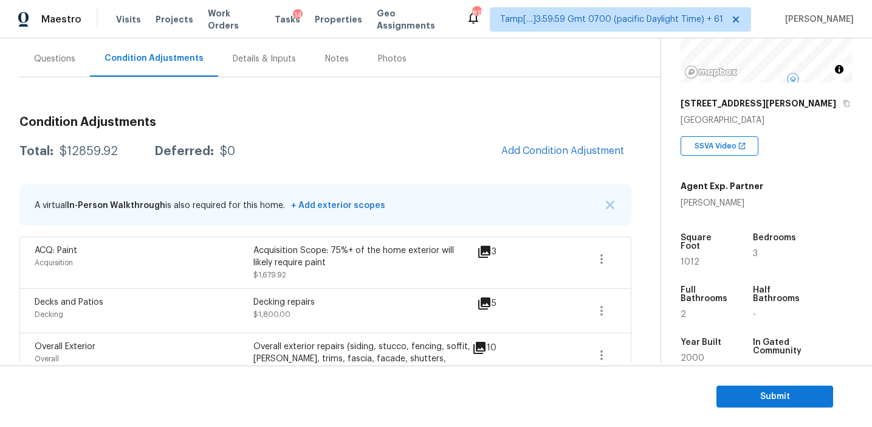
scroll to position [114, 0]
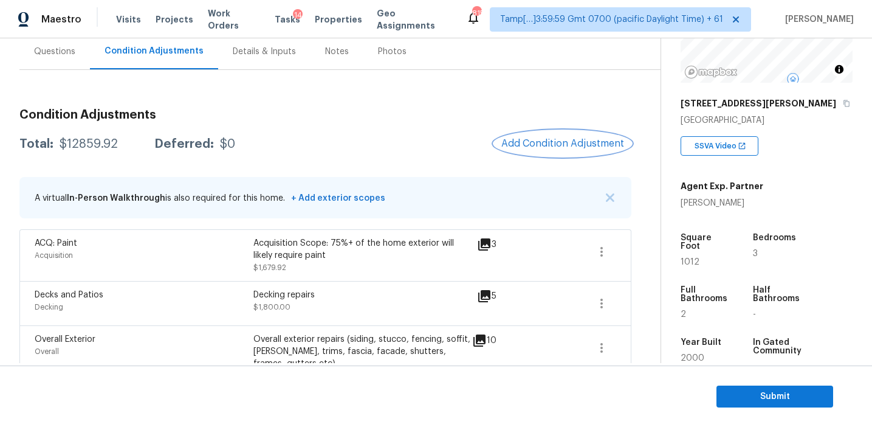
click at [535, 140] on span "Add Condition Adjustment" at bounding box center [562, 143] width 123 height 11
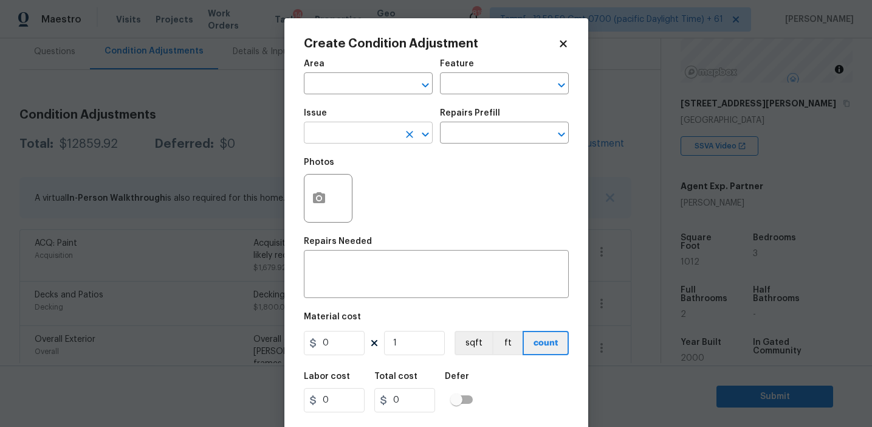
click at [351, 129] on input "text" at bounding box center [351, 134] width 95 height 19
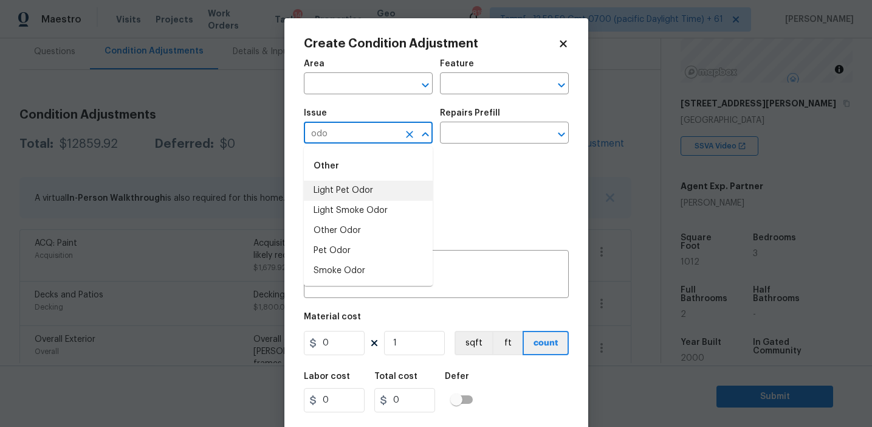
click at [368, 190] on li "Light Pet Odor" at bounding box center [368, 191] width 129 height 20
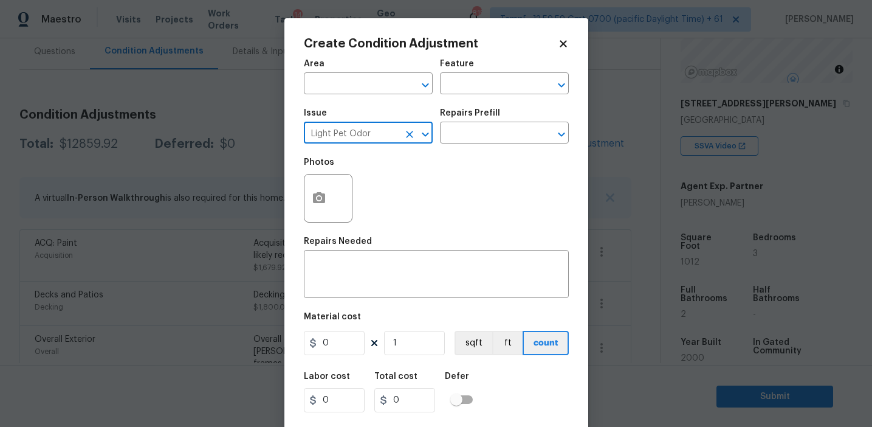
type input "Light Pet Odor"
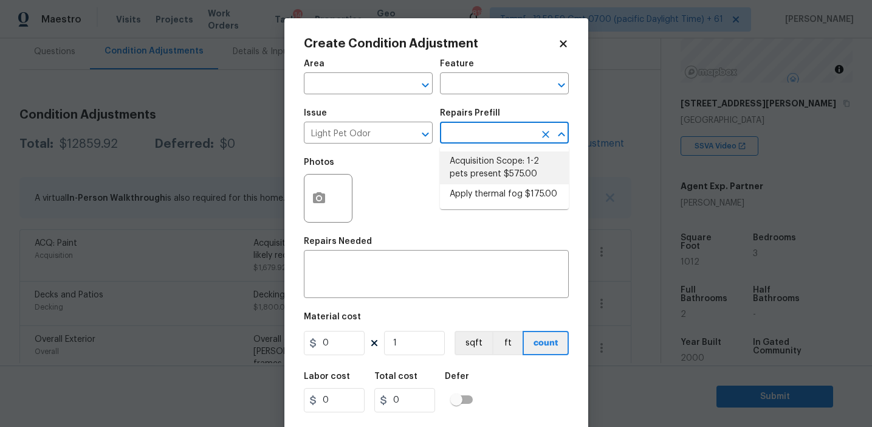
click at [476, 181] on li "Acquisition Scope: 1-2 pets present $575.00" at bounding box center [504, 167] width 129 height 33
type textarea "Acquisition Scope: 1-2 pets present"
type input "575"
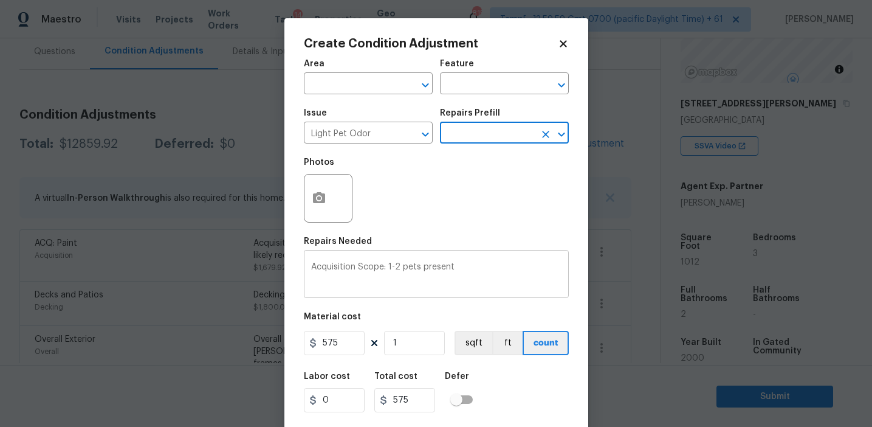
scroll to position [27, 0]
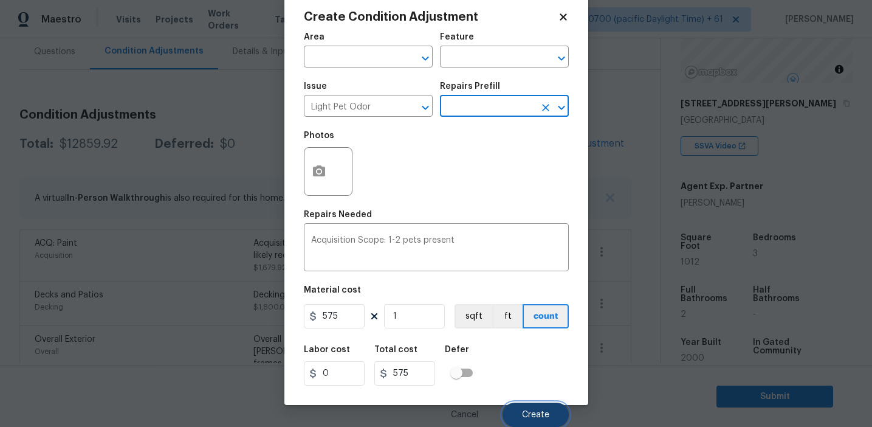
click at [526, 409] on button "Create" at bounding box center [536, 414] width 66 height 24
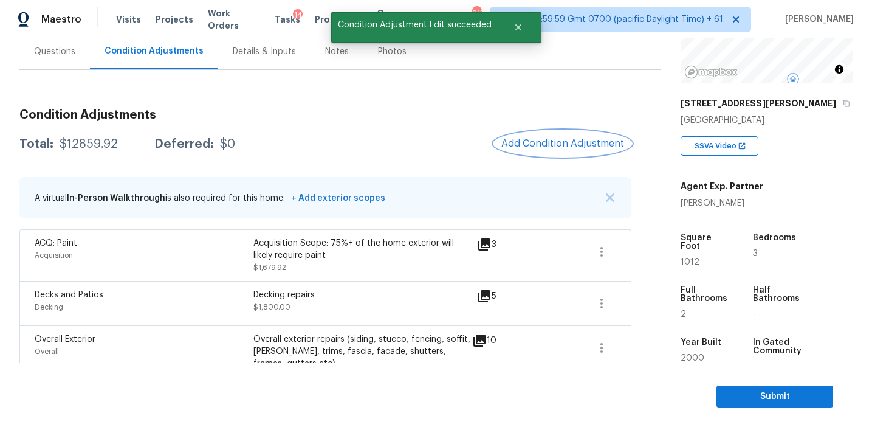
scroll to position [0, 0]
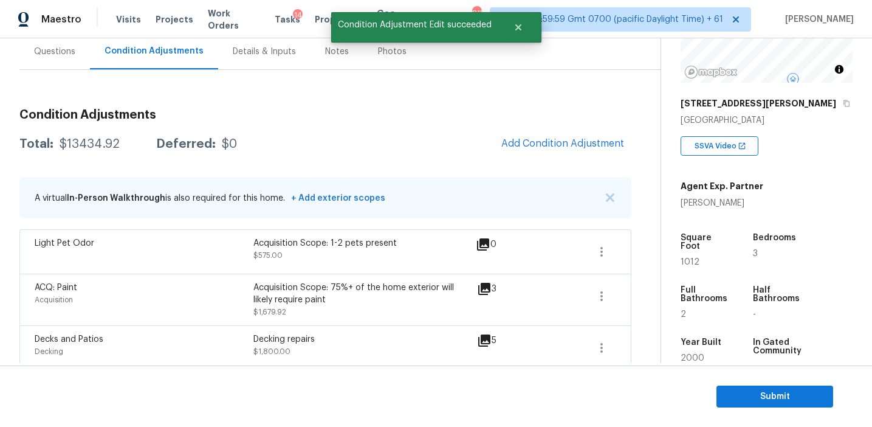
click at [390, 112] on h3 "Condition Adjustments" at bounding box center [325, 115] width 612 height 12
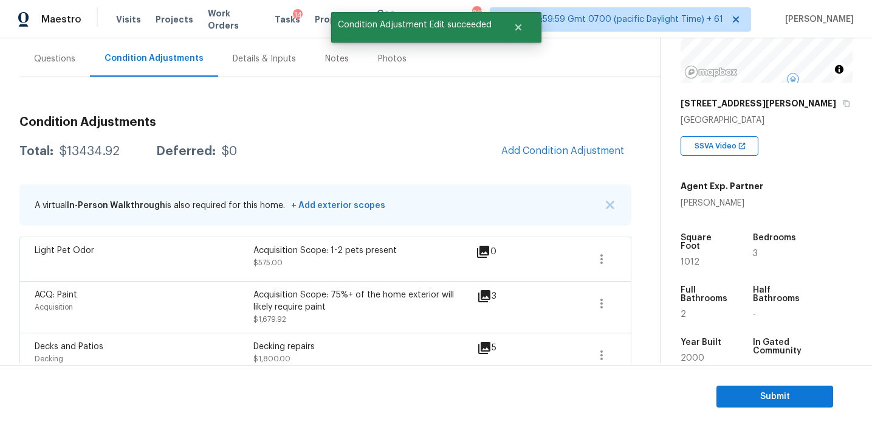
click at [390, 112] on div "Condition Adjustments Total: $13434.92 Deferred: $0 Add Condition Adjustment A …" at bounding box center [325, 409] width 612 height 607
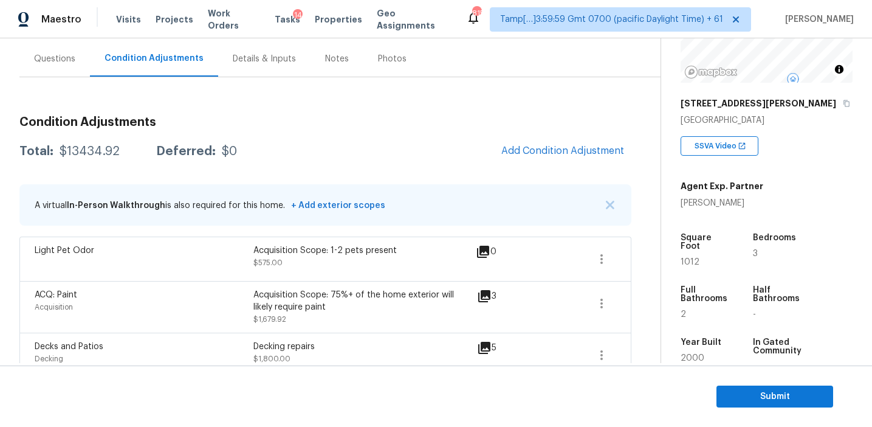
click at [390, 112] on div "Condition Adjustments Total: $13434.92 Deferred: $0 Add Condition Adjustment A …" at bounding box center [325, 409] width 612 height 607
click at [395, 119] on h3 "Condition Adjustments" at bounding box center [325, 122] width 612 height 12
click at [393, 117] on h3 "Condition Adjustments" at bounding box center [325, 122] width 612 height 12
click at [426, 135] on div "Condition Adjustments Total: $13434.92 Deferred: $0 Add Condition Adjustment A …" at bounding box center [325, 409] width 612 height 607
click at [456, 155] on div "Total: $13434.92 Deferred: $0 Add Condition Adjustment" at bounding box center [325, 151] width 612 height 27
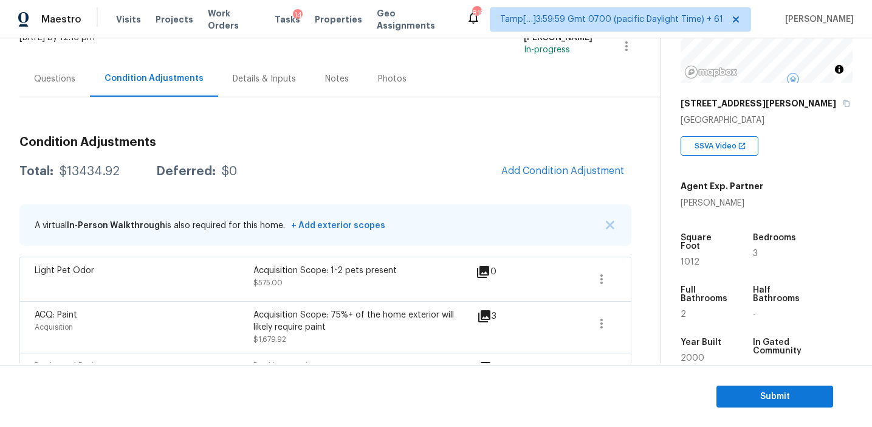
scroll to position [103, 0]
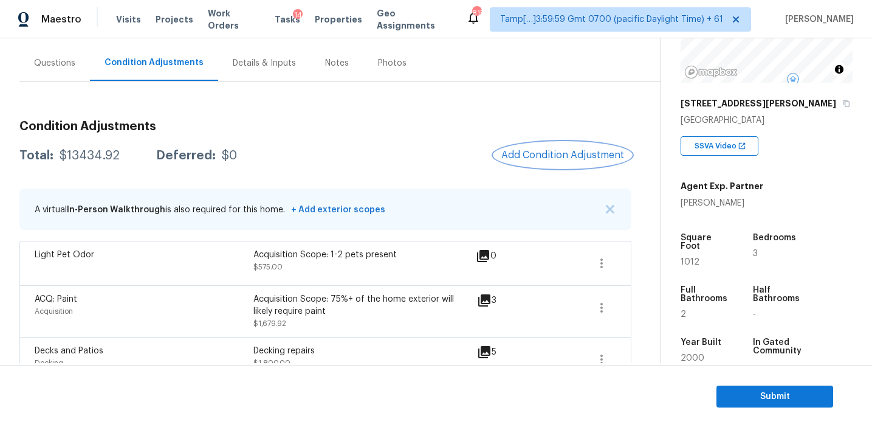
click at [553, 155] on span "Add Condition Adjustment" at bounding box center [562, 155] width 123 height 11
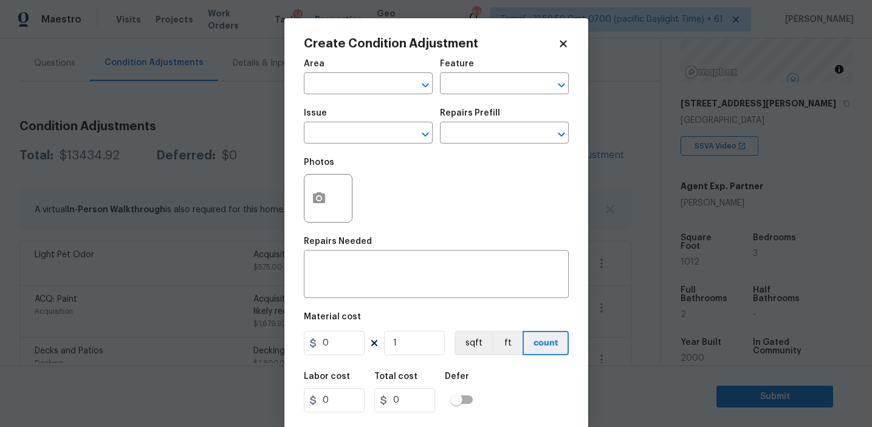
click at [393, 195] on div "Photos" at bounding box center [436, 190] width 265 height 79
click at [308, 205] on button "button" at bounding box center [319, 197] width 29 height 47
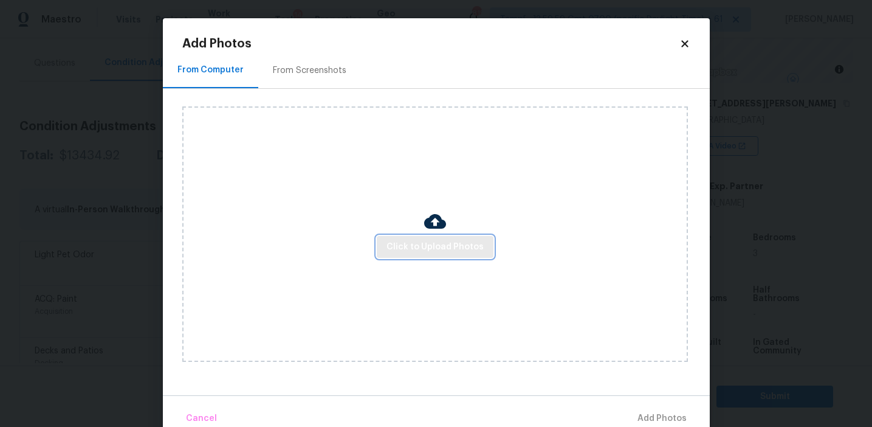
click at [452, 257] on button "Click to Upload Photos" at bounding box center [435, 247] width 117 height 22
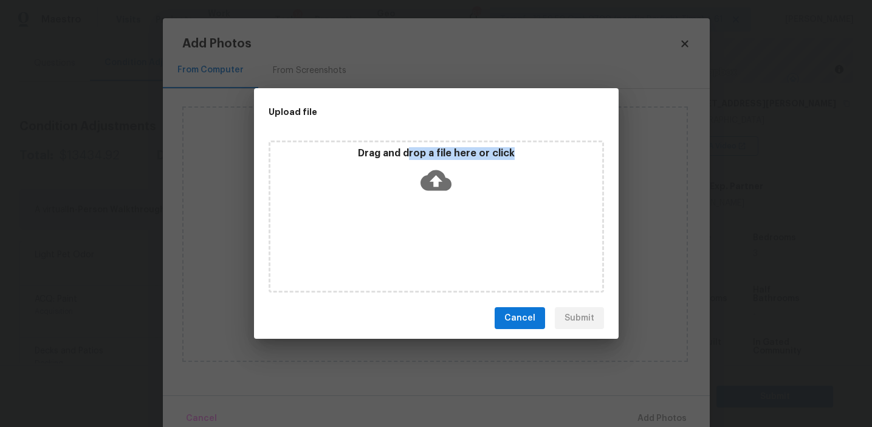
click at [410, 159] on div "Drag and drop a file here or click" at bounding box center [436, 173] width 332 height 52
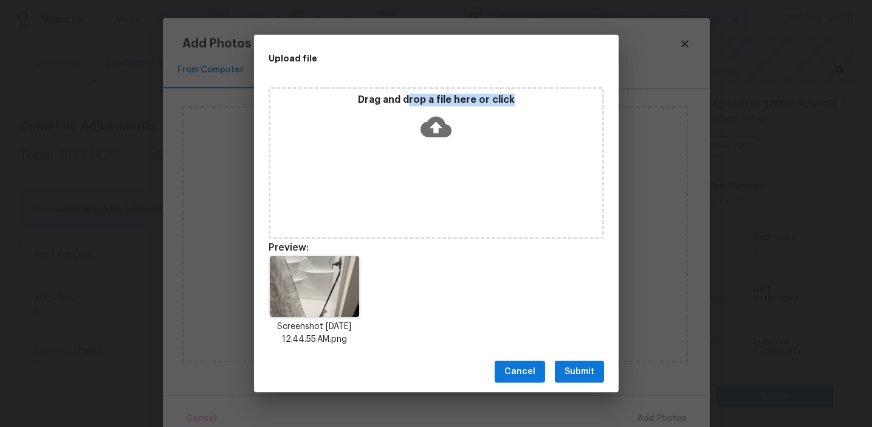
click at [571, 379] on button "Submit" at bounding box center [579, 371] width 49 height 22
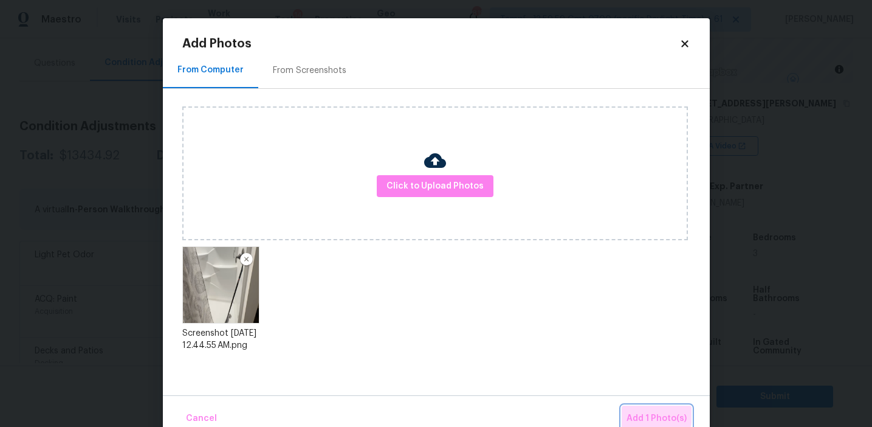
click at [634, 414] on span "Add 1 Photo(s)" at bounding box center [657, 418] width 60 height 15
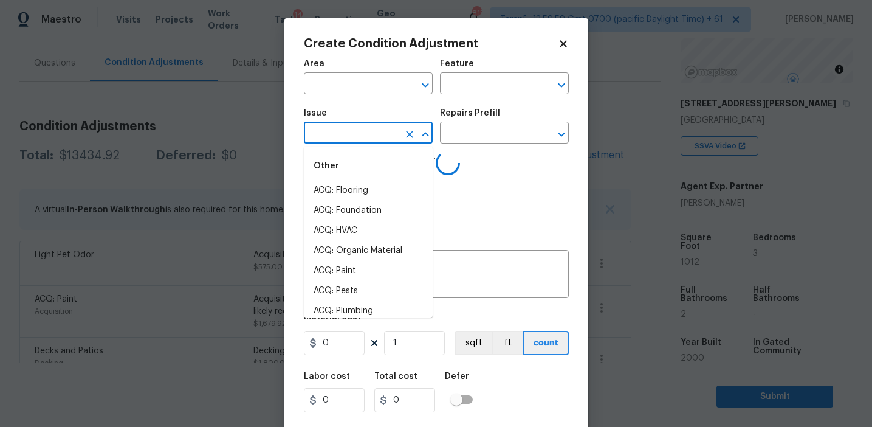
click at [360, 129] on input "text" at bounding box center [351, 134] width 95 height 19
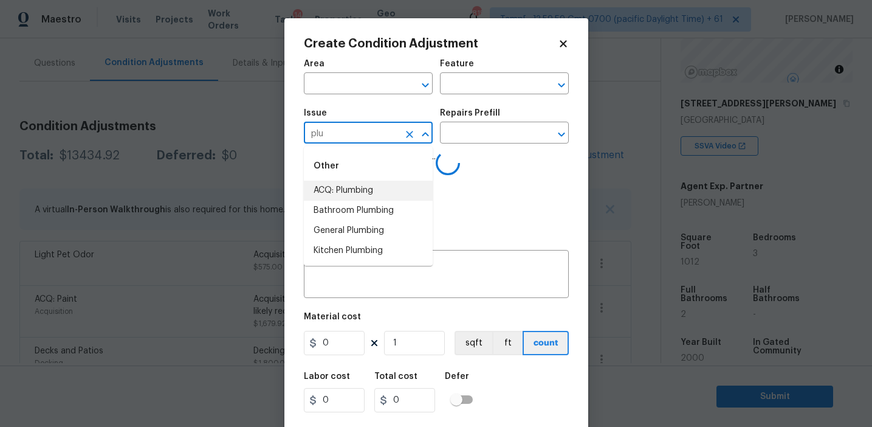
click at [377, 193] on li "ACQ: Plumbing" at bounding box center [368, 191] width 129 height 20
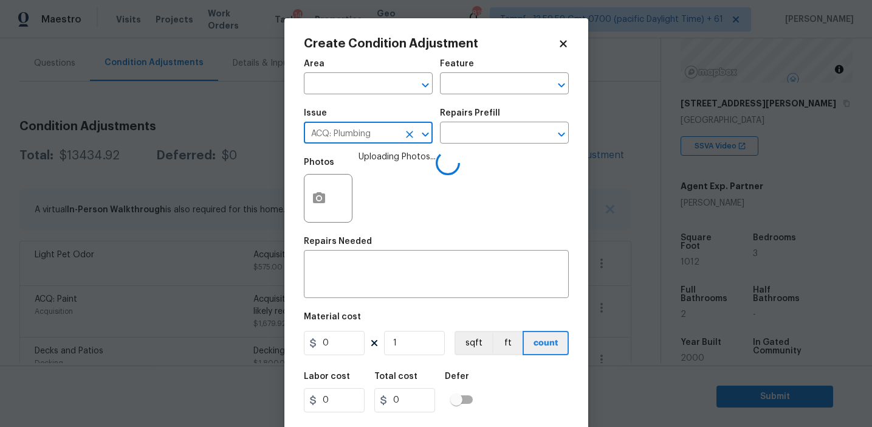
type input "ACQ: Plumbing"
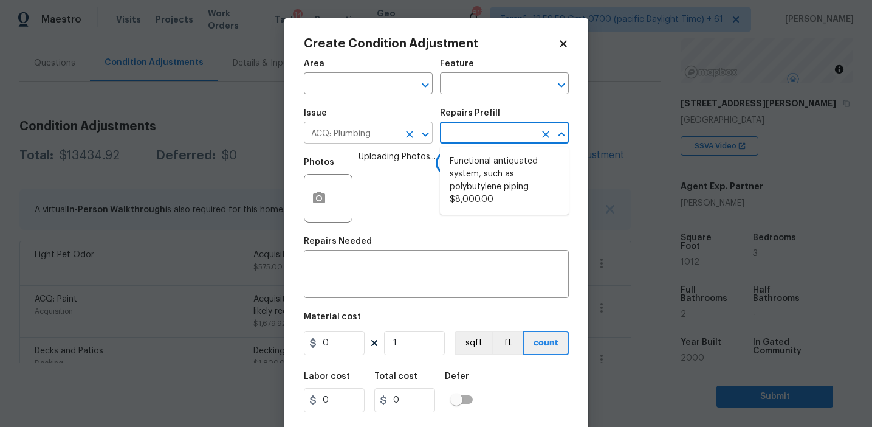
click at [405, 136] on icon "Clear" at bounding box center [410, 134] width 12 height 12
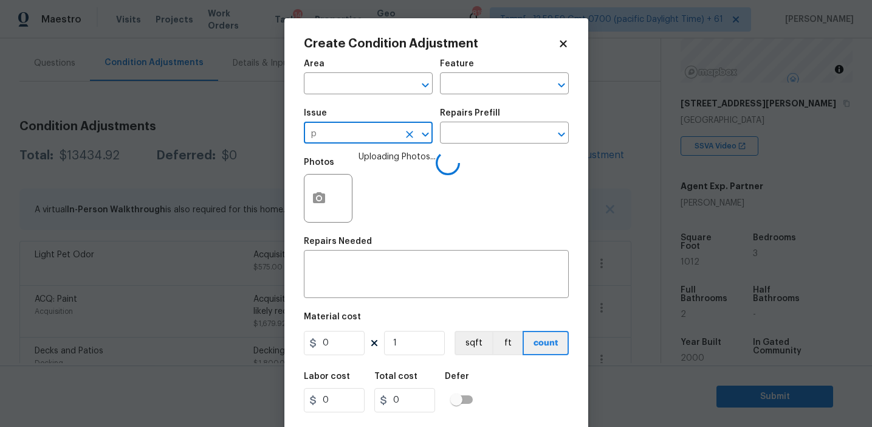
type input "pl"
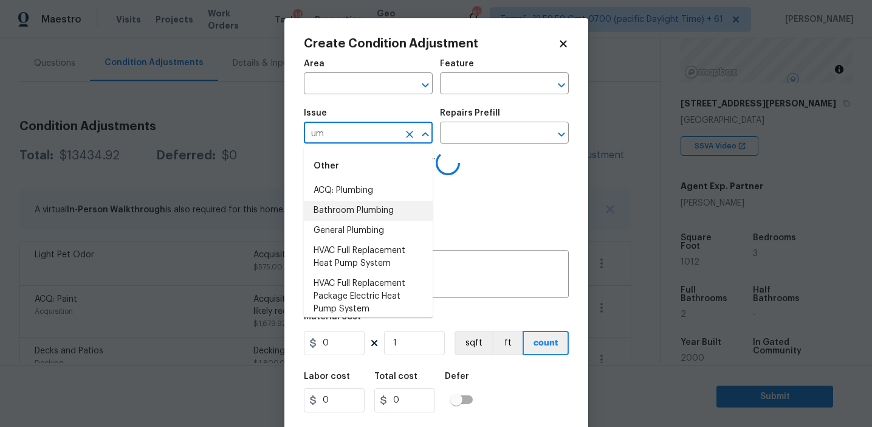
click at [412, 201] on li "Bathroom Plumbing" at bounding box center [368, 211] width 129 height 20
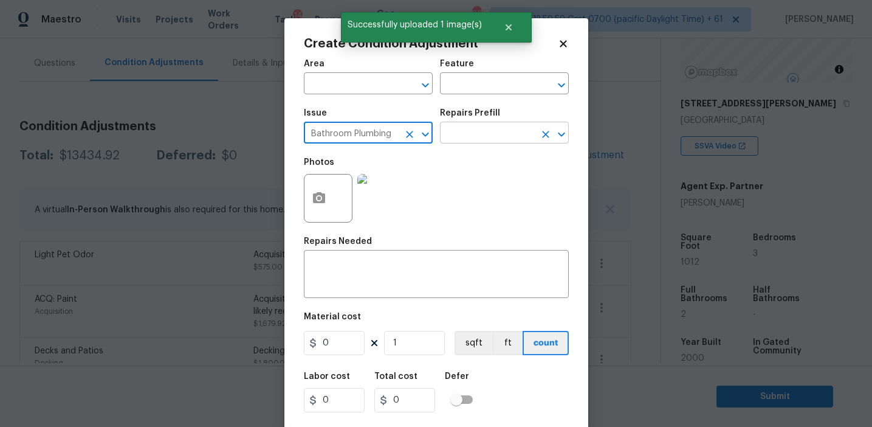
type input "Bathroom Plumbing"
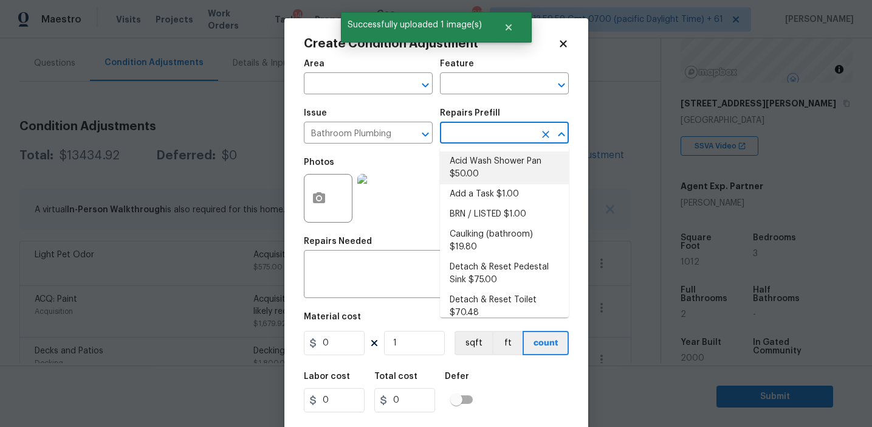
click at [478, 160] on li "Acid Wash Shower Pan $50.00" at bounding box center [504, 167] width 129 height 33
type input "Plumbing"
type textarea "Prep and acid wash/deep clean the shower pan."
type input "50"
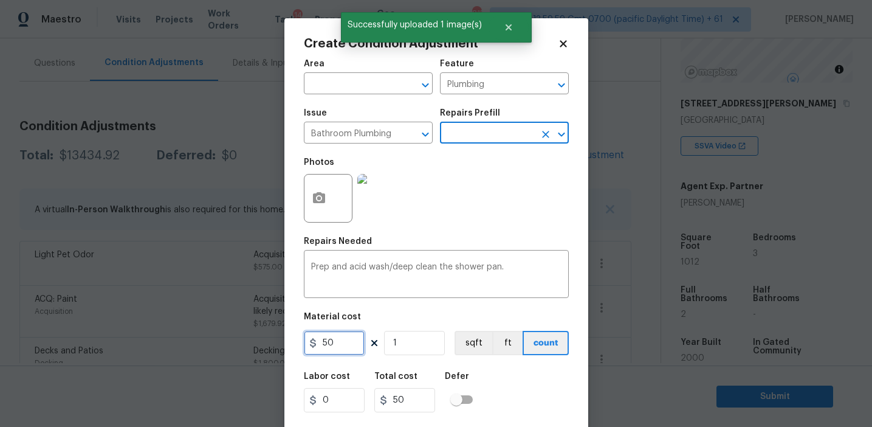
click at [339, 346] on input "50" at bounding box center [334, 343] width 61 height 24
type input "100"
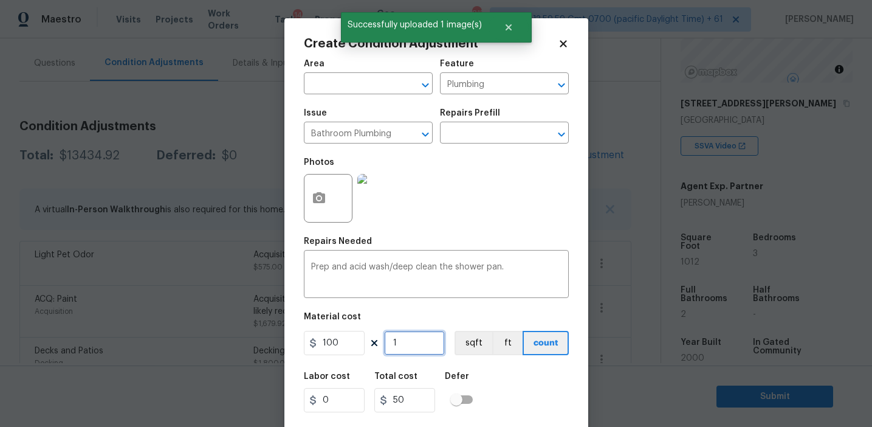
type input "100"
type input "2"
type input "200"
type input "2"
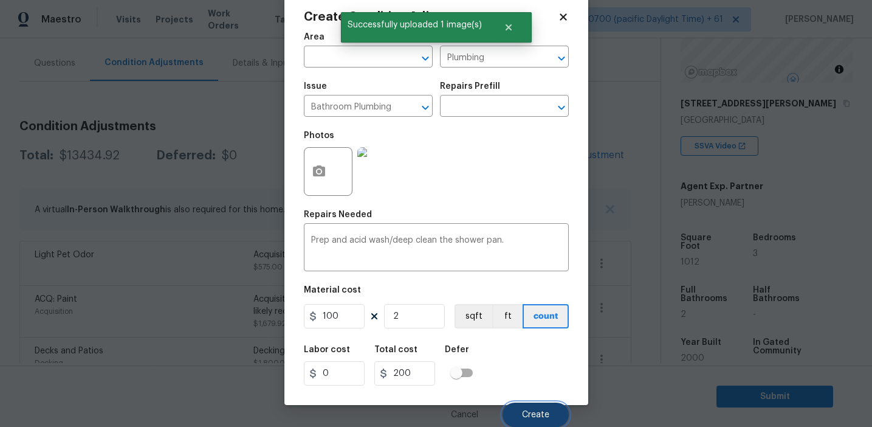
click at [533, 409] on button "Create" at bounding box center [536, 414] width 66 height 24
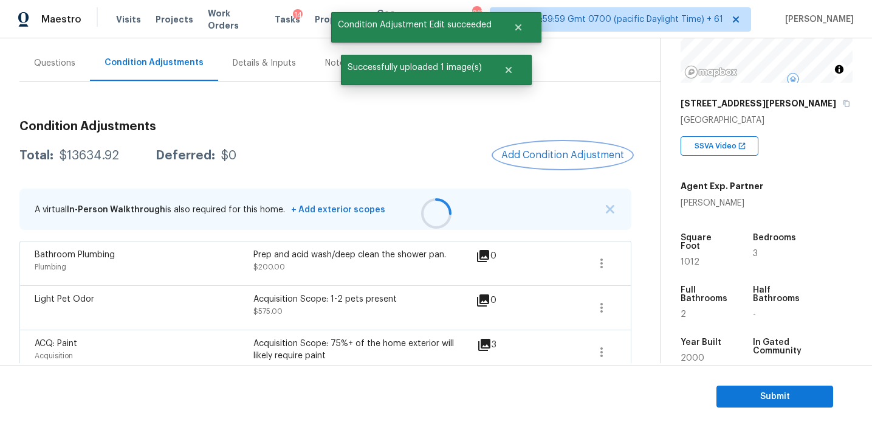
scroll to position [0, 0]
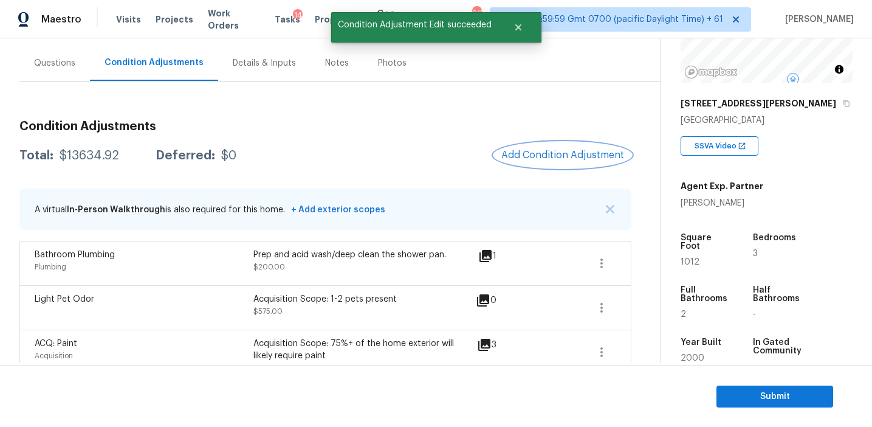
click at [531, 162] on button "Add Condition Adjustment" at bounding box center [562, 155] width 137 height 26
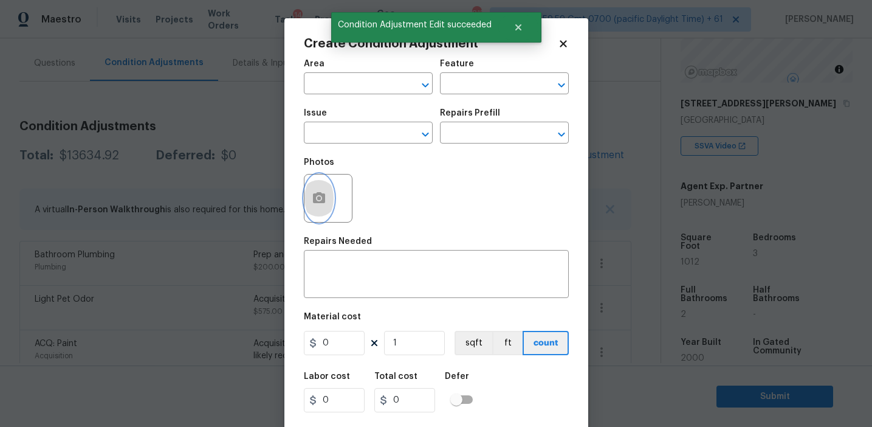
click at [311, 208] on button "button" at bounding box center [319, 197] width 29 height 47
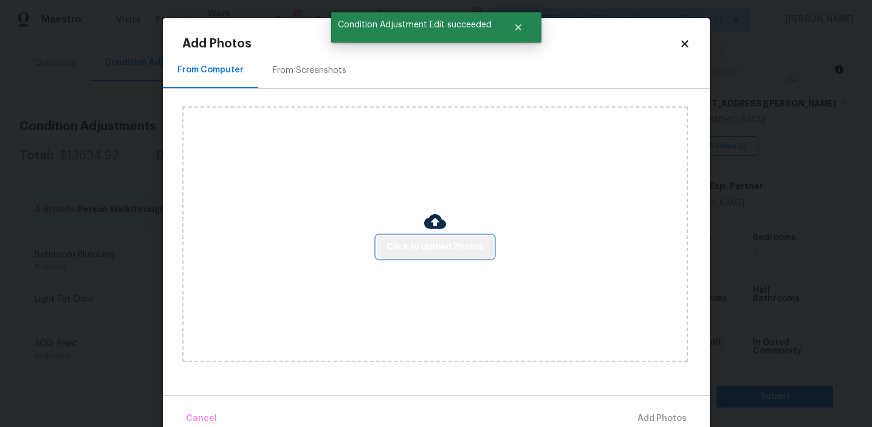
click at [421, 236] on button "Click to Upload Photos" at bounding box center [435, 247] width 117 height 22
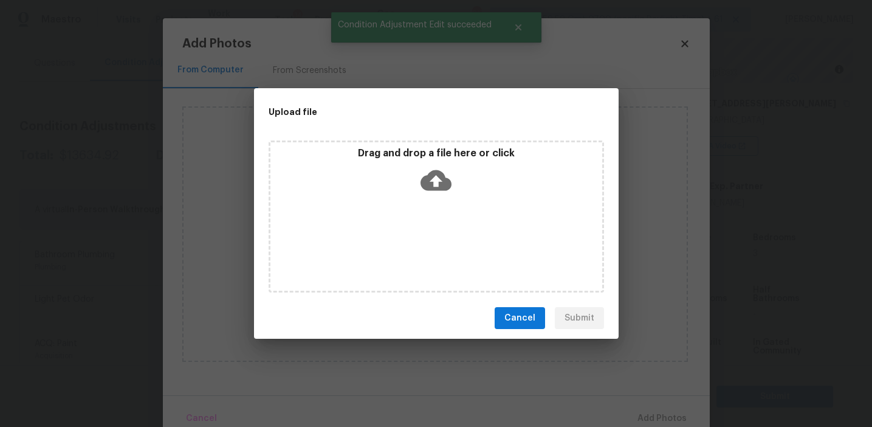
click at [424, 172] on icon at bounding box center [436, 180] width 31 height 31
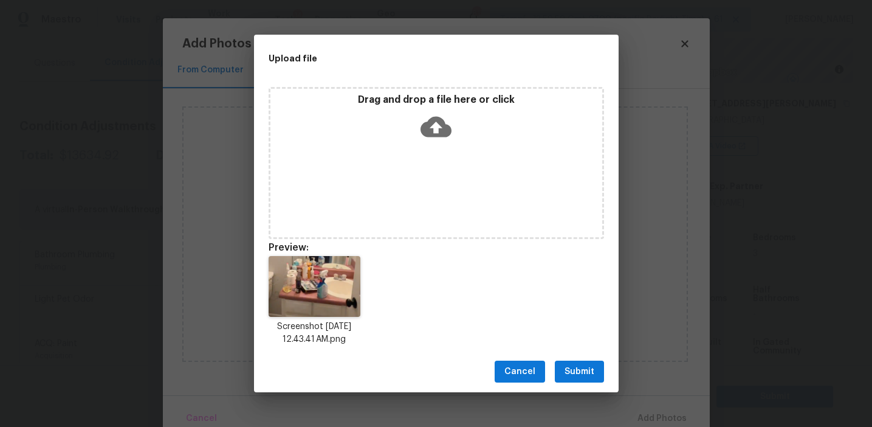
click at [584, 369] on span "Submit" at bounding box center [580, 371] width 30 height 15
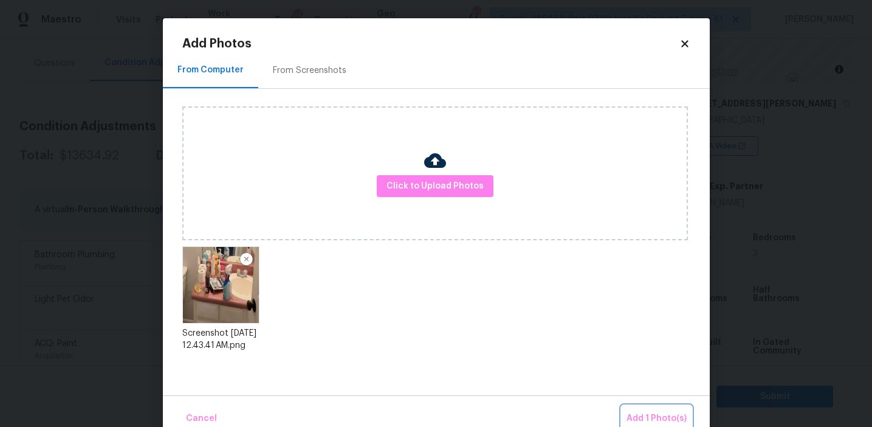
click at [639, 411] on span "Add 1 Photo(s)" at bounding box center [657, 418] width 60 height 15
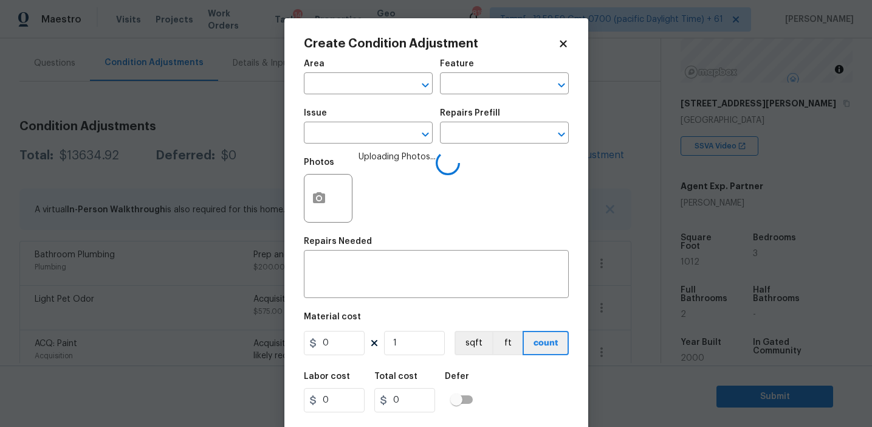
click at [470, 101] on div "Area ​ Feature ​" at bounding box center [436, 76] width 265 height 49
click at [466, 86] on input "text" at bounding box center [487, 84] width 95 height 19
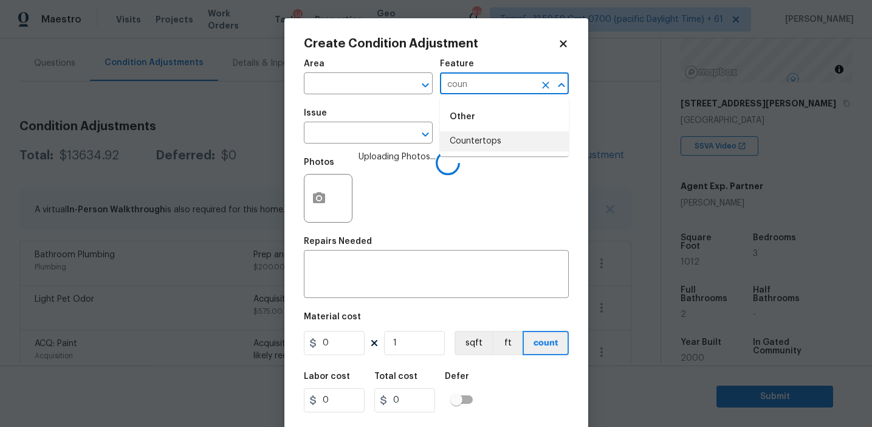
click at [467, 145] on li "Countertops" at bounding box center [504, 141] width 129 height 20
click at [458, 80] on input "Countertops" at bounding box center [487, 84] width 95 height 19
click at [470, 84] on input "Countertops" at bounding box center [487, 84] width 95 height 19
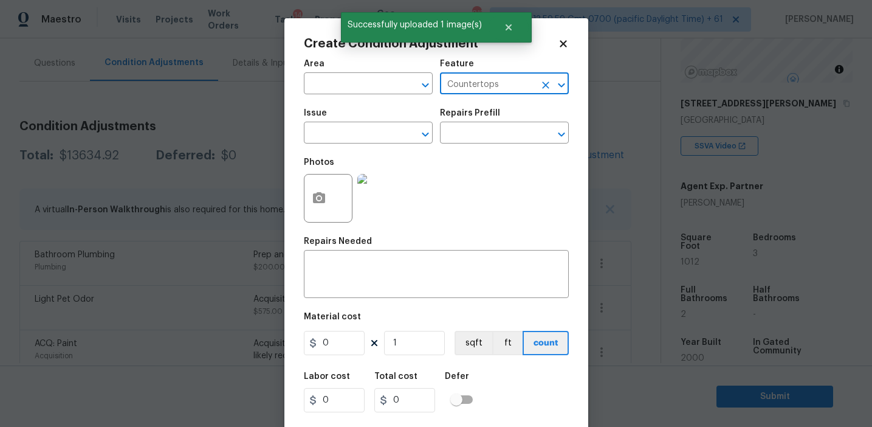
click at [470, 84] on input "Countertops" at bounding box center [487, 84] width 95 height 19
type input "Countertops"
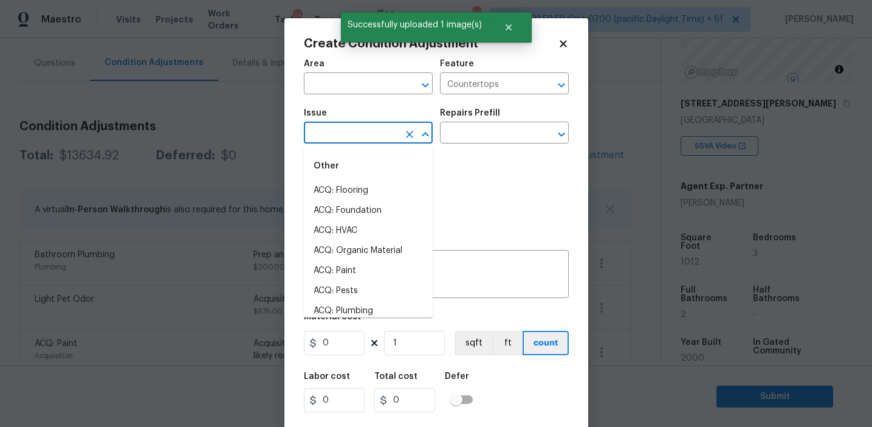
paste input "Countertops"
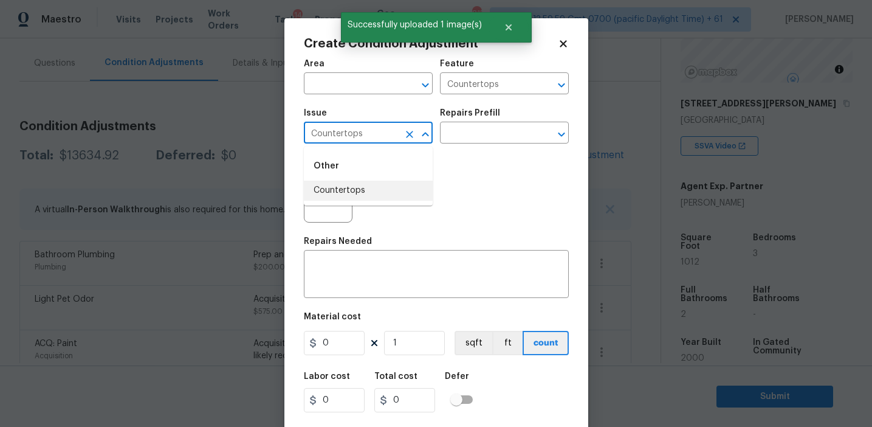
click at [366, 203] on ul "Other Countertops" at bounding box center [368, 175] width 129 height 59
click at [363, 188] on li "Countertops" at bounding box center [368, 191] width 129 height 20
type input "Countertops"
click at [369, 261] on div "x ​" at bounding box center [436, 275] width 265 height 45
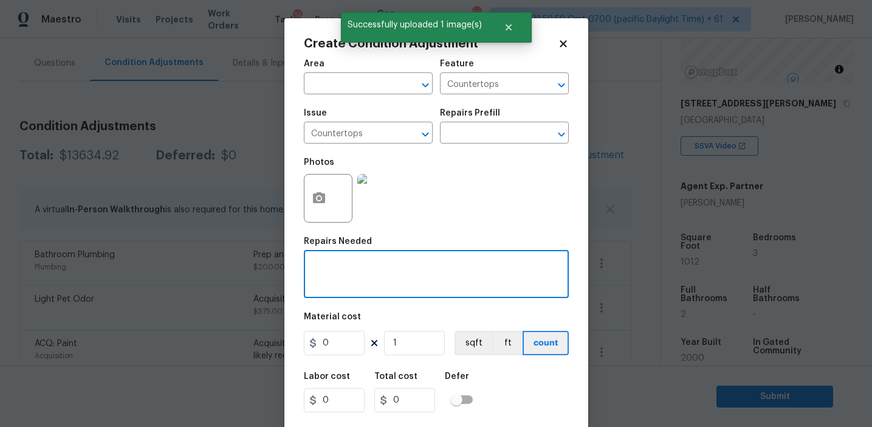
paste textarea "Countertops"
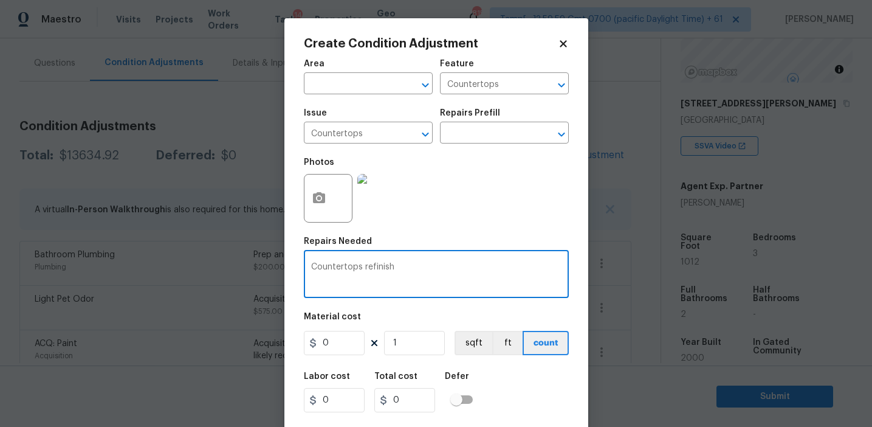
type textarea "Countertops refinish"
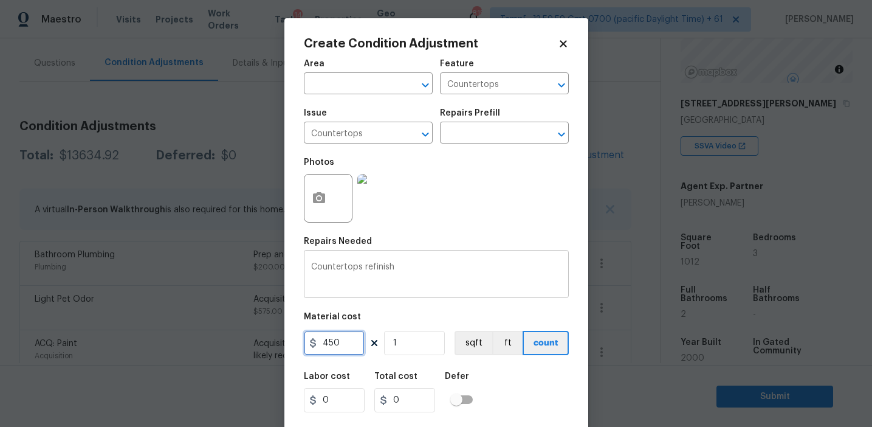
type input "450"
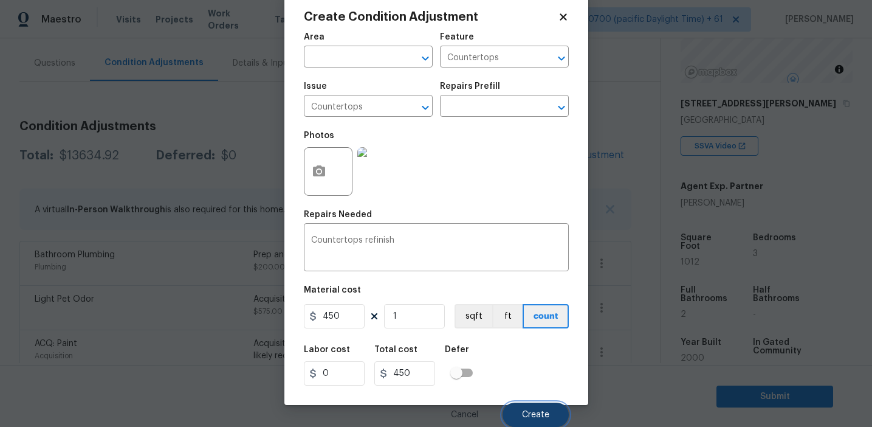
click at [519, 405] on button "Create" at bounding box center [536, 414] width 66 height 24
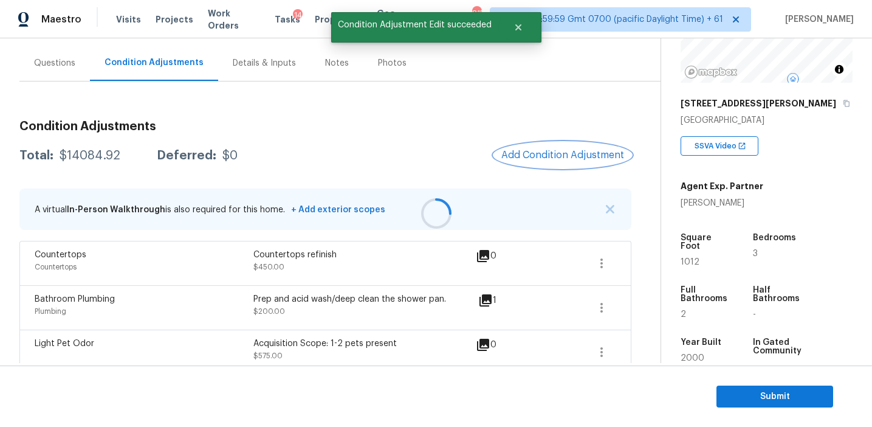
scroll to position [0, 0]
click at [525, 159] on span "Add Condition Adjustment" at bounding box center [562, 155] width 123 height 11
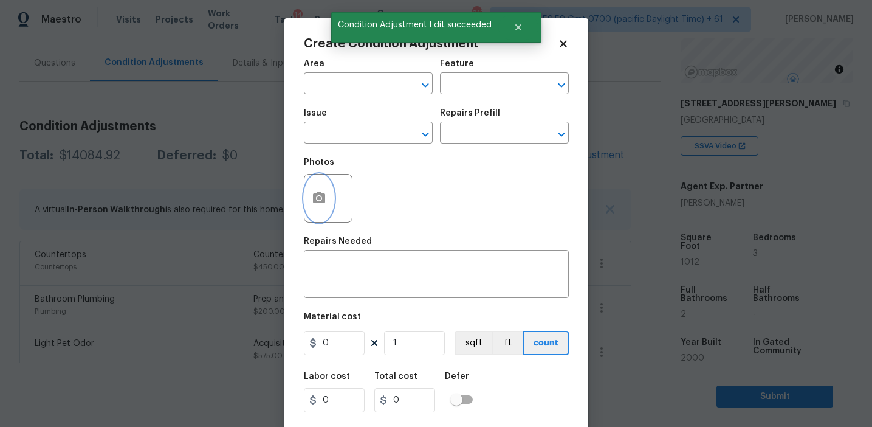
click at [313, 201] on icon "button" at bounding box center [319, 197] width 12 height 11
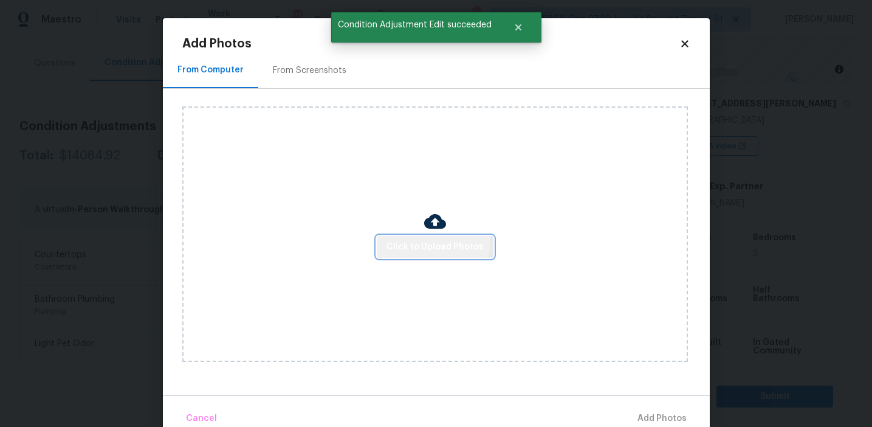
click at [401, 238] on button "Click to Upload Photos" at bounding box center [435, 247] width 117 height 22
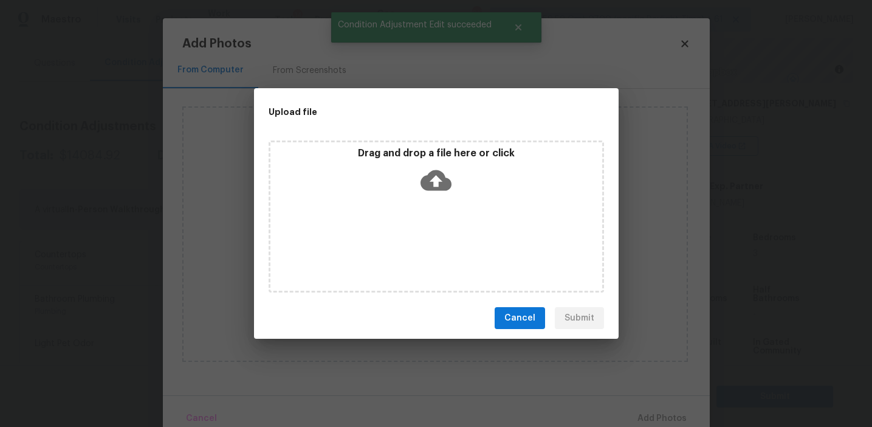
click at [401, 167] on div "Drag and drop a file here or click" at bounding box center [436, 173] width 332 height 52
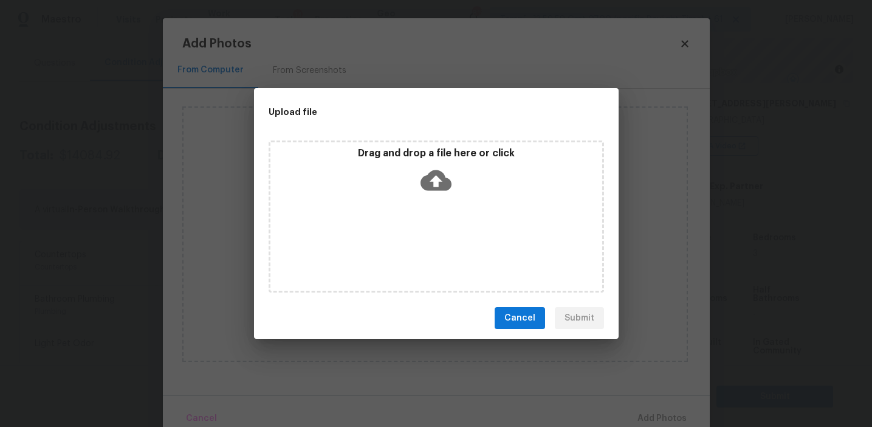
click at [537, 320] on button "Cancel" at bounding box center [520, 318] width 50 height 22
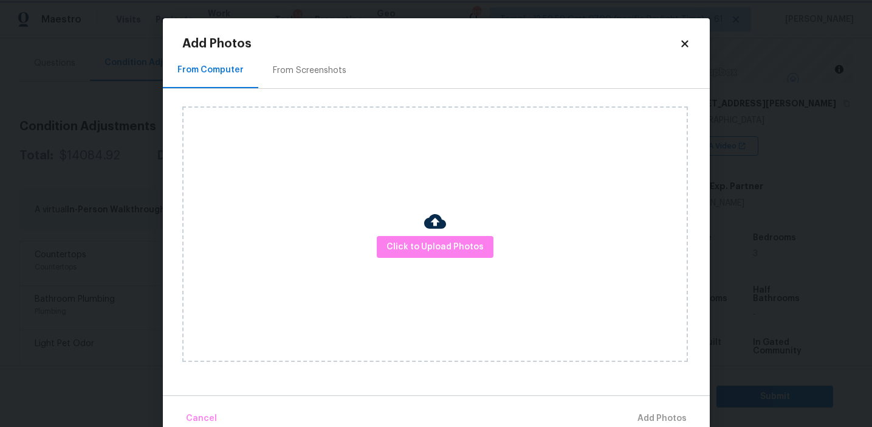
click at [130, 115] on body "Maestro Visits Projects Work Orders Tasks 14 Properties Geo Assignments 815 Tam…" at bounding box center [436, 213] width 872 height 427
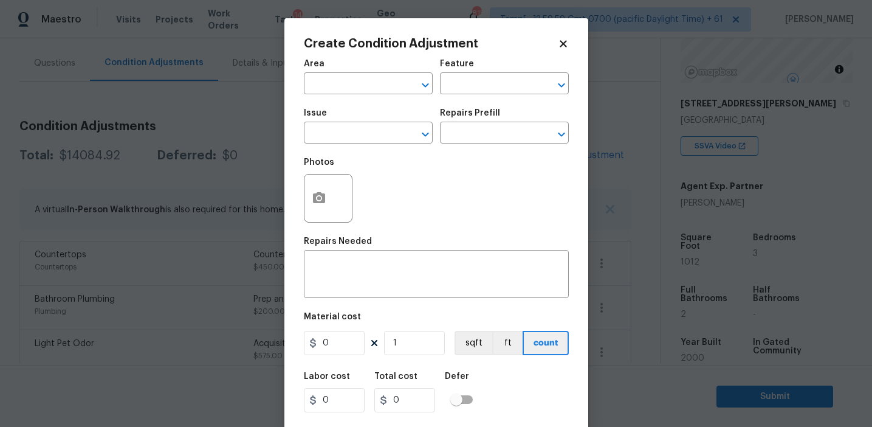
click at [75, 75] on body "Maestro Visits Projects Work Orders Tasks 14 Properties Geo Assignments 815 Tam…" at bounding box center [436, 213] width 872 height 427
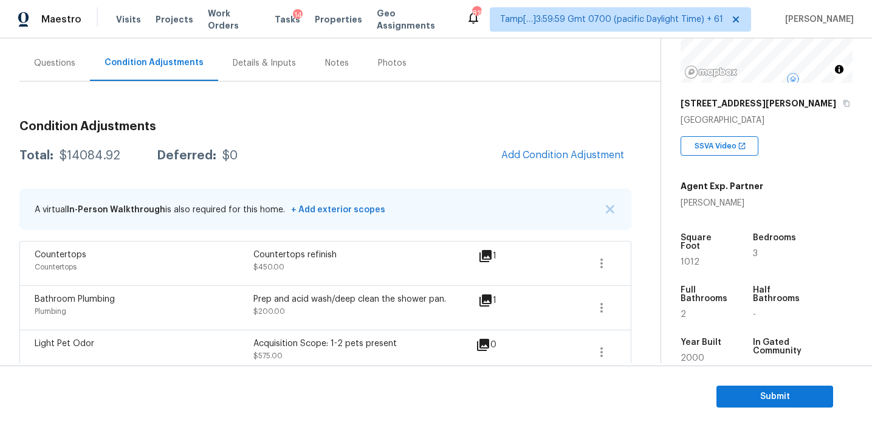
click at [61, 69] on div "Questions" at bounding box center [54, 63] width 71 height 36
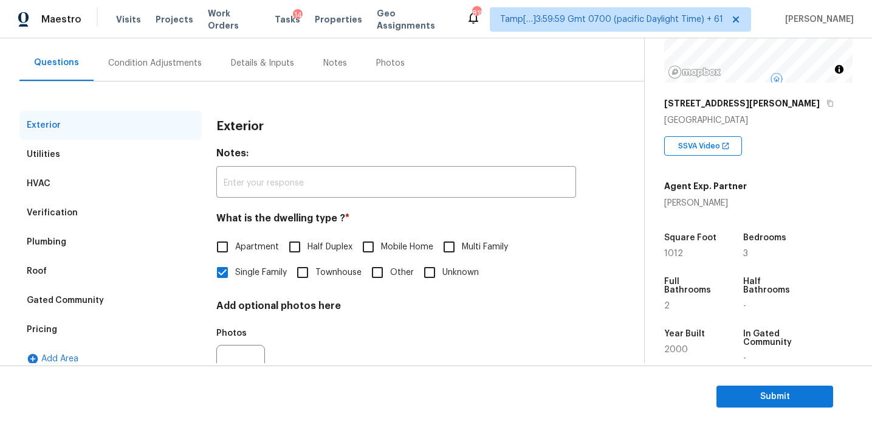
click at [97, 174] on div "HVAC" at bounding box center [110, 183] width 182 height 29
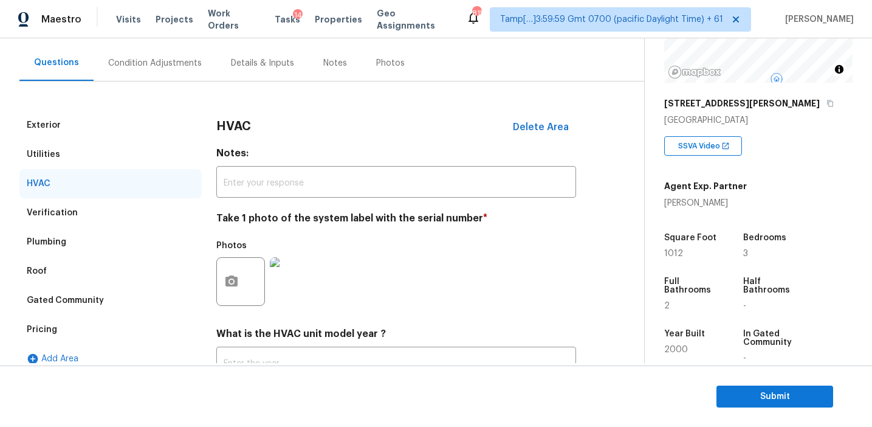
scroll to position [199, 0]
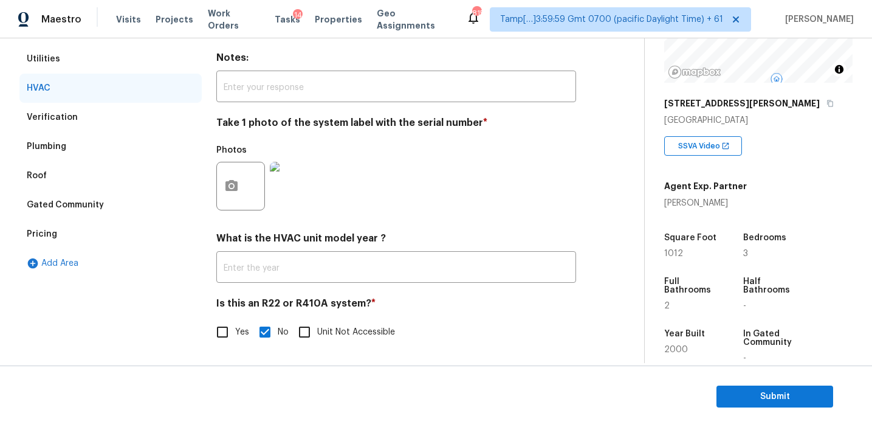
click at [238, 163] on div at bounding box center [240, 186] width 49 height 49
click at [230, 189] on icon "button" at bounding box center [232, 185] width 12 height 11
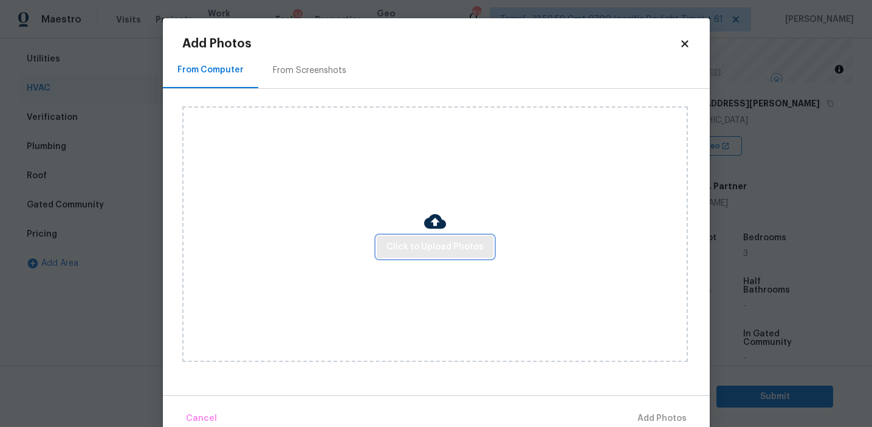
click at [393, 250] on span "Click to Upload Photos" at bounding box center [435, 246] width 97 height 15
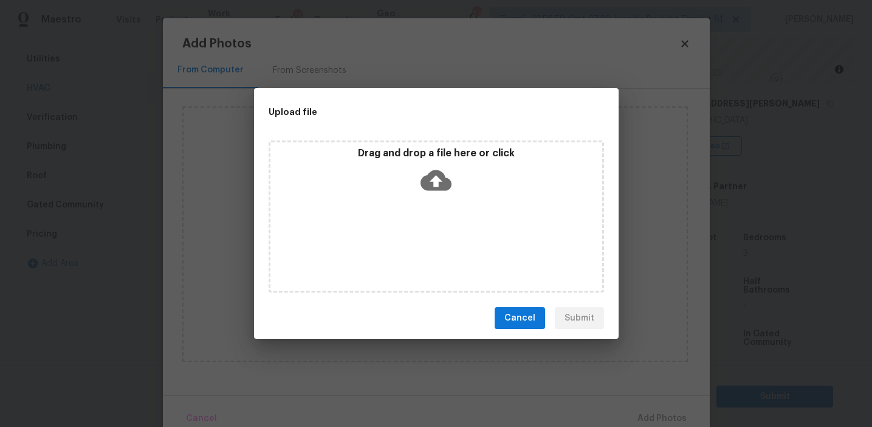
click at [389, 182] on div "Drag and drop a file here or click" at bounding box center [436, 173] width 332 height 52
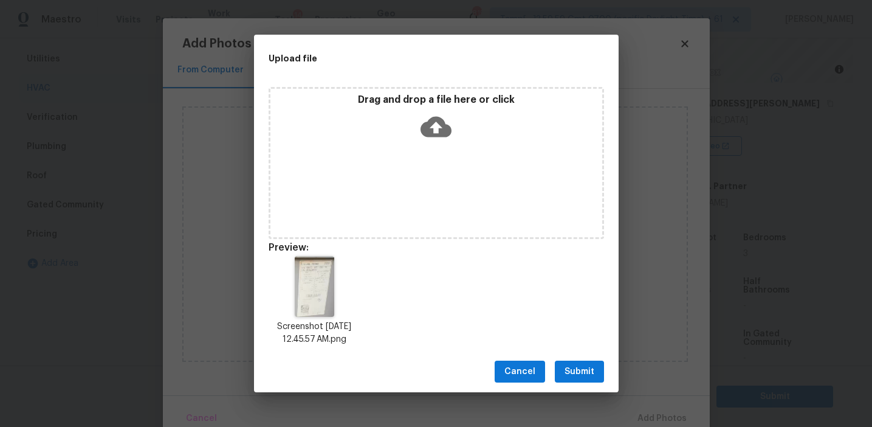
click at [576, 366] on span "Submit" at bounding box center [580, 371] width 30 height 15
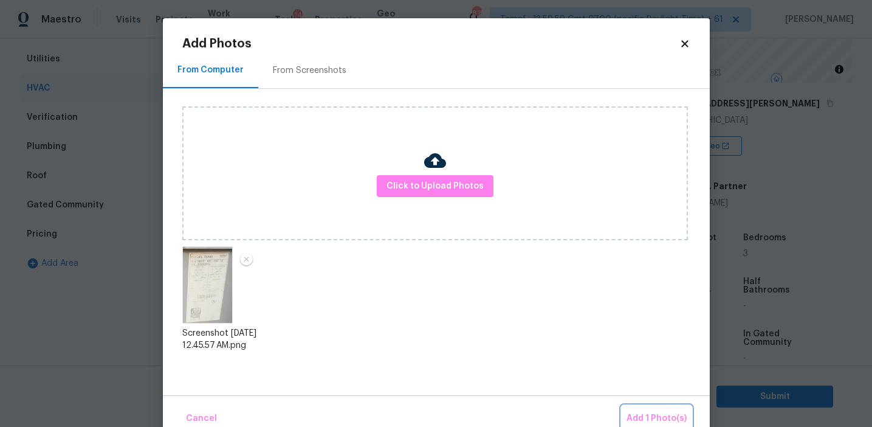
click at [650, 413] on span "Add 1 Photo(s)" at bounding box center [657, 418] width 60 height 15
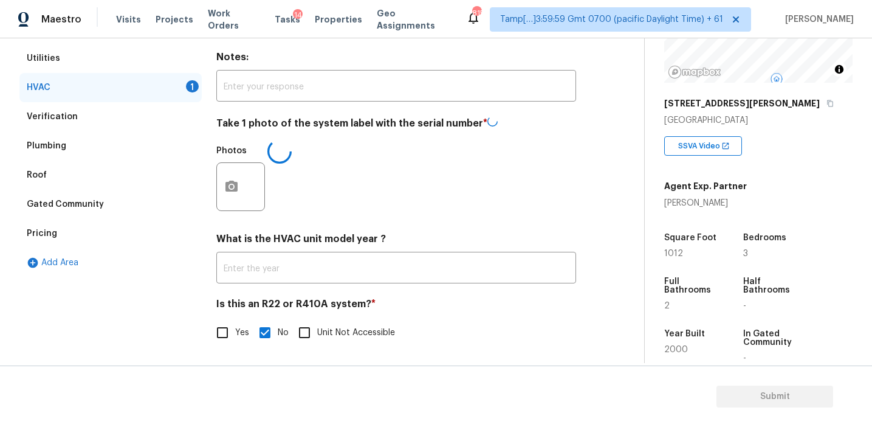
click at [239, 243] on h4 "What is the HVAC unit model year ?" at bounding box center [396, 241] width 360 height 17
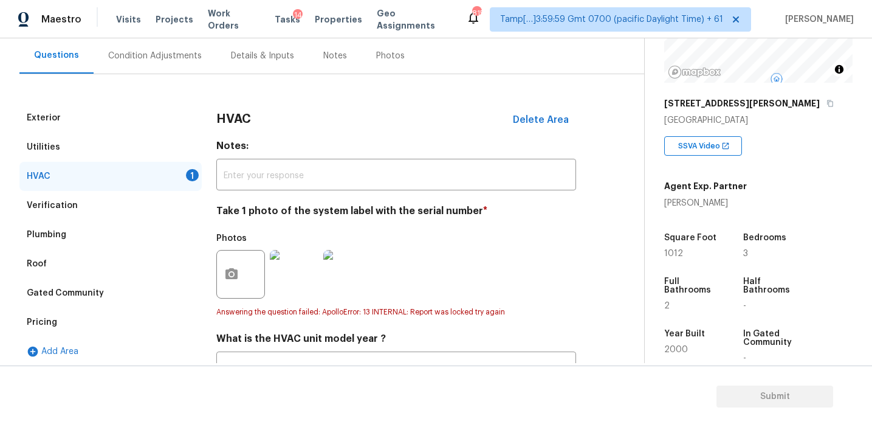
scroll to position [94, 0]
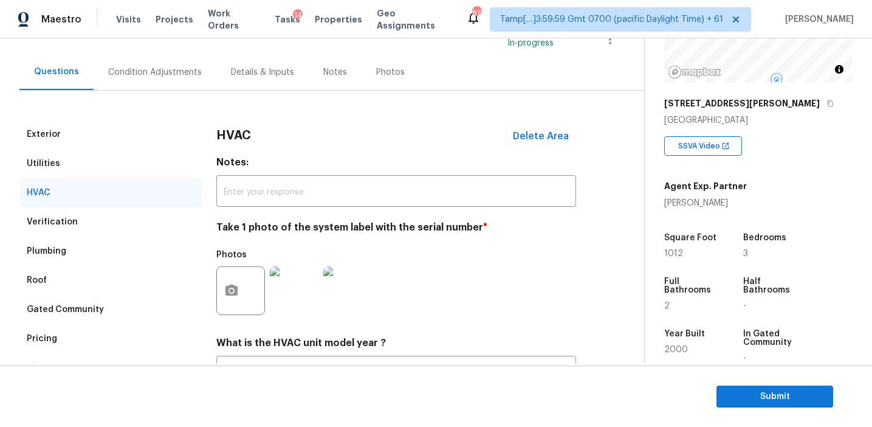
click at [174, 78] on div "Condition Adjustments" at bounding box center [155, 72] width 123 height 36
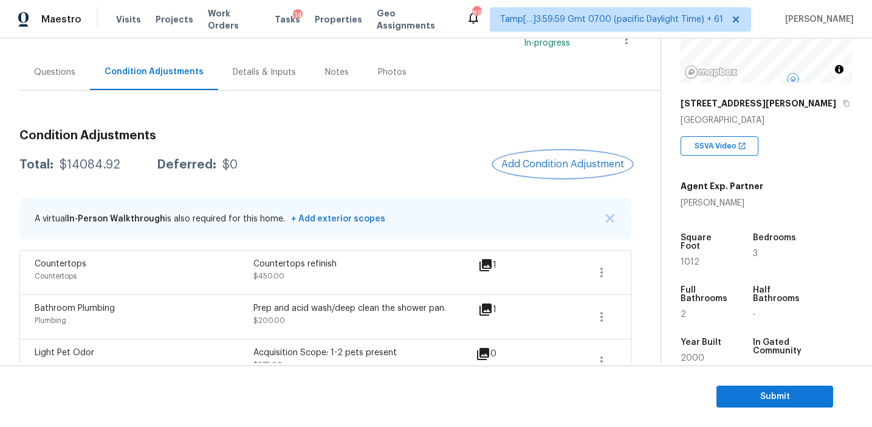
click at [508, 157] on button "Add Condition Adjustment" at bounding box center [562, 164] width 137 height 26
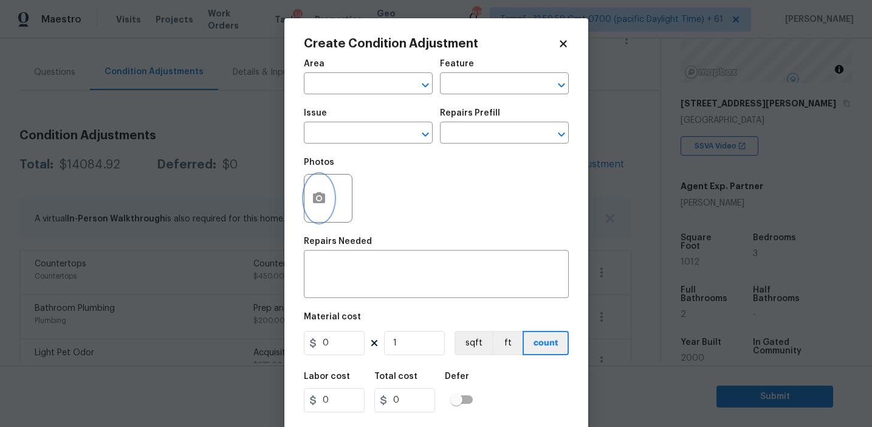
click at [320, 201] on icon "button" at bounding box center [319, 198] width 15 height 15
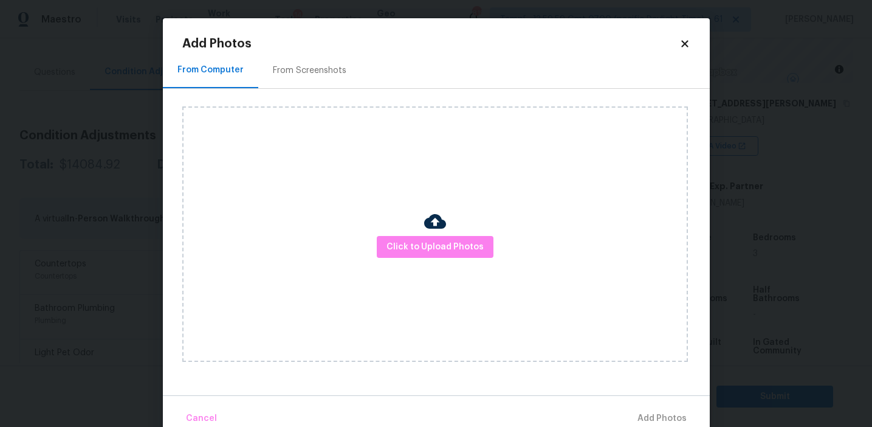
click at [331, 73] on div "From Screenshots" at bounding box center [310, 70] width 74 height 12
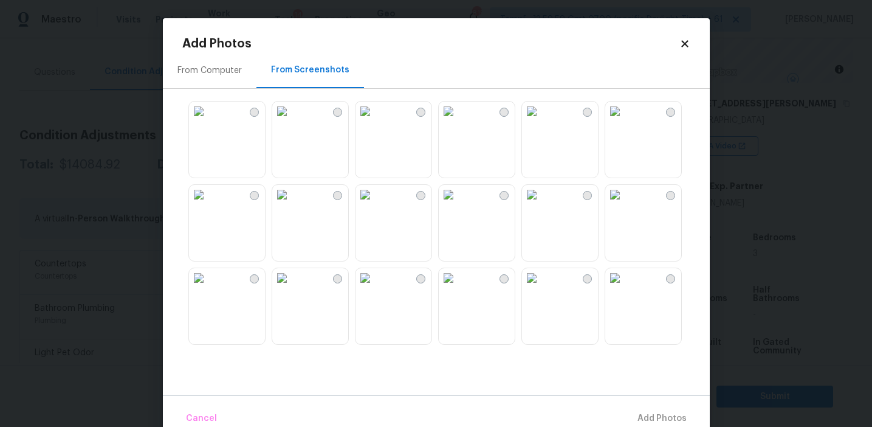
click at [208, 121] on img at bounding box center [198, 111] width 19 height 19
click at [292, 121] on img at bounding box center [281, 111] width 19 height 19
click at [292, 204] on img at bounding box center [281, 194] width 19 height 19
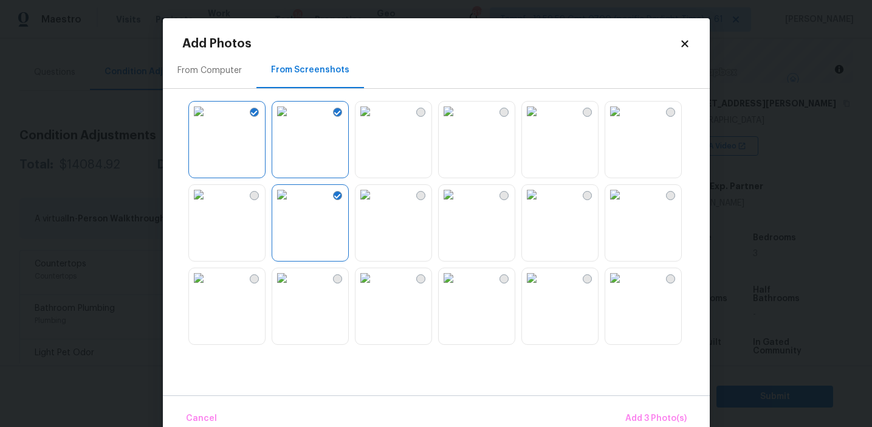
click at [458, 121] on img at bounding box center [448, 111] width 19 height 19
click at [542, 121] on img at bounding box center [531, 111] width 19 height 19
click at [625, 288] on img at bounding box center [614, 277] width 19 height 19
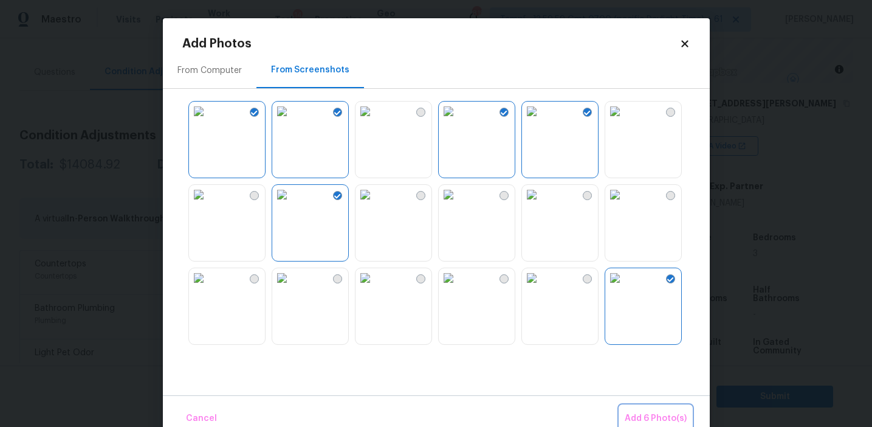
click at [648, 410] on button "Add 6 Photo(s)" at bounding box center [656, 418] width 72 height 26
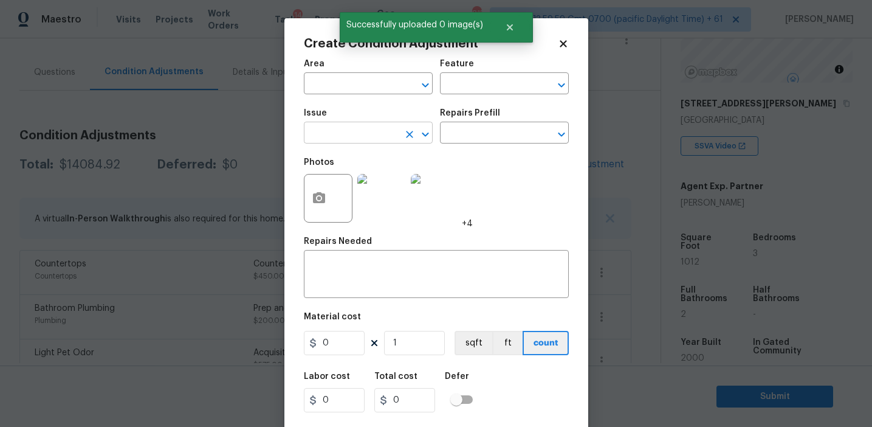
click at [354, 134] on input "text" at bounding box center [351, 134] width 95 height 19
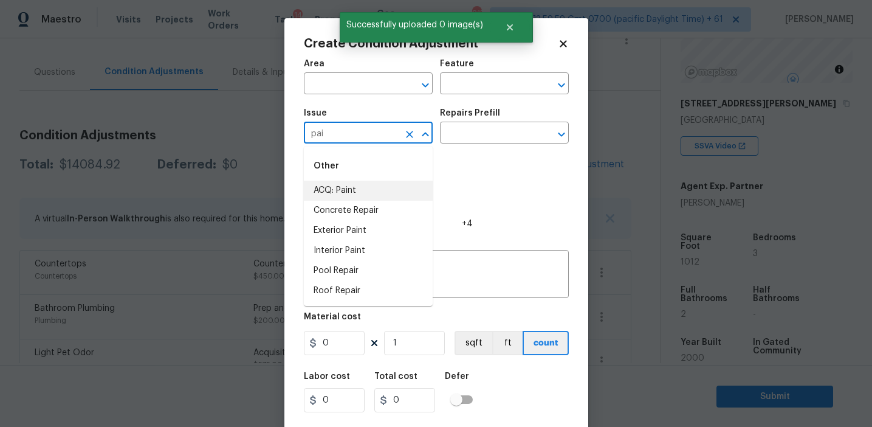
click at [377, 190] on li "ACQ: Paint" at bounding box center [368, 191] width 129 height 20
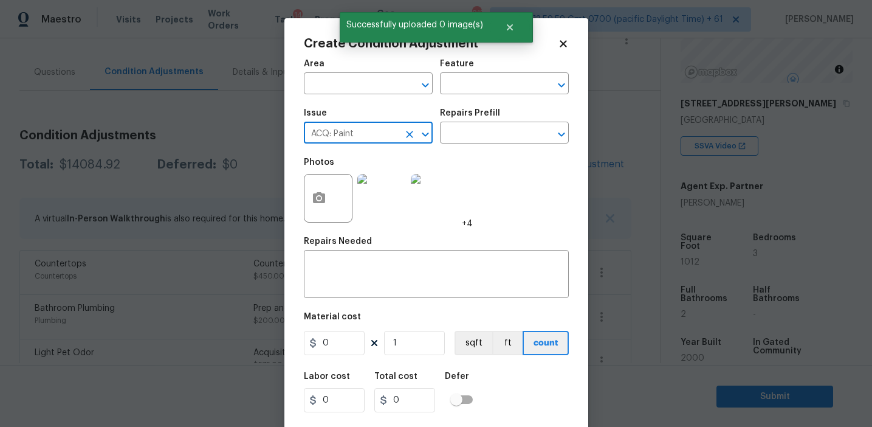
type input "ACQ: Paint"
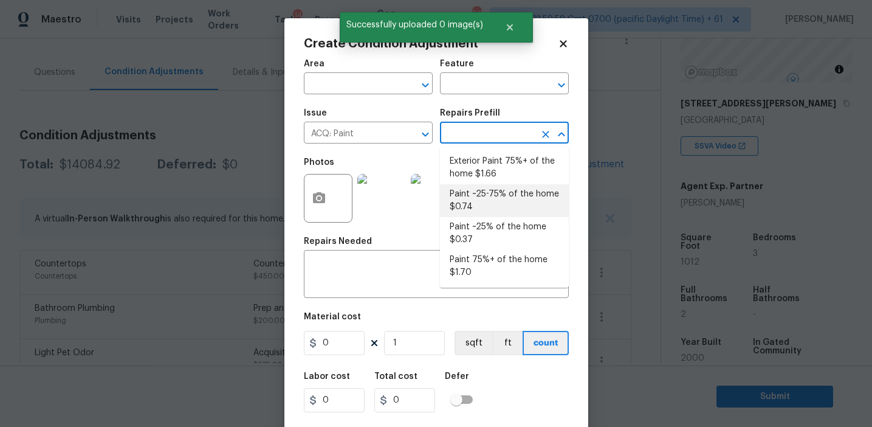
click at [480, 206] on li "Paint ~25-75% of the home $0.74" at bounding box center [504, 200] width 129 height 33
type input "Acquisition"
type textarea "Acquisition Scope: ~25 - 75% of the home needs interior paint"
type input "0.74"
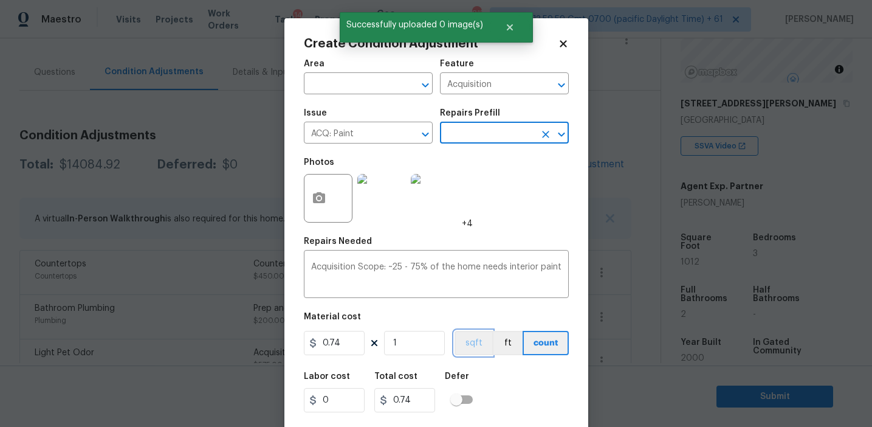
click at [469, 342] on button "sqft" at bounding box center [474, 343] width 38 height 24
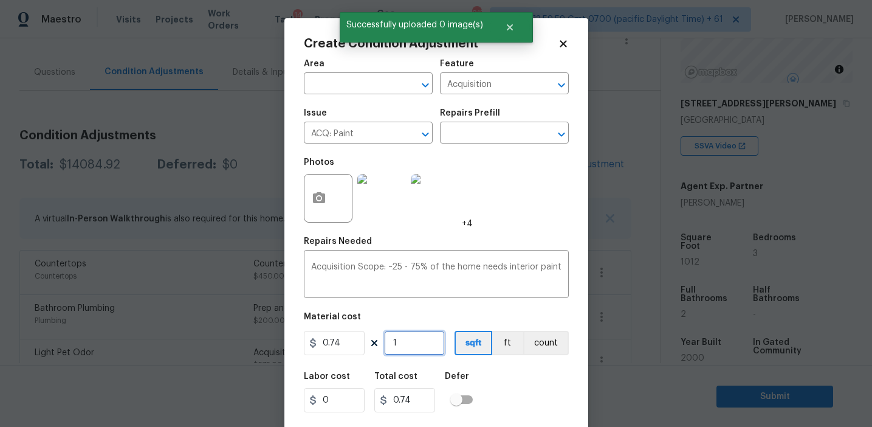
click at [421, 342] on input "1" at bounding box center [414, 343] width 61 height 24
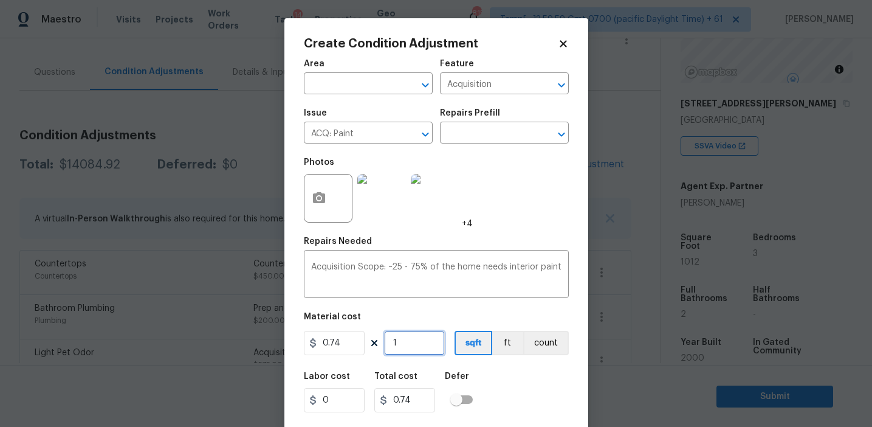
type input "10"
type input "7.4"
type input "101"
type input "74.74"
type input "1012"
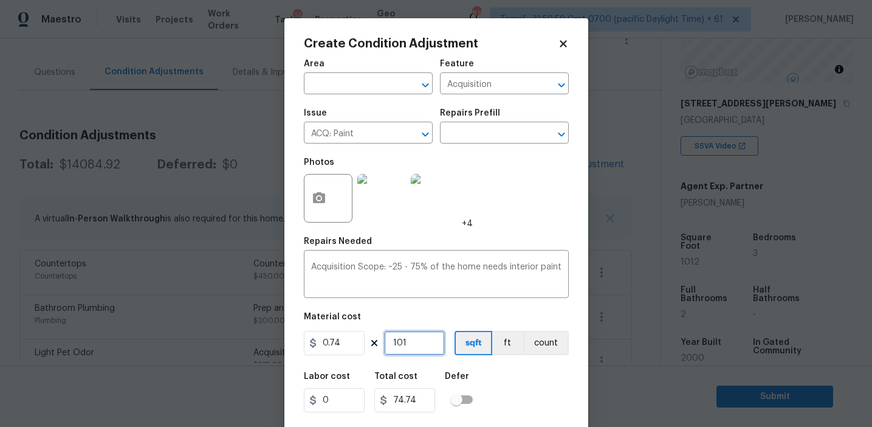
type input "748.88"
type input "1012"
click at [429, 344] on input "1012" at bounding box center [414, 343] width 61 height 24
click at [416, 342] on input "1012" at bounding box center [414, 343] width 61 height 24
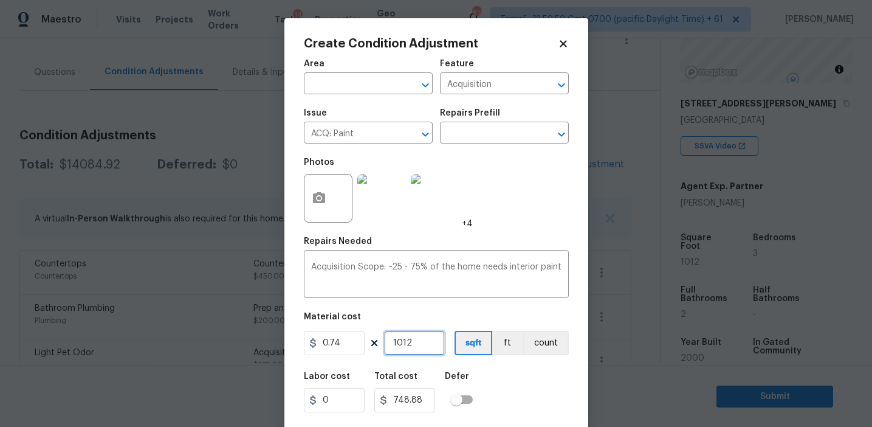
click at [416, 342] on input "1012" at bounding box center [414, 343] width 61 height 24
paste input "2024"
type input "2024"
type input "1497.76"
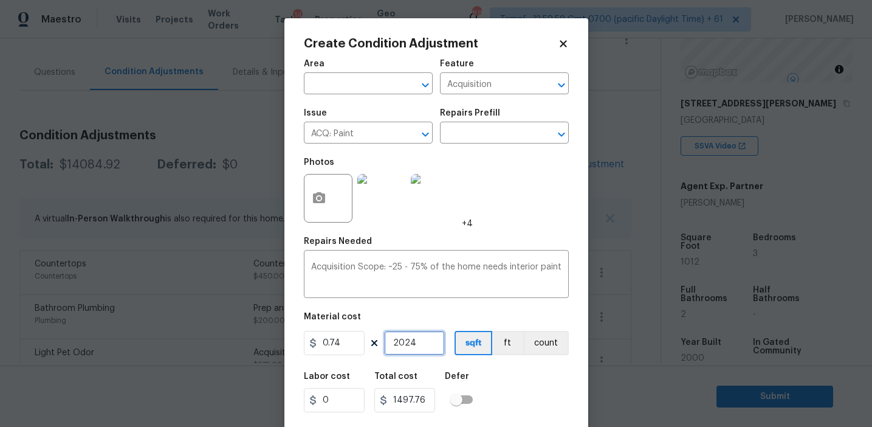
type input "2024"
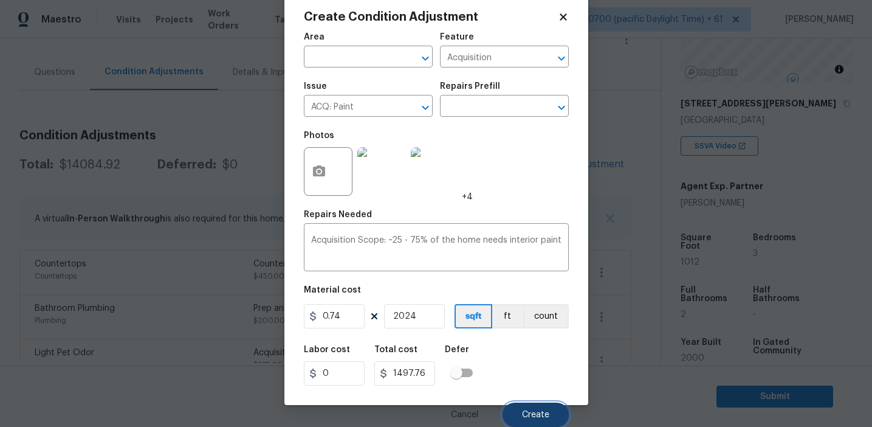
click at [525, 407] on button "Create" at bounding box center [536, 414] width 66 height 24
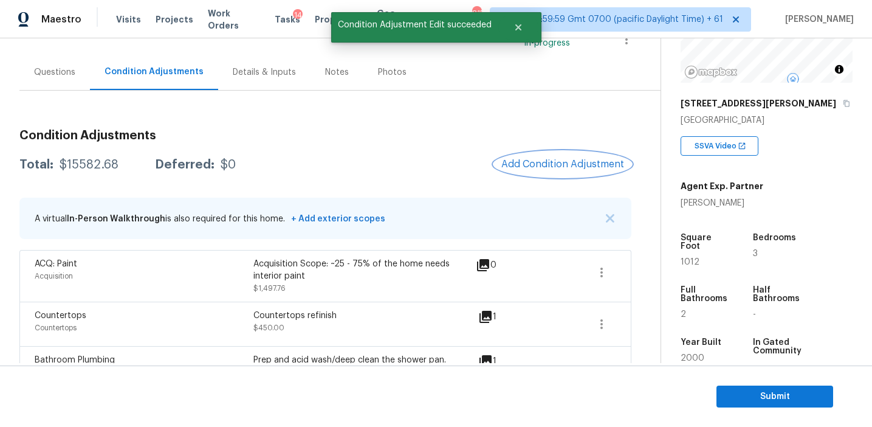
scroll to position [0, 0]
click at [342, 160] on div "Total: $15582.68 Deferred: $0 Add Condition Adjustment" at bounding box center [325, 164] width 612 height 27
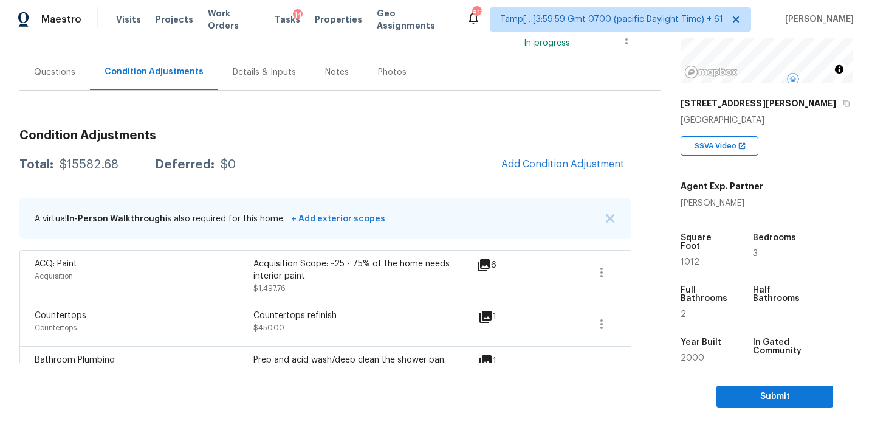
scroll to position [105, 0]
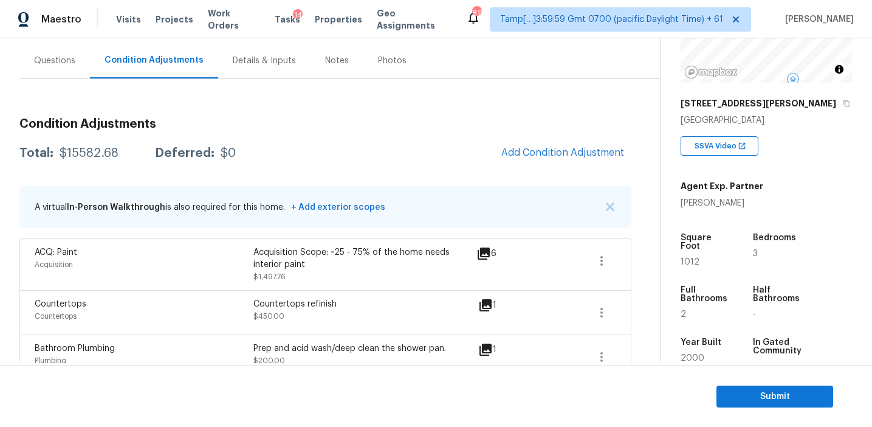
click at [506, 150] on span "Add Condition Adjustment" at bounding box center [562, 152] width 123 height 11
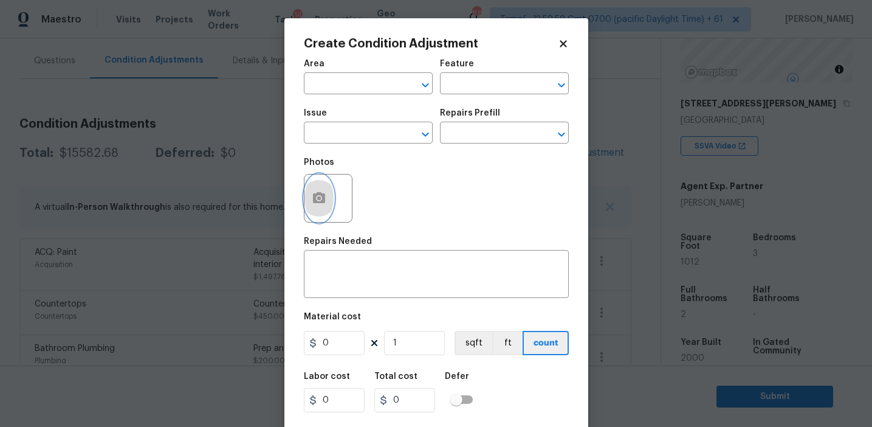
click at [322, 191] on button "button" at bounding box center [319, 197] width 29 height 47
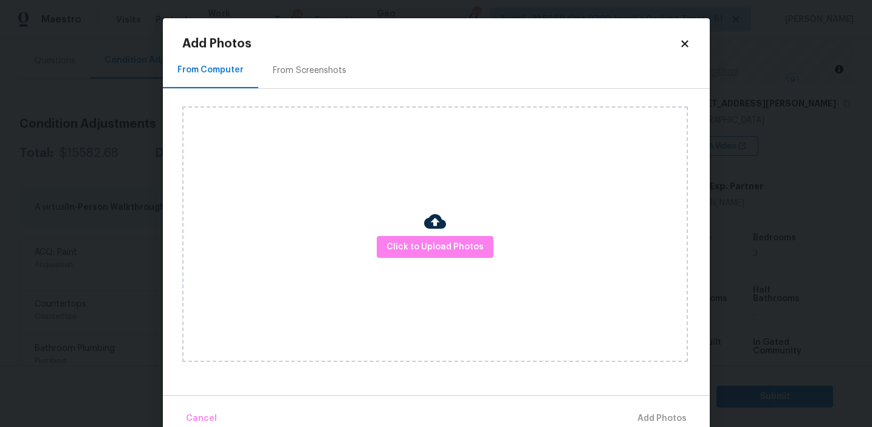
click at [316, 67] on div "From Screenshots" at bounding box center [310, 70] width 74 height 12
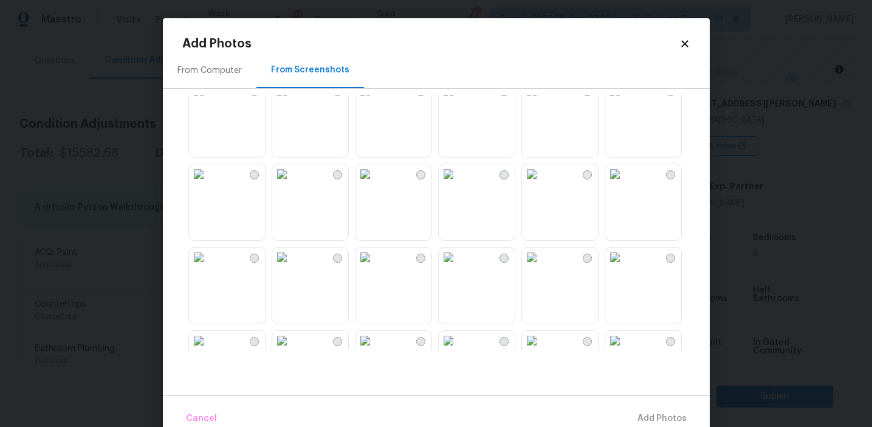
scroll to position [1161, 0]
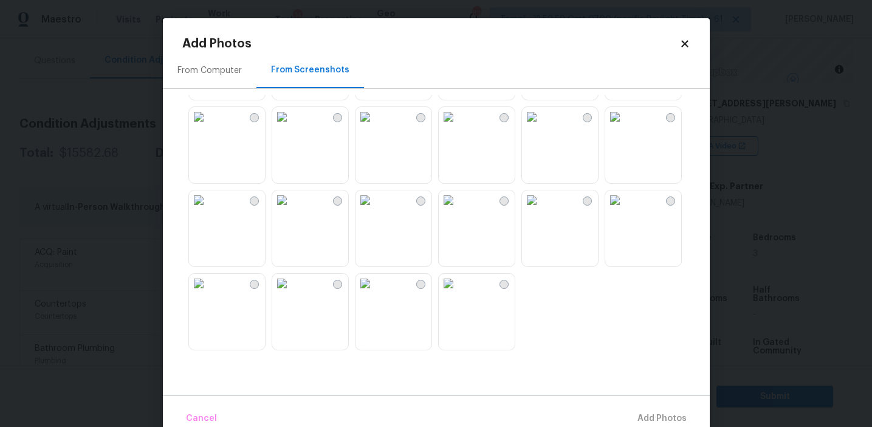
click at [292, 293] on img at bounding box center [281, 283] width 19 height 19
click at [458, 293] on img at bounding box center [448, 283] width 19 height 19
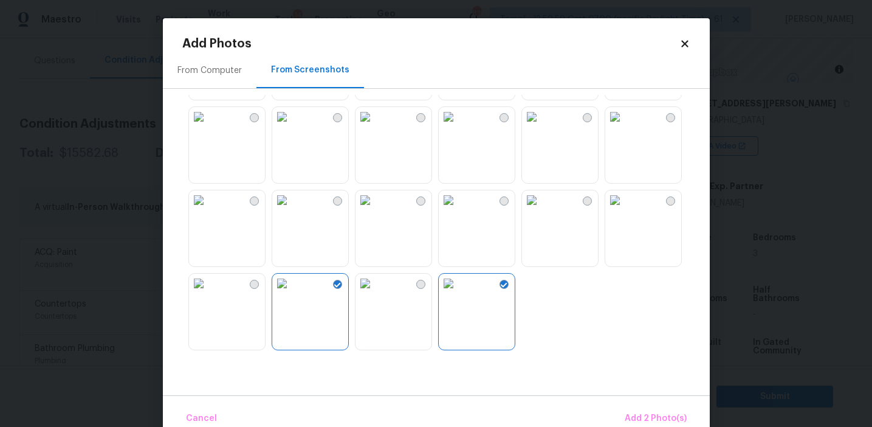
click at [458, 210] on img at bounding box center [448, 199] width 19 height 19
click at [625, 126] on img at bounding box center [614, 116] width 19 height 19
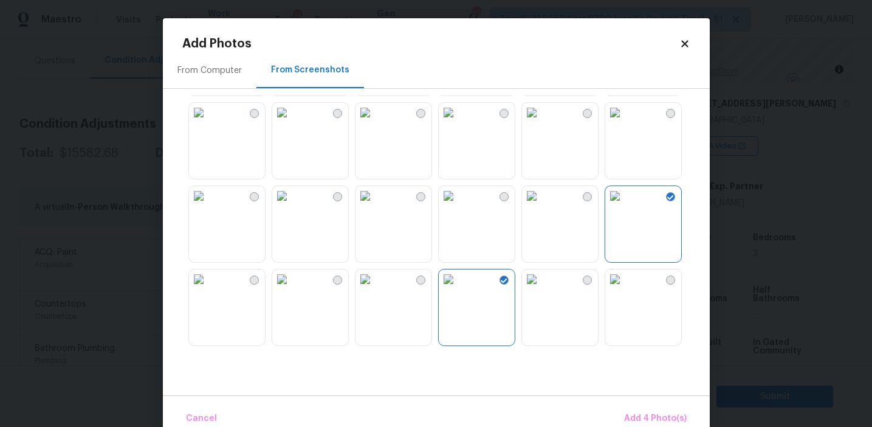
scroll to position [1069, 0]
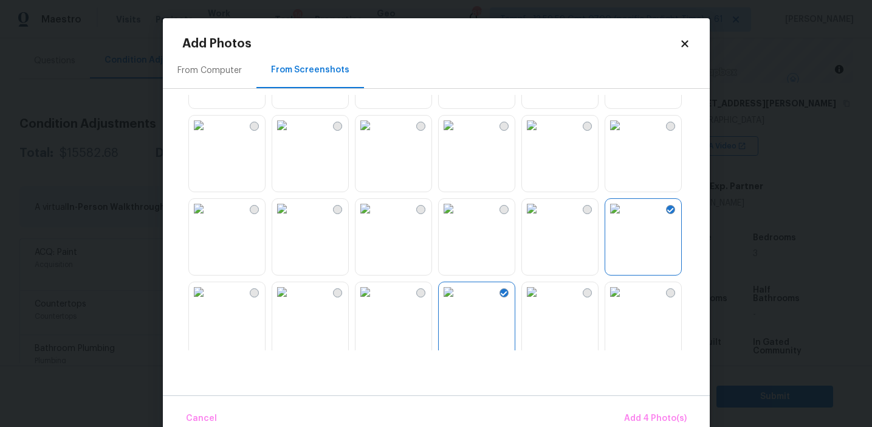
click at [375, 135] on img at bounding box center [365, 124] width 19 height 19
click at [623, 408] on button "Add 5 Photo(s)" at bounding box center [656, 418] width 71 height 26
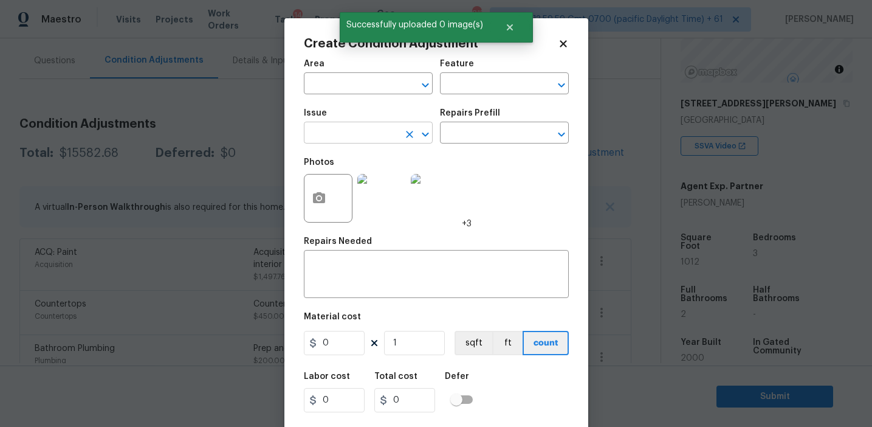
click at [359, 139] on input "text" at bounding box center [351, 134] width 95 height 19
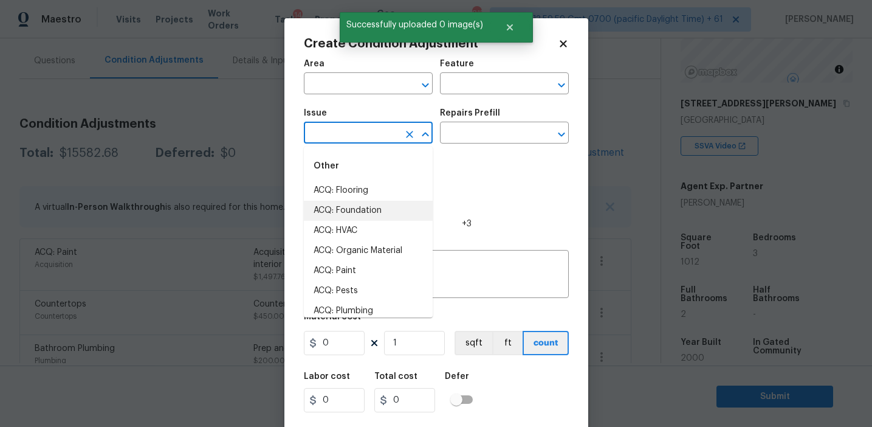
click at [363, 195] on li "ACQ: Flooring" at bounding box center [368, 191] width 129 height 20
type input "ACQ: Flooring"
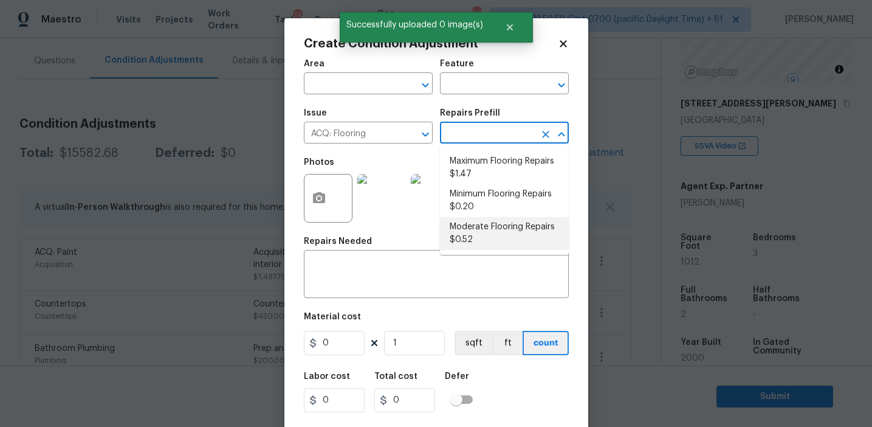
click at [466, 236] on li "Moderate Flooring Repairs $0.52" at bounding box center [504, 233] width 129 height 33
type input "Acquisition"
type textarea "Acquisition Scope: Moderate flooring repairs"
type input "0.52"
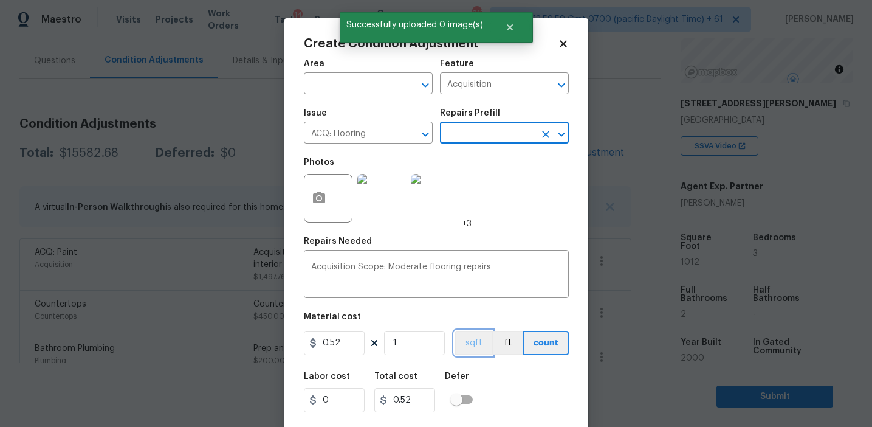
click at [469, 337] on button "sqft" at bounding box center [474, 343] width 38 height 24
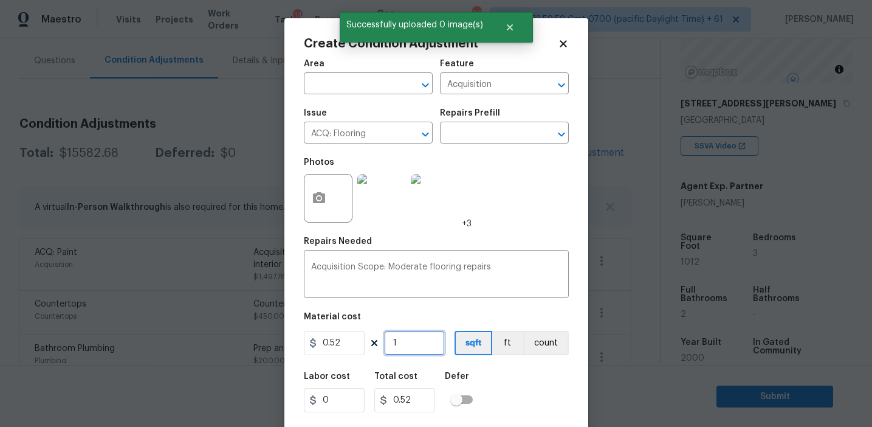
click at [414, 344] on input "1" at bounding box center [414, 343] width 61 height 24
type input "0"
paste input "2024"
type input "2024"
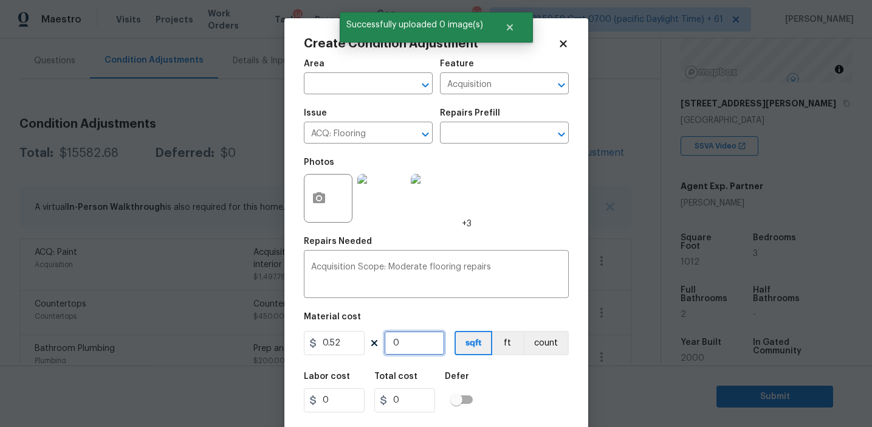
type input "1052.48"
type input "2024"
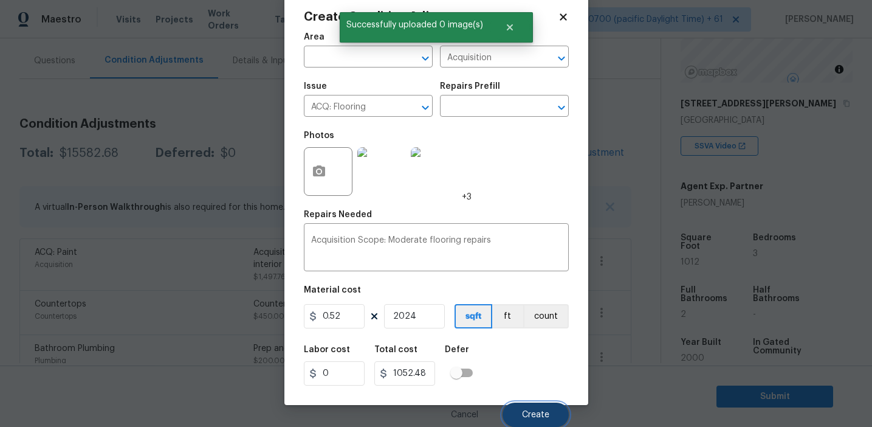
click at [521, 407] on button "Create" at bounding box center [536, 414] width 66 height 24
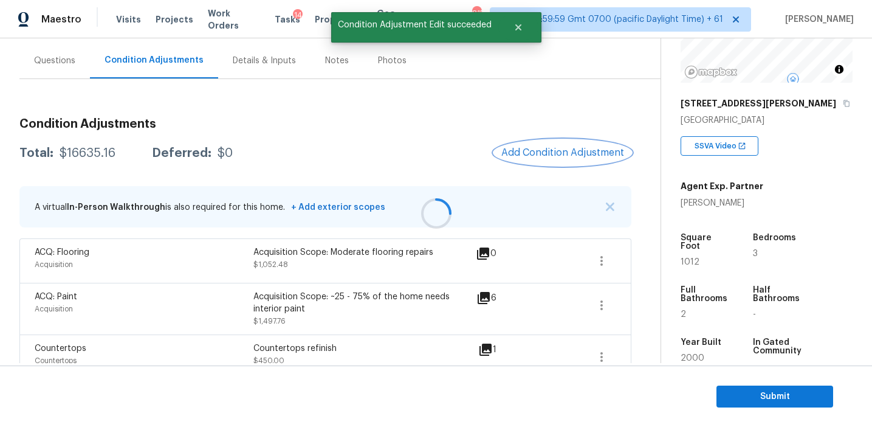
scroll to position [0, 0]
click at [516, 154] on span "Add Condition Adjustment" at bounding box center [562, 152] width 123 height 11
click at [245, 146] on body "Maestro Visits Projects Work Orders Tasks 14 Properties Geo Assignments 815 Tam…" at bounding box center [436, 213] width 872 height 427
click at [89, 153] on div "$16635.16" at bounding box center [88, 153] width 56 height 12
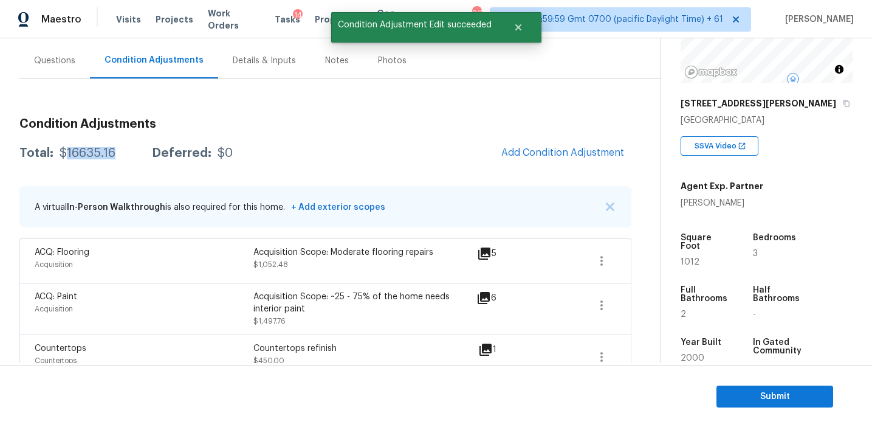
click at [89, 153] on div "$16635.16" at bounding box center [88, 153] width 56 height 12
copy div "16635.16"
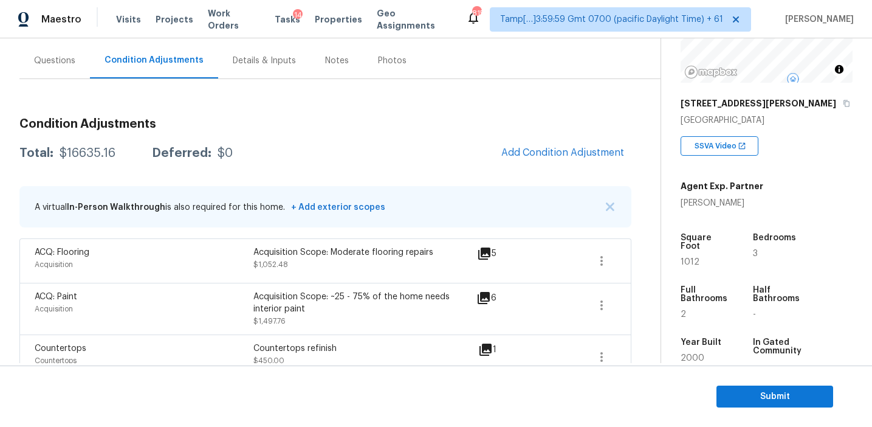
click at [225, 142] on div "Total: $16635.16 Deferred: $0 Add Condition Adjustment" at bounding box center [325, 153] width 612 height 27
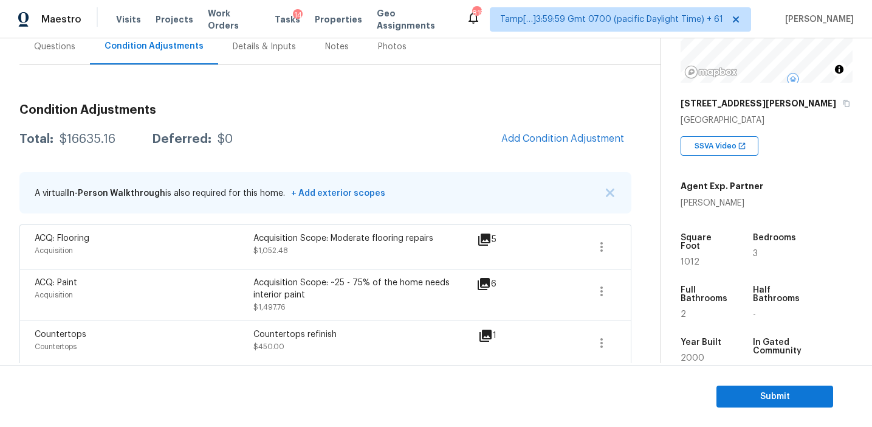
scroll to position [111, 0]
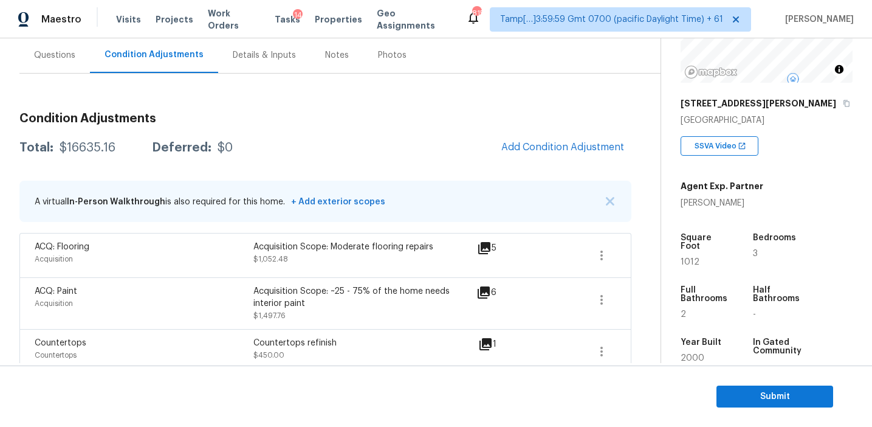
click at [331, 159] on div "Total: $16635.16 Deferred: $0 Add Condition Adjustment" at bounding box center [325, 147] width 612 height 27
click at [55, 57] on div "Questions" at bounding box center [54, 55] width 41 height 12
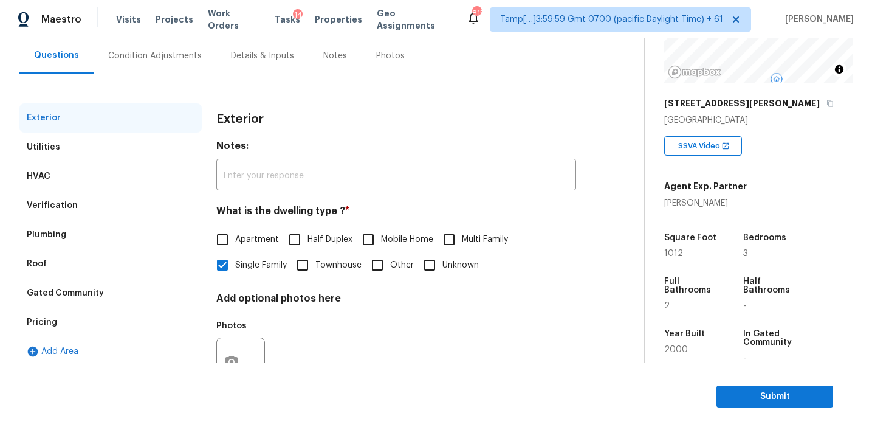
click at [94, 327] on div "Pricing" at bounding box center [110, 322] width 182 height 29
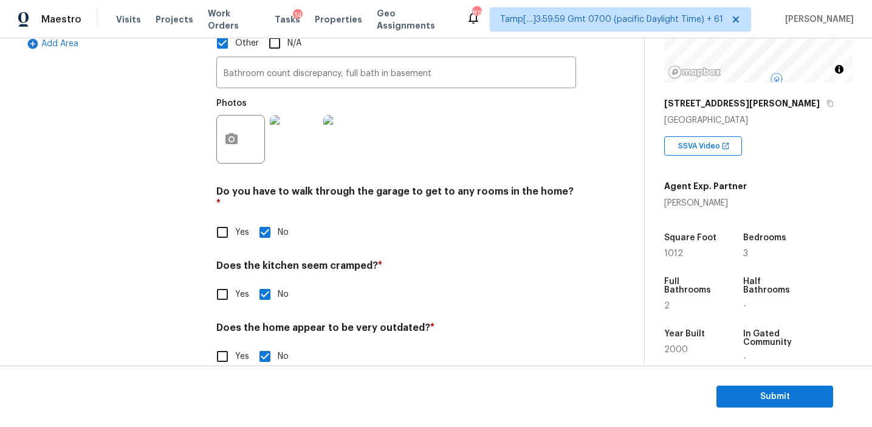
scroll to position [417, 0]
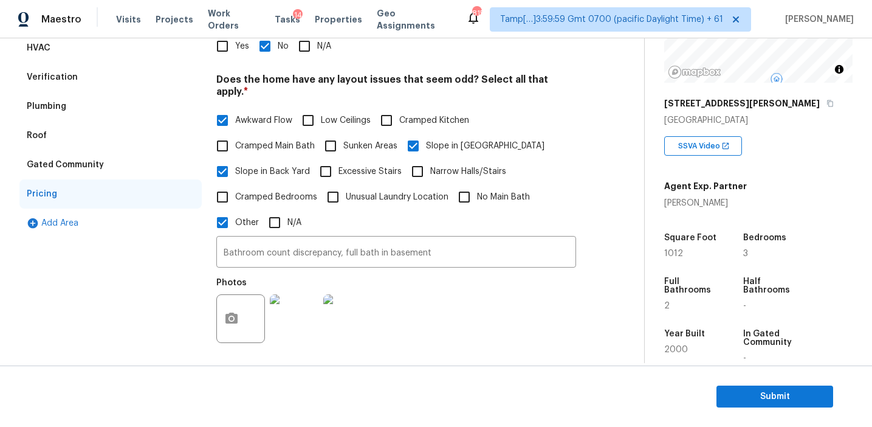
click at [142, 73] on div "Verification" at bounding box center [110, 77] width 182 height 29
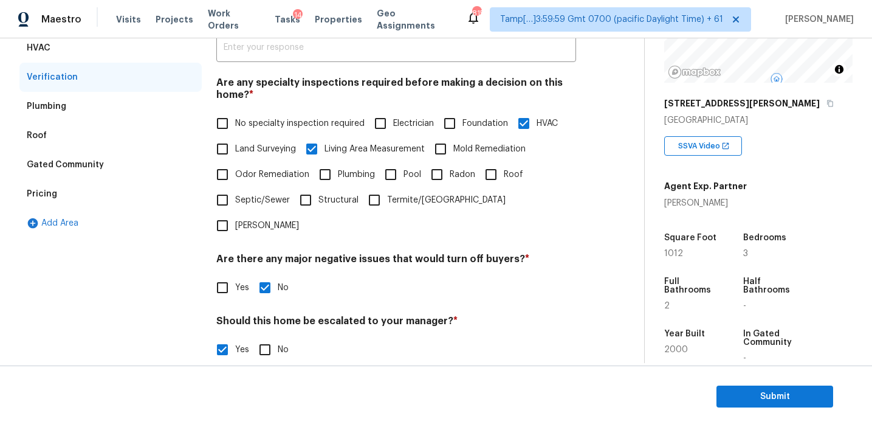
scroll to position [420, 0]
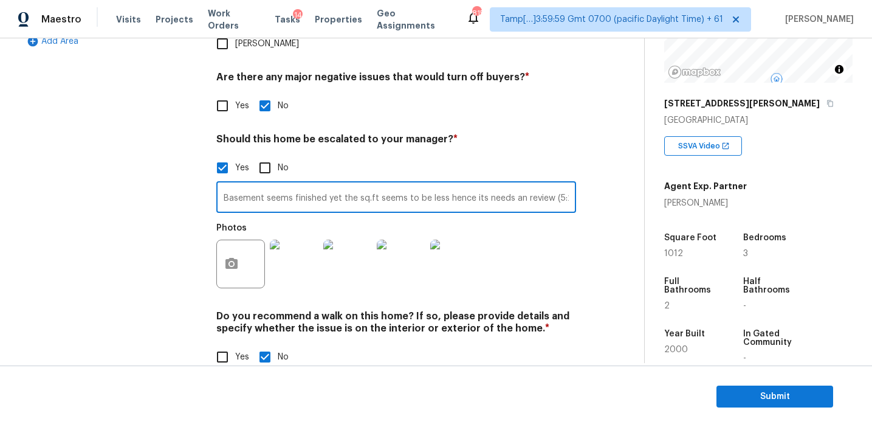
click at [242, 184] on input "Basement seems finished yet the sq.ft seems to be less hence its needs an revie…" at bounding box center [396, 198] width 360 height 29
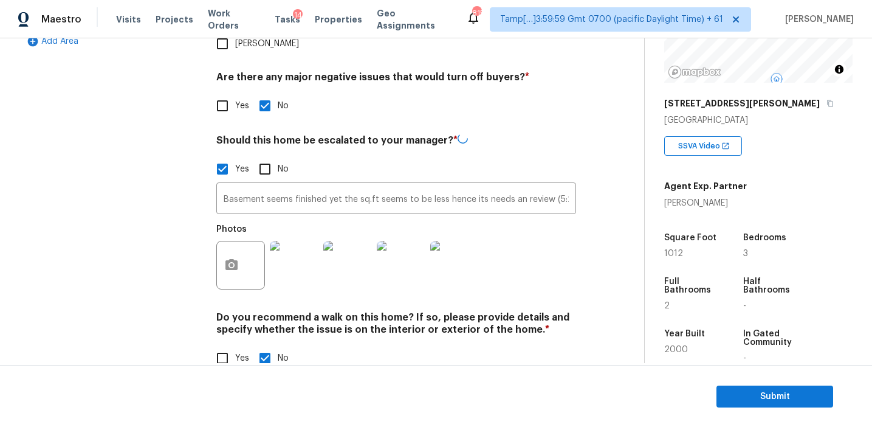
click at [123, 204] on div "Exterior Utilities HVAC Verification Plumbing Roof Gated Community Pricing Add …" at bounding box center [110, 89] width 182 height 592
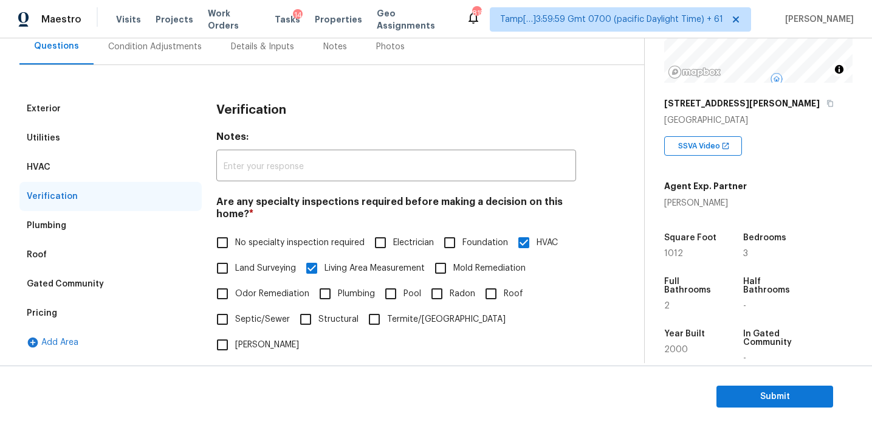
scroll to position [120, 0]
click at [122, 318] on div "Pricing" at bounding box center [110, 312] width 182 height 29
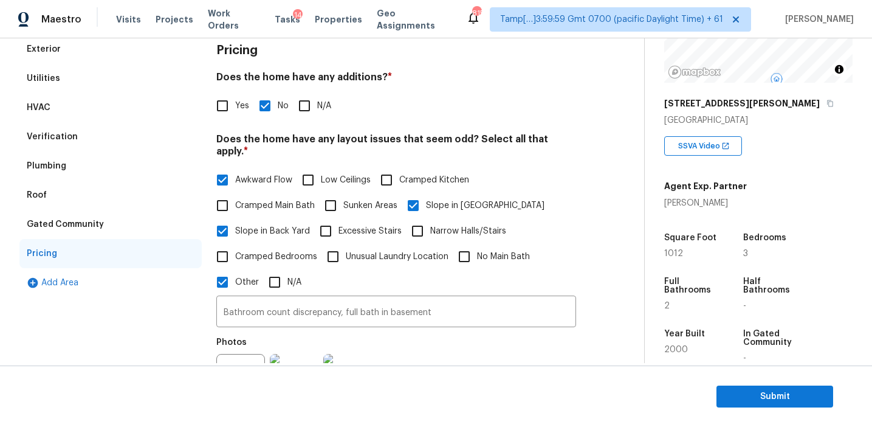
scroll to position [182, 0]
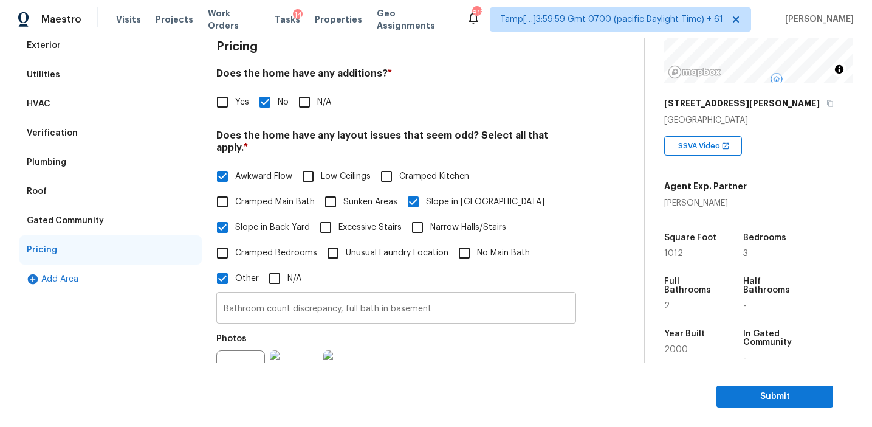
click at [454, 300] on input "Bathroom count discrepancy, full bath in basement" at bounding box center [396, 309] width 360 height 29
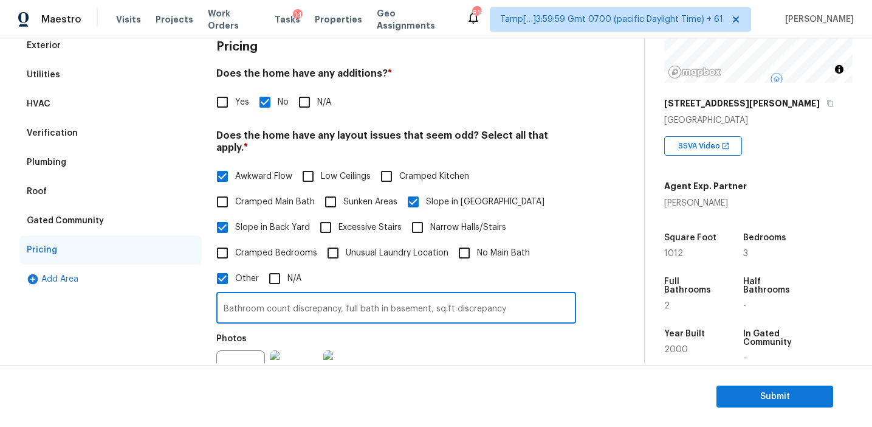
type input "Bathroom count discrepancy, full bath in basement, sq.ft discrepancy"
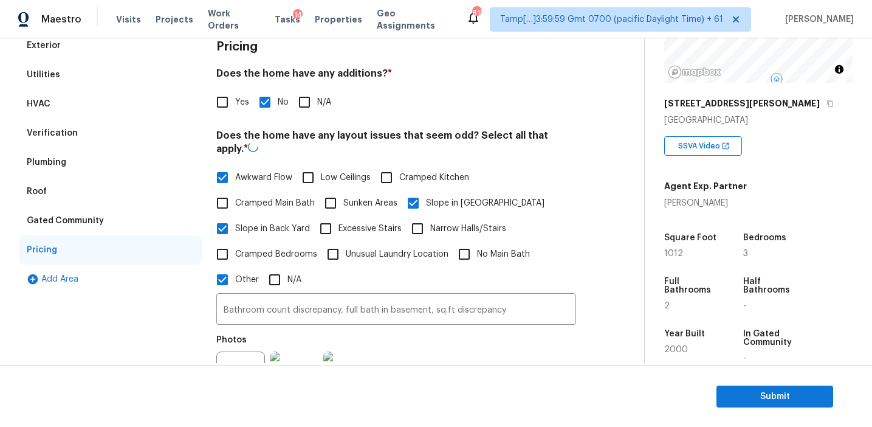
click at [493, 349] on div "Photos" at bounding box center [396, 367] width 360 height 79
click at [239, 73] on h4 "Does the home have any additions? *" at bounding box center [396, 75] width 360 height 17
click at [242, 62] on div "Pricing" at bounding box center [396, 47] width 360 height 32
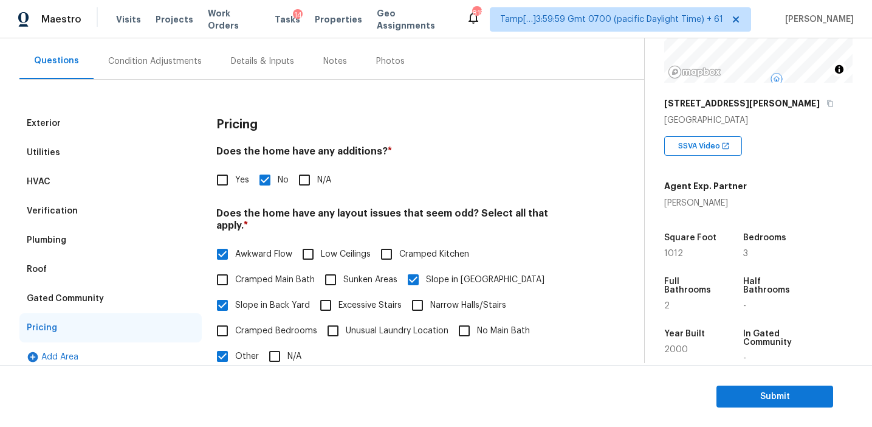
scroll to position [106, 0]
click at [252, 108] on div "Pricing" at bounding box center [396, 124] width 360 height 32
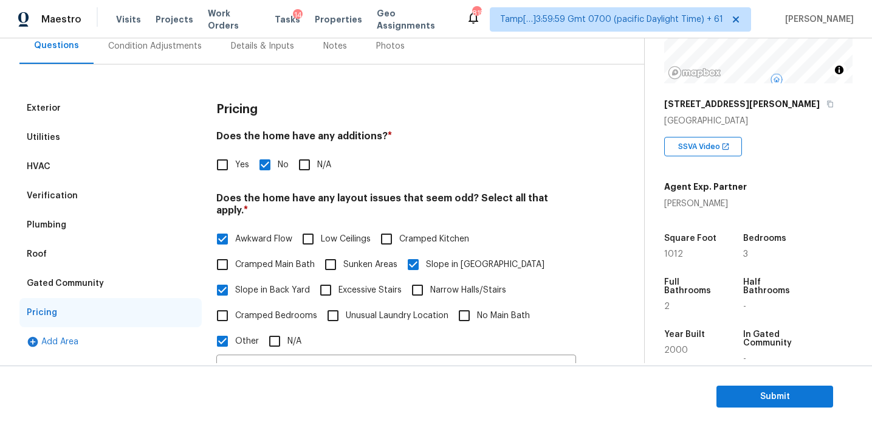
scroll to position [109, 0]
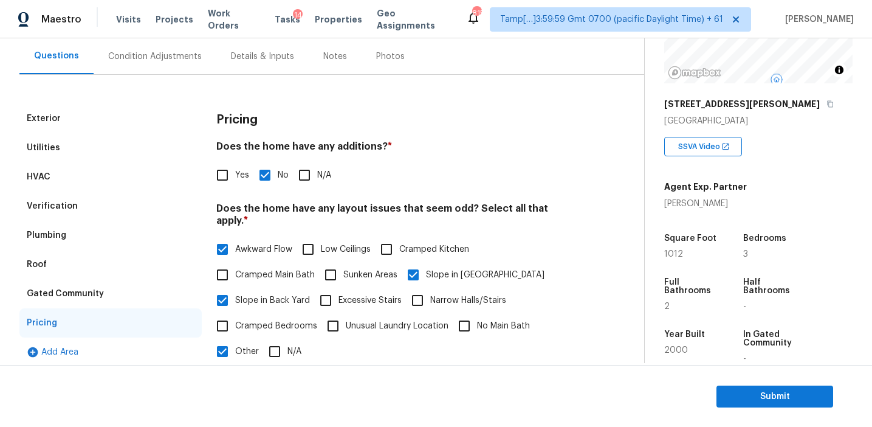
click at [115, 298] on div "Gated Community" at bounding box center [110, 293] width 182 height 29
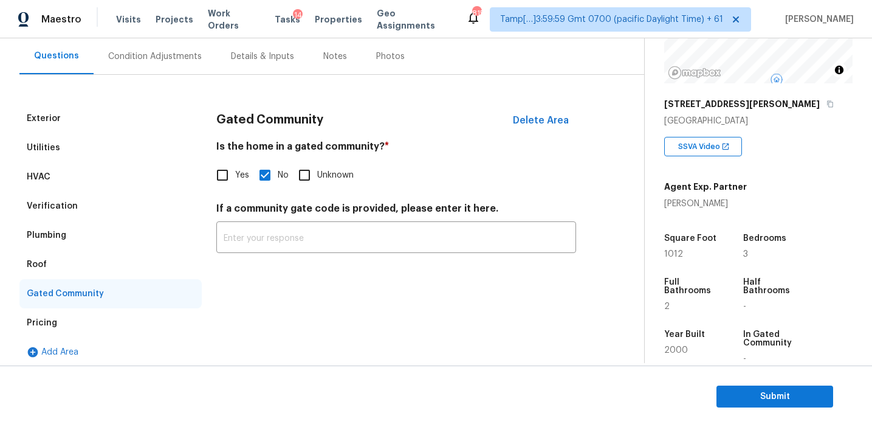
click at [81, 268] on div "Roof" at bounding box center [110, 264] width 182 height 29
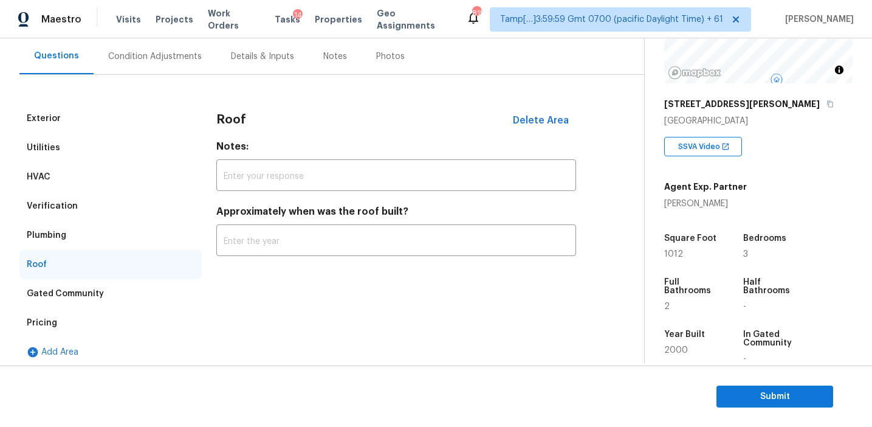
click at [82, 238] on div "Plumbing" at bounding box center [110, 235] width 182 height 29
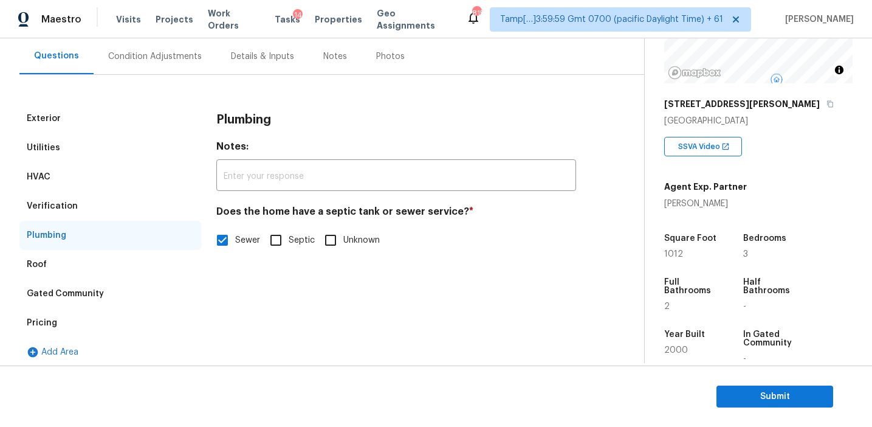
click at [109, 196] on div "Verification" at bounding box center [110, 205] width 182 height 29
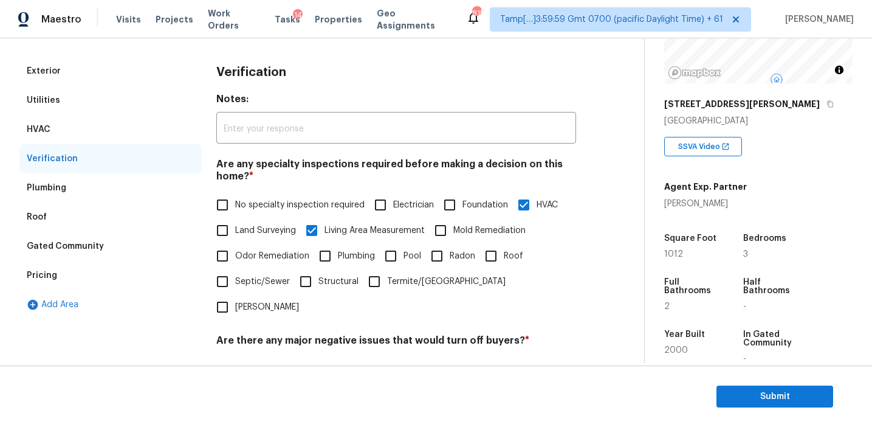
scroll to position [139, 0]
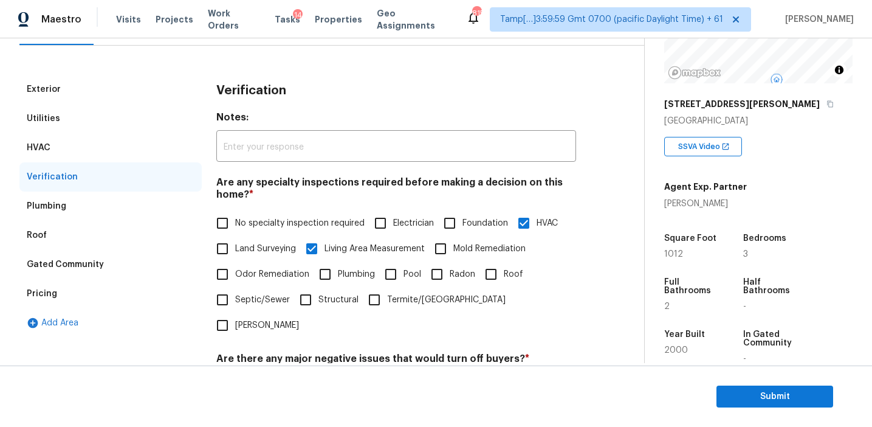
click at [80, 156] on div "HVAC" at bounding box center [110, 147] width 182 height 29
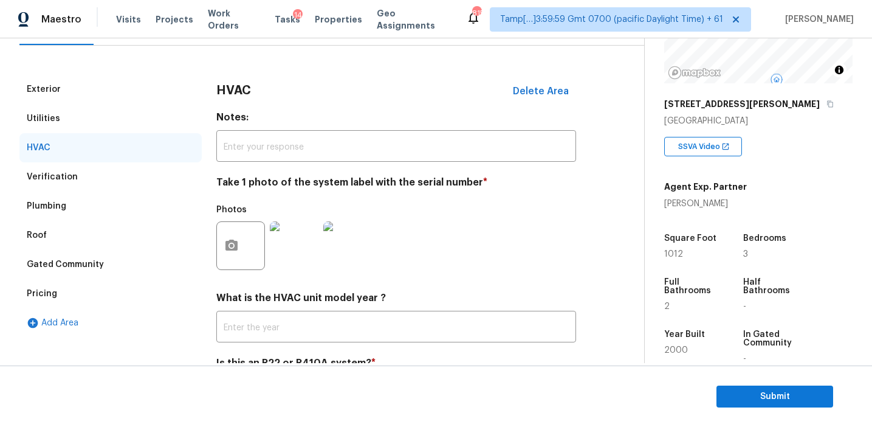
click at [95, 118] on div "Utilities" at bounding box center [110, 118] width 182 height 29
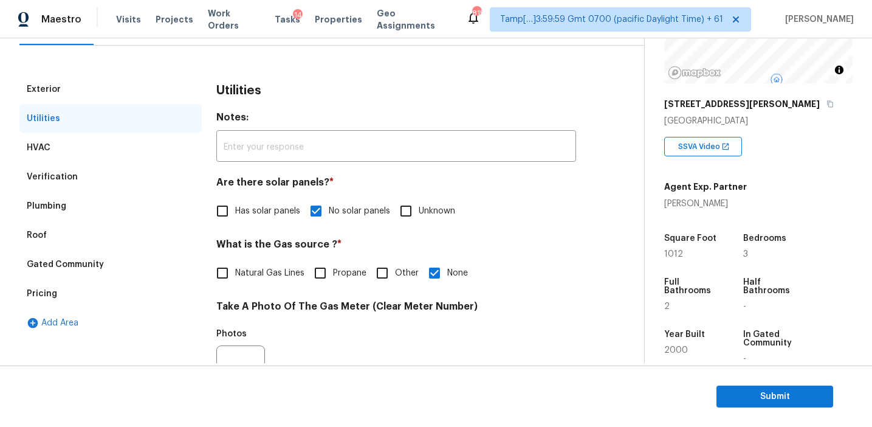
click at [159, 88] on div "Exterior" at bounding box center [110, 89] width 182 height 29
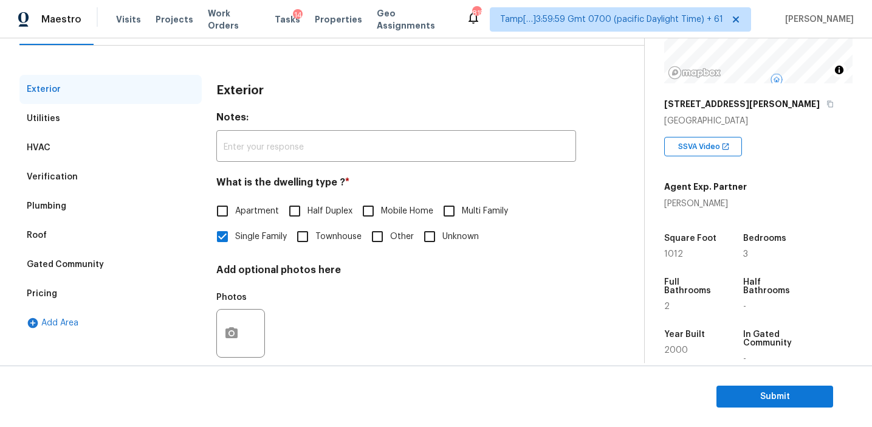
click at [151, 126] on div "Utilities" at bounding box center [110, 118] width 182 height 29
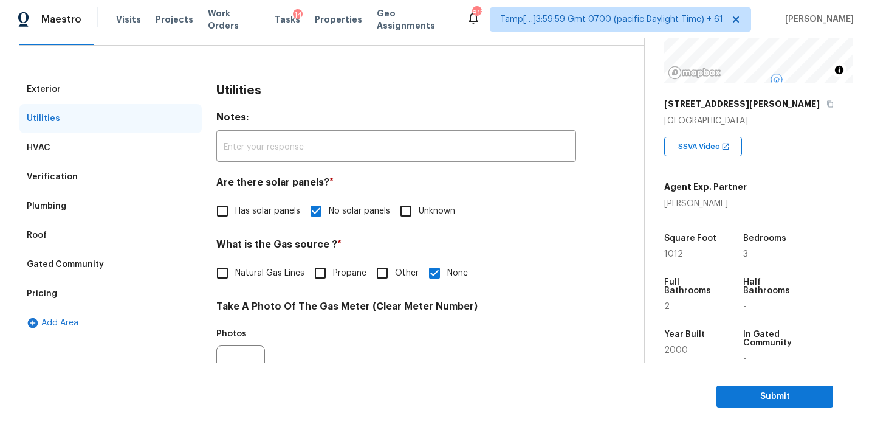
click at [171, 145] on div "HVAC" at bounding box center [110, 147] width 182 height 29
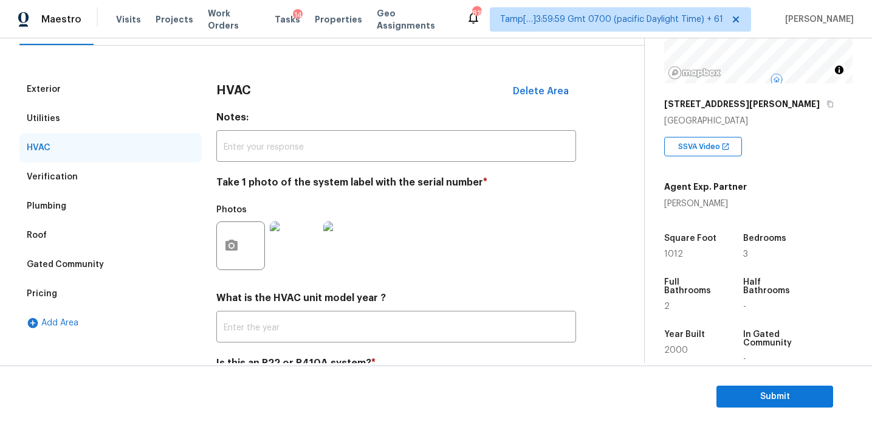
click at [362, 242] on img at bounding box center [347, 245] width 49 height 49
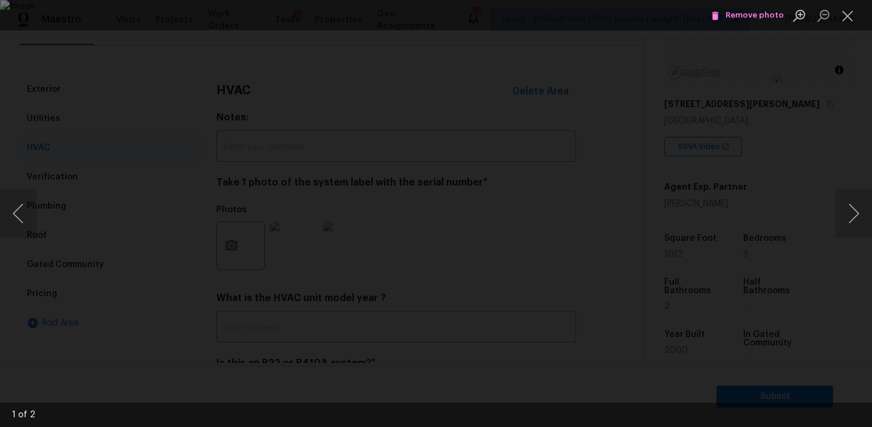
click at [752, 196] on div "Lightbox" at bounding box center [436, 213] width 872 height 427
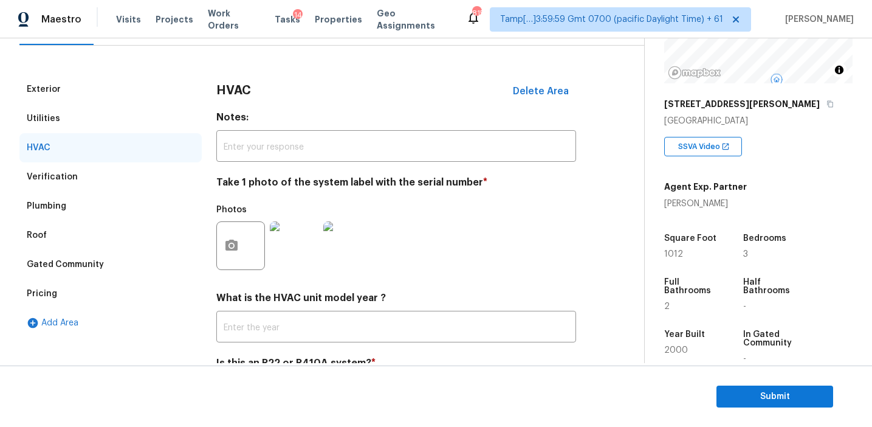
click at [140, 84] on div "Exterior" at bounding box center [110, 89] width 182 height 29
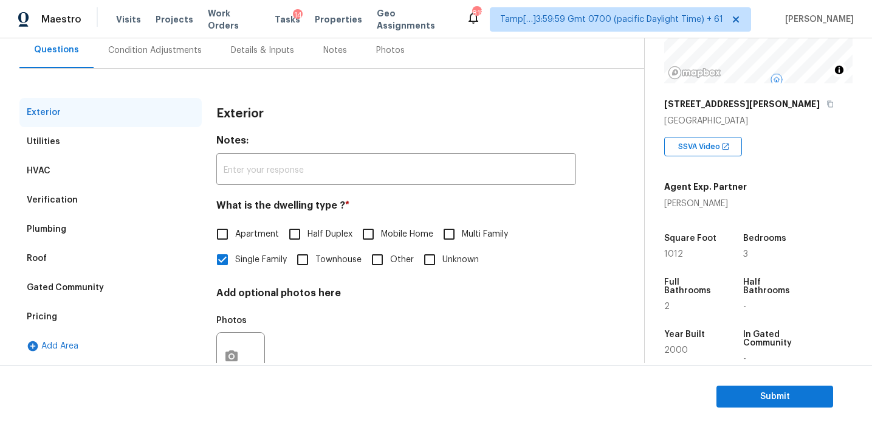
click at [166, 60] on div "Condition Adjustments" at bounding box center [155, 50] width 123 height 36
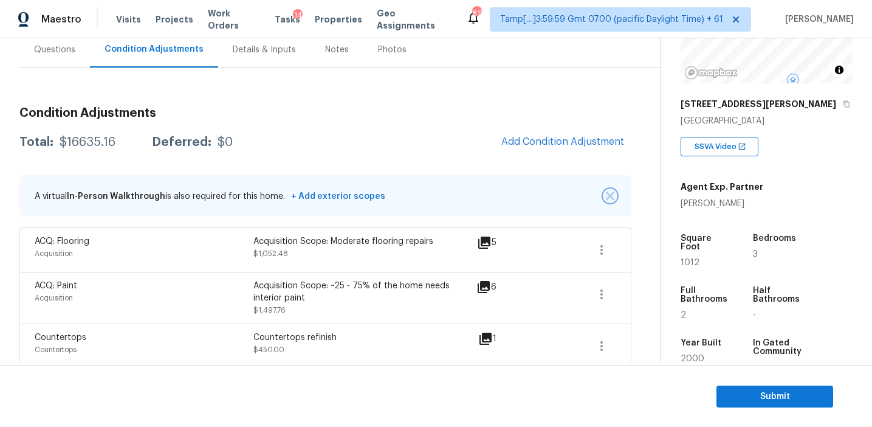
click at [613, 193] on img "button" at bounding box center [610, 195] width 9 height 9
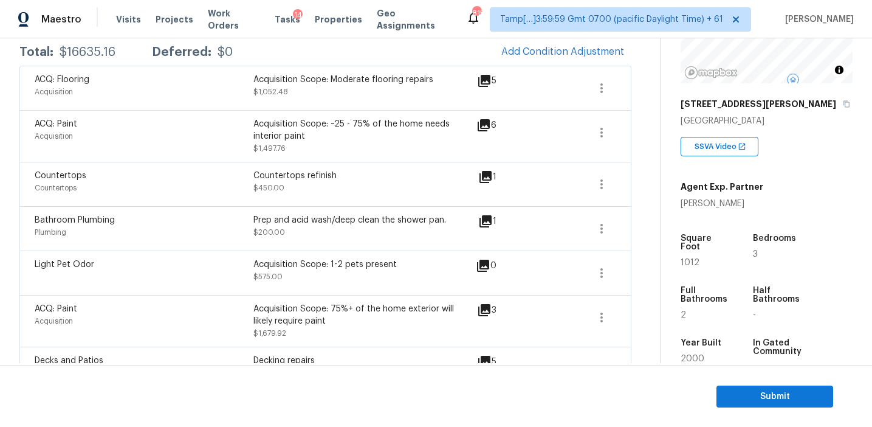
scroll to position [186, 0]
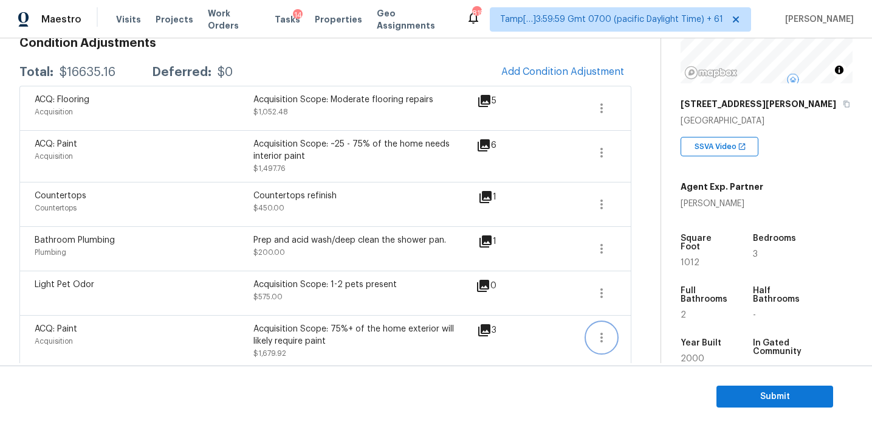
click at [602, 334] on icon "button" at bounding box center [602, 337] width 2 height 10
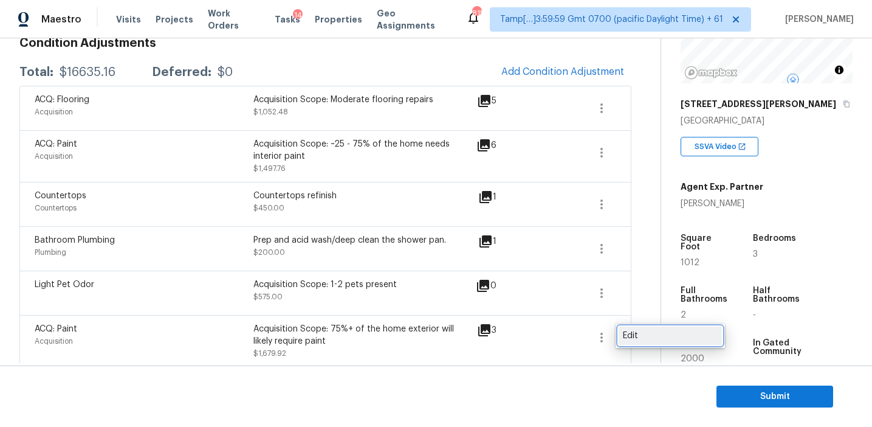
click at [641, 334] on div "Edit" at bounding box center [670, 335] width 95 height 12
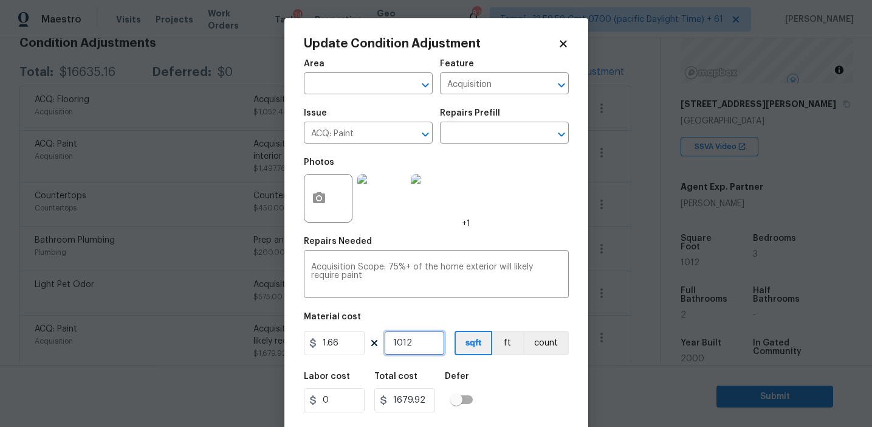
click at [424, 346] on input "1012" at bounding box center [414, 343] width 61 height 24
type input "2"
type input "3.32"
type input "20"
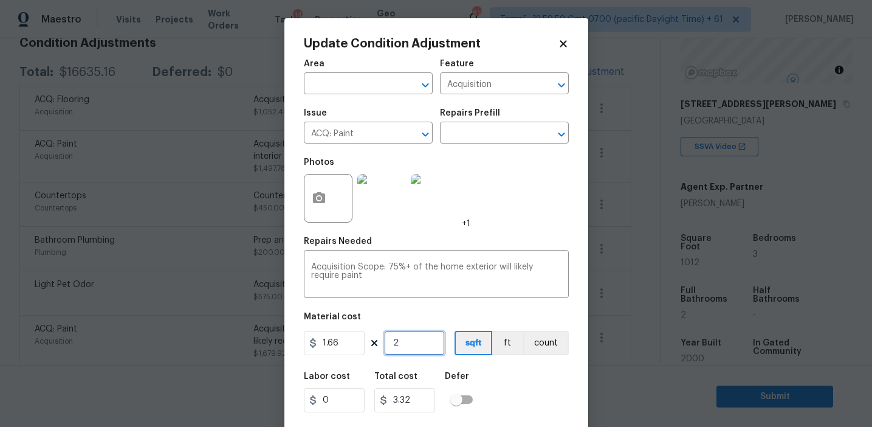
type input "33.2"
type input "202"
type input "335.32"
type input "2024"
type input "3359.84"
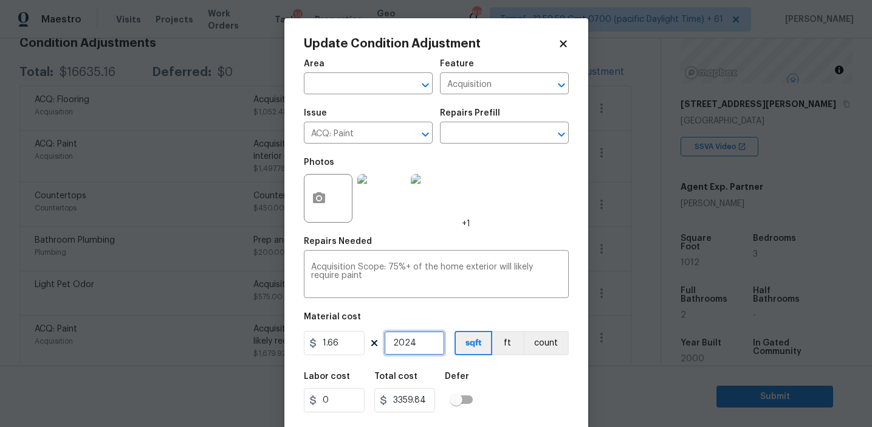
type input "2024"
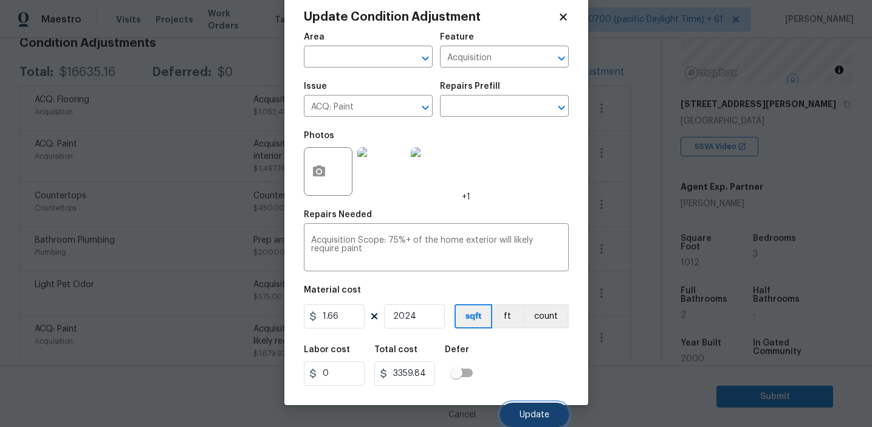
click at [523, 413] on span "Update" at bounding box center [535, 414] width 30 height 9
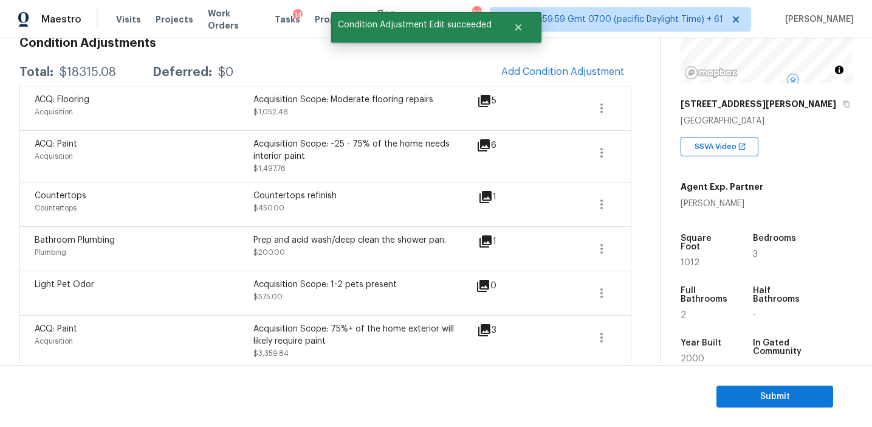
scroll to position [0, 0]
click at [380, 253] on div "Prep and acid wash/deep clean the shower pan. $200.00" at bounding box center [362, 248] width 219 height 29
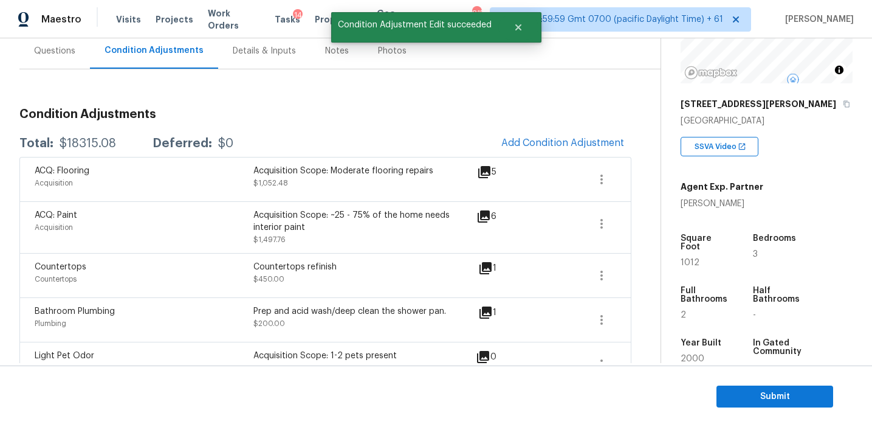
scroll to position [120, 0]
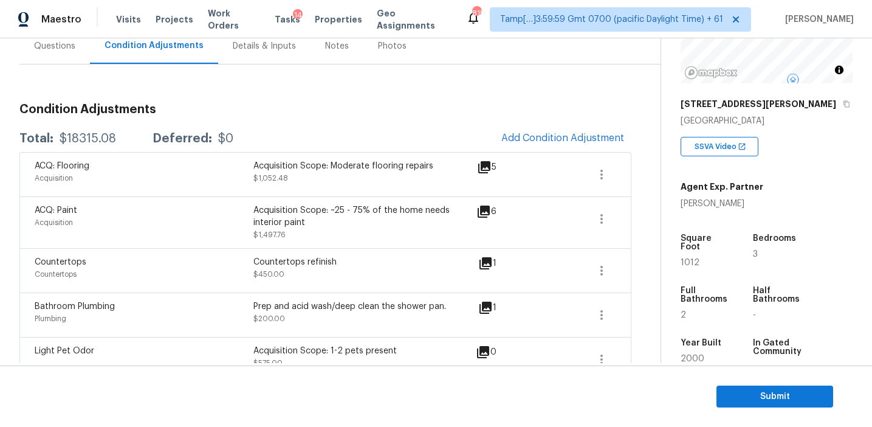
click at [97, 137] on div "$18315.08" at bounding box center [88, 139] width 57 height 12
copy div "18315.08"
click at [238, 164] on div "ACQ: Flooring" at bounding box center [144, 166] width 219 height 12
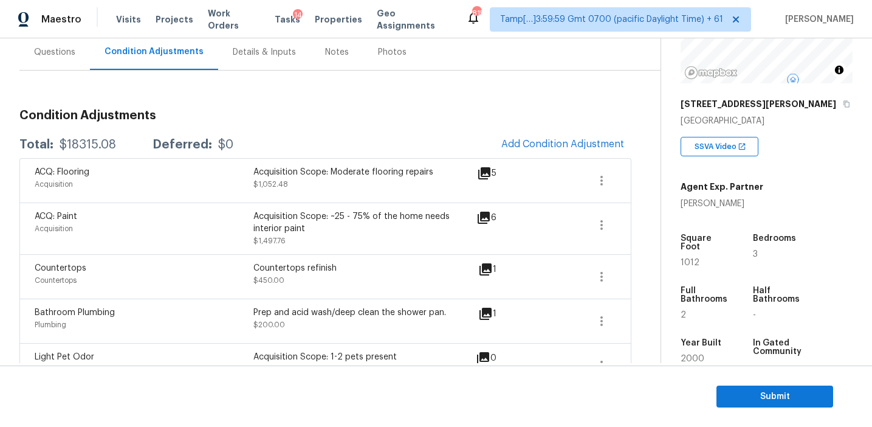
scroll to position [109, 0]
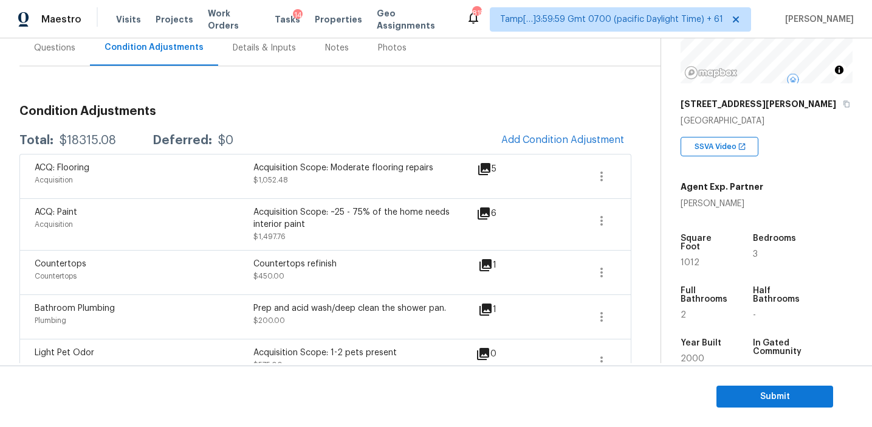
scroll to position [113, 0]
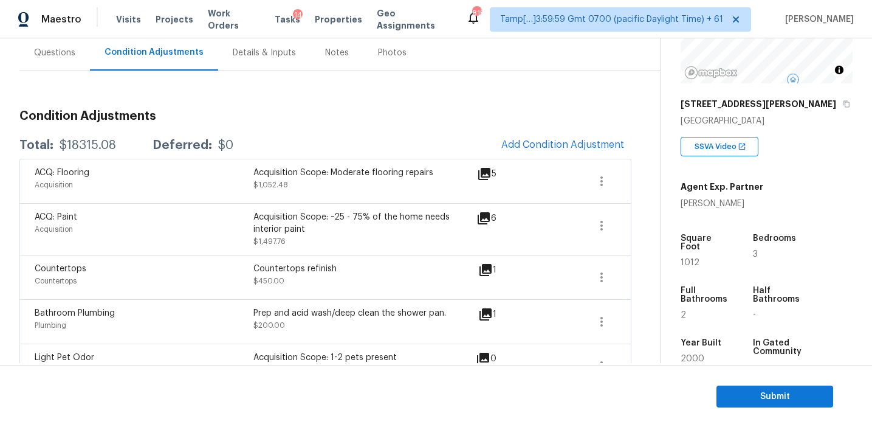
click at [605, 176] on icon "button" at bounding box center [601, 181] width 15 height 15
click at [652, 176] on div "Edit" at bounding box center [670, 179] width 95 height 12
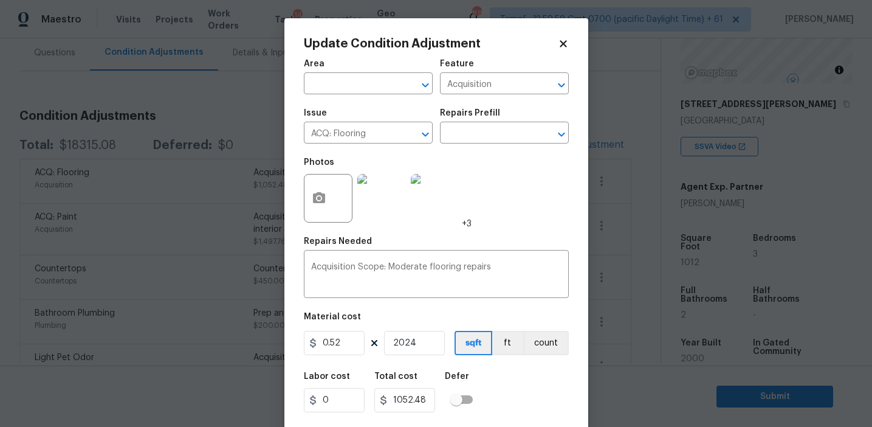
click at [260, 242] on body "Maestro Visits Projects Work Orders Tasks 14 Properties Geo Assignments 815 Tam…" at bounding box center [436, 213] width 872 height 427
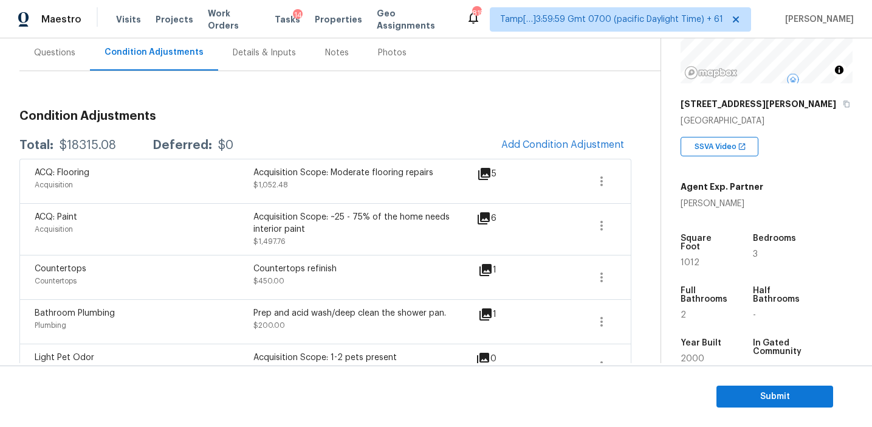
scroll to position [108, 0]
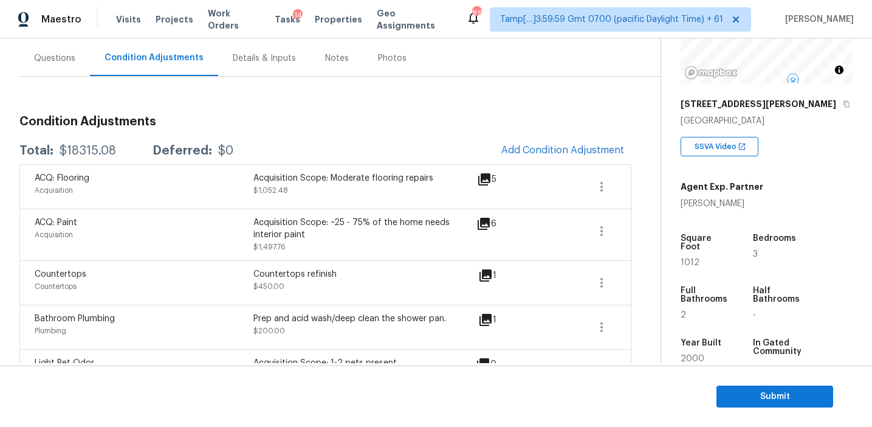
click at [396, 184] on div "Acquisition Scope: Moderate flooring repairs $1,052.48" at bounding box center [362, 186] width 219 height 29
click at [749, 390] on span "Submit" at bounding box center [774, 396] width 97 height 15
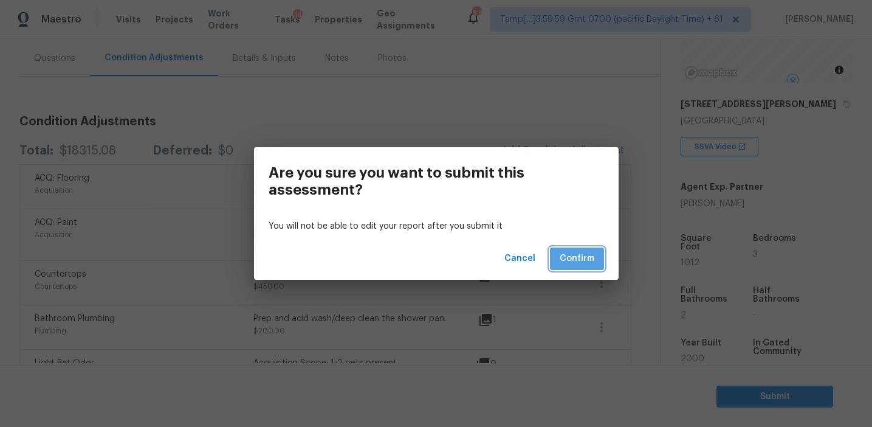
click at [572, 257] on span "Confirm" at bounding box center [577, 258] width 35 height 15
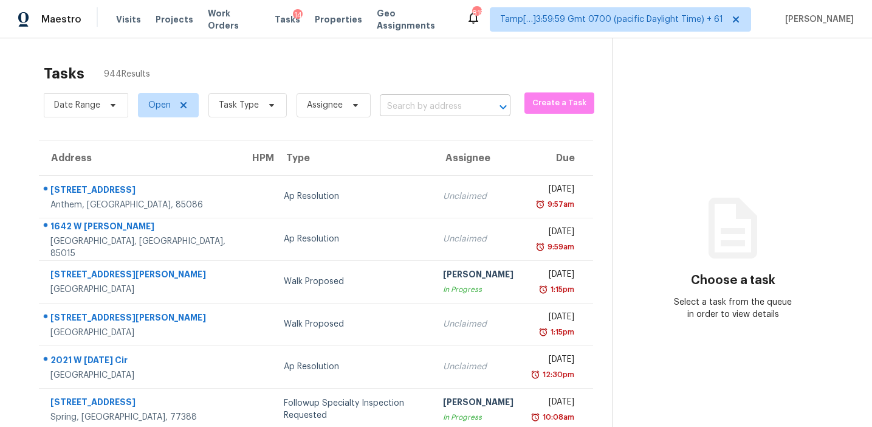
click at [417, 100] on input "text" at bounding box center [428, 106] width 97 height 19
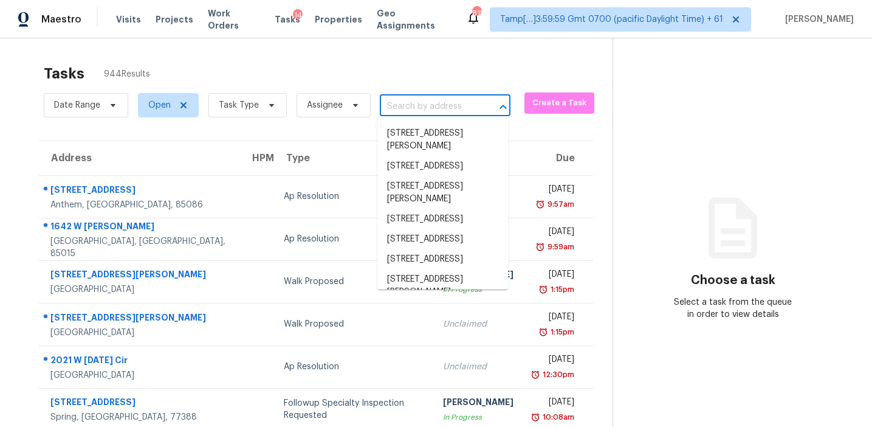
paste input "6624 Stark Ct Riverdale, GA, 30274"
type input "6624 Stark Ct Riverdale, GA, 30274"
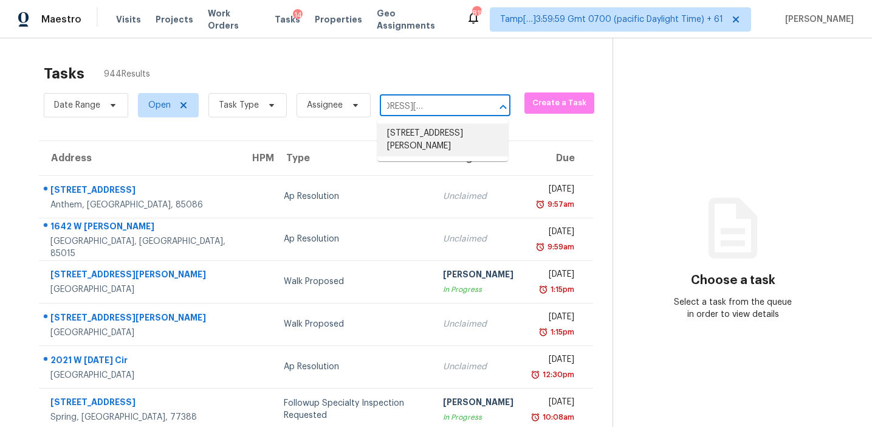
click at [428, 143] on li "6624 Stark Ct, Riverdale, GA 30274" at bounding box center [442, 139] width 131 height 33
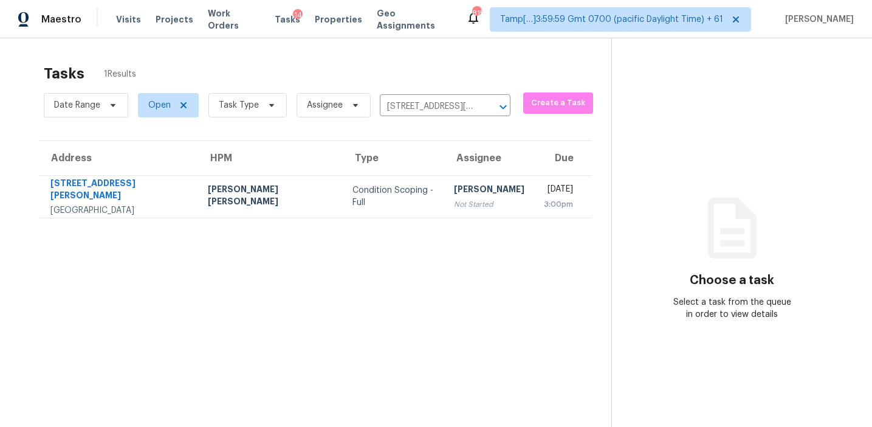
click at [444, 182] on td "Afran Peeran Not Started" at bounding box center [489, 196] width 90 height 43
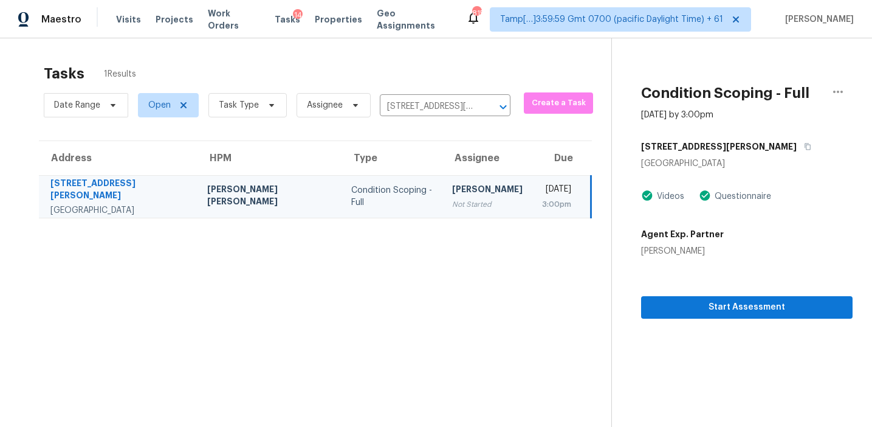
click at [342, 208] on td "Condition Scoping - Full" at bounding box center [392, 196] width 101 height 43
click at [804, 148] on icon "button" at bounding box center [807, 146] width 7 height 7
click at [681, 244] on div "Agent Exp. Partner Priscilla Valdez" at bounding box center [682, 240] width 83 height 34
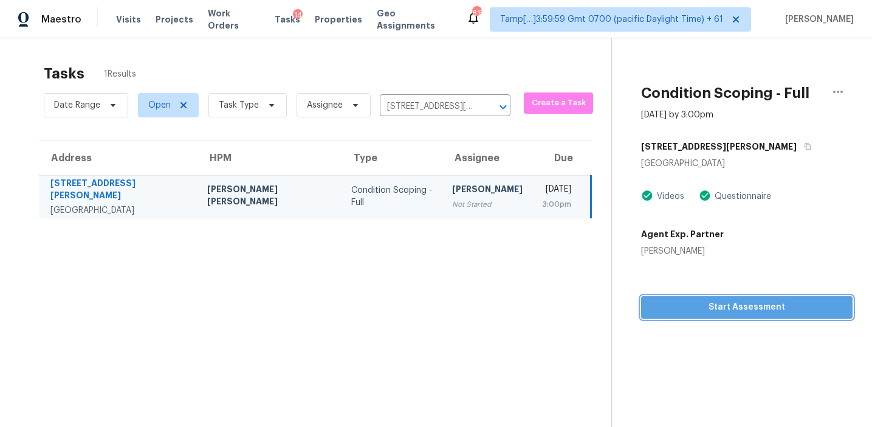
click at [679, 309] on span "Start Assessment" at bounding box center [747, 307] width 192 height 15
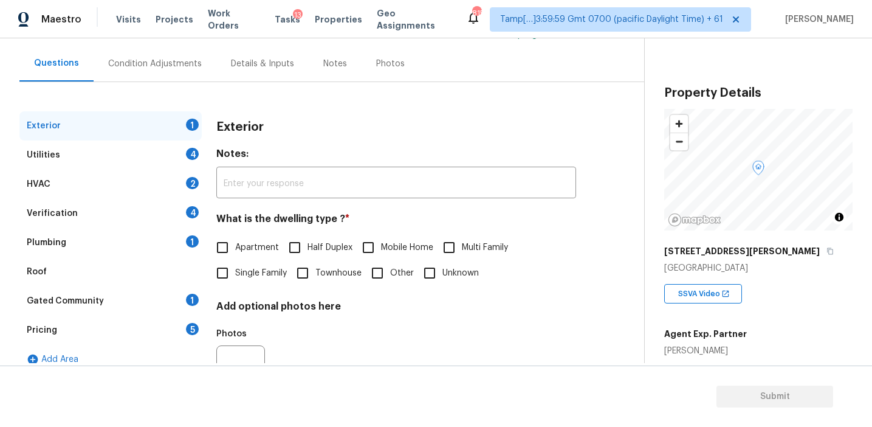
scroll to position [103, 0]
click at [415, 137] on div "Exterior" at bounding box center [396, 127] width 360 height 32
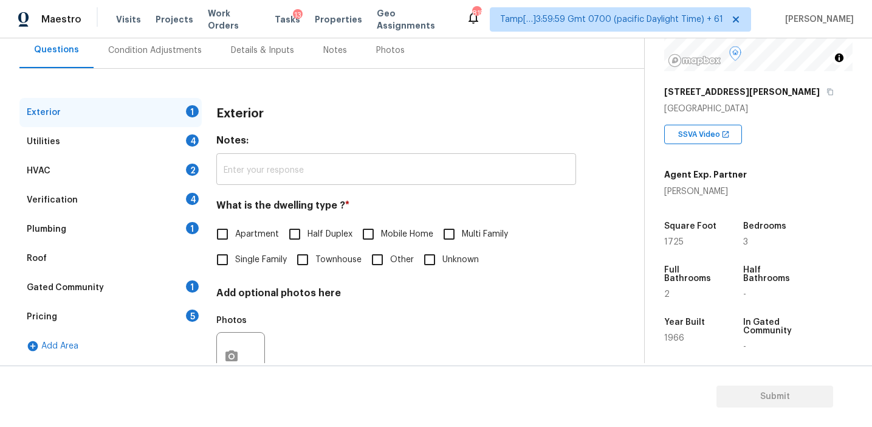
scroll to position [116, 0]
click at [168, 201] on div "Verification 4" at bounding box center [110, 199] width 182 height 29
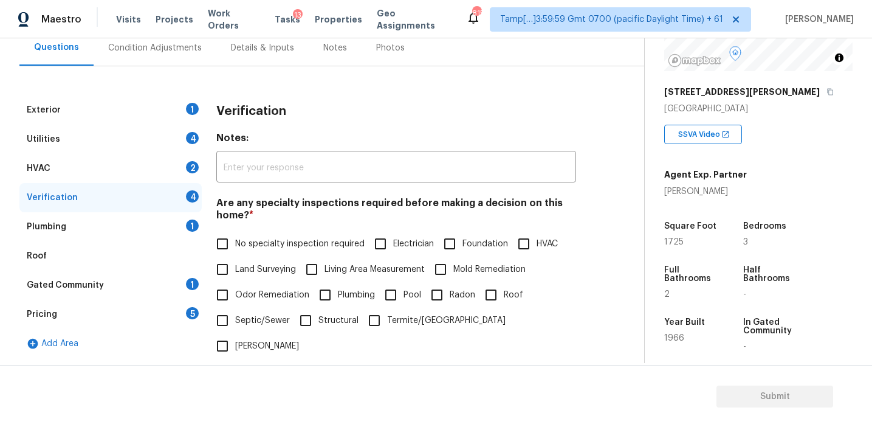
scroll to position [112, 0]
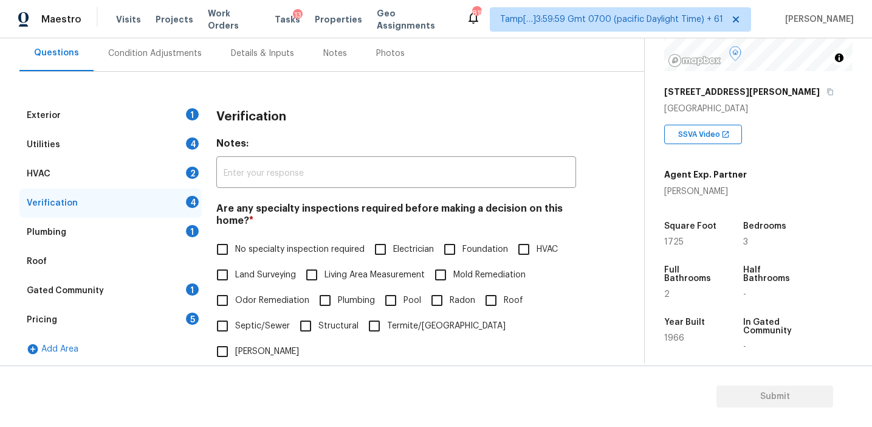
click at [367, 94] on div "Exterior 1 Utilities 4 HVAC 2 Verification 4 Plumbing 1 Roof Gated Community 1 …" at bounding box center [317, 324] width 596 height 505
click at [200, 326] on div "Pricing 5" at bounding box center [110, 319] width 182 height 29
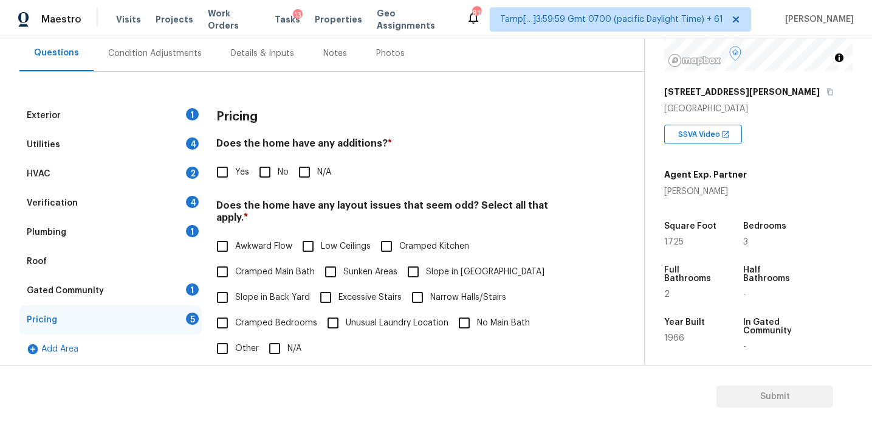
click at [238, 342] on span "Other" at bounding box center [247, 348] width 24 height 13
click at [235, 336] on input "Other" at bounding box center [223, 349] width 26 height 26
checkbox input "true"
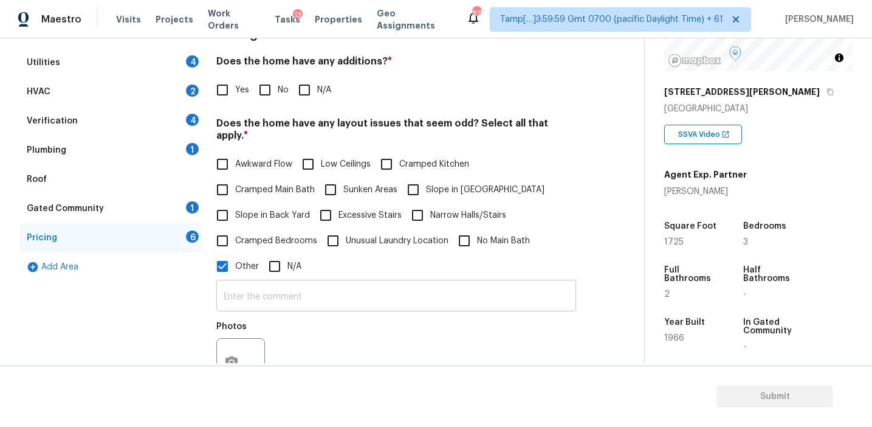
click at [257, 298] on input "text" at bounding box center [396, 297] width 360 height 29
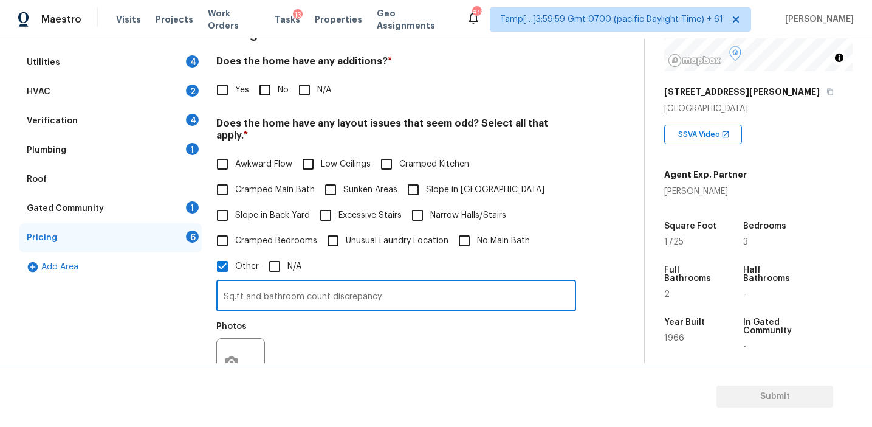
type input "Sq.ft and bathroom count discrepancy"
click at [327, 337] on div "Photos" at bounding box center [396, 354] width 360 height 79
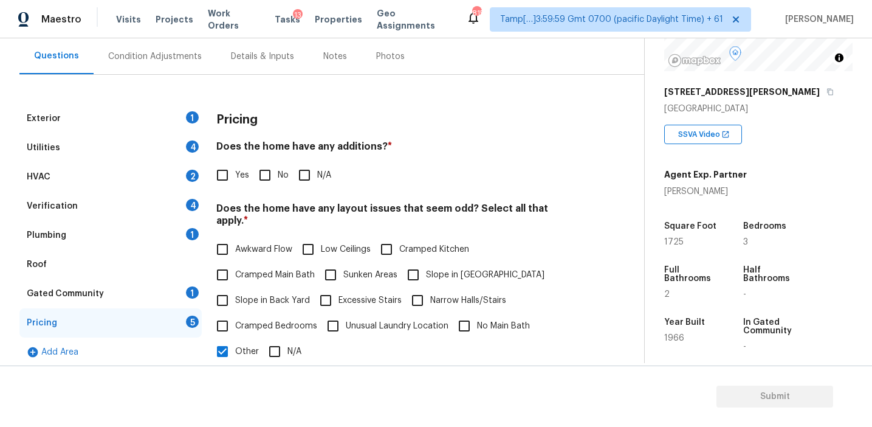
scroll to position [102, 0]
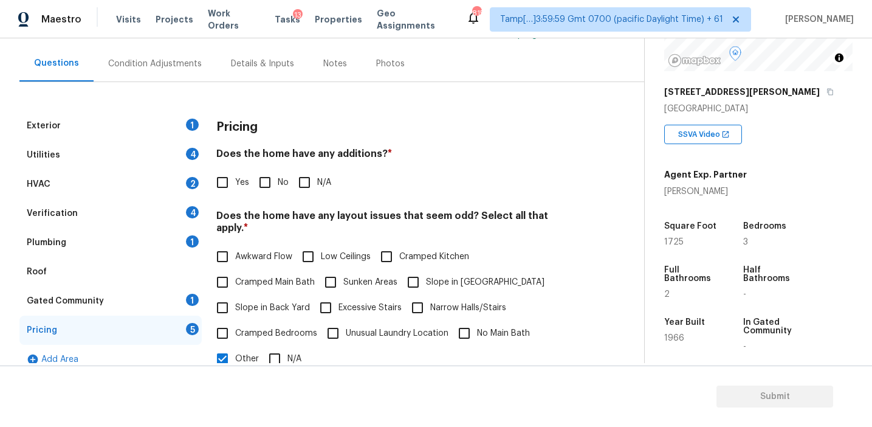
click at [184, 71] on div "Condition Adjustments" at bounding box center [155, 64] width 123 height 36
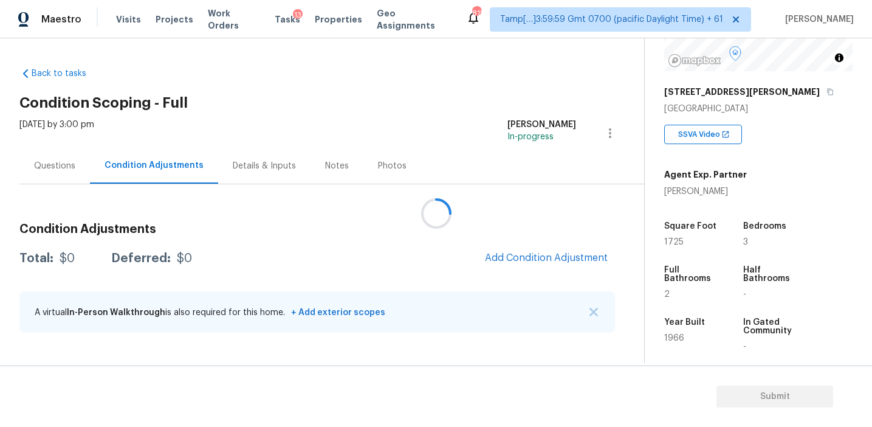
click at [514, 259] on div at bounding box center [436, 213] width 872 height 427
click at [523, 257] on span "Add Condition Adjustment" at bounding box center [546, 257] width 123 height 11
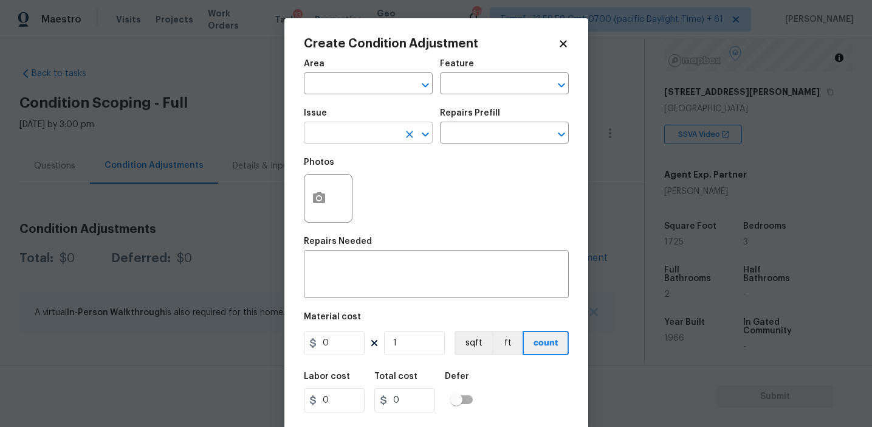
click at [332, 136] on input "text" at bounding box center [351, 134] width 95 height 19
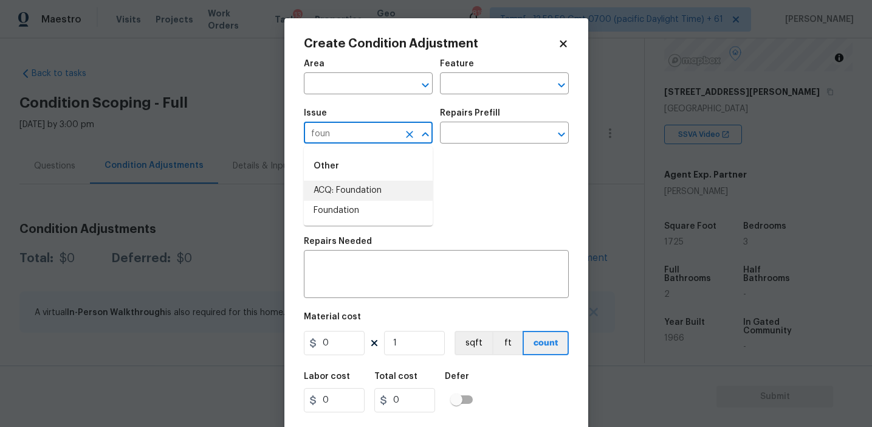
click at [354, 191] on li "ACQ: Foundation" at bounding box center [368, 191] width 129 height 20
type input "ACQ: Foundation"
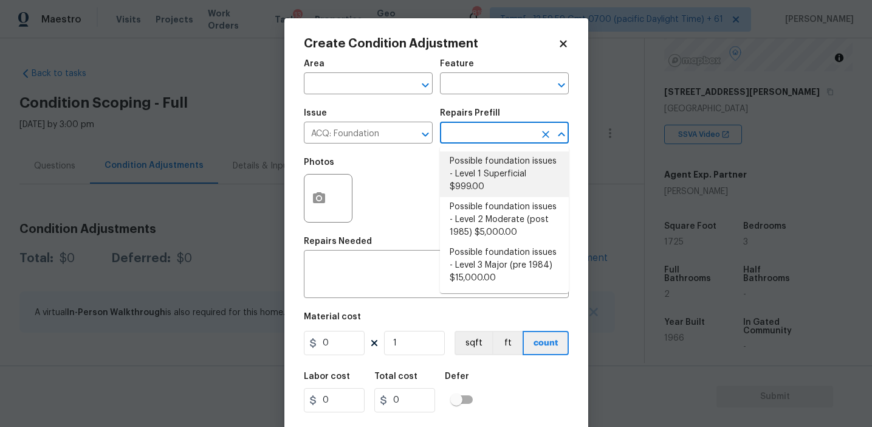
click at [470, 164] on li "Possible foundation issues - Level 1 Superficial $999.00" at bounding box center [504, 174] width 129 height 46
type input "Acquisition"
type textarea "Possible foundation issues - Level 1 - Superficial. Disclaimer: This is NOT a t…"
type input "999"
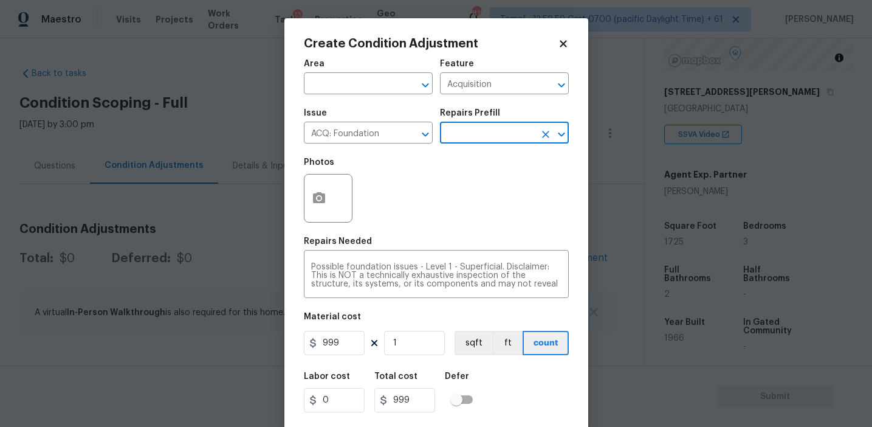
click at [470, 127] on input "text" at bounding box center [487, 134] width 95 height 19
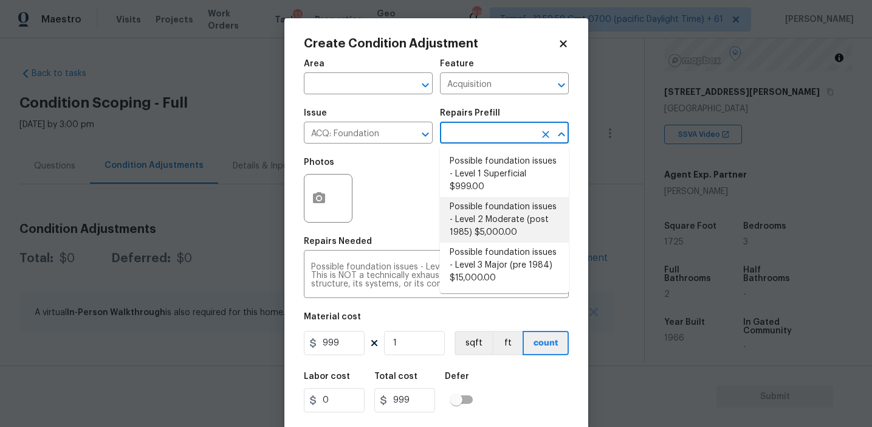
click at [475, 222] on li "Possible foundation issues - Level 2 Moderate (post 1985) $5,000.00" at bounding box center [504, 220] width 129 height 46
type textarea "Possible foundation issues - Level 2 Moderate: Disclaimer: This is NOT a techni…"
type input "5000"
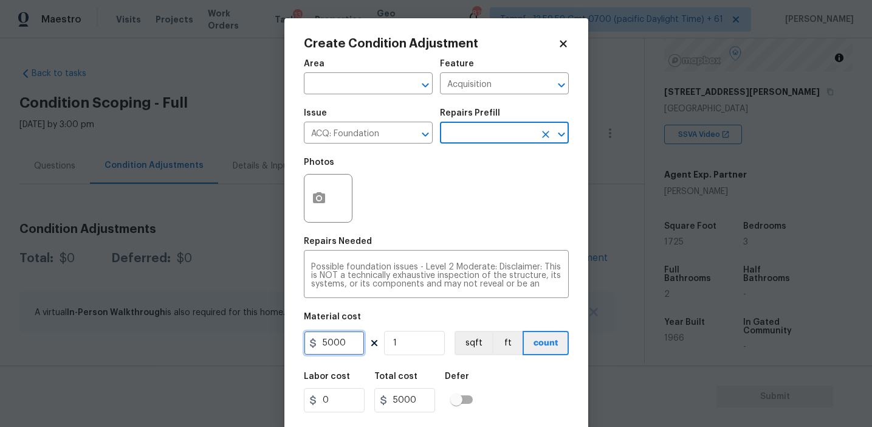
click at [321, 342] on input "5000" at bounding box center [334, 343] width 61 height 24
type input "15000"
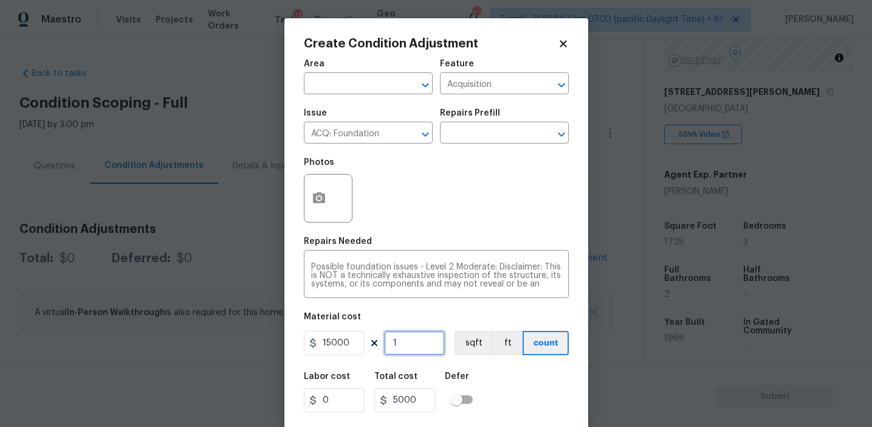
type input "15000"
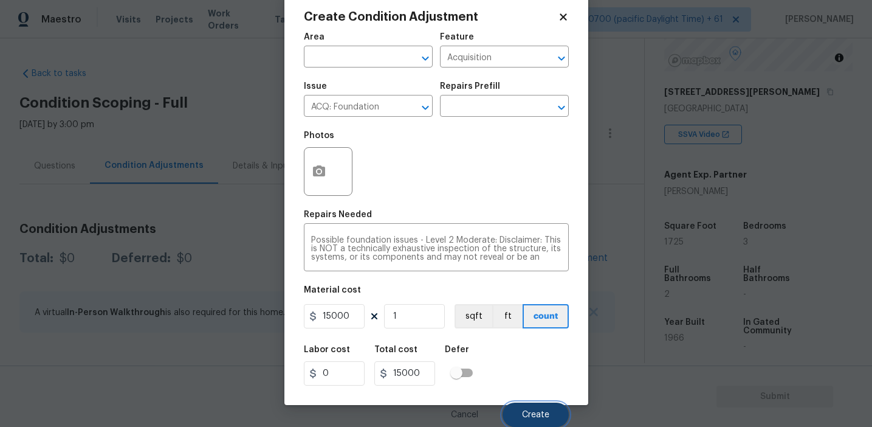
click at [525, 411] on span "Create" at bounding box center [535, 414] width 27 height 9
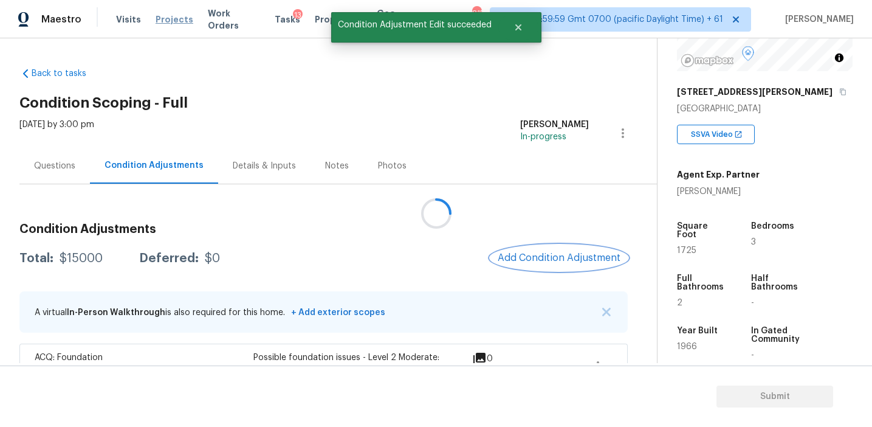
scroll to position [0, 0]
click at [518, 257] on span "Add Condition Adjustment" at bounding box center [559, 257] width 123 height 11
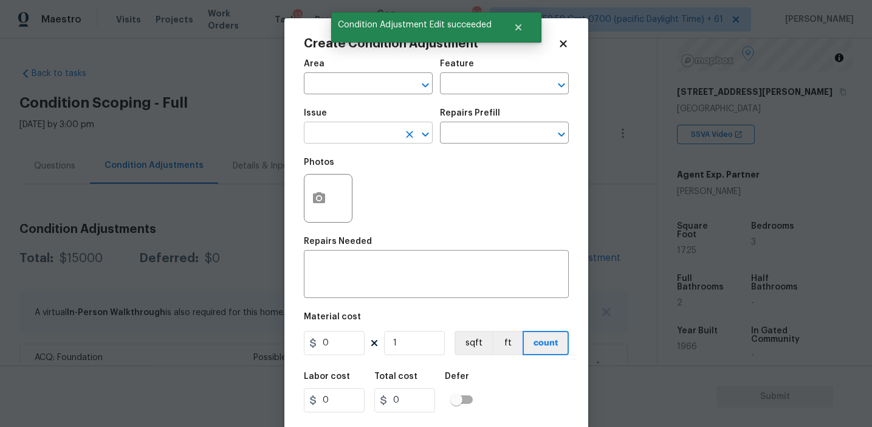
click at [351, 131] on input "text" at bounding box center [351, 134] width 95 height 19
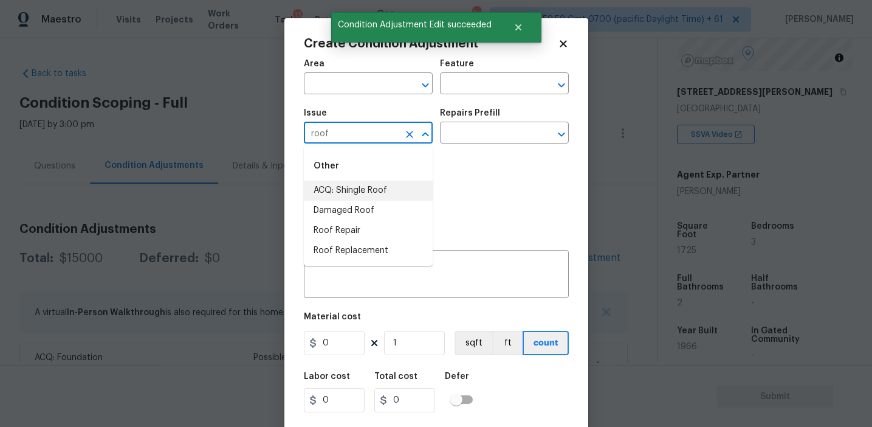
click at [379, 190] on li "ACQ: Shingle Roof" at bounding box center [368, 191] width 129 height 20
type input "ACQ: Shingle Roof"
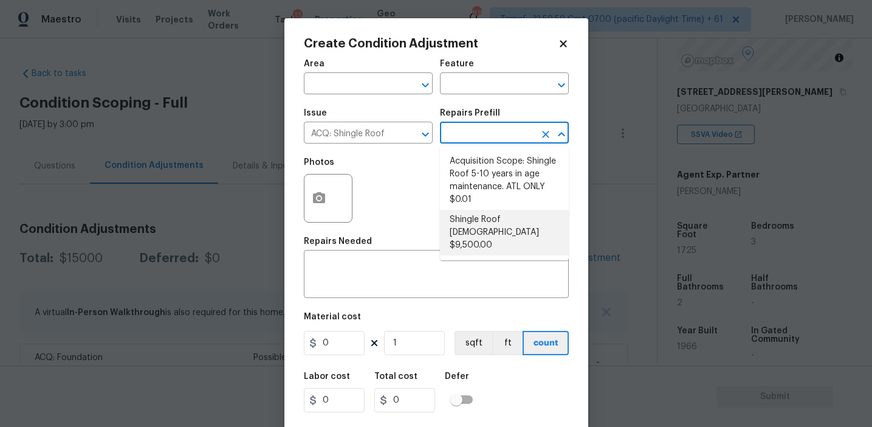
click at [475, 228] on li "Shingle Roof 21+ Years Old $9,500.00" at bounding box center [504, 233] width 129 height 46
type input "Acquisition"
type textarea "Acquisition Scope: Shingle Roof 21+ years in age or replacement required."
type input "9500"
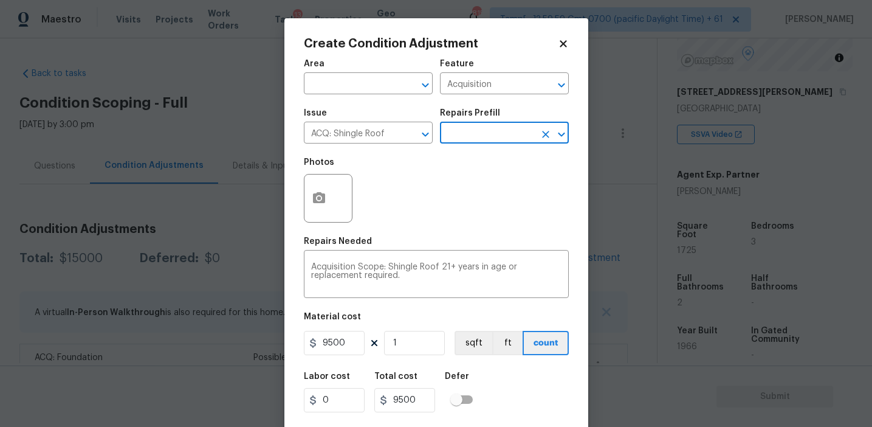
scroll to position [27, 0]
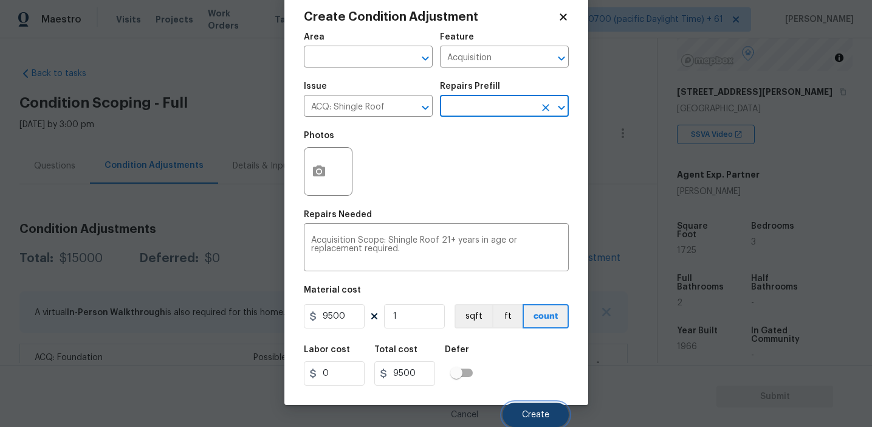
click at [520, 413] on button "Create" at bounding box center [536, 414] width 66 height 24
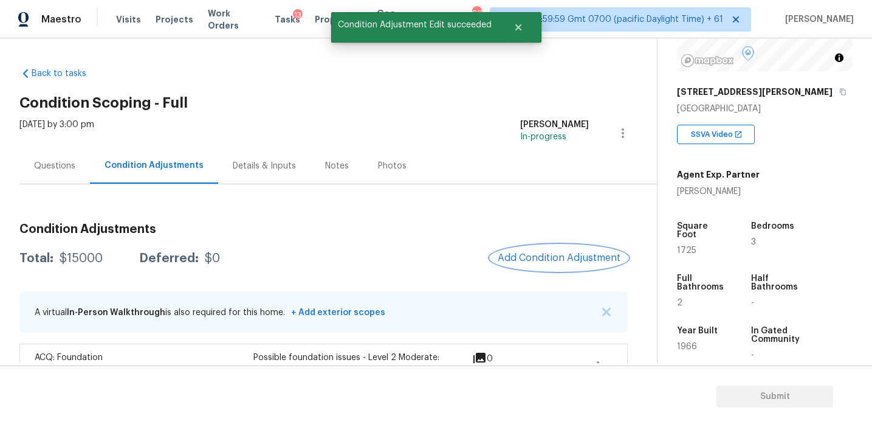
scroll to position [0, 0]
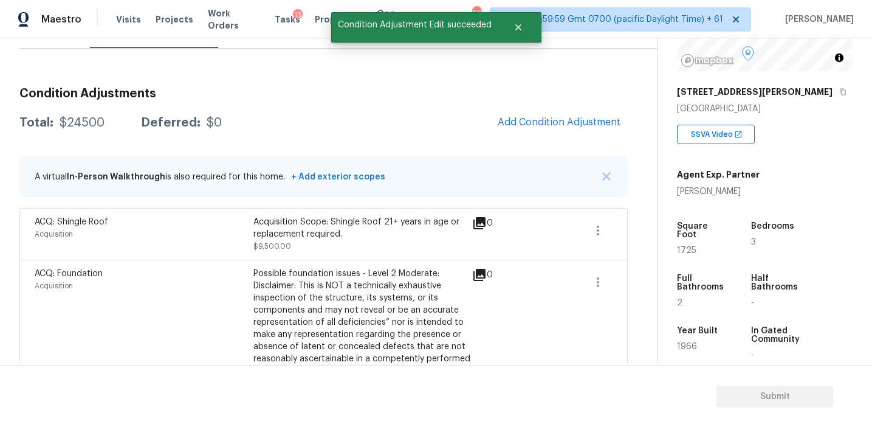
click at [233, 100] on div "Condition Adjustments Total: $24500 Deferred: $0 Add Condition Adjustment A vir…" at bounding box center [323, 243] width 608 height 331
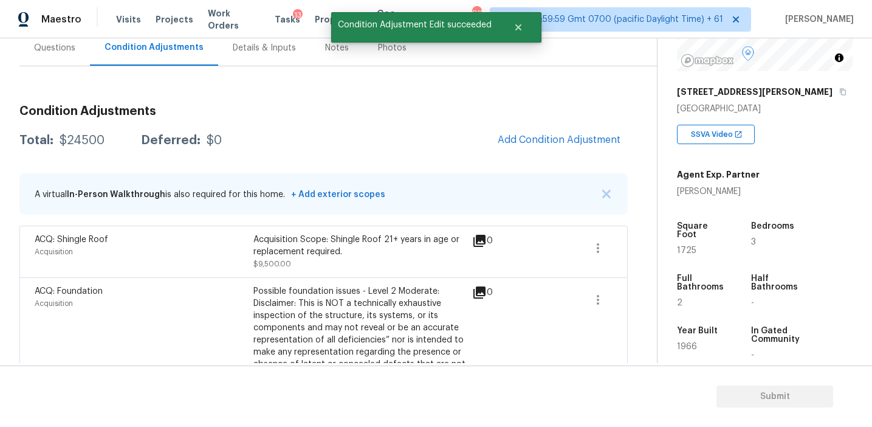
scroll to position [113, 0]
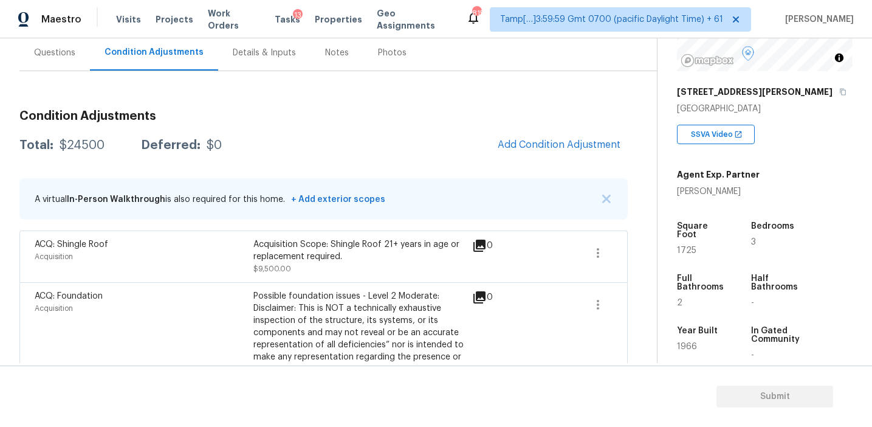
click at [257, 114] on h3 "Condition Adjustments" at bounding box center [323, 116] width 608 height 12
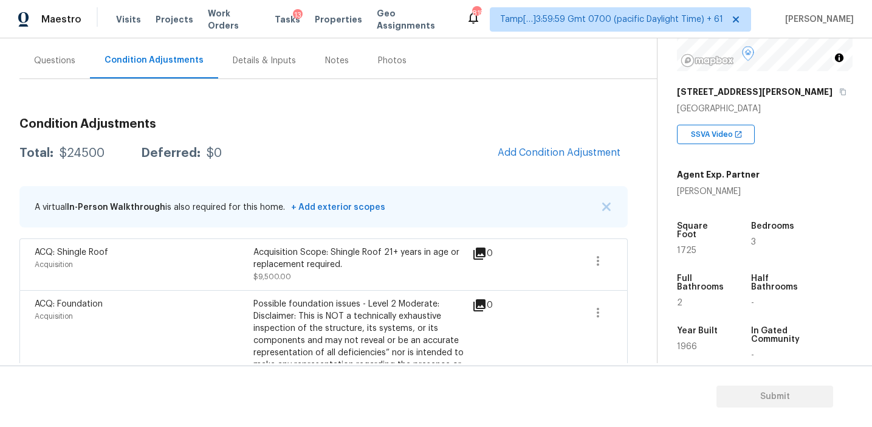
click at [257, 114] on div "Condition Adjustments Total: $24500 Deferred: $0 Add Condition Adjustment A vir…" at bounding box center [323, 273] width 608 height 331
click at [452, 140] on div "Total: $24500 Deferred: $0 Add Condition Adjustment" at bounding box center [323, 153] width 608 height 27
click at [416, 150] on div "Total: $24500 Deferred: $0 Add Condition Adjustment" at bounding box center [323, 153] width 608 height 27
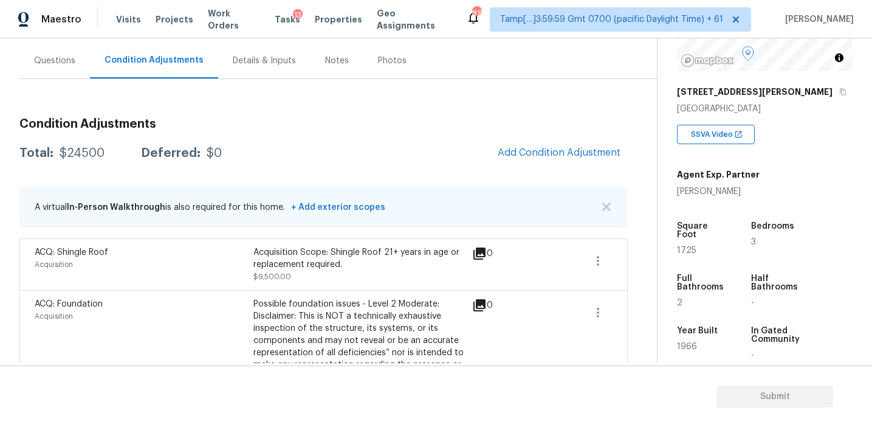
click at [686, 182] on div "Agent Exp. Partner Priscilla Valdez" at bounding box center [718, 181] width 83 height 34
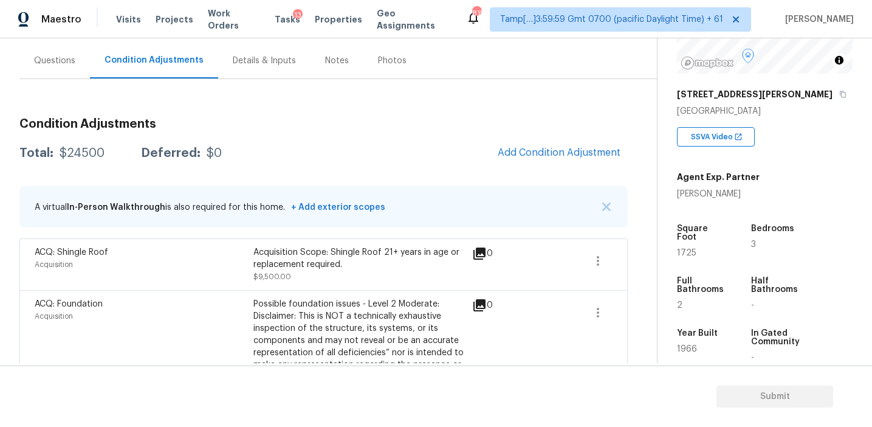
scroll to position [155, 0]
click at [382, 126] on h3 "Condition Adjustments" at bounding box center [323, 124] width 608 height 12
click at [72, 55] on div "Questions" at bounding box center [54, 61] width 41 height 12
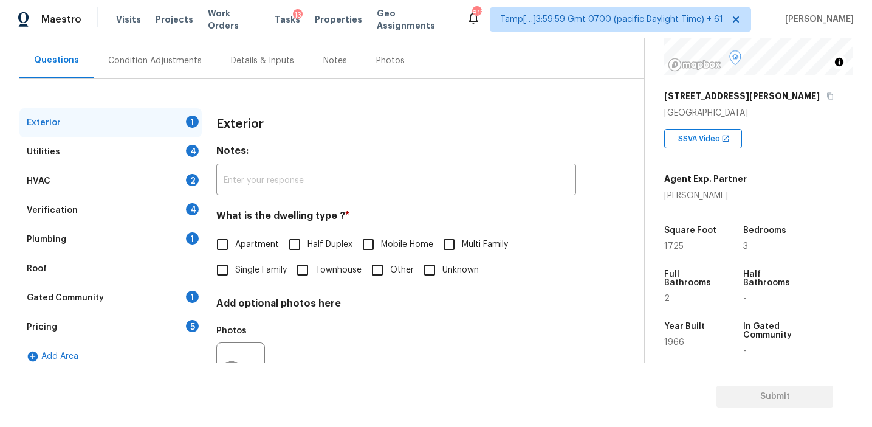
click at [103, 207] on div "Verification 4" at bounding box center [110, 210] width 182 height 29
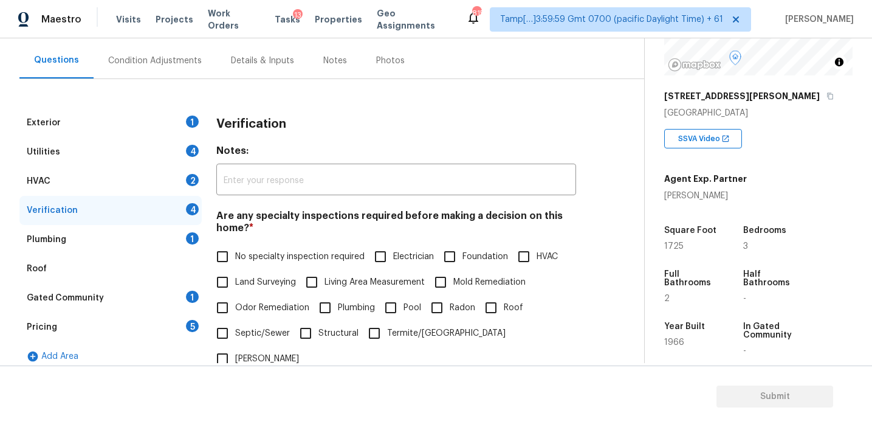
scroll to position [305, 0]
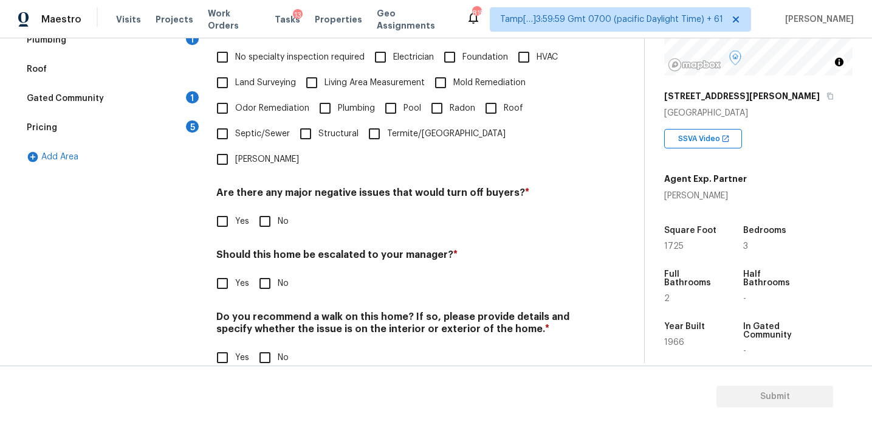
click at [222, 270] on input "Yes" at bounding box center [223, 283] width 26 height 26
checkbox input "true"
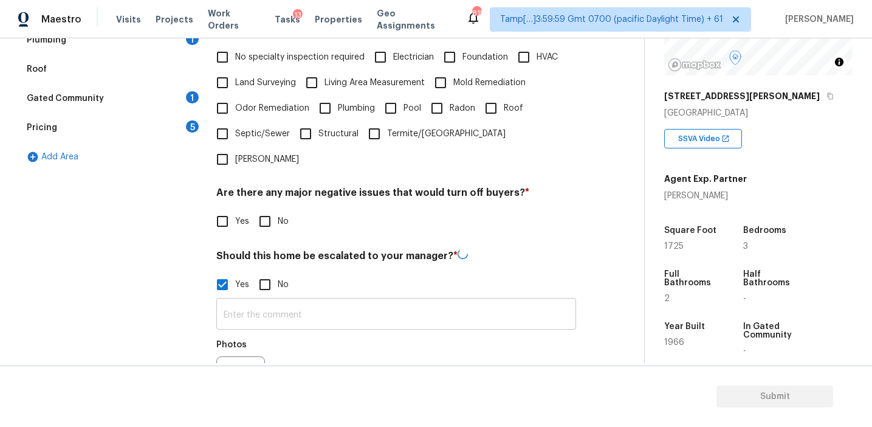
click at [246, 301] on input "text" at bounding box center [396, 315] width 360 height 29
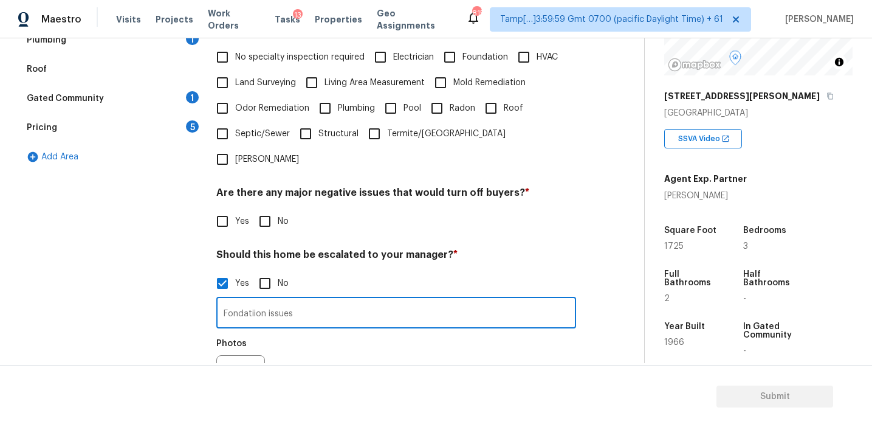
click at [254, 300] on input "Fondatiion issues" at bounding box center [396, 314] width 360 height 29
click at [308, 300] on input "Fondation issues" at bounding box center [396, 314] width 360 height 29
click at [232, 300] on input "Fondation issues ()" at bounding box center [396, 314] width 360 height 29
click at [322, 300] on input "Foundation issues ()" at bounding box center [396, 314] width 360 height 29
type input "Foundation issues (1:00)"
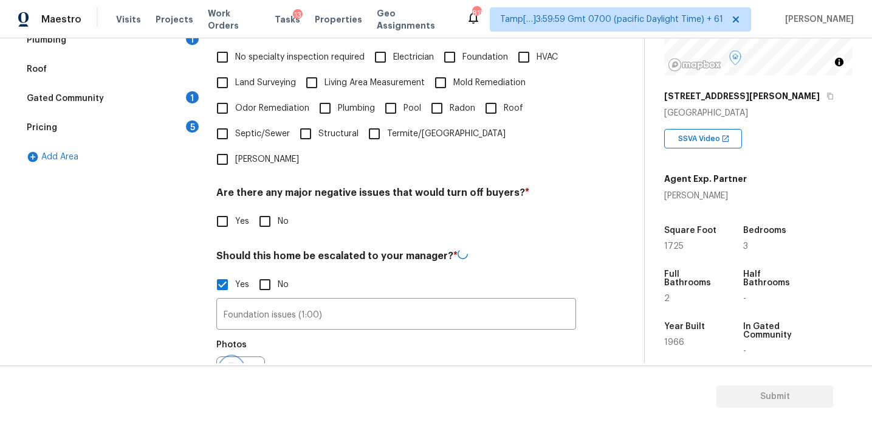
click at [225, 373] on icon "button" at bounding box center [231, 380] width 15 height 15
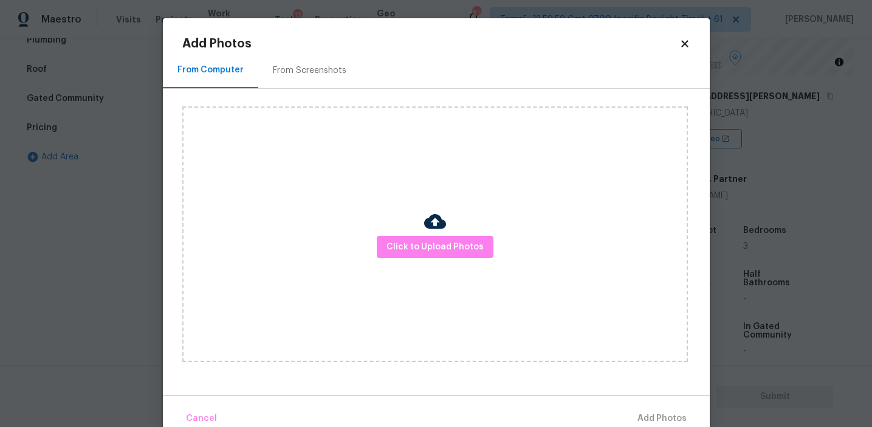
click at [374, 252] on div "Click to Upload Photos" at bounding box center [435, 233] width 506 height 255
click at [405, 247] on span "Click to Upload Photos" at bounding box center [435, 246] width 97 height 15
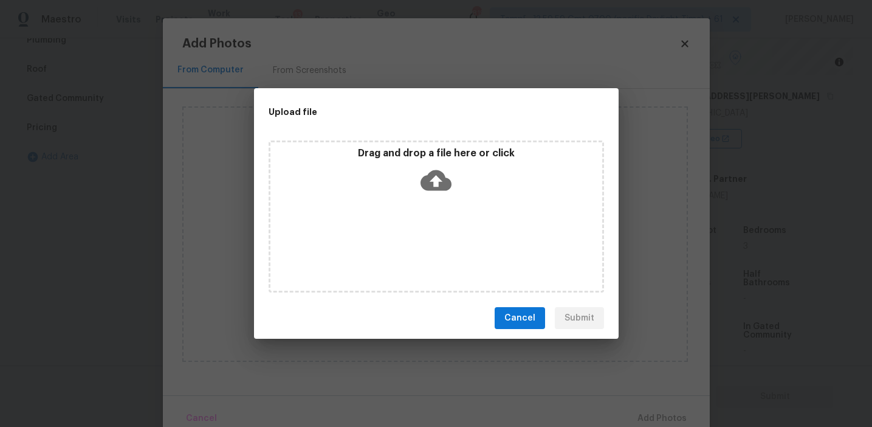
click at [396, 171] on div "Drag and drop a file here or click" at bounding box center [436, 173] width 332 height 52
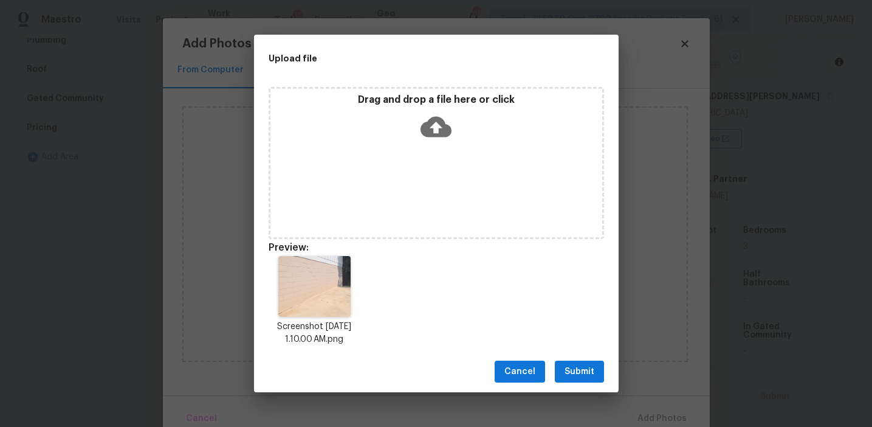
click at [574, 374] on span "Submit" at bounding box center [580, 371] width 30 height 15
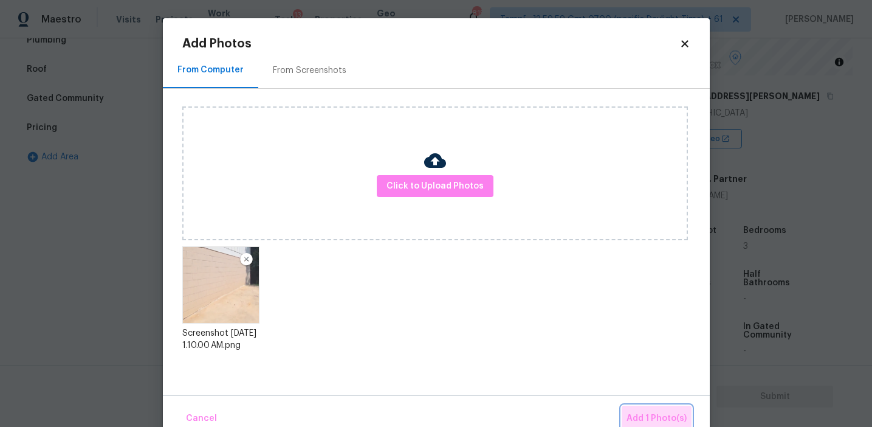
click at [647, 413] on span "Add 1 Photo(s)" at bounding box center [657, 418] width 60 height 15
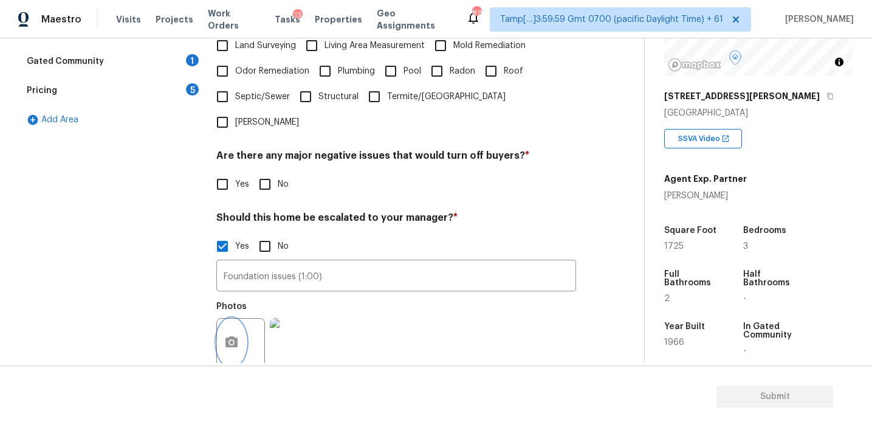
scroll to position [420, 0]
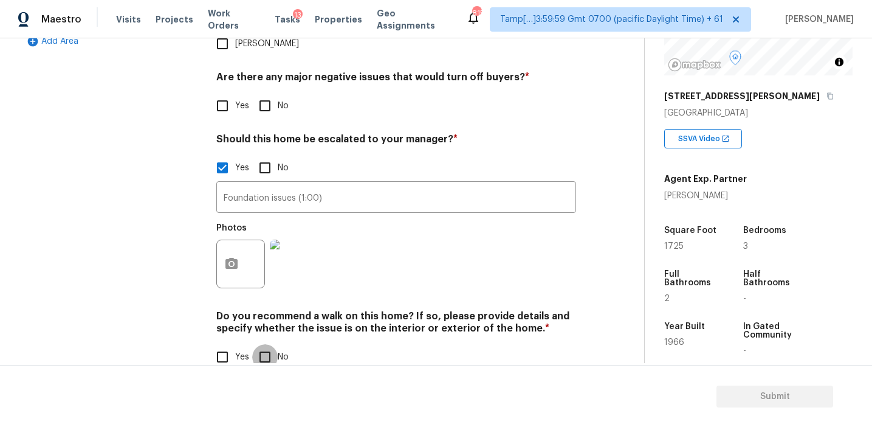
click at [275, 344] on input "No" at bounding box center [265, 357] width 26 height 26
checkbox input "true"
click at [266, 93] on input "No" at bounding box center [265, 106] width 26 height 26
checkbox input "true"
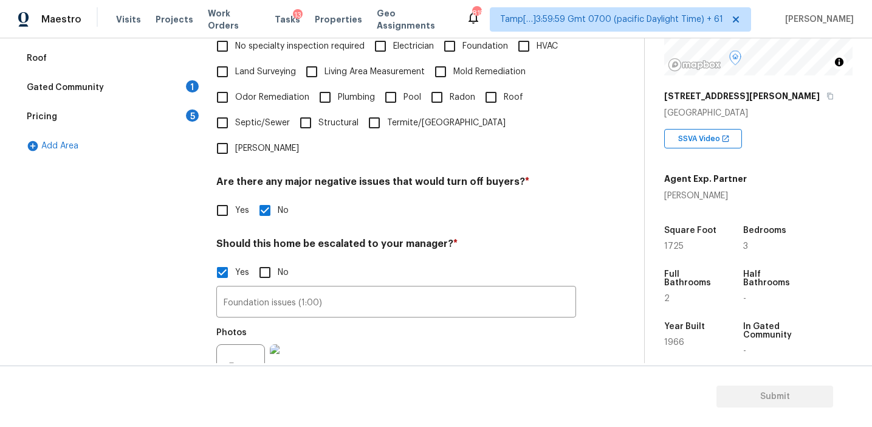
scroll to position [258, 0]
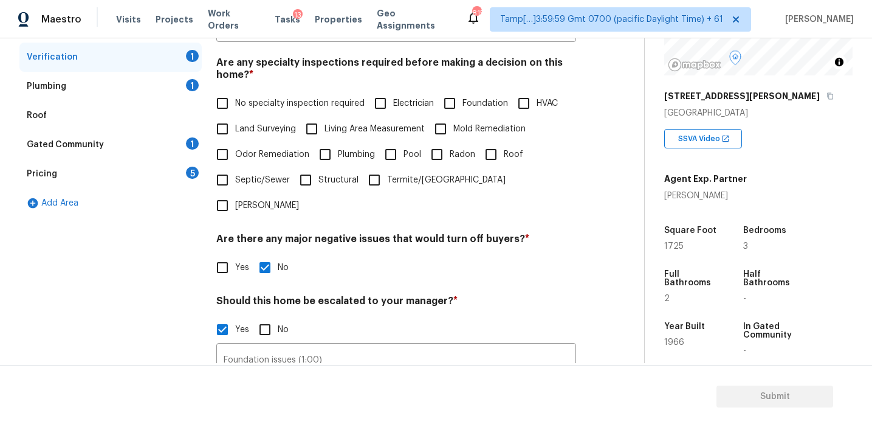
click at [487, 162] on input "Roof" at bounding box center [491, 155] width 26 height 26
checkbox input "true"
click at [542, 102] on span "HVAC" at bounding box center [547, 103] width 21 height 13
click at [537, 102] on input "HVAC" at bounding box center [524, 104] width 26 height 26
checkbox input "true"
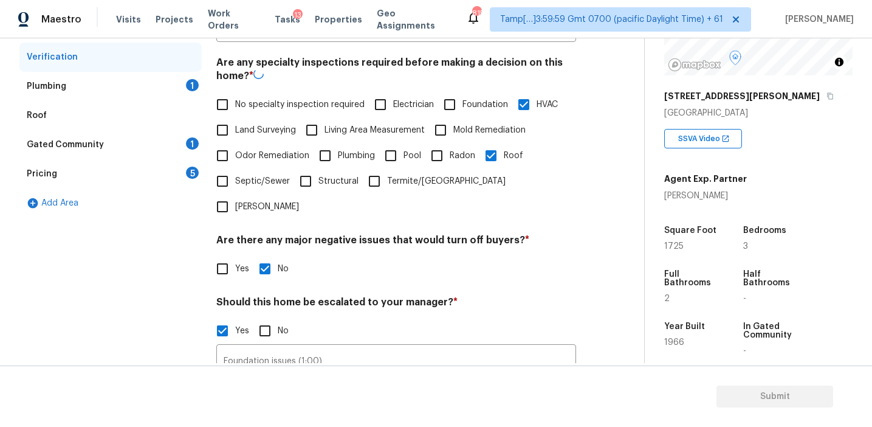
click at [469, 101] on span "Foundation" at bounding box center [486, 104] width 46 height 13
click at [463, 101] on input "Foundation" at bounding box center [450, 105] width 26 height 26
checkbox input "true"
click at [354, 155] on span "Plumbing" at bounding box center [356, 154] width 37 height 13
click at [338, 155] on input "Plumbing" at bounding box center [325, 155] width 26 height 26
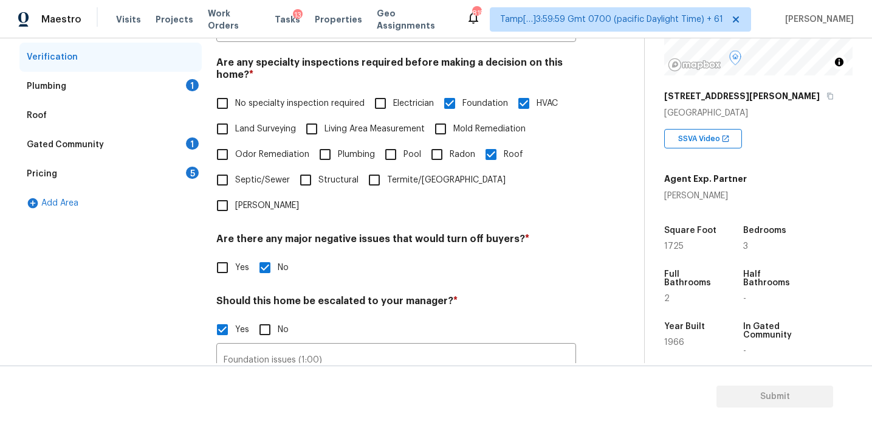
checkbox input "true"
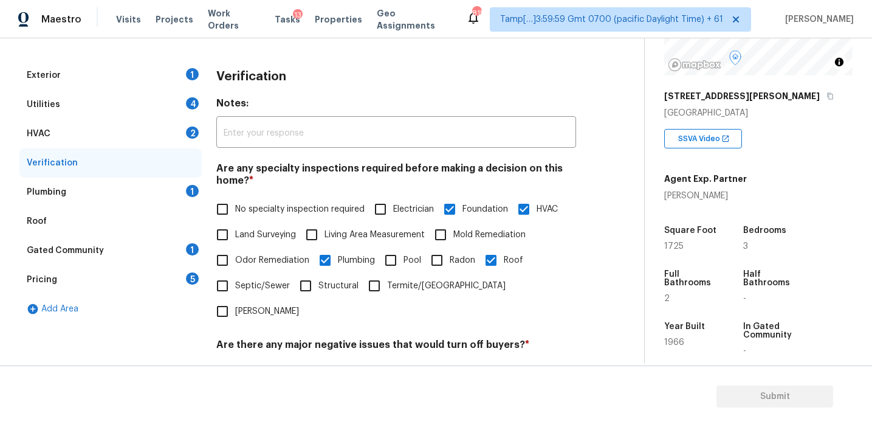
scroll to position [152, 0]
click at [159, 281] on div "Pricing 5" at bounding box center [110, 280] width 182 height 29
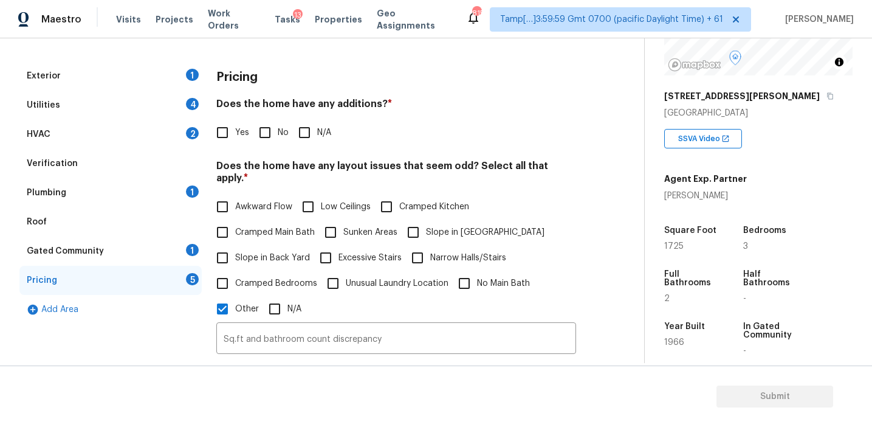
click at [253, 139] on input "No" at bounding box center [265, 133] width 26 height 26
checkbox input "true"
click at [267, 202] on span "Awkward Flow" at bounding box center [263, 208] width 57 height 13
click at [235, 196] on input "Awkward Flow" at bounding box center [223, 208] width 26 height 26
checkbox input "true"
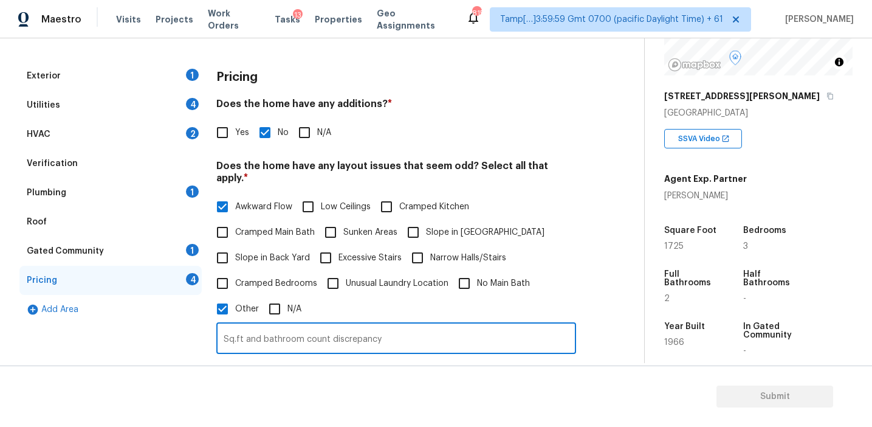
click at [403, 332] on input "Sq.ft and bathroom count discrepancy" at bounding box center [396, 339] width 360 height 29
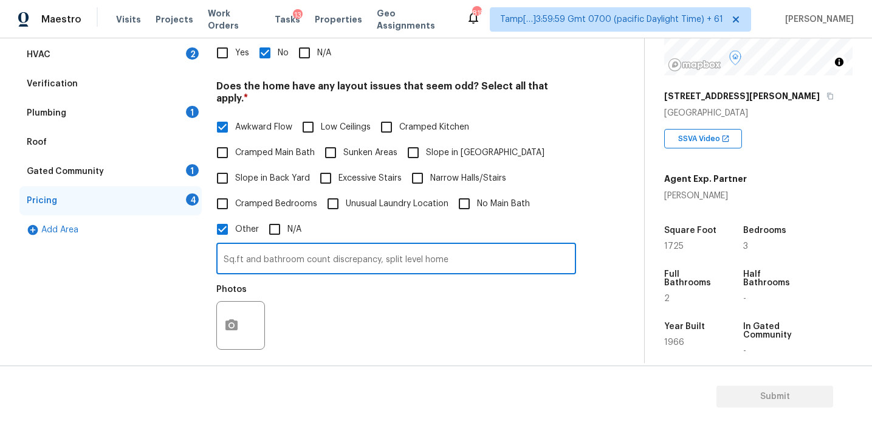
scroll to position [346, 0]
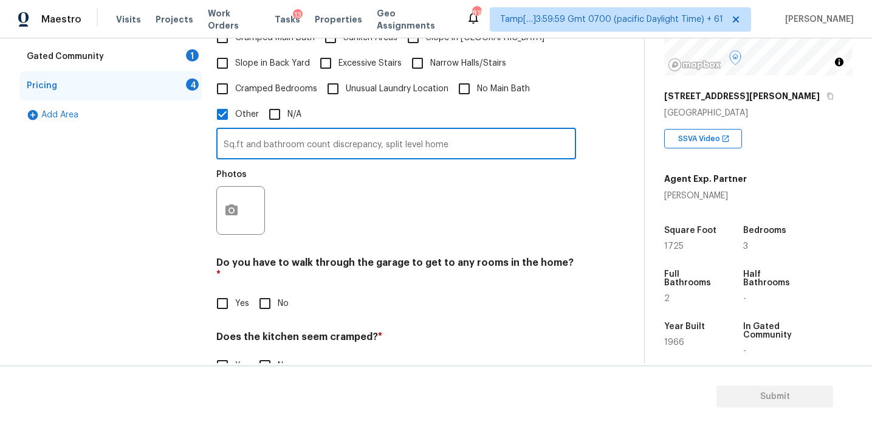
type input "Sq.ft and bathroom count discrepancy, split level home"
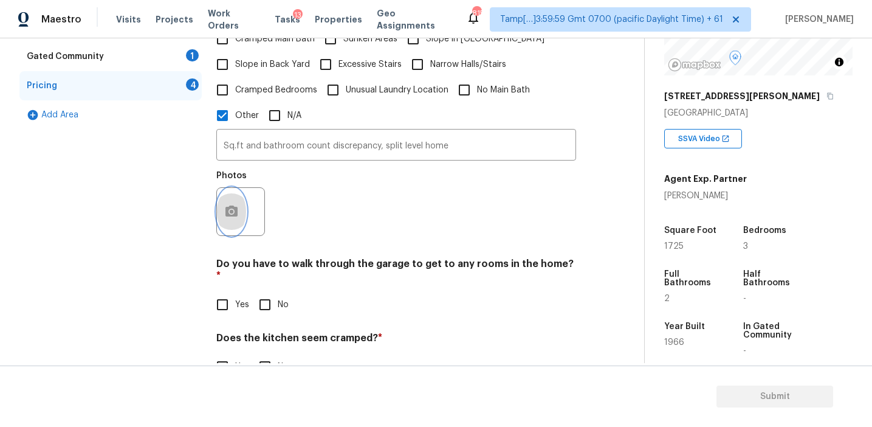
click at [232, 211] on button "button" at bounding box center [231, 211] width 29 height 47
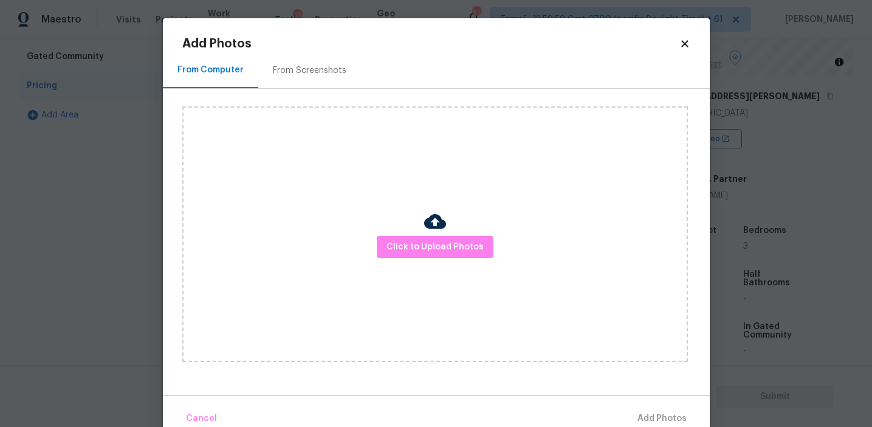
click at [324, 80] on div "From Screenshots" at bounding box center [309, 70] width 103 height 36
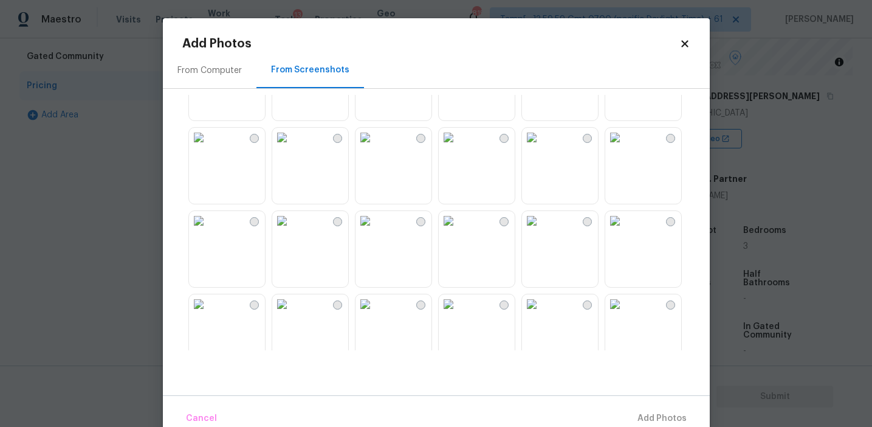
scroll to position [911, 0]
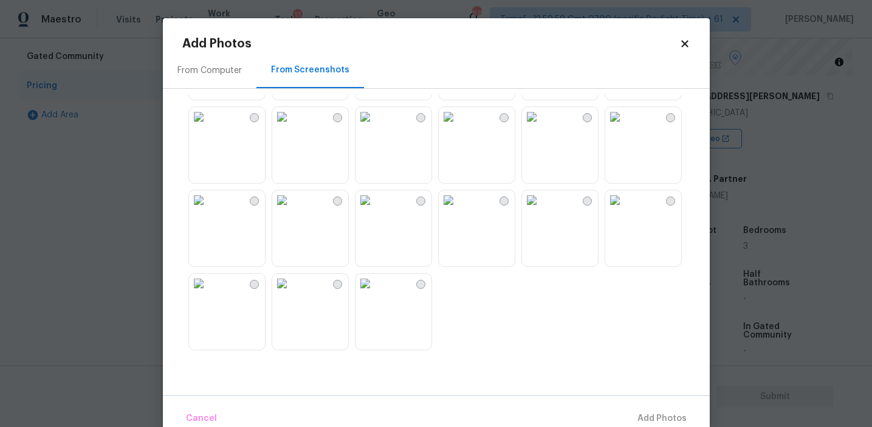
click at [201, 63] on div "From Computer" at bounding box center [210, 70] width 94 height 36
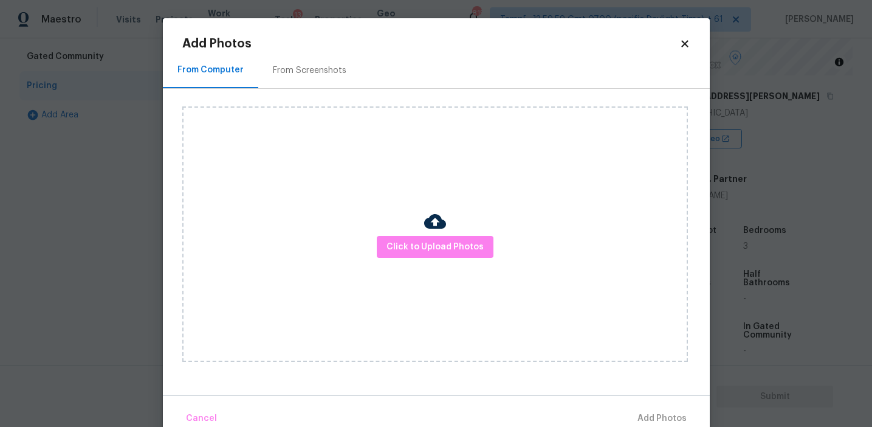
click at [433, 264] on div "Click to Upload Photos" at bounding box center [435, 233] width 506 height 255
click at [431, 258] on div "Click to Upload Photos" at bounding box center [435, 233] width 506 height 255
click at [430, 248] on span "Click to Upload Photos" at bounding box center [435, 246] width 97 height 15
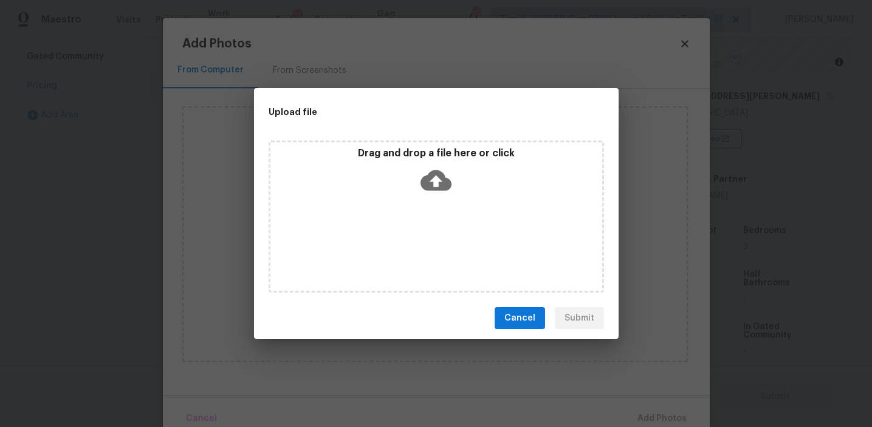
click at [435, 161] on div "Drag and drop a file here or click" at bounding box center [436, 173] width 332 height 52
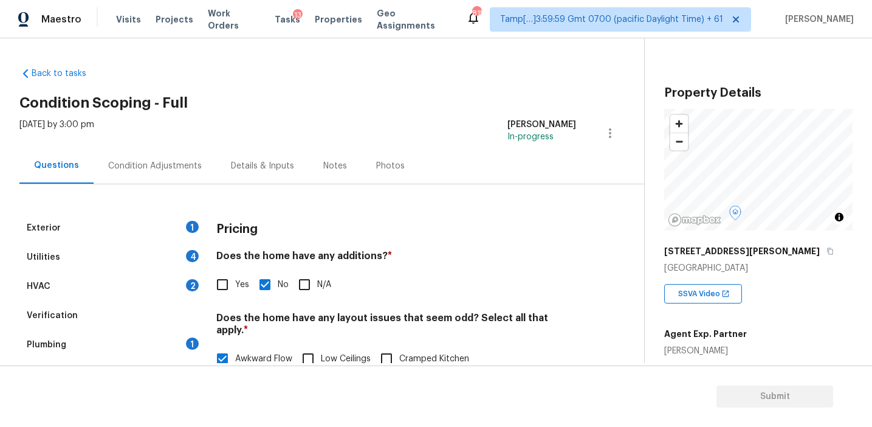
scroll to position [155, 0]
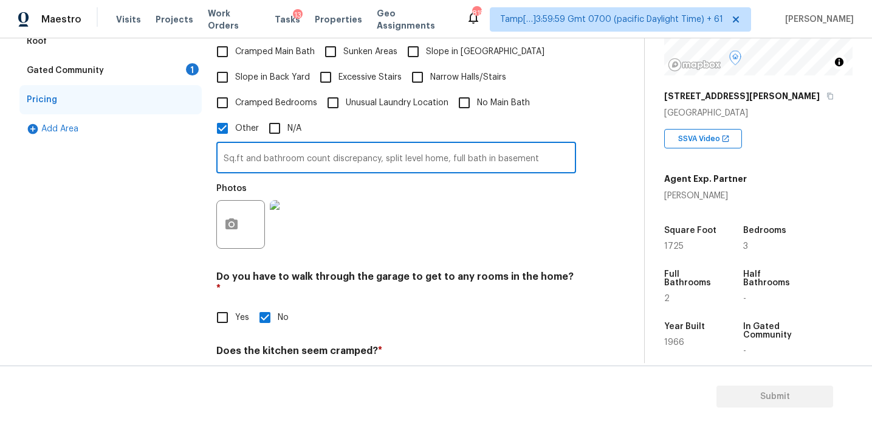
type input "Sq.ft and bathroom count discrepancy, split level home, full bath in basement"
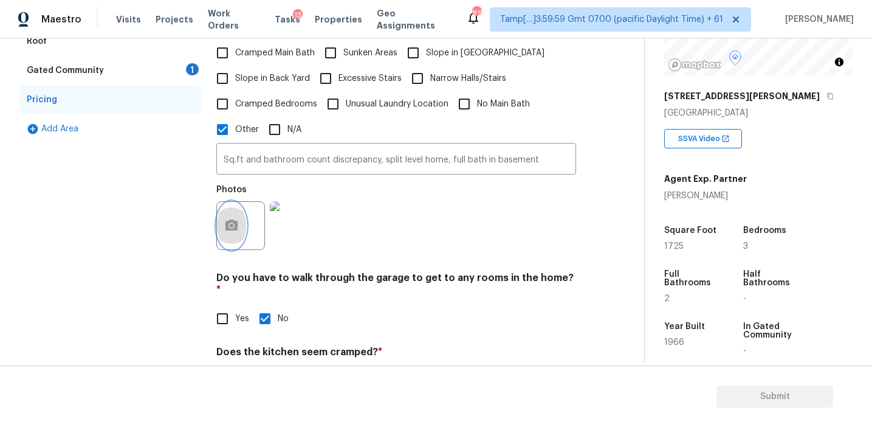
click at [236, 205] on button "button" at bounding box center [231, 225] width 29 height 47
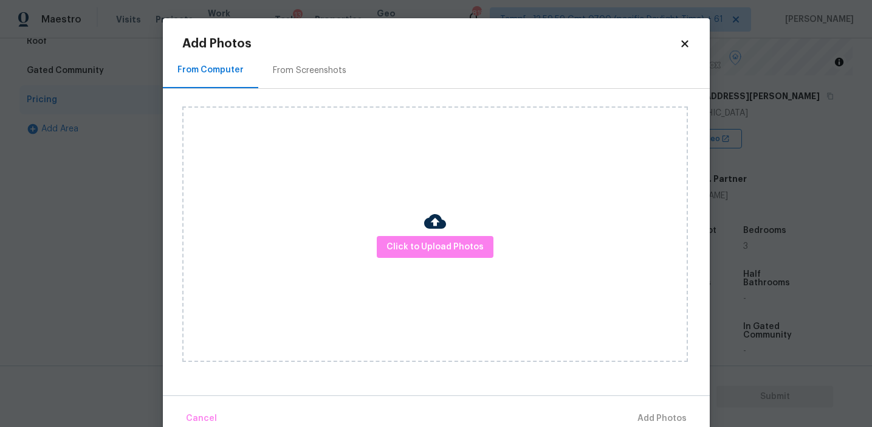
click at [303, 74] on div "From Screenshots" at bounding box center [310, 70] width 74 height 12
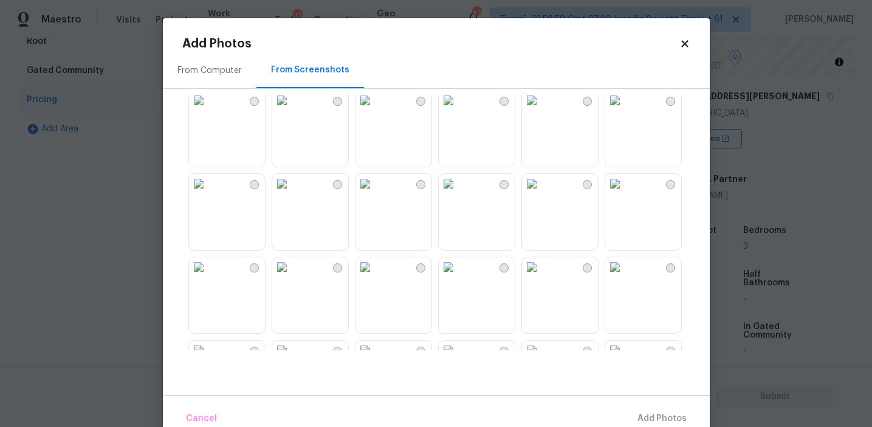
scroll to position [181, 0]
click at [292, 190] on img at bounding box center [281, 179] width 19 height 19
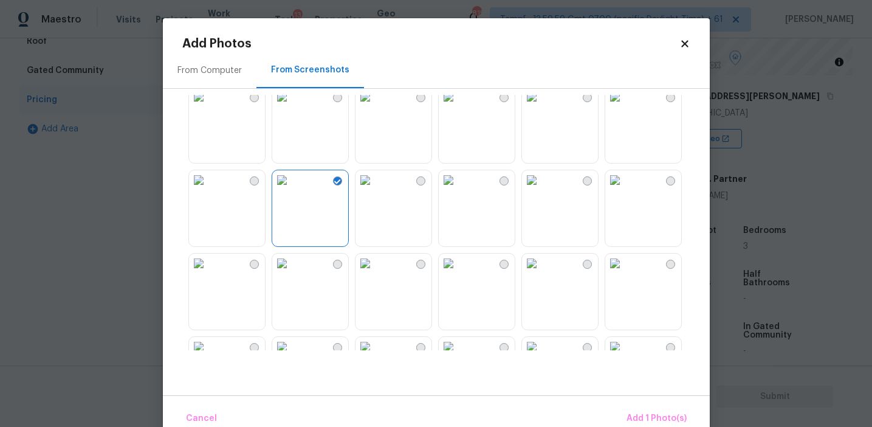
click at [458, 273] on img at bounding box center [448, 262] width 19 height 19
click at [274, 190] on img at bounding box center [281, 179] width 19 height 19
click at [652, 412] on span "Add 1 Photo(s)" at bounding box center [657, 418] width 60 height 15
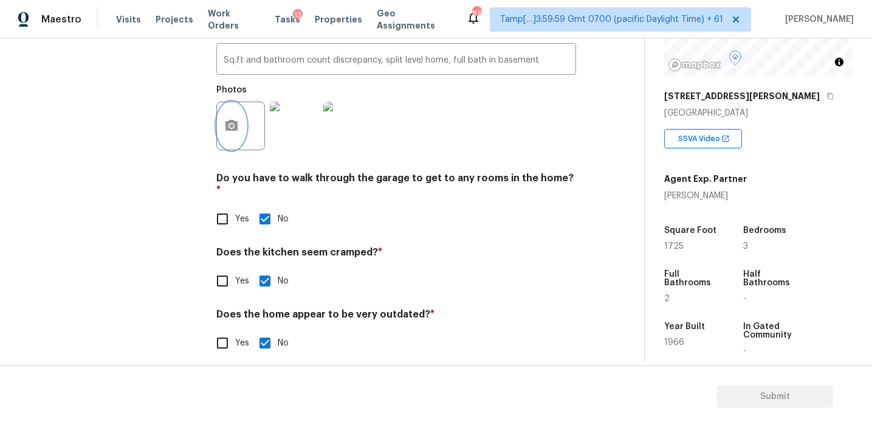
scroll to position [418, 0]
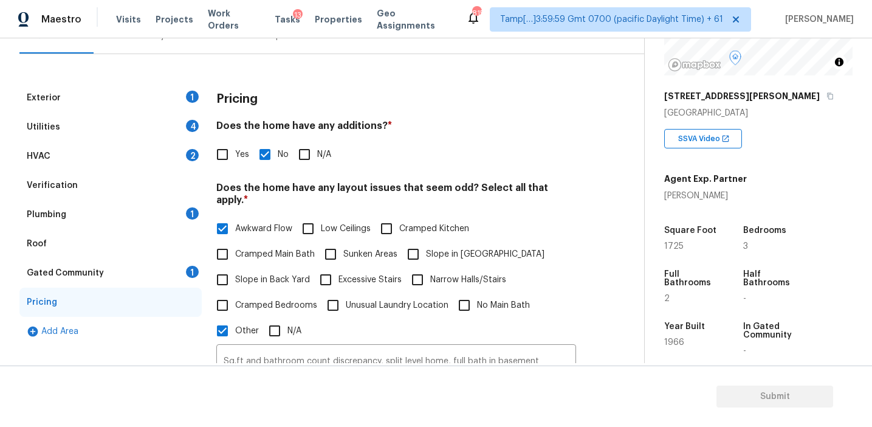
click at [160, 281] on div "Gated Community 1" at bounding box center [110, 272] width 182 height 29
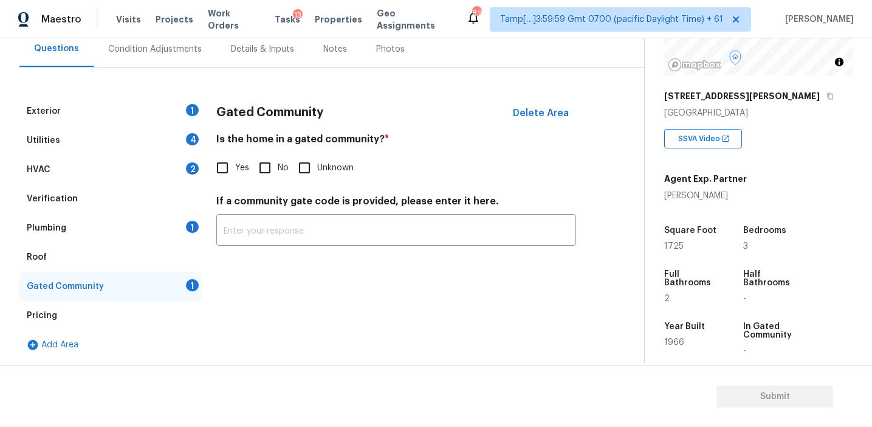
click at [269, 158] on input "No" at bounding box center [265, 168] width 26 height 26
checkbox input "true"
click at [158, 216] on div "Plumbing 1" at bounding box center [110, 227] width 182 height 29
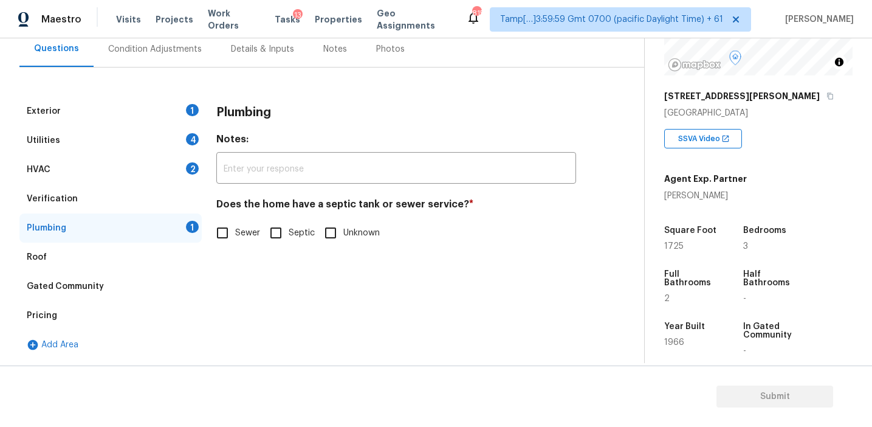
click at [257, 244] on label "Sewer" at bounding box center [235, 233] width 50 height 26
click at [235, 244] on input "Sewer" at bounding box center [223, 233] width 26 height 26
checkbox input "true"
click at [293, 229] on span "Septic" at bounding box center [302, 233] width 26 height 13
click at [289, 229] on input "Septic" at bounding box center [276, 233] width 26 height 26
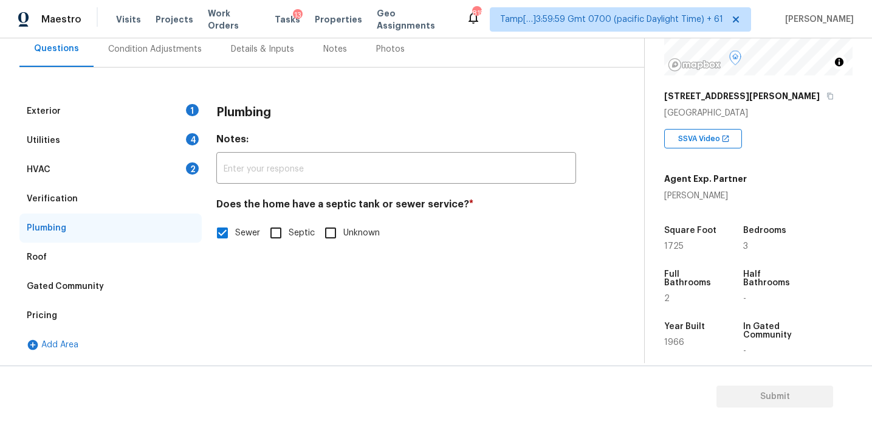
checkbox input "true"
click at [253, 232] on span "Sewer" at bounding box center [247, 233] width 25 height 13
click at [235, 232] on input "Sewer" at bounding box center [223, 233] width 26 height 26
checkbox input "true"
checkbox input "false"
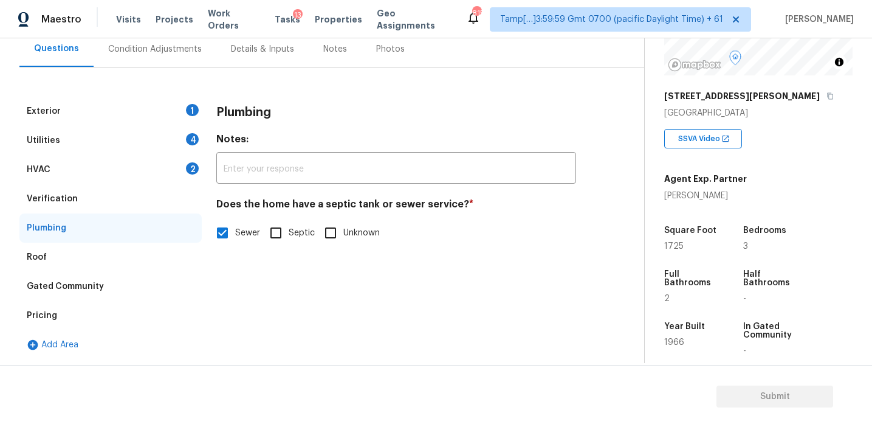
click at [169, 202] on div "Verification" at bounding box center [110, 198] width 182 height 29
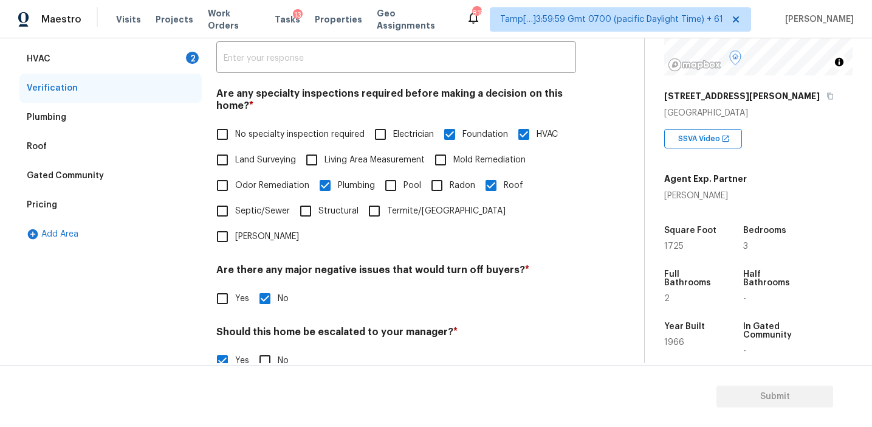
click at [158, 55] on div "HVAC 2" at bounding box center [110, 58] width 182 height 29
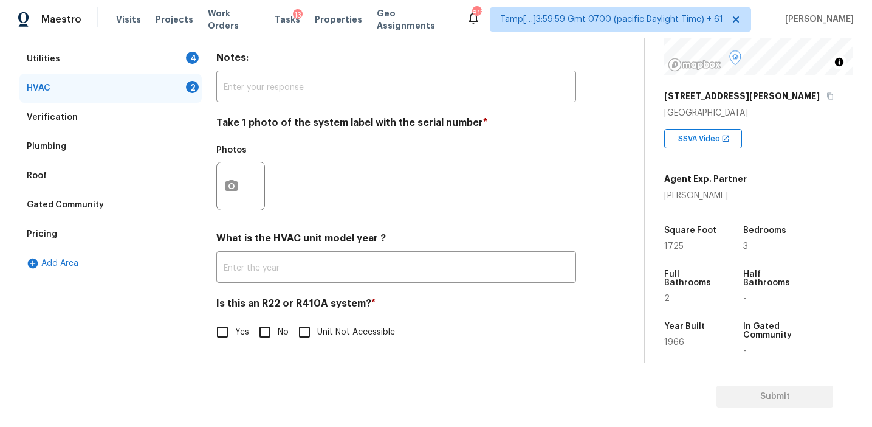
scroll to position [199, 0]
click at [269, 334] on input "No" at bounding box center [265, 332] width 26 height 26
checkbox input "true"
click at [234, 187] on icon "button" at bounding box center [231, 186] width 15 height 15
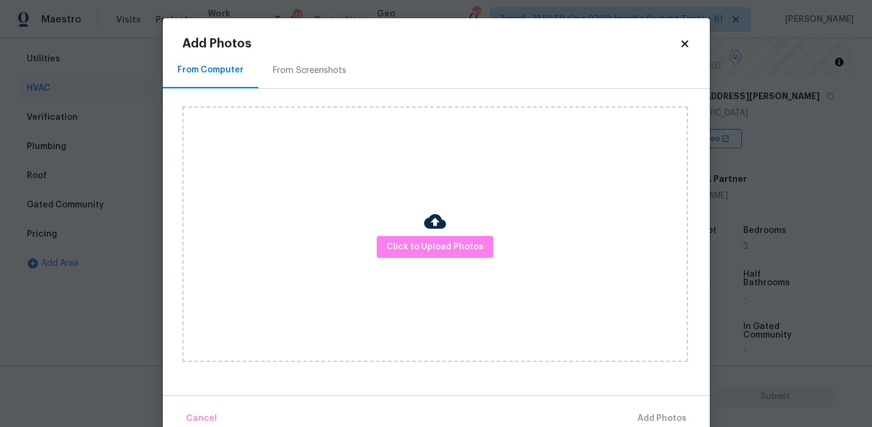
click at [306, 69] on div "From Screenshots" at bounding box center [310, 70] width 74 height 12
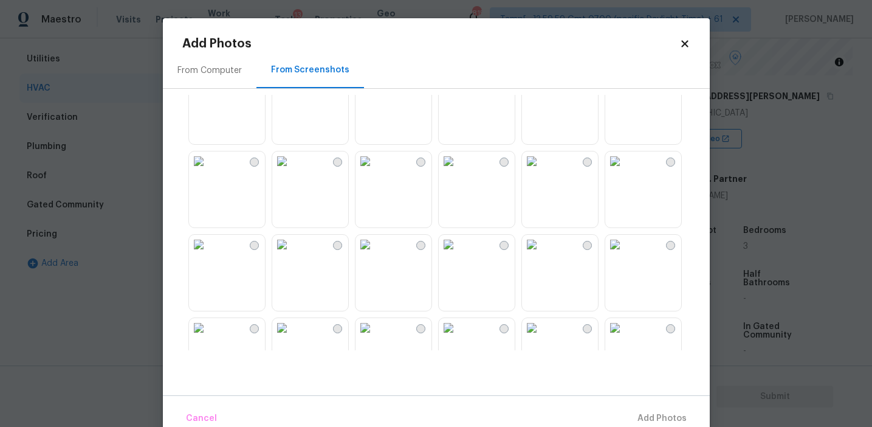
scroll to position [911, 0]
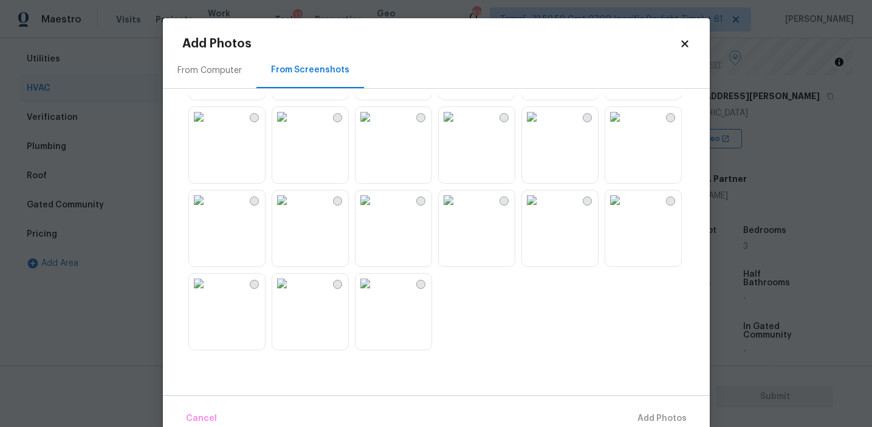
click at [221, 67] on div "From Computer" at bounding box center [209, 70] width 64 height 12
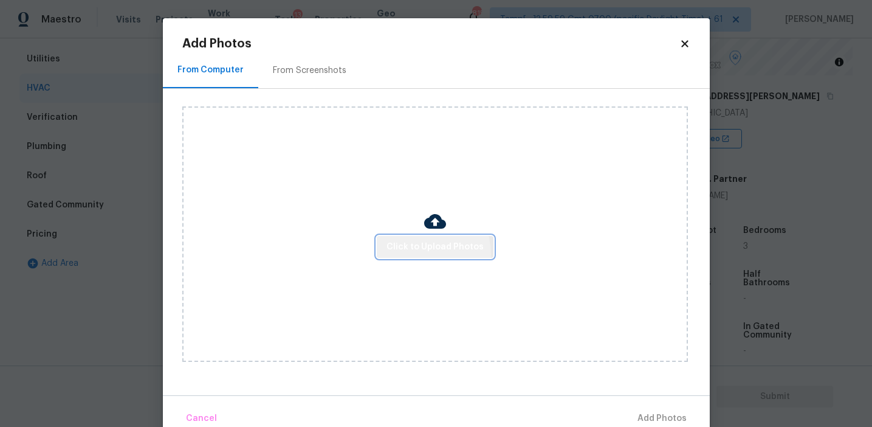
click at [419, 253] on span "Click to Upload Photos" at bounding box center [435, 246] width 97 height 15
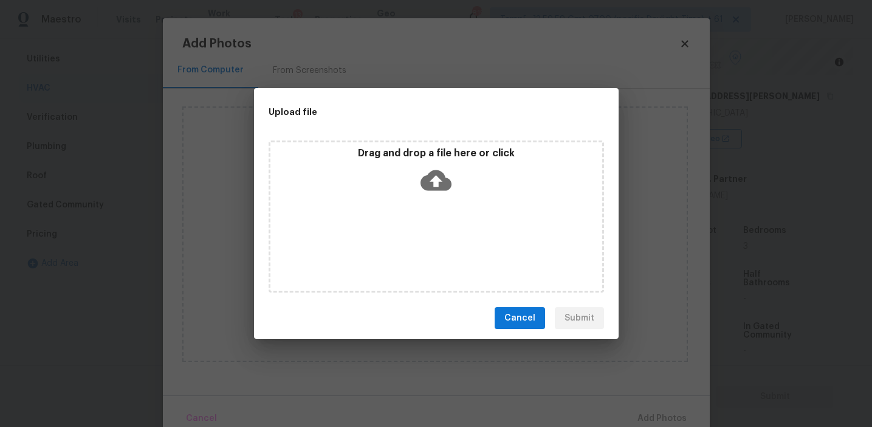
click at [420, 196] on div "Drag and drop a file here or click" at bounding box center [436, 173] width 332 height 52
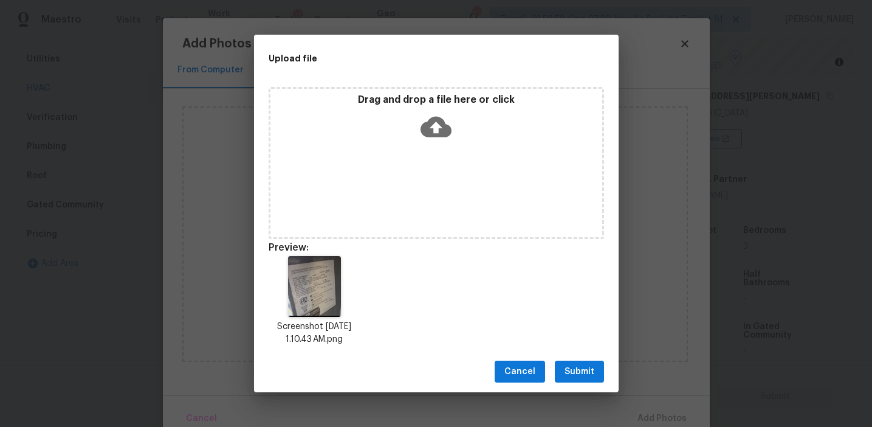
click at [580, 367] on span "Submit" at bounding box center [580, 371] width 30 height 15
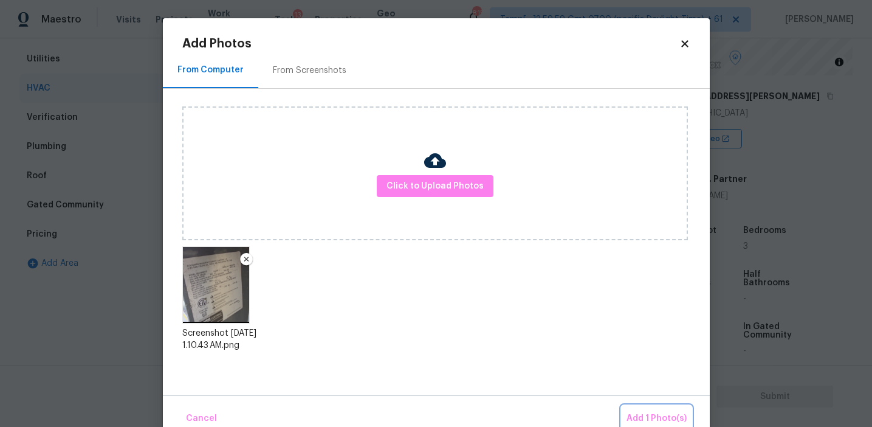
click at [646, 409] on button "Add 1 Photo(s)" at bounding box center [657, 418] width 70 height 26
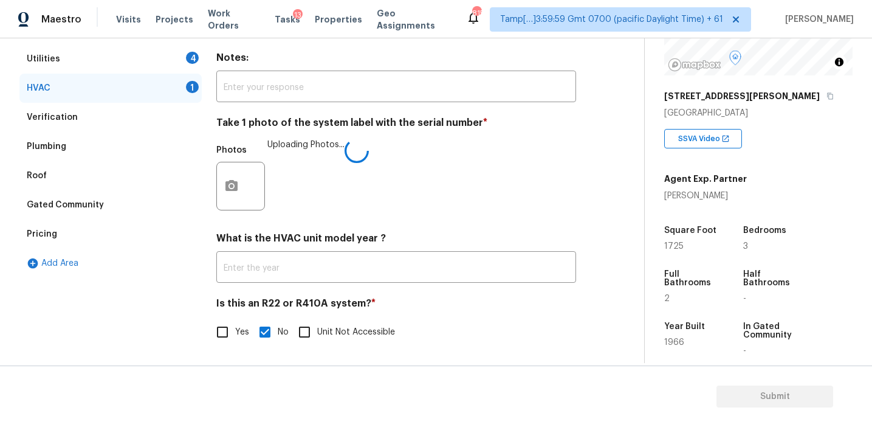
click at [392, 295] on div "HVAC Delete Area Notes: ​ Take 1 photo of the system label with the serial numb…" at bounding box center [396, 187] width 360 height 344
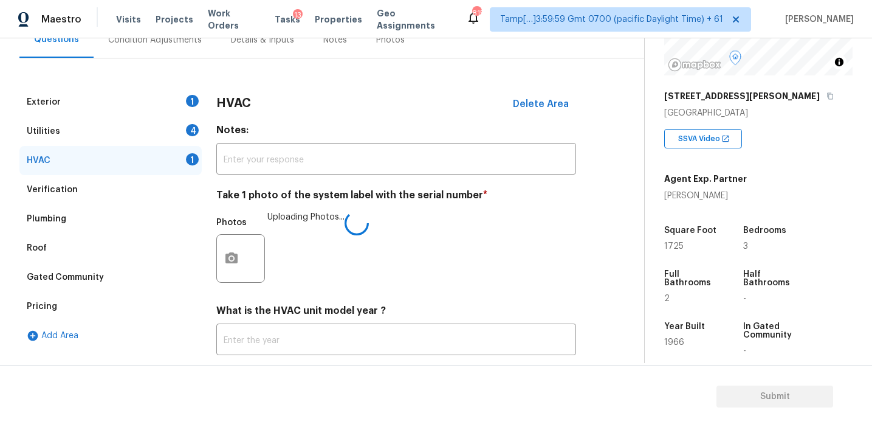
scroll to position [98, 0]
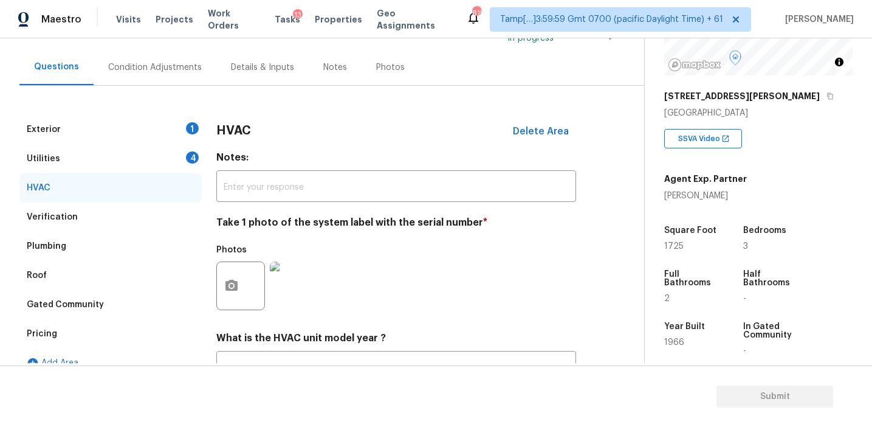
click at [193, 158] on div "4" at bounding box center [192, 157] width 13 height 12
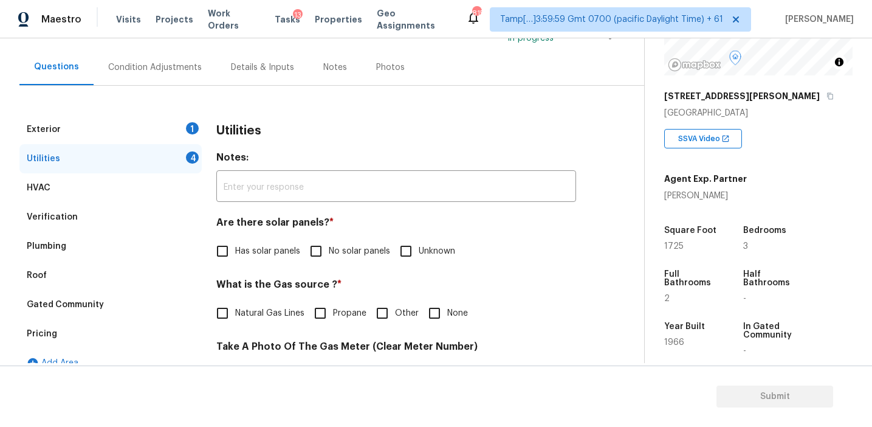
click at [363, 247] on span "No solar panels" at bounding box center [359, 251] width 61 height 13
click at [329, 247] on input "No solar panels" at bounding box center [316, 251] width 26 height 26
checkbox input "true"
click at [436, 317] on input "None" at bounding box center [435, 313] width 26 height 26
checkbox input "true"
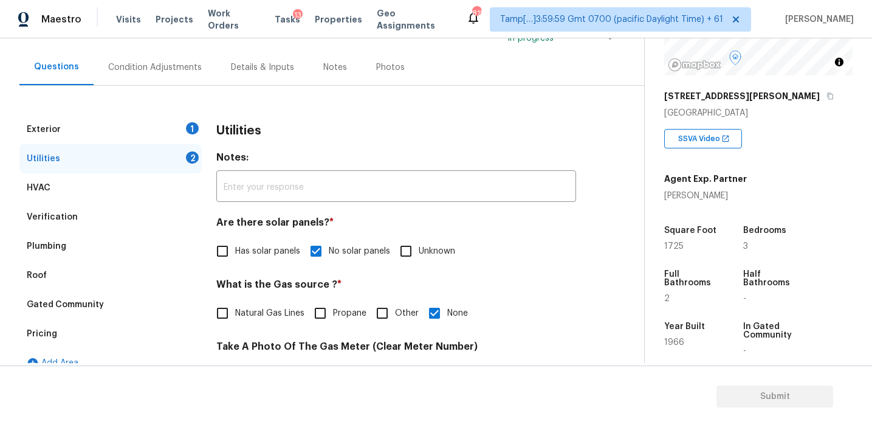
click at [260, 308] on span "Natural Gas Lines" at bounding box center [269, 313] width 69 height 13
click at [235, 308] on input "Natural Gas Lines" at bounding box center [223, 313] width 26 height 26
checkbox input "true"
checkbox input "false"
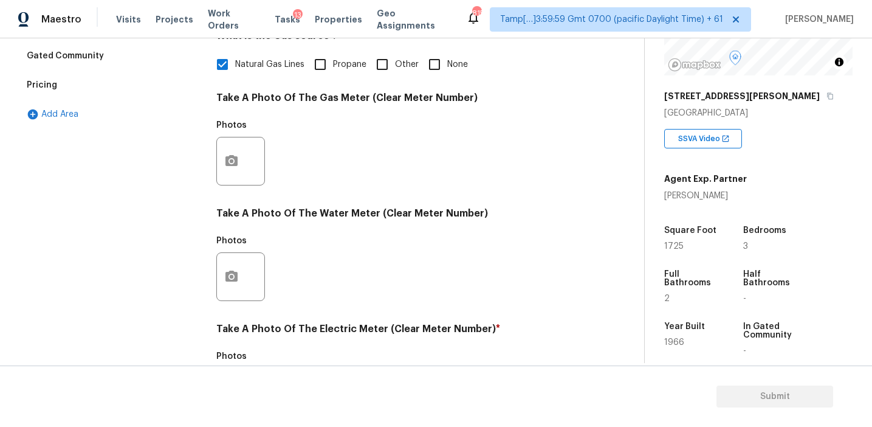
scroll to position [488, 0]
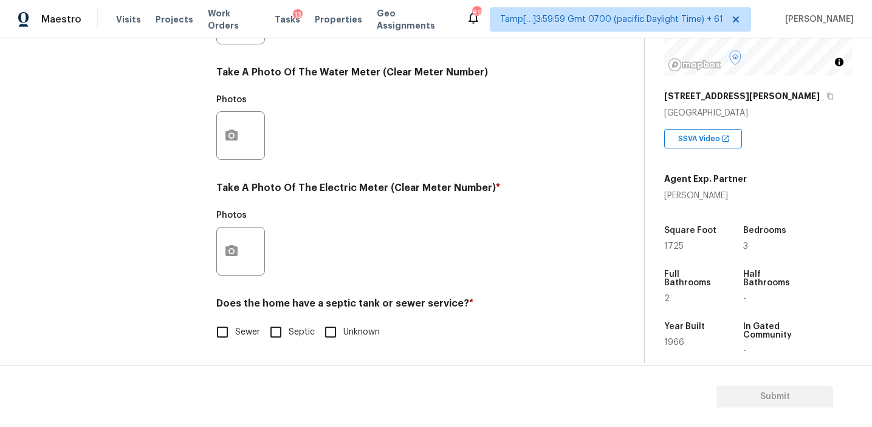
click at [230, 331] on input "Sewer" at bounding box center [223, 332] width 26 height 26
checkbox input "true"
click at [232, 250] on circle "button" at bounding box center [232, 251] width 4 height 4
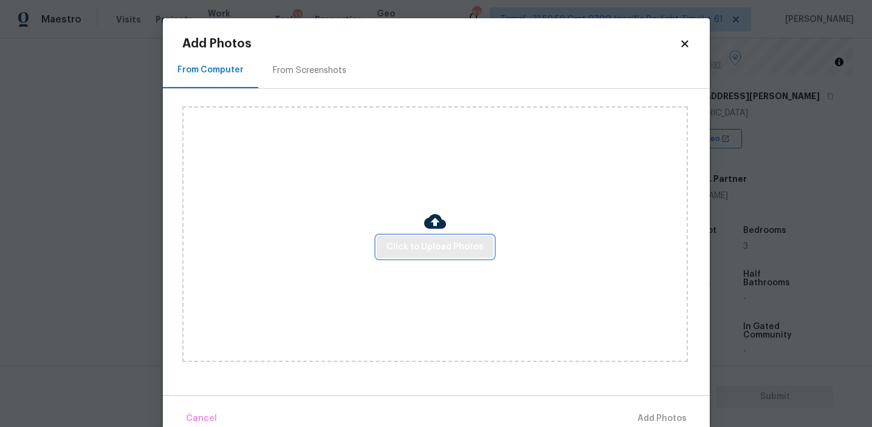
click at [439, 239] on span "Click to Upload Photos" at bounding box center [435, 246] width 97 height 15
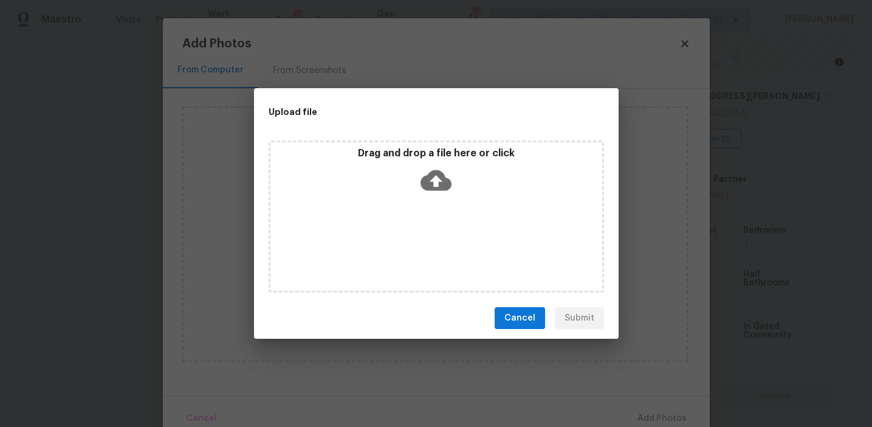
click at [428, 147] on p "Drag and drop a file here or click" at bounding box center [436, 153] width 332 height 13
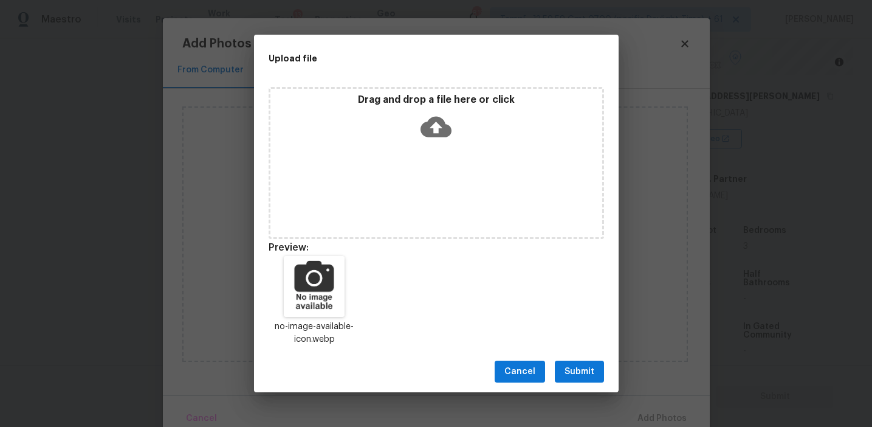
click at [580, 365] on span "Submit" at bounding box center [580, 371] width 30 height 15
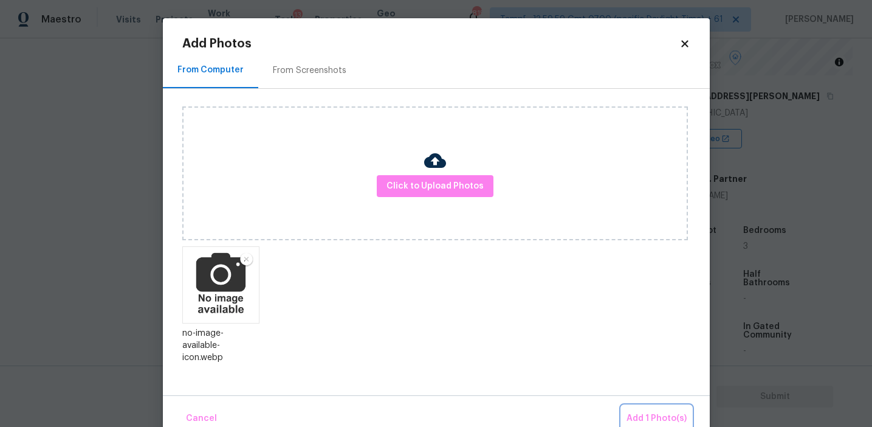
click at [642, 410] on button "Add 1 Photo(s)" at bounding box center [657, 418] width 70 height 26
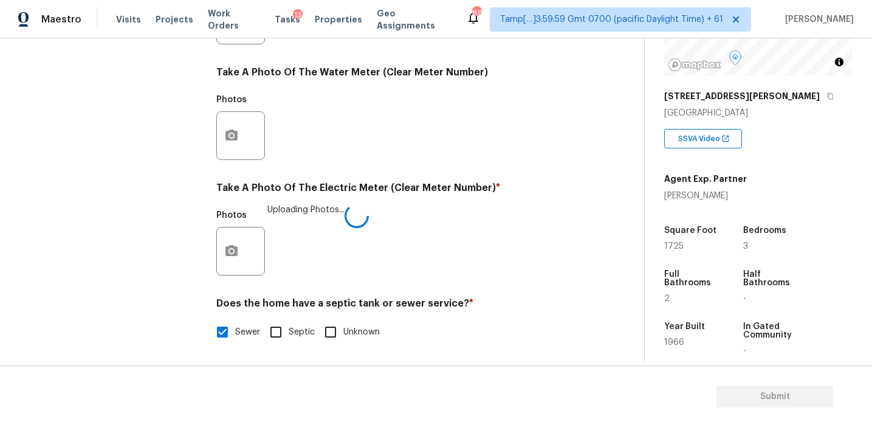
click at [479, 241] on div "Photos Uploading Photos..." at bounding box center [396, 243] width 360 height 79
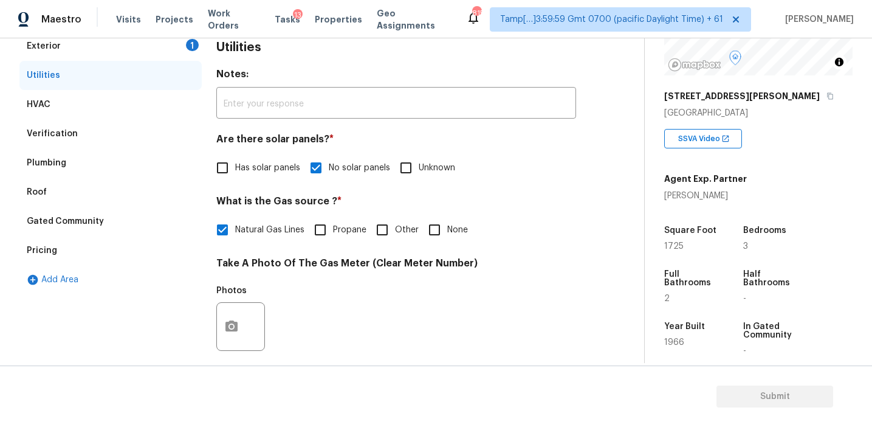
scroll to position [146, 0]
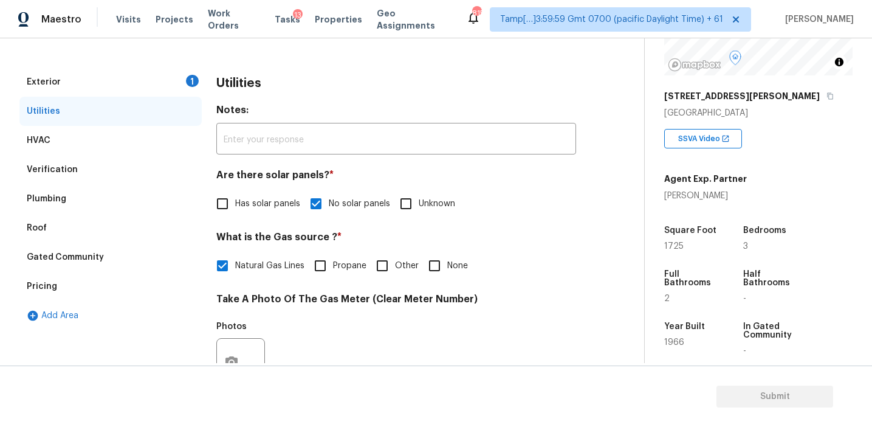
click at [176, 83] on div "Exterior 1" at bounding box center [110, 81] width 182 height 29
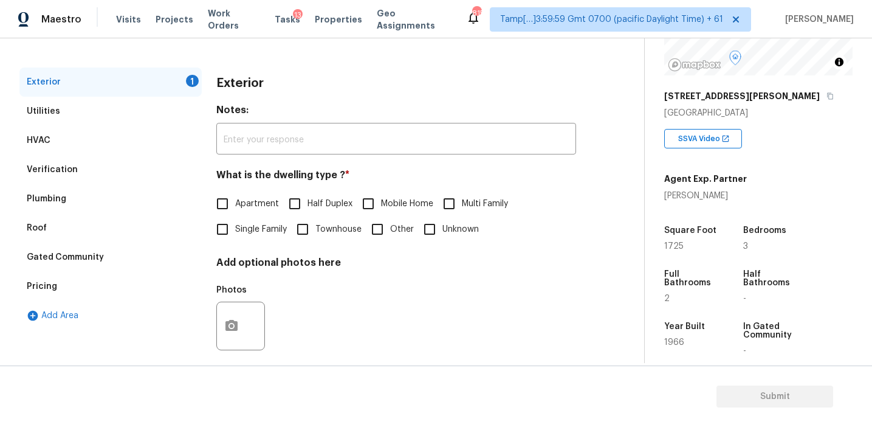
click at [227, 231] on input "Single Family" at bounding box center [223, 229] width 26 height 26
checkbox input "true"
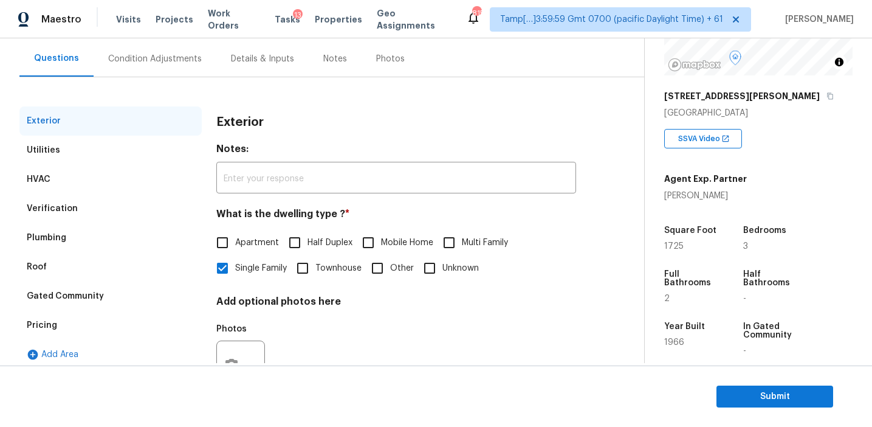
click at [174, 66] on div "Condition Adjustments" at bounding box center [155, 59] width 123 height 36
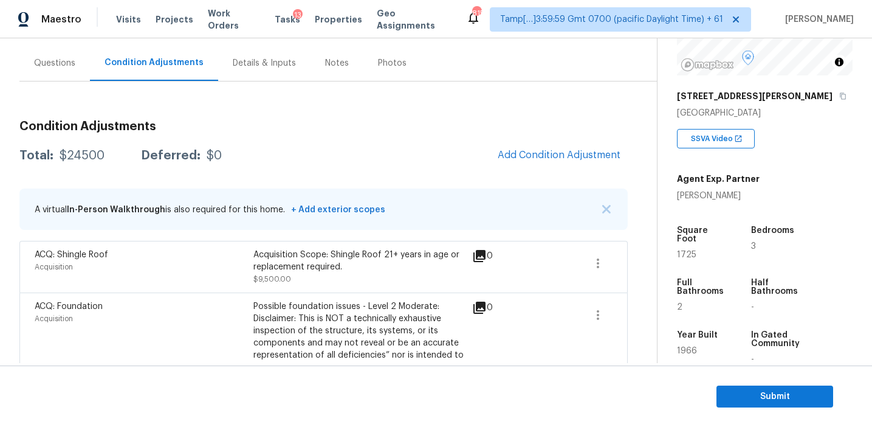
scroll to position [103, 0]
click at [523, 152] on span "Add Condition Adjustment" at bounding box center [559, 154] width 123 height 11
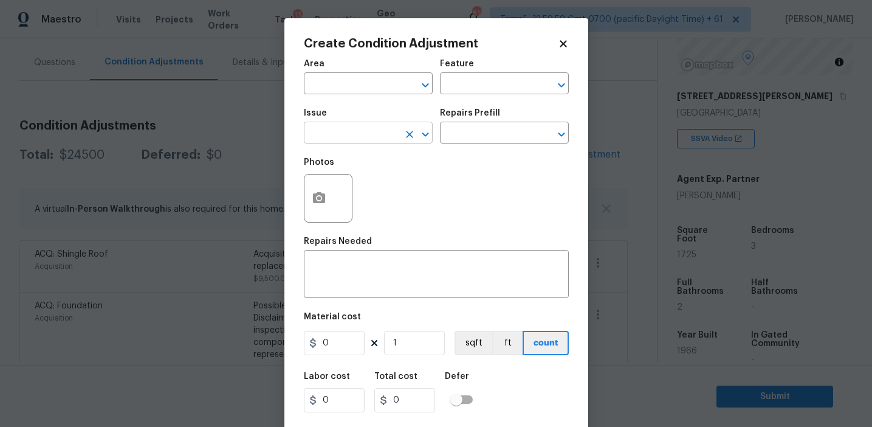
click at [342, 133] on input "text" at bounding box center [351, 134] width 95 height 19
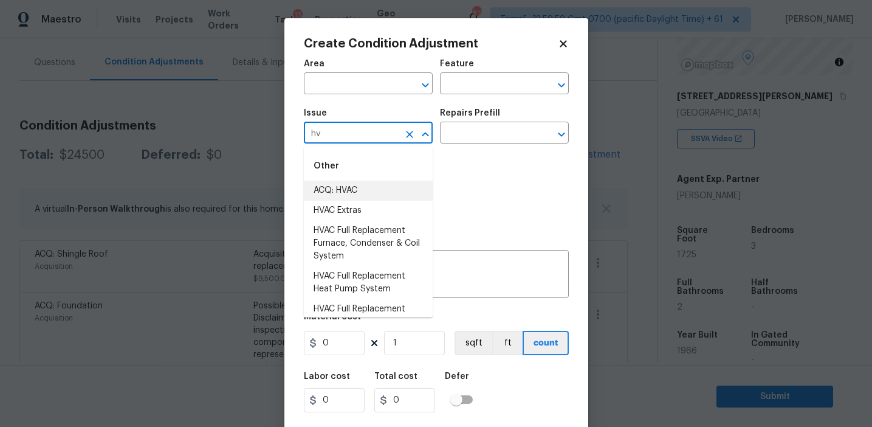
click at [346, 197] on li "ACQ: HVAC" at bounding box center [368, 191] width 129 height 20
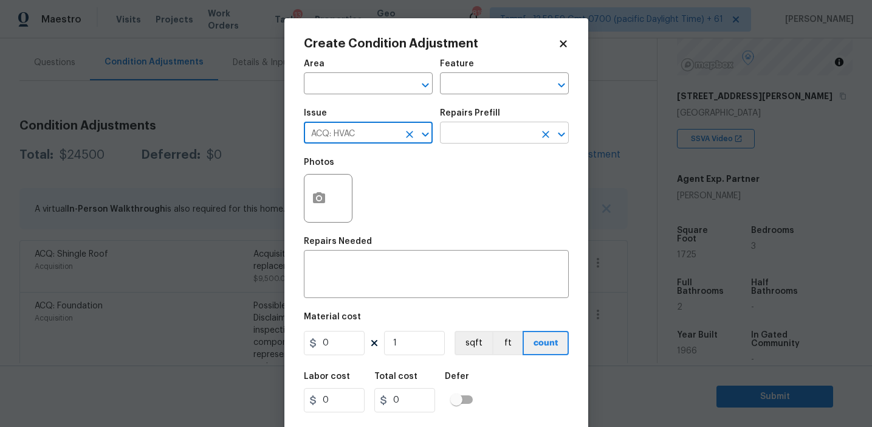
type input "ACQ: HVAC"
click at [464, 139] on input "text" at bounding box center [487, 134] width 95 height 19
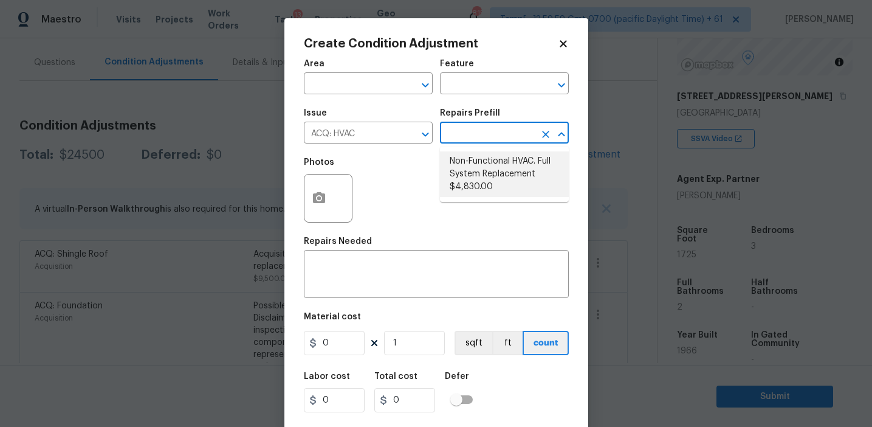
click at [483, 176] on li "Non-Functional HVAC. Full System Replacement $4,830.00" at bounding box center [504, 174] width 129 height 46
type input "Acquisition"
type textarea "Acquisition Scope: Full System Replacement"
type input "4830"
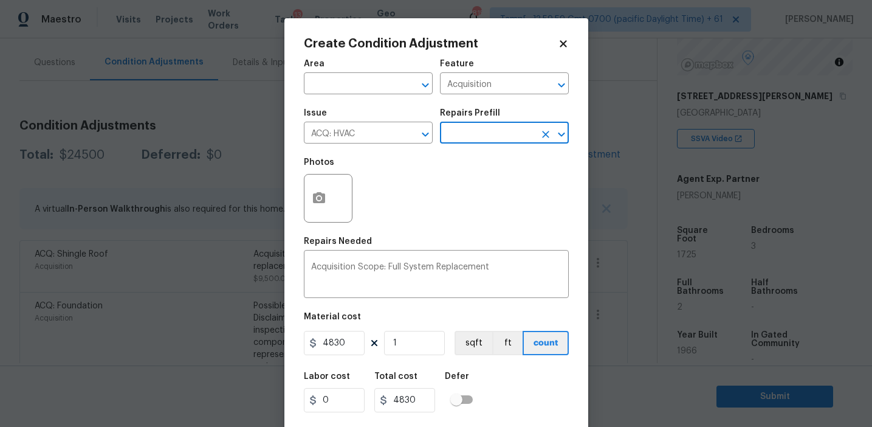
scroll to position [27, 0]
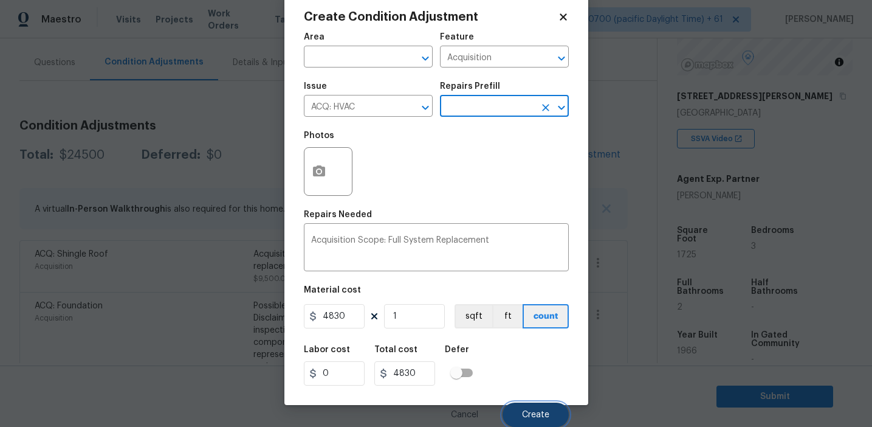
click at [526, 420] on button "Create" at bounding box center [536, 414] width 66 height 24
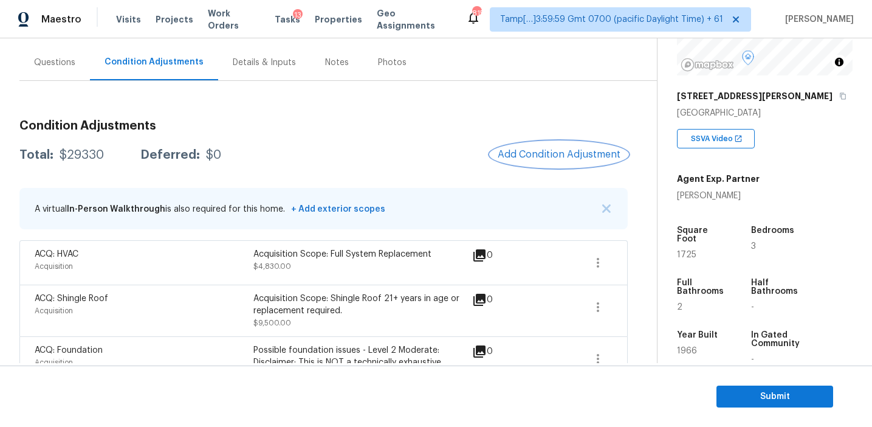
scroll to position [0, 0]
click at [245, 129] on h3 "Condition Adjustments" at bounding box center [323, 126] width 608 height 12
click at [519, 150] on span "Add Condition Adjustment" at bounding box center [559, 154] width 123 height 11
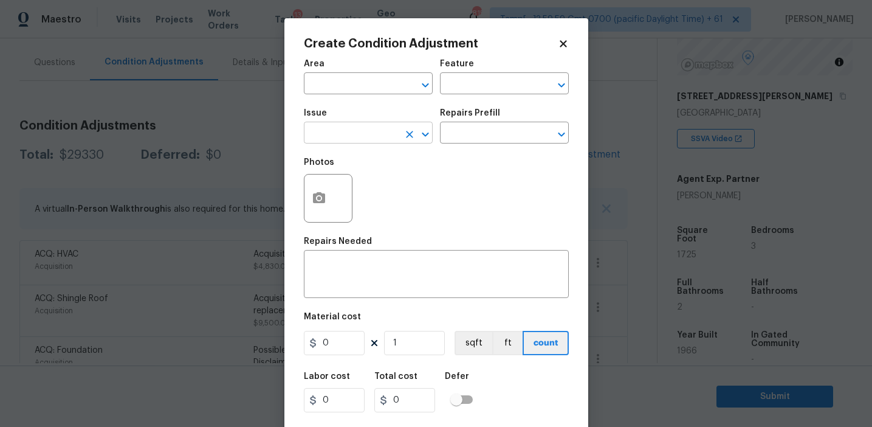
click at [342, 140] on input "text" at bounding box center [351, 134] width 95 height 19
click at [349, 188] on li "Pressure Washing" at bounding box center [368, 191] width 129 height 20
type input "Pressure Washing"
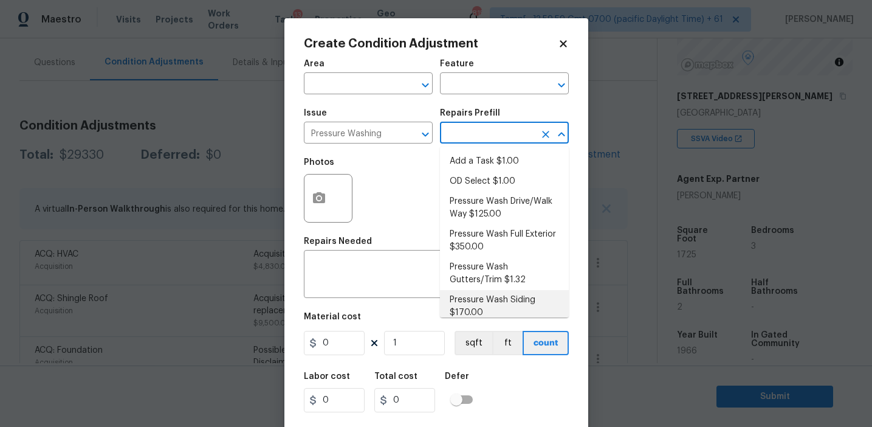
click at [460, 305] on li "Pressure Wash Siding $170.00" at bounding box center [504, 306] width 129 height 33
type input "Siding"
type textarea "Protect areas as needed for pressure washing. Pressure wash the siding on the h…"
type input "170"
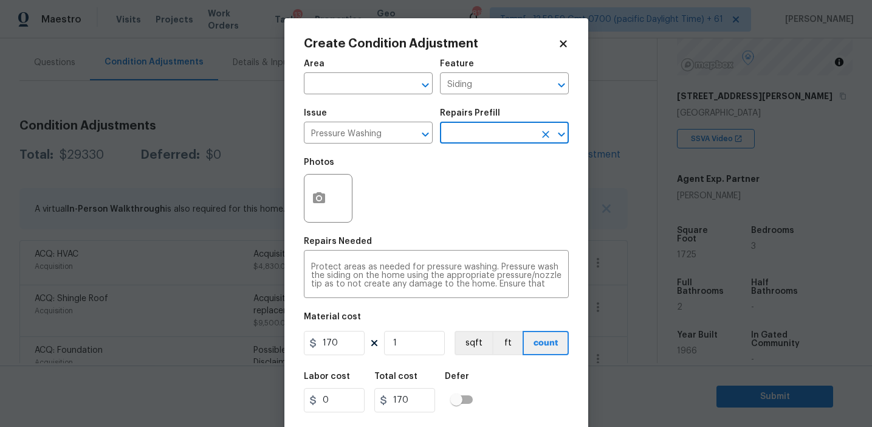
scroll to position [27, 0]
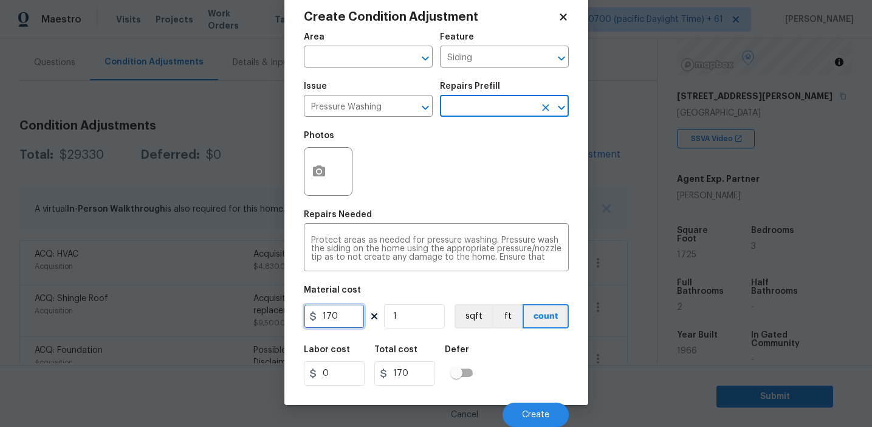
click at [347, 315] on input "170" at bounding box center [334, 316] width 61 height 24
type input "400"
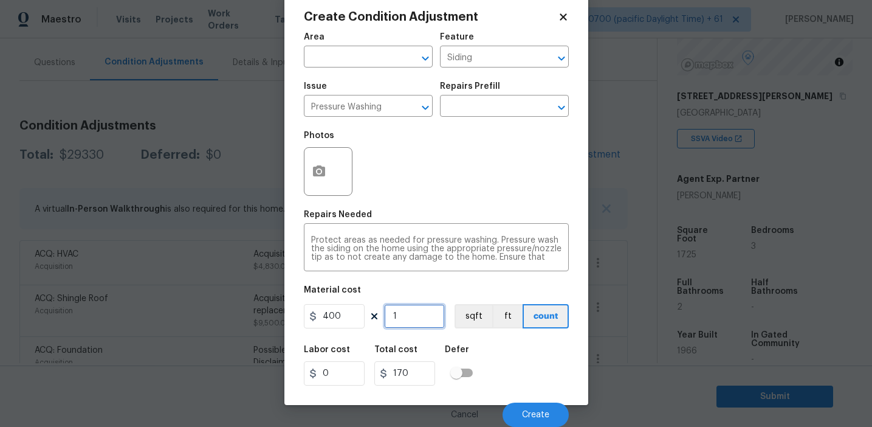
type input "400"
click at [528, 414] on span "Create" at bounding box center [535, 414] width 27 height 9
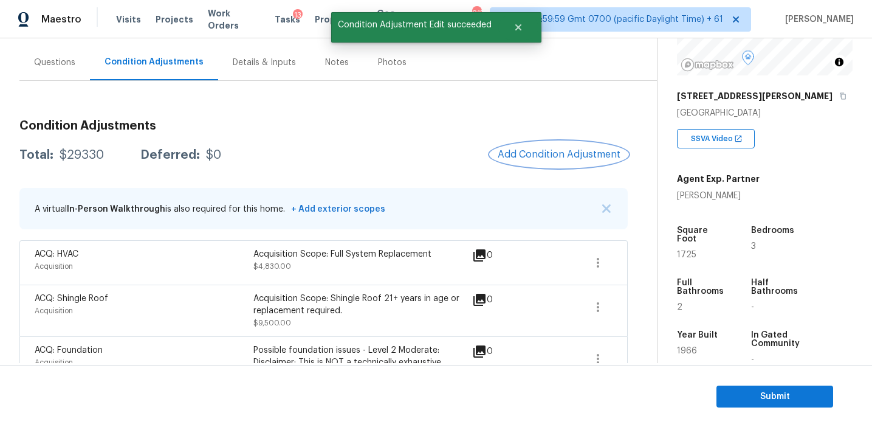
scroll to position [0, 0]
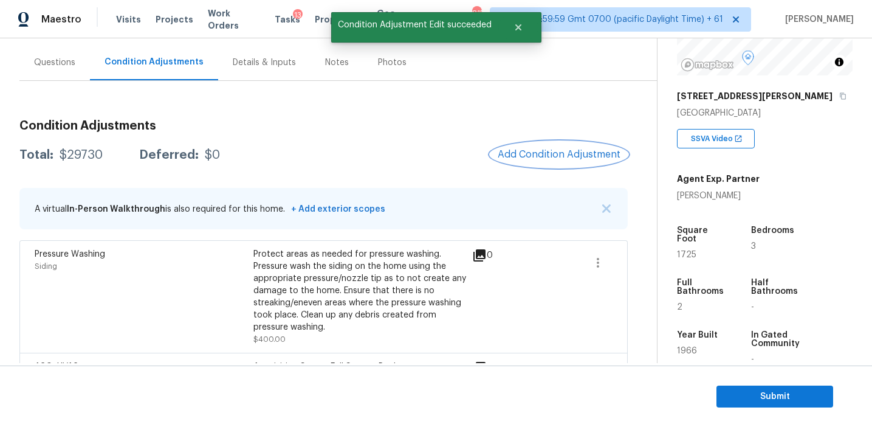
click at [517, 160] on button "Add Condition Adjustment" at bounding box center [559, 155] width 137 height 26
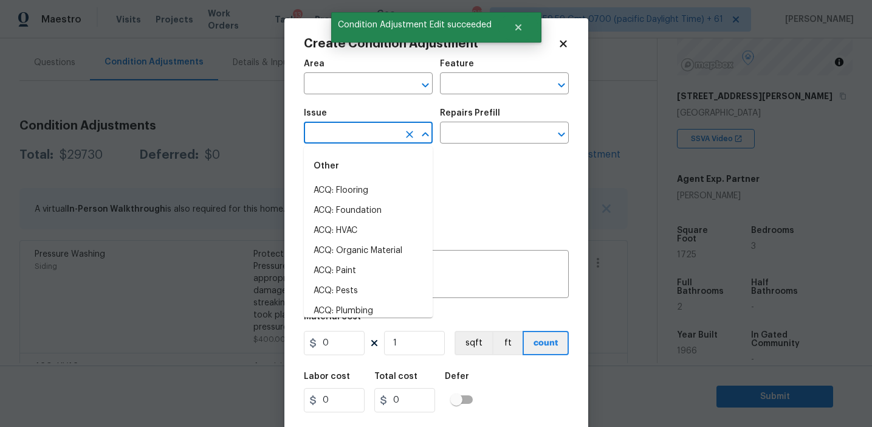
click at [359, 135] on input "text" at bounding box center [351, 134] width 95 height 19
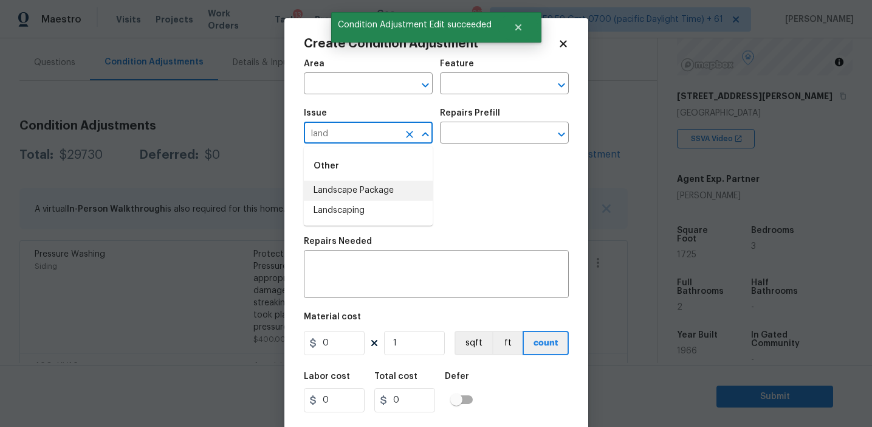
click at [372, 187] on li "Landscape Package" at bounding box center [368, 191] width 129 height 20
type input "Landscape Package"
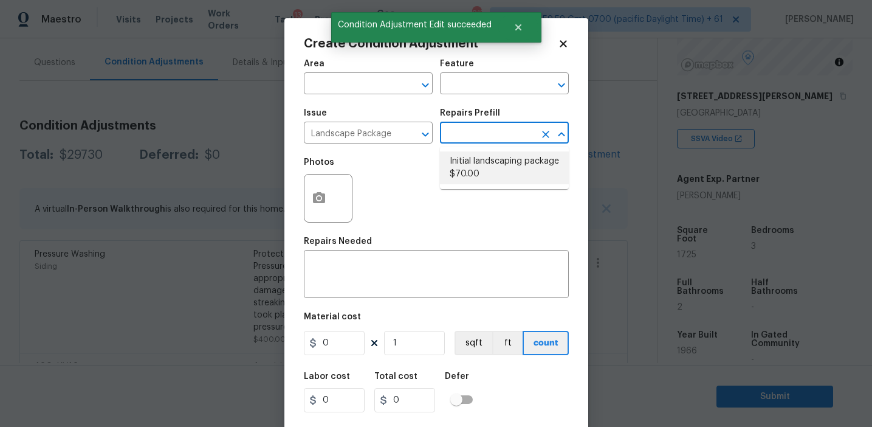
click at [473, 168] on li "Initial landscaping package $70.00" at bounding box center [504, 167] width 129 height 33
type input "Home Readiness Packages"
type textarea "Mowing of grass up to 6" in height. Mow, edge along driveways & sidewalks, trim…"
type input "70"
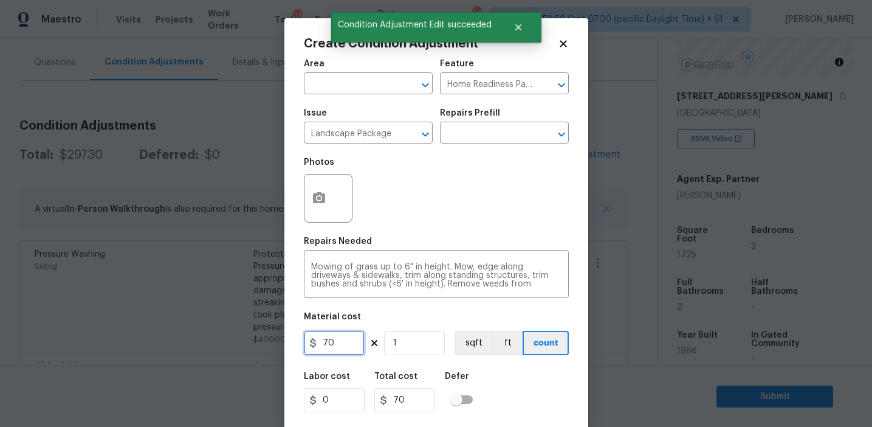
click at [342, 343] on input "70" at bounding box center [334, 343] width 61 height 24
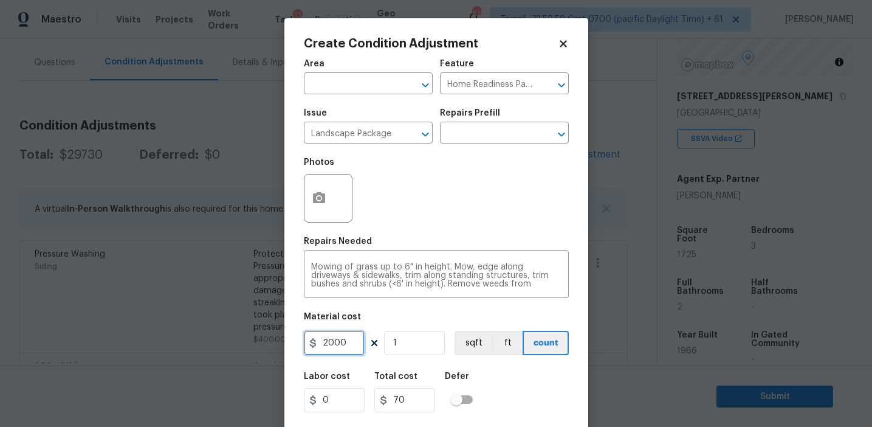
type input "2000"
click at [305, 193] on button "button" at bounding box center [319, 197] width 29 height 47
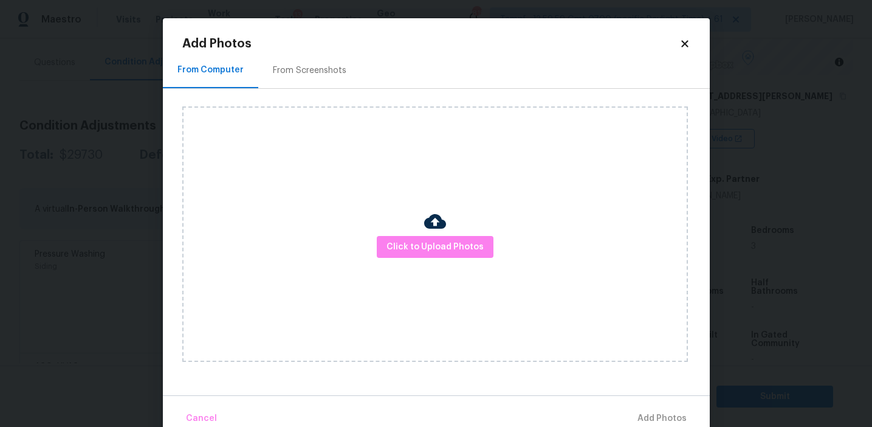
click at [303, 83] on div "From Screenshots" at bounding box center [309, 70] width 103 height 36
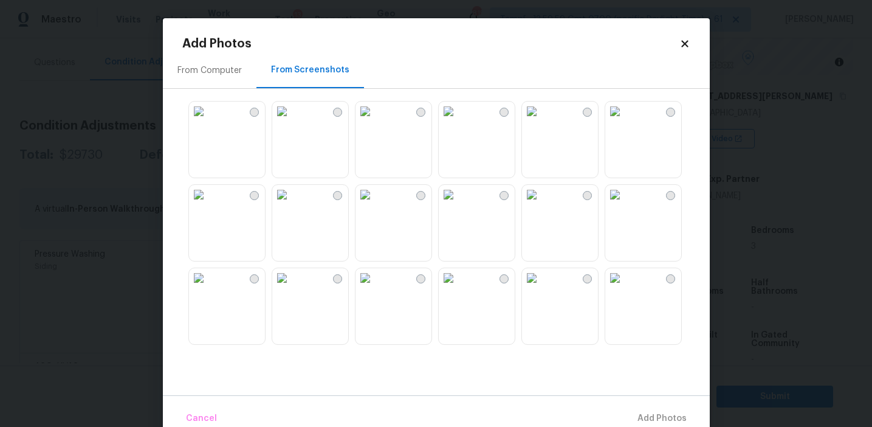
click at [292, 121] on img at bounding box center [281, 111] width 19 height 19
click at [208, 121] on img at bounding box center [198, 111] width 19 height 19
click at [375, 121] on img at bounding box center [365, 111] width 19 height 19
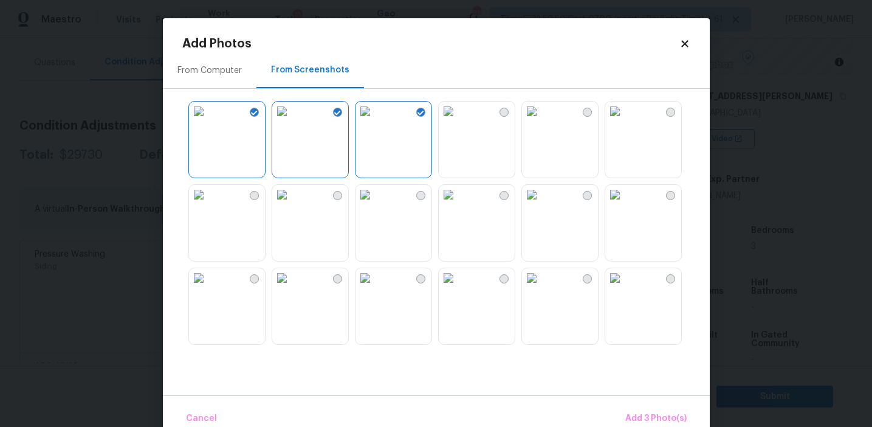
click at [625, 204] on img at bounding box center [614, 194] width 19 height 19
click at [639, 411] on span "Add 4 Photo(s)" at bounding box center [655, 418] width 63 height 15
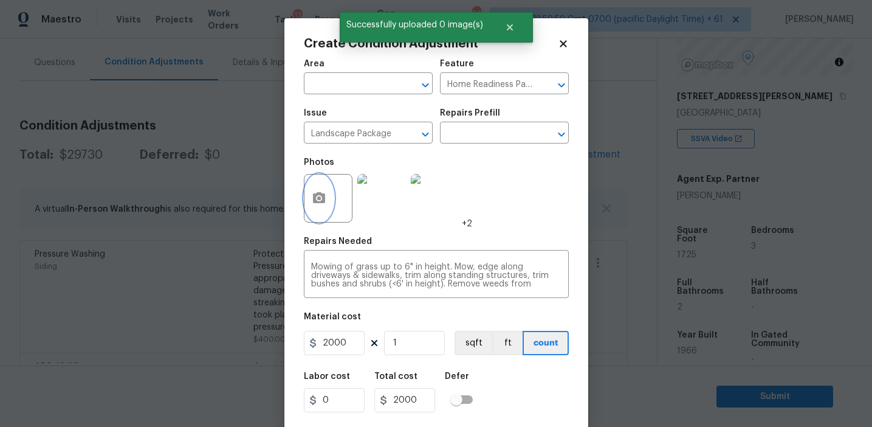
scroll to position [27, 0]
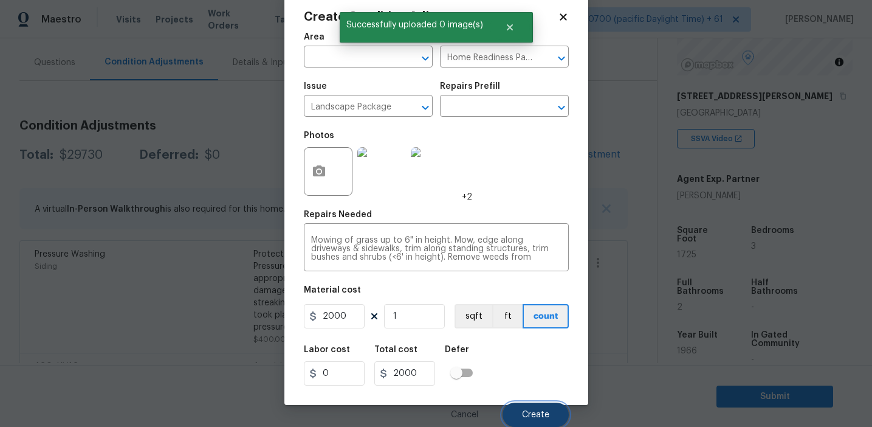
click at [529, 410] on button "Create" at bounding box center [536, 414] width 66 height 24
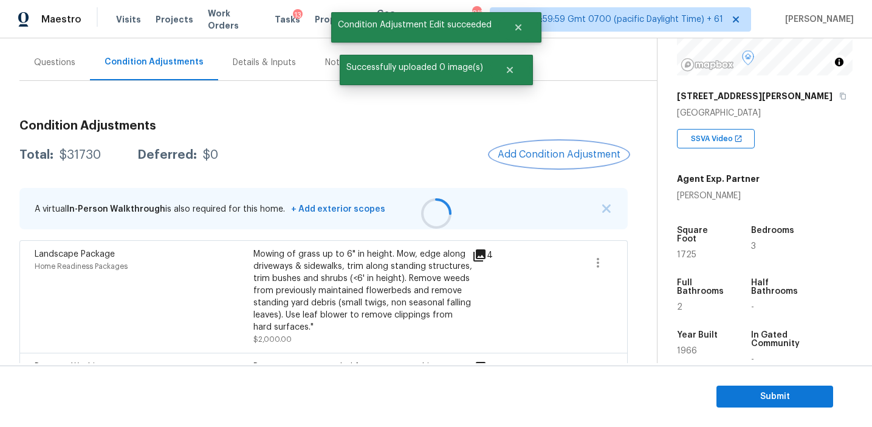
scroll to position [0, 0]
click at [551, 156] on span "Add Condition Adjustment" at bounding box center [559, 154] width 123 height 11
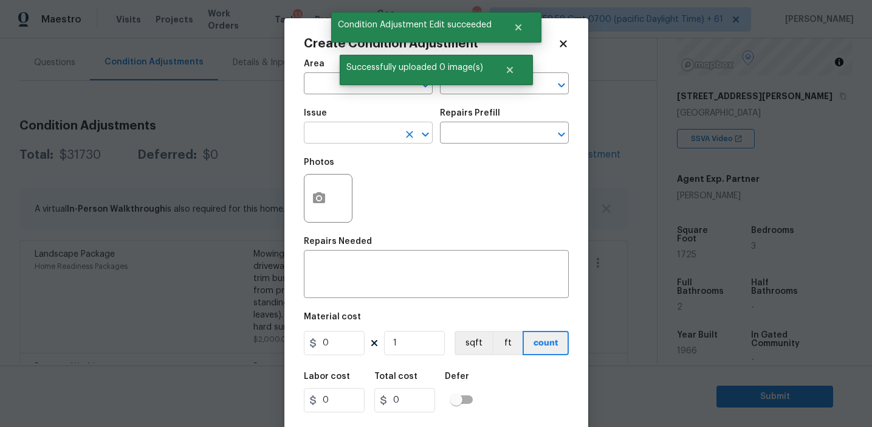
click at [349, 135] on input "text" at bounding box center [351, 134] width 95 height 19
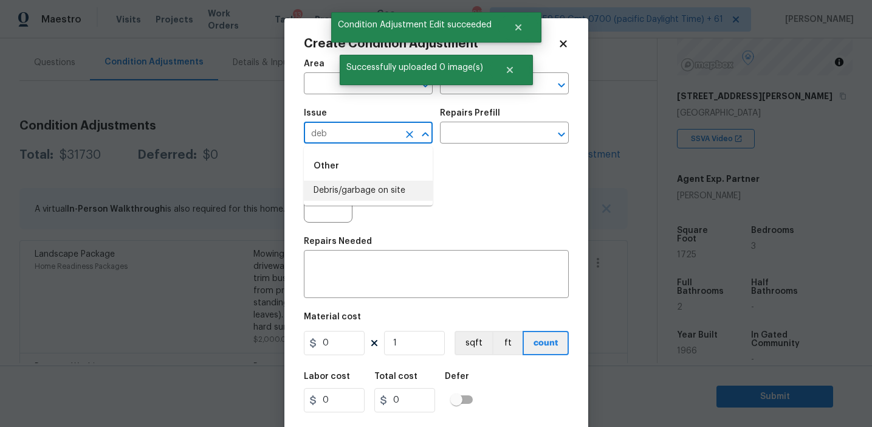
click at [350, 195] on li "Debris/garbage on site" at bounding box center [368, 191] width 129 height 20
type input "Debris/garbage on site"
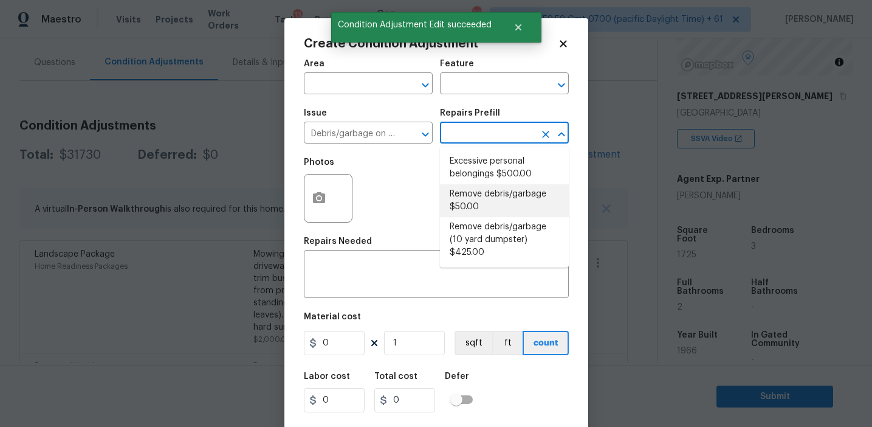
click at [481, 209] on li "Remove debris/garbage $50.00" at bounding box center [504, 200] width 129 height 33
type textarea "Remove, haul off, and properly dispose of any debris left by seller to offsite …"
type input "50"
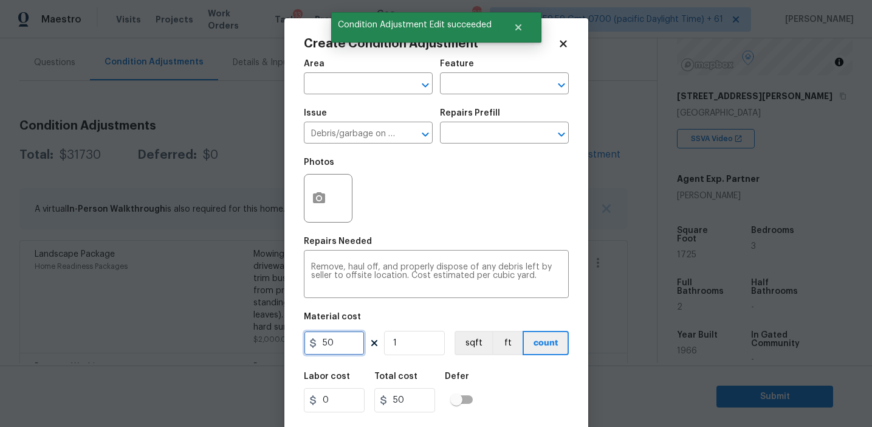
click at [324, 342] on input "50" at bounding box center [334, 343] width 61 height 24
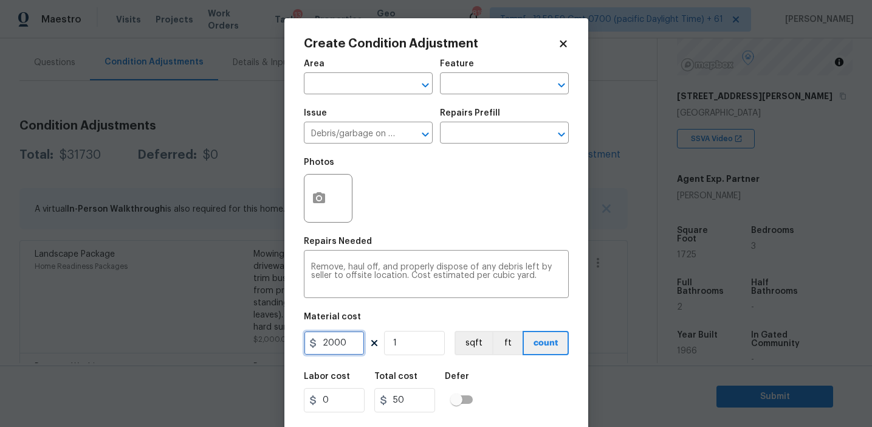
type input "2000"
click at [317, 194] on icon "button" at bounding box center [319, 197] width 12 height 11
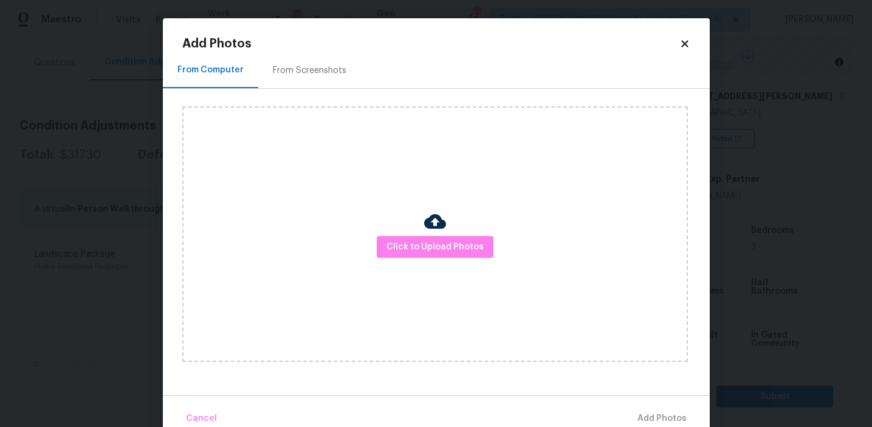
click at [330, 53] on div "From Screenshots" at bounding box center [309, 70] width 103 height 36
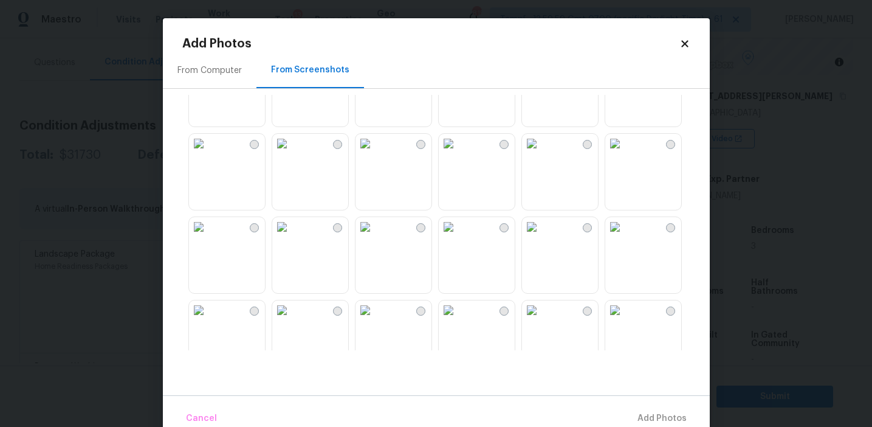
scroll to position [911, 0]
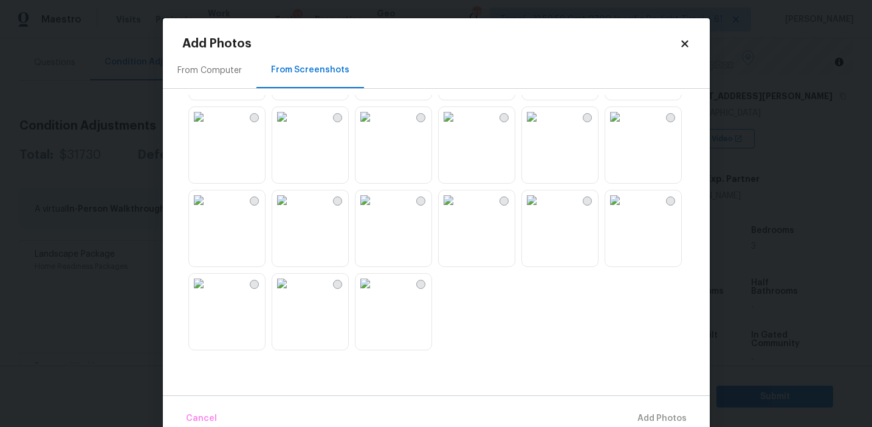
click at [532, 210] on img at bounding box center [531, 199] width 19 height 19
click at [292, 210] on img at bounding box center [281, 199] width 19 height 19
click at [208, 126] on img at bounding box center [198, 116] width 19 height 19
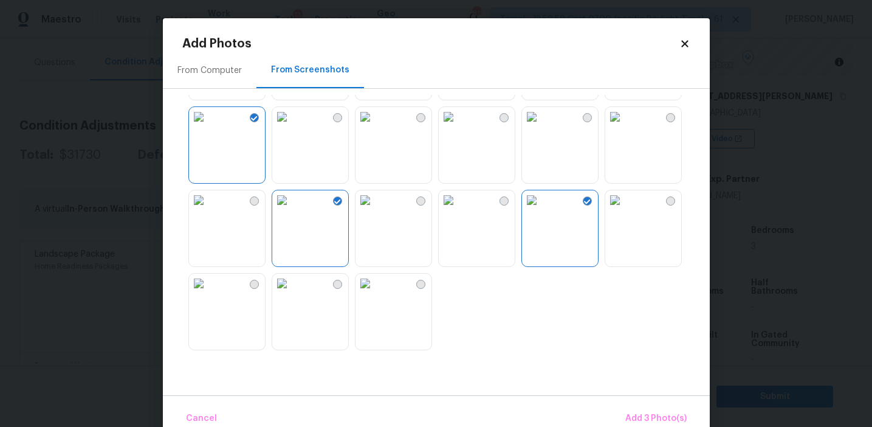
click at [454, 126] on img at bounding box center [448, 116] width 19 height 19
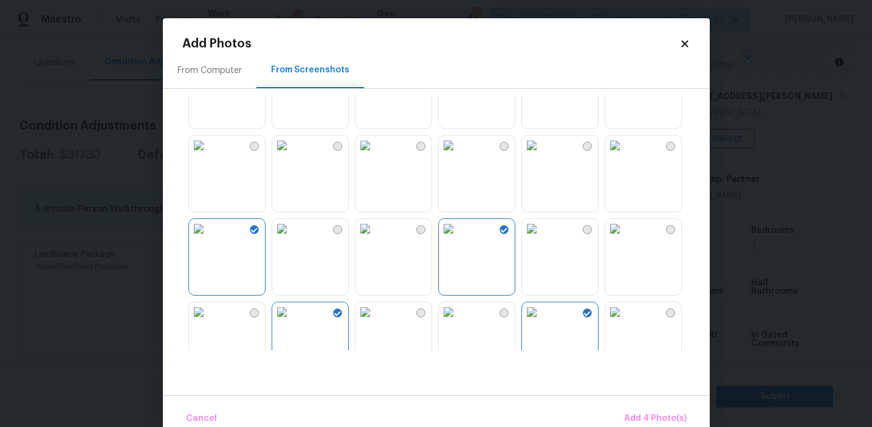
scroll to position [768, 0]
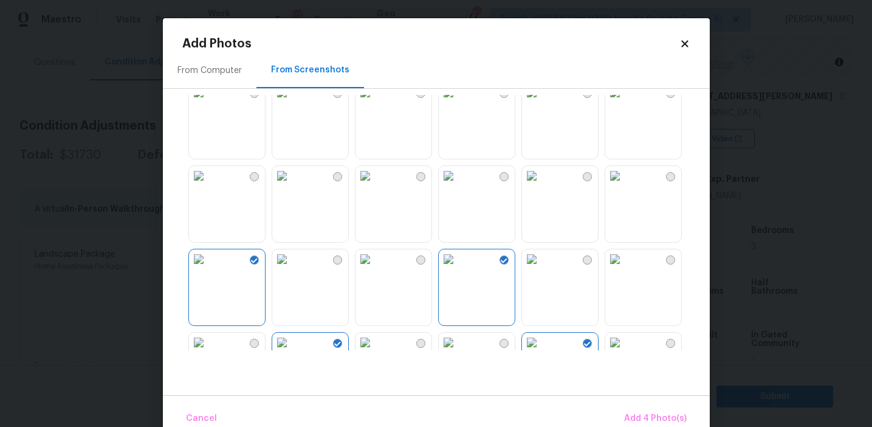
click at [292, 185] on img at bounding box center [281, 175] width 19 height 19
click at [208, 185] on img at bounding box center [198, 175] width 19 height 19
click at [652, 410] on button "Add 6 Photo(s)" at bounding box center [656, 418] width 72 height 26
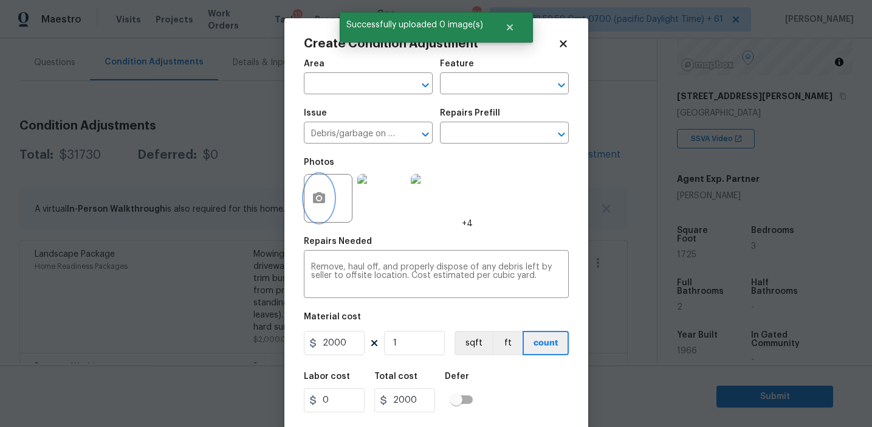
scroll to position [27, 0]
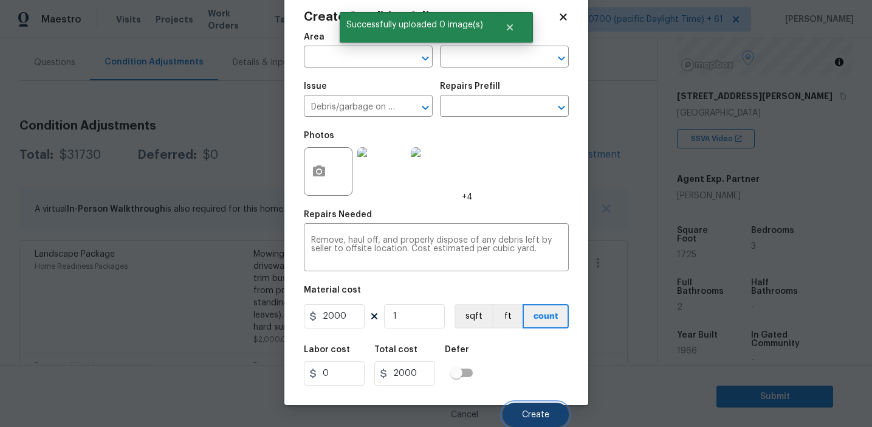
click at [522, 413] on button "Create" at bounding box center [536, 414] width 66 height 24
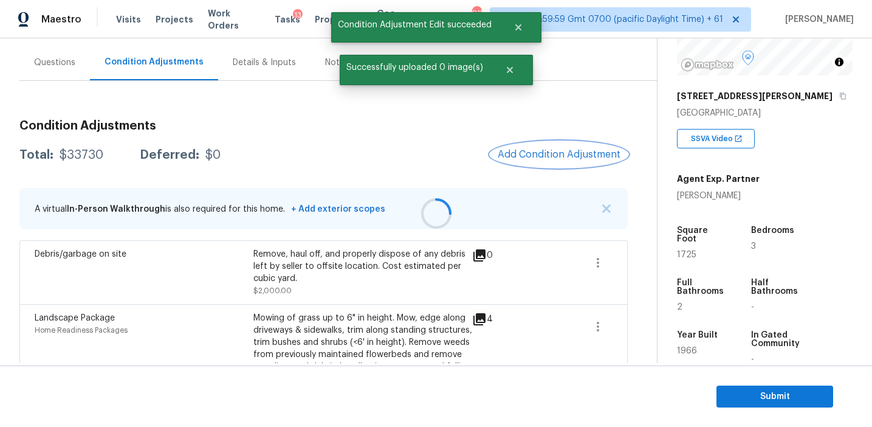
scroll to position [0, 0]
click at [521, 152] on span "Add Condition Adjustment" at bounding box center [559, 154] width 123 height 11
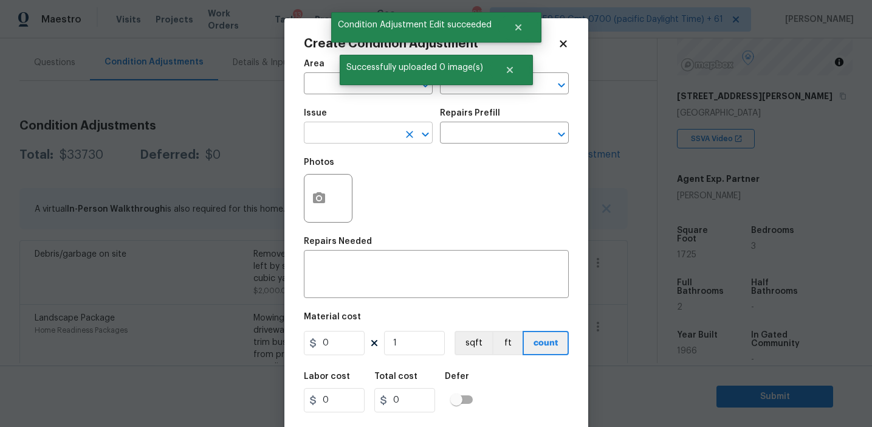
click at [340, 131] on input "text" at bounding box center [351, 134] width 95 height 19
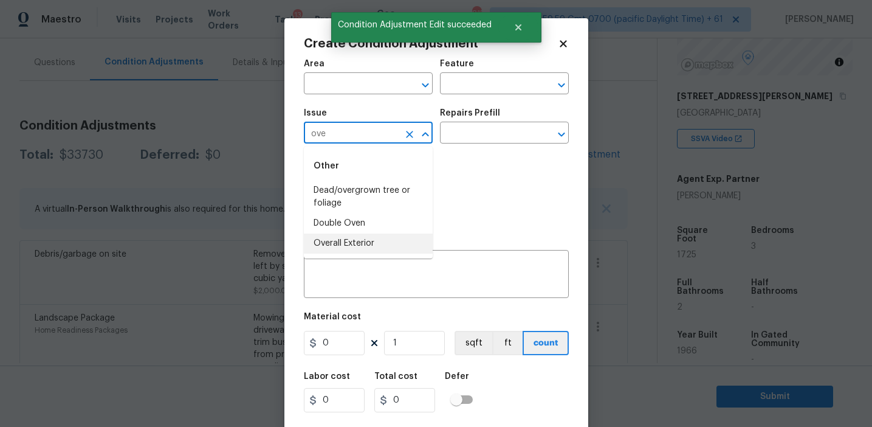
click at [364, 253] on ul "Other Dead/overgrown tree or foliage Double Oven Overall Exterior" at bounding box center [368, 202] width 129 height 112
click at [366, 247] on li "Overall Exterior" at bounding box center [368, 243] width 129 height 20
type input "Overall Exterior"
click at [486, 81] on input "text" at bounding box center [487, 84] width 95 height 19
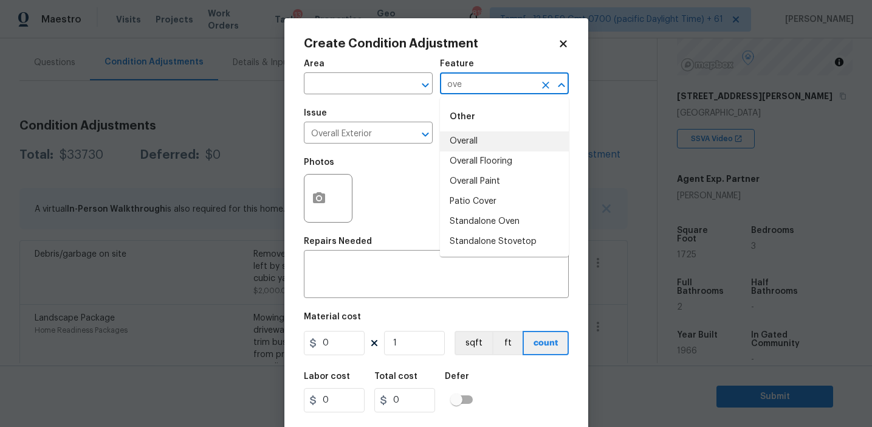
click at [489, 144] on li "Overall" at bounding box center [504, 141] width 129 height 20
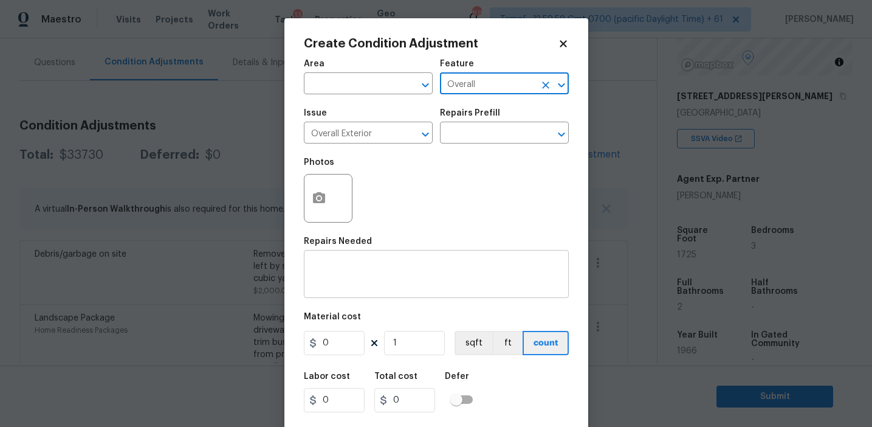
type input "Overall"
click at [449, 263] on textarea at bounding box center [436, 276] width 250 height 26
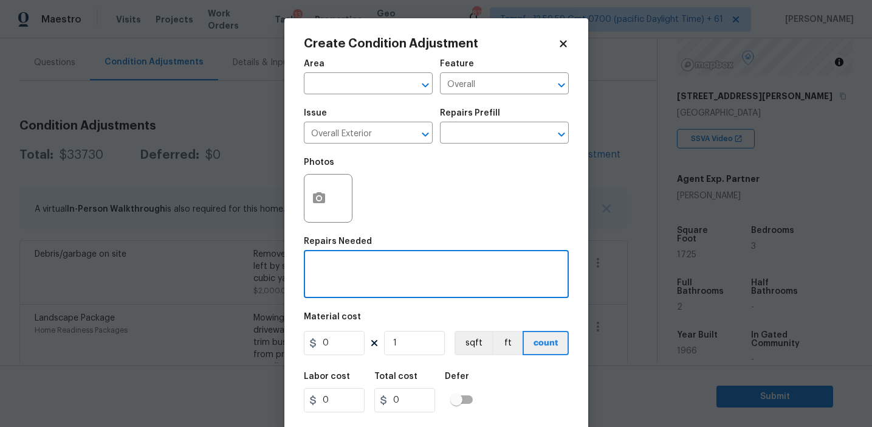
paste textarea "Overall exterior repairs (siding, stucco, fencing, decking, soffit, [PERSON_NAM…"
click at [512, 267] on textarea "Overall exterior repairs (siding, stucco, fencing, decking, soffit, [PERSON_NAM…" at bounding box center [436, 276] width 250 height 26
type textarea "Overall exterior repairs (siding, stucco, fencing, soffit, [PERSON_NAME], trims…"
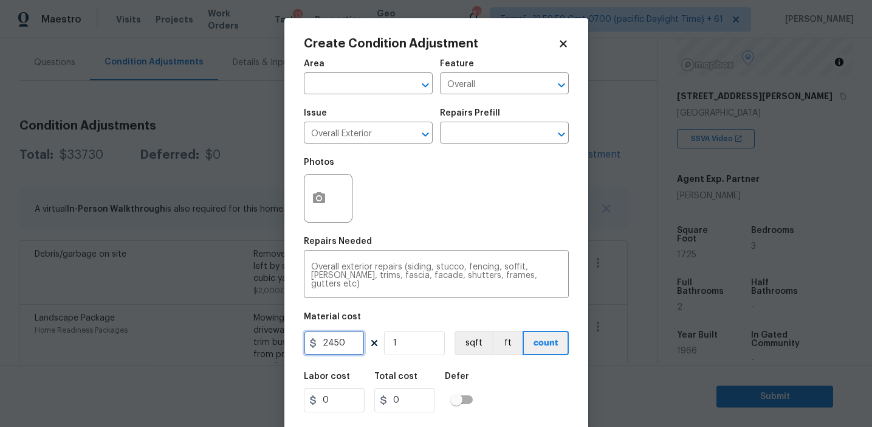
type input "2450"
click at [323, 212] on button "button" at bounding box center [319, 197] width 29 height 47
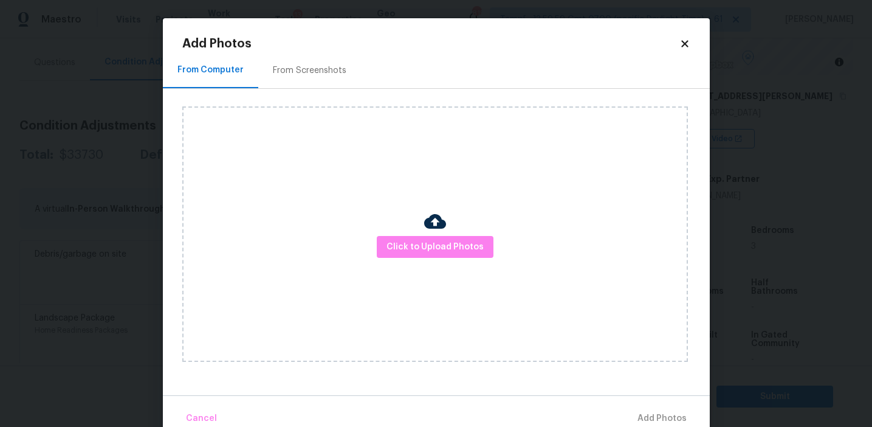
click at [328, 61] on div "From Screenshots" at bounding box center [309, 70] width 103 height 36
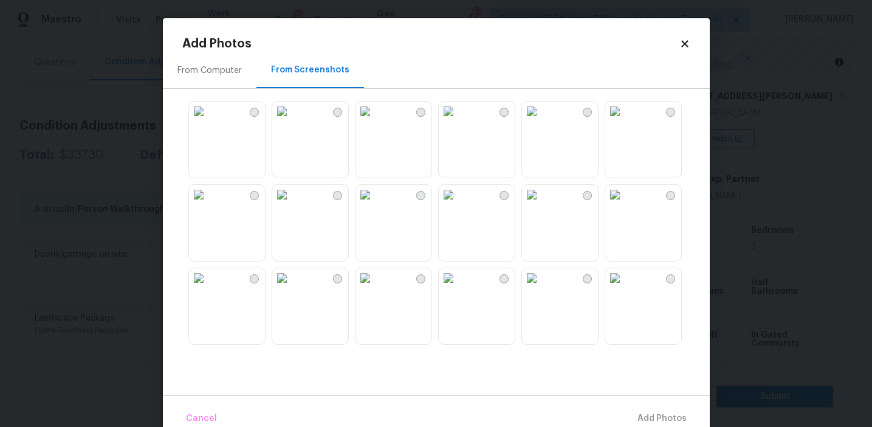
click at [375, 121] on img at bounding box center [365, 111] width 19 height 19
click at [292, 204] on img at bounding box center [281, 194] width 19 height 19
click at [208, 288] on img at bounding box center [198, 277] width 19 height 19
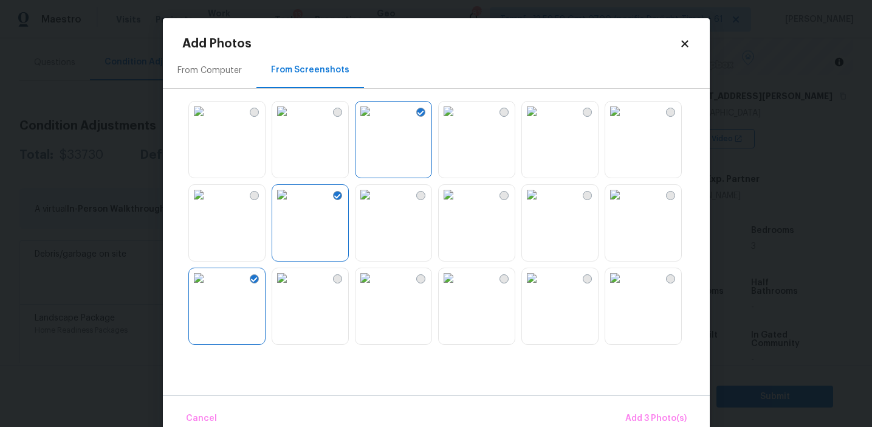
click at [292, 288] on img at bounding box center [281, 277] width 19 height 19
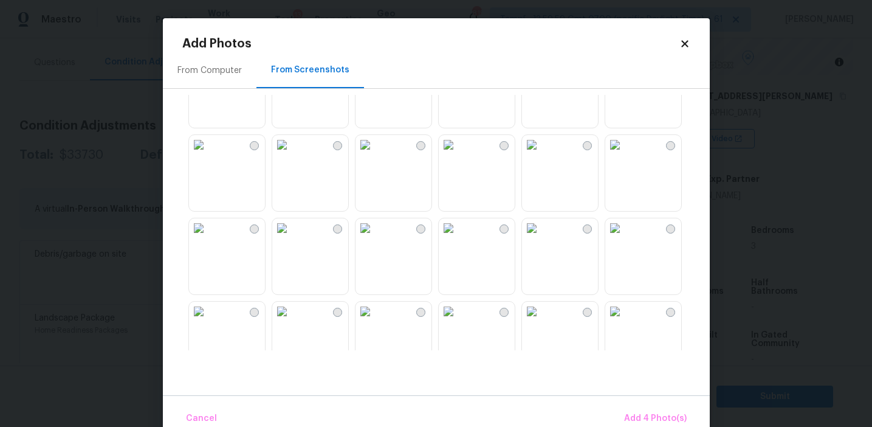
scroll to position [380, 0]
click at [292, 240] on img at bounding box center [281, 230] width 19 height 19
click at [208, 240] on img at bounding box center [198, 230] width 19 height 19
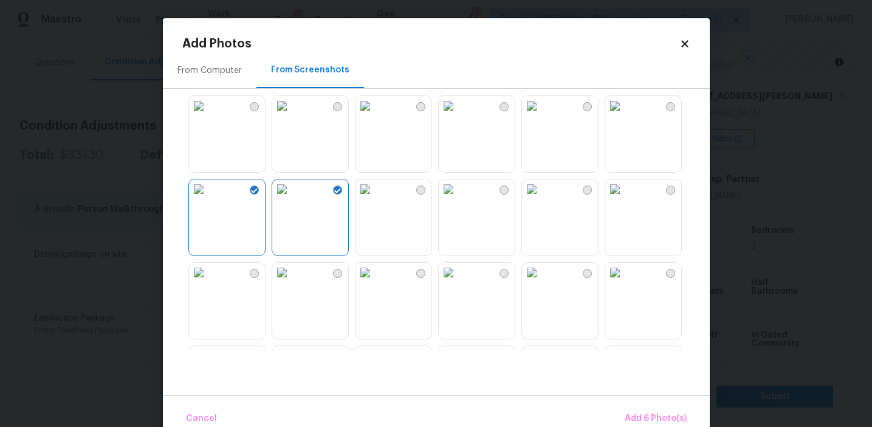
scroll to position [451, 0]
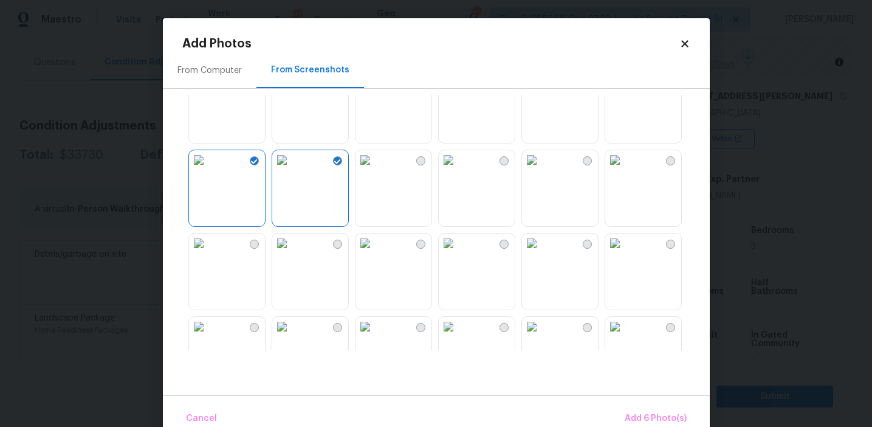
click at [542, 86] on img at bounding box center [531, 76] width 19 height 19
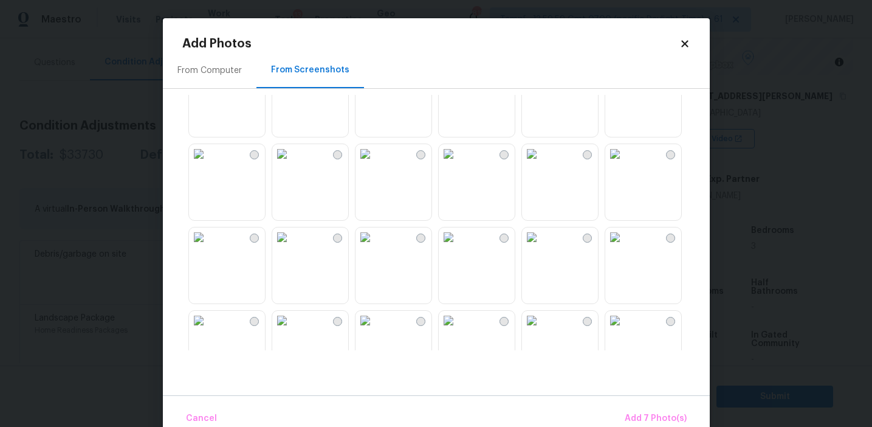
scroll to position [651, 0]
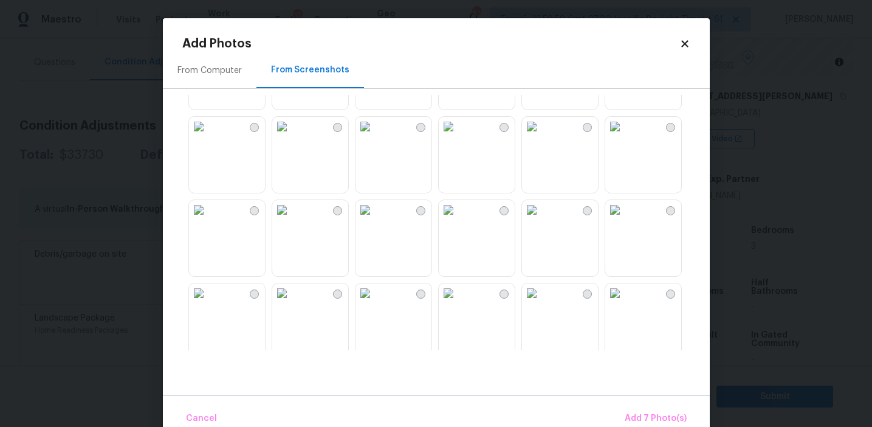
click at [292, 136] on img at bounding box center [281, 126] width 19 height 19
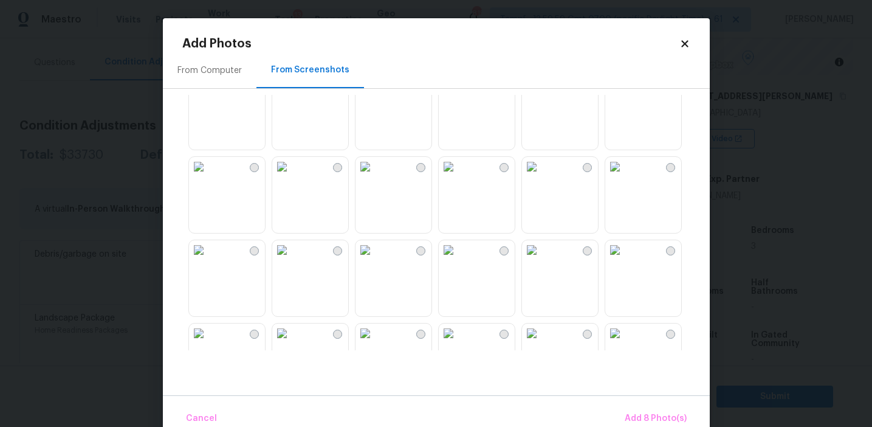
click at [375, 176] on img at bounding box center [365, 166] width 19 height 19
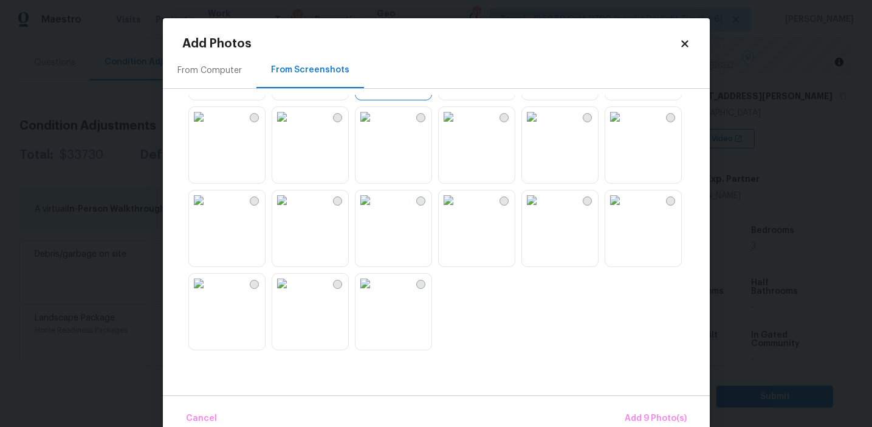
scroll to position [23, 0]
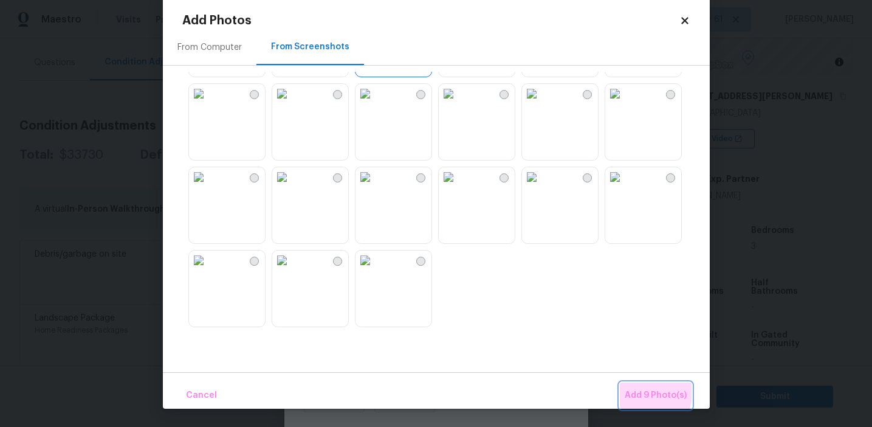
click at [638, 390] on span "Add 9 Photo(s)" at bounding box center [656, 395] width 62 height 15
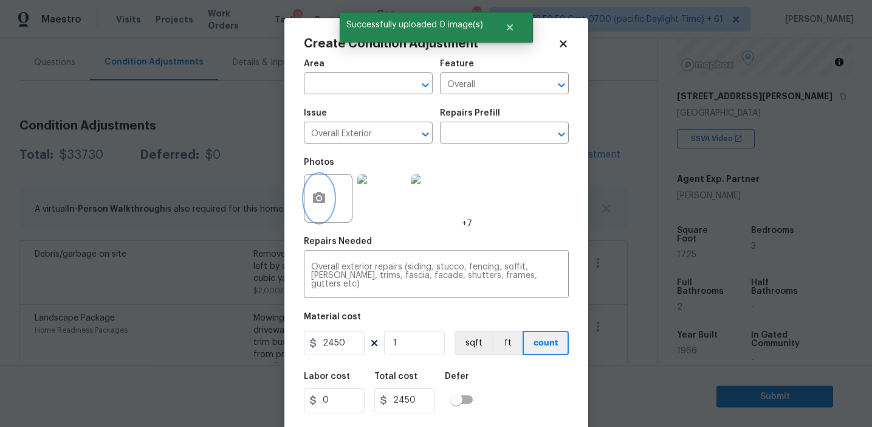
scroll to position [0, 0]
click at [331, 346] on input "2450" at bounding box center [334, 343] width 61 height 24
type input "3250"
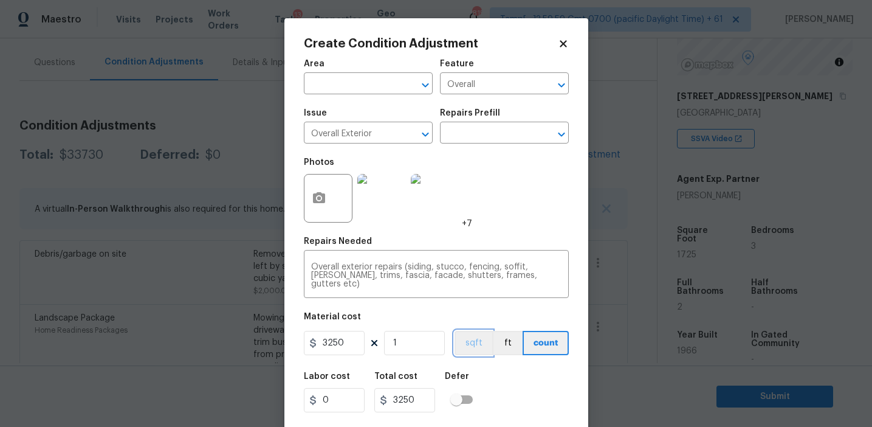
scroll to position [27, 0]
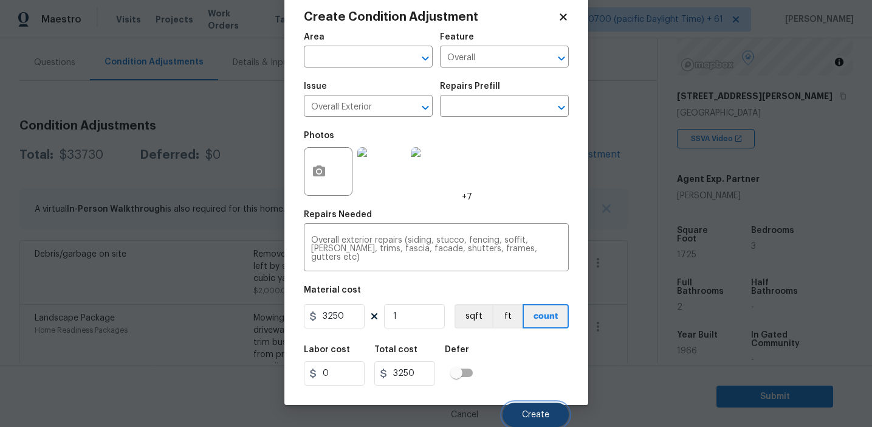
click at [522, 414] on button "Create" at bounding box center [536, 414] width 66 height 24
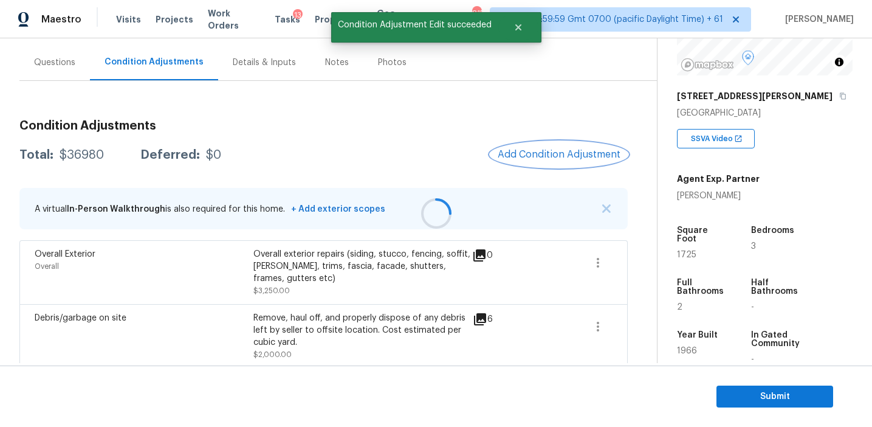
scroll to position [0, 0]
click at [549, 159] on span "Add Condition Adjustment" at bounding box center [559, 154] width 123 height 11
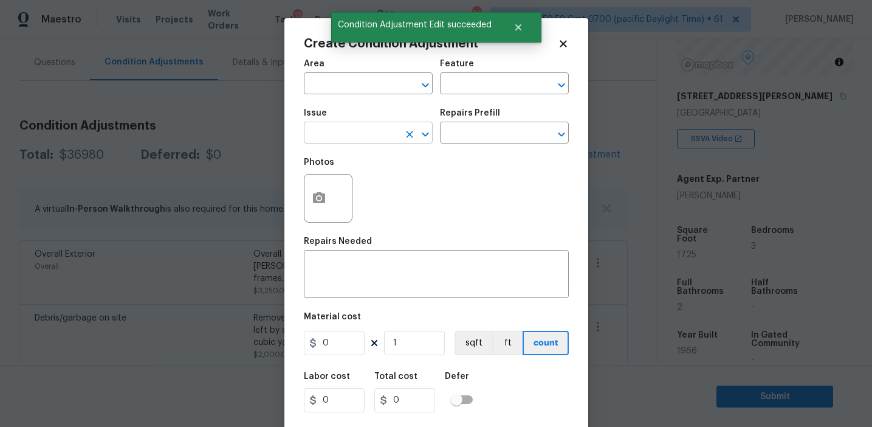
click at [351, 134] on input "text" at bounding box center [351, 134] width 95 height 19
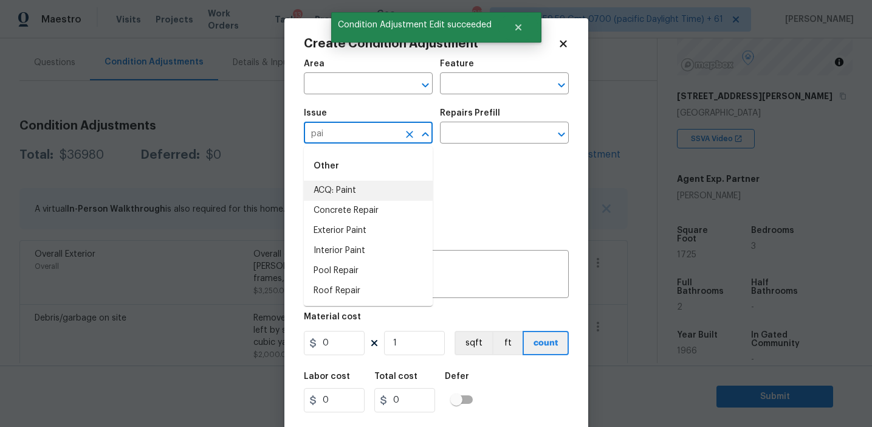
click at [366, 197] on li "ACQ: Paint" at bounding box center [368, 191] width 129 height 20
type input "ACQ: Paint"
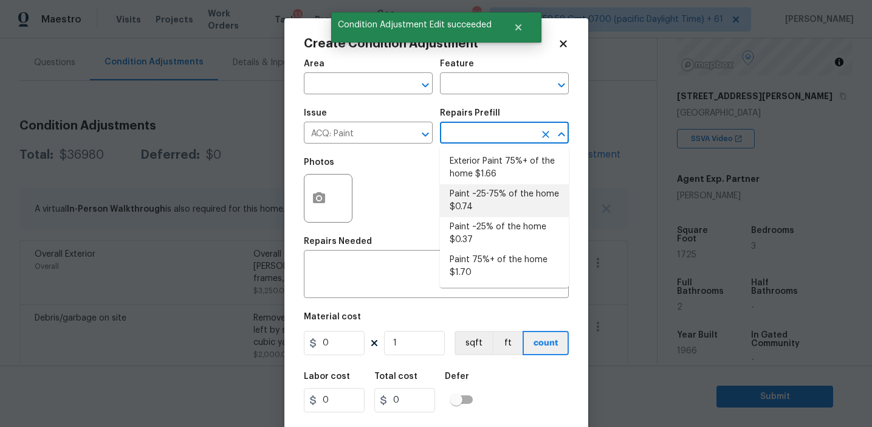
click at [481, 165] on li "Exterior Paint 75%+ of the home $1.66" at bounding box center [504, 167] width 129 height 33
type input "Acquisition"
type textarea "Acquisition Scope: 75%+ of the home exterior will likely require paint"
type input "1.66"
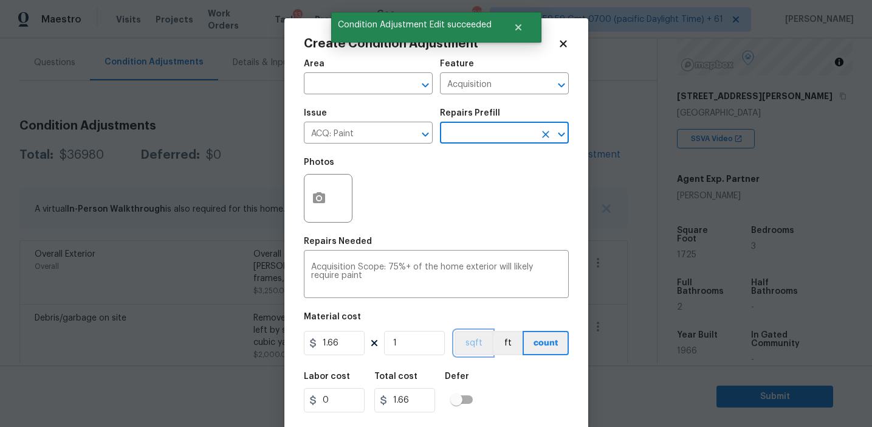
click at [475, 337] on button "sqft" at bounding box center [474, 343] width 38 height 24
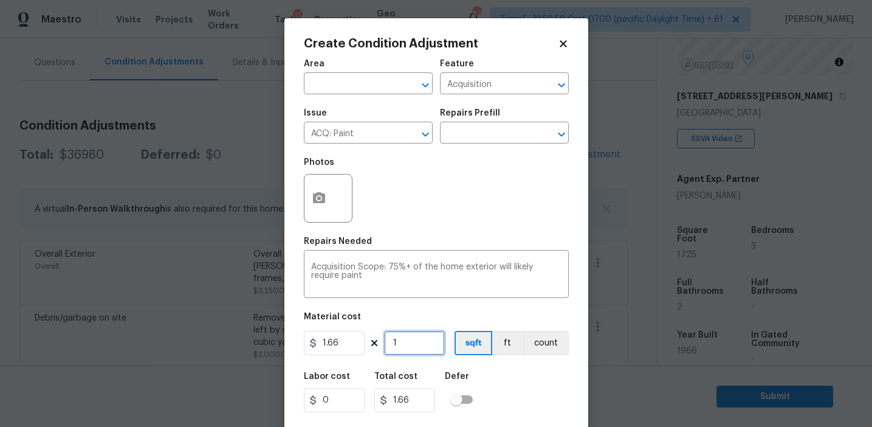
click at [429, 340] on input "1" at bounding box center [414, 343] width 61 height 24
type input "17"
type input "28.22"
type input "172"
type input "285.52"
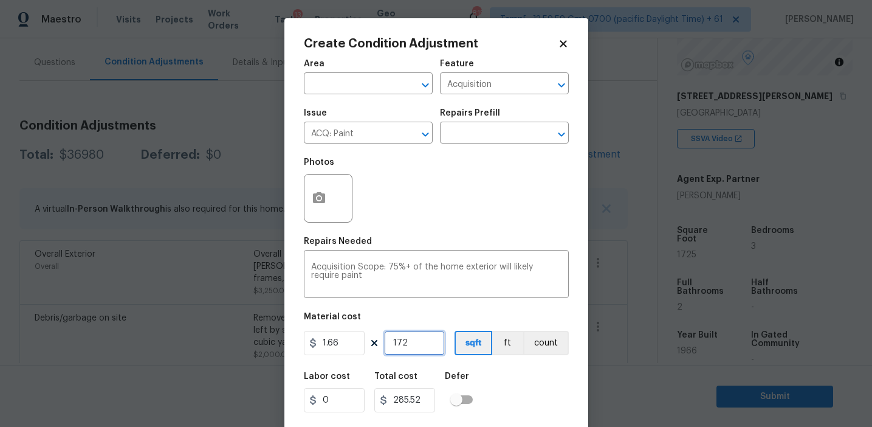
type input "1725"
type input "2863.5"
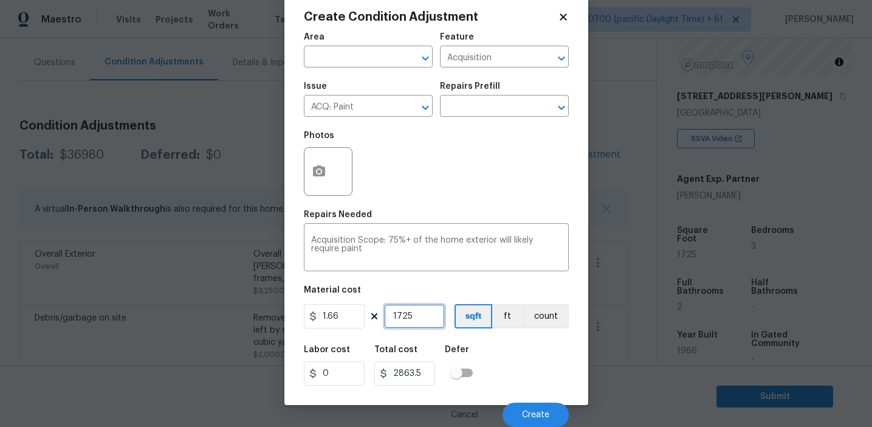
type input "1725"
click at [515, 371] on div "Labor cost 0 Total cost 2863.5 Defer" at bounding box center [436, 365] width 265 height 55
click at [312, 171] on icon "button" at bounding box center [319, 171] width 15 height 15
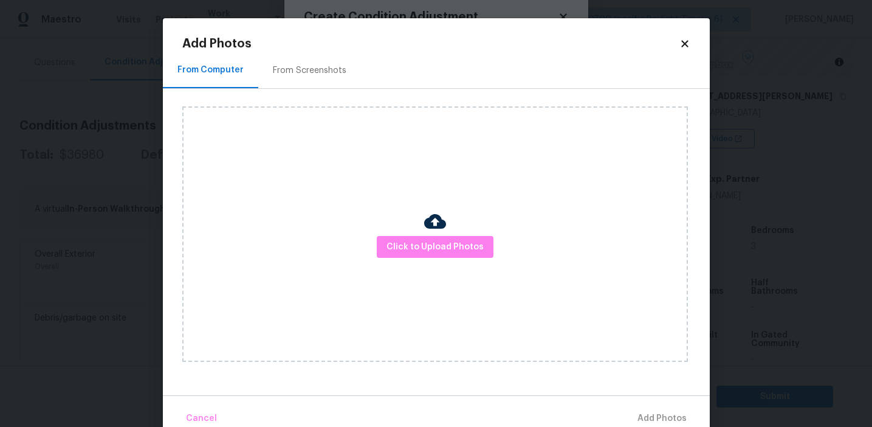
click at [317, 51] on div "Add Photos From Computer From Screenshots Click to Upload Photos Cancel Add Pho…" at bounding box center [436, 235] width 508 height 394
click at [324, 74] on div "From Screenshots" at bounding box center [310, 70] width 74 height 12
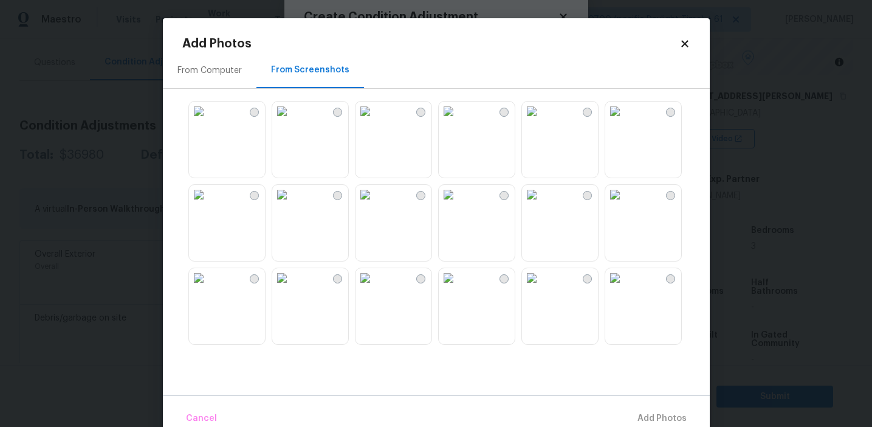
click at [372, 121] on img at bounding box center [365, 111] width 19 height 19
click at [641, 411] on span "Add 1 Photo(s)" at bounding box center [657, 418] width 60 height 15
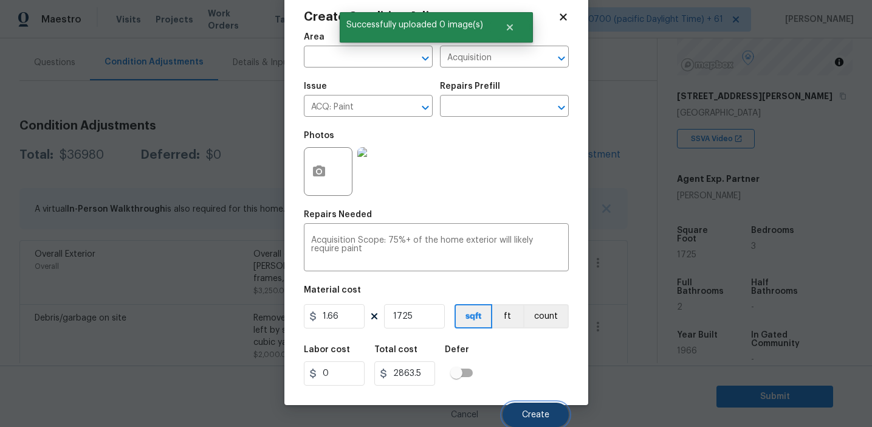
click at [532, 408] on button "Create" at bounding box center [536, 414] width 66 height 24
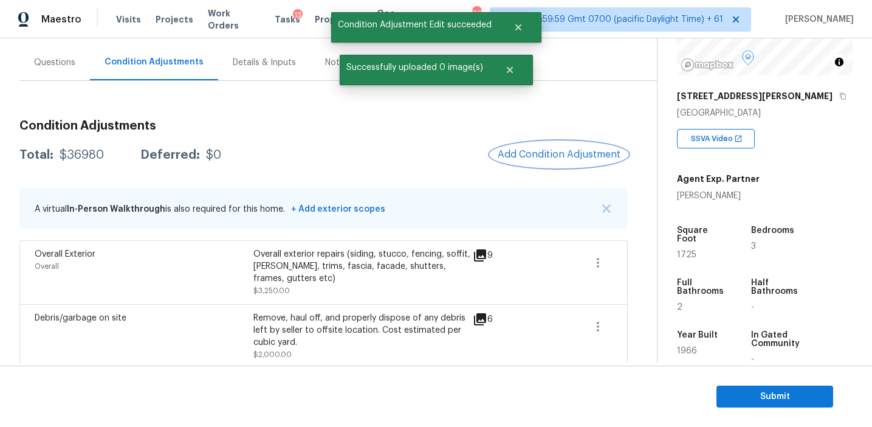
scroll to position [0, 0]
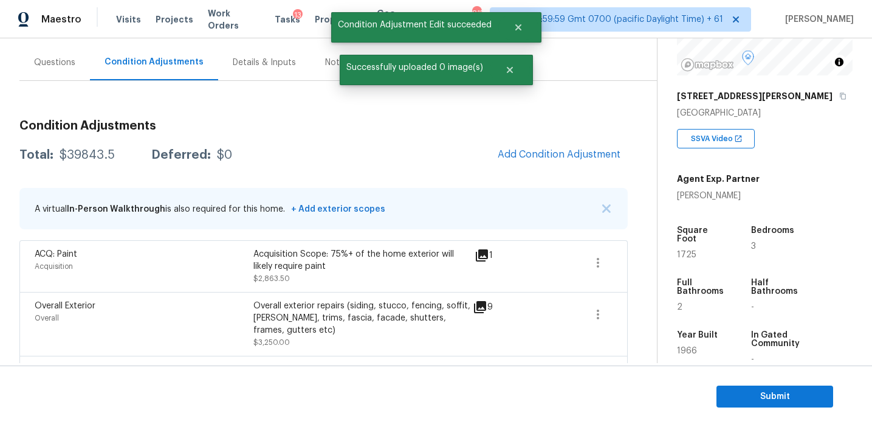
click at [438, 157] on div "Total: $39843.5 Deferred: $0 Add Condition Adjustment" at bounding box center [323, 155] width 608 height 27
click at [470, 161] on div "Total: $39843.5 Deferred: $0 Add Condition Adjustment" at bounding box center [323, 155] width 608 height 27
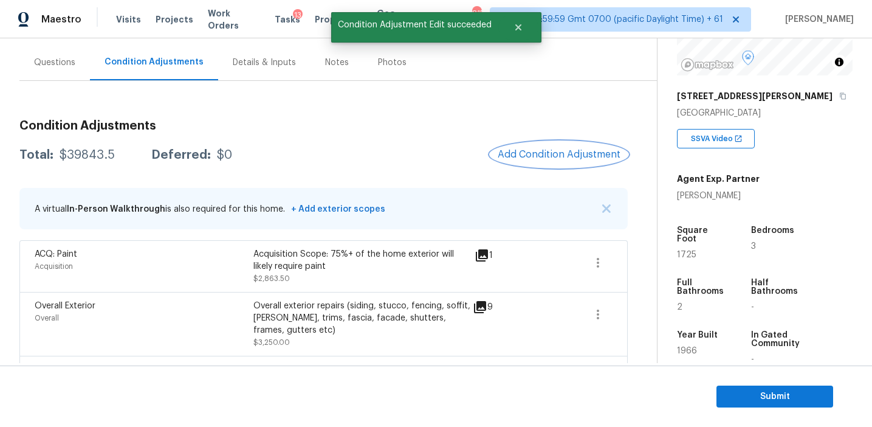
click at [544, 142] on button "Add Condition Adjustment" at bounding box center [559, 155] width 137 height 26
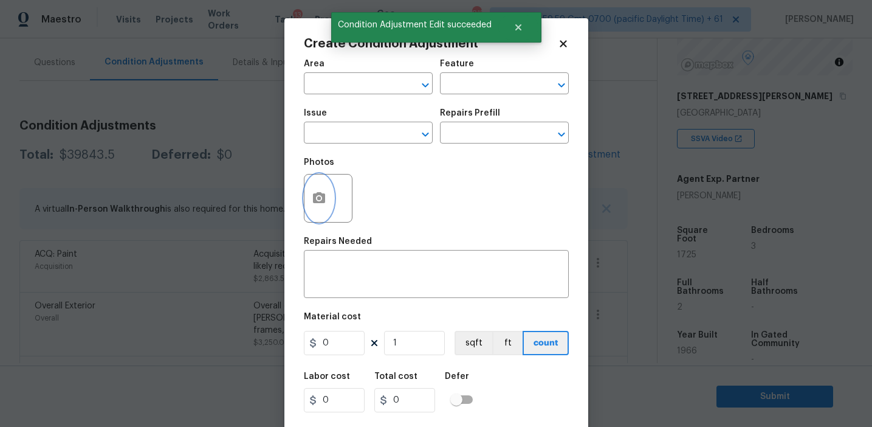
click at [324, 201] on icon "button" at bounding box center [319, 197] width 12 height 11
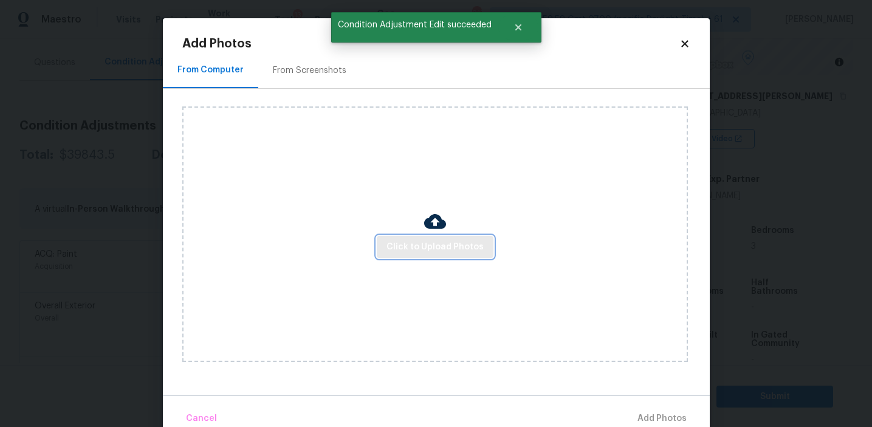
click at [430, 239] on span "Click to Upload Photos" at bounding box center [435, 246] width 97 height 15
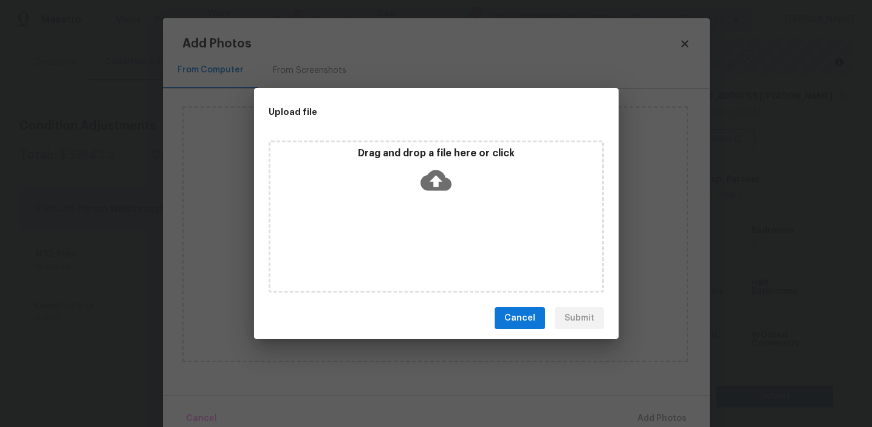
click at [430, 153] on p "Drag and drop a file here or click" at bounding box center [436, 153] width 332 height 13
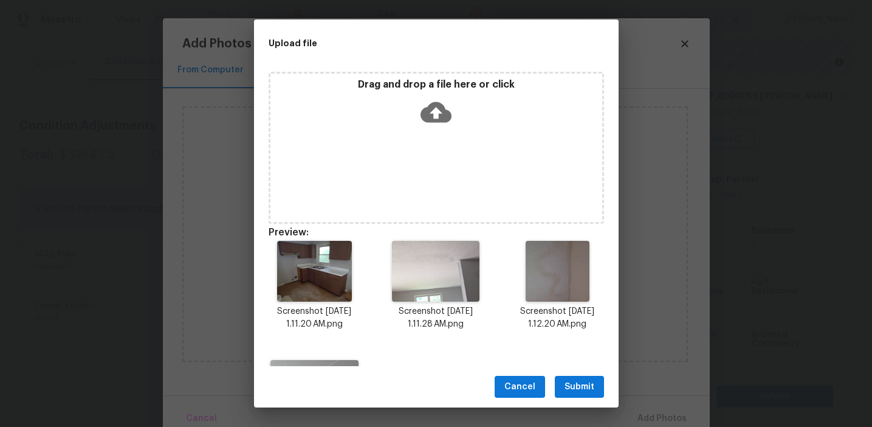
click at [576, 388] on span "Submit" at bounding box center [580, 386] width 30 height 15
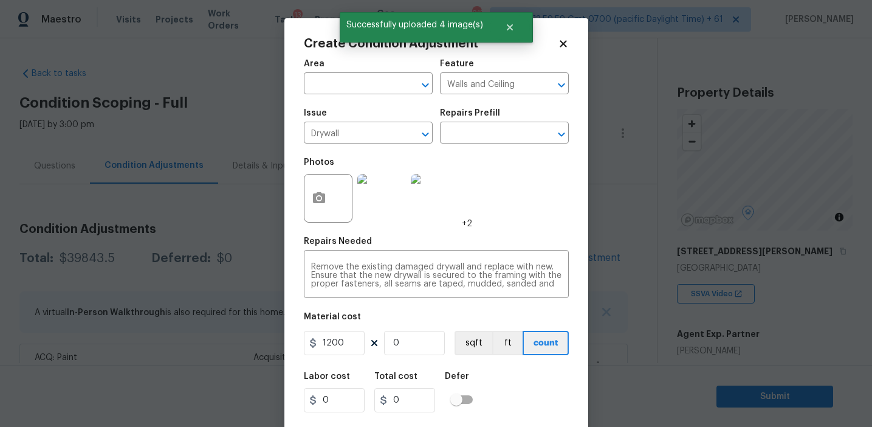
type input "1200"
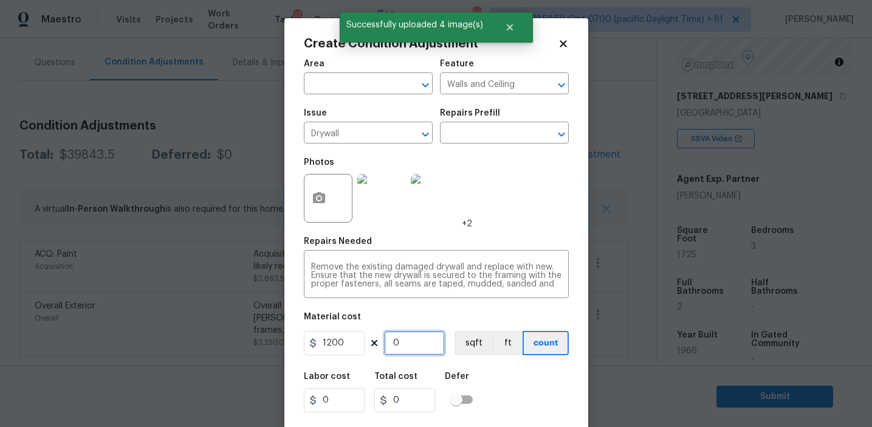
type input "1"
type input "1200"
type input "1"
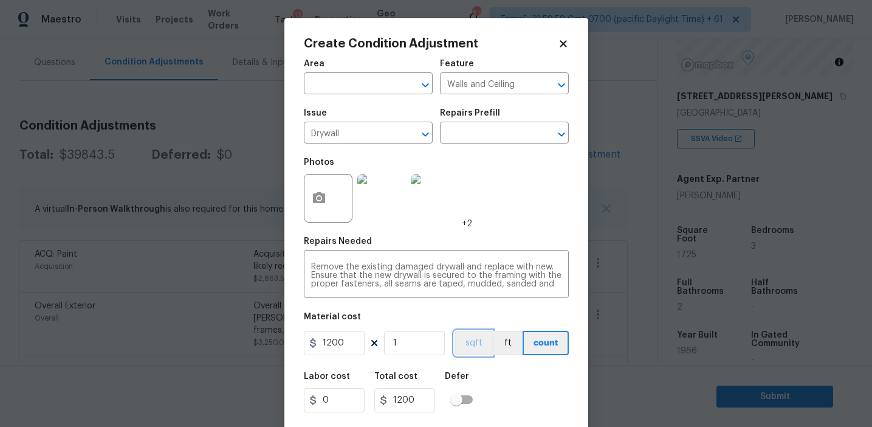
scroll to position [27, 0]
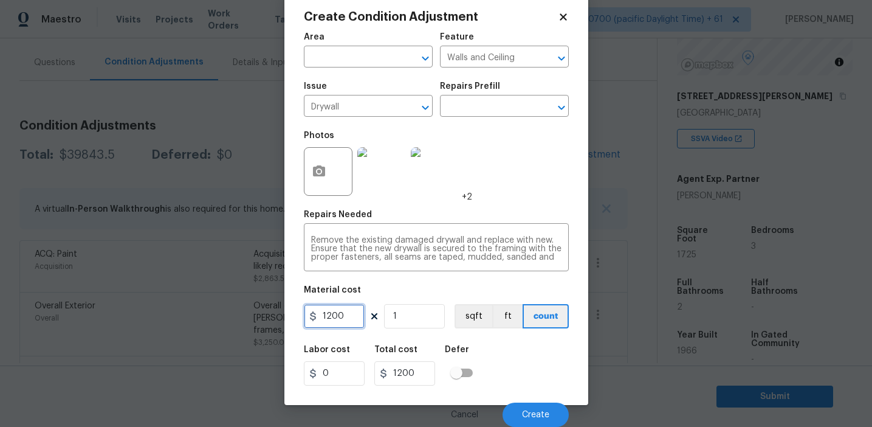
click at [354, 319] on input "1200" at bounding box center [334, 316] width 61 height 24
type input "800"
click at [531, 402] on button "Create" at bounding box center [536, 414] width 66 height 24
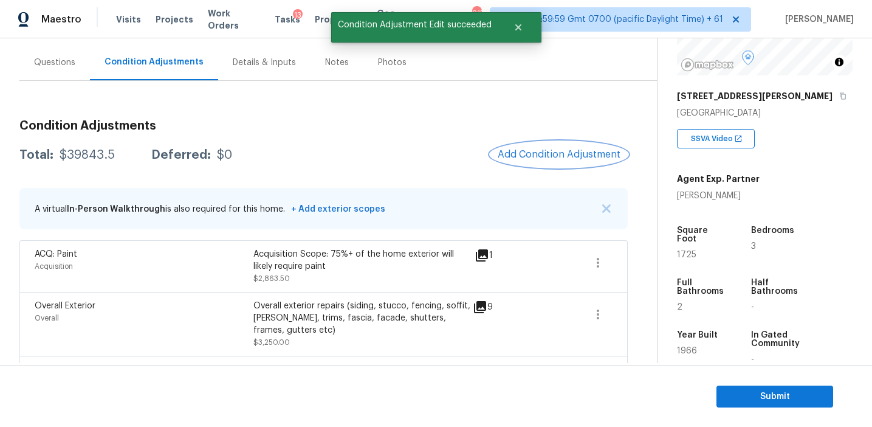
scroll to position [0, 0]
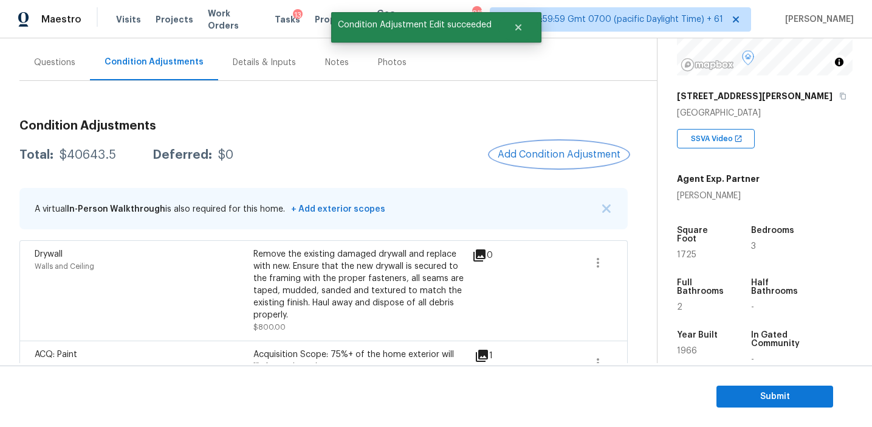
click at [536, 162] on button "Add Condition Adjustment" at bounding box center [559, 155] width 137 height 26
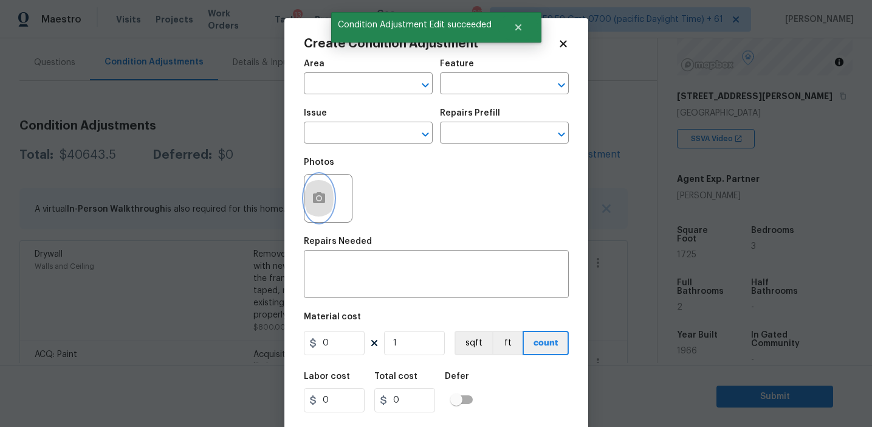
click at [312, 210] on button "button" at bounding box center [319, 197] width 29 height 47
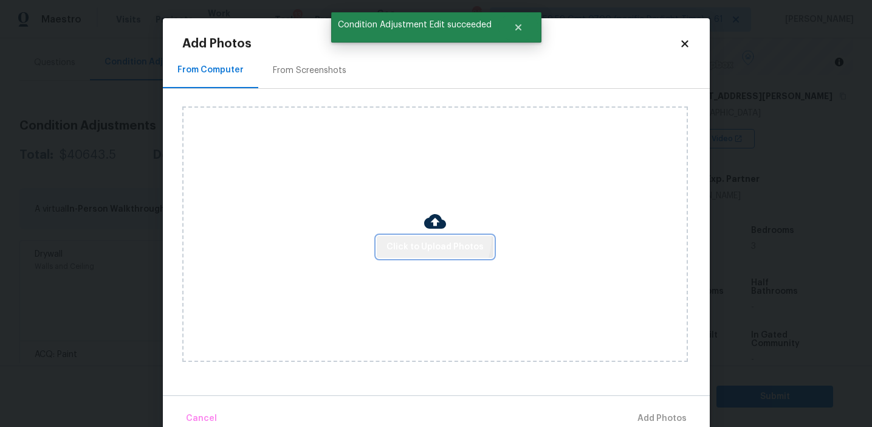
click at [421, 237] on button "Click to Upload Photos" at bounding box center [435, 247] width 117 height 22
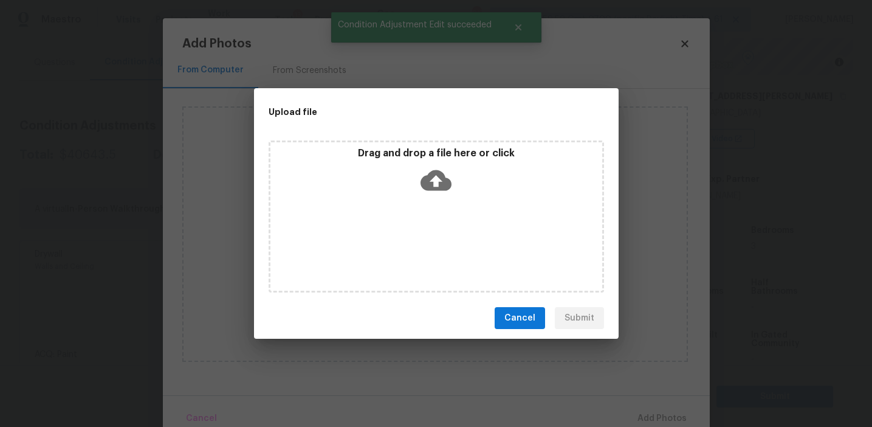
click at [421, 171] on icon at bounding box center [436, 180] width 31 height 31
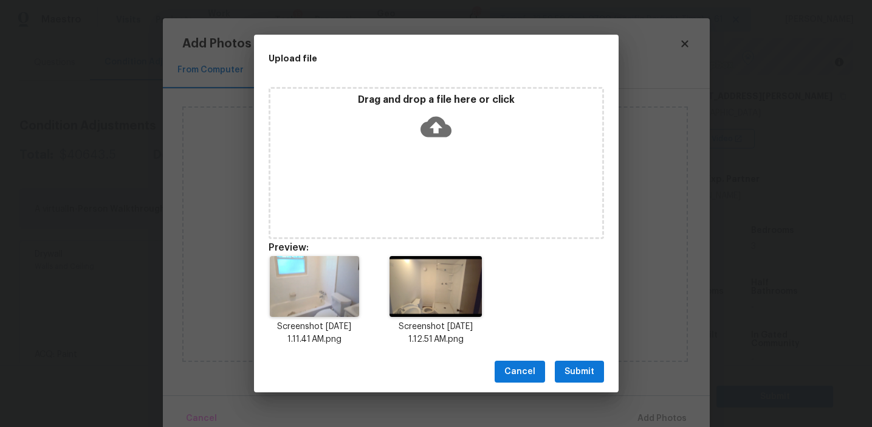
click at [574, 373] on span "Submit" at bounding box center [580, 371] width 30 height 15
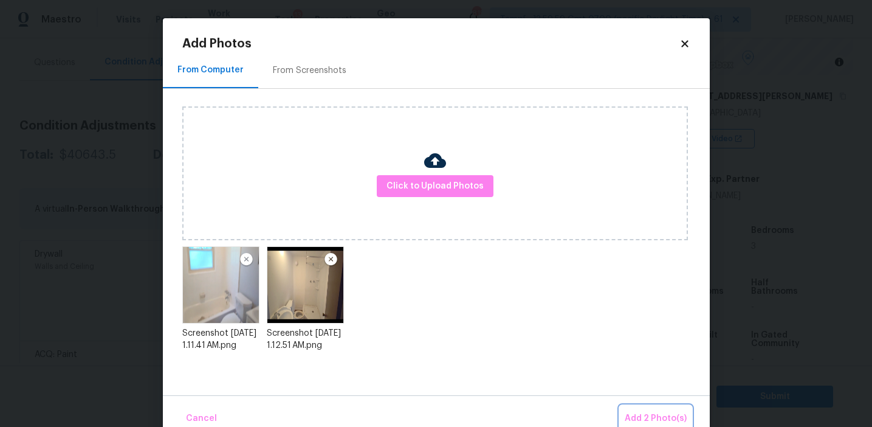
click at [641, 411] on span "Add 2 Photo(s)" at bounding box center [656, 418] width 62 height 15
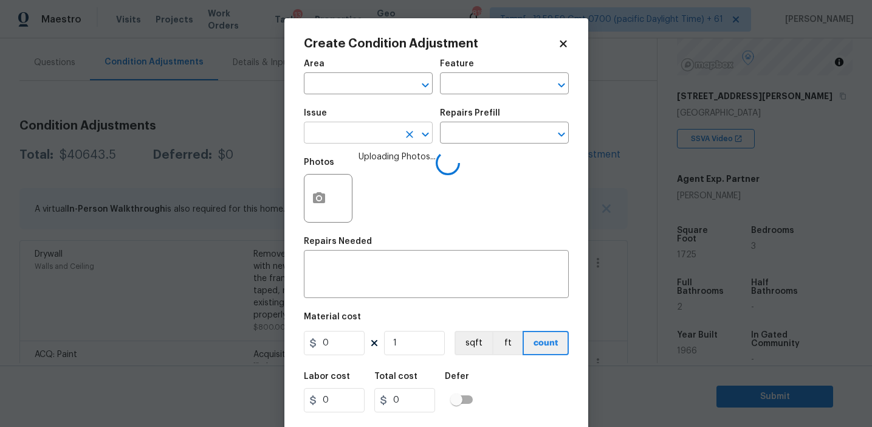
click at [356, 139] on input "text" at bounding box center [351, 134] width 95 height 19
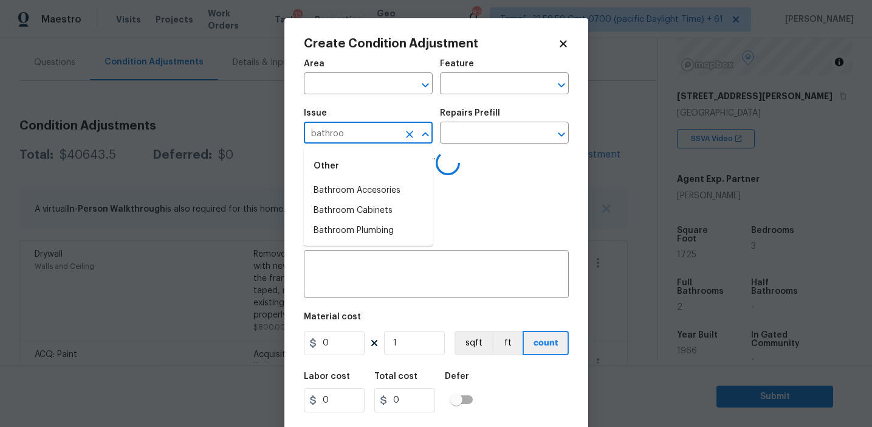
type input "bathroom"
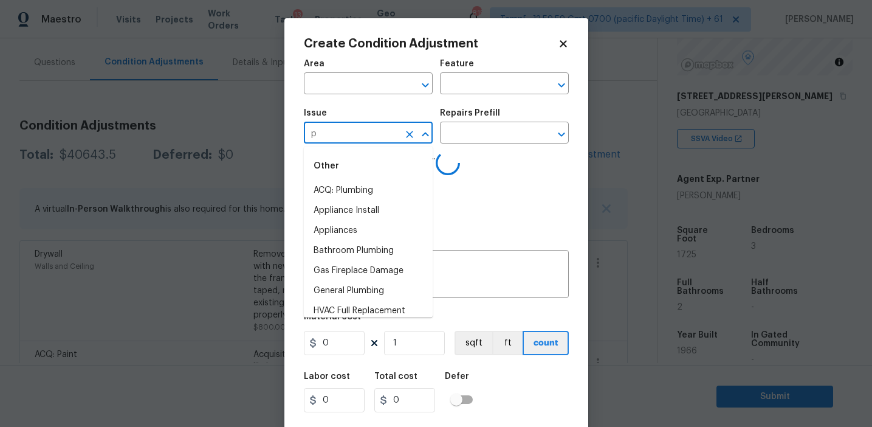
type input "pl"
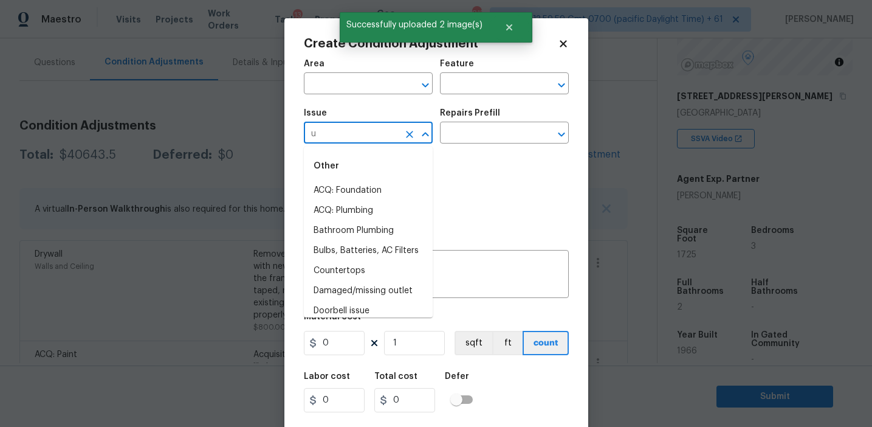
type input "um"
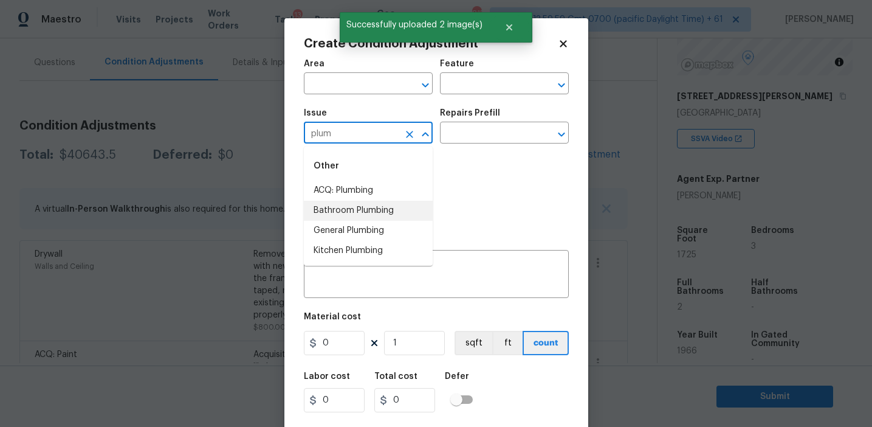
click at [371, 212] on li "Bathroom Plumbing" at bounding box center [368, 211] width 129 height 20
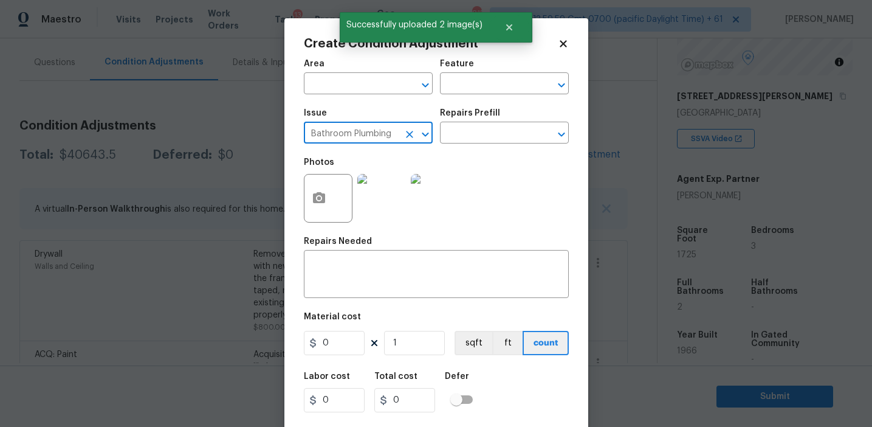
type input "Bathroom Plumbing"
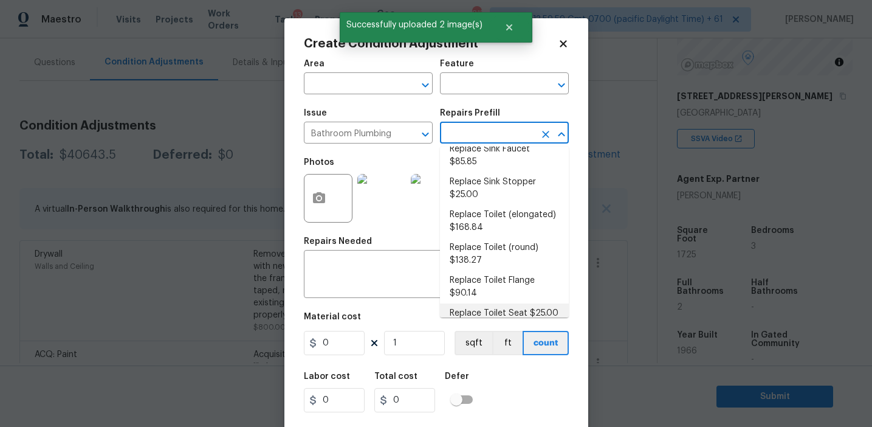
scroll to position [669, 0]
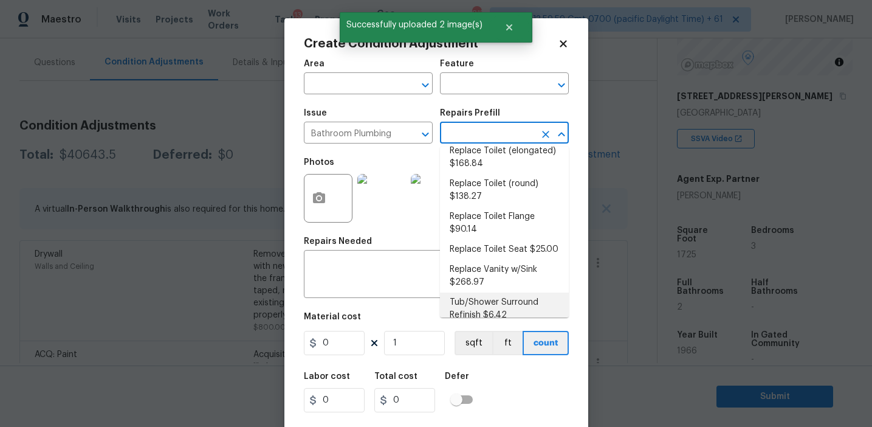
click at [474, 299] on li "Tub/Shower Surround Refinish $6.42" at bounding box center [504, 308] width 129 height 33
type input "Plumbing"
type textarea "Prep, mask, clean and refinish the tub/shower tile surround both all sides ensu…"
type input "6.42"
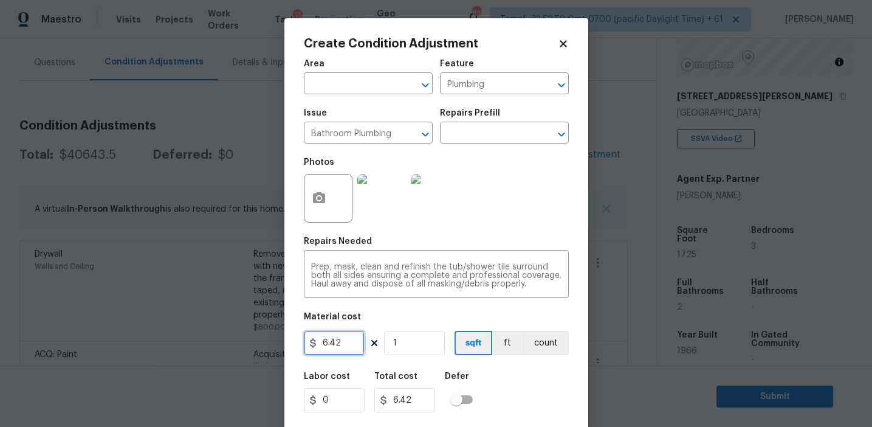
click at [349, 344] on input "6.42" at bounding box center [334, 343] width 61 height 24
type input "450"
type input "2"
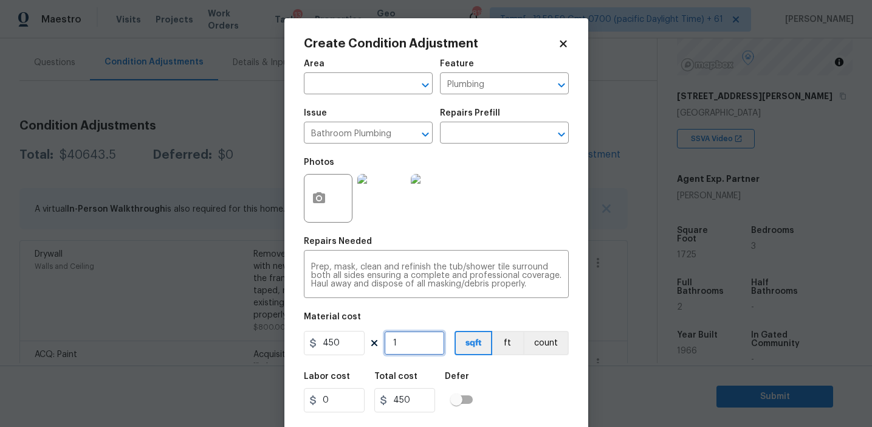
type input "900"
type input "2"
click at [535, 355] on button "count" at bounding box center [546, 343] width 46 height 24
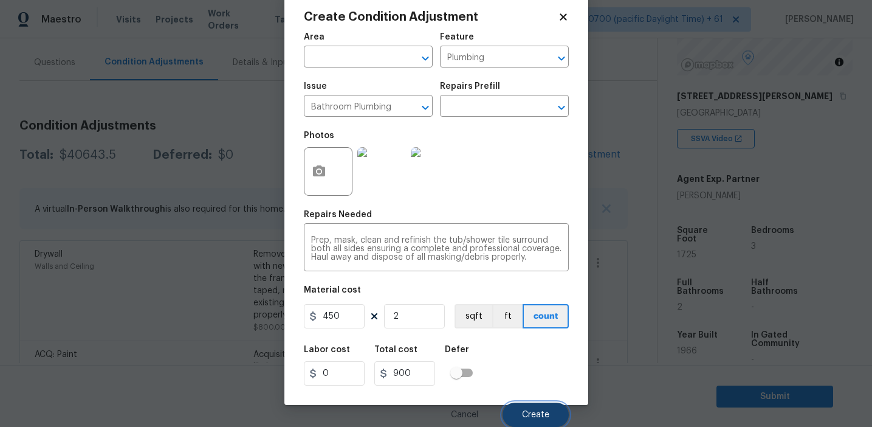
click at [535, 407] on button "Create" at bounding box center [536, 414] width 66 height 24
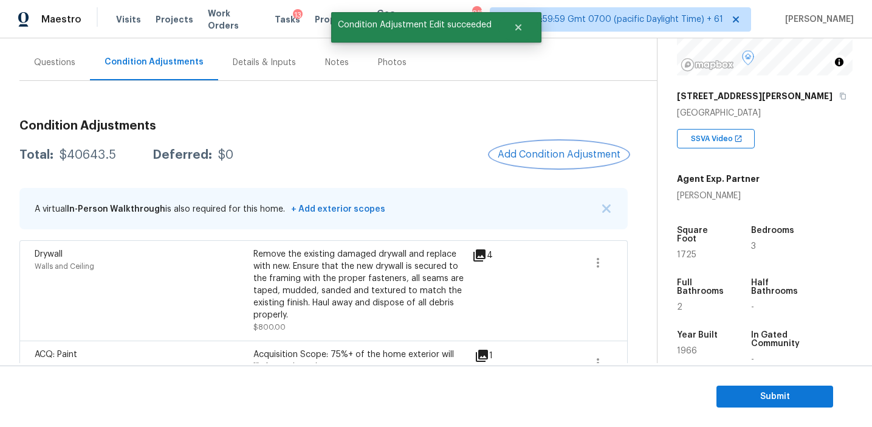
scroll to position [0, 0]
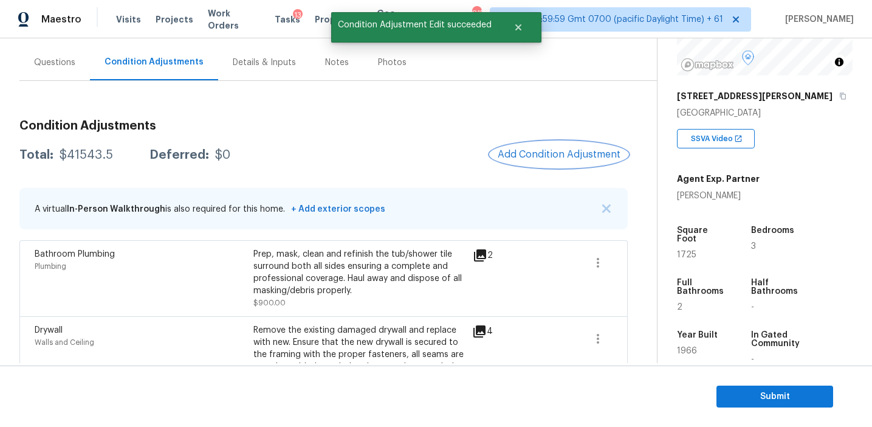
click at [524, 156] on span "Add Condition Adjustment" at bounding box center [559, 154] width 123 height 11
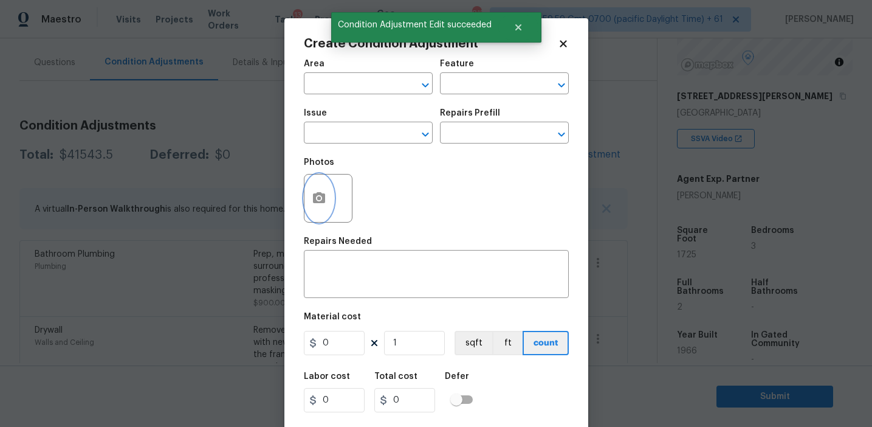
click at [322, 204] on icon "button" at bounding box center [319, 198] width 15 height 15
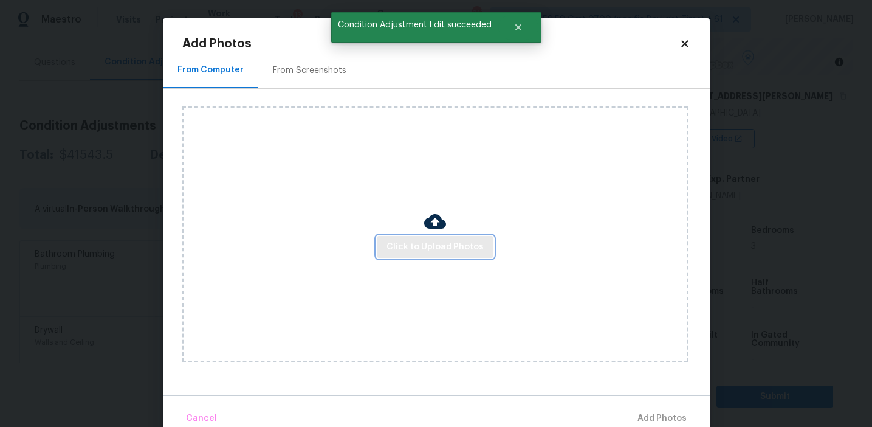
click at [419, 243] on span "Click to Upload Photos" at bounding box center [435, 246] width 97 height 15
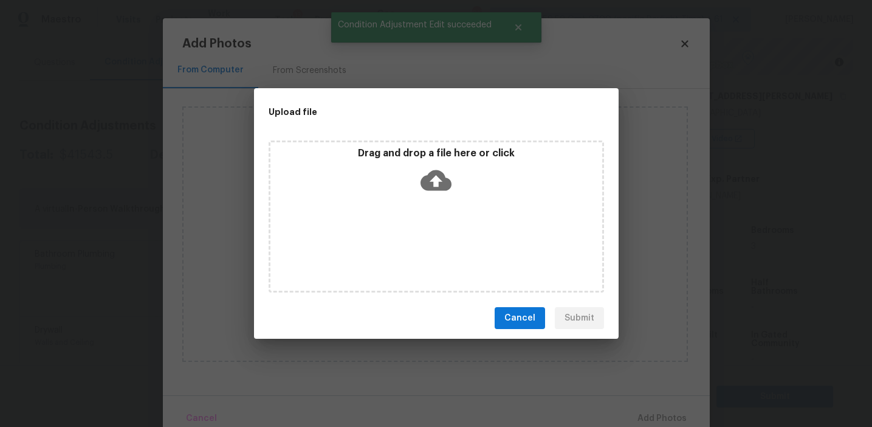
click at [422, 174] on icon at bounding box center [436, 180] width 31 height 31
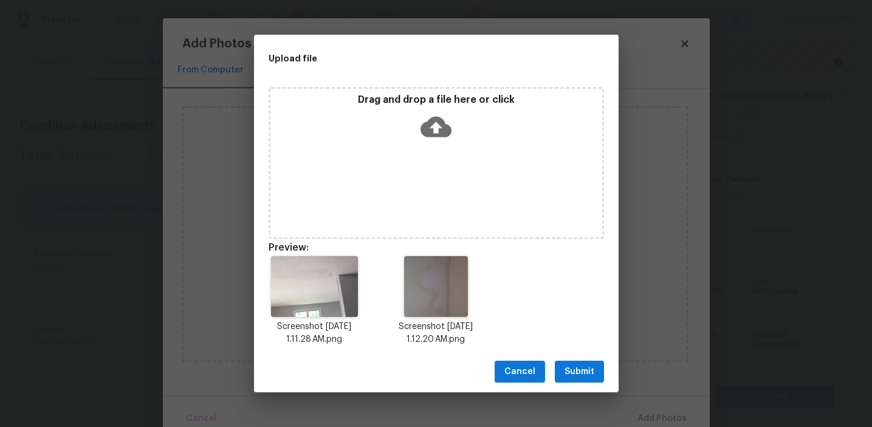
click at [568, 365] on span "Submit" at bounding box center [580, 371] width 30 height 15
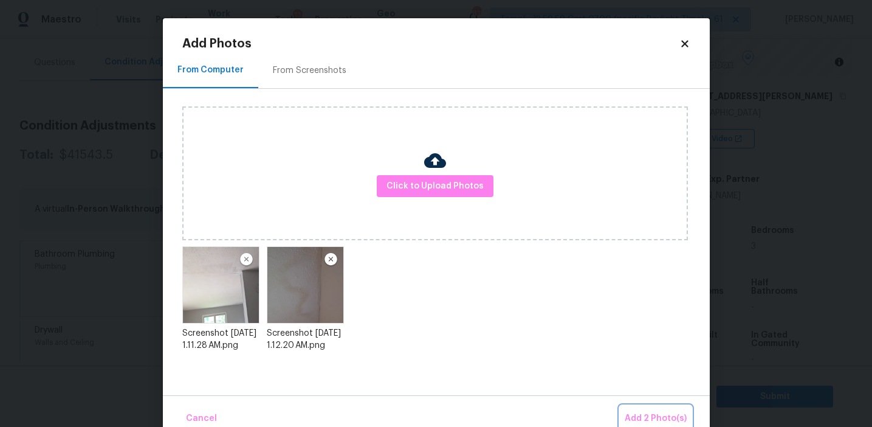
click at [650, 416] on span "Add 2 Photo(s)" at bounding box center [656, 418] width 62 height 15
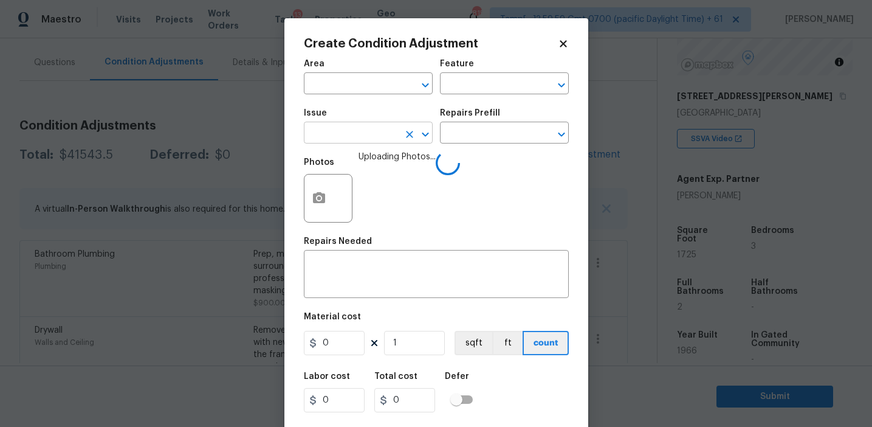
click at [350, 139] on input "text" at bounding box center [351, 134] width 95 height 19
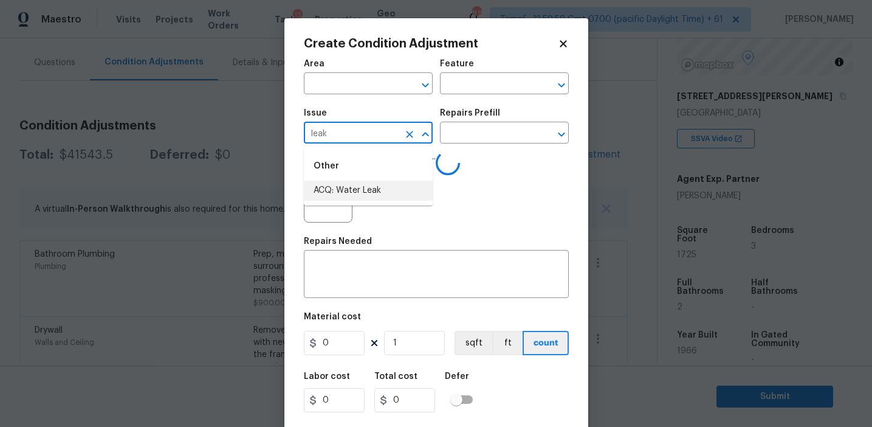
click at [379, 195] on li "ACQ: Water Leak" at bounding box center [368, 191] width 129 height 20
type input "ACQ: Water Leak"
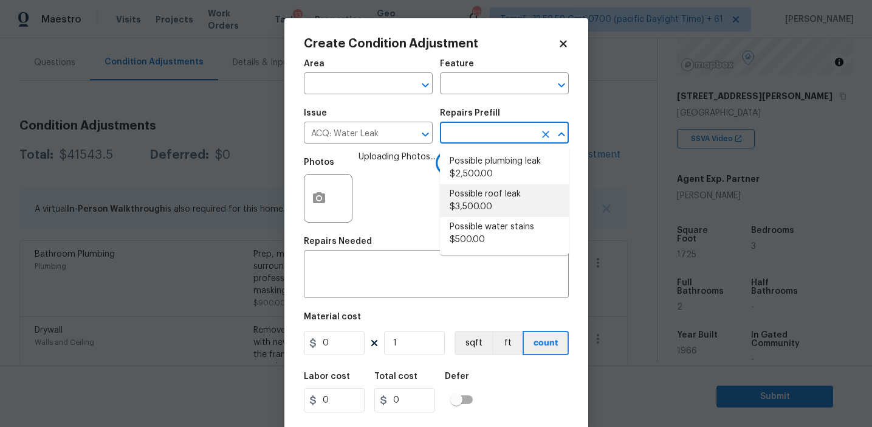
click at [477, 200] on li "Possible roof leak $3,500.00" at bounding box center [504, 200] width 129 height 33
type input "Acquisition"
type textarea "Acquisition Scope: Possible roof leak"
type input "3500"
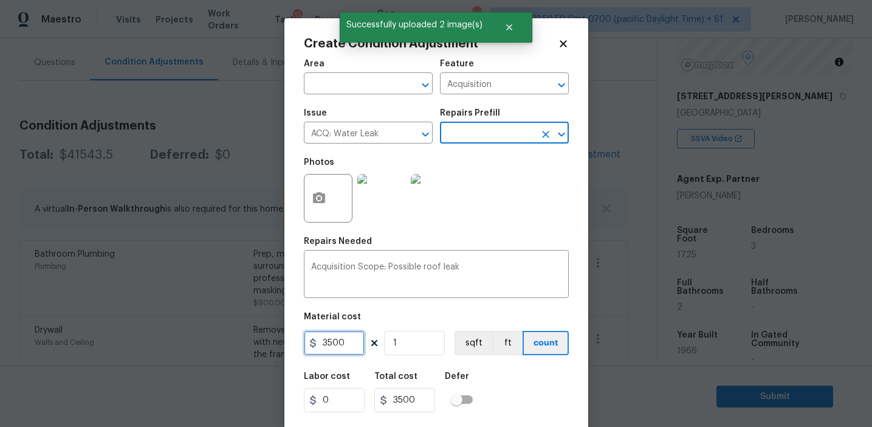
click at [326, 344] on input "3500" at bounding box center [334, 343] width 61 height 24
type input "2500"
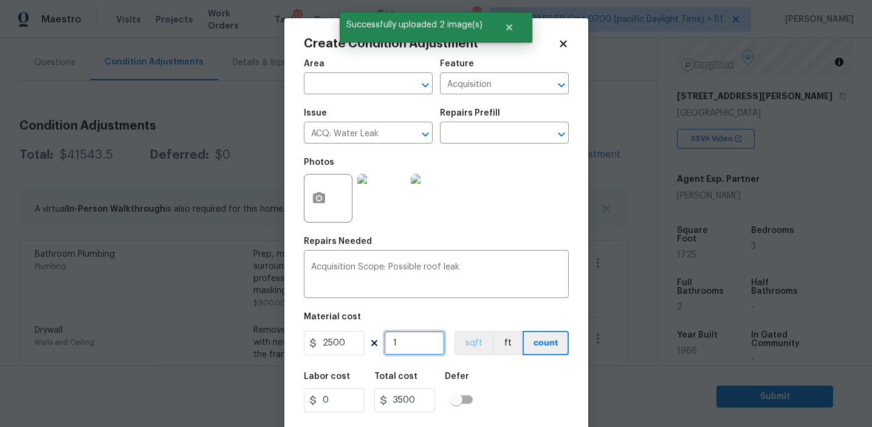
type input "2500"
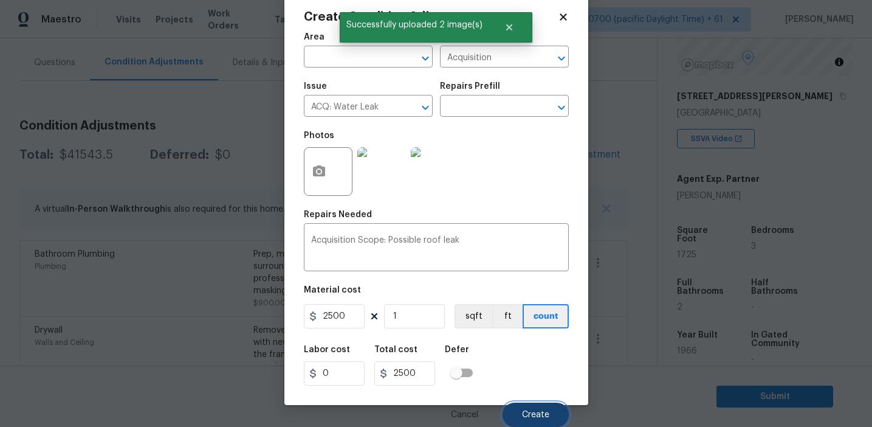
click at [525, 415] on span "Create" at bounding box center [535, 414] width 27 height 9
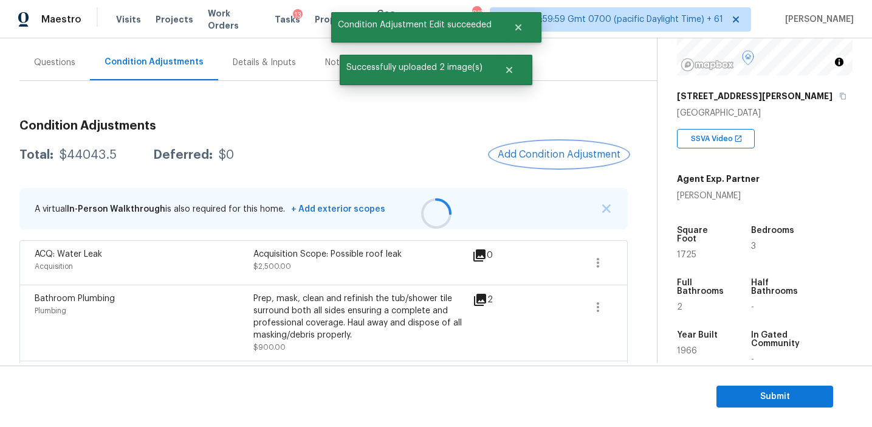
scroll to position [0, 0]
click at [521, 151] on span "Add Condition Adjustment" at bounding box center [559, 154] width 123 height 11
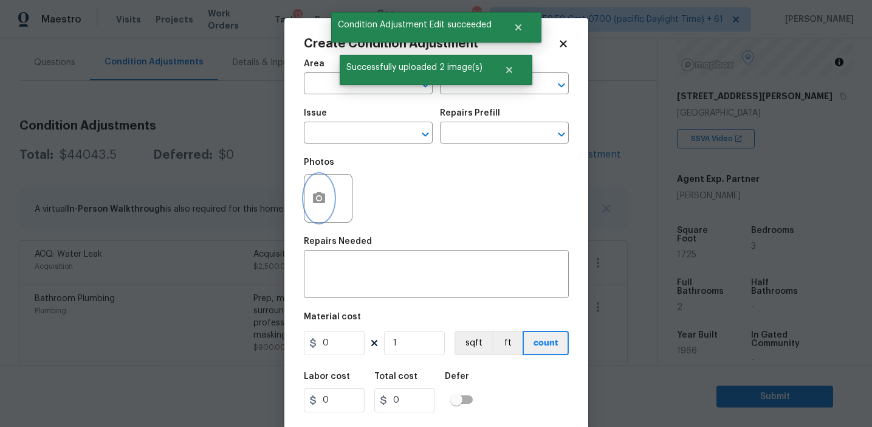
click at [310, 205] on button "button" at bounding box center [319, 197] width 29 height 47
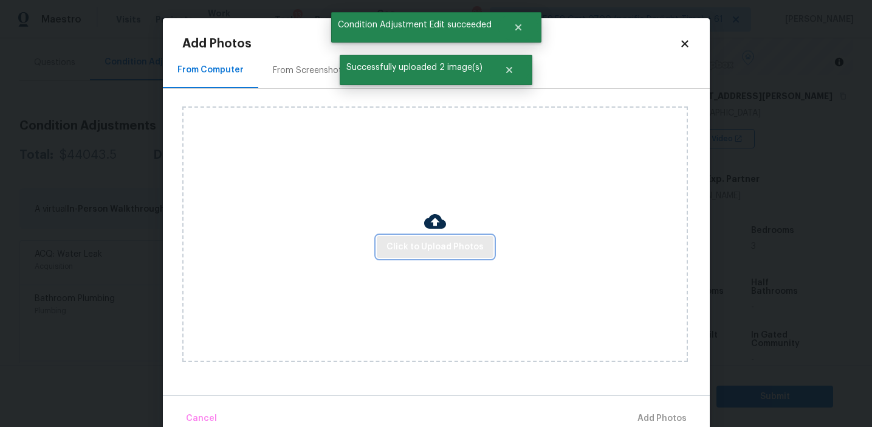
click at [416, 241] on span "Click to Upload Photos" at bounding box center [435, 246] width 97 height 15
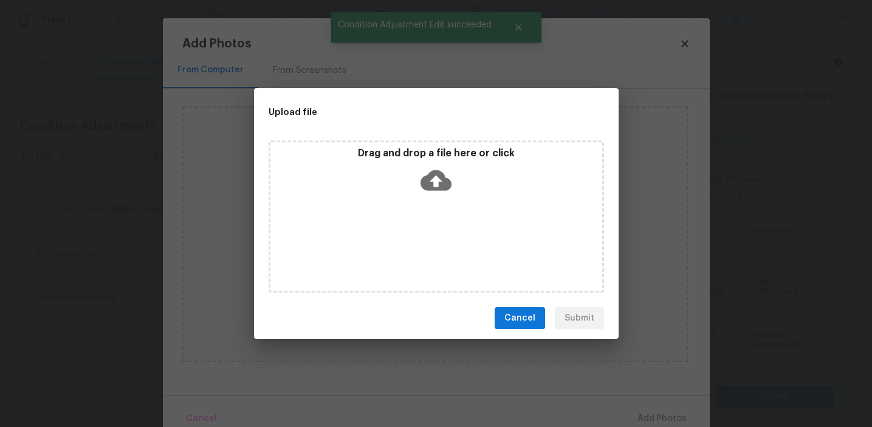
click at [409, 163] on div "Drag and drop a file here or click" at bounding box center [436, 173] width 332 height 52
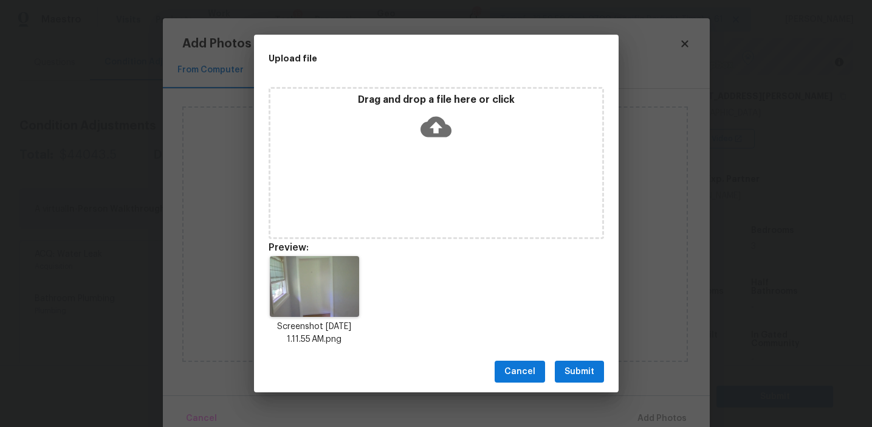
click at [573, 373] on span "Submit" at bounding box center [580, 371] width 30 height 15
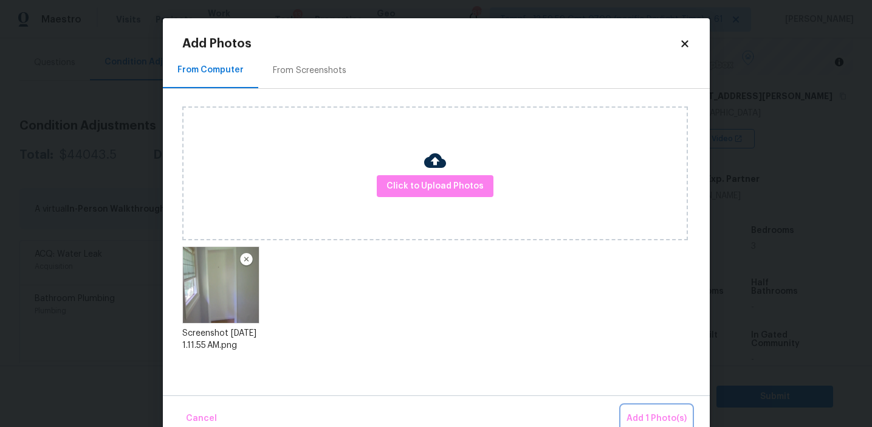
click at [638, 406] on button "Add 1 Photo(s)" at bounding box center [657, 418] width 70 height 26
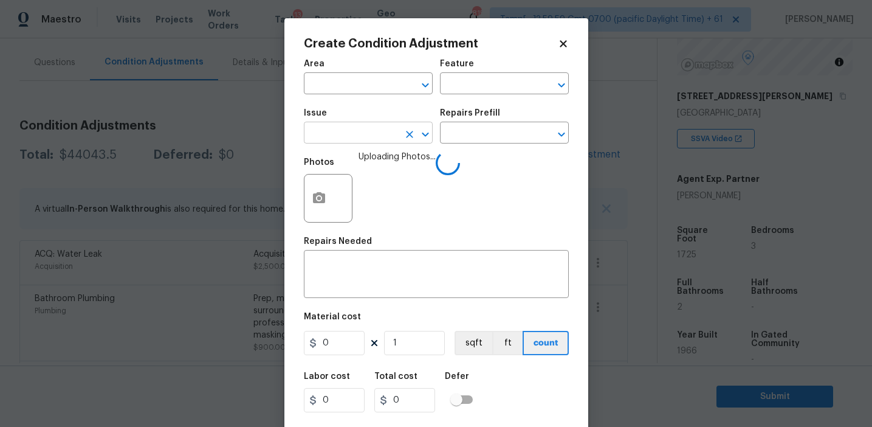
click at [332, 140] on input "text" at bounding box center [351, 134] width 95 height 19
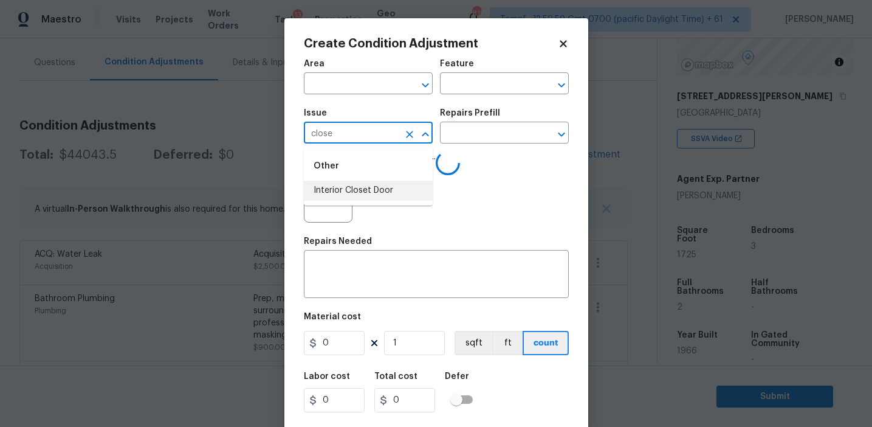
click at [348, 188] on li "Interior Closet Door" at bounding box center [368, 191] width 129 height 20
type input "Interior Closet Door"
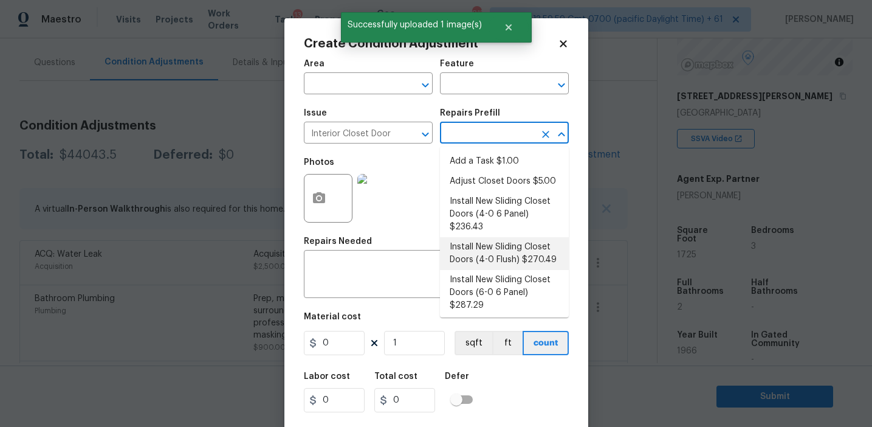
click at [479, 245] on li "Install New Sliding Closet Doors (4-0 Flush) $270.49" at bounding box center [504, 253] width 129 height 33
type input "Interior Door"
type textarea "Remove the existing door (if present). Install a new 4-0 bi-fold flush panel in…"
type input "270.49"
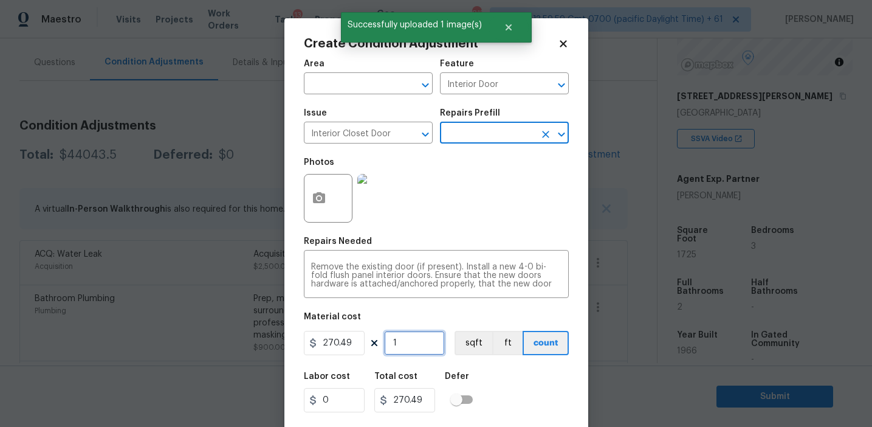
click at [408, 338] on input "1" at bounding box center [414, 343] width 61 height 24
type input "0"
type input "3"
type input "811.47"
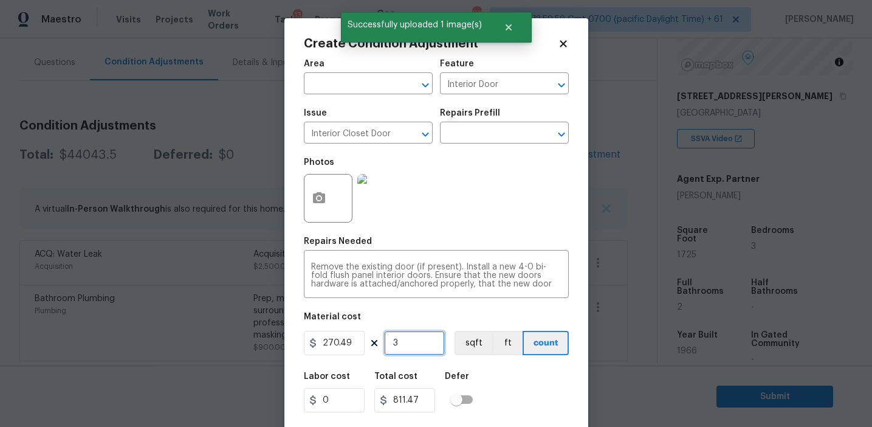
scroll to position [27, 0]
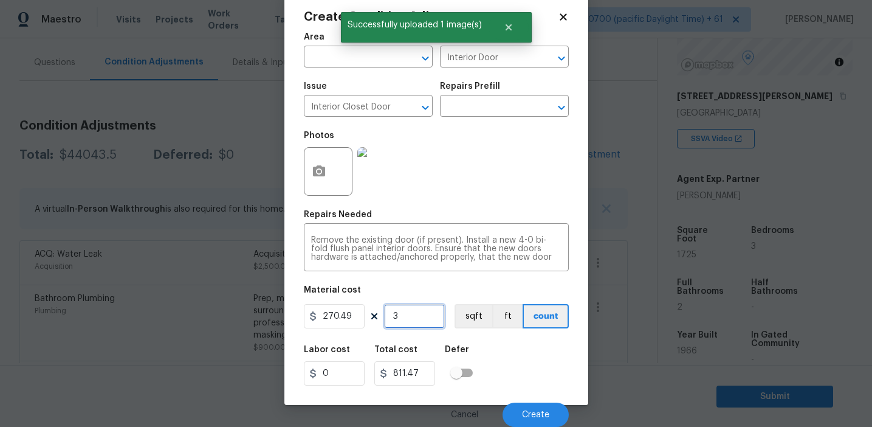
type input "3"
click at [530, 418] on span "Create" at bounding box center [535, 414] width 27 height 9
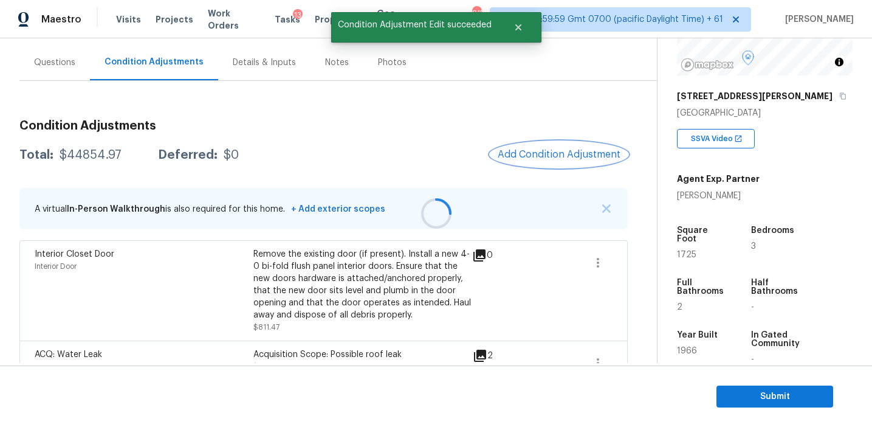
scroll to position [0, 0]
click at [537, 149] on span "Add Condition Adjustment" at bounding box center [559, 154] width 123 height 11
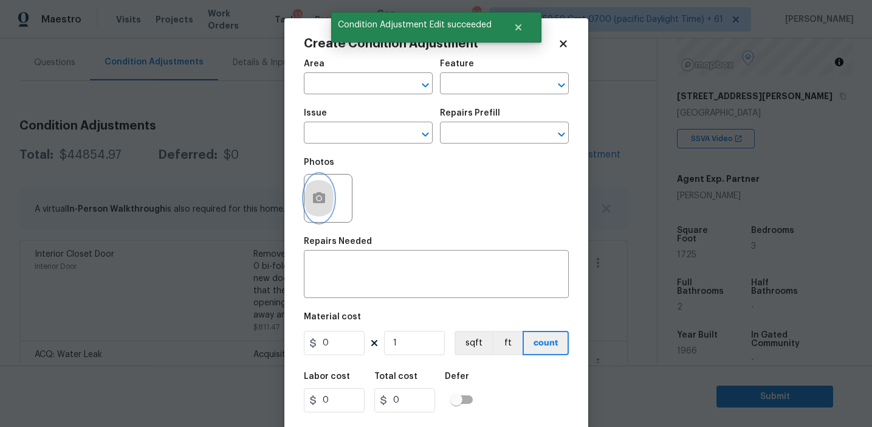
click at [321, 205] on icon "button" at bounding box center [319, 198] width 15 height 15
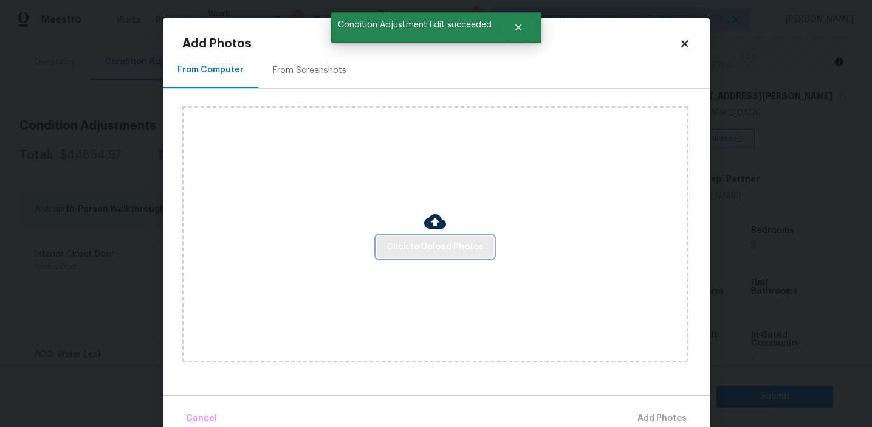
click at [424, 246] on span "Click to Upload Photos" at bounding box center [435, 246] width 97 height 15
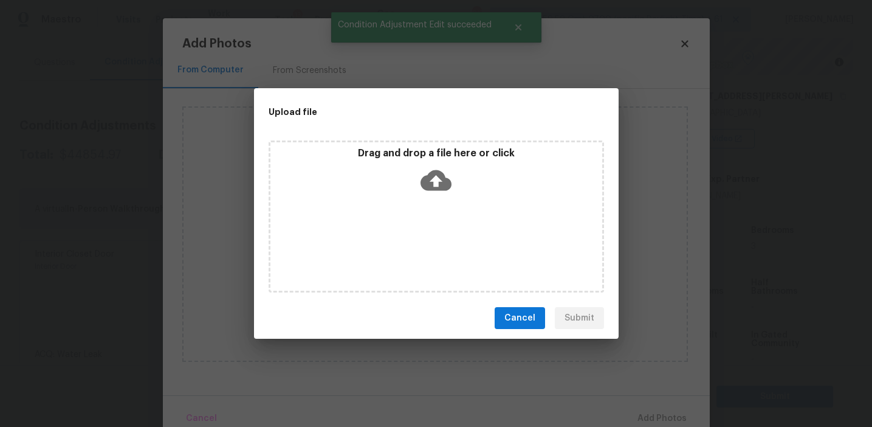
click at [432, 175] on icon at bounding box center [436, 180] width 31 height 21
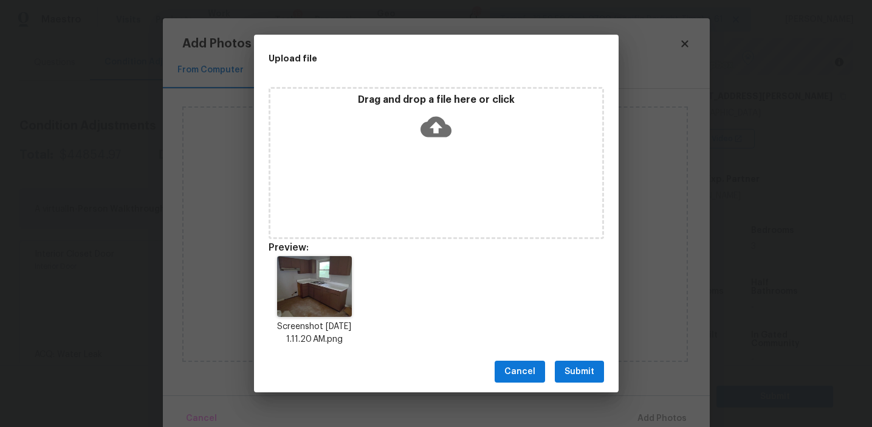
click at [564, 371] on button "Submit" at bounding box center [579, 371] width 49 height 22
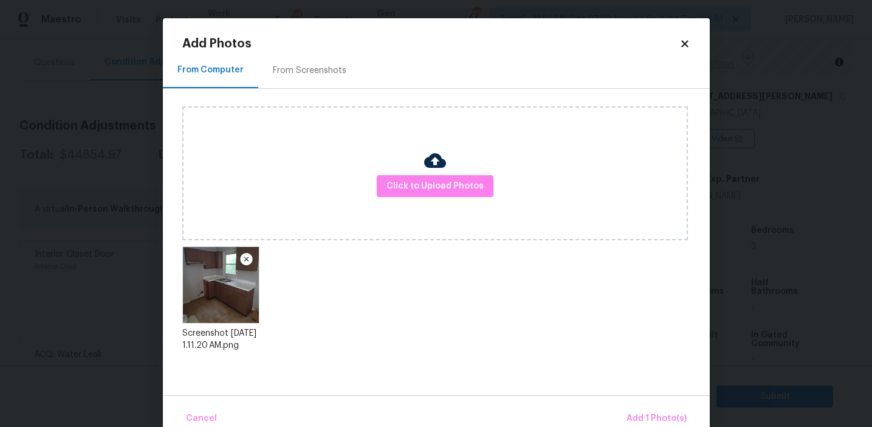
click at [642, 405] on div "Cancel Add 1 Photo(s)" at bounding box center [436, 413] width 547 height 36
click at [637, 418] on span "Add 1 Photo(s)" at bounding box center [657, 418] width 60 height 15
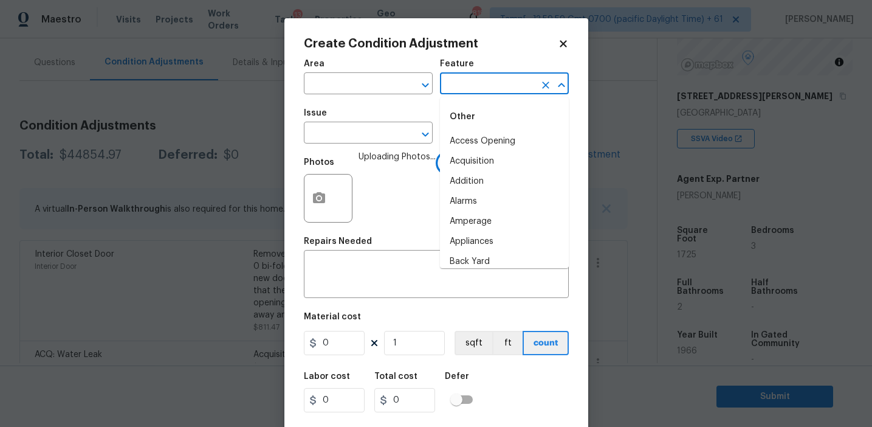
click at [473, 82] on input "text" at bounding box center [487, 84] width 95 height 19
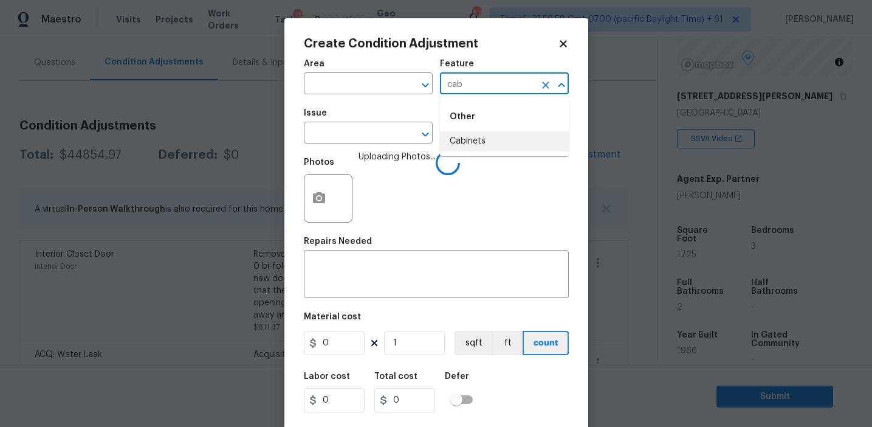
click at [496, 132] on li "Cabinets" at bounding box center [504, 141] width 129 height 20
type input "Cabinets"
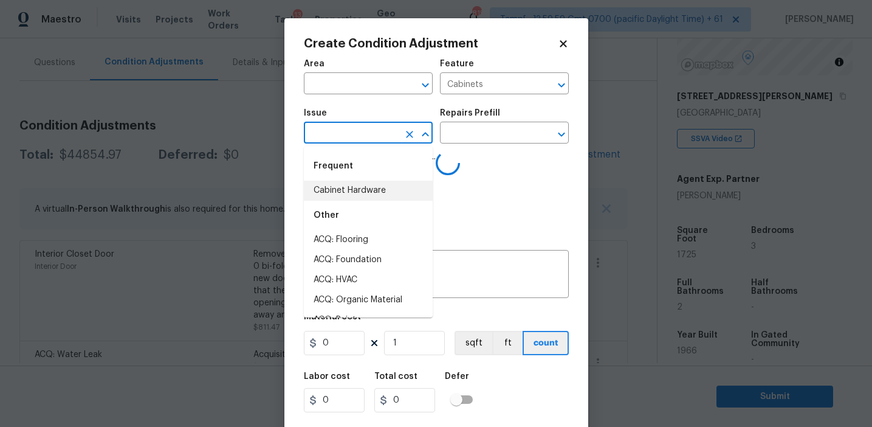
click at [375, 193] on li "Cabinet Hardware" at bounding box center [368, 191] width 129 height 20
type input "Cabinet Hardware"
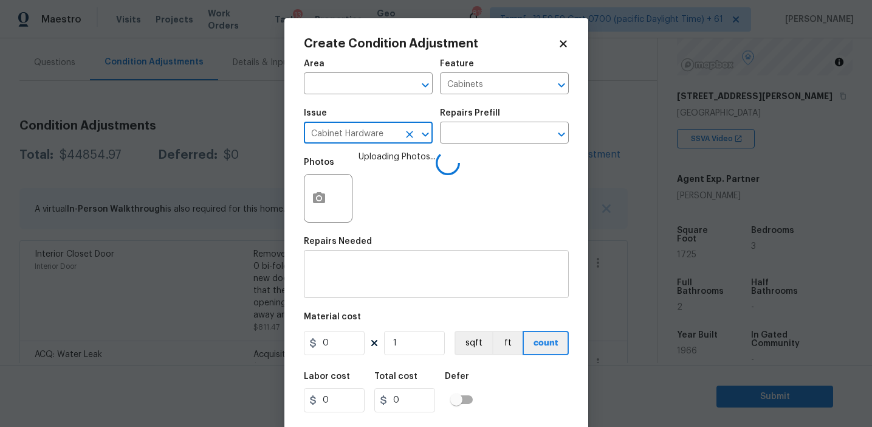
click at [377, 283] on textarea at bounding box center [436, 276] width 250 height 26
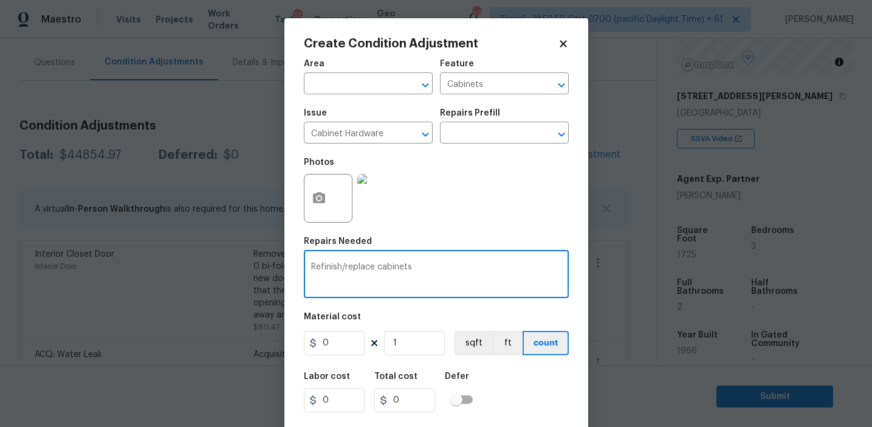
type textarea "Refinish/replace cabinets"
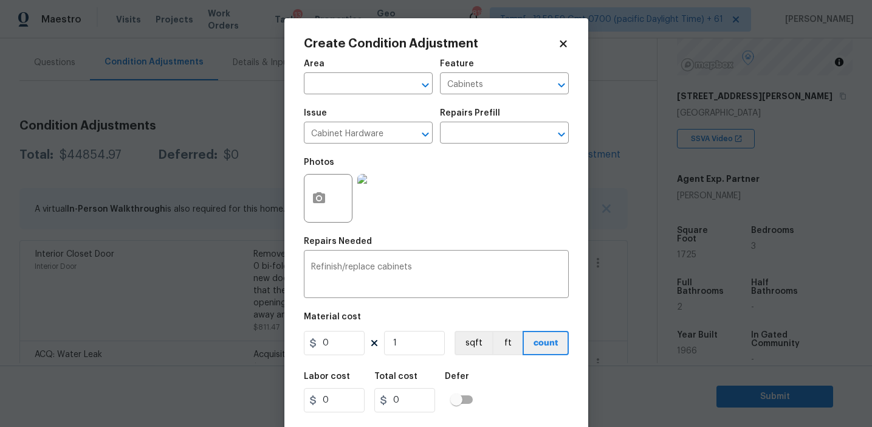
click at [394, 209] on img at bounding box center [381, 198] width 49 height 49
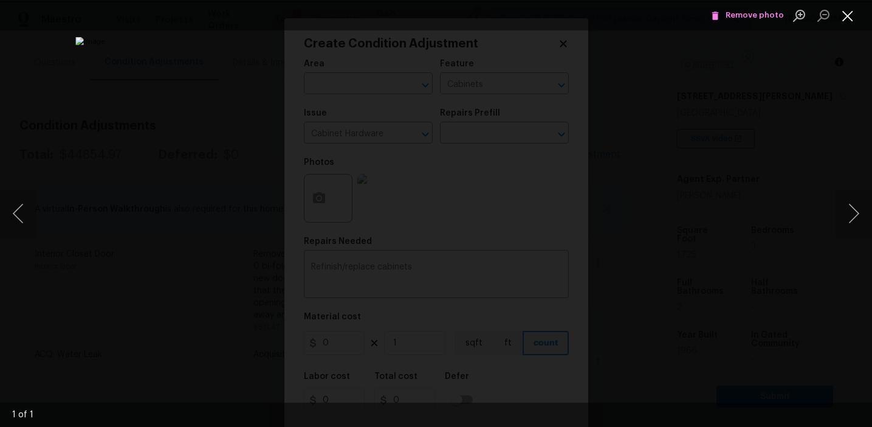
click at [845, 16] on button "Close lightbox" at bounding box center [848, 15] width 24 height 21
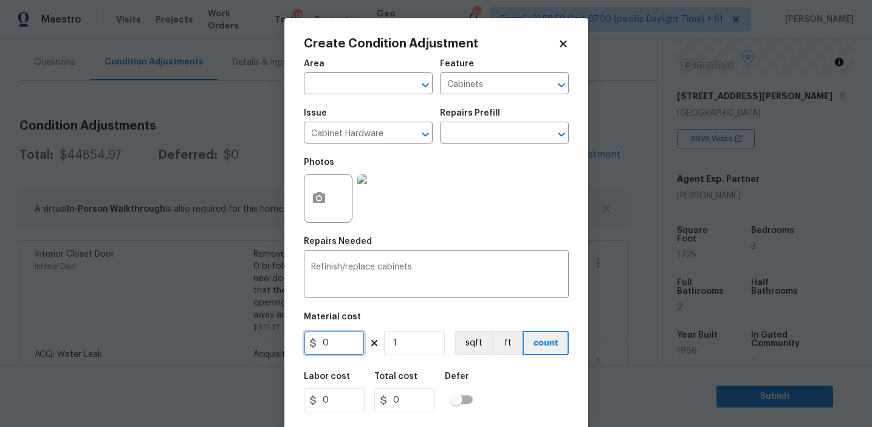
click at [334, 337] on input "0" at bounding box center [334, 343] width 61 height 24
type input "5000"
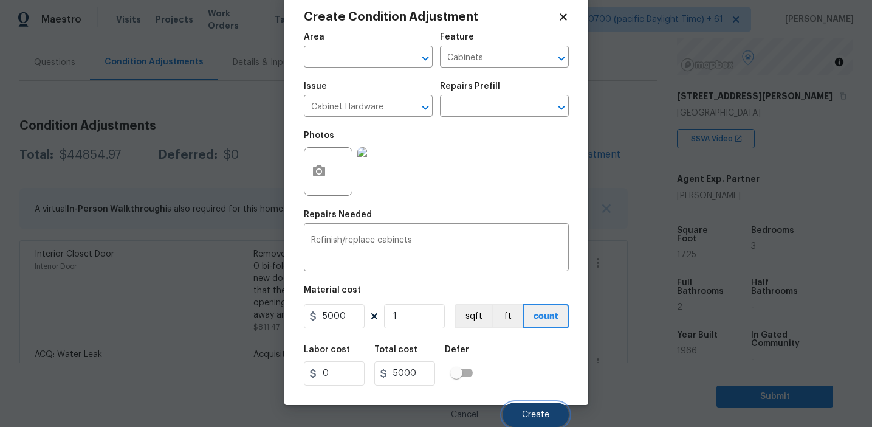
click at [543, 408] on button "Create" at bounding box center [536, 414] width 66 height 24
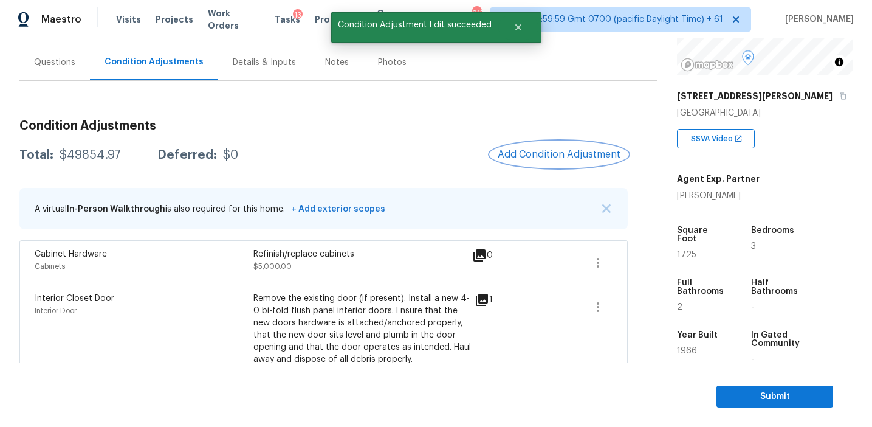
scroll to position [0, 0]
click at [548, 150] on span "Add Condition Adjustment" at bounding box center [559, 154] width 123 height 11
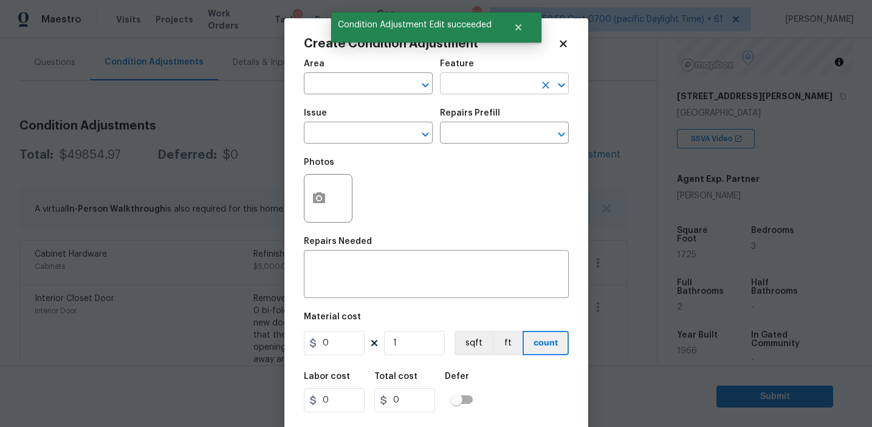
click at [474, 81] on input "text" at bounding box center [487, 84] width 95 height 19
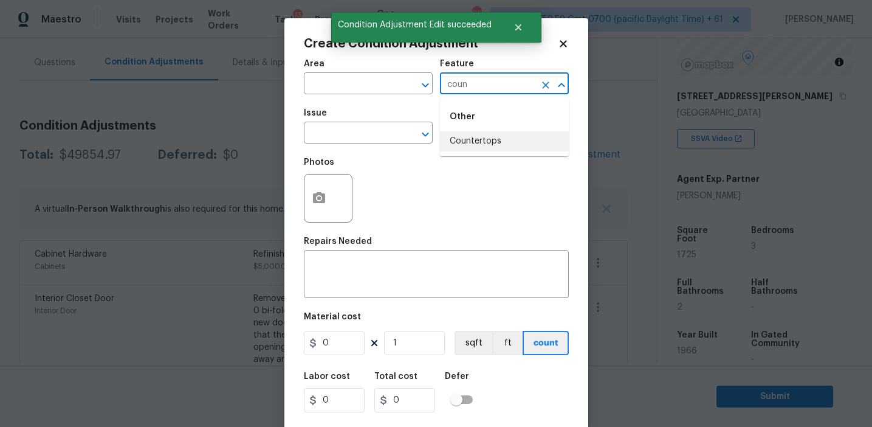
click at [473, 145] on li "Countertops" at bounding box center [504, 141] width 129 height 20
type input "Countertops"
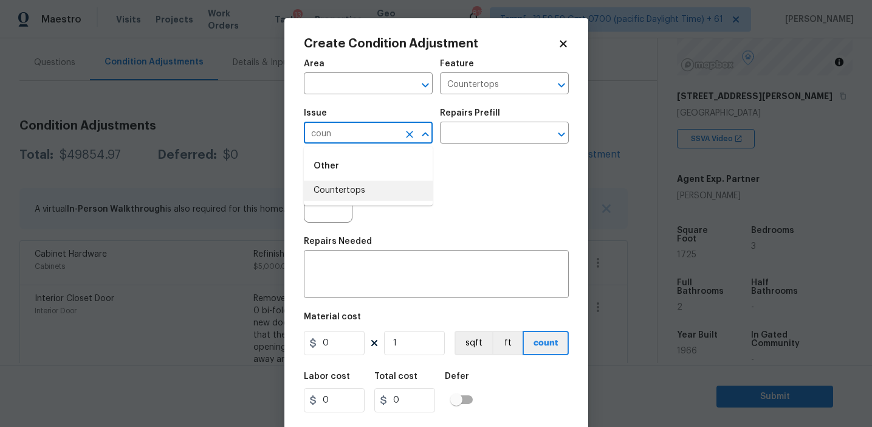
click at [323, 193] on li "Countertops" at bounding box center [368, 191] width 129 height 20
click at [348, 129] on input "Countertops" at bounding box center [351, 134] width 95 height 19
type input "Countertops"
click at [356, 262] on div "x ​" at bounding box center [436, 275] width 265 height 45
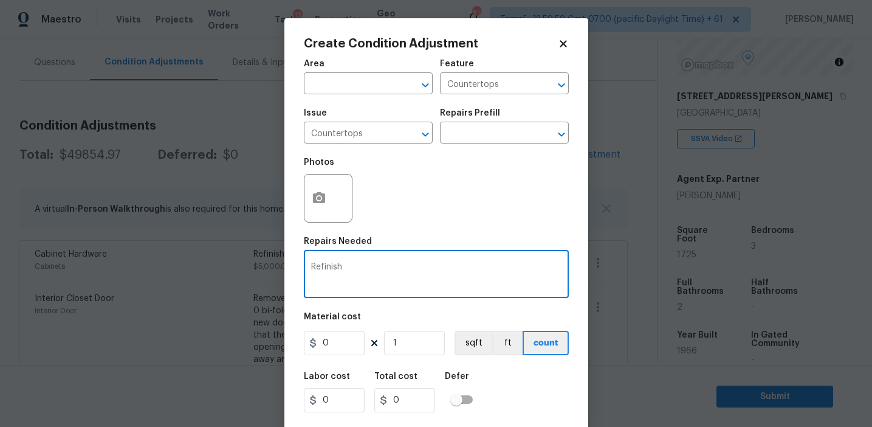
paste textarea "Countertops"
type textarea "Refinish Countertops"
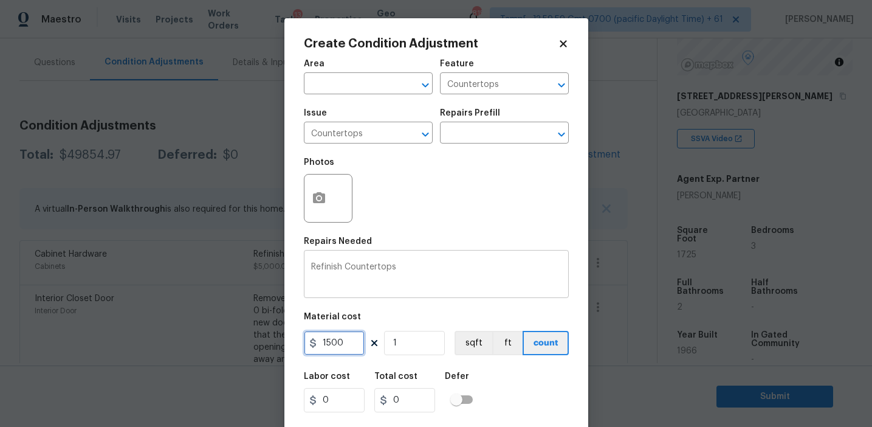
type input "1500"
click at [320, 203] on icon "button" at bounding box center [319, 197] width 12 height 11
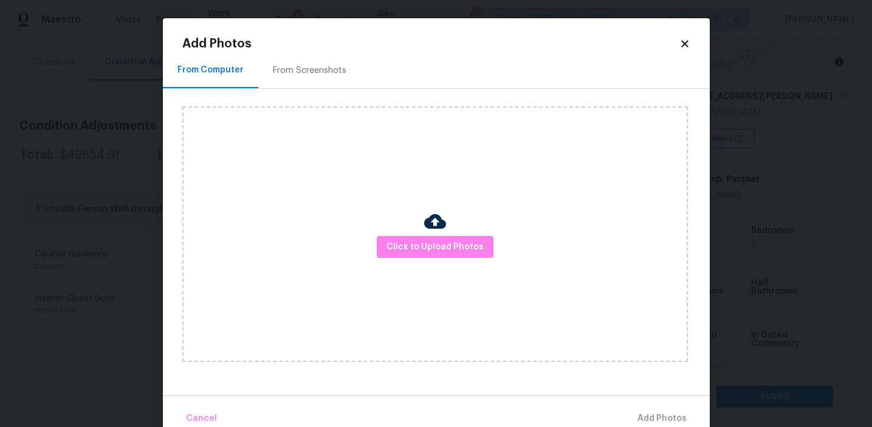
click at [314, 72] on div "From Screenshots" at bounding box center [310, 70] width 74 height 12
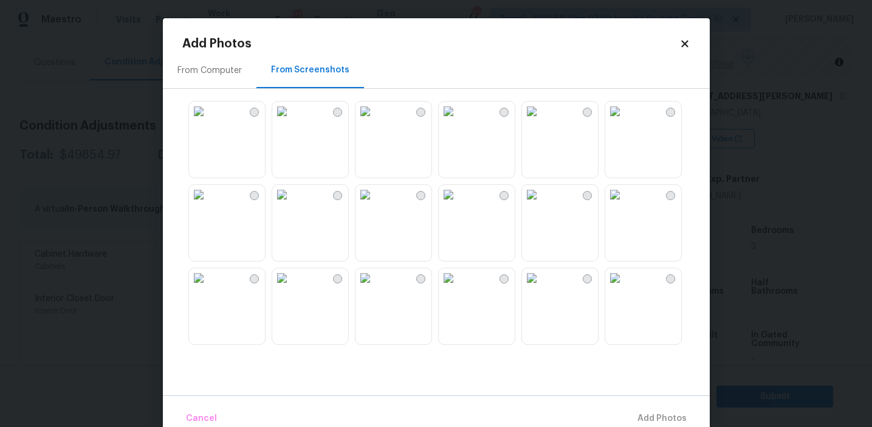
click at [456, 121] on img at bounding box center [448, 111] width 19 height 19
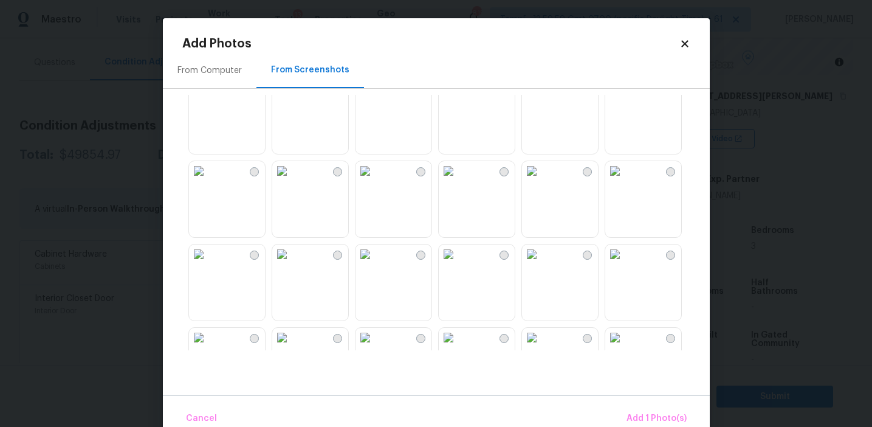
scroll to position [197, 0]
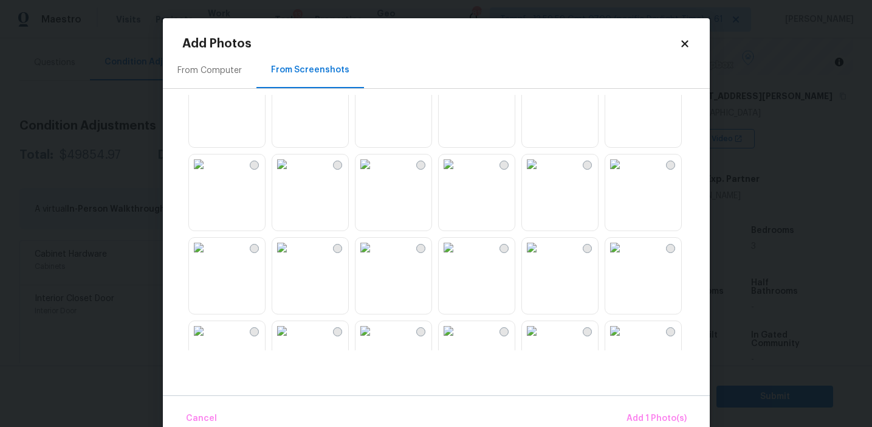
click at [625, 174] on img at bounding box center [614, 163] width 19 height 19
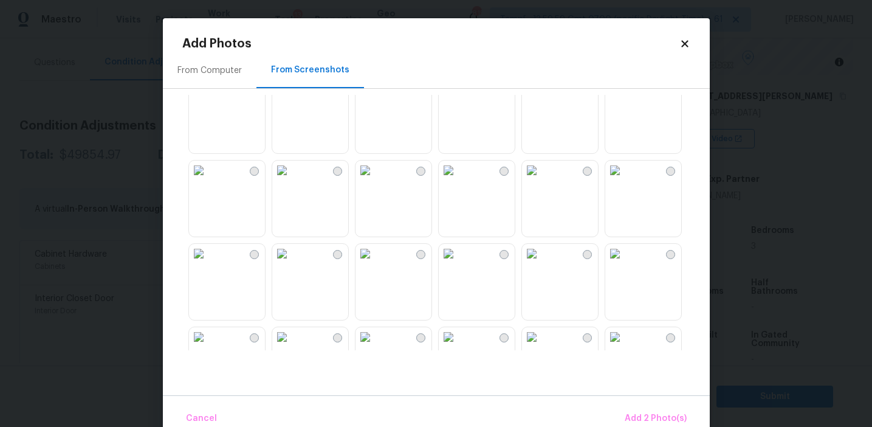
click at [625, 97] on img at bounding box center [614, 86] width 19 height 19
click at [639, 410] on button "Add 3 Photo(s)" at bounding box center [656, 418] width 71 height 26
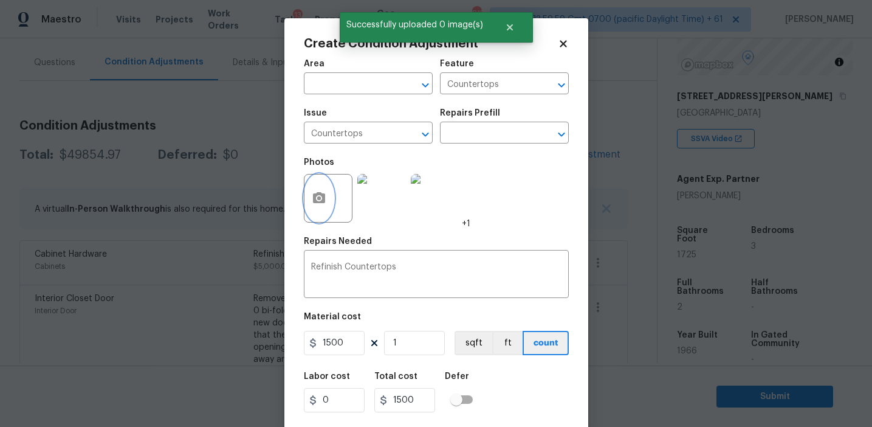
scroll to position [27, 0]
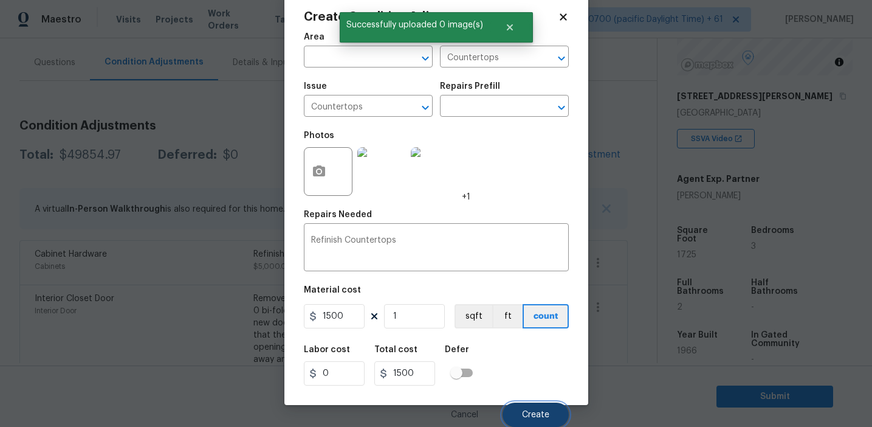
click at [528, 405] on button "Create" at bounding box center [536, 414] width 66 height 24
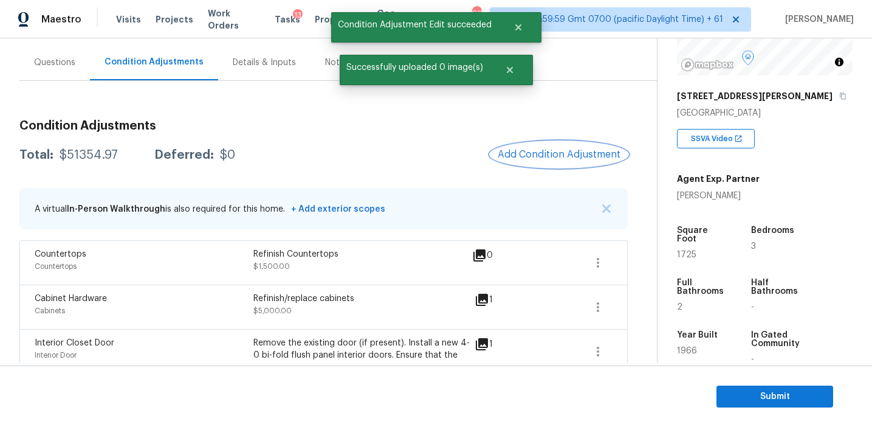
scroll to position [0, 0]
click at [526, 159] on span "Add Condition Adjustment" at bounding box center [559, 154] width 123 height 11
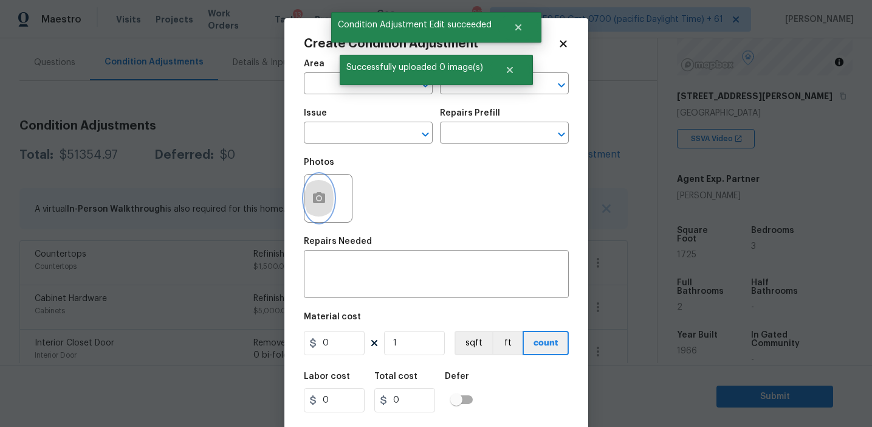
click at [310, 212] on button "button" at bounding box center [319, 197] width 29 height 47
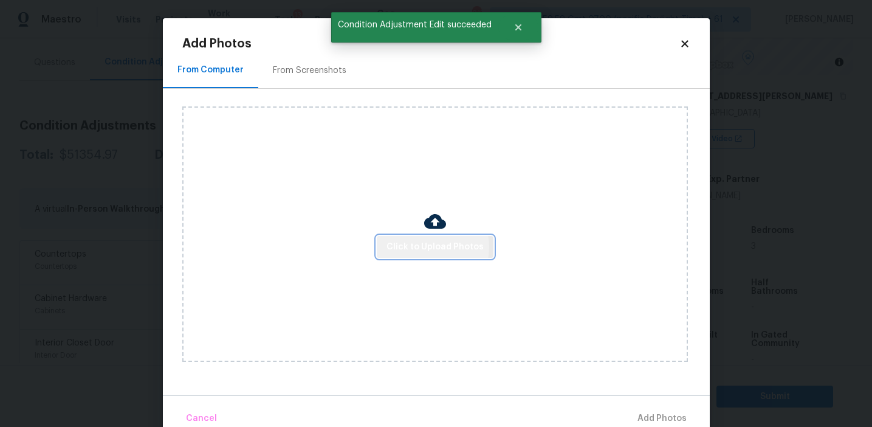
click at [430, 246] on span "Click to Upload Photos" at bounding box center [435, 246] width 97 height 15
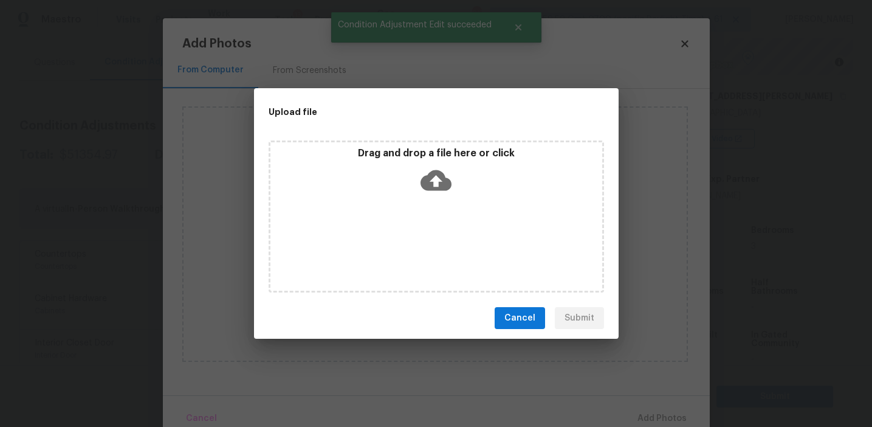
click at [422, 160] on div "Drag and drop a file here or click" at bounding box center [436, 173] width 332 height 52
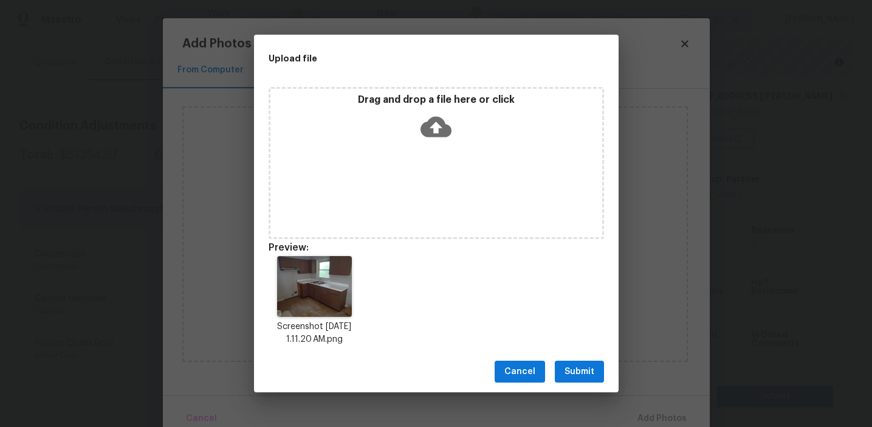
click at [574, 370] on span "Submit" at bounding box center [580, 371] width 30 height 15
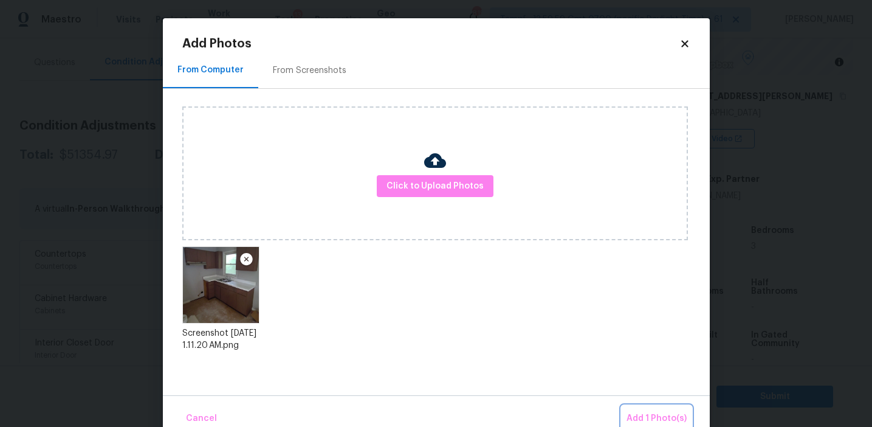
click at [642, 415] on span "Add 1 Photo(s)" at bounding box center [657, 418] width 60 height 15
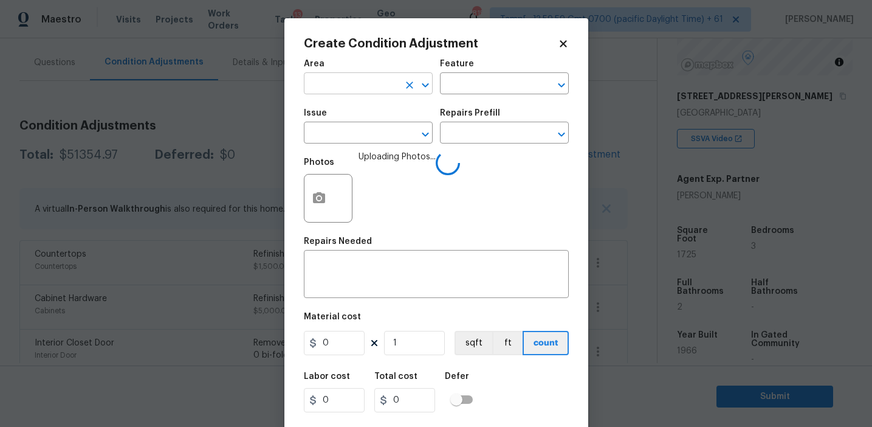
click at [364, 92] on input "text" at bounding box center [351, 84] width 95 height 19
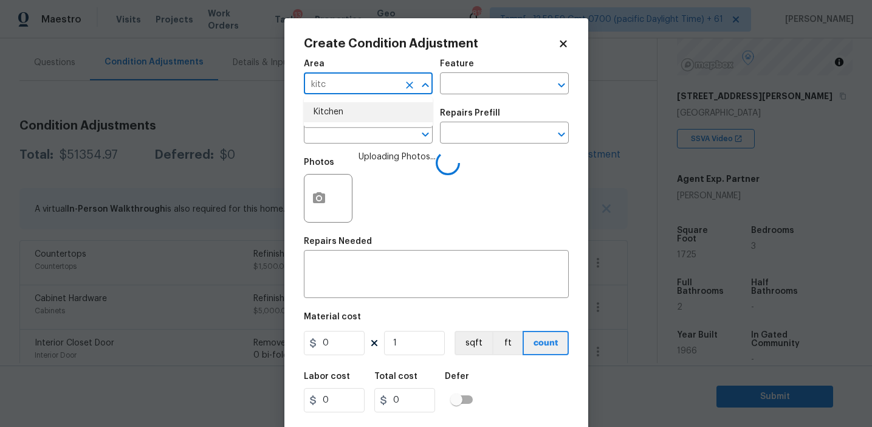
click at [362, 120] on li "Kitchen" at bounding box center [368, 112] width 129 height 20
type input "Kitchen"
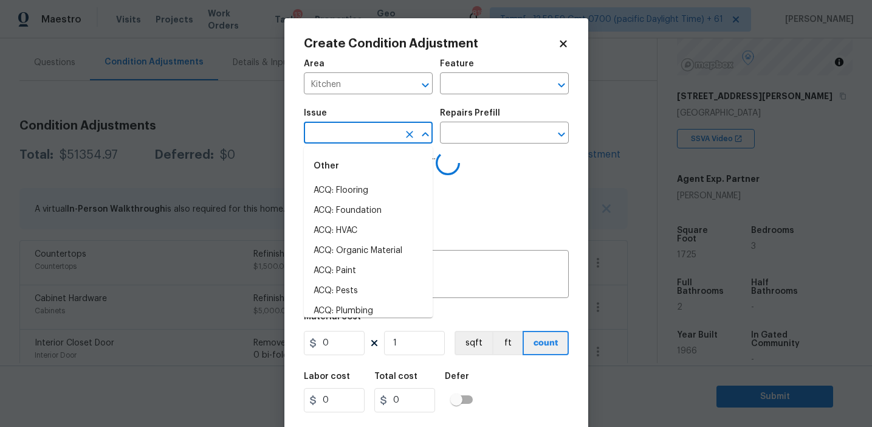
click at [343, 143] on input "text" at bounding box center [351, 134] width 95 height 19
type input "app"
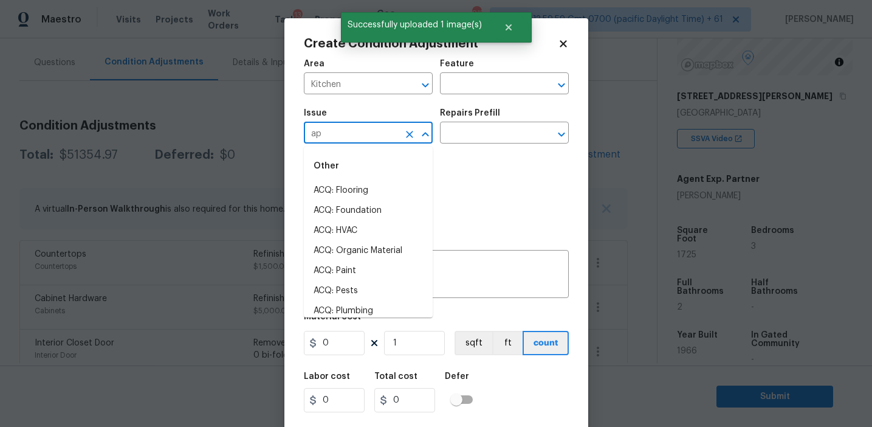
type input "app"
click at [360, 208] on li "ACQ: Foundation" at bounding box center [368, 211] width 129 height 20
type input "ACQ: Foundation"
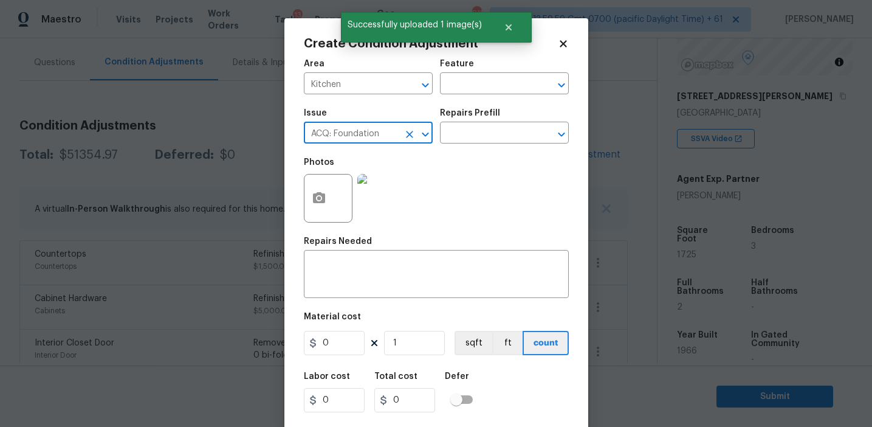
click at [411, 131] on icon "Clear" at bounding box center [410, 134] width 12 height 12
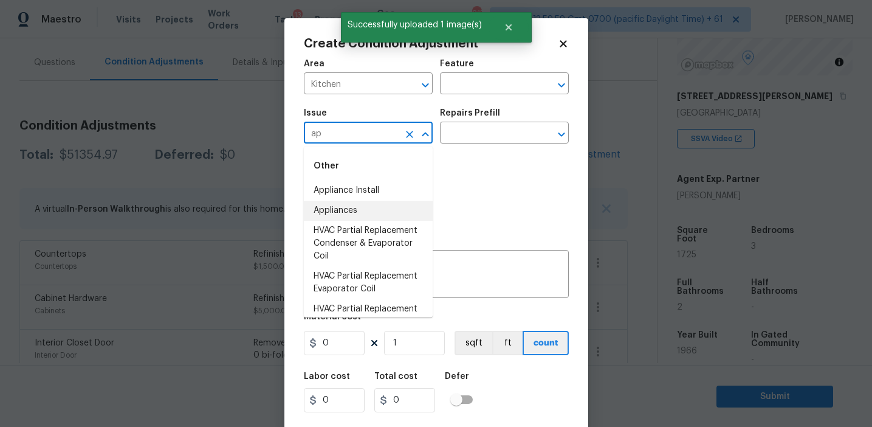
click at [382, 207] on li "Appliances" at bounding box center [368, 211] width 129 height 20
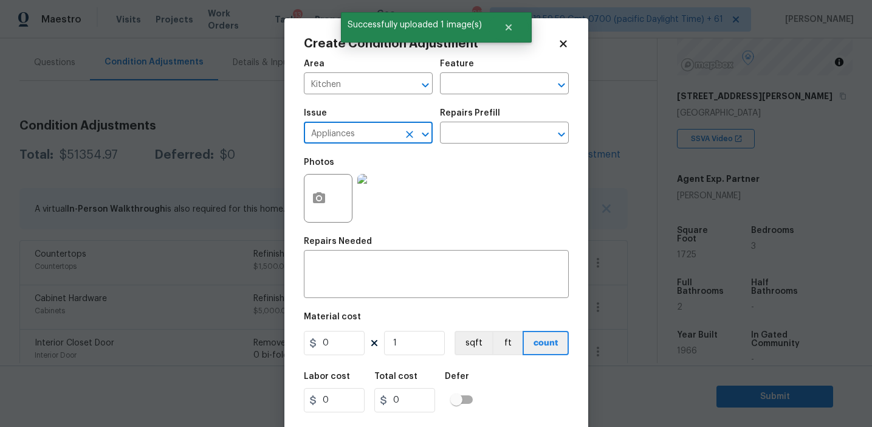
click at [346, 130] on input "Appliances" at bounding box center [351, 134] width 95 height 19
type input "Appliances"
click at [357, 281] on textarea at bounding box center [436, 276] width 250 height 26
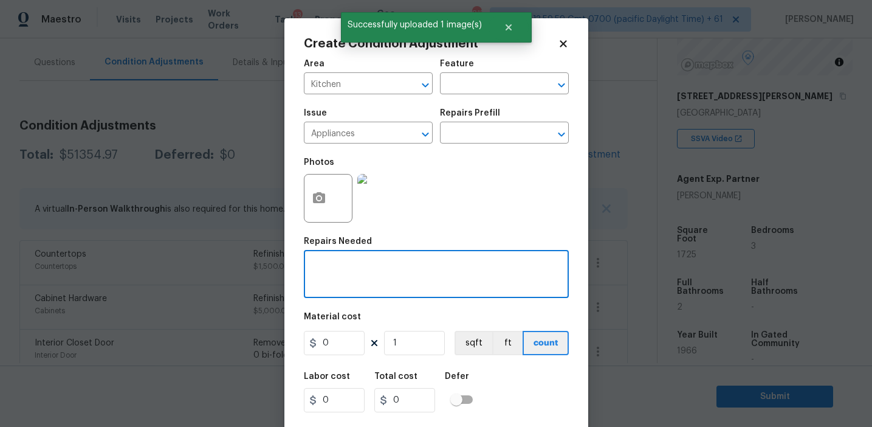
paste textarea "Appliances"
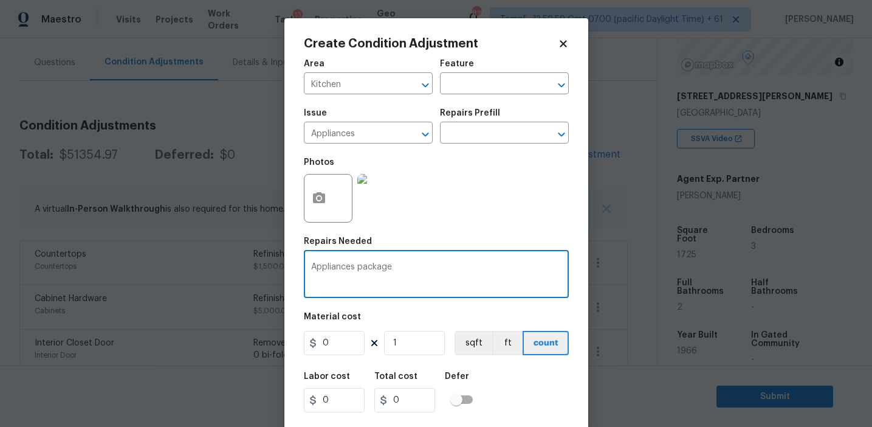
type textarea "Appliances package"
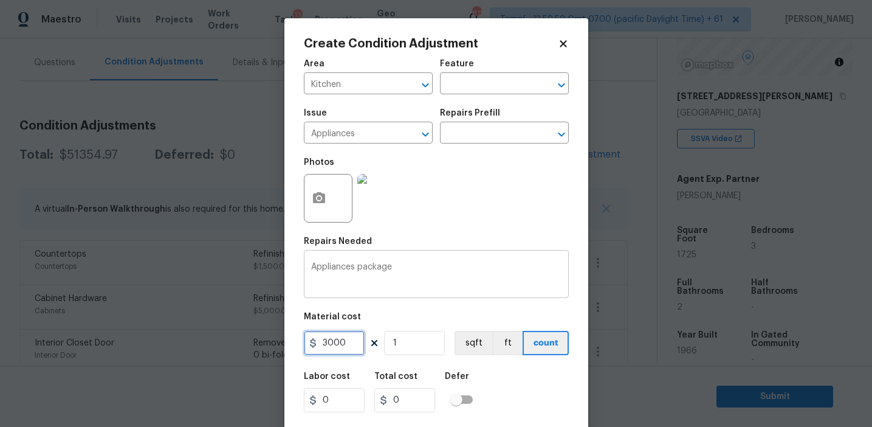
type input "3000"
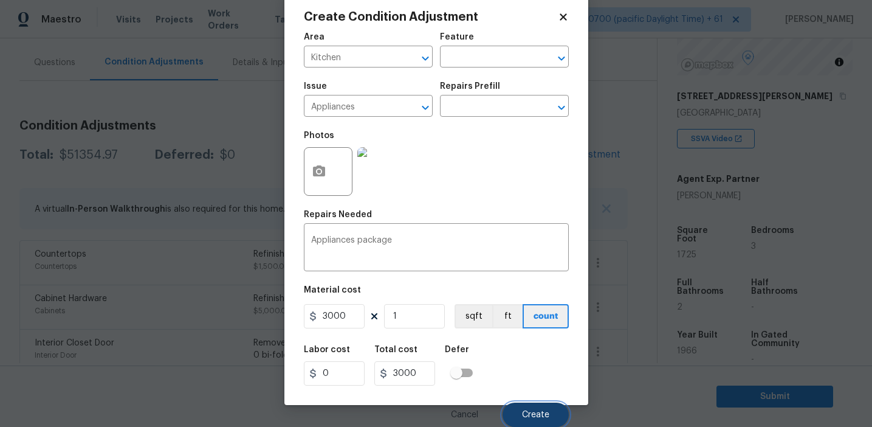
click at [528, 411] on span "Create" at bounding box center [535, 414] width 27 height 9
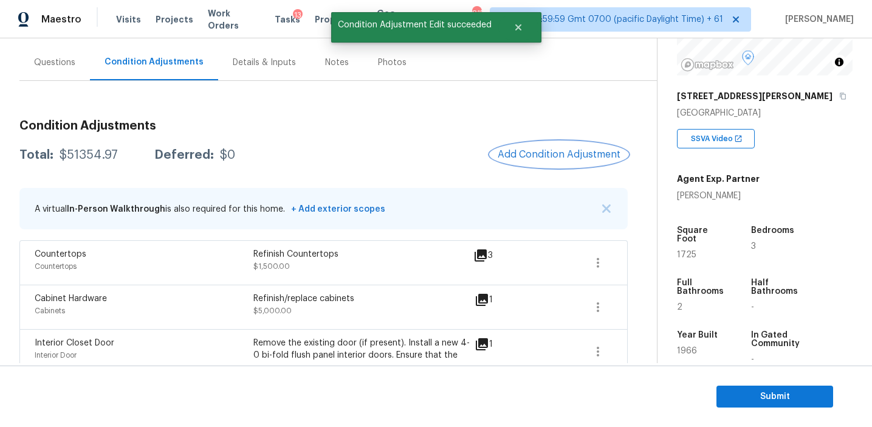
scroll to position [0, 0]
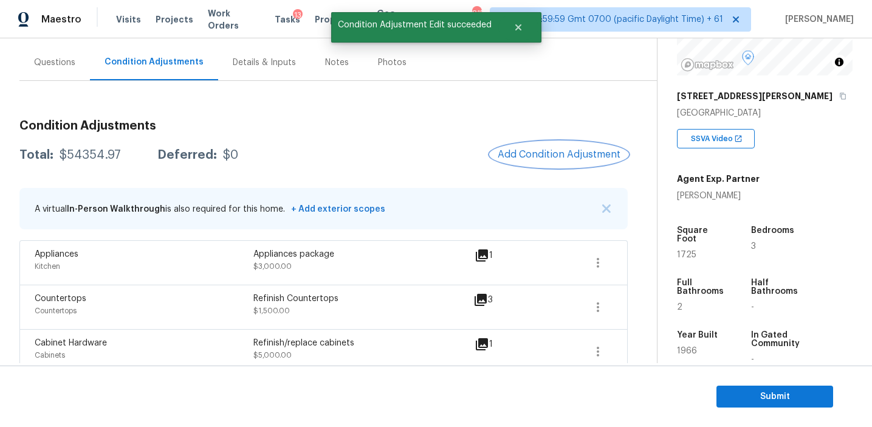
click at [520, 159] on span "Add Condition Adjustment" at bounding box center [559, 154] width 123 height 11
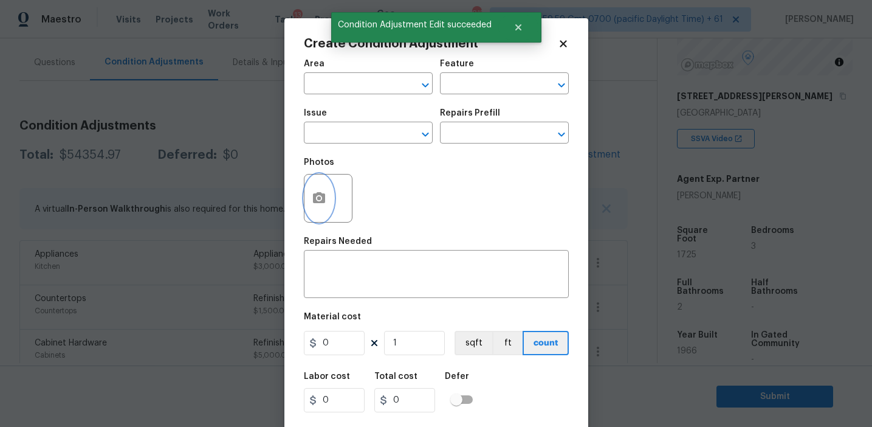
click at [312, 202] on icon "button" at bounding box center [319, 198] width 15 height 15
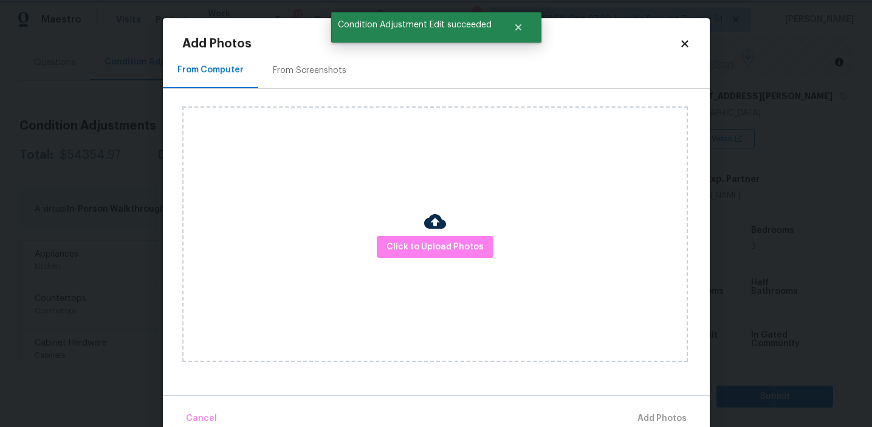
click at [140, 100] on body "Maestro Visits Projects Work Orders Tasks 13 Properties Geo Assignments 815 Tam…" at bounding box center [436, 213] width 872 height 427
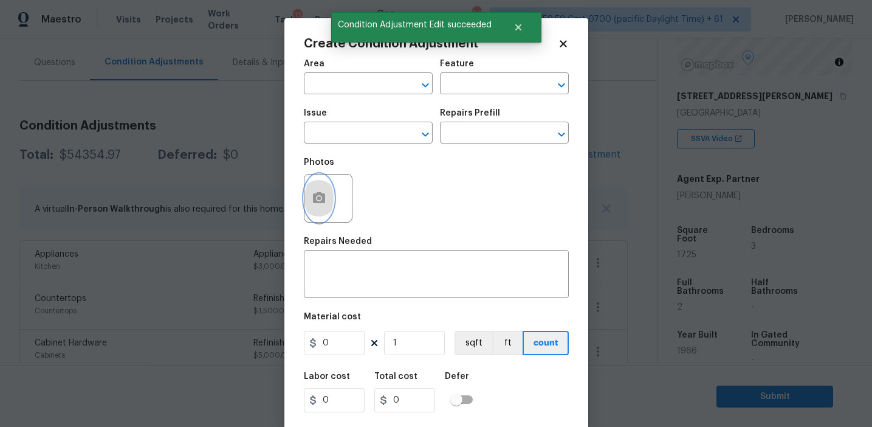
click at [314, 203] on icon "button" at bounding box center [319, 197] width 12 height 11
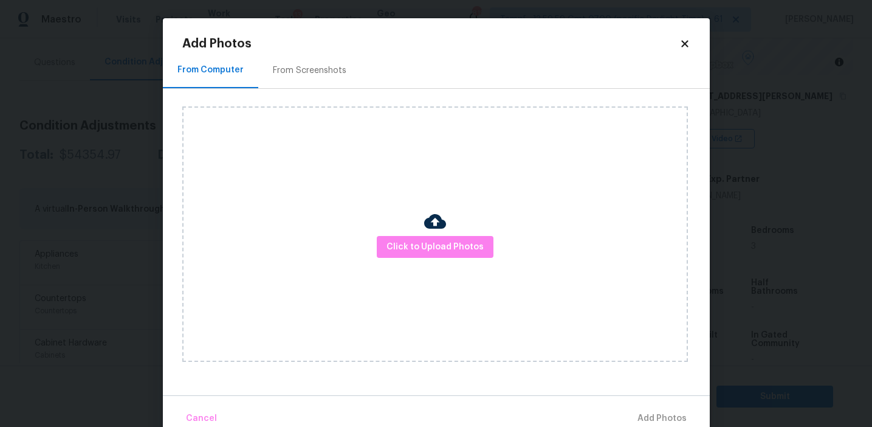
click at [284, 82] on div "From Screenshots" at bounding box center [309, 70] width 103 height 36
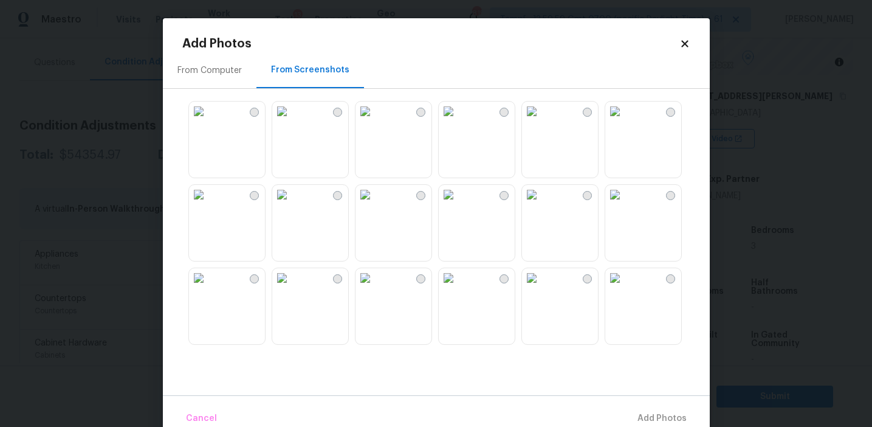
click at [542, 121] on img at bounding box center [531, 111] width 19 height 19
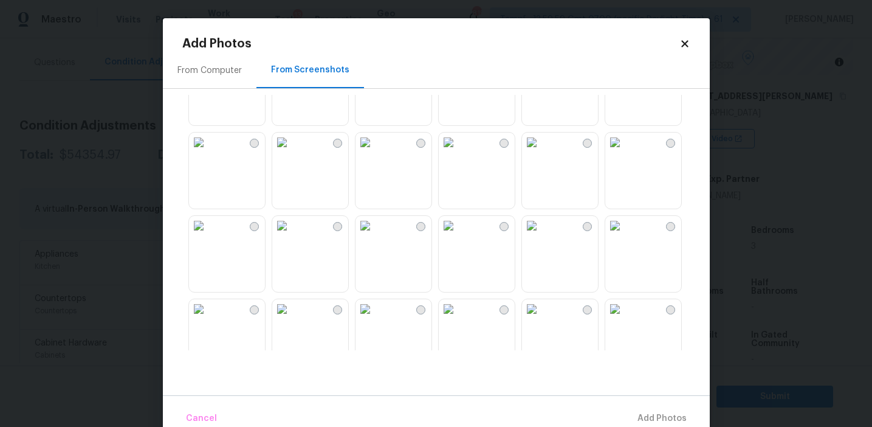
scroll to position [726, 0]
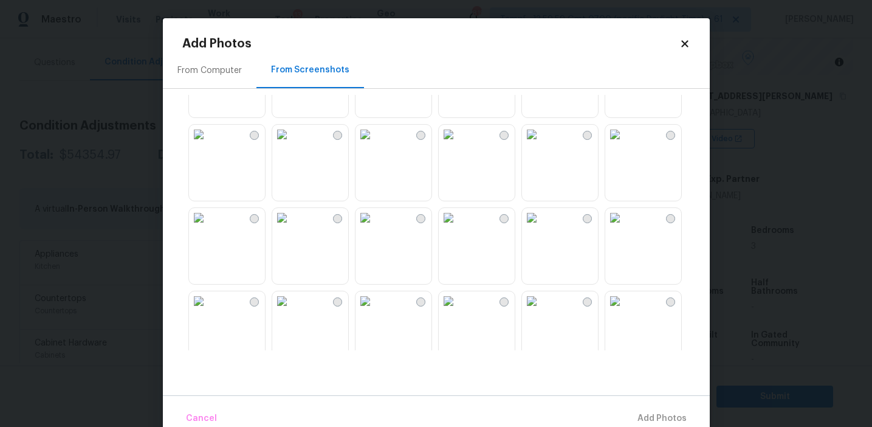
click at [542, 227] on img at bounding box center [531, 217] width 19 height 19
click at [625, 227] on img at bounding box center [614, 217] width 19 height 19
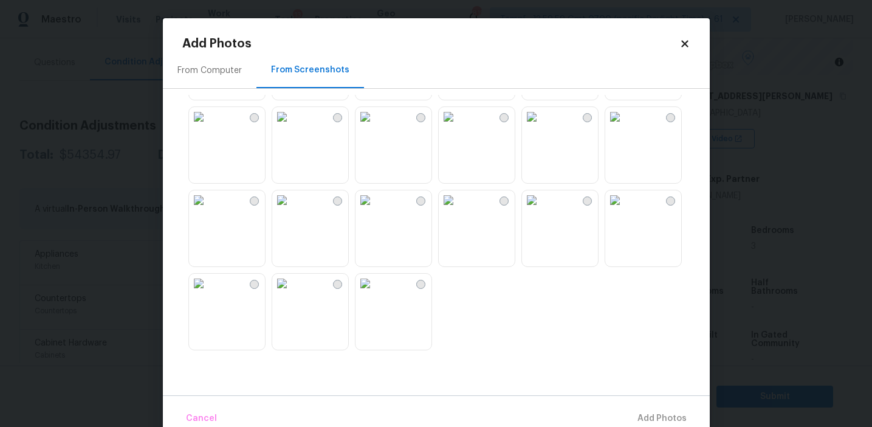
scroll to position [23, 0]
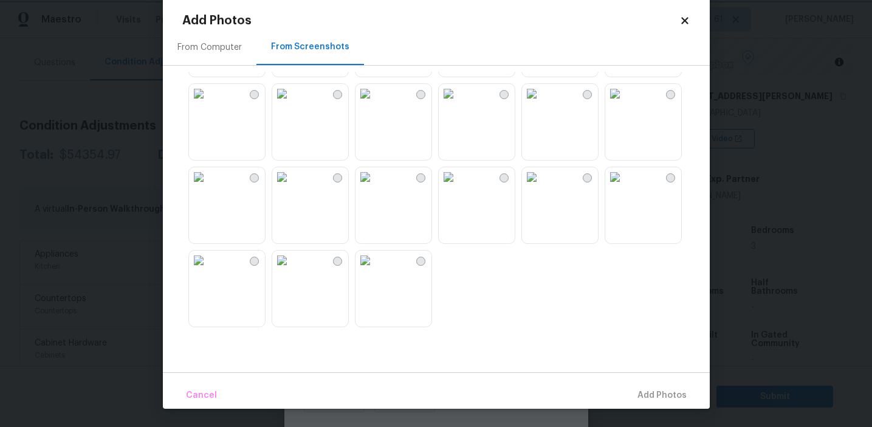
click at [137, 127] on body "Maestro Visits Projects Work Orders Tasks 13 Properties Geo Assignments 815 Tam…" at bounding box center [436, 213] width 872 height 427
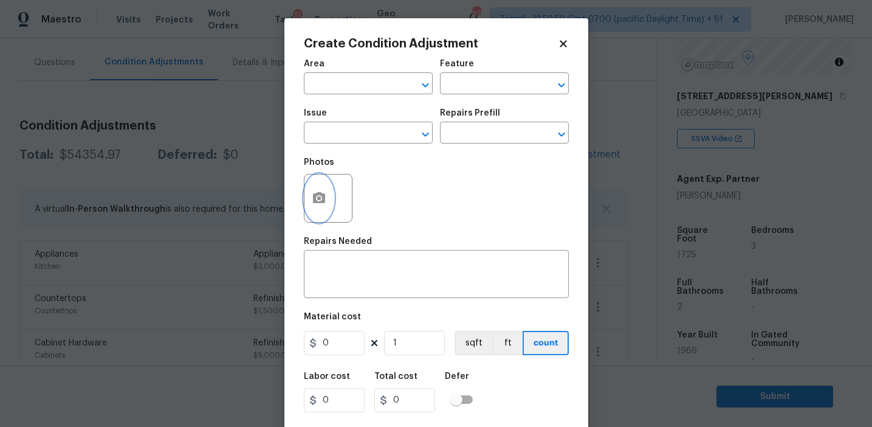
scroll to position [0, 0]
click at [328, 157] on div "Photos" at bounding box center [329, 190] width 51 height 79
click at [257, 157] on body "Maestro Visits Projects Work Orders Tasks 13 Properties Geo Assignments 815 Tam…" at bounding box center [436, 213] width 872 height 427
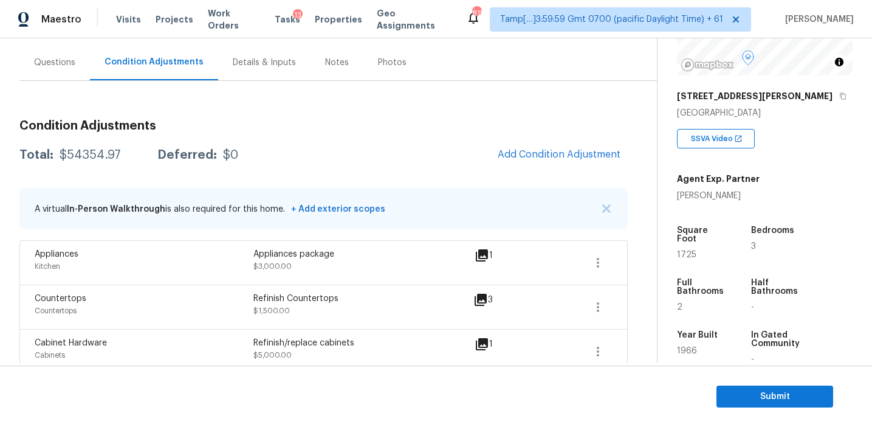
click at [718, 278] on h5 "Full Bathrooms" at bounding box center [702, 286] width 51 height 17
click at [513, 151] on span "Add Condition Adjustment" at bounding box center [559, 154] width 123 height 11
click at [258, 150] on body "Maestro Visits Projects Work Orders Tasks 13 Properties Geo Assignments 815 Tam…" at bounding box center [436, 213] width 872 height 427
click at [365, 164] on div "Total: $54354.97 Deferred: $0 Add Condition Adjustment" at bounding box center [323, 155] width 608 height 27
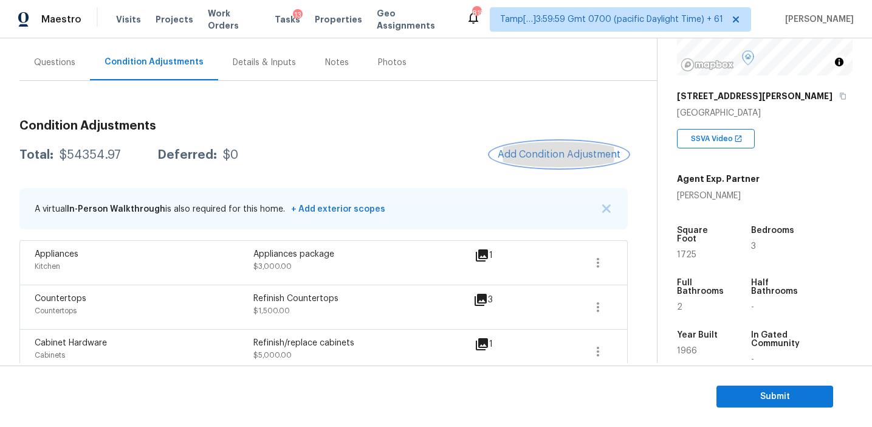
click at [550, 155] on span "Add Condition Adjustment" at bounding box center [559, 154] width 123 height 11
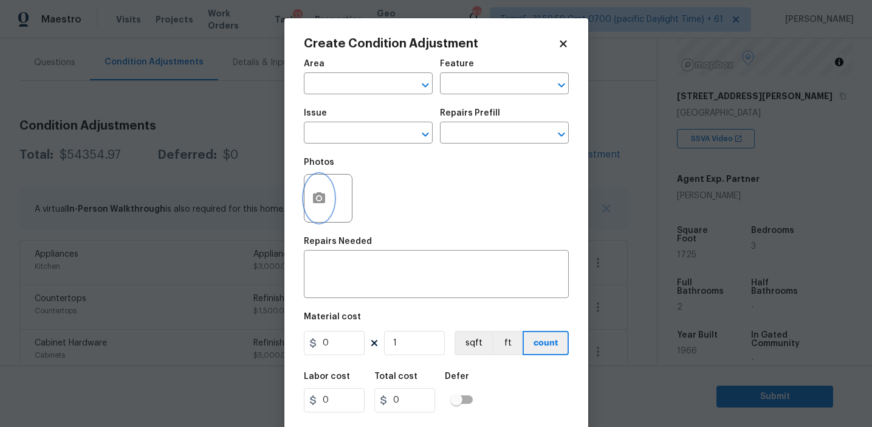
click at [327, 206] on button "button" at bounding box center [319, 197] width 29 height 47
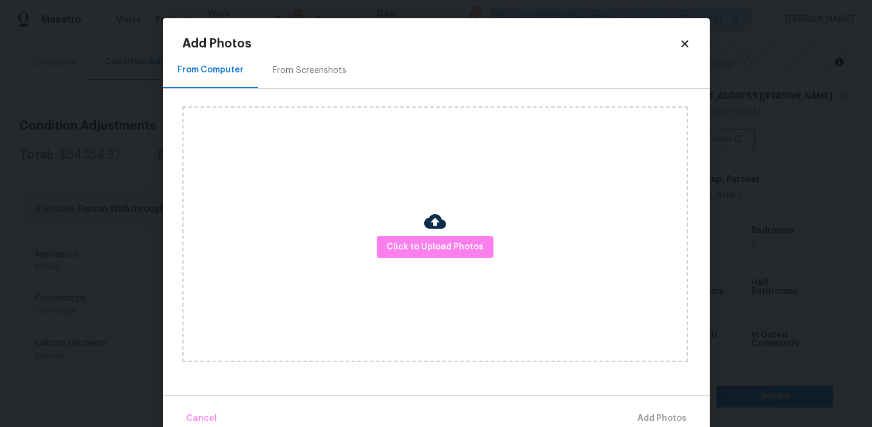
click at [330, 69] on div "From Screenshots" at bounding box center [310, 70] width 74 height 12
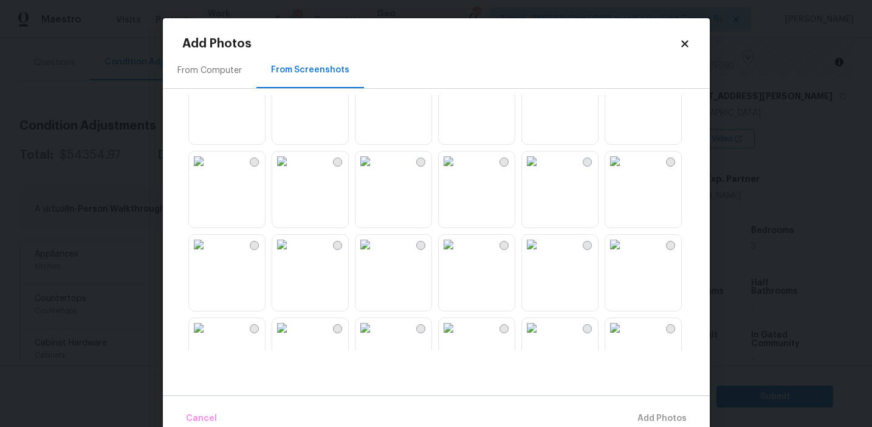
scroll to position [786, 0]
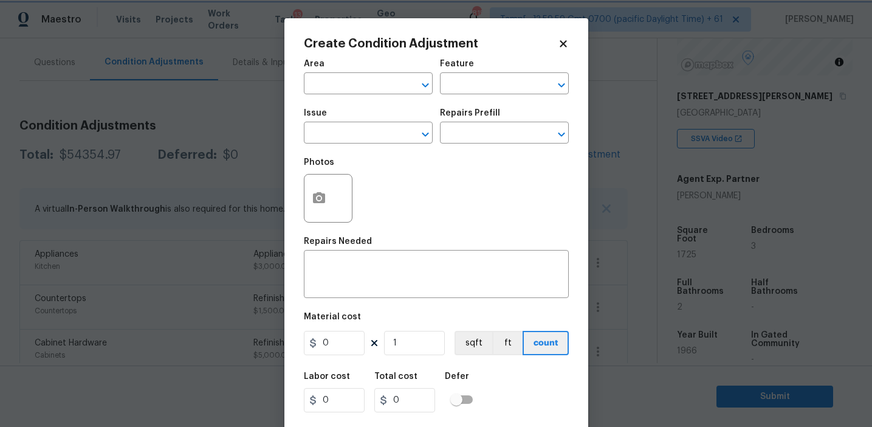
click at [119, 181] on body "Maestro Visits Projects Work Orders Tasks 13 Properties Geo Assignments 815 Tam…" at bounding box center [436, 213] width 872 height 427
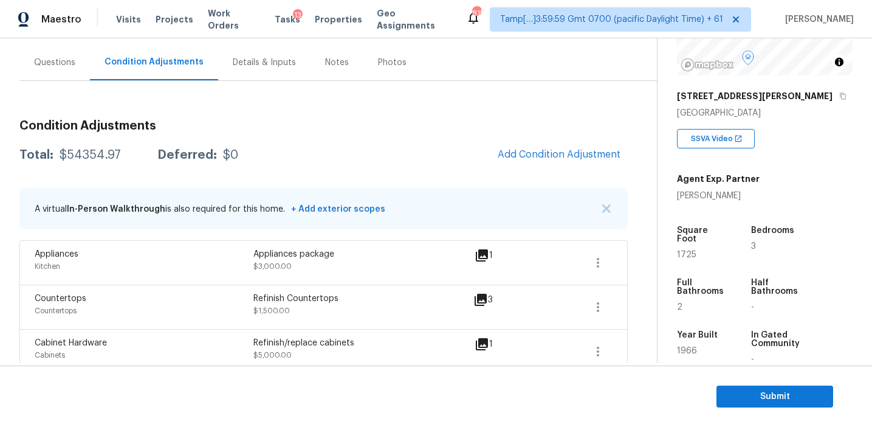
click at [243, 119] on body "Maestro Visits Projects Work Orders Tasks 13 Properties Geo Assignments 815 Tam…" at bounding box center [436, 213] width 872 height 427
click at [331, 120] on h3 "Condition Adjustments" at bounding box center [323, 126] width 608 height 12
click at [524, 156] on span "Add Condition Adjustment" at bounding box center [559, 154] width 123 height 11
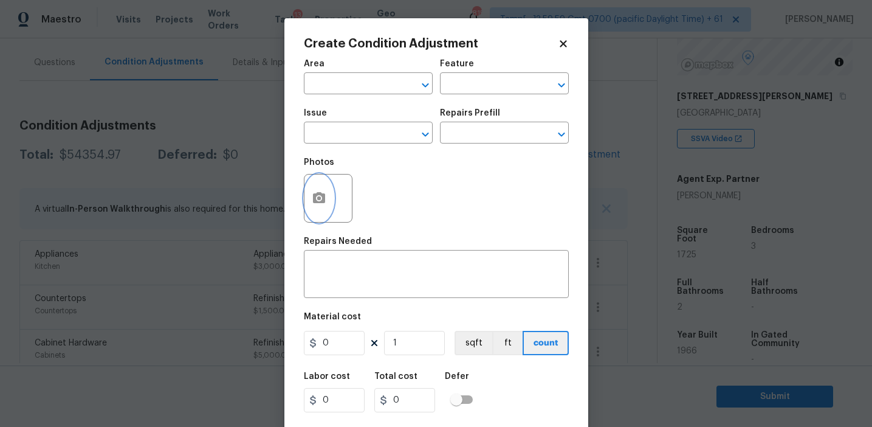
click at [319, 208] on button "button" at bounding box center [319, 197] width 29 height 47
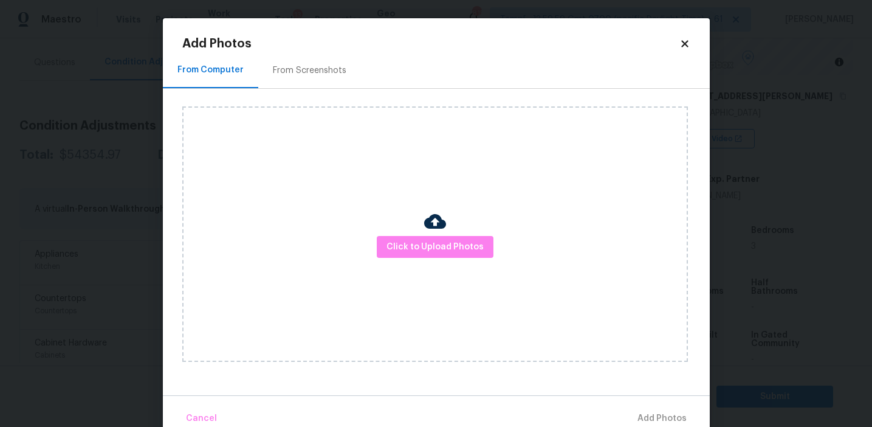
click at [351, 73] on div "From Screenshots" at bounding box center [309, 70] width 103 height 36
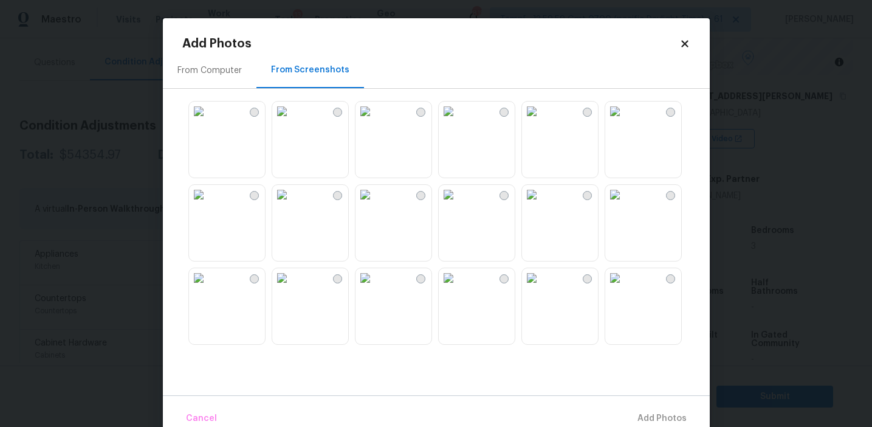
click at [458, 121] on img at bounding box center [448, 111] width 19 height 19
click at [542, 121] on img at bounding box center [531, 111] width 19 height 19
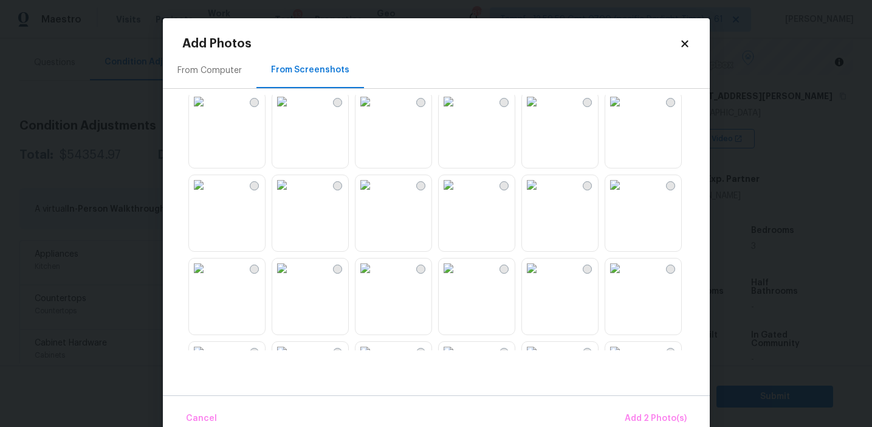
scroll to position [102, 0]
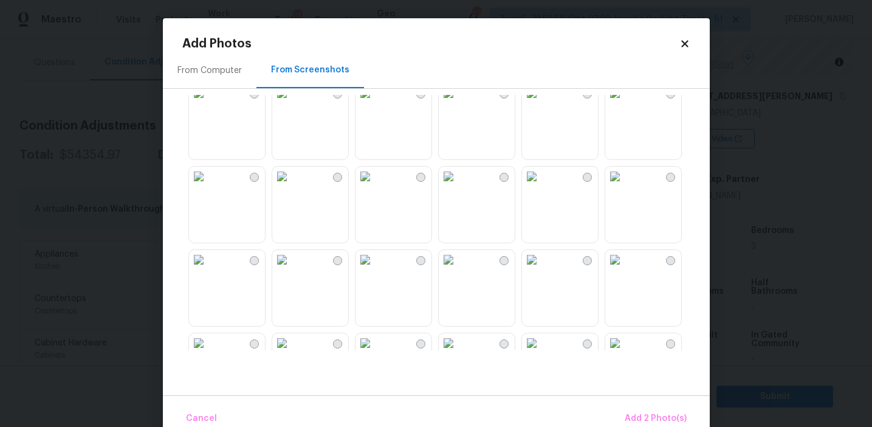
click at [375, 186] on img at bounding box center [365, 176] width 19 height 19
click at [375, 269] on img at bounding box center [365, 259] width 19 height 19
click at [458, 269] on img at bounding box center [448, 259] width 19 height 19
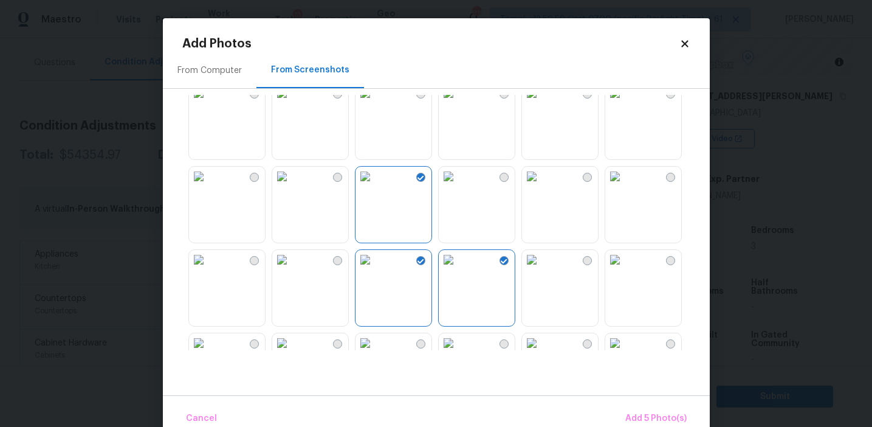
click at [625, 269] on img at bounding box center [614, 259] width 19 height 19
click at [639, 416] on span "Add 6 Photo(s)" at bounding box center [656, 418] width 62 height 15
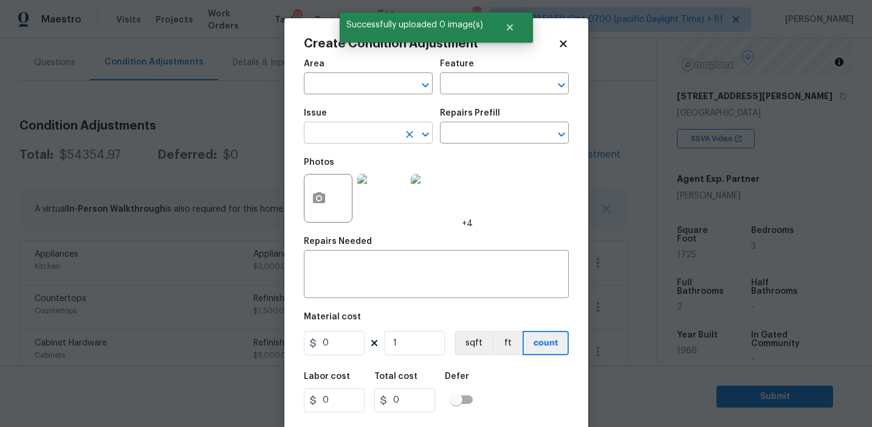
click at [338, 137] on input "text" at bounding box center [351, 134] width 95 height 19
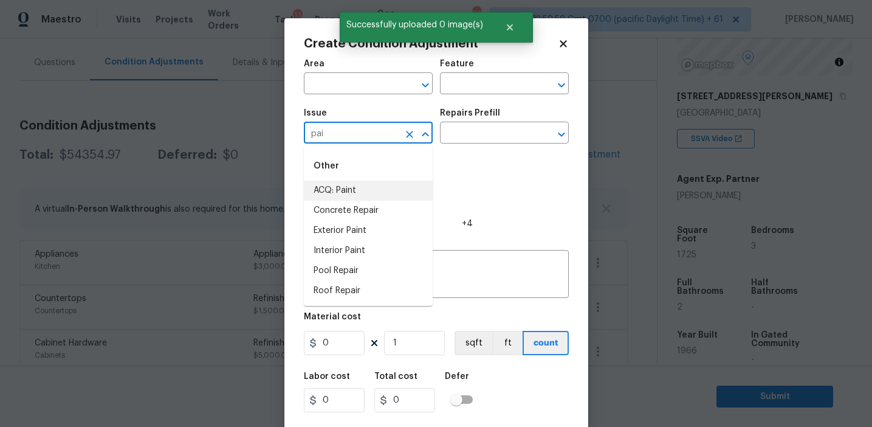
click at [351, 195] on li "ACQ: Paint" at bounding box center [368, 191] width 129 height 20
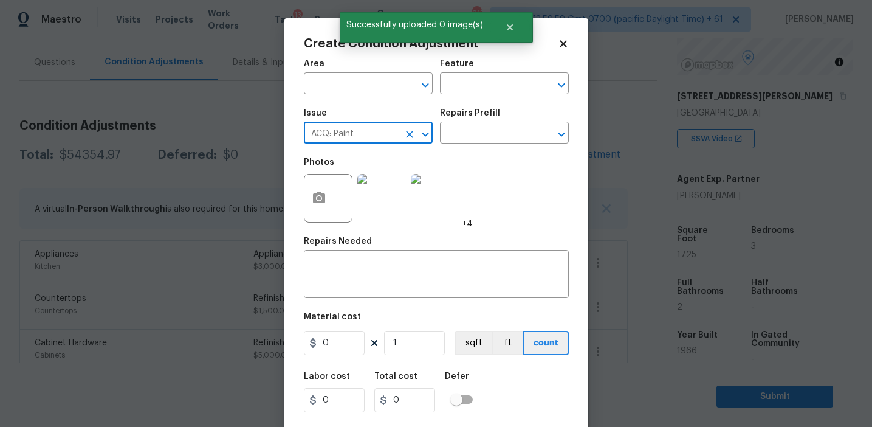
type input "ACQ: Paint"
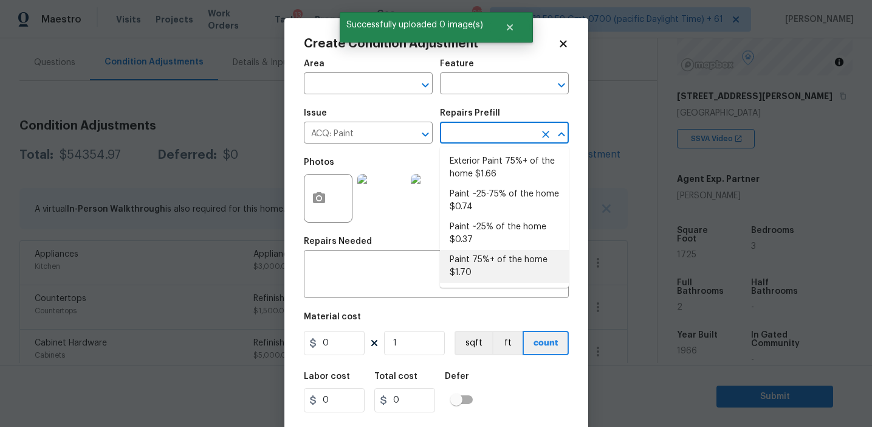
click at [475, 264] on li "Paint 75%+ of the home $1.70" at bounding box center [504, 266] width 129 height 33
type input "Acquisition"
type textarea "Acquisition Scope: 75%+ of the home will likely require interior paint"
type input "1.7"
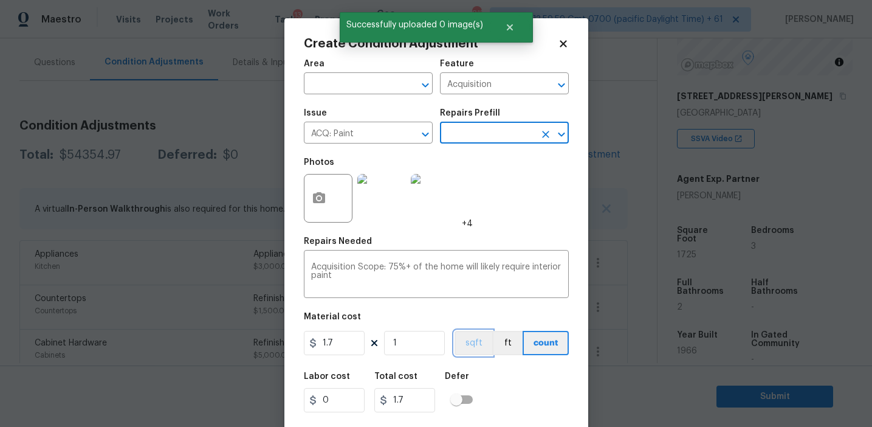
click at [464, 337] on button "sqft" at bounding box center [474, 343] width 38 height 24
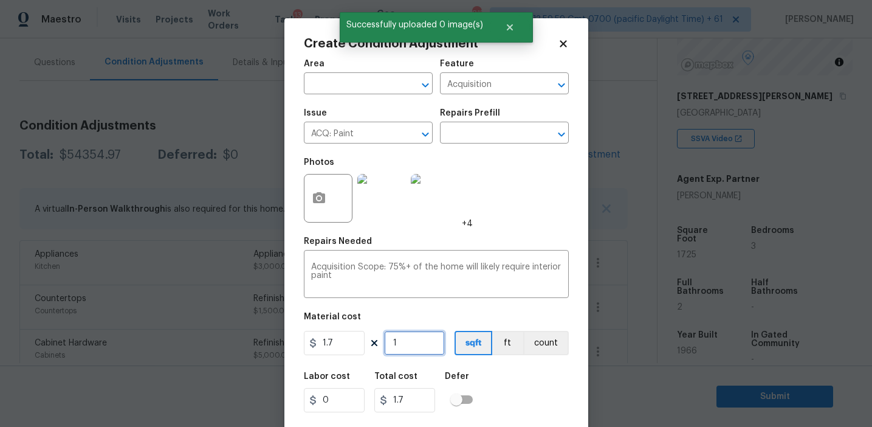
click at [433, 340] on input "1" at bounding box center [414, 343] width 61 height 24
type input "17"
type input "28.9"
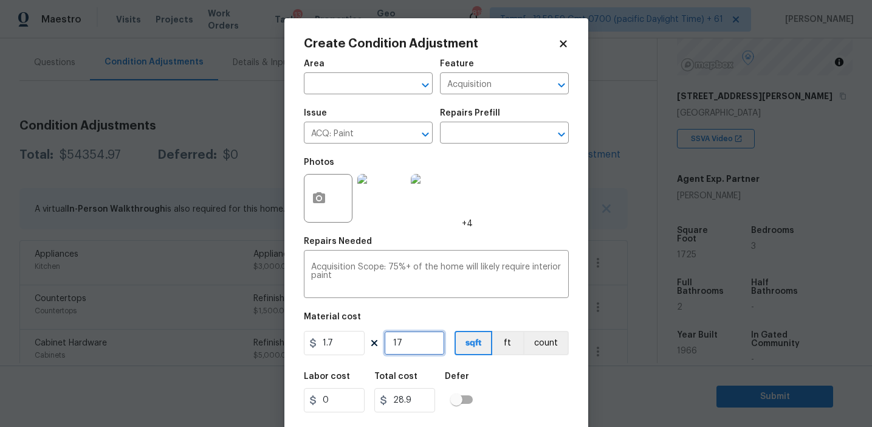
type input "172"
type input "292.4"
type input "1725"
type input "2932.5"
type input "1725"
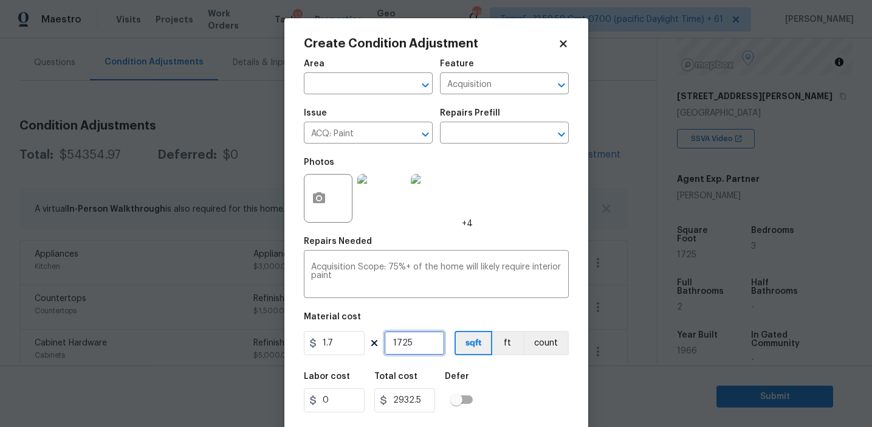
click at [413, 345] on input "1725" at bounding box center [414, 343] width 61 height 24
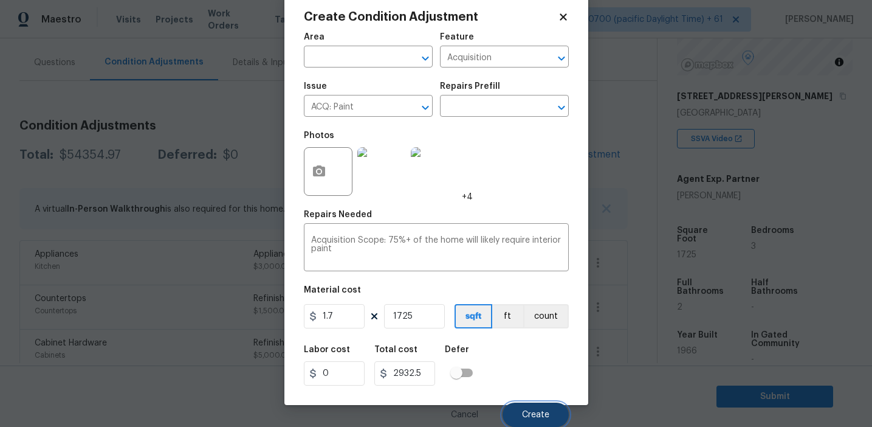
click at [532, 421] on button "Create" at bounding box center [536, 414] width 66 height 24
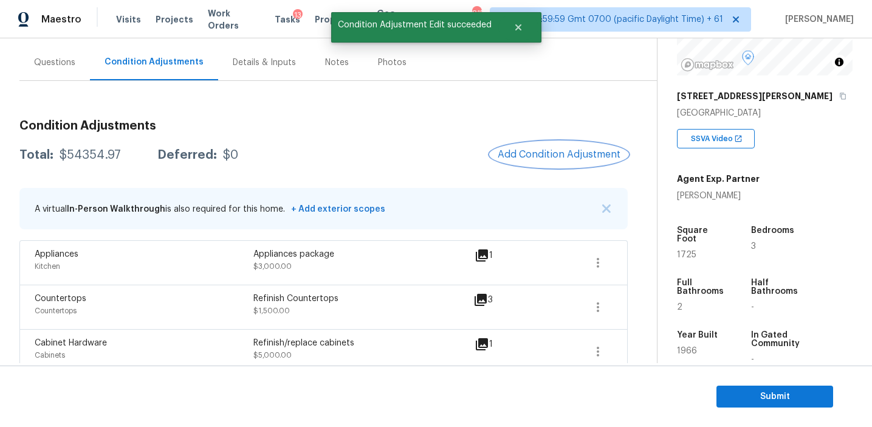
scroll to position [0, 0]
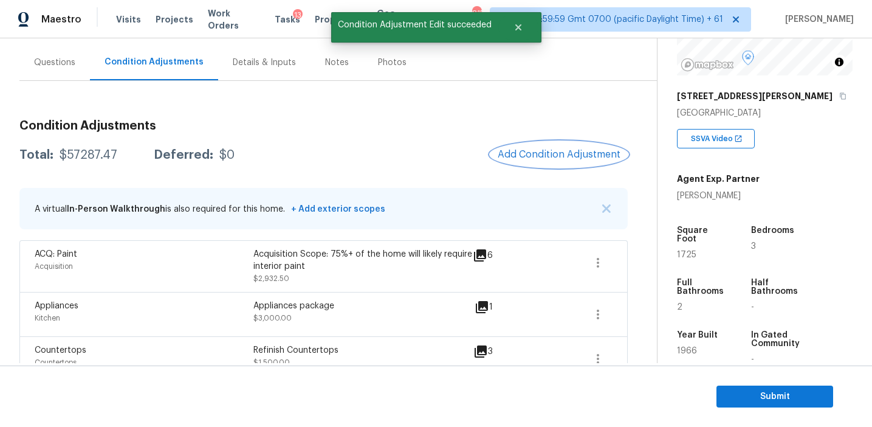
click at [517, 159] on span "Add Condition Adjustment" at bounding box center [559, 154] width 123 height 11
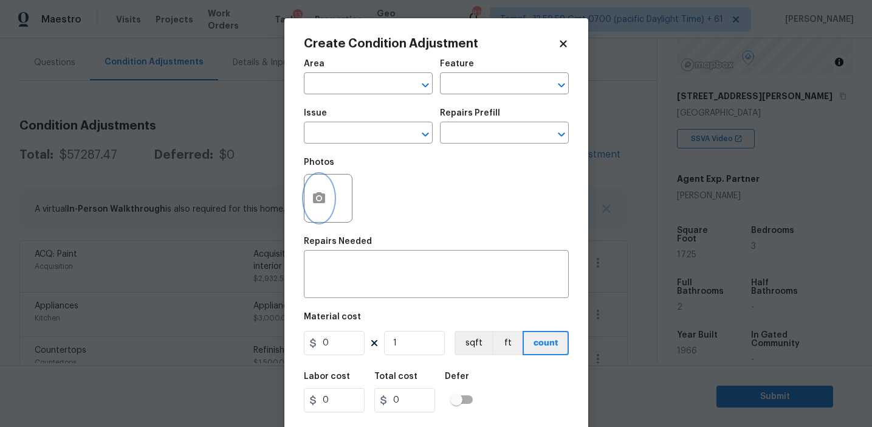
click at [321, 199] on icon "button" at bounding box center [319, 198] width 15 height 15
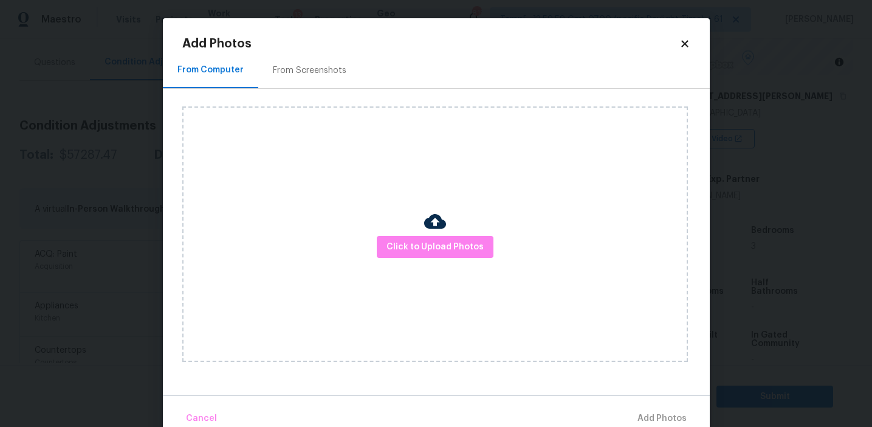
click at [326, 78] on div "From Screenshots" at bounding box center [309, 70] width 103 height 36
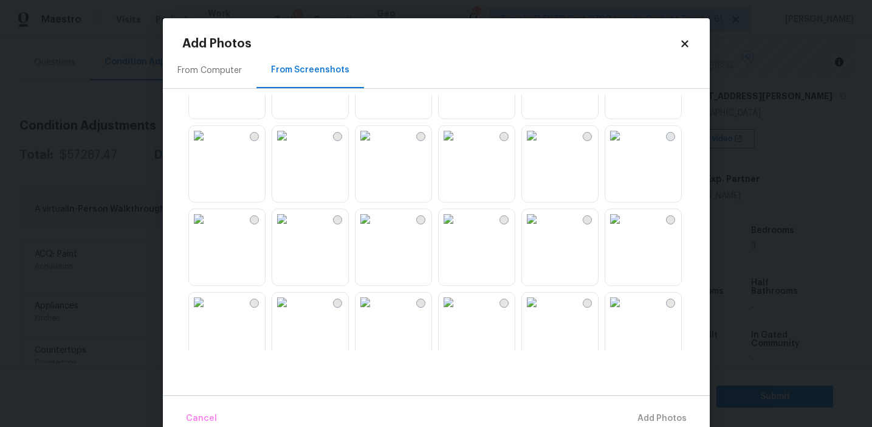
scroll to position [911, 0]
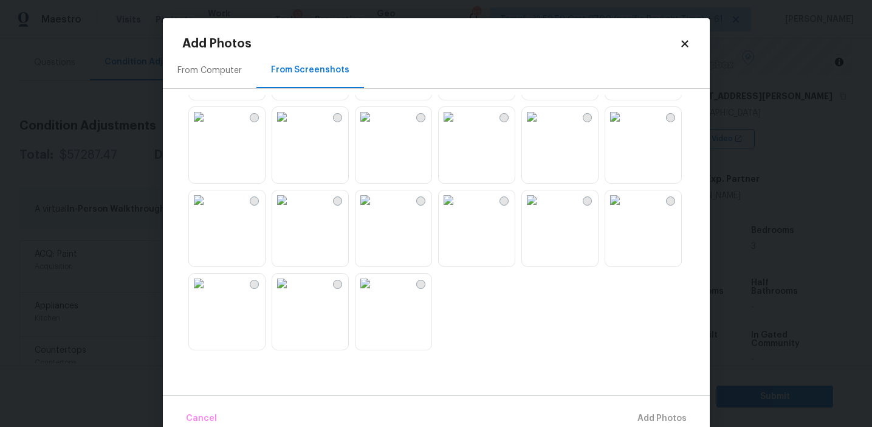
click at [375, 293] on img at bounding box center [365, 283] width 19 height 19
click at [208, 210] on img at bounding box center [198, 199] width 19 height 19
click at [375, 126] on img at bounding box center [365, 116] width 19 height 19
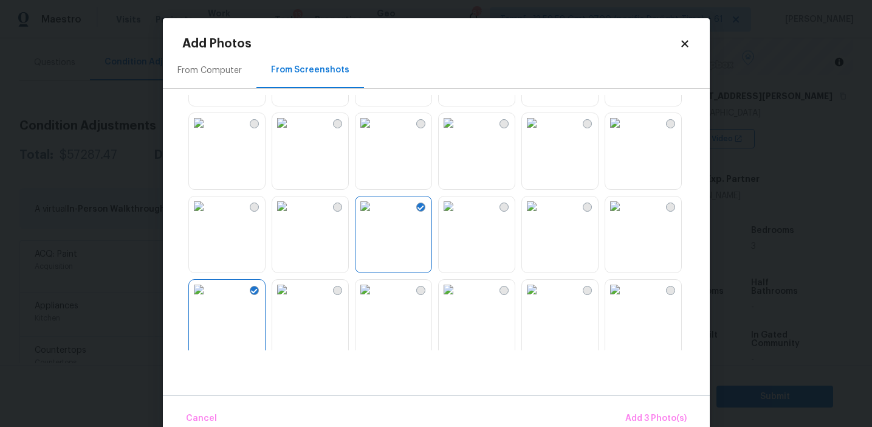
scroll to position [788, 0]
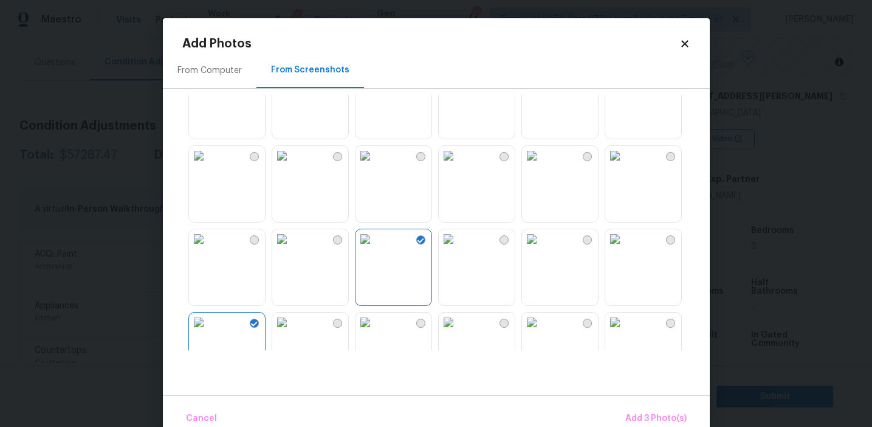
click at [625, 249] on img at bounding box center [614, 238] width 19 height 19
click at [620, 165] on img at bounding box center [614, 155] width 19 height 19
click at [542, 82] on img at bounding box center [531, 72] width 19 height 19
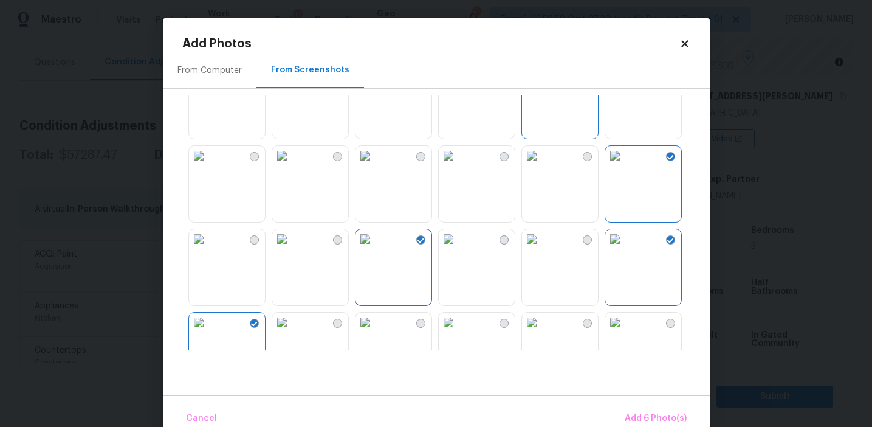
scroll to position [716, 0]
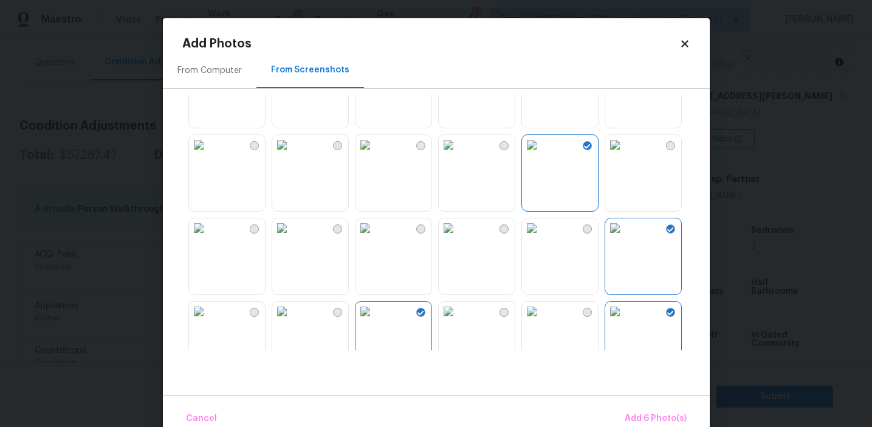
click at [292, 154] on img at bounding box center [281, 144] width 19 height 19
click at [634, 407] on button "Add 7 Photo(s)" at bounding box center [656, 418] width 72 height 26
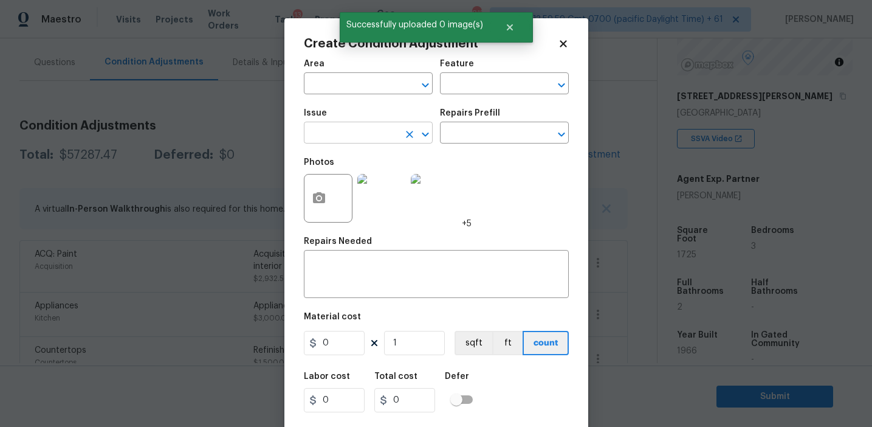
click at [344, 139] on input "text" at bounding box center [351, 134] width 95 height 19
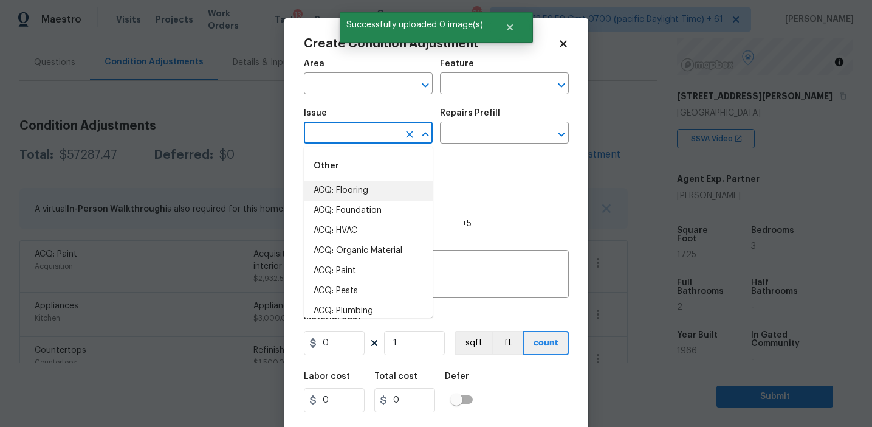
click at [354, 188] on li "ACQ: Flooring" at bounding box center [368, 191] width 129 height 20
type input "ACQ: Flooring"
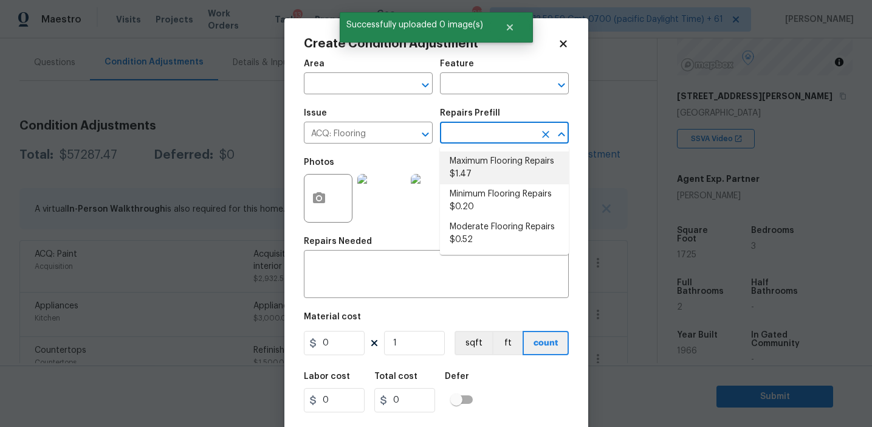
click at [478, 178] on li "Maximum Flooring Repairs $1.47" at bounding box center [504, 167] width 129 height 33
type input "Acquisition"
type textarea "Acquisition Scope: Maximum flooring repairs"
type input "1.47"
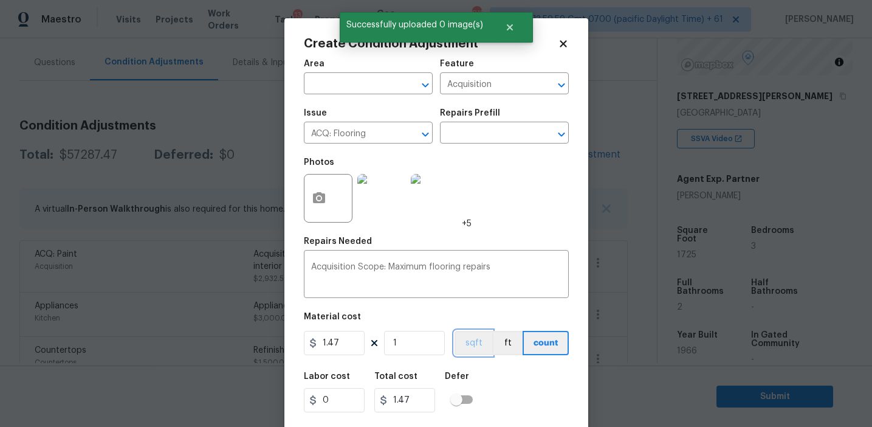
click at [472, 332] on button "sqft" at bounding box center [474, 343] width 38 height 24
click at [411, 347] on input "1" at bounding box center [414, 343] width 61 height 24
type input "0"
paste input "1725"
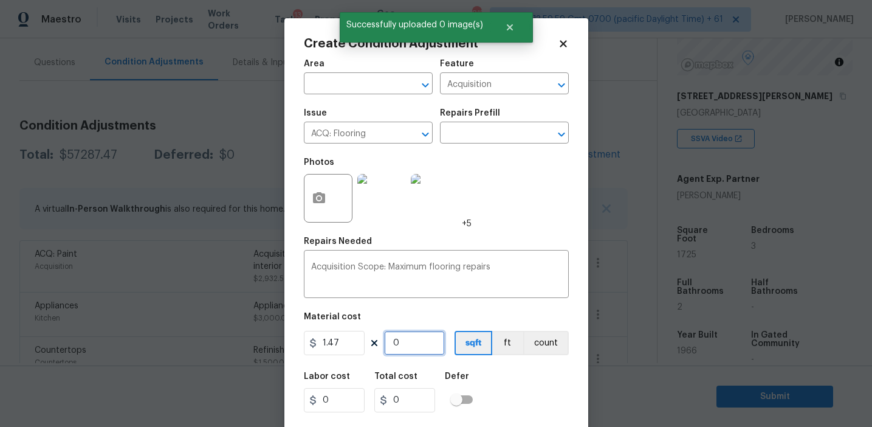
type input "1725"
type input "2535.75"
type input "1725"
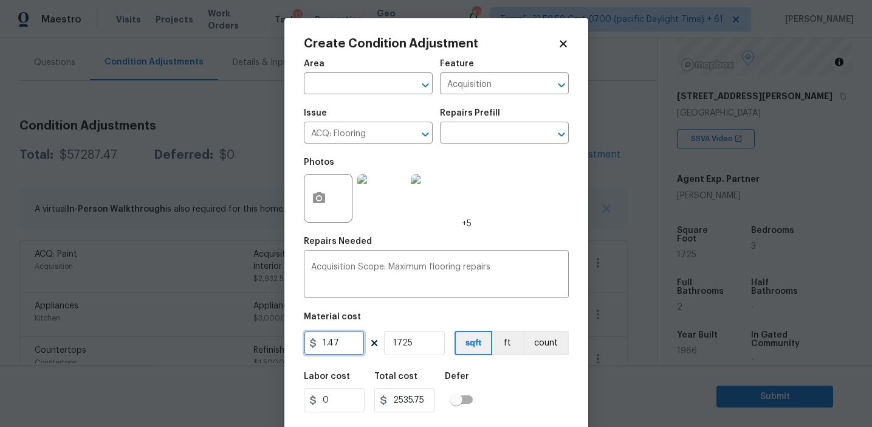
click at [340, 347] on input "1.47" at bounding box center [334, 343] width 61 height 24
type input "2.8"
type input "4830"
click at [509, 381] on div "Labor cost 0 Total cost 4830 Defer" at bounding box center [436, 392] width 265 height 55
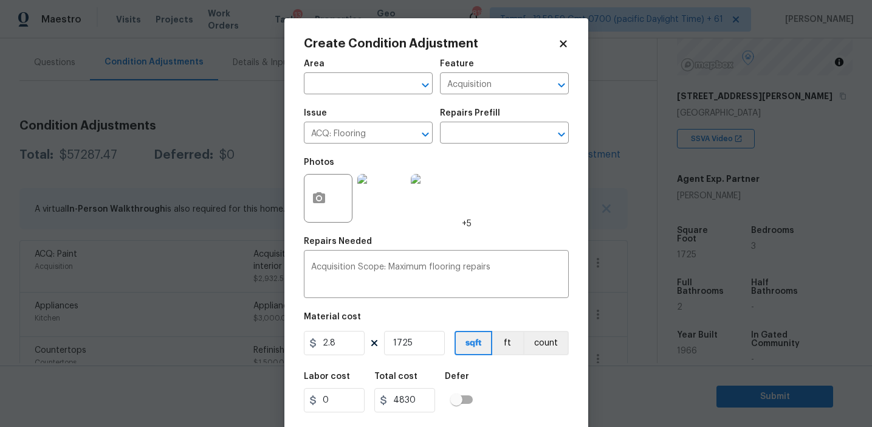
scroll to position [27, 0]
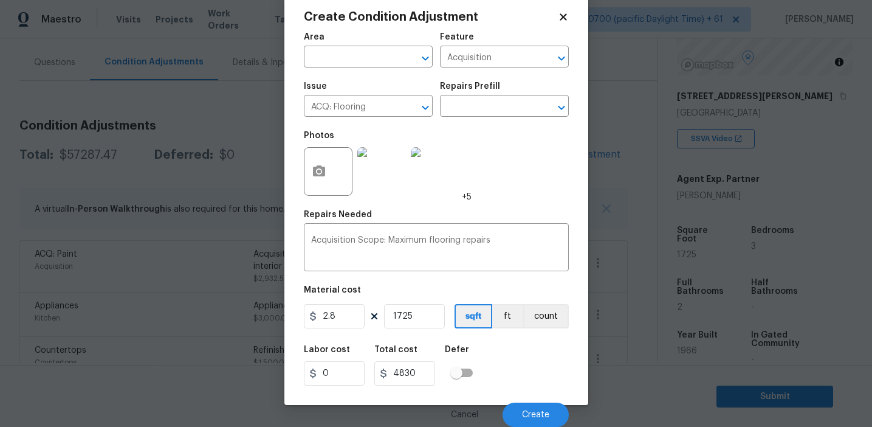
click at [509, 381] on div "Labor cost 0 Total cost 4830 Defer" at bounding box center [436, 365] width 265 height 55
click at [534, 416] on span "Create" at bounding box center [535, 414] width 27 height 9
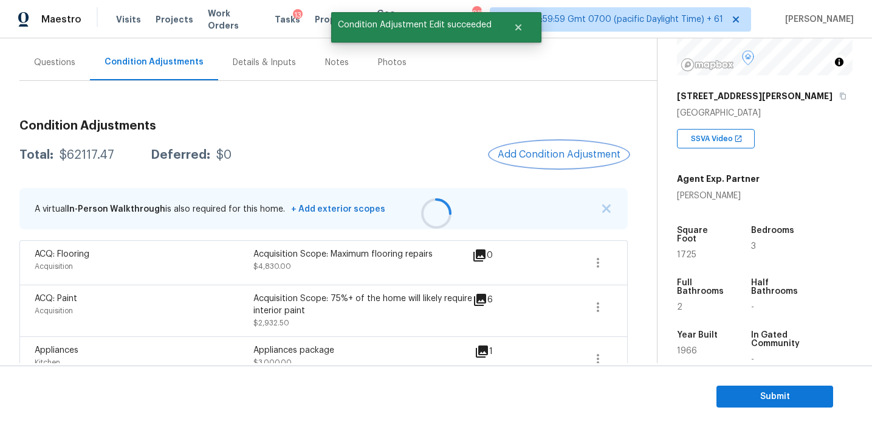
scroll to position [0, 0]
click at [546, 157] on span "Add Condition Adjustment" at bounding box center [559, 154] width 123 height 11
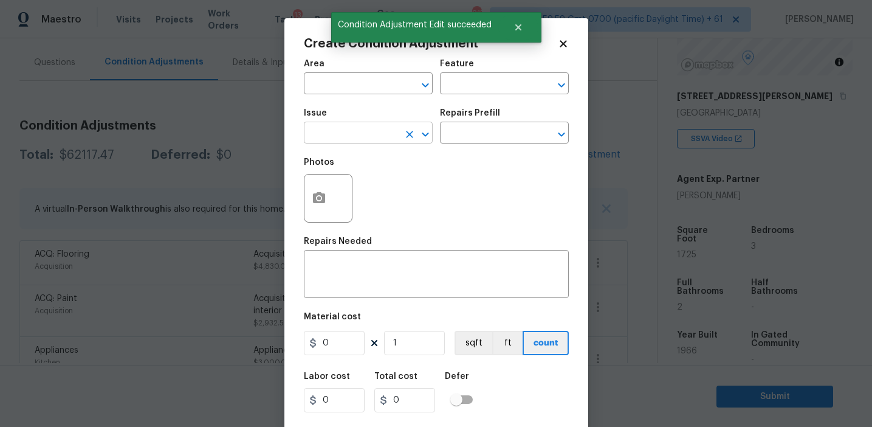
click at [342, 133] on input "text" at bounding box center [351, 134] width 95 height 19
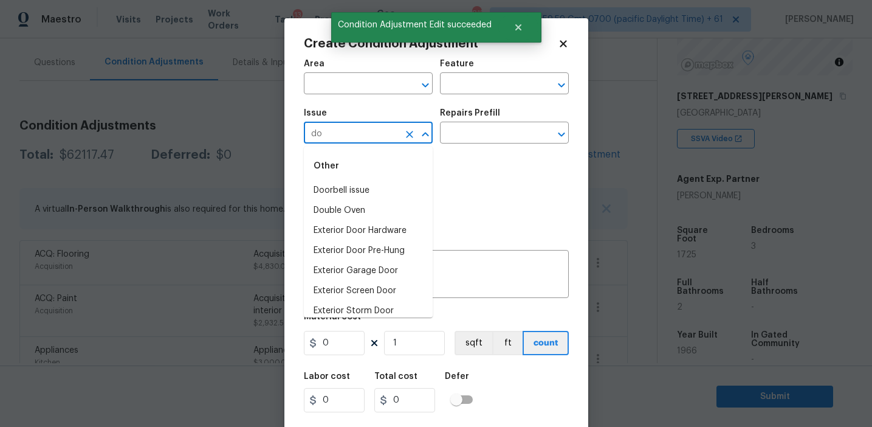
type input "d"
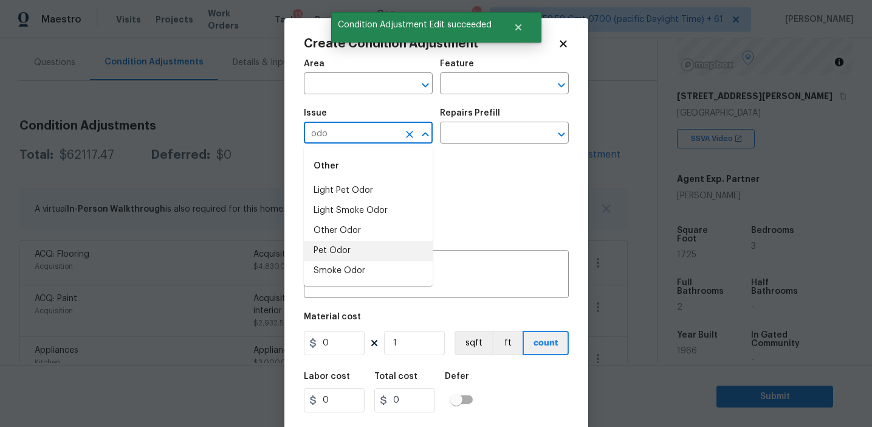
click at [348, 229] on li "Other Odor" at bounding box center [368, 231] width 129 height 20
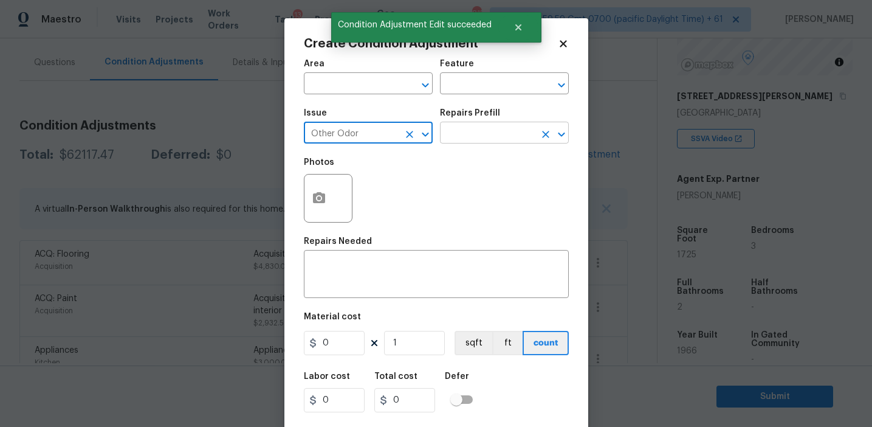
type input "Other Odor"
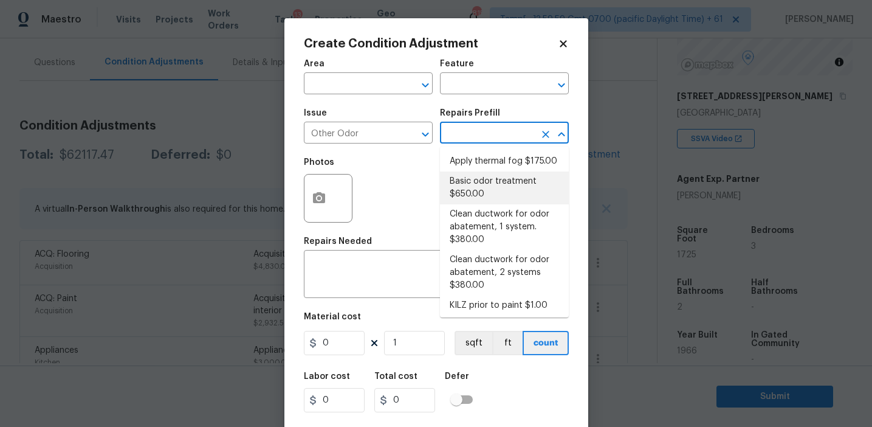
click at [494, 184] on li "Basic odor treatment $650.00" at bounding box center [504, 187] width 129 height 33
type textarea "OD Odor Protocol: Heavy Odor present. Remediate home odor. Including but not li…"
type input "650"
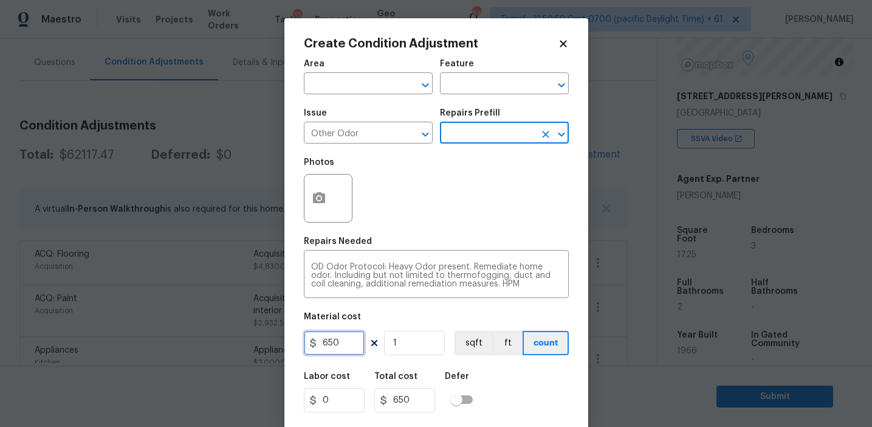
click at [332, 345] on input "650" at bounding box center [334, 343] width 61 height 24
type input "575"
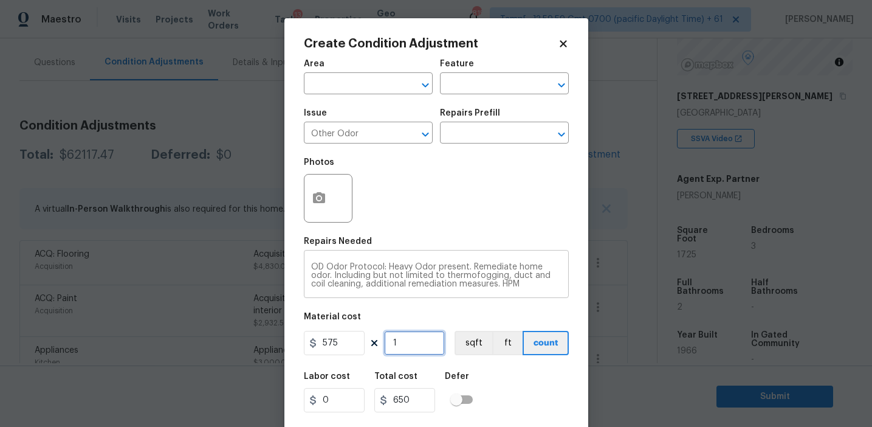
type input "575"
click at [399, 266] on textarea "OD Odor Protocol: Heavy Odor present. Remediate home odor. Including but not li…" at bounding box center [436, 276] width 250 height 26
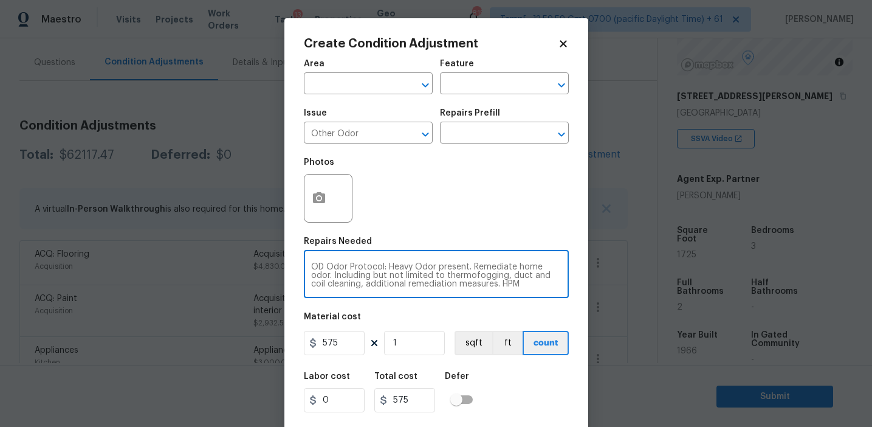
click at [399, 266] on textarea "OD Odor Protocol: Heavy Odor present. Remediate home odor. Including but not li…" at bounding box center [436, 276] width 250 height 26
click at [451, 276] on textarea "OD Odor Protocol: Odor present. Remediate home odor. Including but not limited …" at bounding box center [436, 276] width 250 height 26
type textarea "OD Odor Protocol: Odor present. Remediate home odor. Including but not limited …"
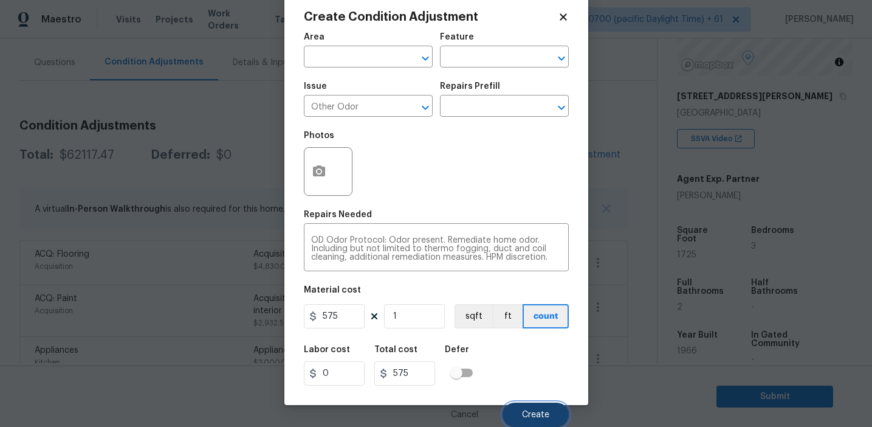
click at [534, 419] on button "Create" at bounding box center [536, 414] width 66 height 24
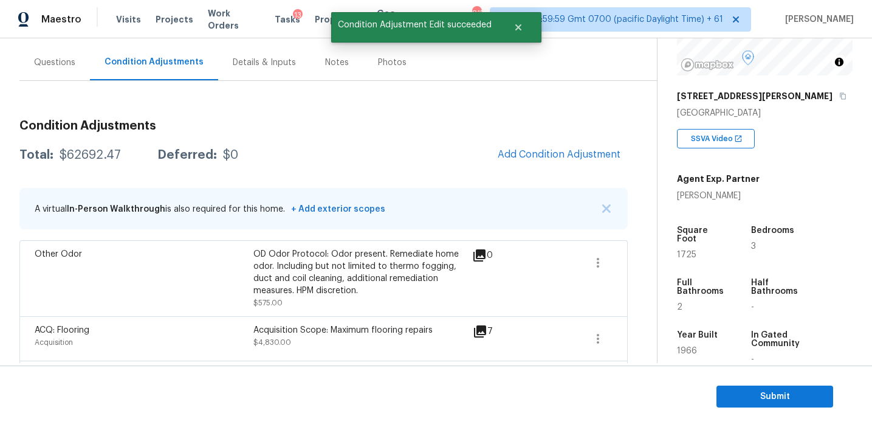
click at [385, 160] on div "Total: $62692.47 Deferred: $0 Add Condition Adjustment" at bounding box center [323, 155] width 608 height 27
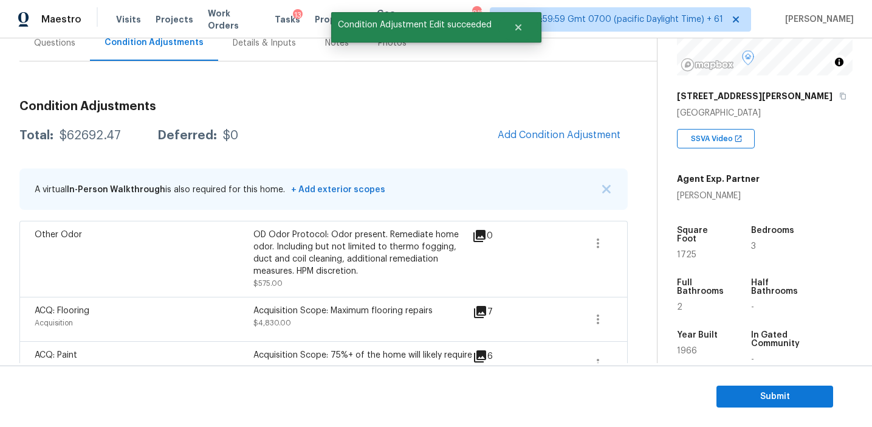
click at [385, 146] on div "Total: $62692.47 Deferred: $0 Add Condition Adjustment" at bounding box center [323, 135] width 608 height 27
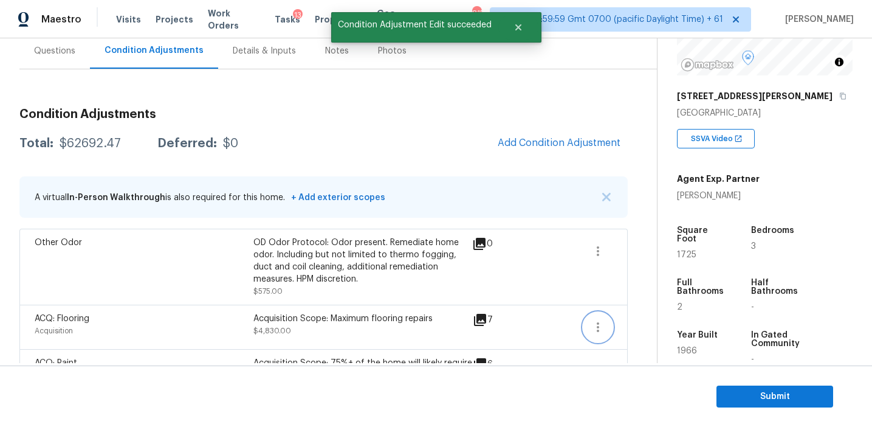
click at [599, 332] on icon "button" at bounding box center [598, 327] width 15 height 15
click at [634, 325] on div "Edit" at bounding box center [667, 325] width 95 height 12
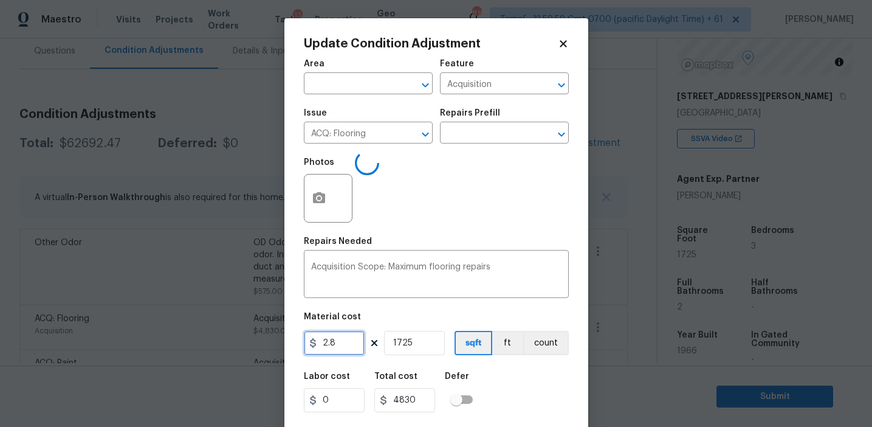
click at [349, 346] on input "2.8" at bounding box center [334, 343] width 61 height 24
type input "3.7"
type input "6382.5"
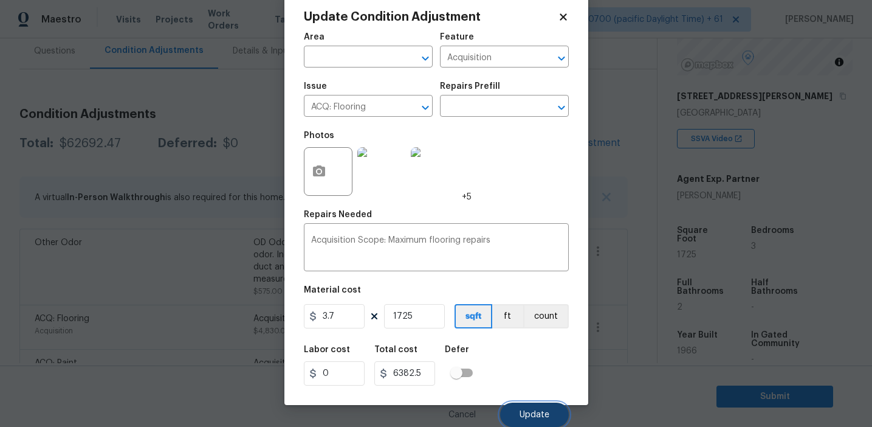
click at [520, 407] on button "Update" at bounding box center [534, 414] width 69 height 24
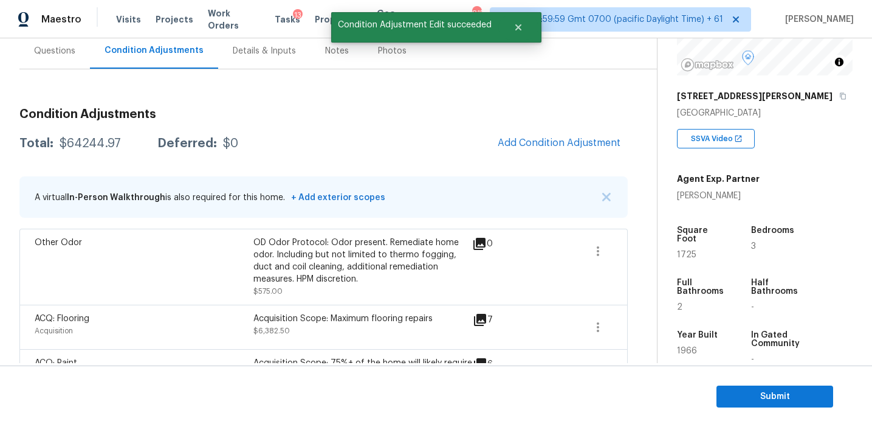
scroll to position [0, 0]
click at [511, 148] on button "Add Condition Adjustment" at bounding box center [559, 143] width 137 height 26
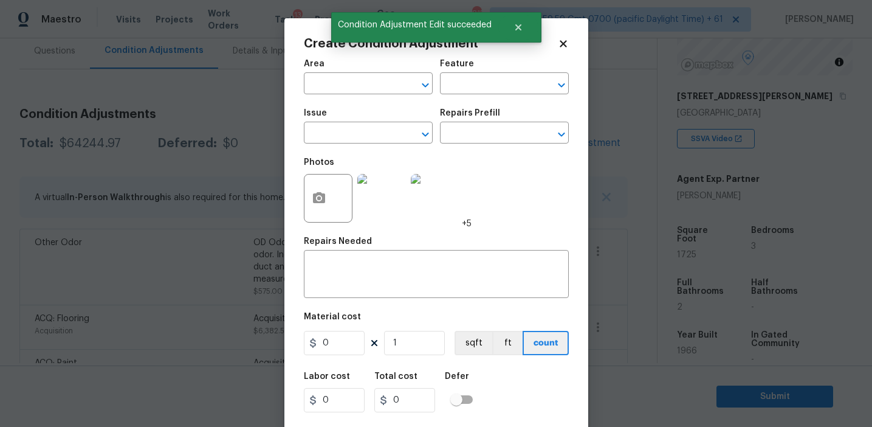
click at [150, 211] on body "Maestro Visits Projects Work Orders Tasks 13 Properties Geo Assignments 815 Tam…" at bounding box center [436, 213] width 872 height 427
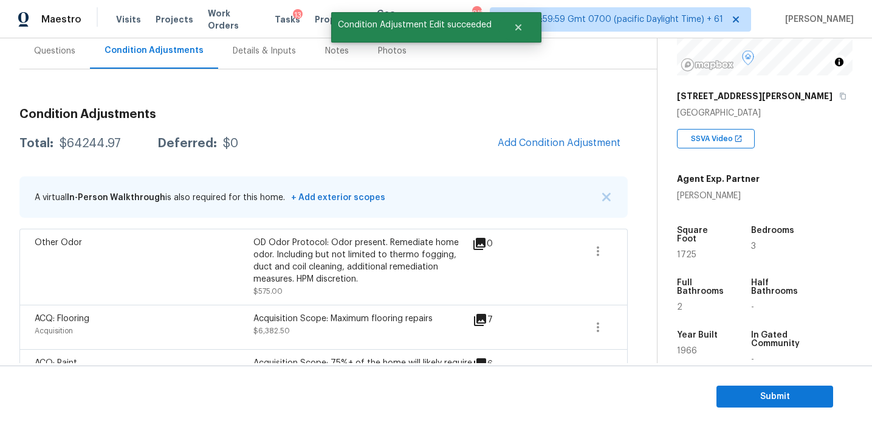
click at [90, 139] on div "$64244.97" at bounding box center [90, 143] width 61 height 12
copy div "64244.97"
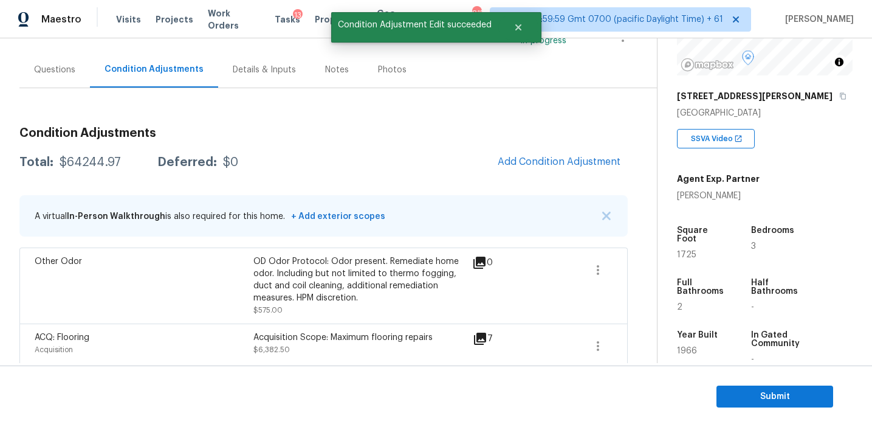
click at [182, 136] on h3 "Condition Adjustments" at bounding box center [323, 133] width 608 height 12
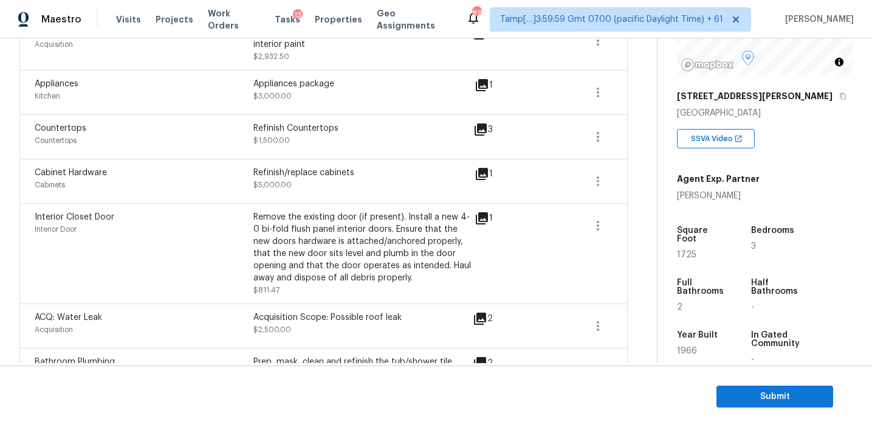
scroll to position [430, 0]
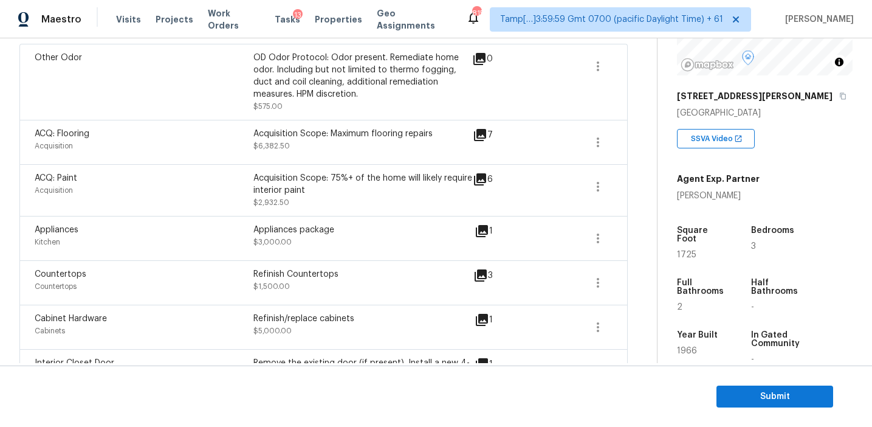
click at [290, 204] on div "Acquisition Scope: 75%+ of the home will likely require interior paint $2,932.50" at bounding box center [362, 190] width 219 height 36
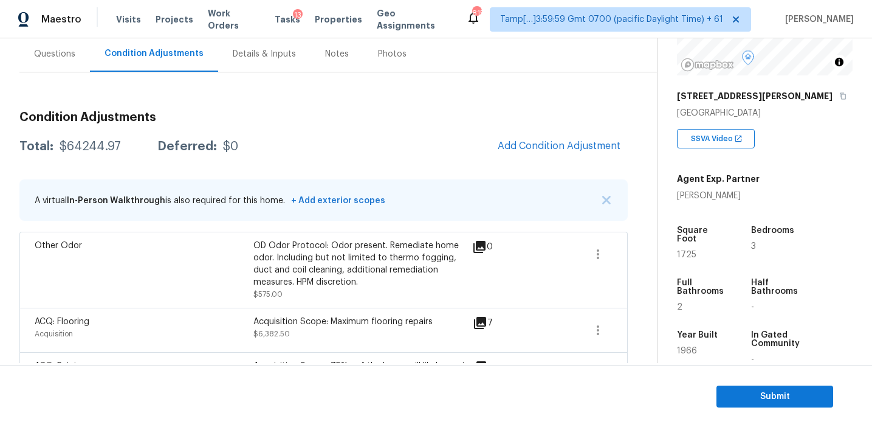
scroll to position [108, 0]
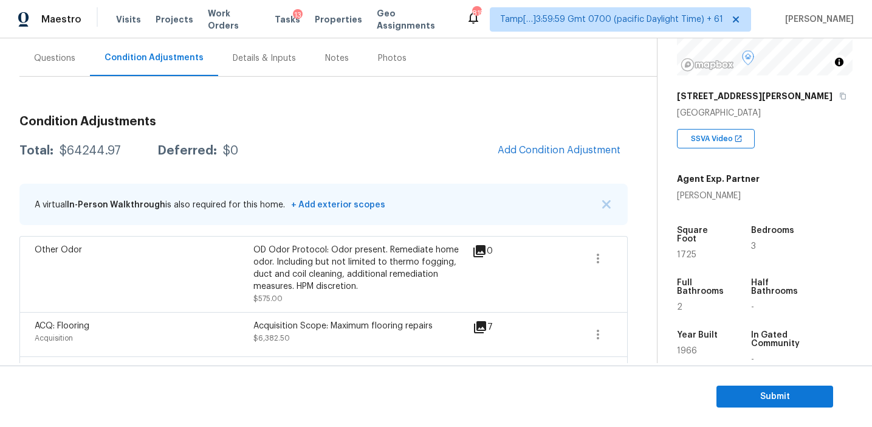
click at [84, 150] on div "$64244.97" at bounding box center [90, 151] width 61 height 12
copy div "64244.97"
click at [340, 141] on div "Total: $64244.97 Deferred: $0 Add Condition Adjustment" at bounding box center [323, 150] width 608 height 27
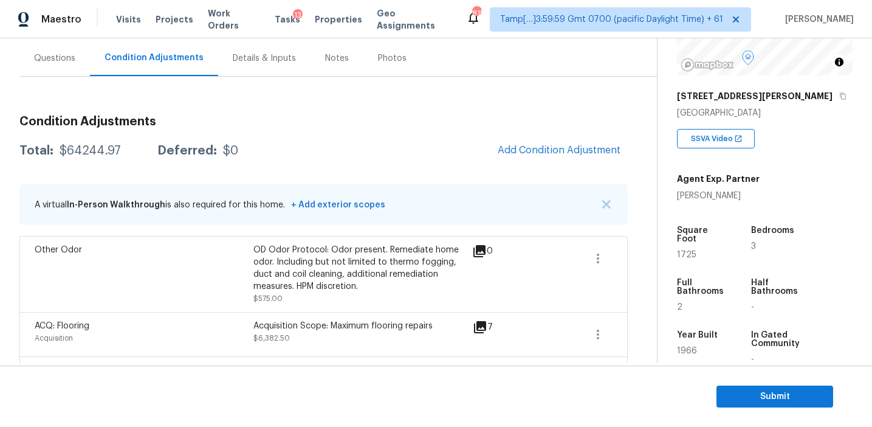
click at [235, 138] on div "Total: $64244.97 Deferred: $0 Add Condition Adjustment" at bounding box center [323, 150] width 608 height 27
click at [29, 65] on div "Questions" at bounding box center [54, 58] width 71 height 36
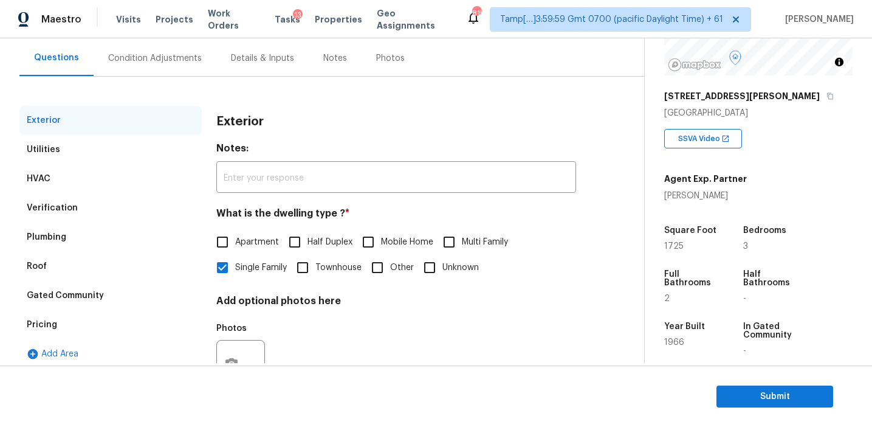
click at [97, 320] on div "Pricing" at bounding box center [110, 324] width 182 height 29
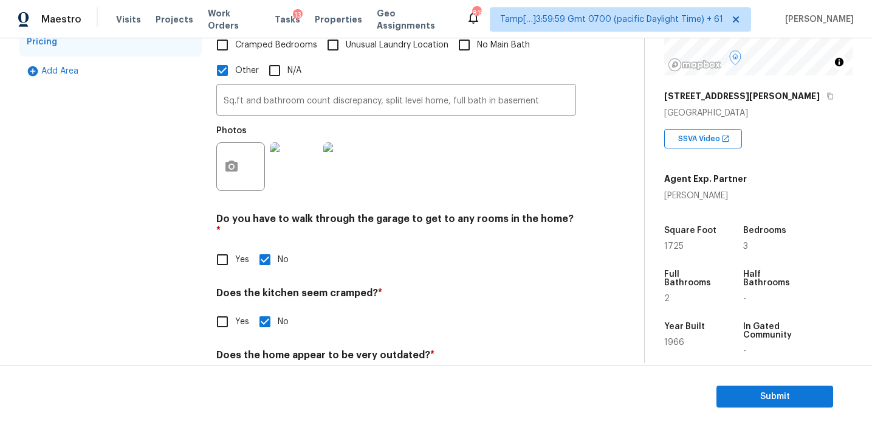
scroll to position [418, 0]
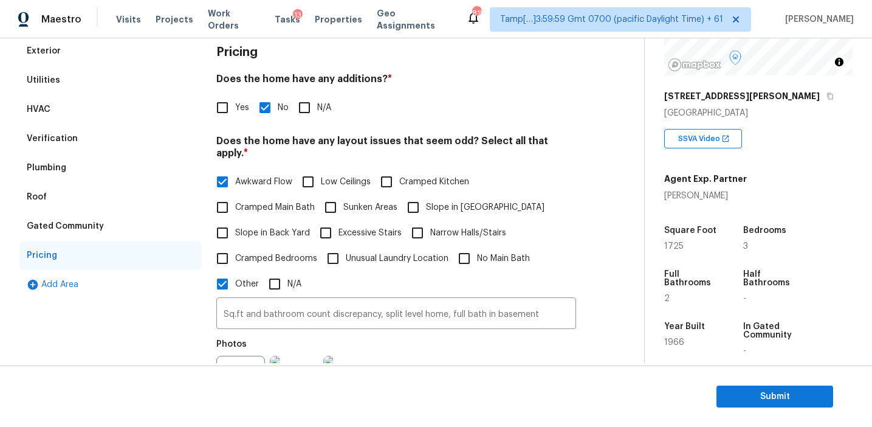
click at [141, 134] on div "Verification" at bounding box center [110, 138] width 182 height 29
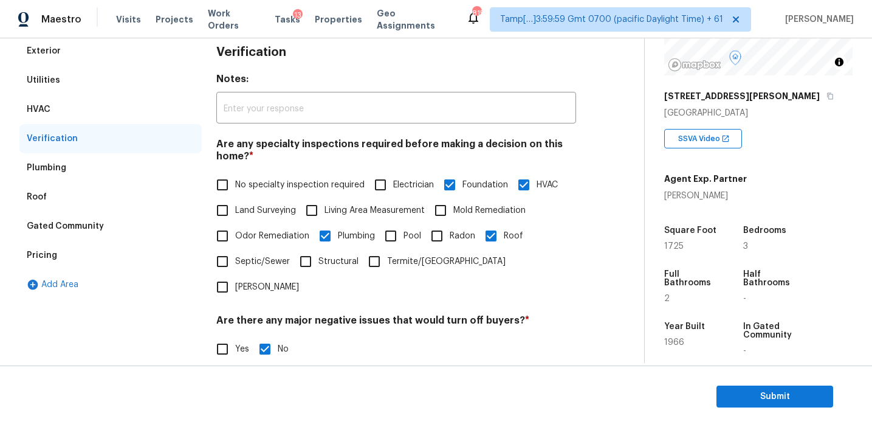
scroll to position [384, 0]
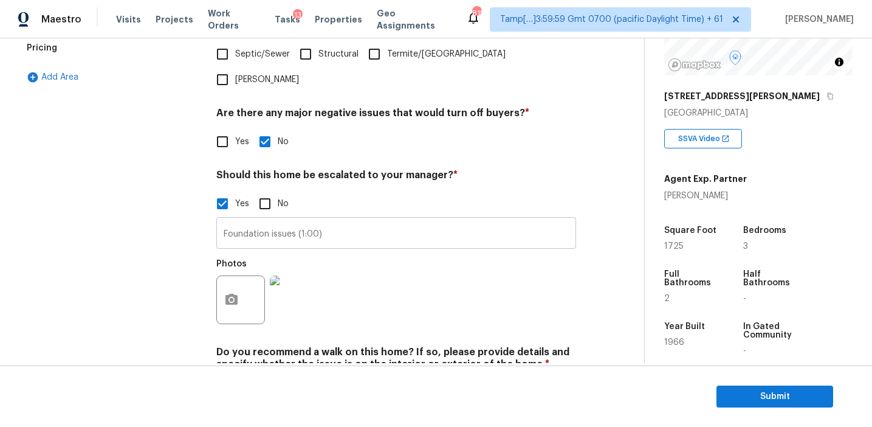
click at [242, 220] on input "Foundation issues (1:00)" at bounding box center [396, 234] width 360 height 29
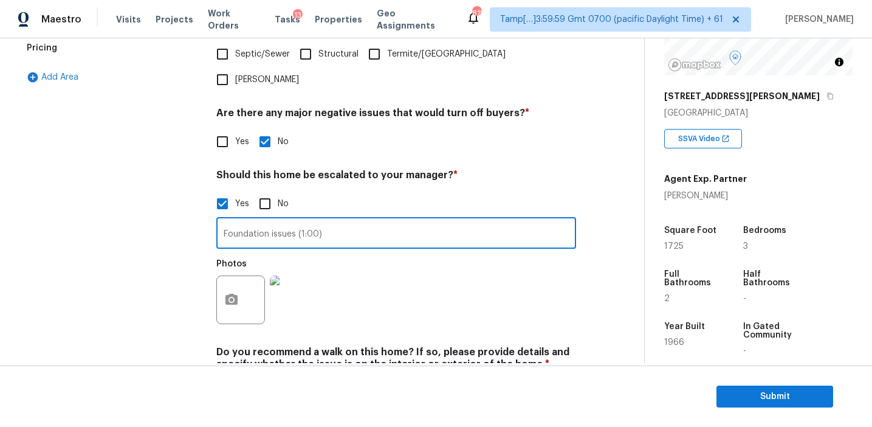
click at [153, 219] on div "Exterior Utilities HVAC Verification Plumbing Roof Gated Community Pricing Add …" at bounding box center [110, 124] width 182 height 591
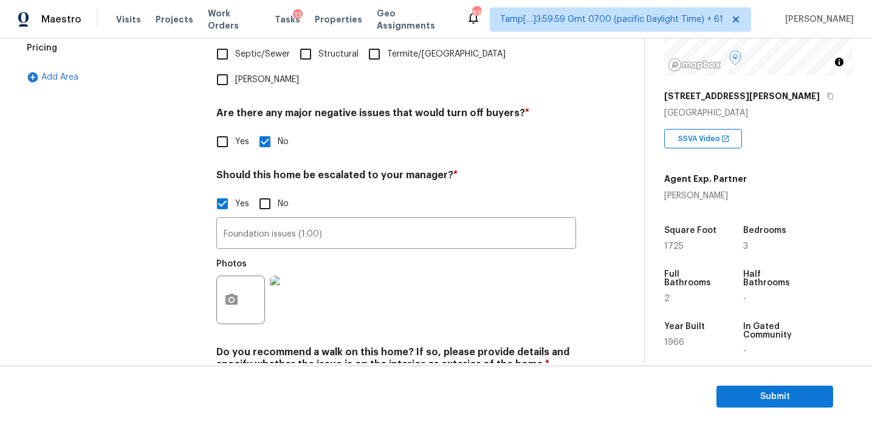
click at [157, 52] on div "Pricing" at bounding box center [110, 47] width 182 height 29
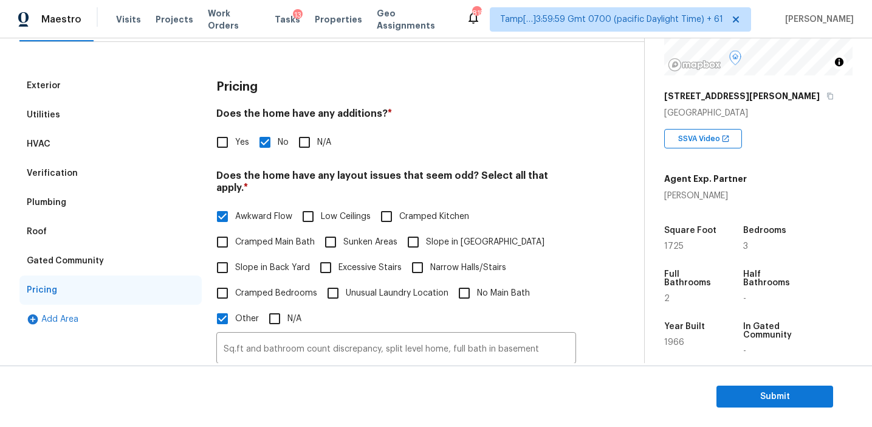
click at [103, 264] on div "Gated Community" at bounding box center [110, 260] width 182 height 29
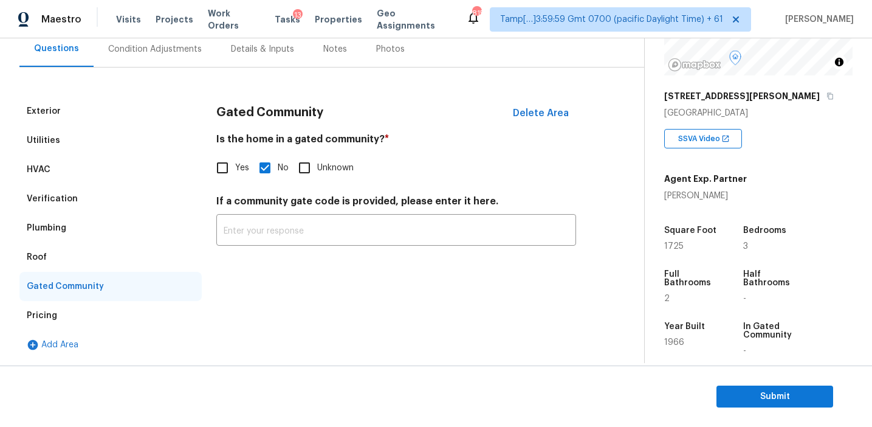
scroll to position [117, 0]
click at [64, 250] on div "Roof" at bounding box center [110, 257] width 182 height 29
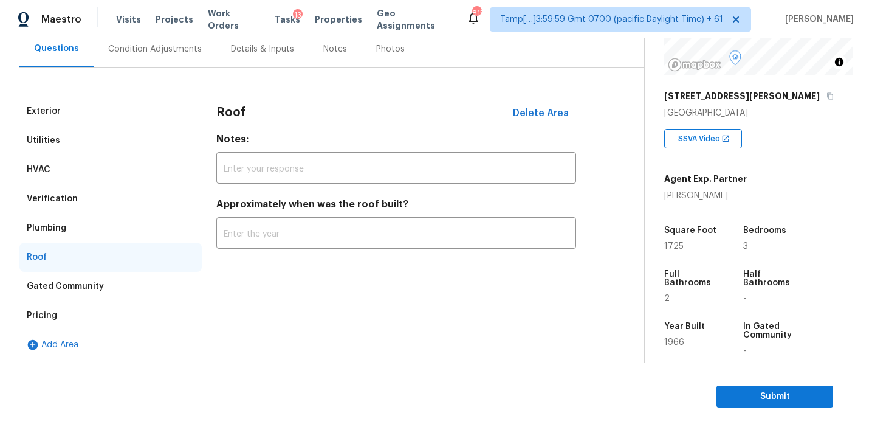
click at [66, 228] on div "Plumbing" at bounding box center [110, 227] width 182 height 29
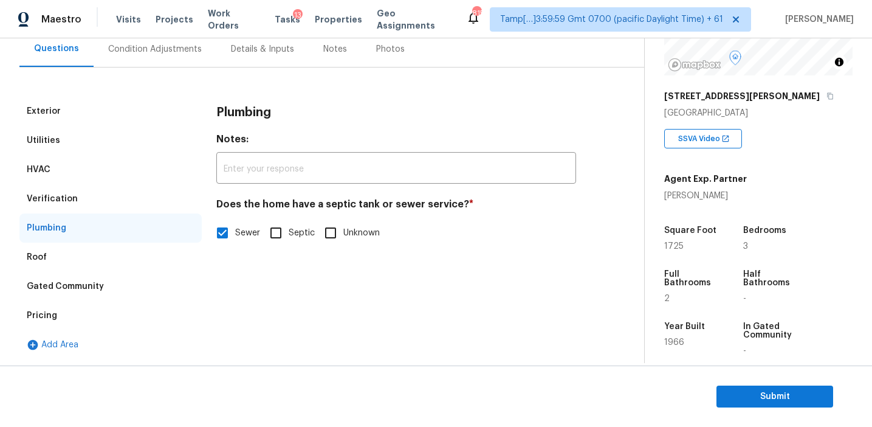
click at [114, 195] on div "Verification" at bounding box center [110, 198] width 182 height 29
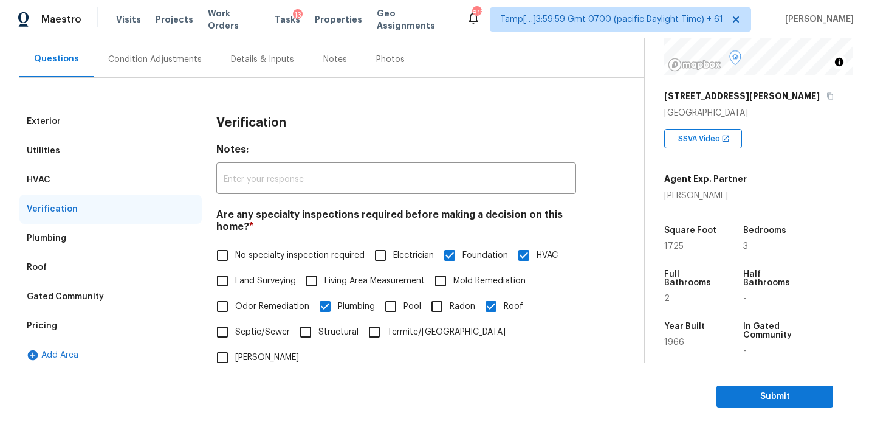
scroll to position [94, 0]
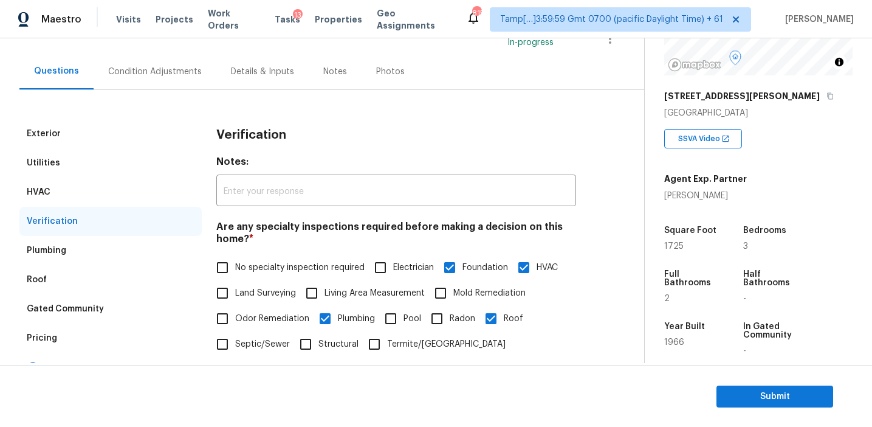
click at [114, 188] on div "HVAC" at bounding box center [110, 191] width 182 height 29
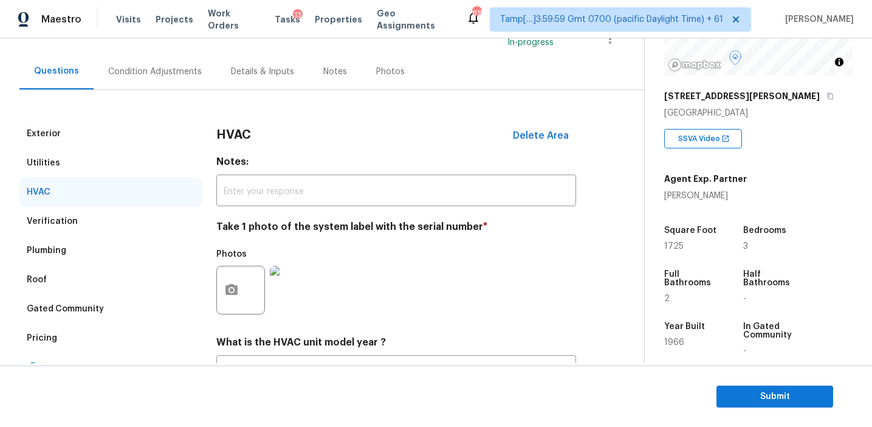
click at [119, 165] on div "Utilities" at bounding box center [110, 162] width 182 height 29
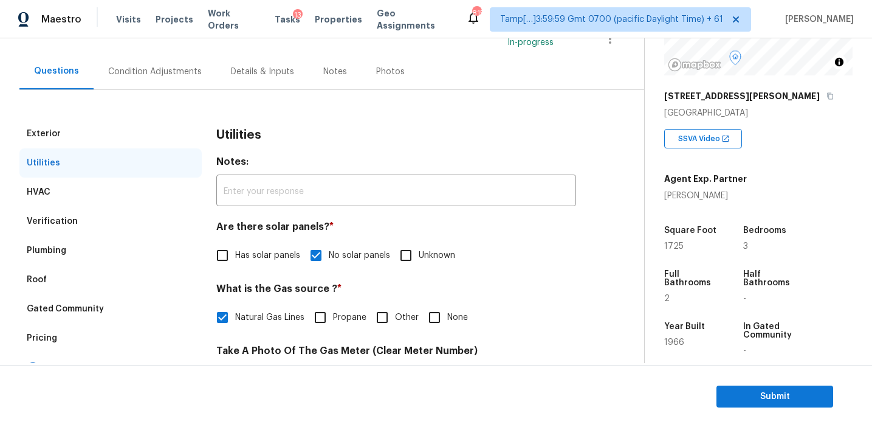
click at [128, 130] on div "Exterior" at bounding box center [110, 133] width 182 height 29
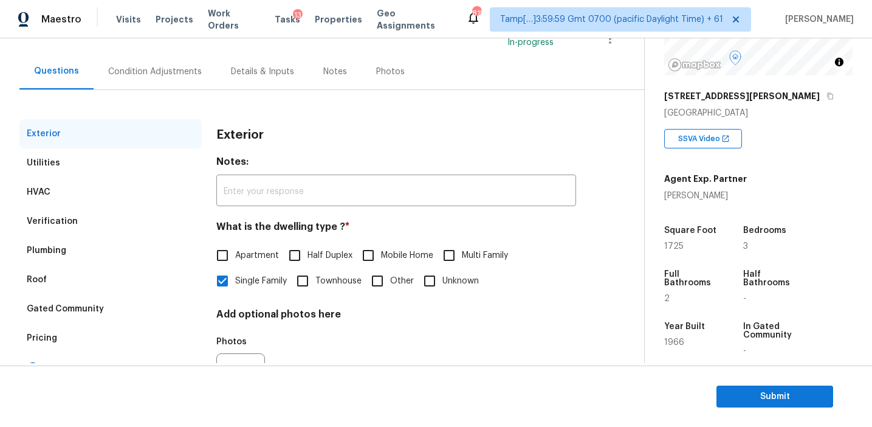
click at [179, 58] on div "Condition Adjustments" at bounding box center [155, 71] width 123 height 36
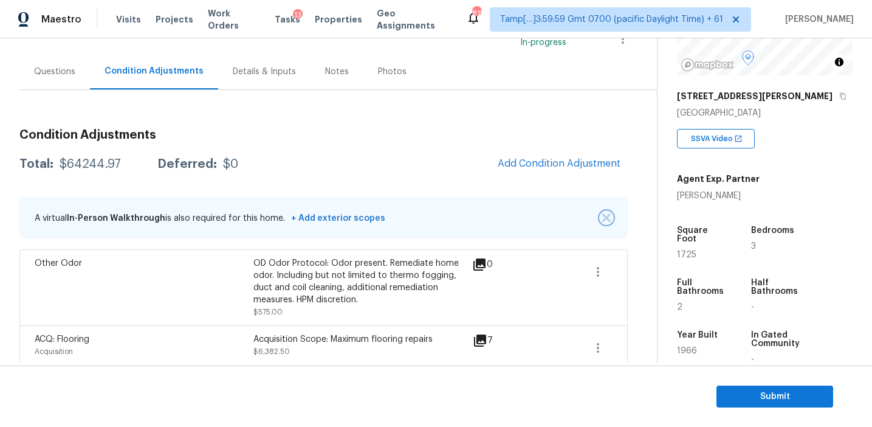
click at [608, 217] on img "button" at bounding box center [606, 217] width 9 height 9
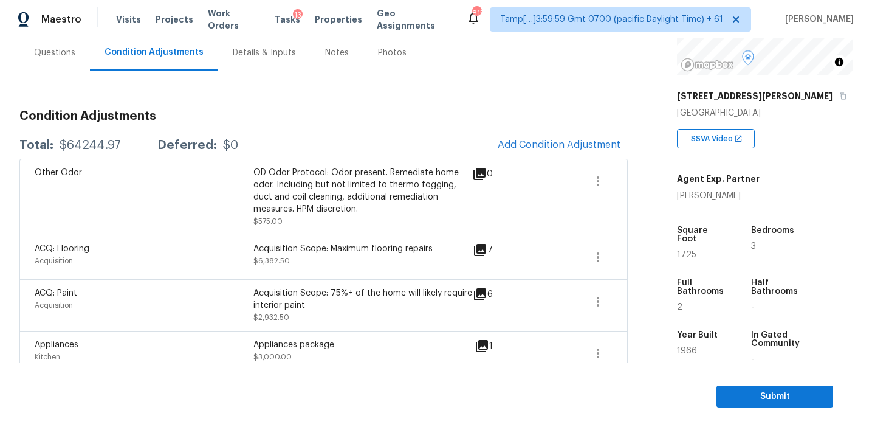
scroll to position [112, 0]
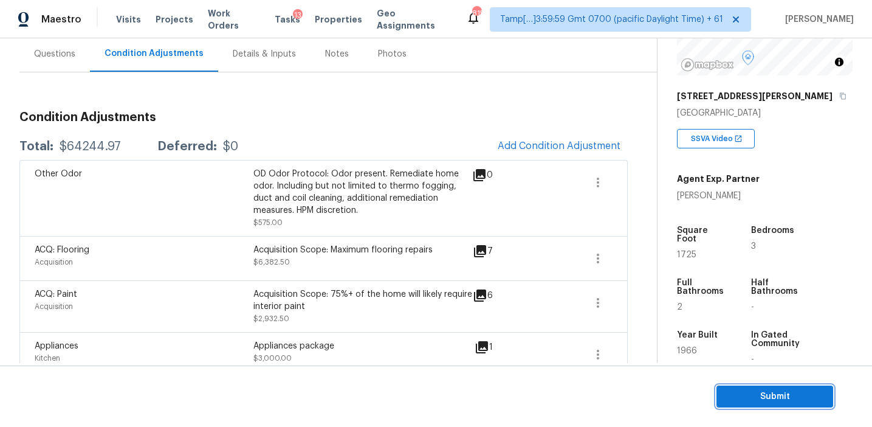
click at [730, 398] on span "Submit" at bounding box center [774, 396] width 97 height 15
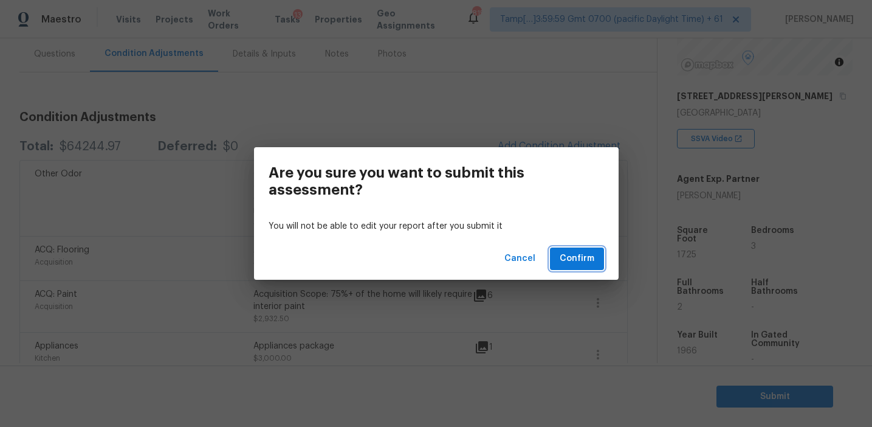
click at [588, 255] on span "Confirm" at bounding box center [577, 258] width 35 height 15
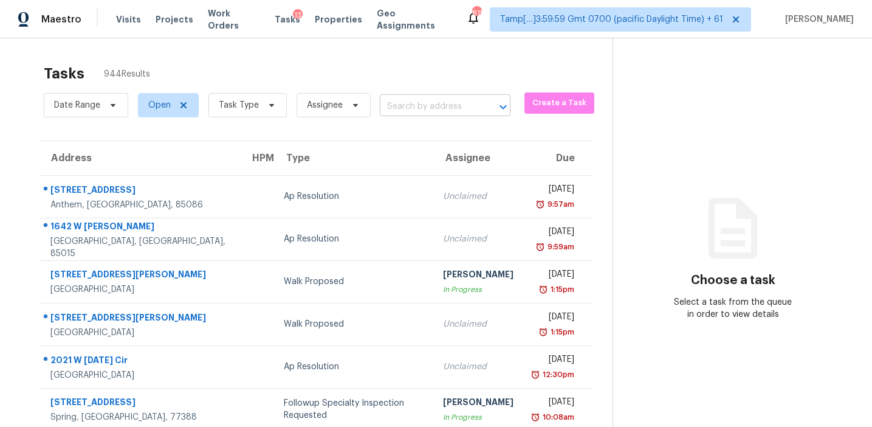
click at [409, 103] on input "text" at bounding box center [428, 106] width 97 height 19
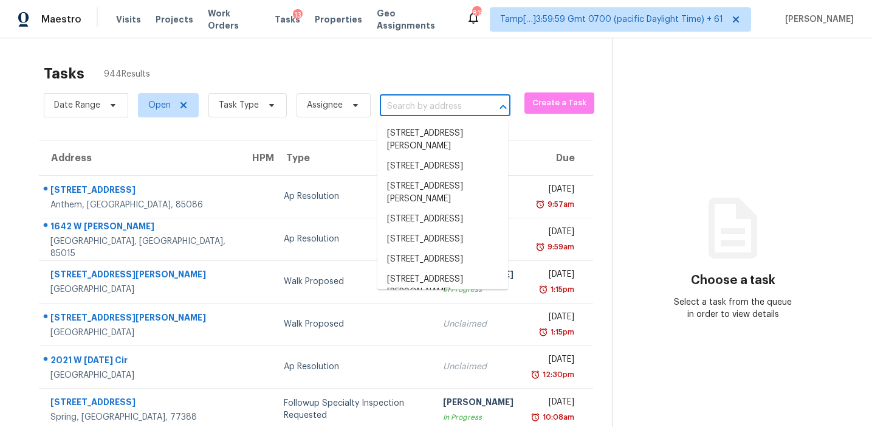
paste input "[STREET_ADDRESS][PERSON_NAME]"
type input "[STREET_ADDRESS][PERSON_NAME]"
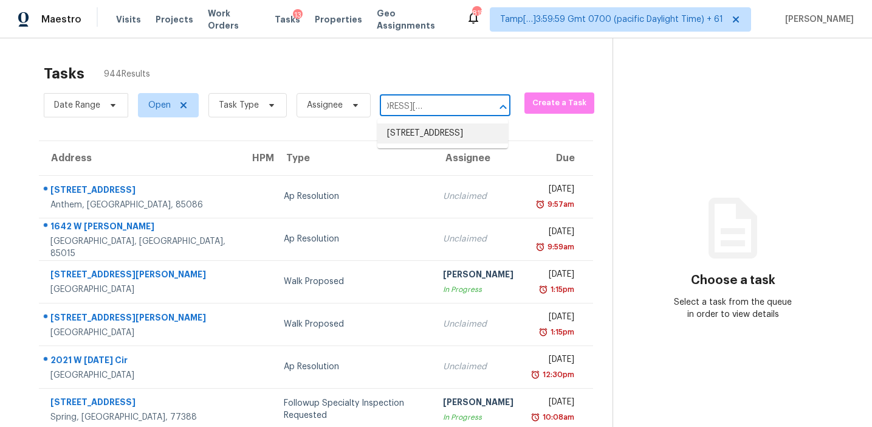
click at [428, 143] on li "[STREET_ADDRESS]" at bounding box center [442, 133] width 131 height 20
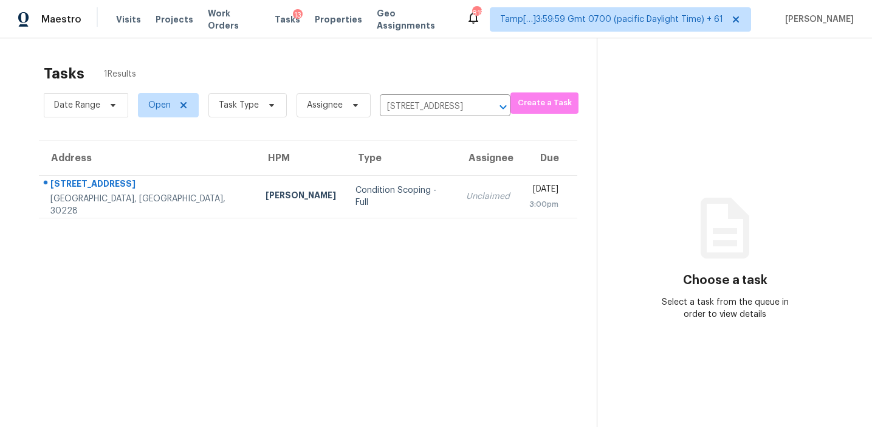
click at [466, 198] on div "Unclaimed" at bounding box center [488, 196] width 44 height 12
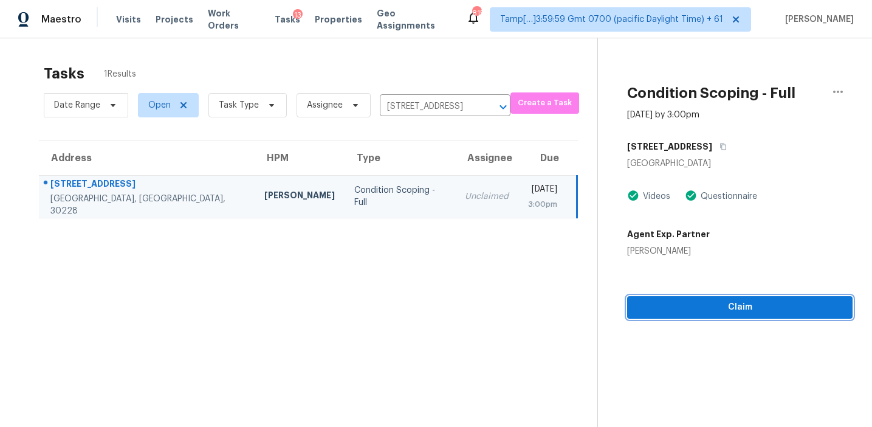
click at [681, 305] on span "Claim" at bounding box center [740, 307] width 206 height 15
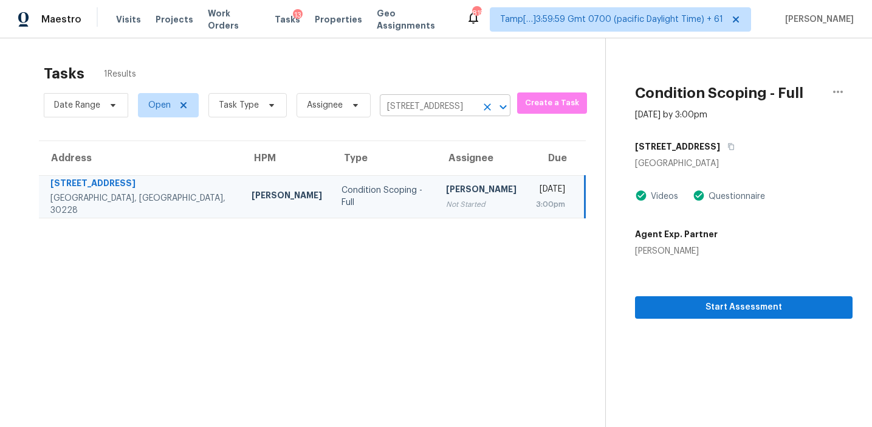
click at [402, 106] on input "[STREET_ADDRESS]" at bounding box center [428, 106] width 97 height 19
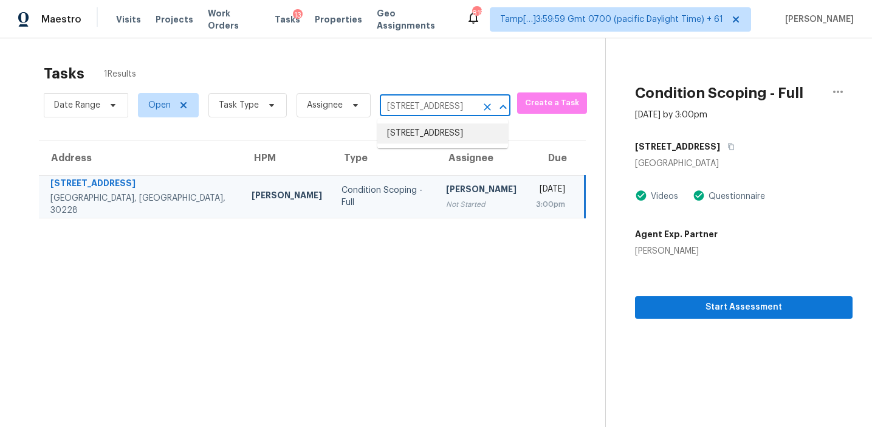
click at [444, 272] on section "Tasks 1 Results Date Range Open Task Type Assignee [STREET_ADDRESS] ​ Create a …" at bounding box center [312, 261] width 586 height 407
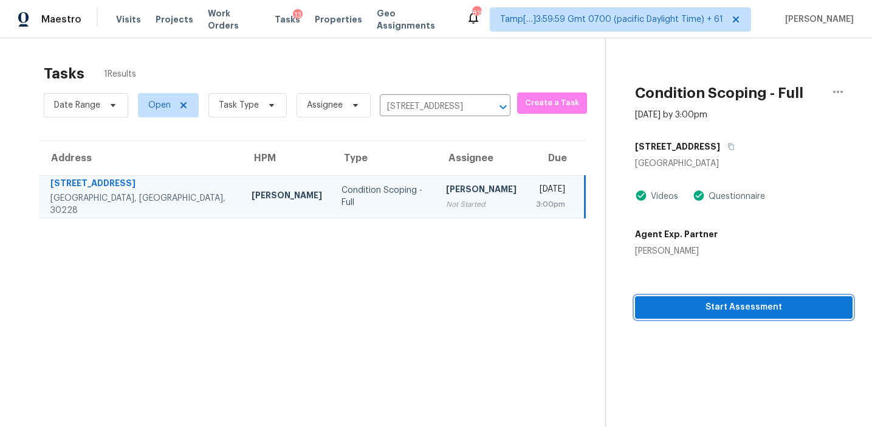
click at [685, 312] on span "Start Assessment" at bounding box center [744, 307] width 198 height 15
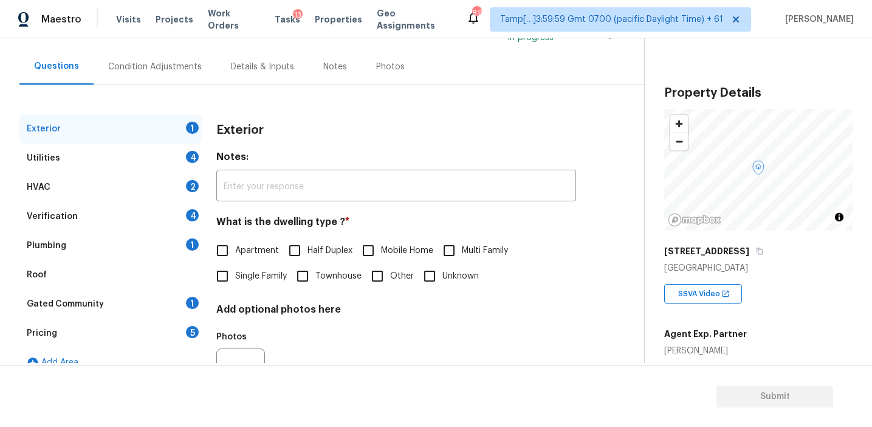
scroll to position [103, 0]
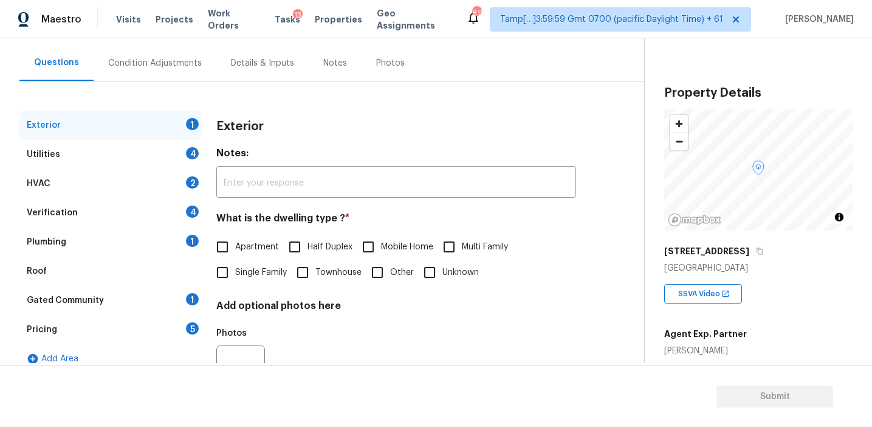
click at [312, 114] on div "Exterior" at bounding box center [396, 127] width 360 height 32
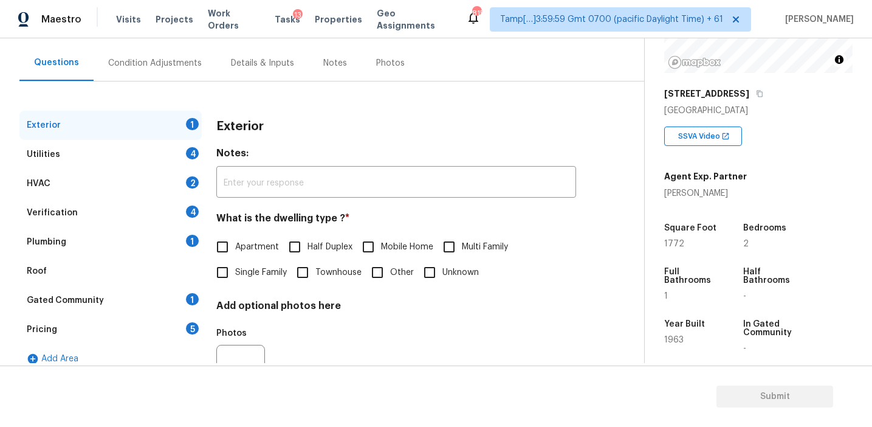
scroll to position [156, 0]
click at [172, 212] on div "Verification 4" at bounding box center [110, 212] width 182 height 29
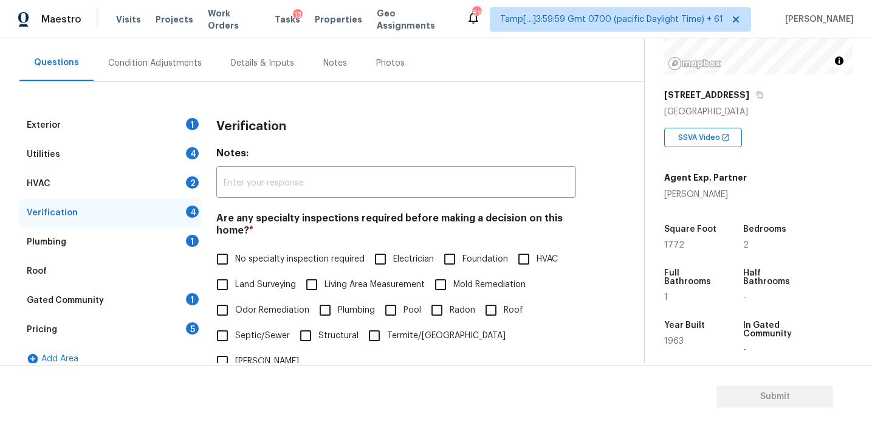
click at [172, 328] on div "Pricing 5" at bounding box center [110, 329] width 182 height 29
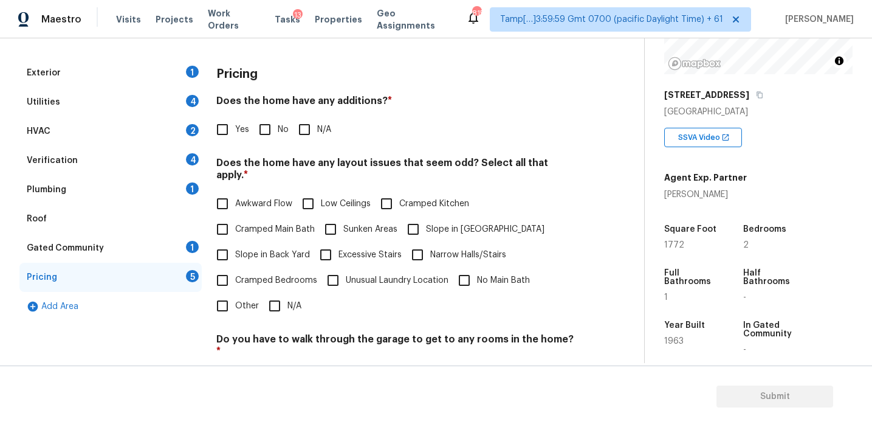
scroll to position [186, 0]
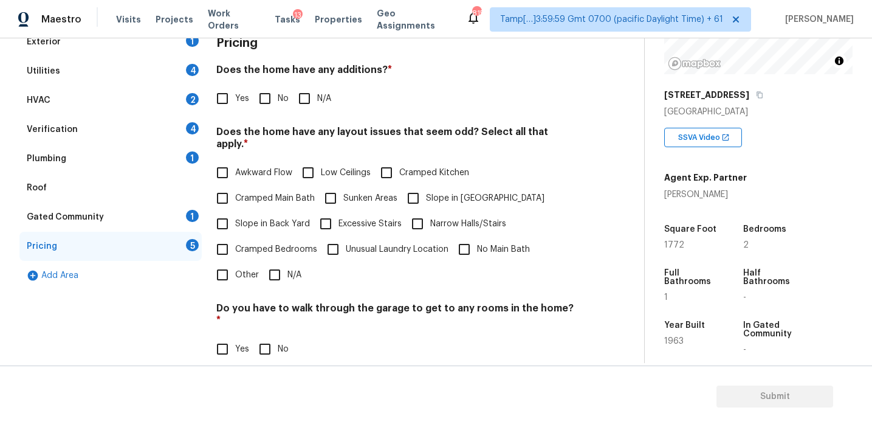
click at [236, 269] on span "Other" at bounding box center [247, 275] width 24 height 13
click at [235, 262] on input "Other" at bounding box center [223, 275] width 26 height 26
checkbox input "true"
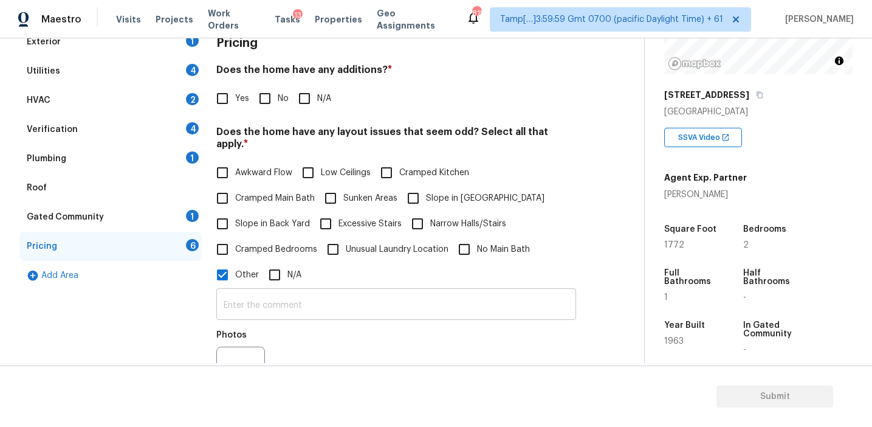
click at [253, 297] on input "text" at bounding box center [396, 305] width 360 height 29
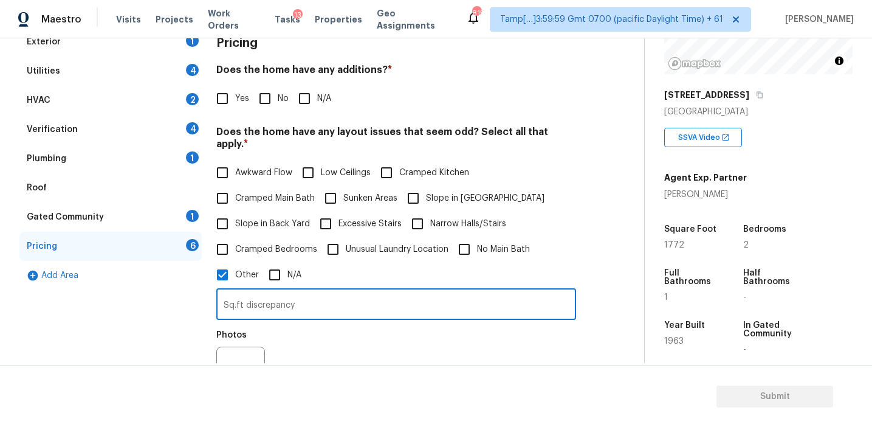
type input "Sq.ft discrepancy"
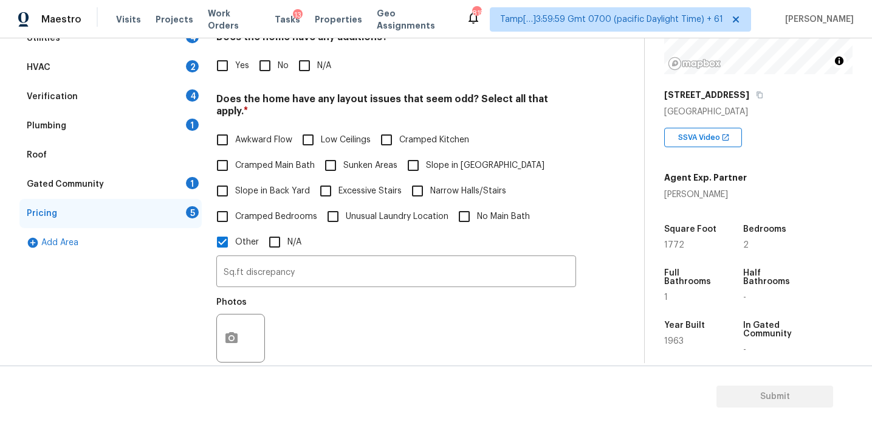
click at [385, 295] on div "Photos" at bounding box center [396, 330] width 360 height 79
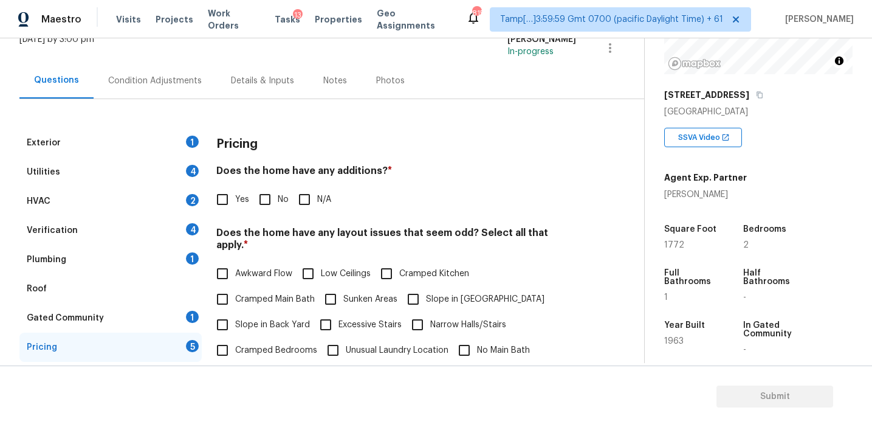
scroll to position [115, 0]
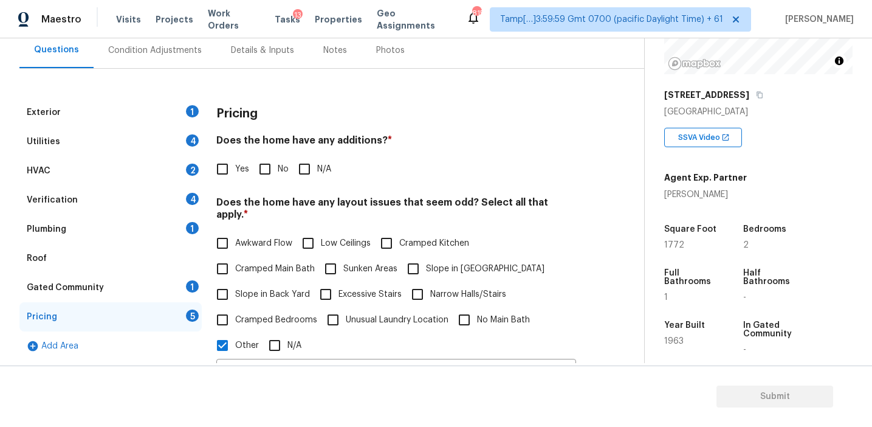
click at [577, 245] on div "Exterior 1 Utilities 4 HVAC 2 Verification 4 Plumbing 1 Roof Gated Community 1 …" at bounding box center [317, 392] width 596 height 588
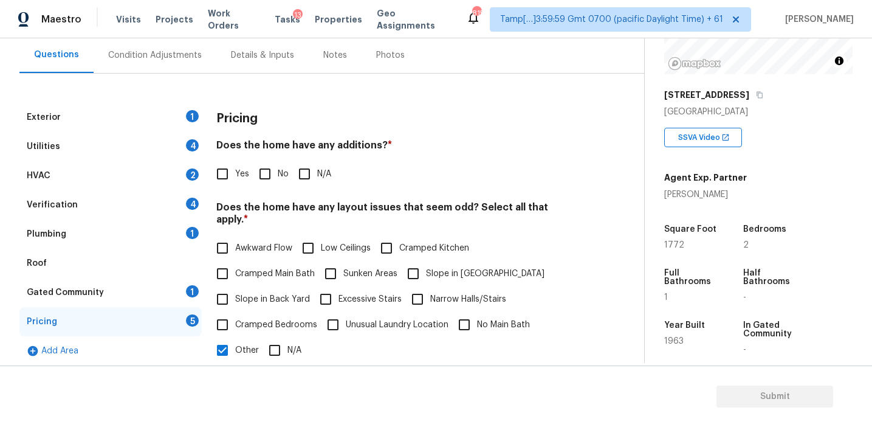
click at [133, 201] on div "Verification 4" at bounding box center [110, 204] width 182 height 29
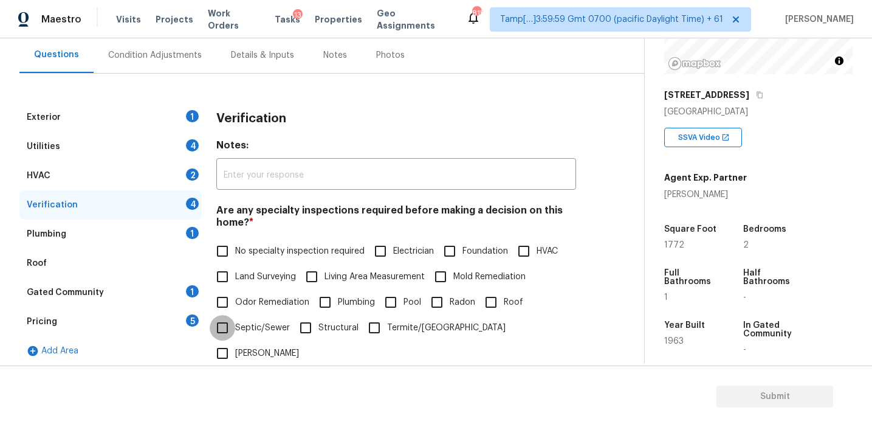
click at [224, 329] on input "Septic/Sewer" at bounding box center [223, 328] width 26 height 26
checkbox input "true"
click at [157, 314] on div "Pricing 5" at bounding box center [110, 321] width 182 height 29
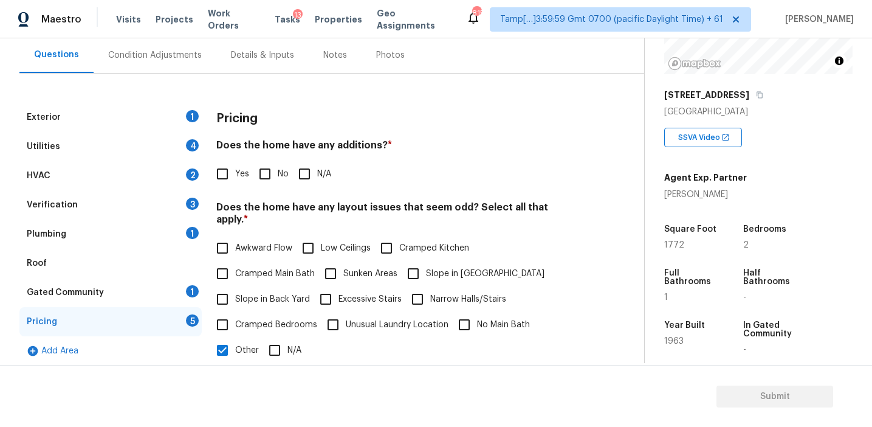
click at [172, 227] on div "Plumbing 1" at bounding box center [110, 233] width 182 height 29
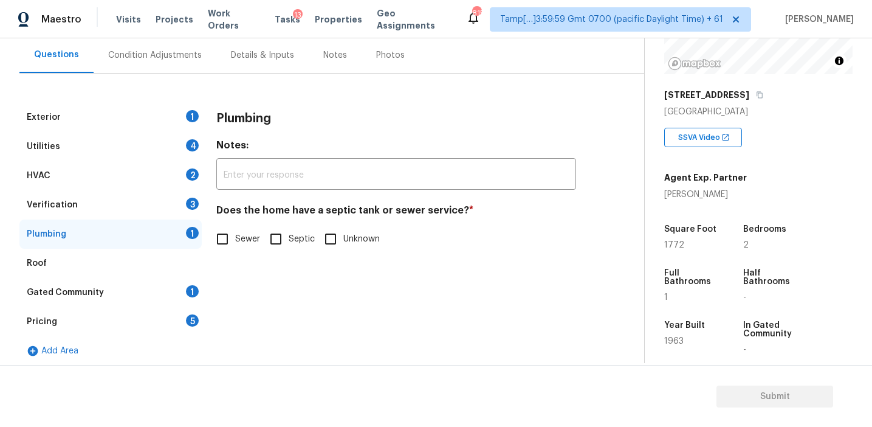
click at [281, 238] on input "Septic" at bounding box center [276, 239] width 26 height 26
checkbox input "true"
click at [176, 142] on div "Utilities 4" at bounding box center [110, 146] width 182 height 29
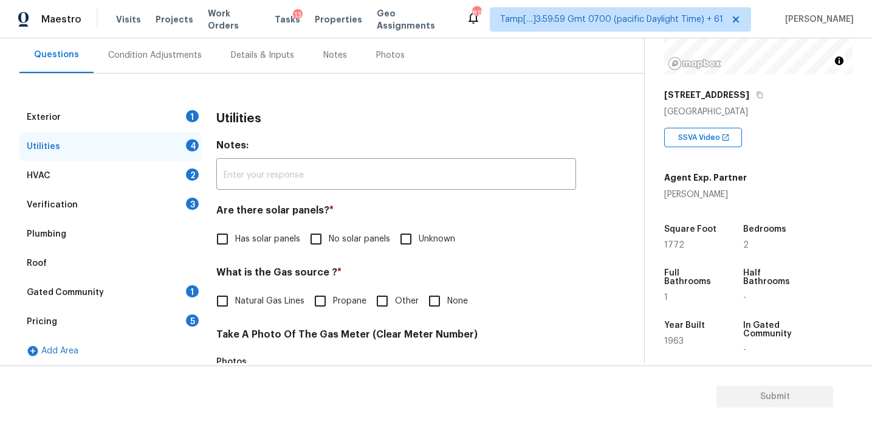
scroll to position [488, 0]
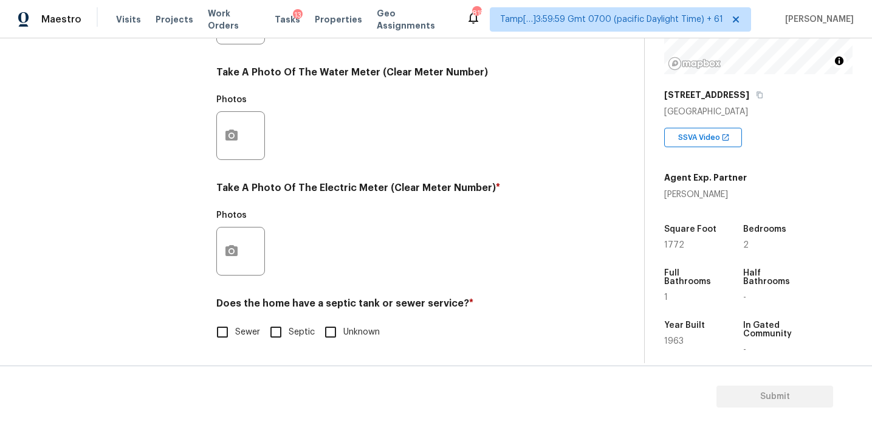
click at [281, 337] on input "Septic" at bounding box center [276, 332] width 26 height 26
checkbox input "true"
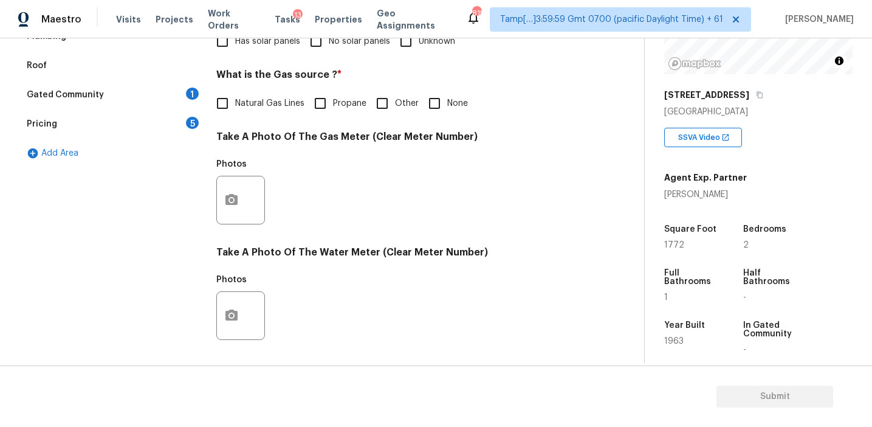
click at [191, 120] on div "5" at bounding box center [192, 123] width 13 height 12
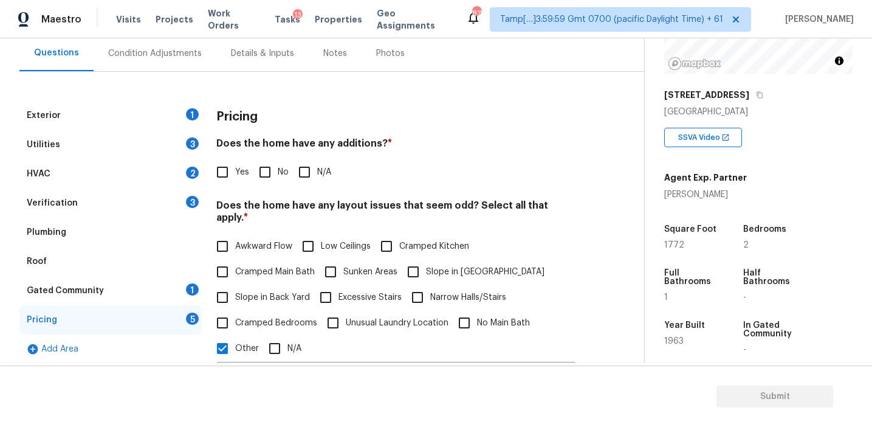
scroll to position [111, 0]
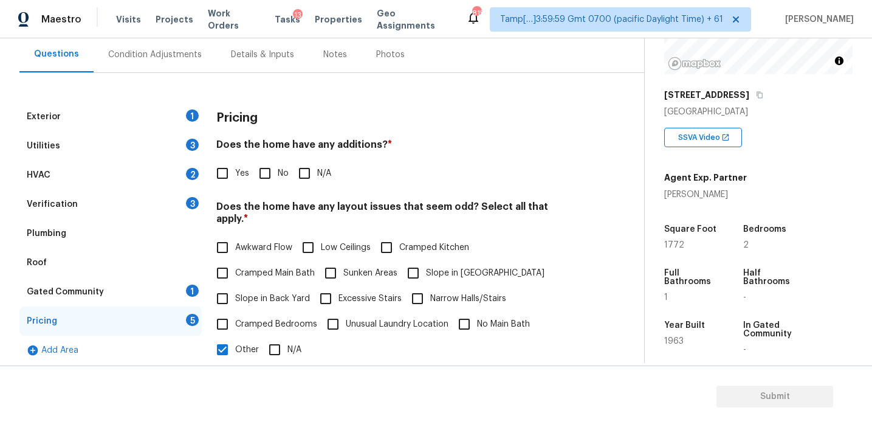
click at [164, 207] on div "Verification 3" at bounding box center [110, 204] width 182 height 29
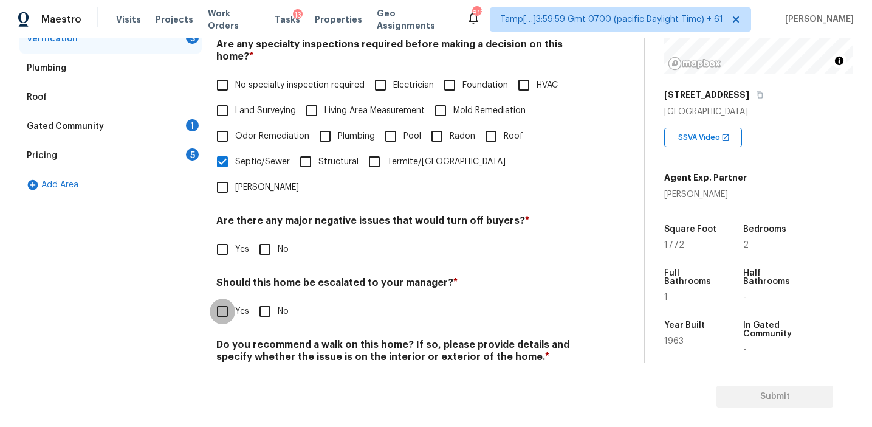
click at [232, 298] on input "Yes" at bounding box center [223, 311] width 26 height 26
checkbox input "true"
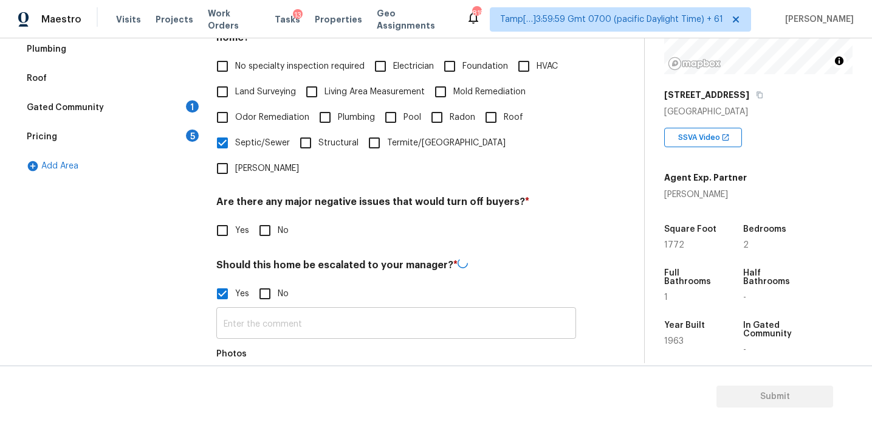
scroll to position [326, 0]
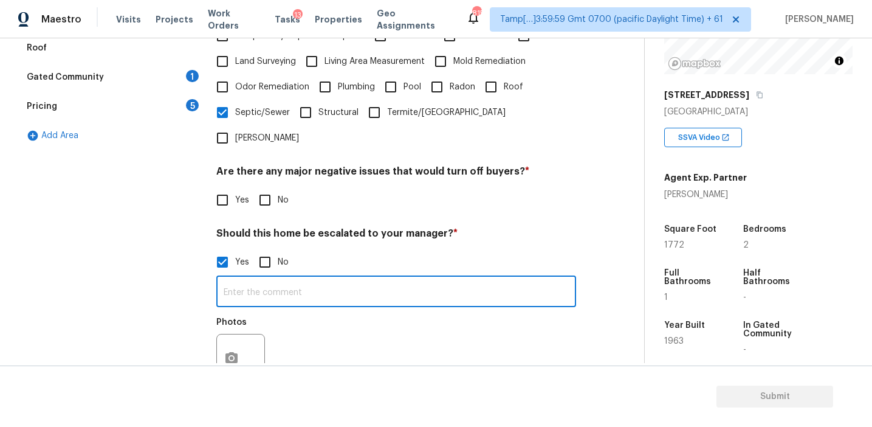
click at [253, 278] on input "text" at bounding box center [396, 292] width 360 height 29
paste input "seller is going to finish painting the basement, it just needs new flooring and…"
click at [551, 278] on input "Agent notes - seller is going to finish painting the basement, it just needs ne…" at bounding box center [396, 292] width 360 height 29
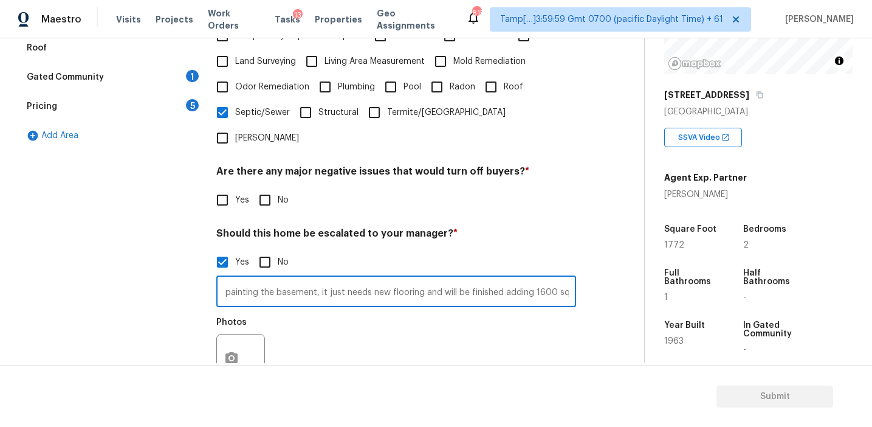
type input "Agent notes - seller is going to finish painting the basement, it just needs ne…"
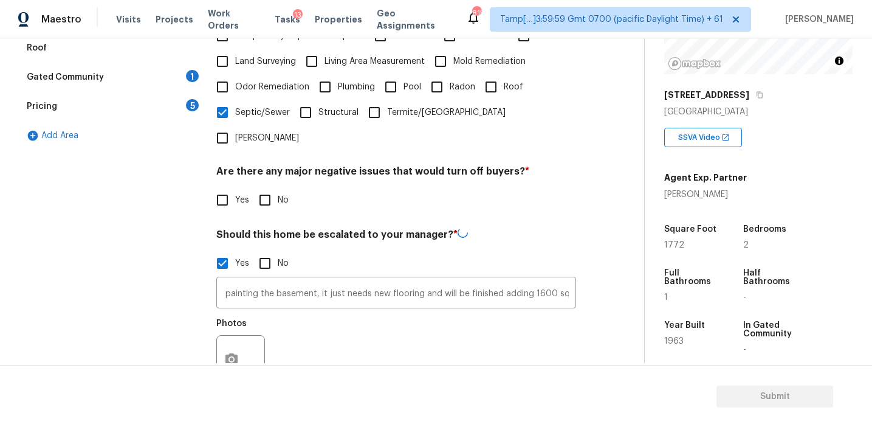
click at [484, 376] on section "Submit" at bounding box center [436, 396] width 872 height 62
click at [180, 228] on div "Exterior 1 Utilities 3 HVAC 2 Verification 3 Plumbing Roof Gated Community 1 Pr…" at bounding box center [110, 183] width 182 height 591
click at [184, 100] on div "Pricing 5" at bounding box center [110, 106] width 182 height 29
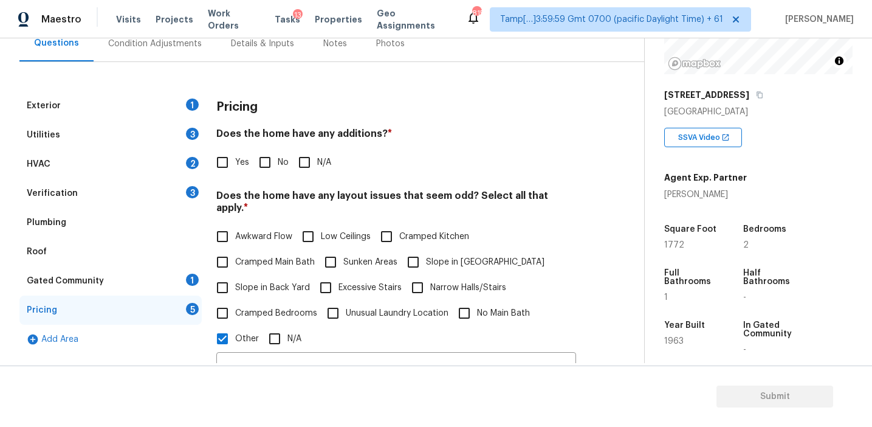
click at [236, 109] on h3 "Pricing" at bounding box center [236, 107] width 41 height 12
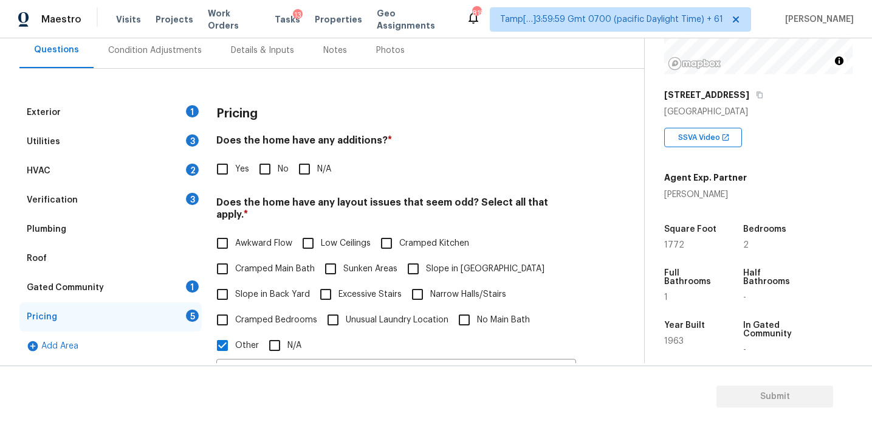
scroll to position [115, 0]
click at [236, 109] on h3 "Pricing" at bounding box center [236, 114] width 41 height 12
click at [162, 50] on div "Condition Adjustments" at bounding box center [155, 51] width 94 height 12
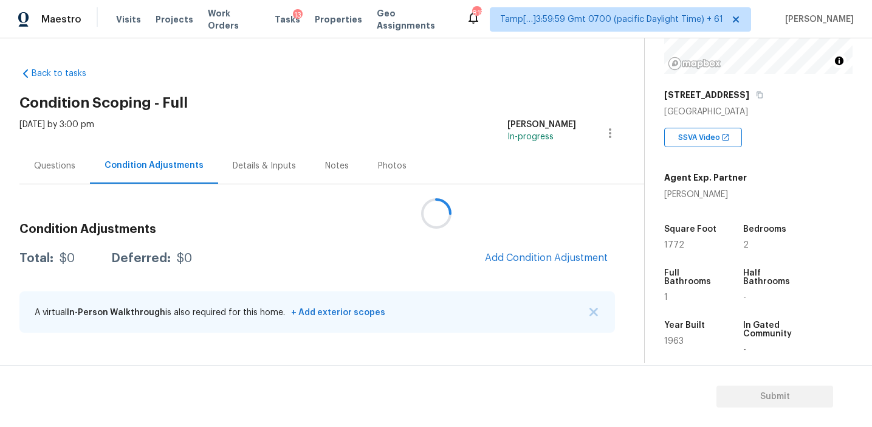
click at [323, 230] on div at bounding box center [436, 213] width 872 height 427
click at [63, 165] on div at bounding box center [436, 213] width 872 height 427
click at [64, 167] on div "Questions" at bounding box center [54, 166] width 41 height 12
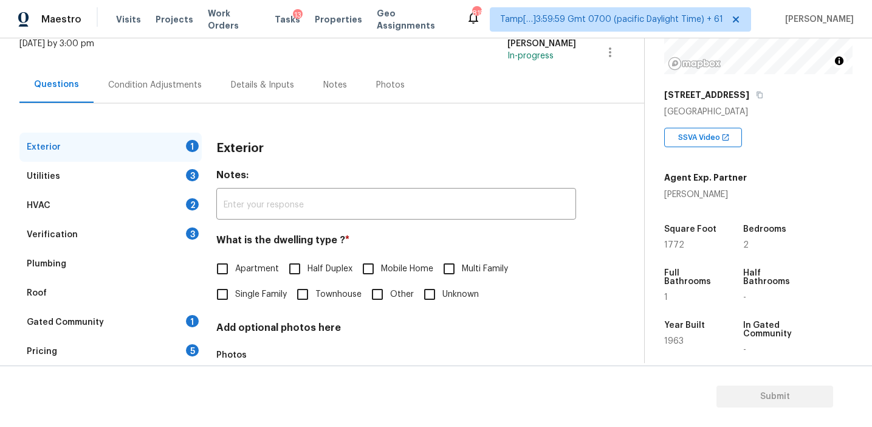
scroll to position [159, 0]
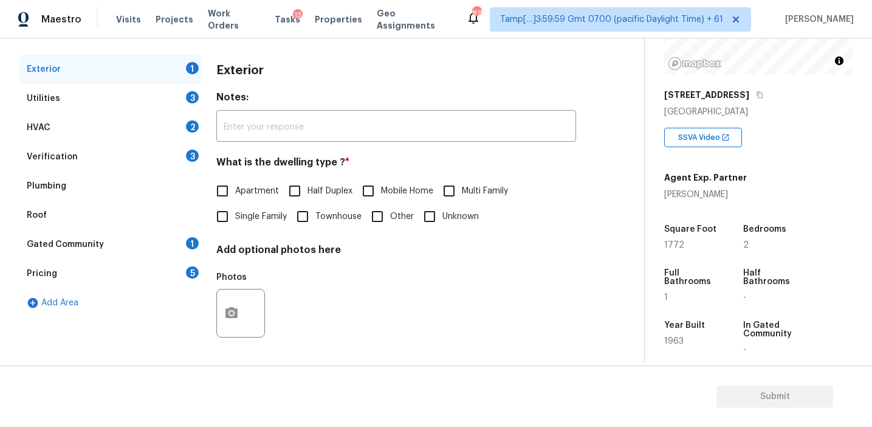
click at [152, 284] on div "Pricing 5" at bounding box center [110, 273] width 182 height 29
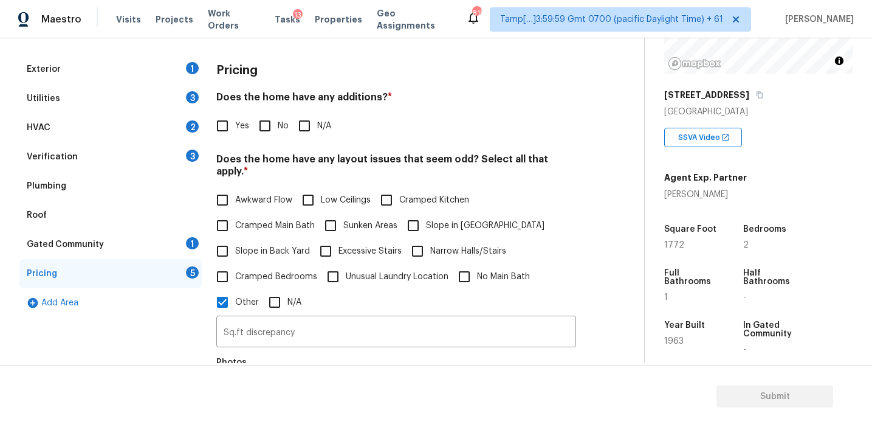
click at [226, 134] on input "Yes" at bounding box center [223, 126] width 26 height 26
checkbox input "true"
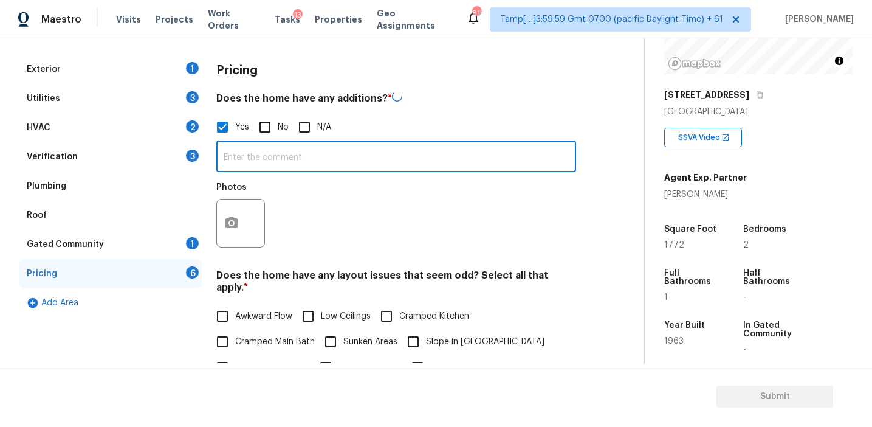
click at [236, 156] on input "text" at bounding box center [396, 157] width 360 height 29
type input "g"
type input "Garage conversion"
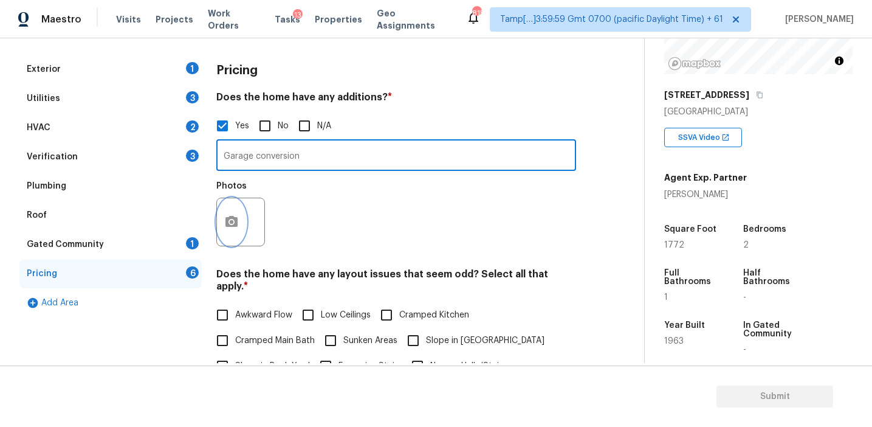
click at [236, 221] on icon "button" at bounding box center [232, 221] width 12 height 11
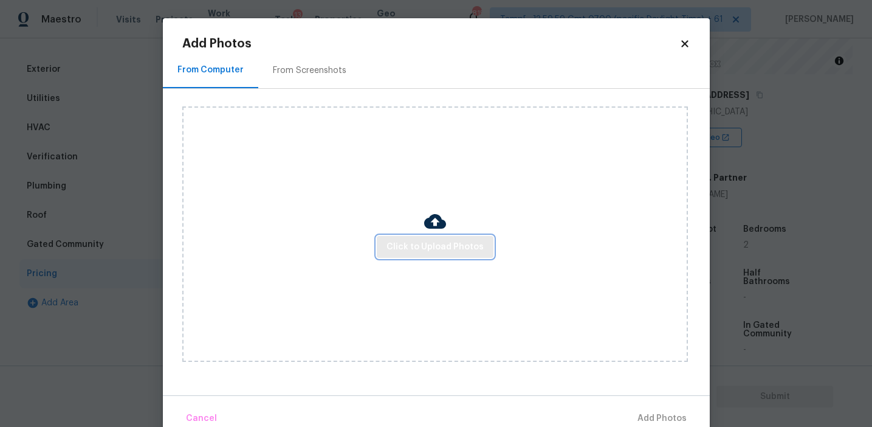
click at [424, 242] on span "Click to Upload Photos" at bounding box center [435, 246] width 97 height 15
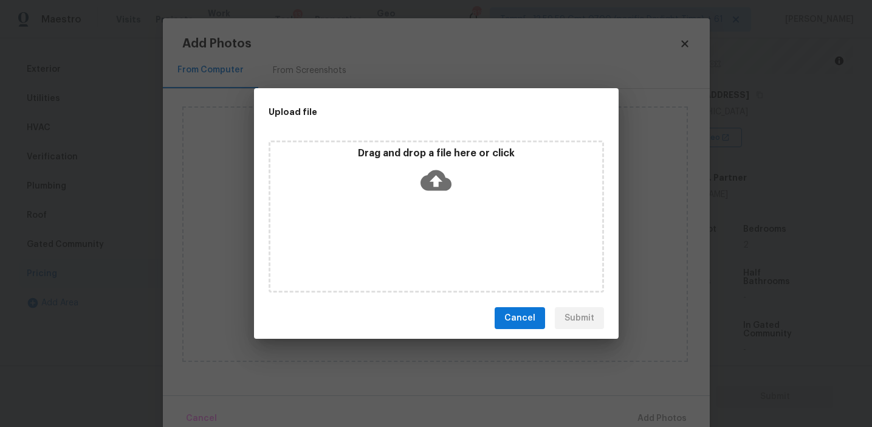
click at [419, 154] on p "Drag and drop a file here or click" at bounding box center [436, 153] width 332 height 13
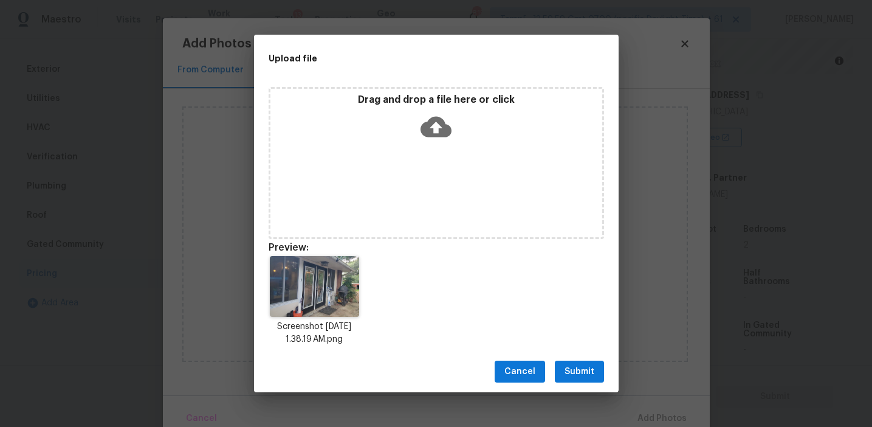
click at [582, 367] on span "Submit" at bounding box center [580, 371] width 30 height 15
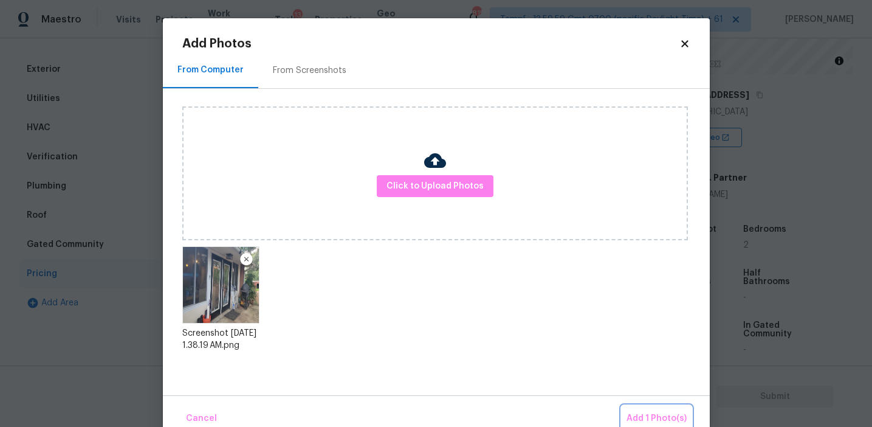
click at [638, 413] on span "Add 1 Photo(s)" at bounding box center [657, 418] width 60 height 15
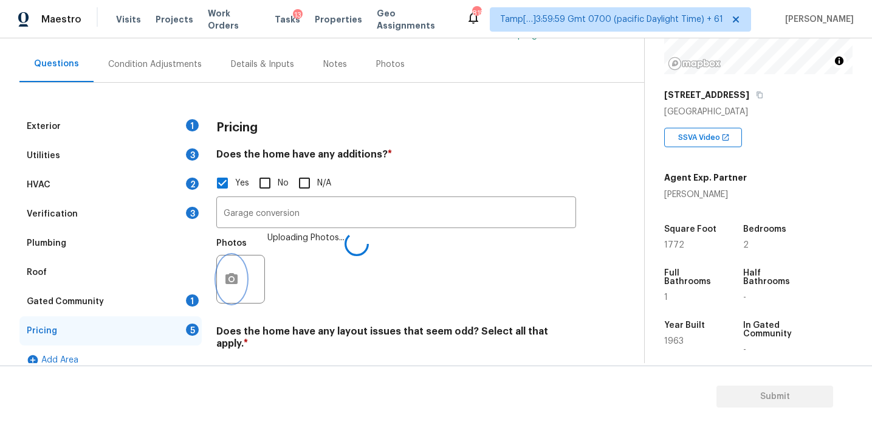
scroll to position [102, 0]
click at [338, 244] on div "Photos" at bounding box center [396, 270] width 360 height 79
click at [239, 278] on button "button" at bounding box center [231, 278] width 29 height 47
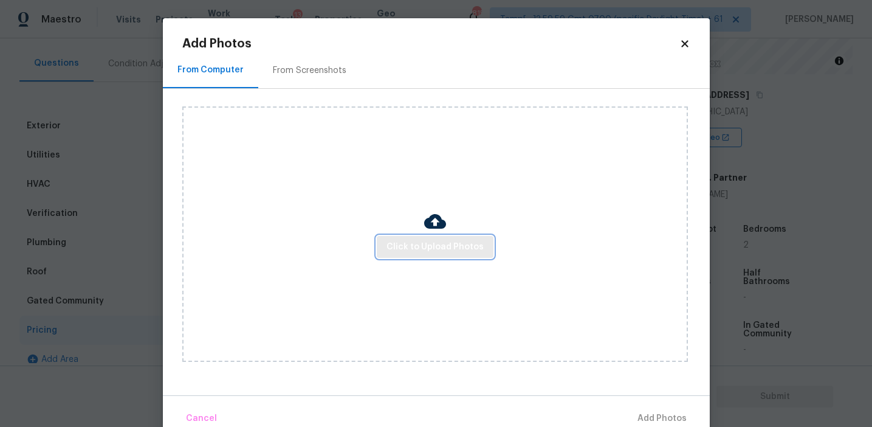
click at [436, 241] on span "Click to Upload Photos" at bounding box center [435, 246] width 97 height 15
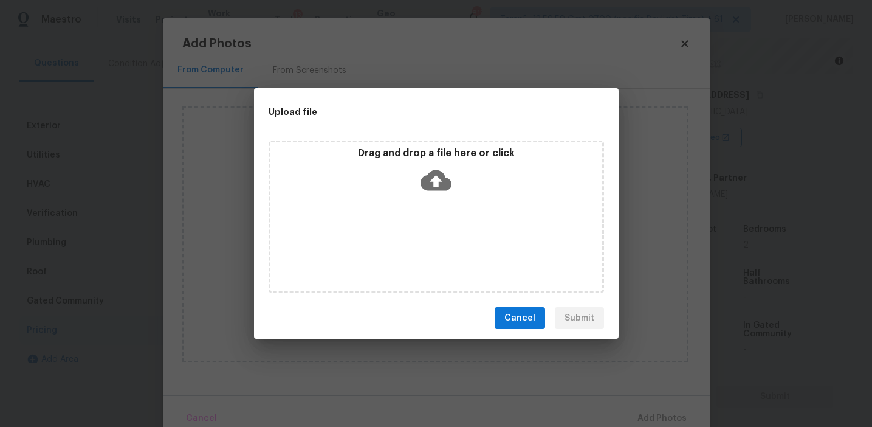
click at [436, 161] on div "Drag and drop a file here or click" at bounding box center [436, 173] width 332 height 52
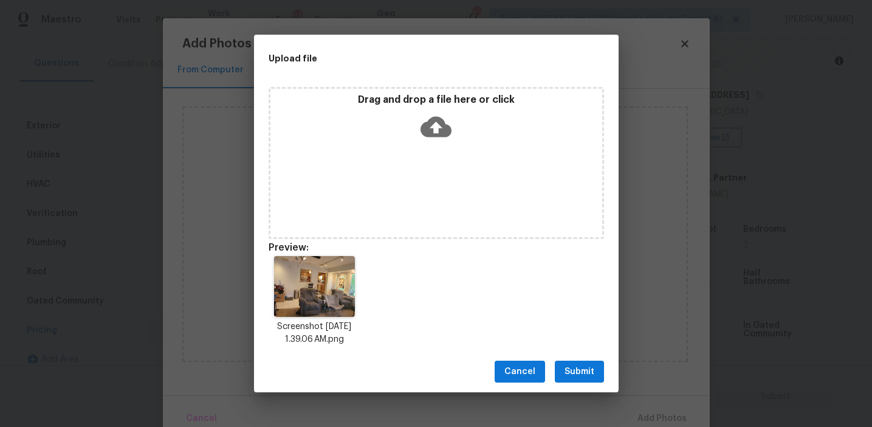
click at [579, 365] on span "Submit" at bounding box center [580, 371] width 30 height 15
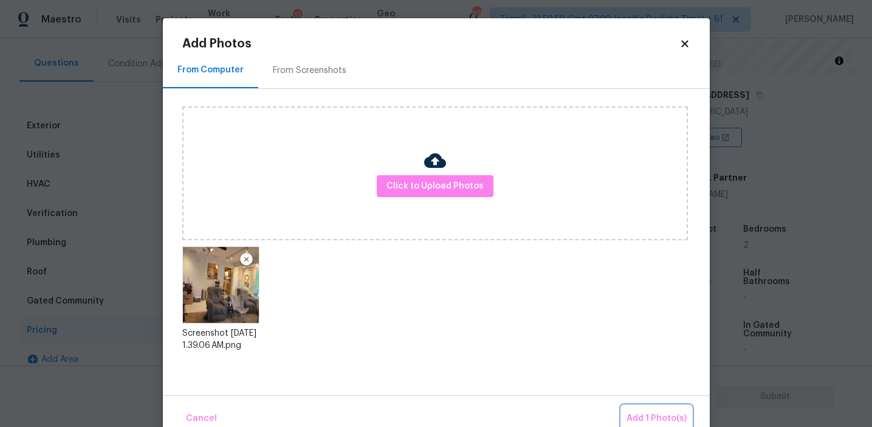
click at [655, 416] on span "Add 1 Photo(s)" at bounding box center [657, 418] width 60 height 15
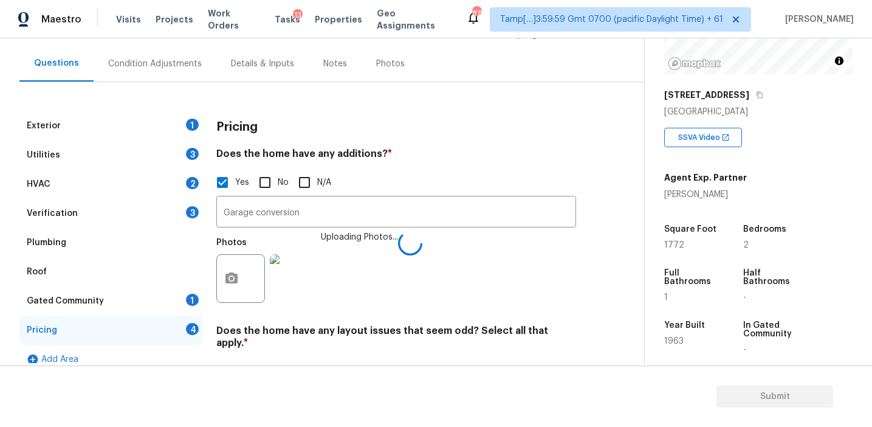
click at [368, 266] on div "Photos Uploading Photos..." at bounding box center [396, 270] width 360 height 79
click at [249, 123] on h3 "Pricing" at bounding box center [236, 127] width 41 height 12
click at [151, 65] on div "Condition Adjustments" at bounding box center [155, 64] width 94 height 12
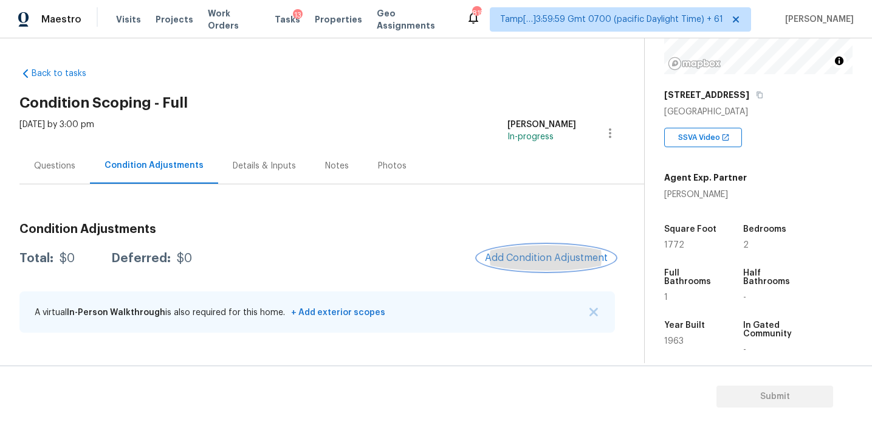
click at [507, 263] on span "Add Condition Adjustment" at bounding box center [546, 257] width 123 height 11
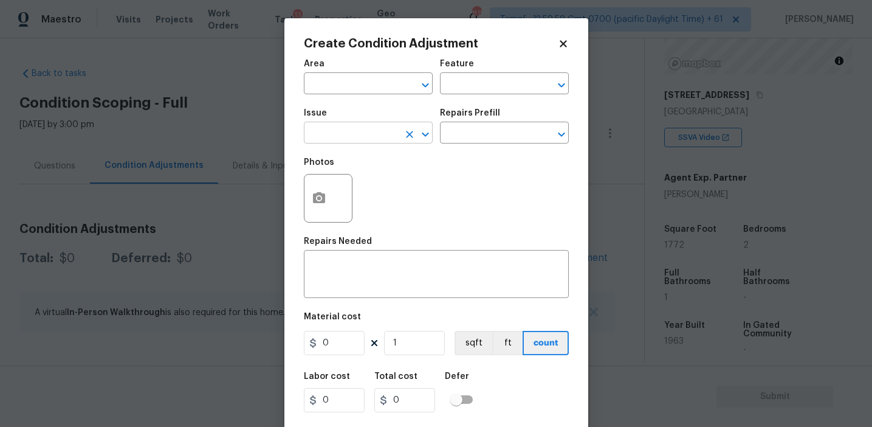
click at [365, 132] on input "text" at bounding box center [351, 134] width 95 height 19
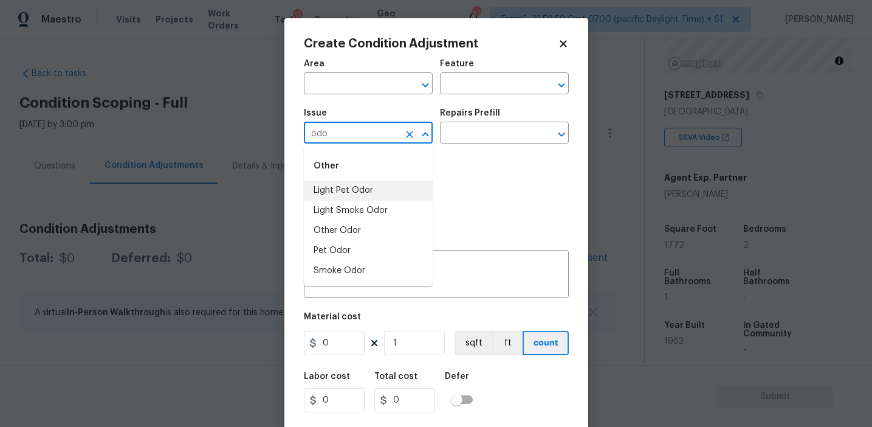
click at [379, 191] on li "Light Pet Odor" at bounding box center [368, 191] width 129 height 20
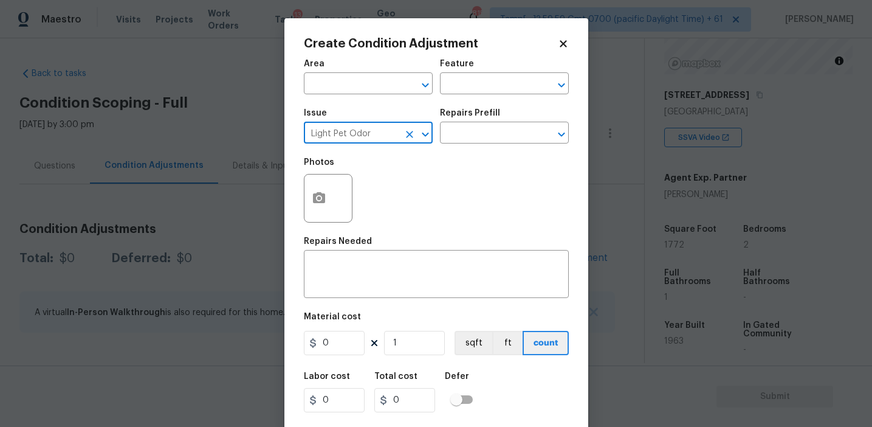
type input "Light Pet Odor"
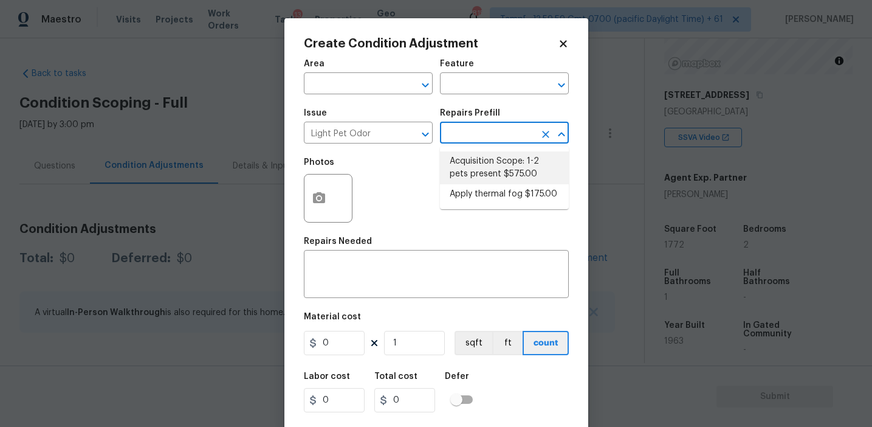
click at [475, 173] on li "Acquisition Scope: 1-2 pets present $575.00" at bounding box center [504, 167] width 129 height 33
type textarea "Acquisition Scope: 1-2 pets present"
type input "575"
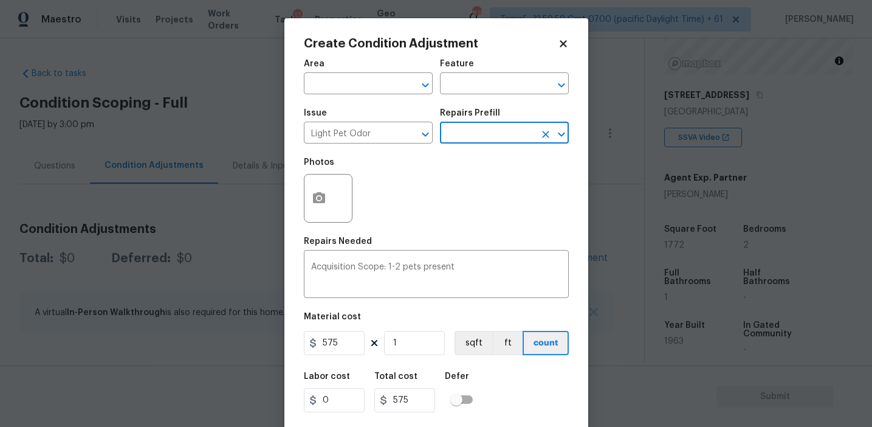
scroll to position [27, 0]
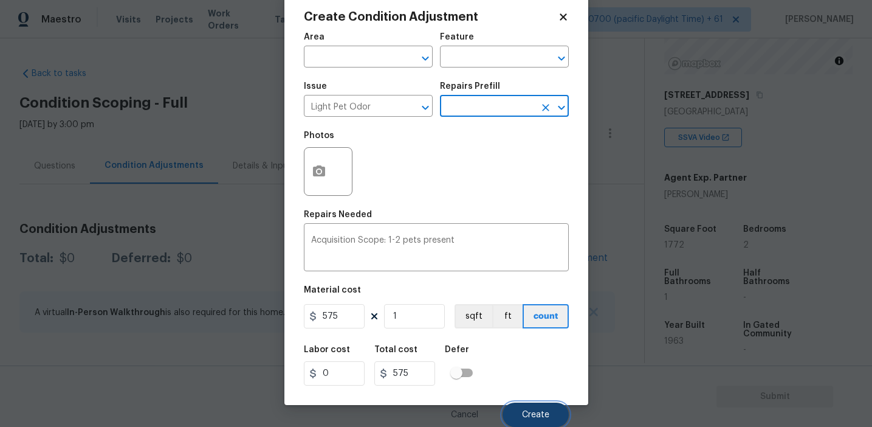
click at [534, 411] on span "Create" at bounding box center [535, 414] width 27 height 9
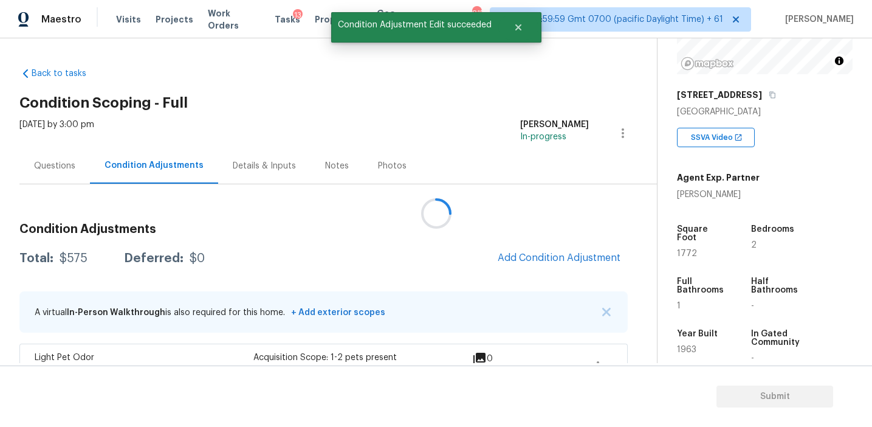
scroll to position [0, 0]
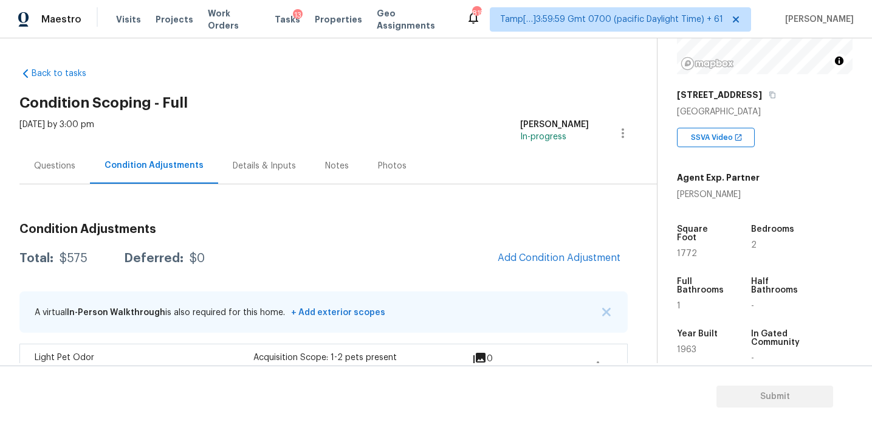
click at [66, 167] on div "Questions" at bounding box center [54, 166] width 41 height 12
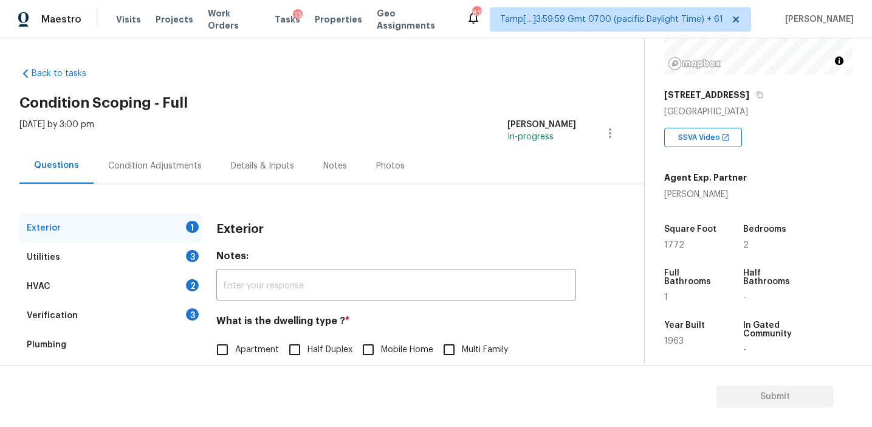
scroll to position [116, 0]
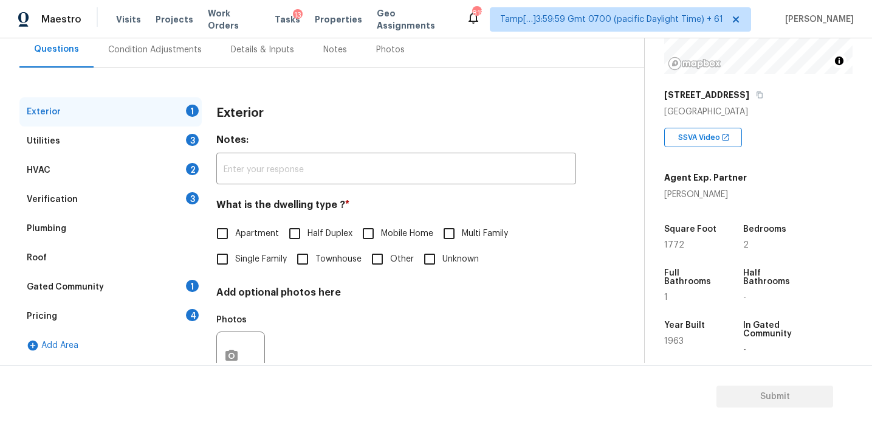
click at [97, 325] on div "Pricing 4" at bounding box center [110, 315] width 182 height 29
